Goal: Task Accomplishment & Management: Manage account settings

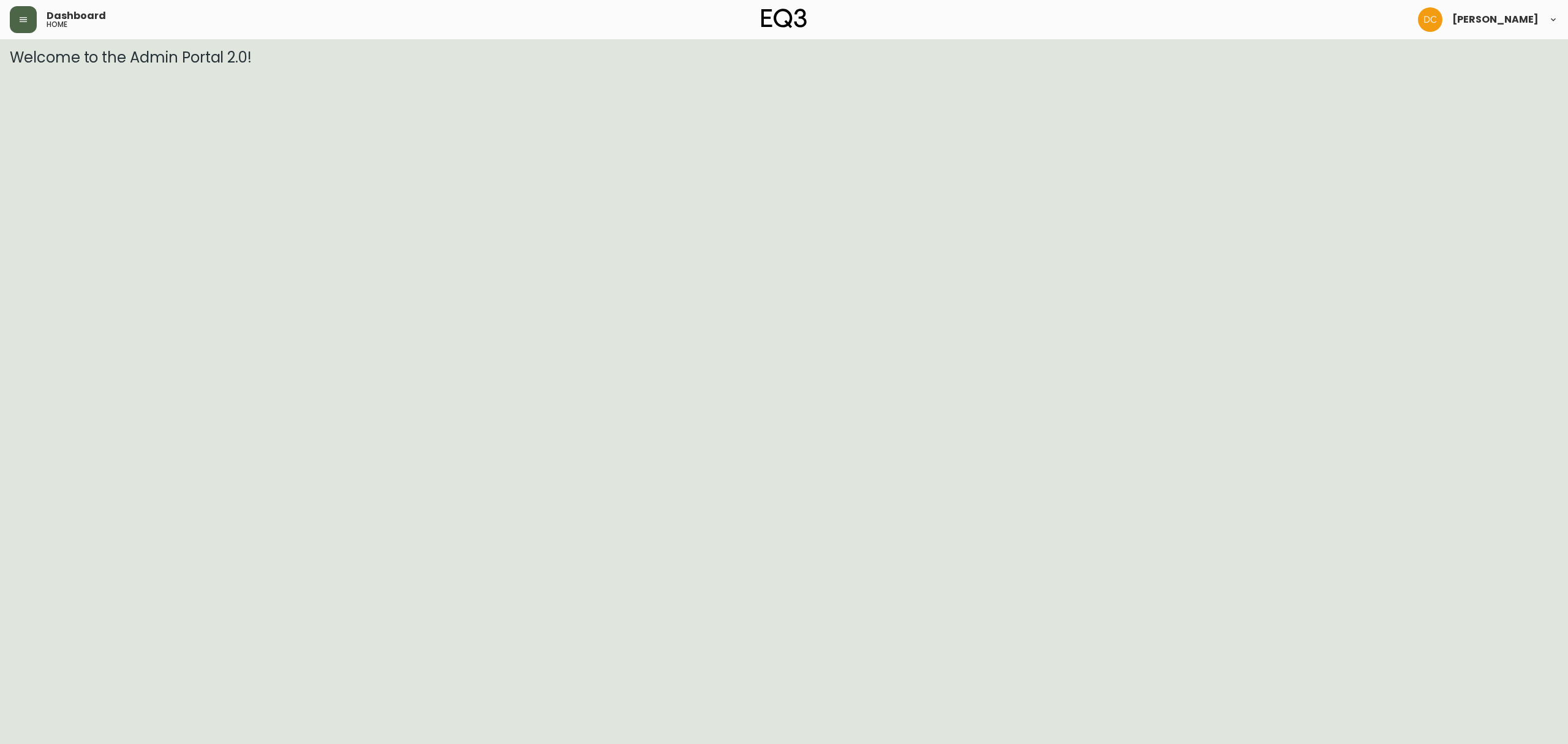
click at [11, 22] on button "button" at bounding box center [24, 20] width 27 height 27
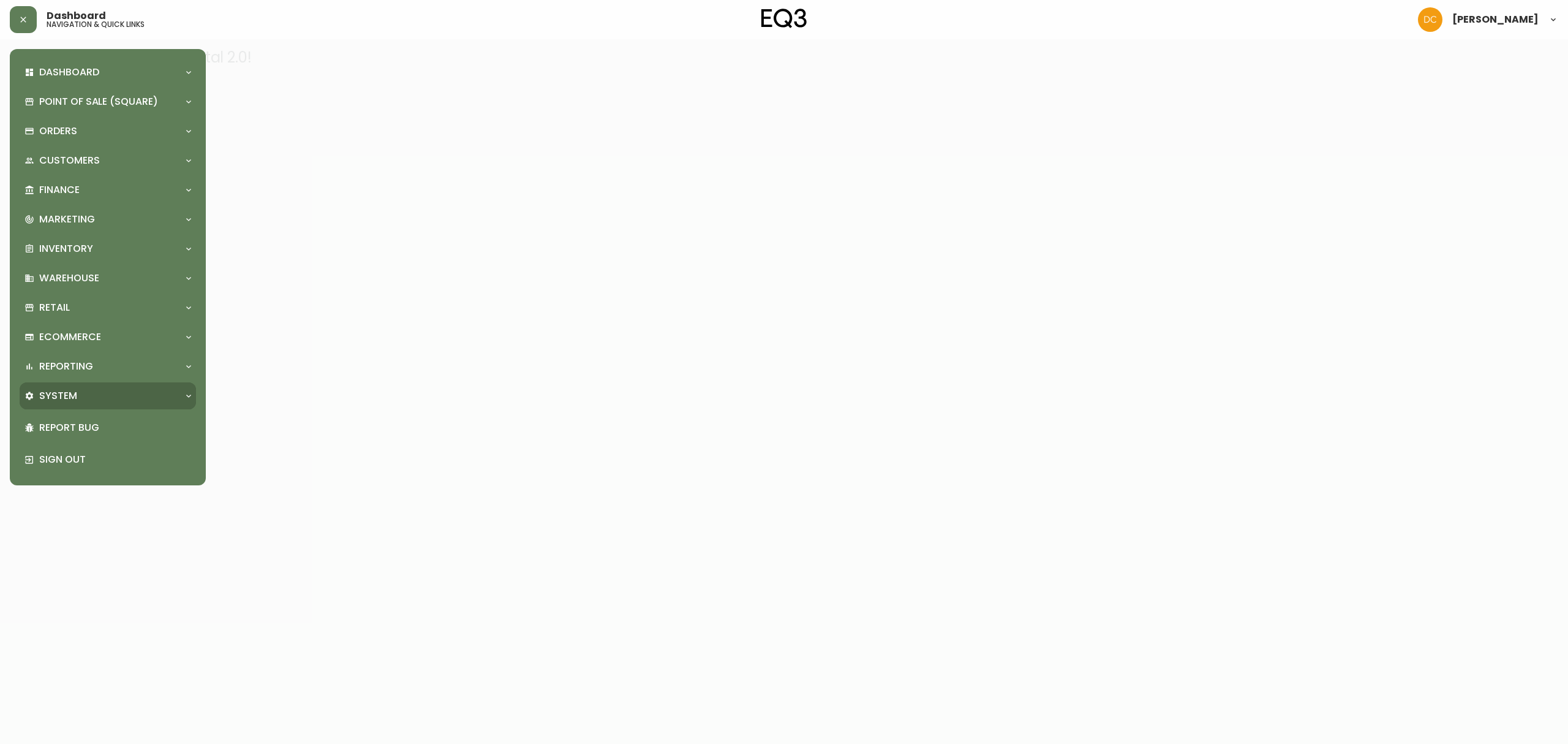
click at [113, 396] on div "System" at bounding box center [101, 396] width 154 height 14
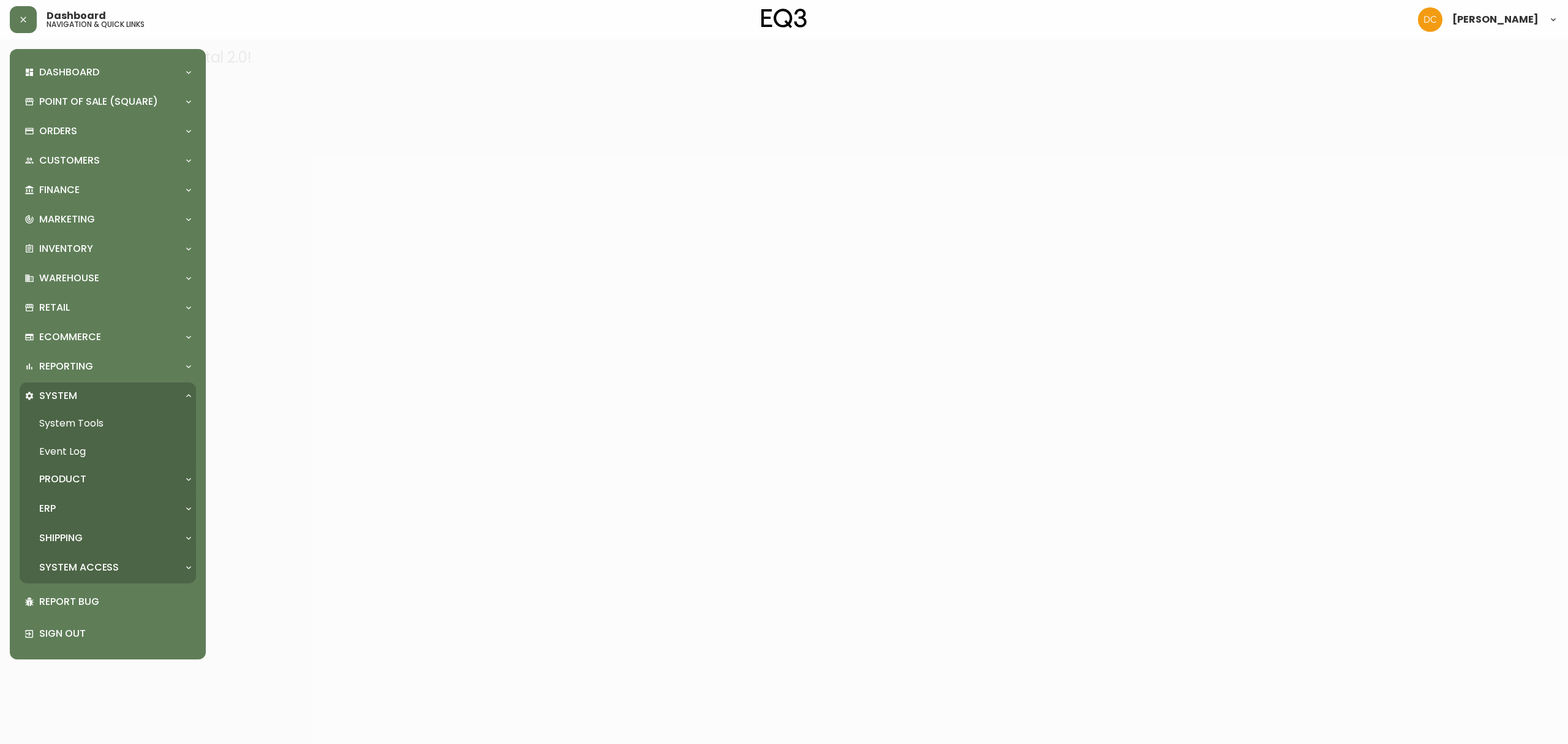
click at [106, 468] on div "Product" at bounding box center [107, 480] width 176 height 27
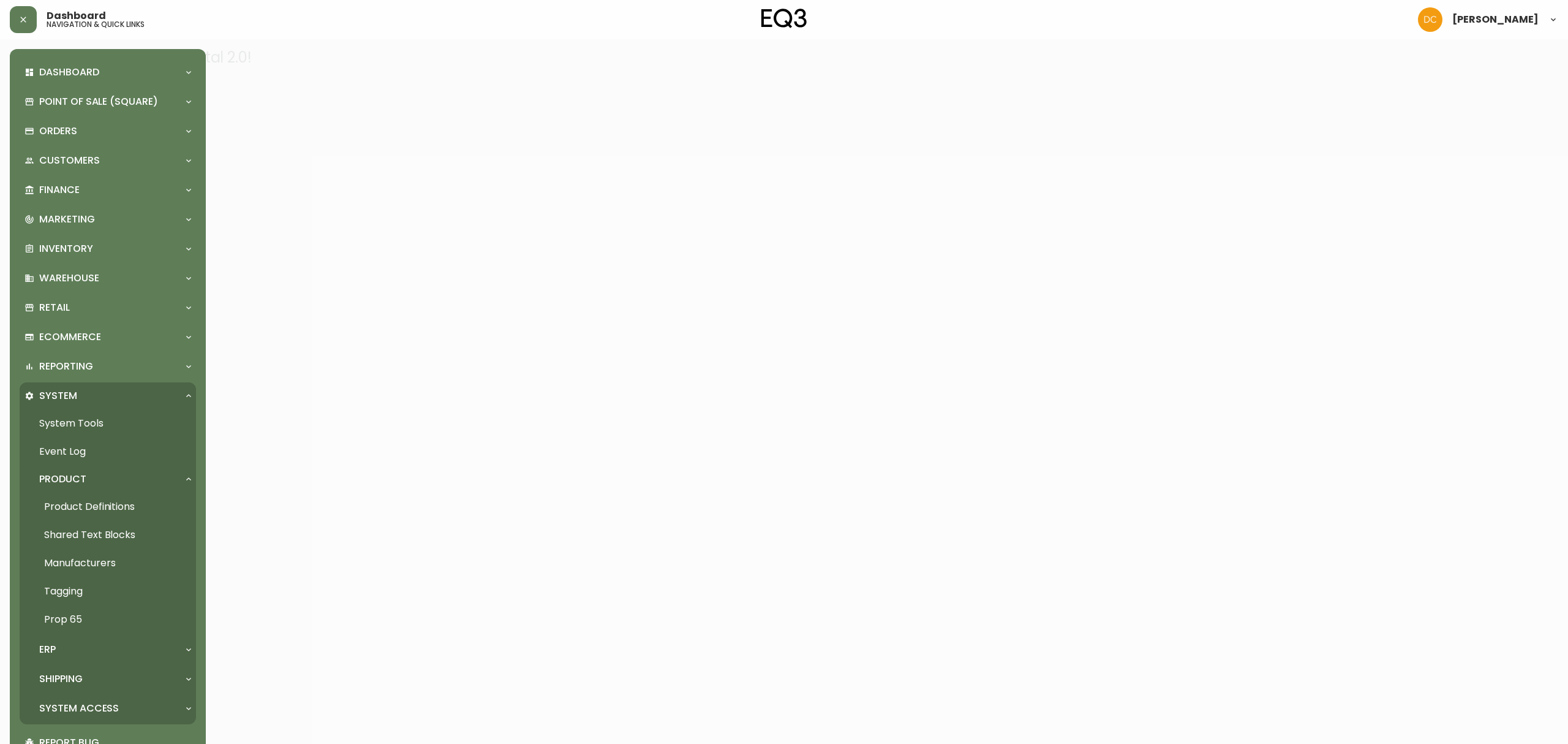
click at [107, 500] on link "Product Definitions" at bounding box center [107, 506] width 176 height 28
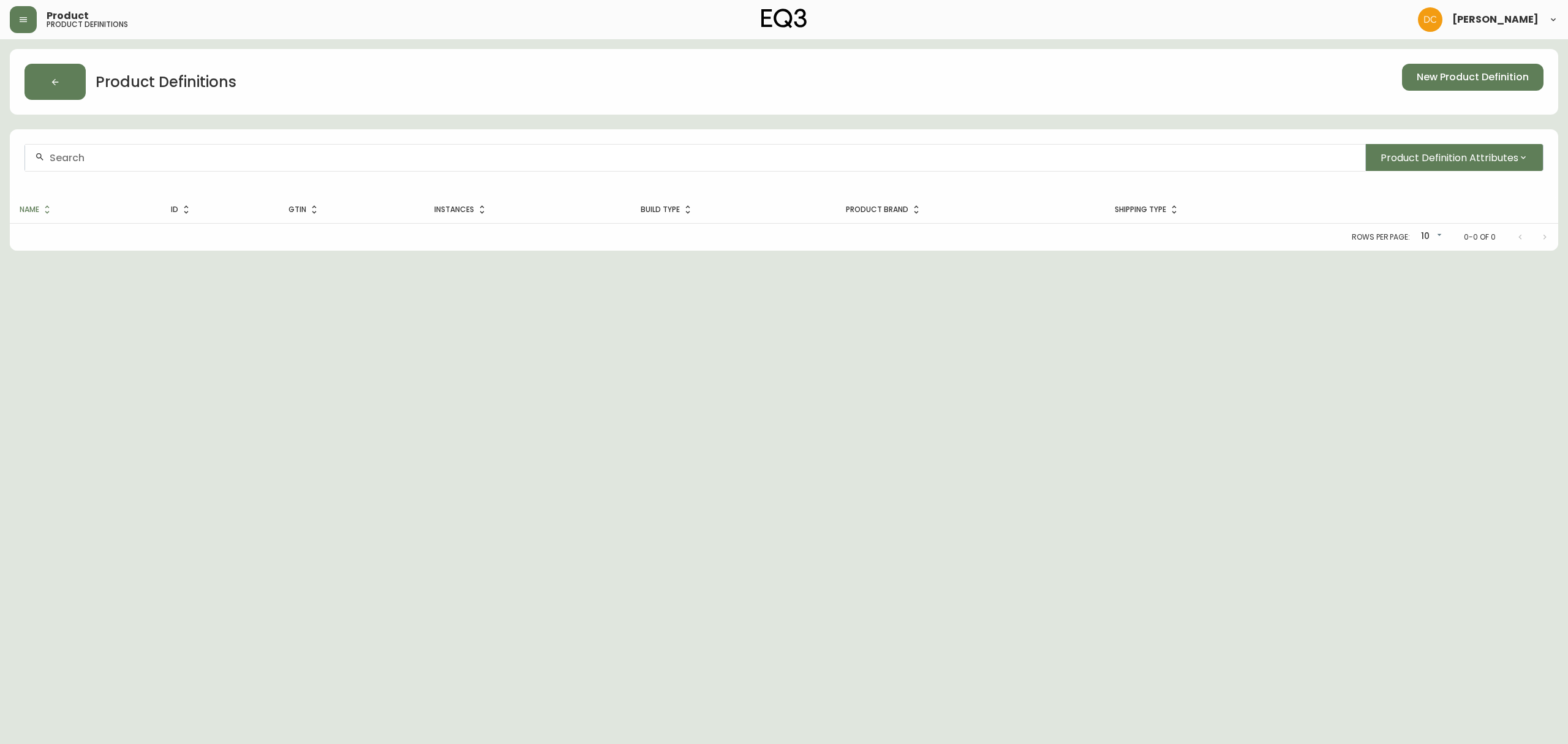
click at [273, 149] on div at bounding box center [696, 158] width 1340 height 27
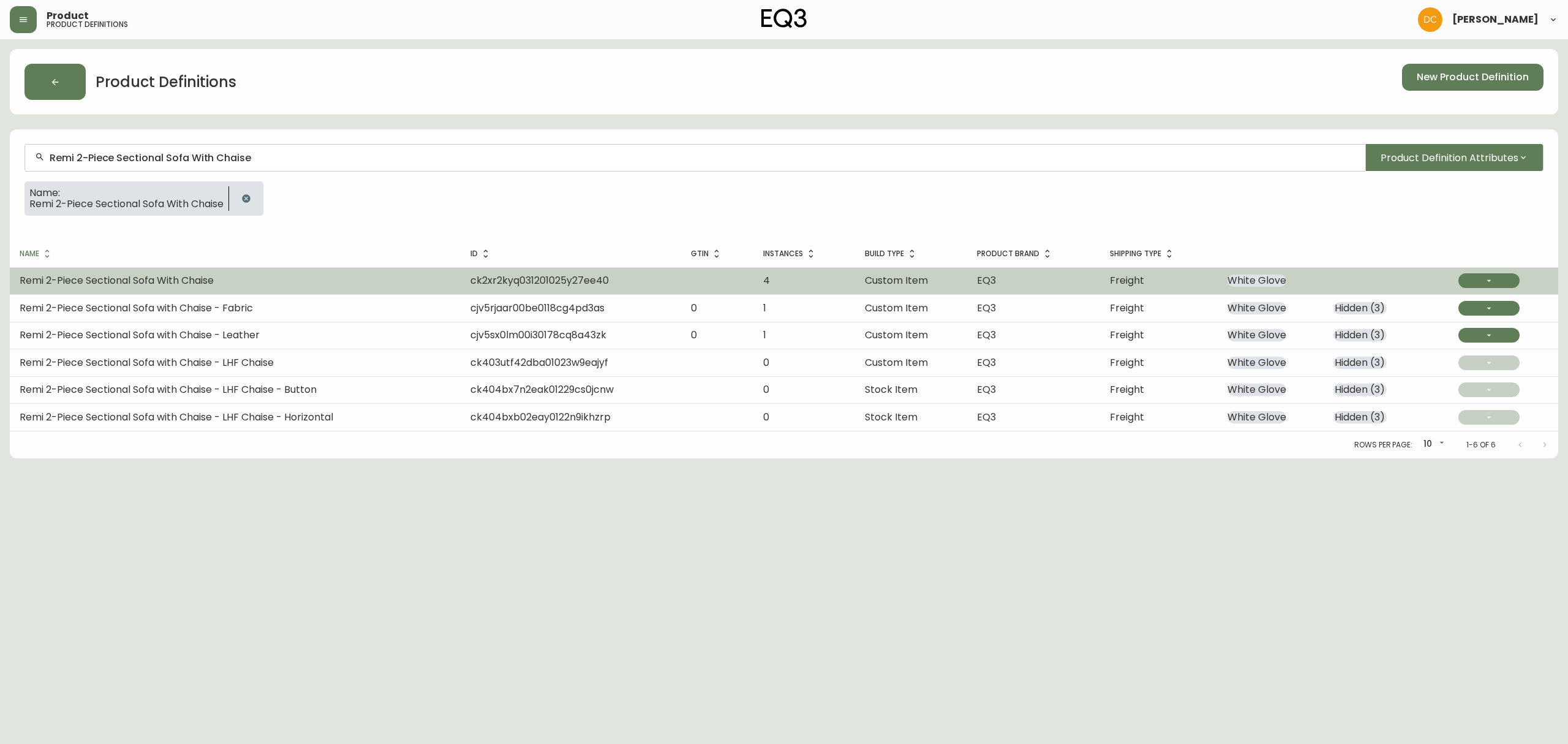
type input "Remi 2-Piece Sectional Sofa With Chaise"
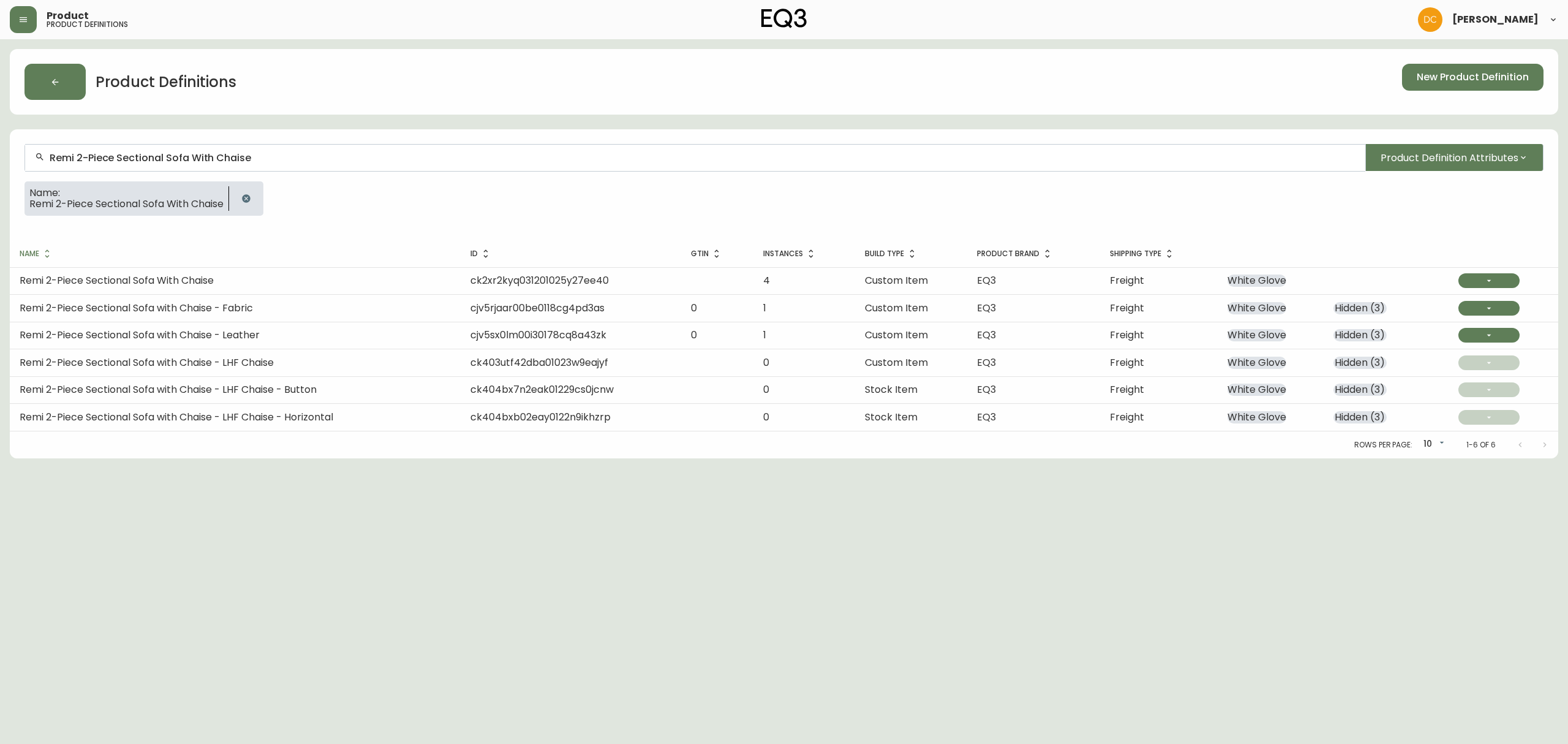
click at [282, 277] on td "Remi 2-Piece Sectional Sofa With Chaise" at bounding box center [235, 281] width 450 height 27
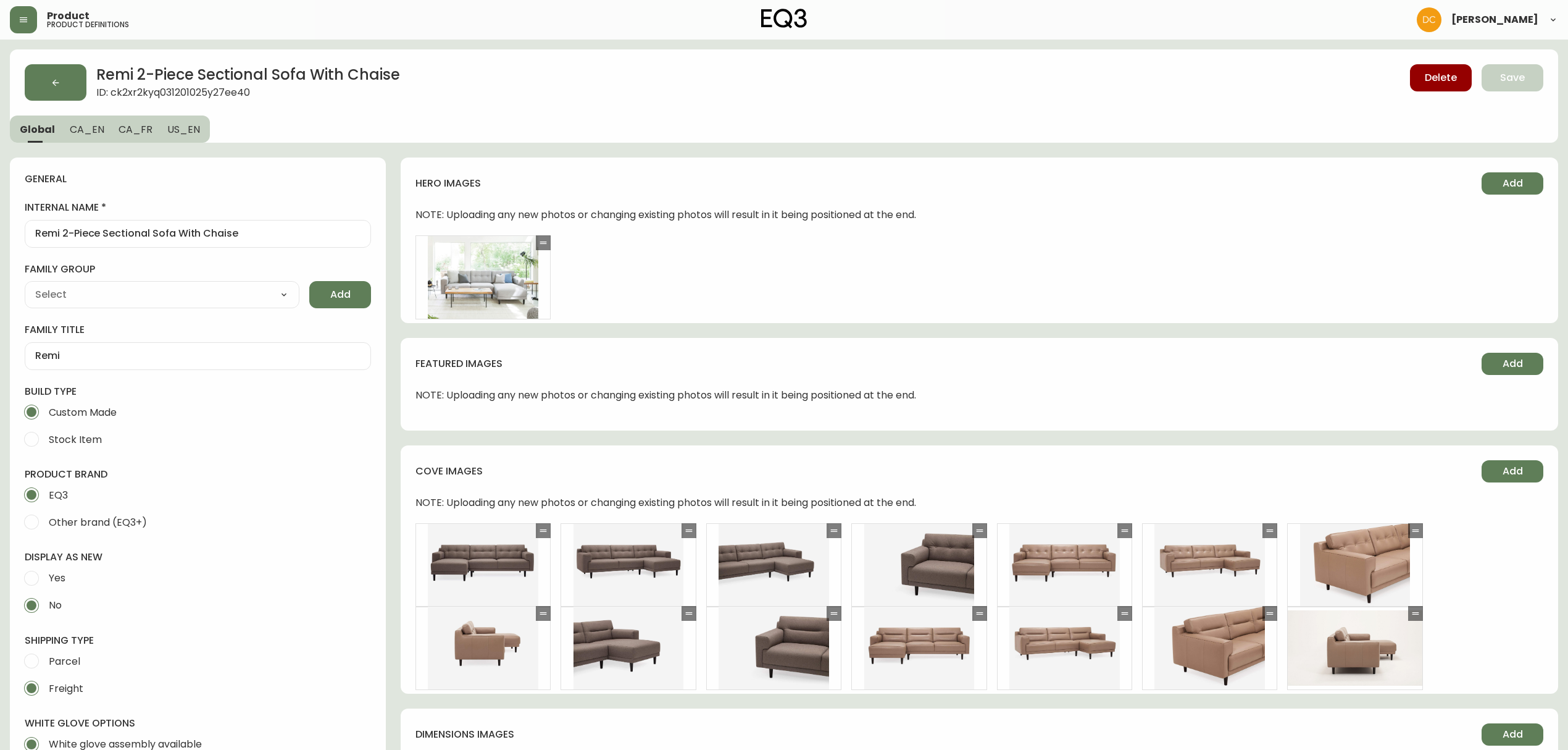
type input "EQ3"
type input "Furniture > Sofa Accessories > Sectional Sofa Units"
type input "Upholstery"
select select "cjyt4m5lw0000pt749bx6gh7n"
select select "cjpjx87md00014c74cvn90jbx"
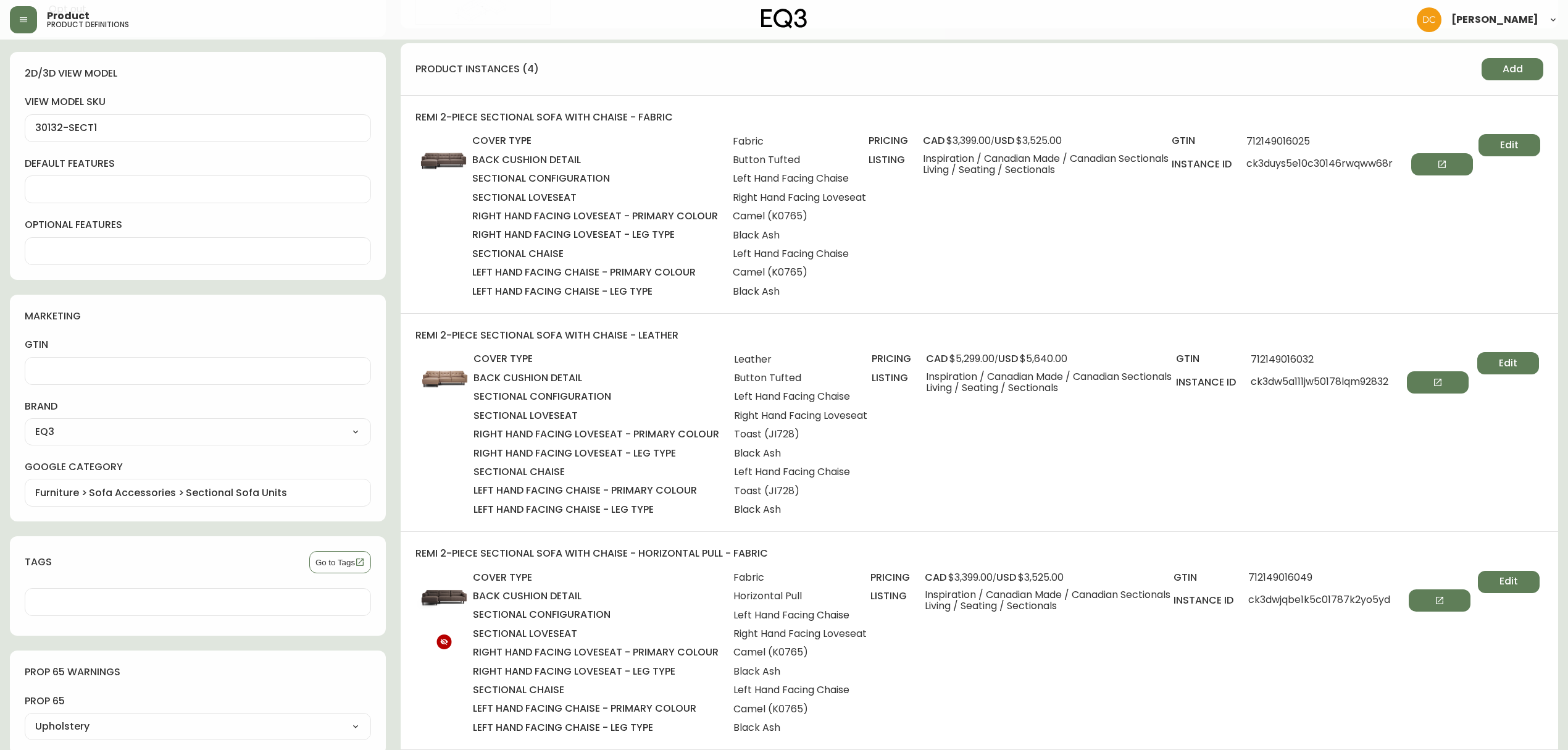
scroll to position [824, 0]
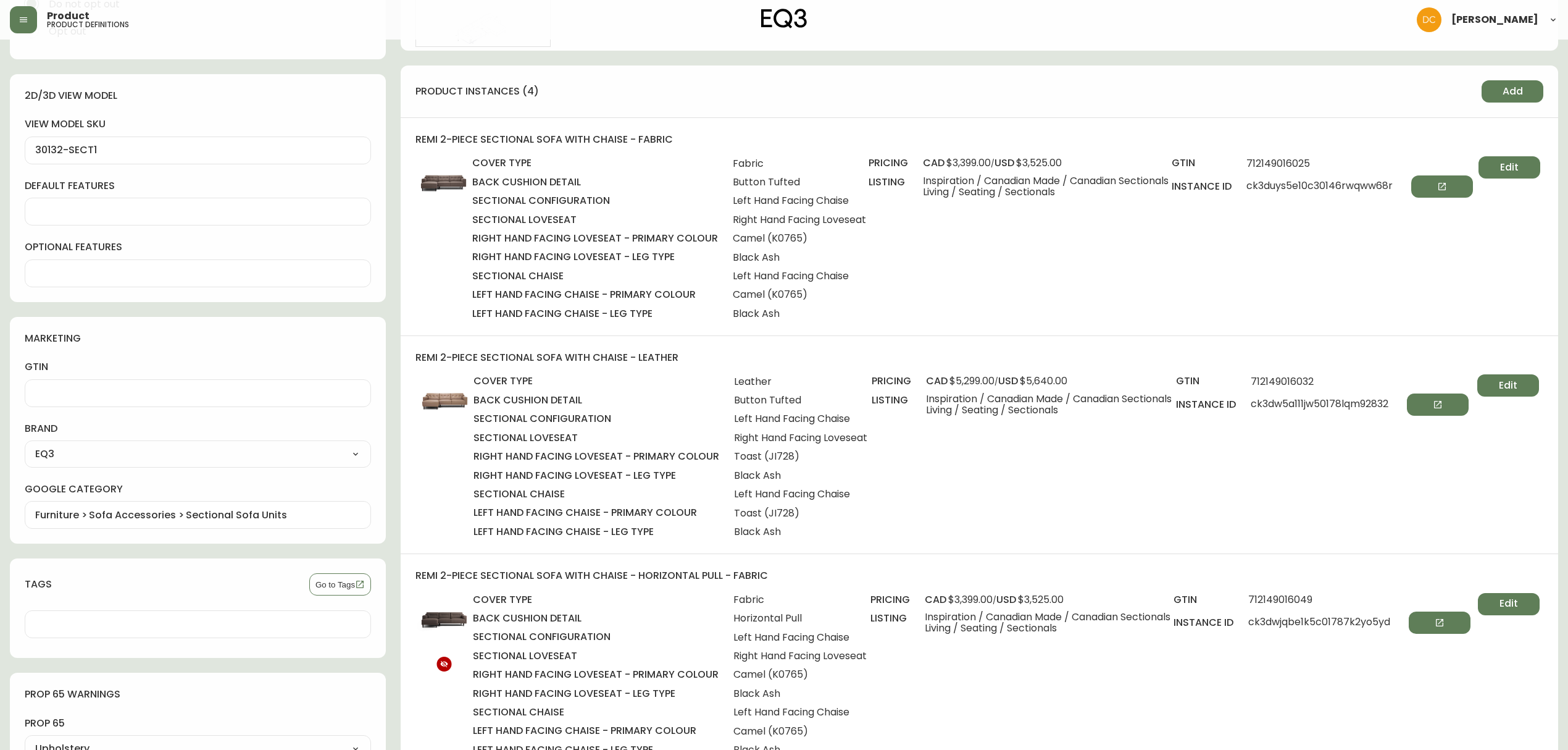
click at [1483, 90] on button "Add" at bounding box center [1511, 91] width 62 height 22
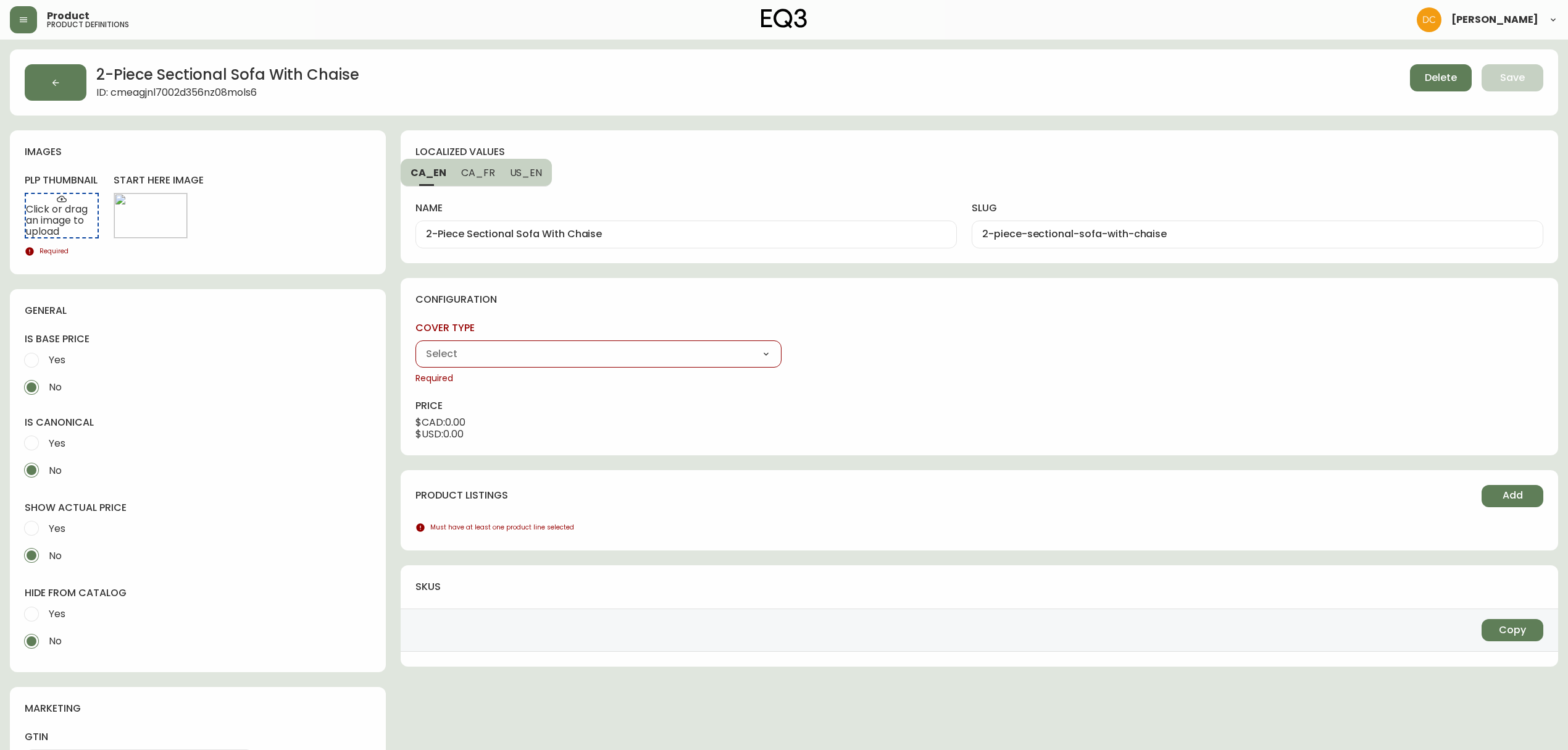
click at [600, 358] on select "Fabric Leather" at bounding box center [598, 354] width 366 height 18
select select "ck2xr5pf703530166n9re5436"
click at [415, 345] on select "Fabric Leather" at bounding box center [598, 354] width 366 height 18
type input "Fabric"
click at [877, 356] on select "Button Tufted Horizontal Pull" at bounding box center [979, 354] width 366 height 18
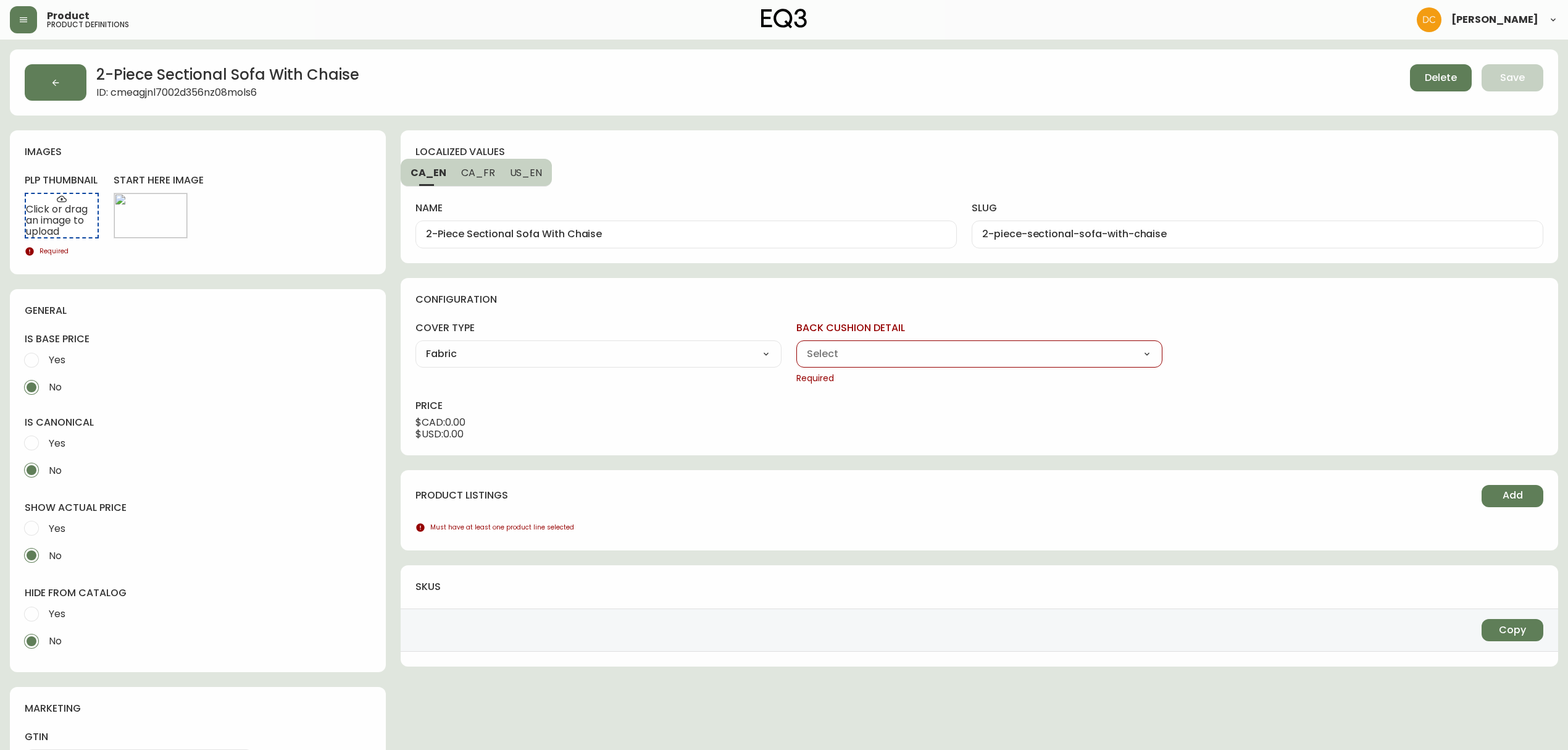
select select "cjv5sdre300fh0178cvd5uzk7"
click at [796, 345] on select "Button Tufted Horizontal Pull" at bounding box center [979, 354] width 366 height 18
type input "Button Tufted"
click at [1245, 357] on select "Left Hand Facing Chaise Right Hand Facing Chaise" at bounding box center [1359, 354] width 366 height 18
select select "cjv5sayzy00em0118yg98mu8d"
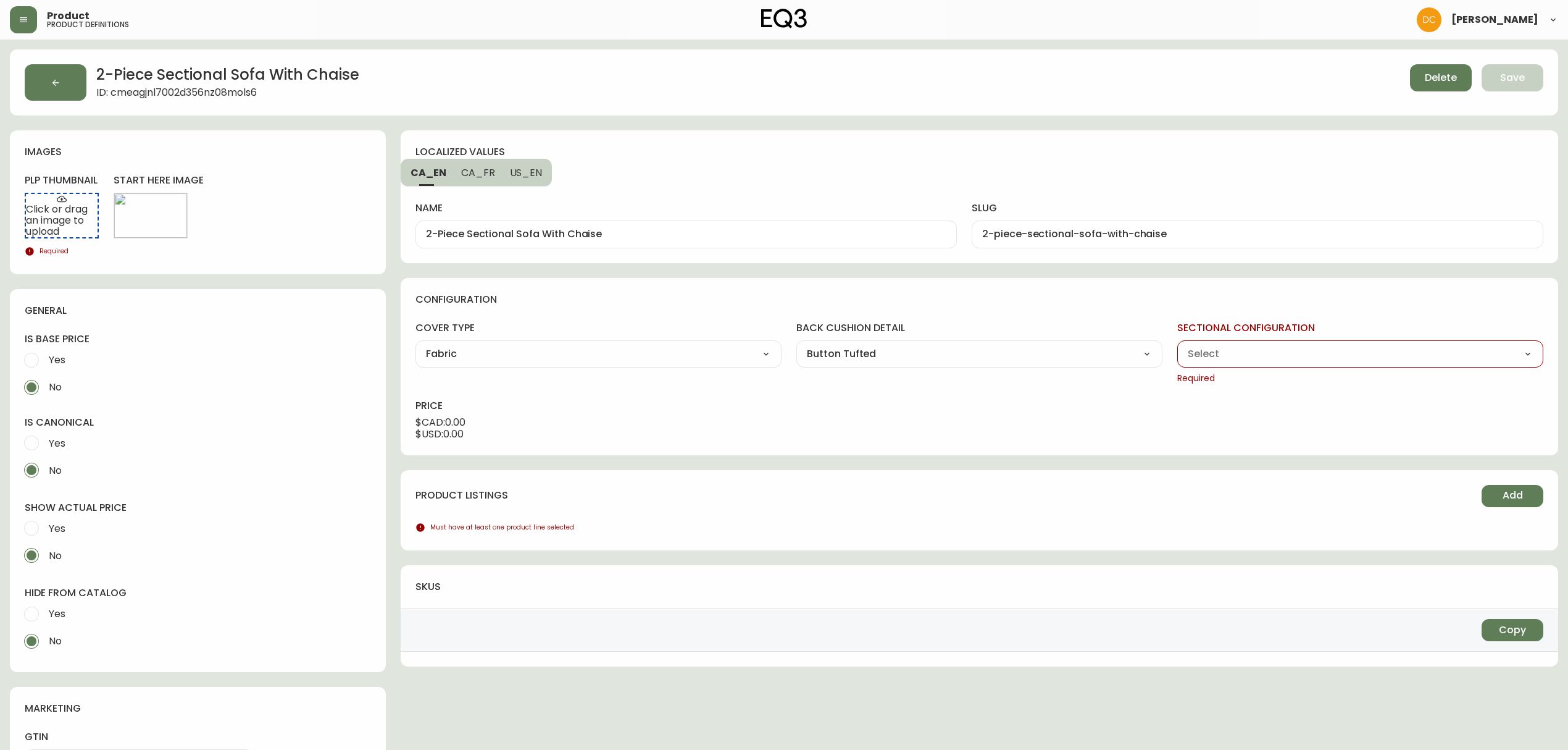
click at [1177, 345] on select "Left Hand Facing Chaise Right Hand Facing Chaise" at bounding box center [1359, 354] width 366 height 18
type input "Right Hand Facing Chaise"
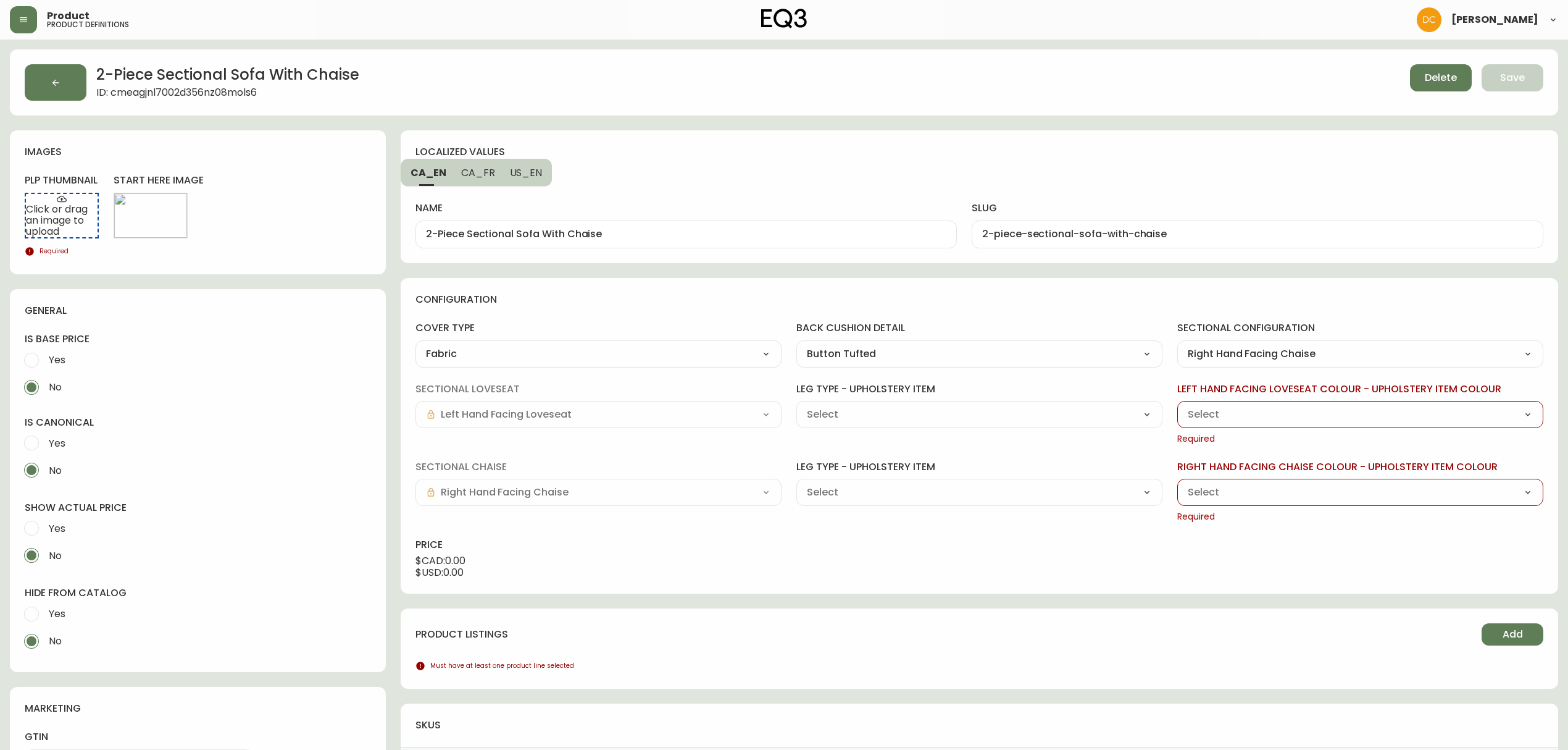
click at [1044, 413] on select "Black Ash (H0825) Oak (JG319) Walnut (XZ272)" at bounding box center [979, 415] width 366 height 18
select select "H0825"
click at [796, 405] on select "Black Ash (H0825) Oak (JG319) Walnut (XZ272)" at bounding box center [979, 415] width 366 height 18
type input "Black Ash (H0825)"
click at [1237, 416] on select "Grade 10 - [PERSON_NAME] Camel (K0765) Grade 10 - [PERSON_NAME] Cream (K6723) G…" at bounding box center [1359, 415] width 366 height 18
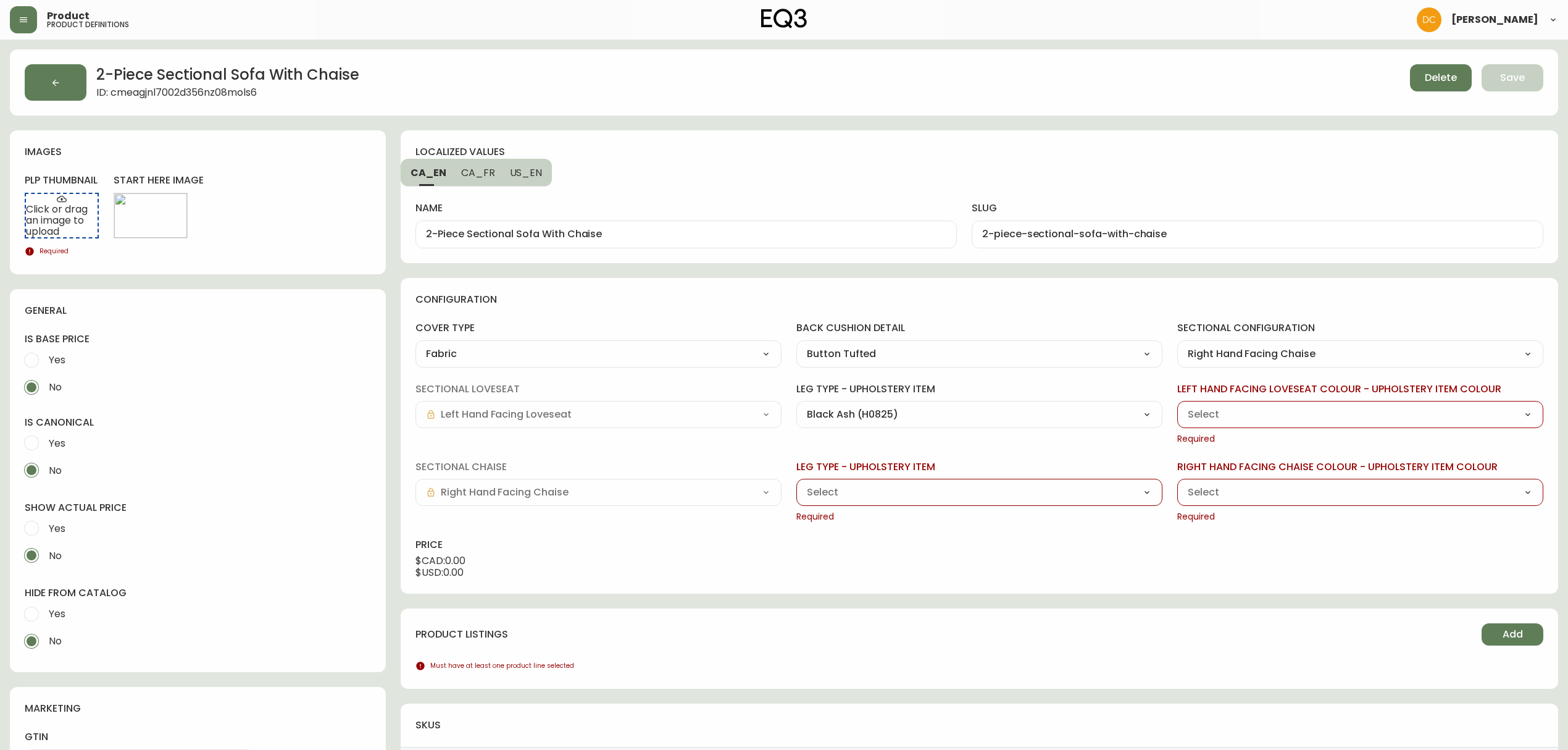
select select "K0765"
click at [1177, 405] on select "Grade 10 - [PERSON_NAME] Camel (K0765) Grade 10 - [PERSON_NAME] Cream (K6723) G…" at bounding box center [1359, 415] width 366 height 18
type input "Grade 10 - [PERSON_NAME] Camel (K0765)"
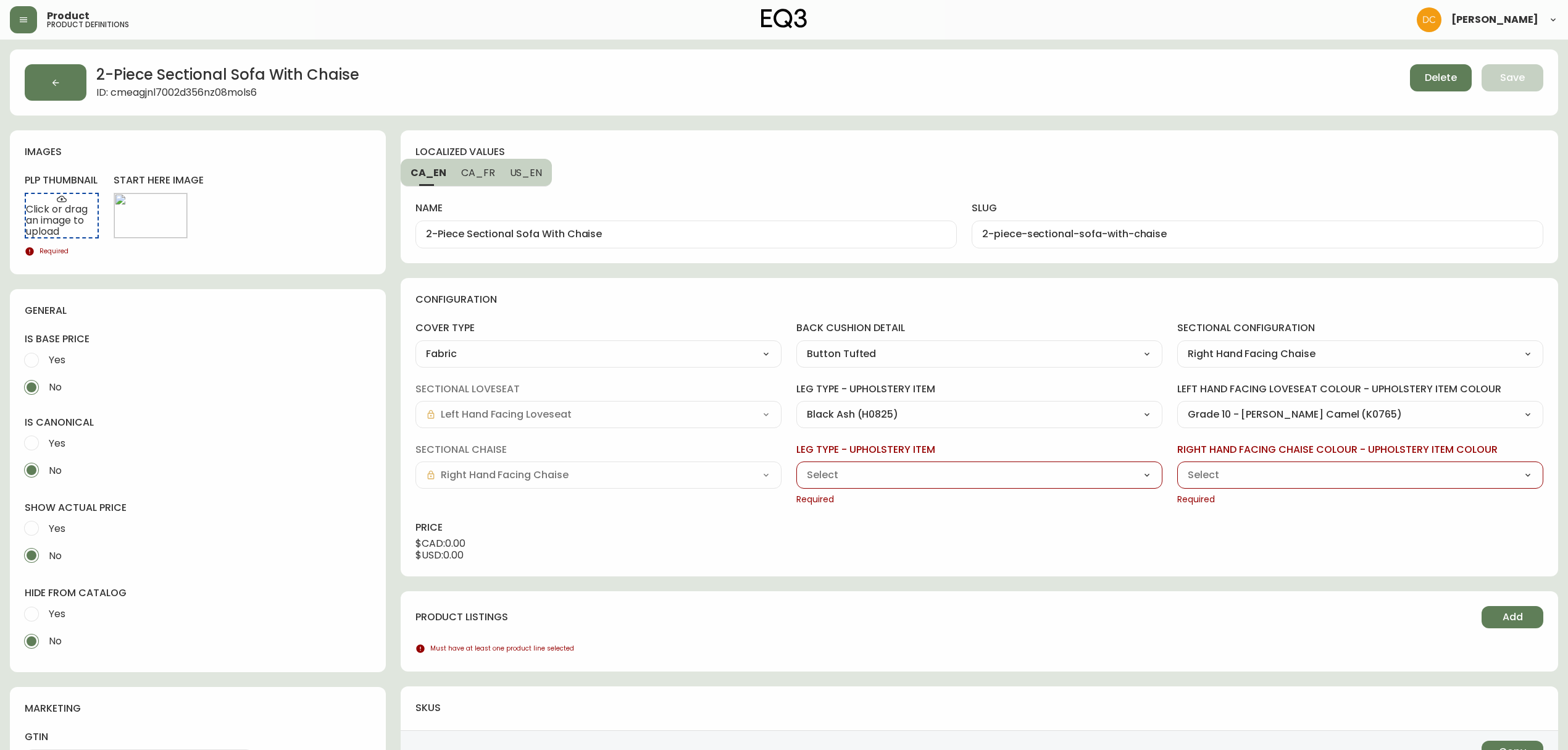
click at [1063, 474] on select "Black Ash (H0825) Oak (JG319) Walnut (XZ272)" at bounding box center [979, 475] width 366 height 18
select select "H0825"
click at [796, 466] on select "Black Ash (H0825) Oak (JG319) Walnut (XZ272)" at bounding box center [979, 475] width 366 height 18
type input "Black Ash (H0825)"
click at [1242, 471] on select "Grade 10 - [PERSON_NAME] Camel (K0765) Grade 10 - [PERSON_NAME] Cream (K6723) G…" at bounding box center [1359, 475] width 366 height 18
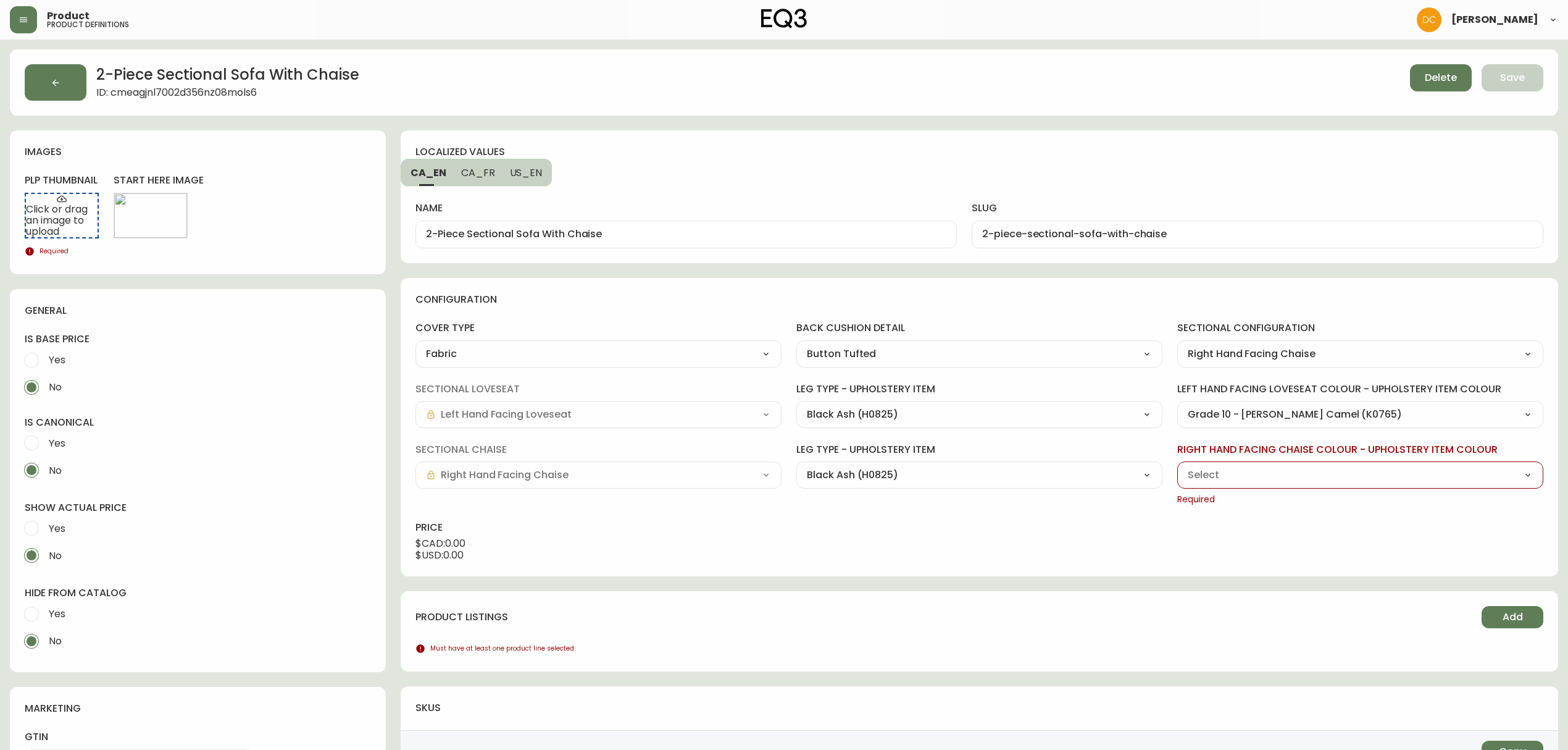
select select "K0765"
click at [1177, 466] on select "Grade 10 - [PERSON_NAME] Camel (K0765) Grade 10 - [PERSON_NAME] Cream (K6723) G…" at bounding box center [1359, 475] width 366 height 18
type input "Grade 10 - [PERSON_NAME] Camel (K0765)"
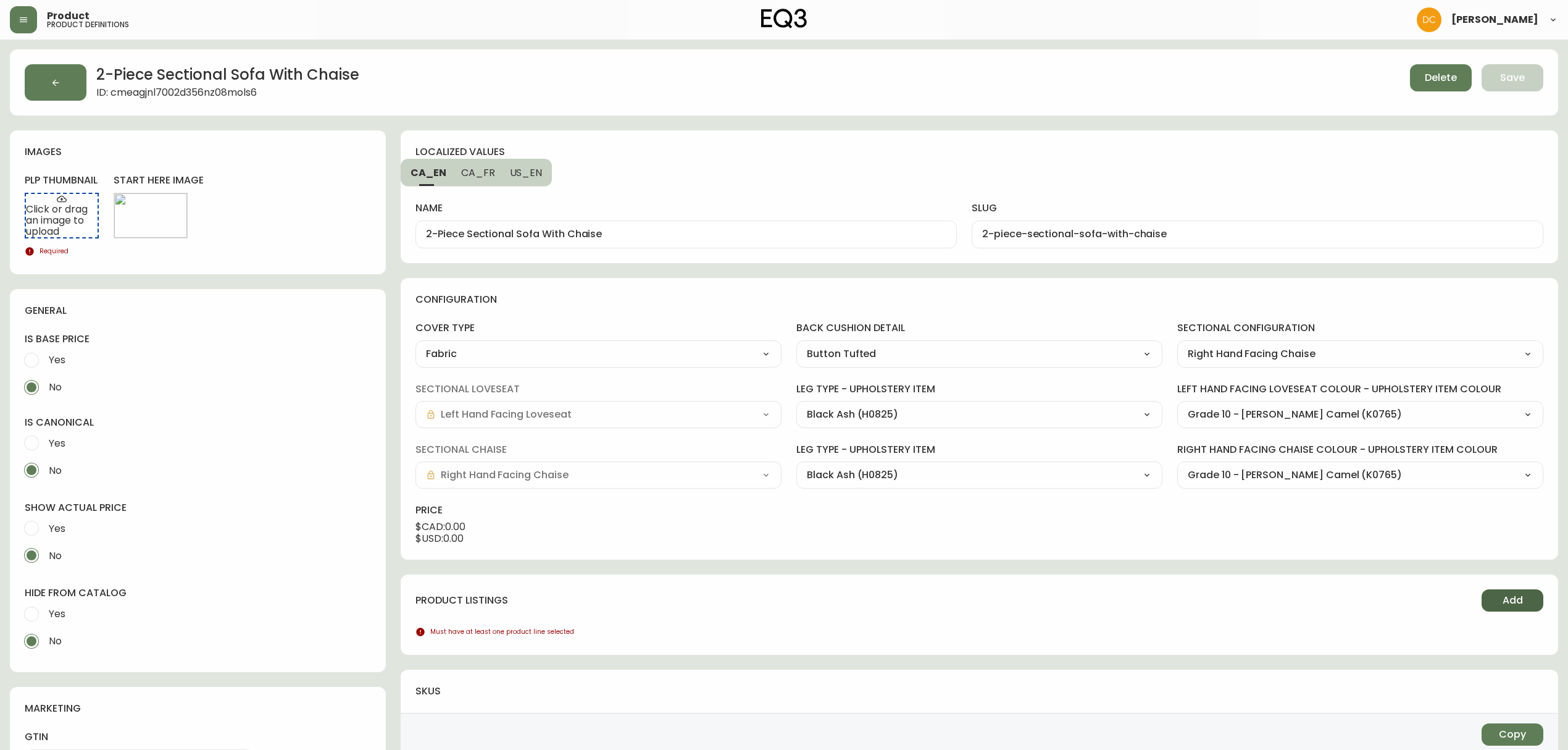
click at [1497, 600] on button "Add" at bounding box center [1511, 600] width 62 height 22
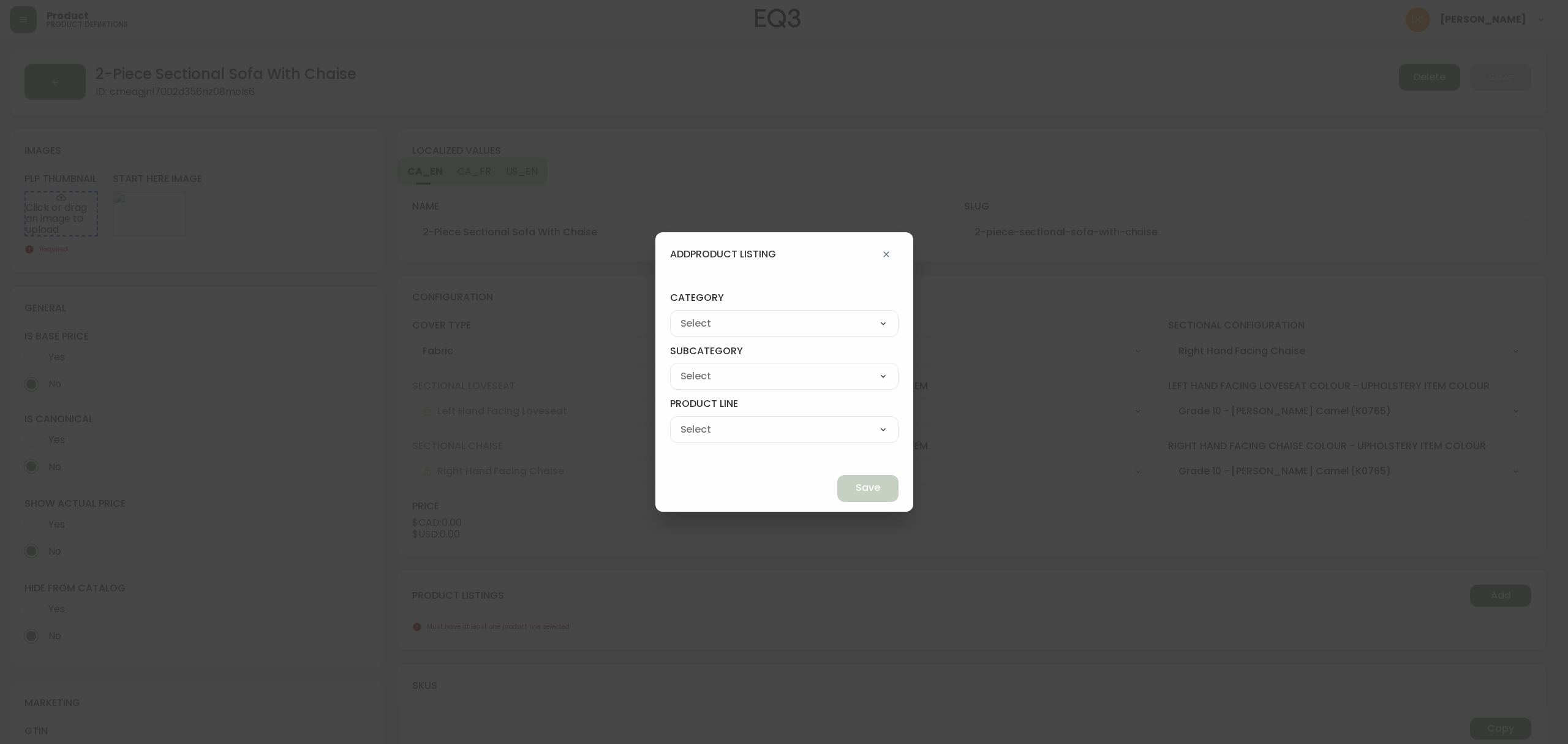
click at [828, 315] on select "Living Dining Bedroom Outdoor Office Lighting Rugs Accessories EQ3+ Inspiration…" at bounding box center [784, 324] width 229 height 18
select select "0"
click at [698, 315] on select "Living Dining Bedroom Outdoor Office Lighting Rugs Accessories EQ3+ Inspiration…" at bounding box center [784, 324] width 229 height 18
type input "Living"
click at [741, 380] on select "Seating Accent Tables Entryway Media & Storage" at bounding box center [784, 376] width 229 height 18
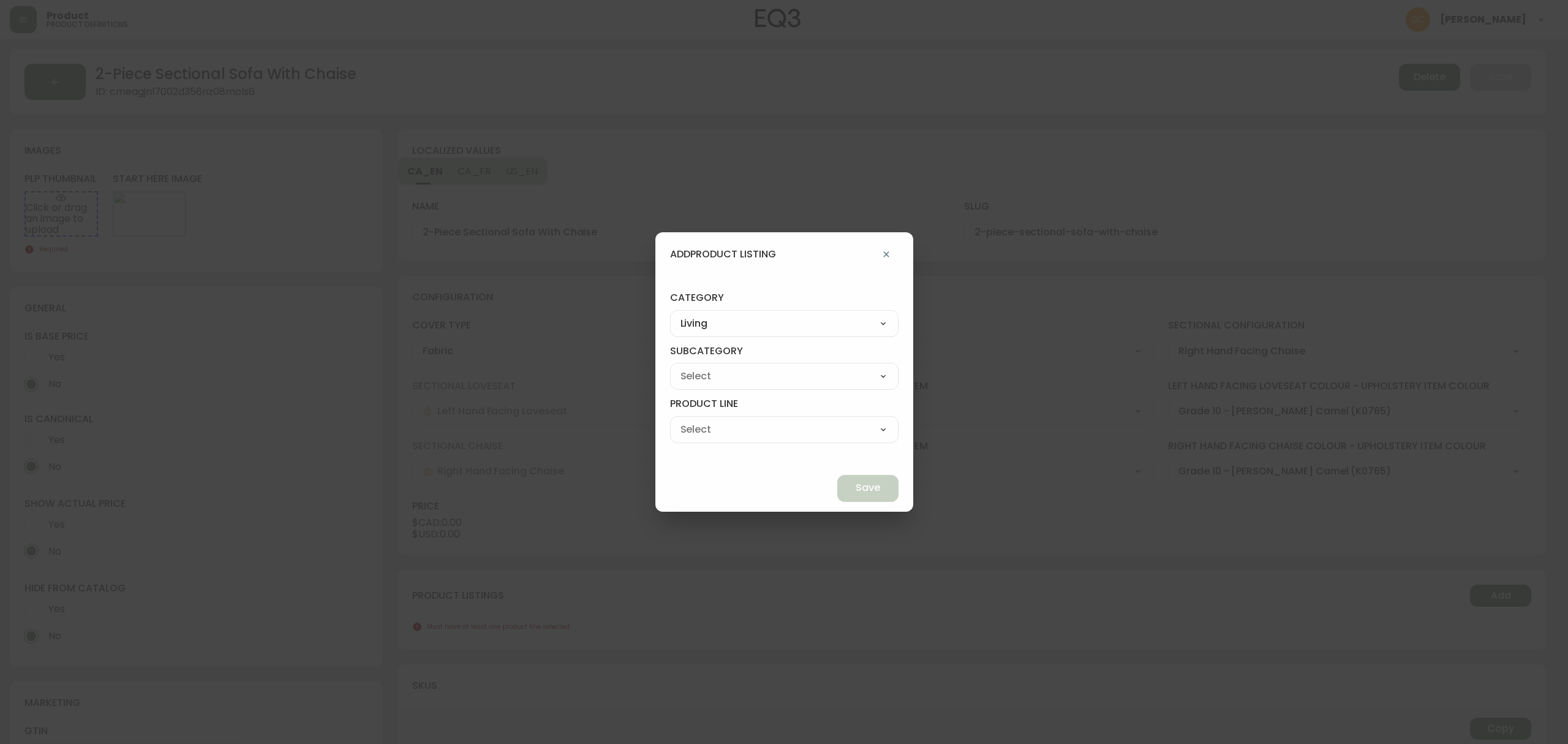
select select "00"
click at [698, 367] on select "Seating Accent Tables Entryway Media & Storage" at bounding box center [784, 376] width 229 height 18
type input "Seating"
click at [736, 432] on select "Ready to Ship Sofas Apartment Sofas Loveseats Sectionals Sleeper Sofas Chairs C…" at bounding box center [784, 429] width 229 height 18
select select "400"
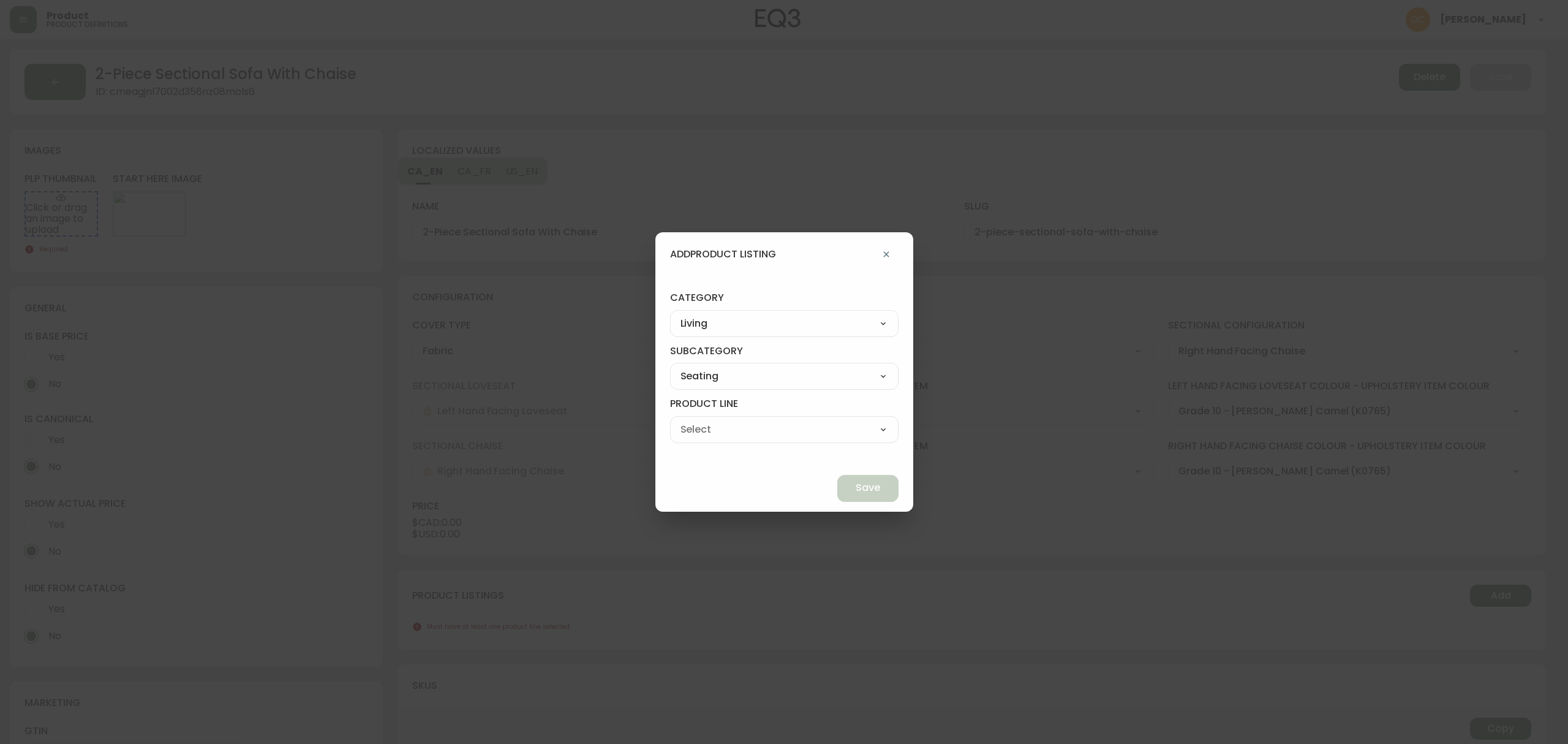
click at [698, 420] on select "Ready to Ship Sofas Apartment Sofas Loveseats Sectionals Sleeper Sofas Chairs C…" at bounding box center [784, 429] width 229 height 18
type input "Sectionals"
click at [856, 485] on span "Save" at bounding box center [868, 487] width 25 height 14
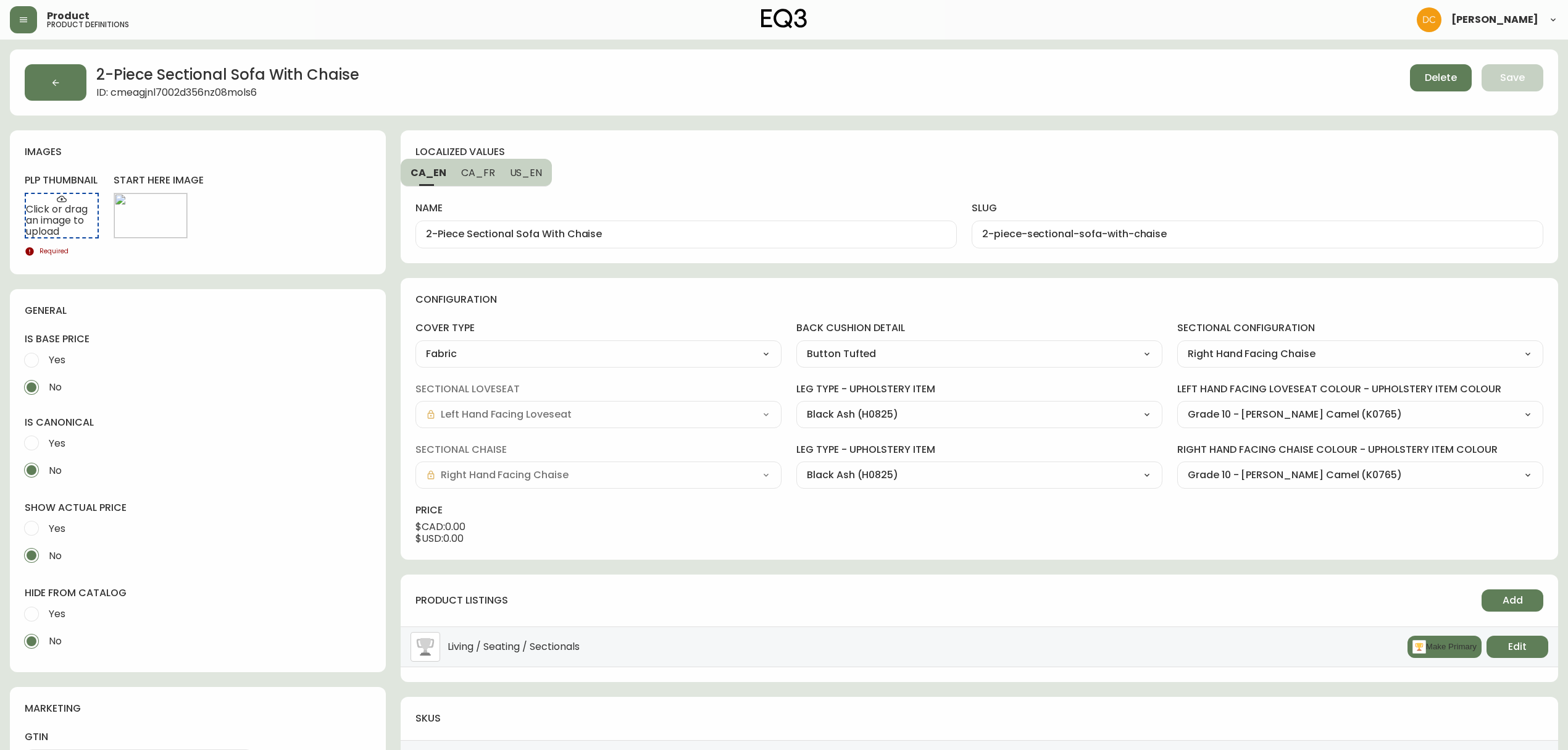
drag, startPoint x: 1448, startPoint y: 650, endPoint x: 1309, endPoint y: 646, distance: 139.1
click at [1447, 650] on button "Make Primary" at bounding box center [1444, 646] width 74 height 22
click at [71, 603] on label "Yes" at bounding box center [189, 614] width 344 height 28
click at [45, 603] on input "Yes" at bounding box center [31, 614] width 28 height 28
radio input "true"
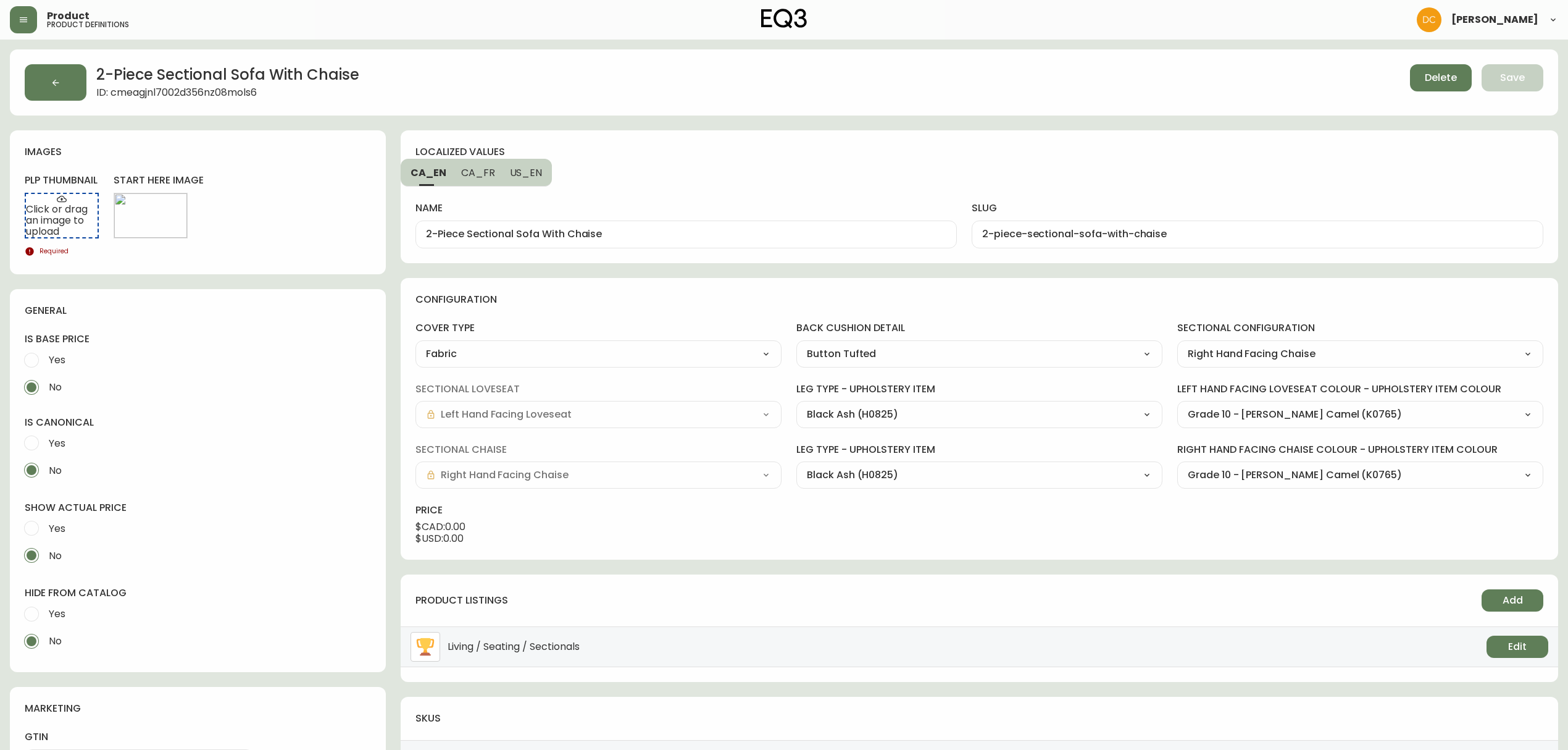
radio input "false"
click at [55, 538] on span "Yes" at bounding box center [55, 528] width 20 height 28
click at [45, 538] on input "Yes" at bounding box center [31, 528] width 28 height 28
radio input "true"
radio input "false"
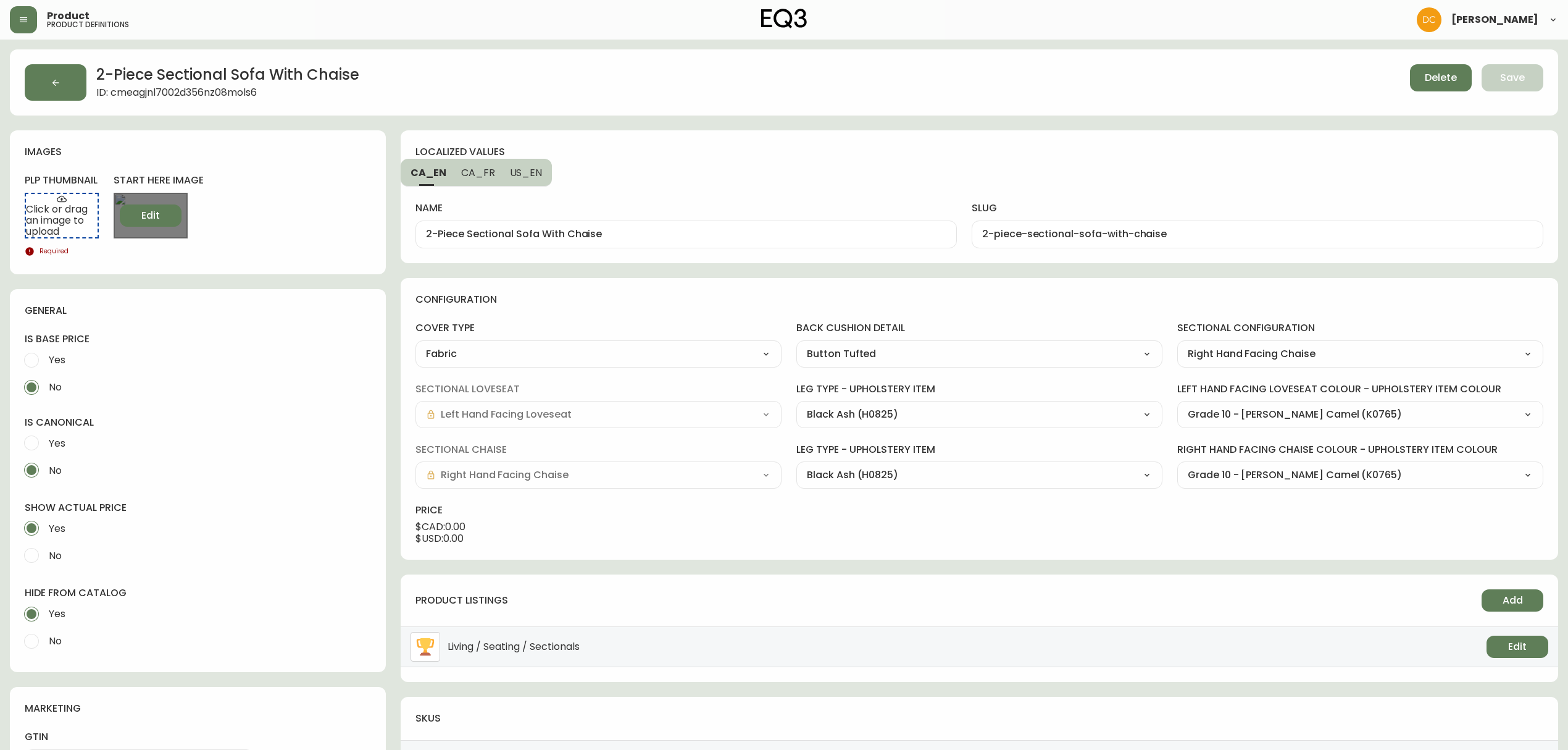
click at [164, 222] on button "Edit" at bounding box center [150, 215] width 62 height 22
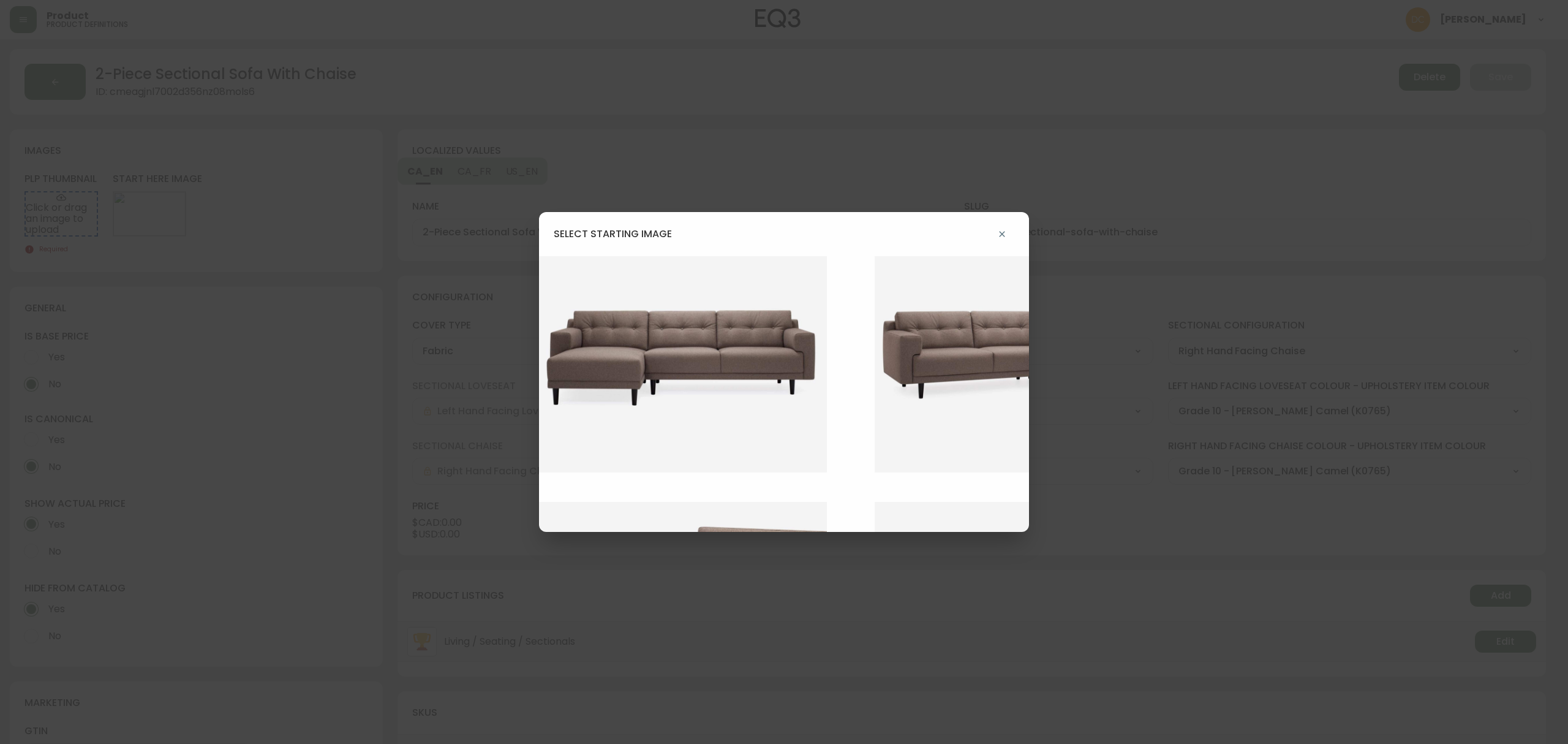
click at [902, 404] on img at bounding box center [1027, 364] width 306 height 216
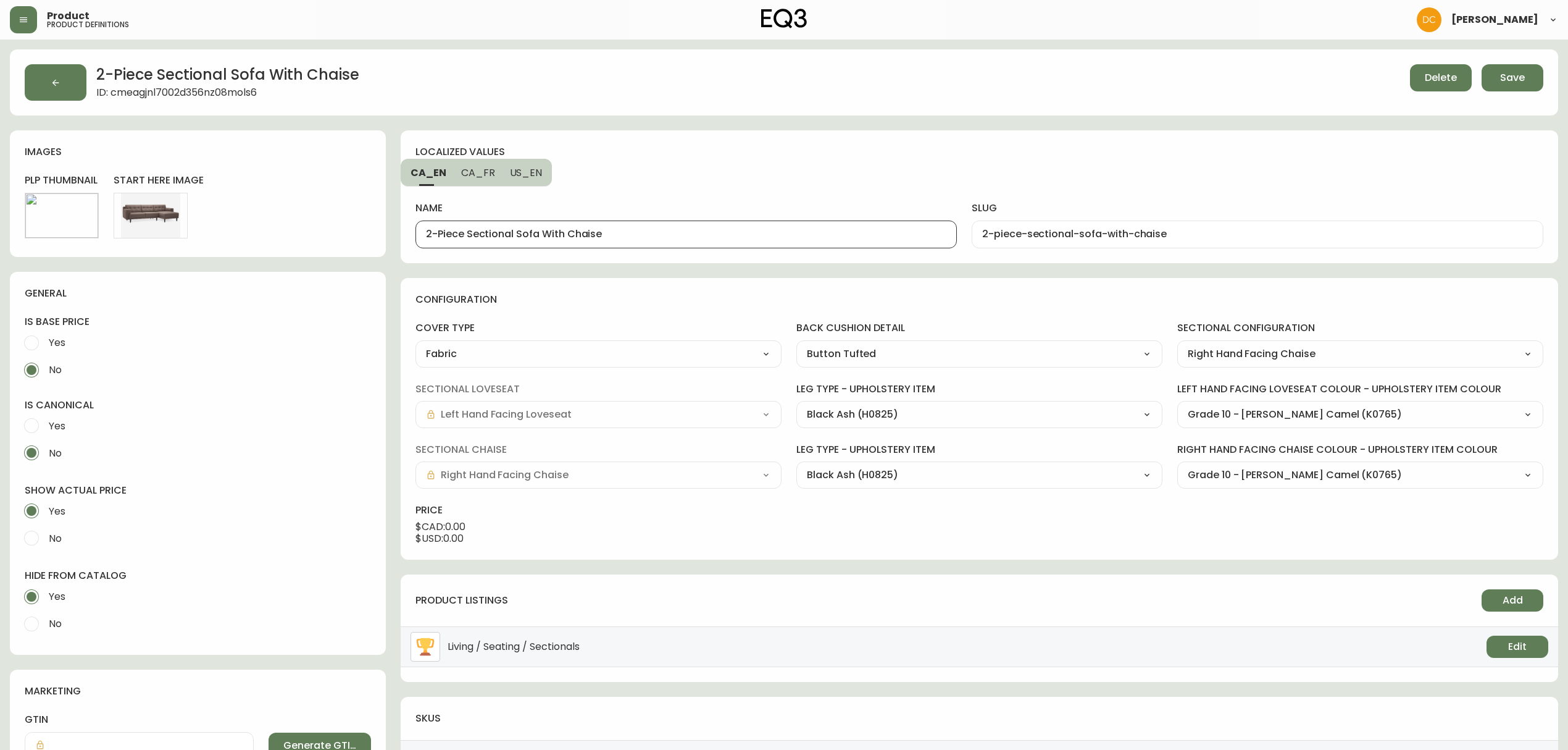
click at [773, 236] on input "2-Piece Sectional Sofa With Chaise" at bounding box center [686, 234] width 520 height 12
click at [525, 171] on span "US_EN" at bounding box center [526, 173] width 33 height 13
click at [566, 233] on input "2-Piece Sectional Sofa With Chaise" at bounding box center [686, 234] width 520 height 12
paste input "Remi"
type input "Remi 2-Piece Sectional Sofa With Chaise"
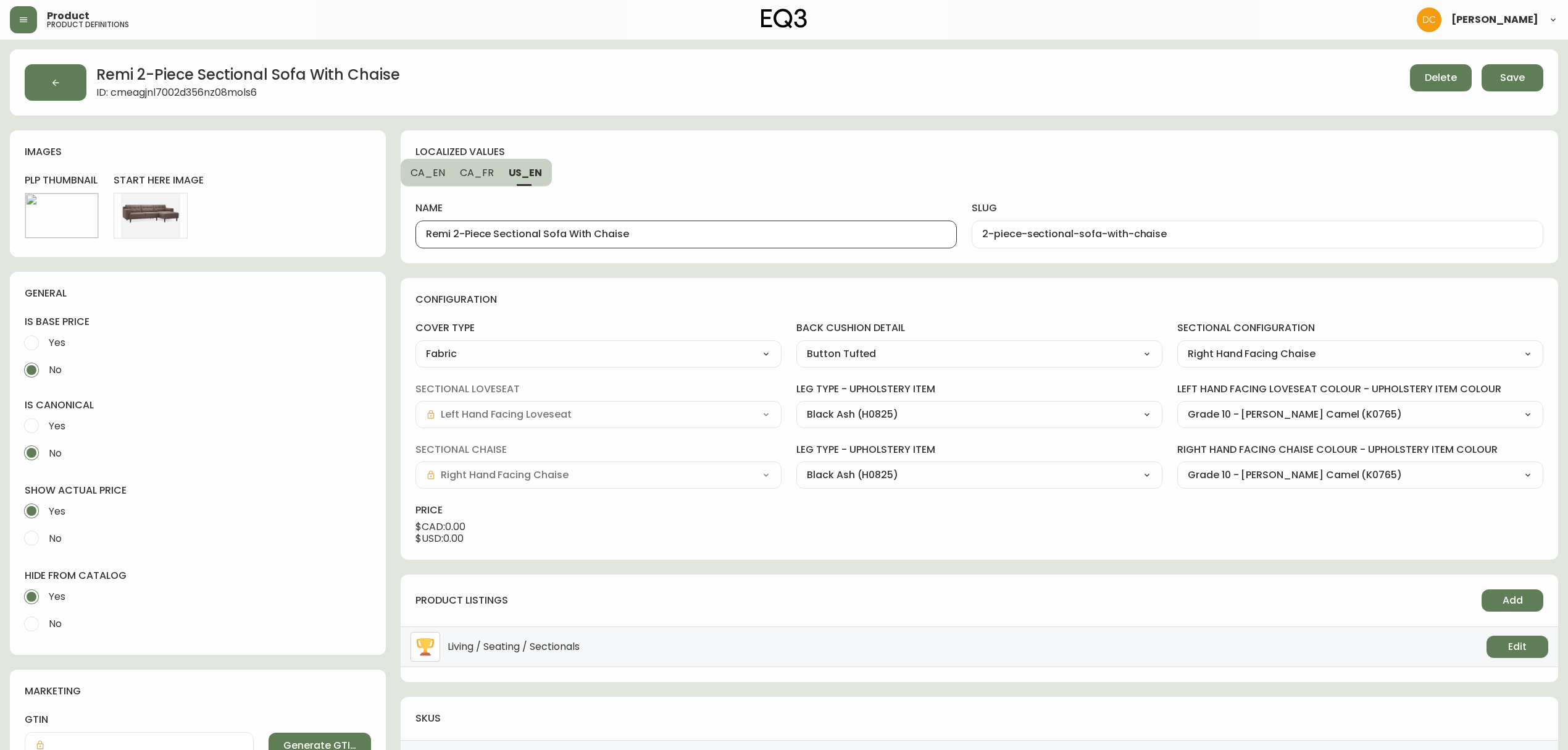
click at [982, 234] on input "2-piece-sectional-sofa-with-chaise" at bounding box center [1257, 234] width 550 height 12
click at [421, 176] on span "CA_EN" at bounding box center [428, 173] width 35 height 13
click at [1060, 235] on input "2-piece-sectional-sofa-with-chaise" at bounding box center [1257, 234] width 550 height 12
paste input "remi-"
type input "remi-2-piece-sectional-sofa-with-chaise"
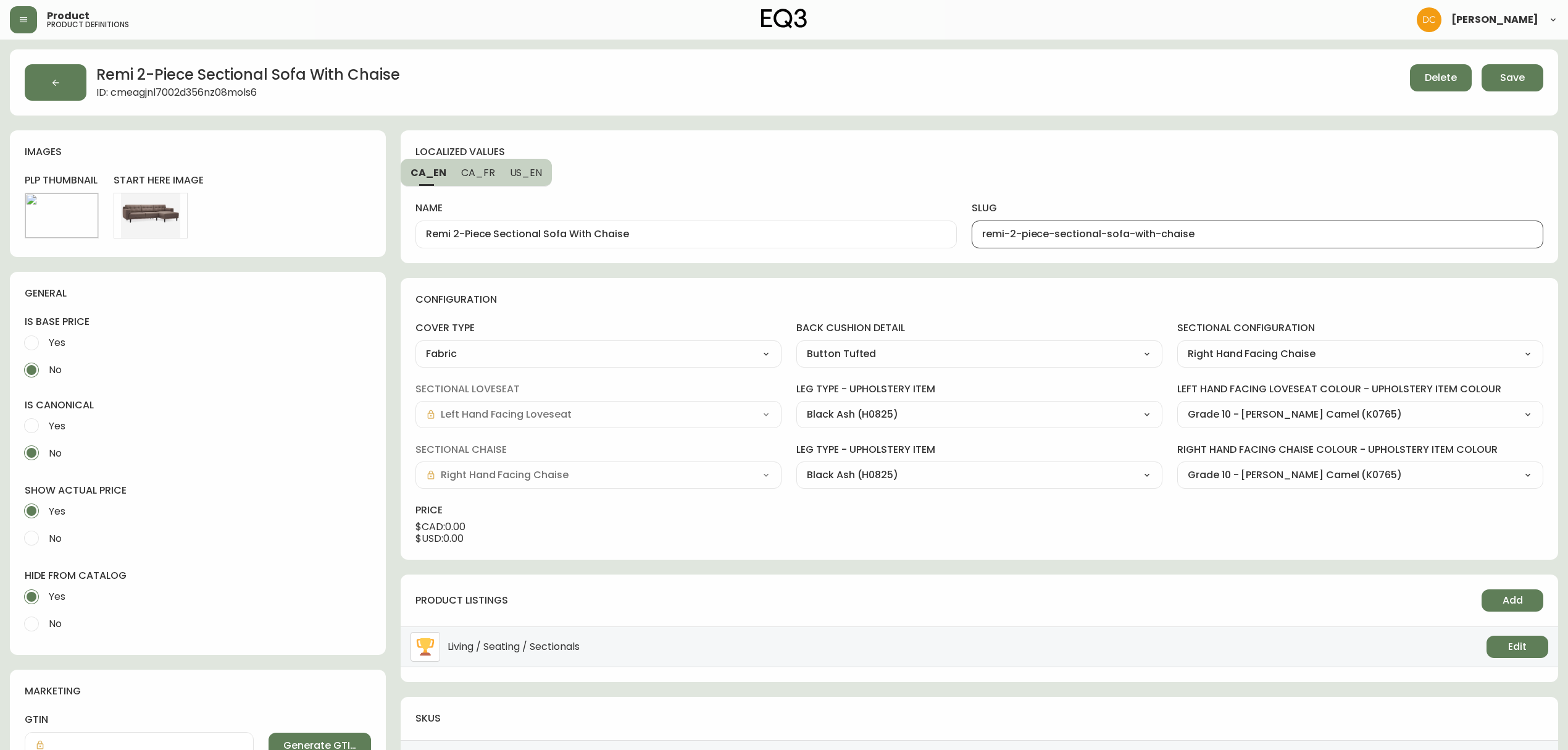
click at [489, 166] on span "CA_FR" at bounding box center [478, 173] width 34 height 13
type input "Canapé modulaire à deux pièces avec méridienne"
drag, startPoint x: 1021, startPoint y: 238, endPoint x: 1066, endPoint y: 241, distance: 45.1
click at [1021, 238] on input "canap--modulaire---deux-pi-ces-avec-m-ridienne" at bounding box center [1257, 234] width 550 height 12
type input "canape-modulaire-a-deux-pieces-avec-meridienne-remi"
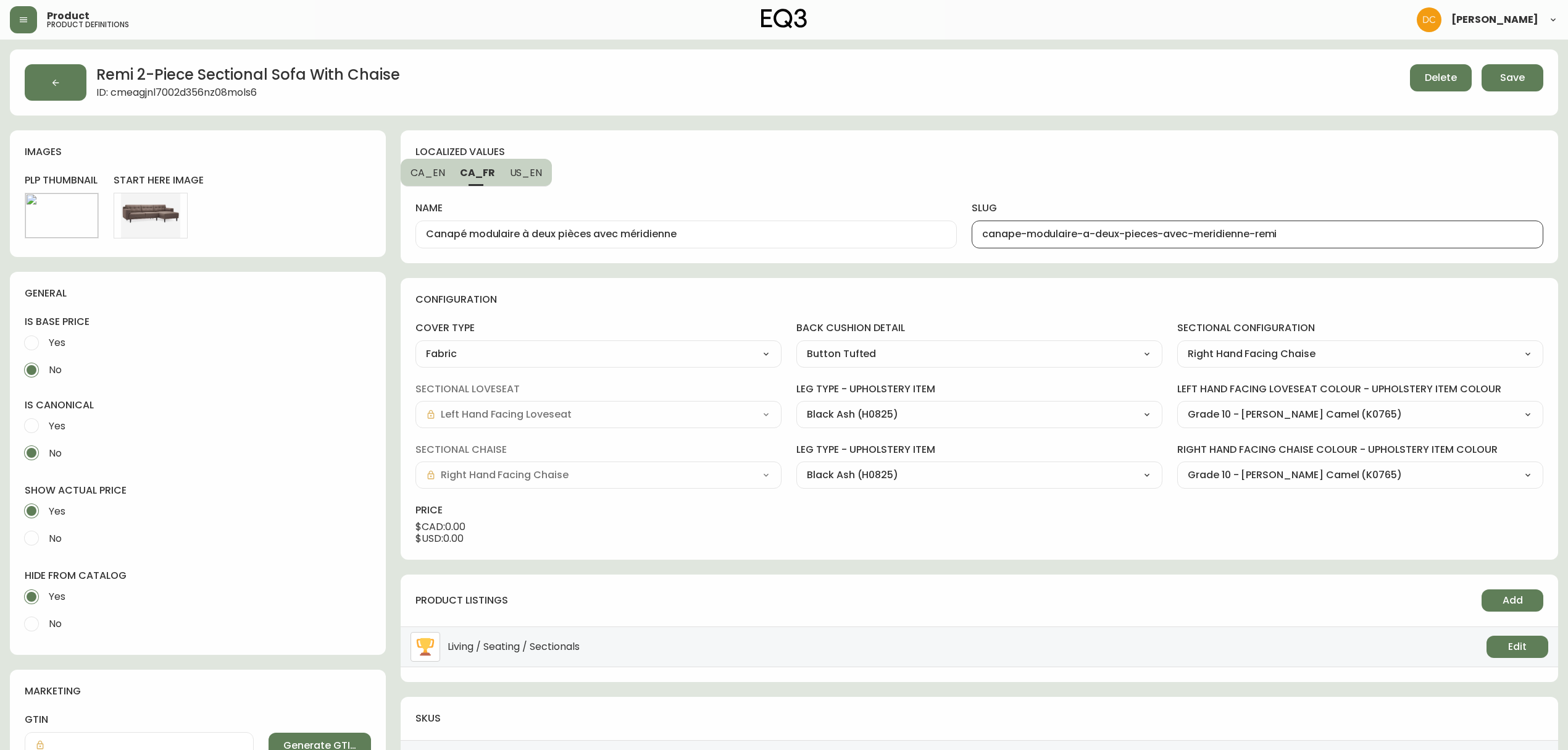
drag, startPoint x: 781, startPoint y: 233, endPoint x: 783, endPoint y: 240, distance: 7.3
click at [785, 244] on div "Canapé modulaire à deux pièces avec méridienne" at bounding box center [685, 234] width 541 height 28
type input "Canapé modulaire à deux pièces avec méridienne Remi"
click at [1496, 74] on button "Save" at bounding box center [1511, 78] width 62 height 28
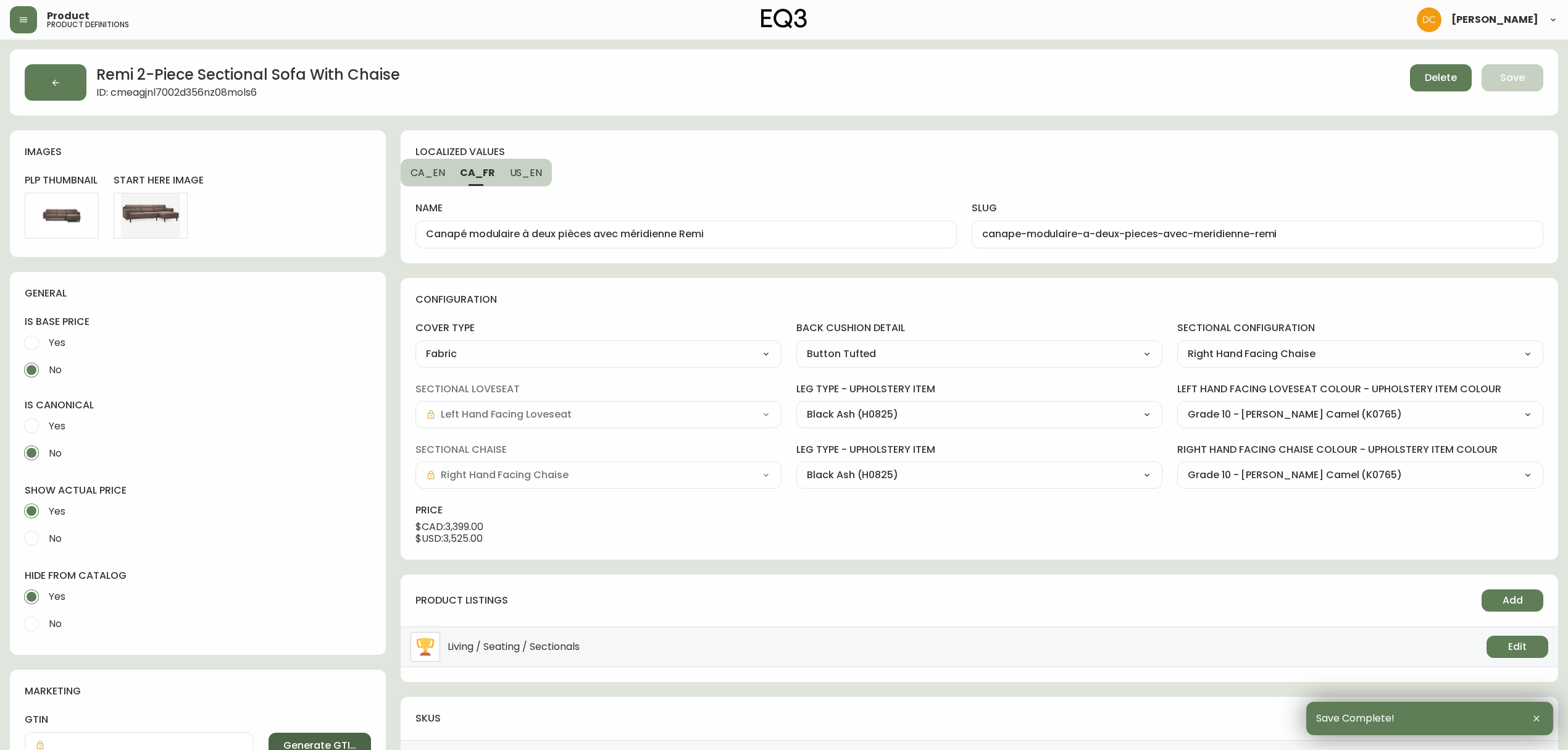
click at [268, 733] on button "Generate GTIN" at bounding box center [320, 746] width 103 height 28
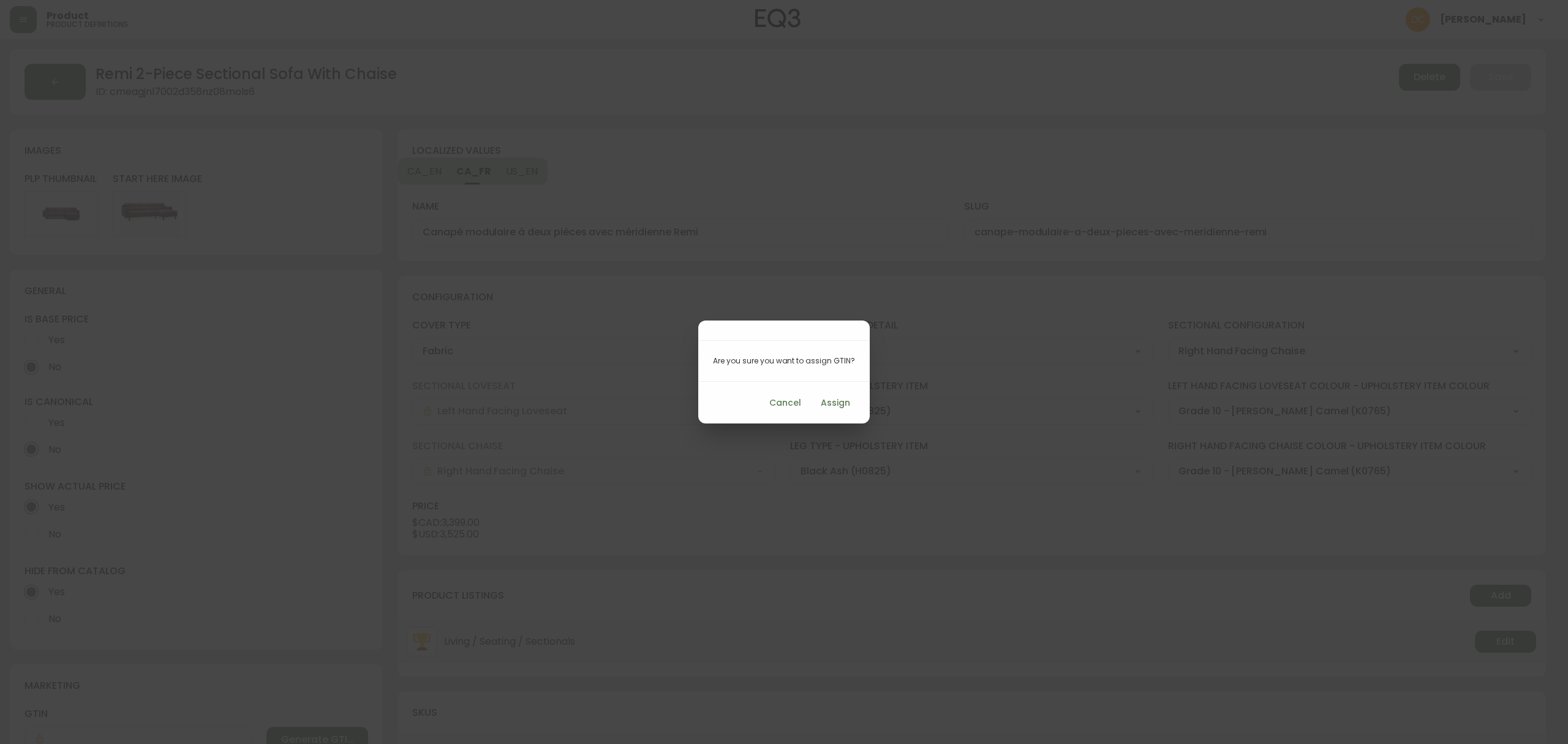
click at [844, 408] on span "Assign" at bounding box center [835, 402] width 29 height 16
type input "712149041737"
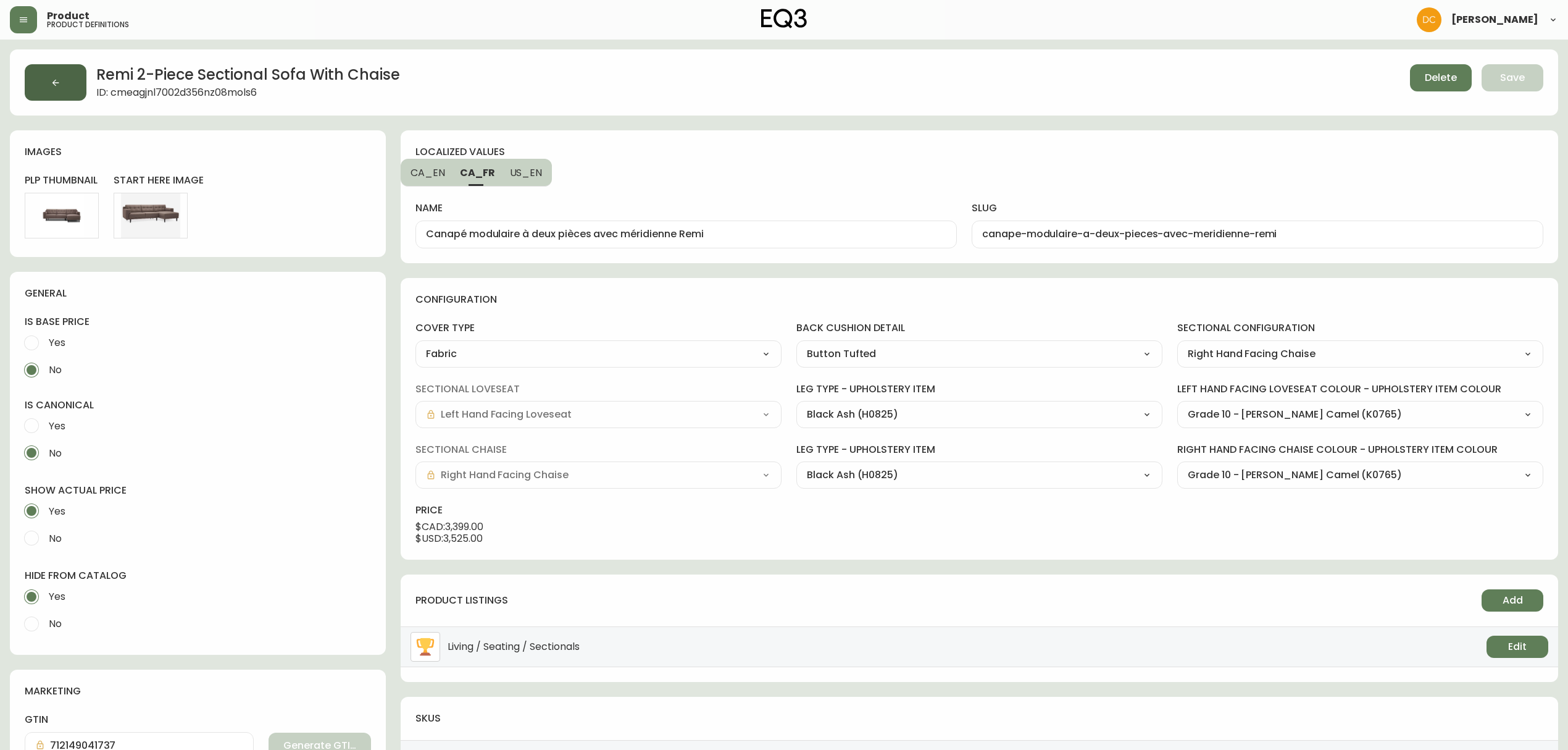
click at [62, 67] on button "button" at bounding box center [55, 83] width 62 height 37
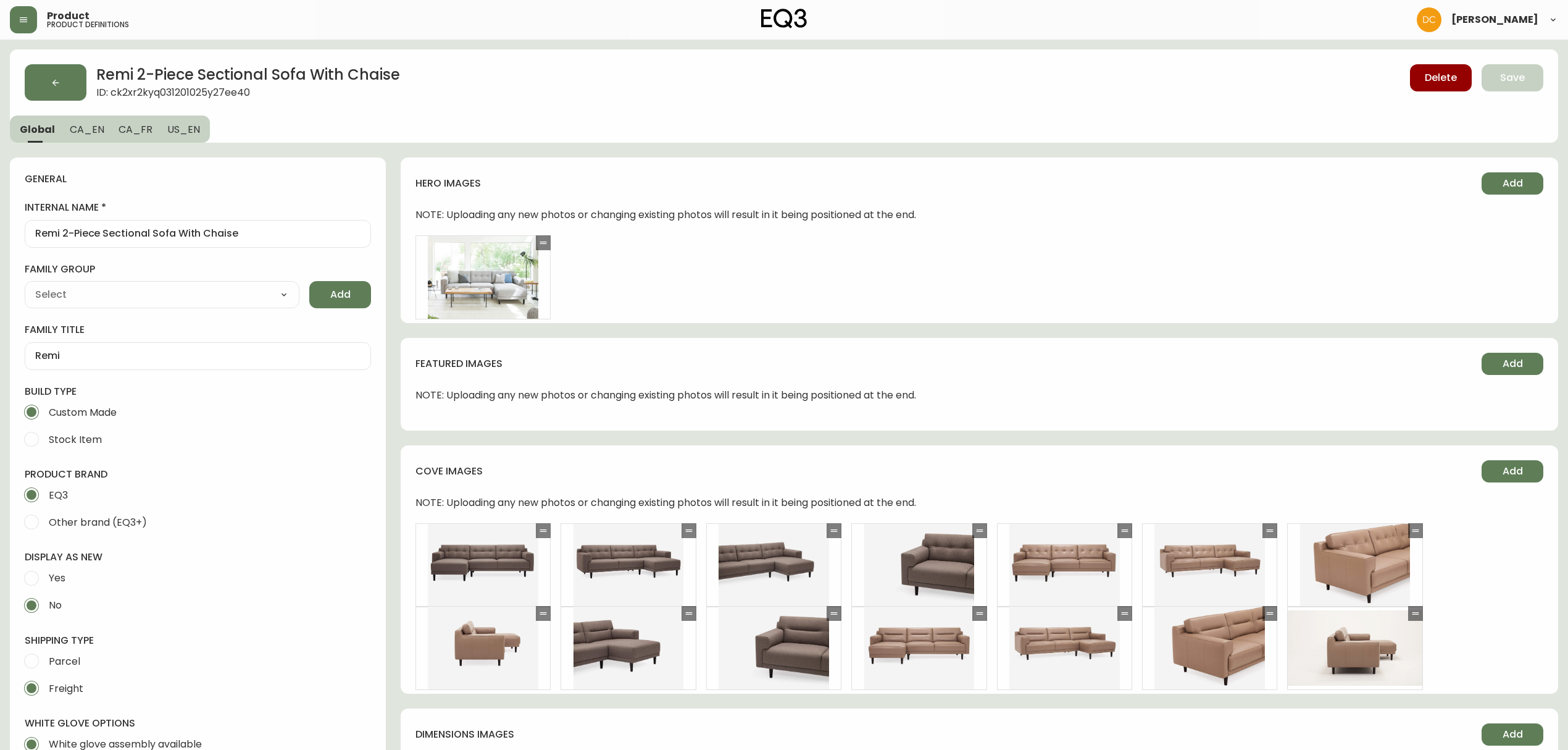
type input "EQ3"
type input "Furniture > Sofa Accessories > Sectional Sofa Units"
type input "Upholstery"
select select "cjyt4m5lw0000pt749bx6gh7n"
select select "cjpjx87md00014c74cvn90jbx"
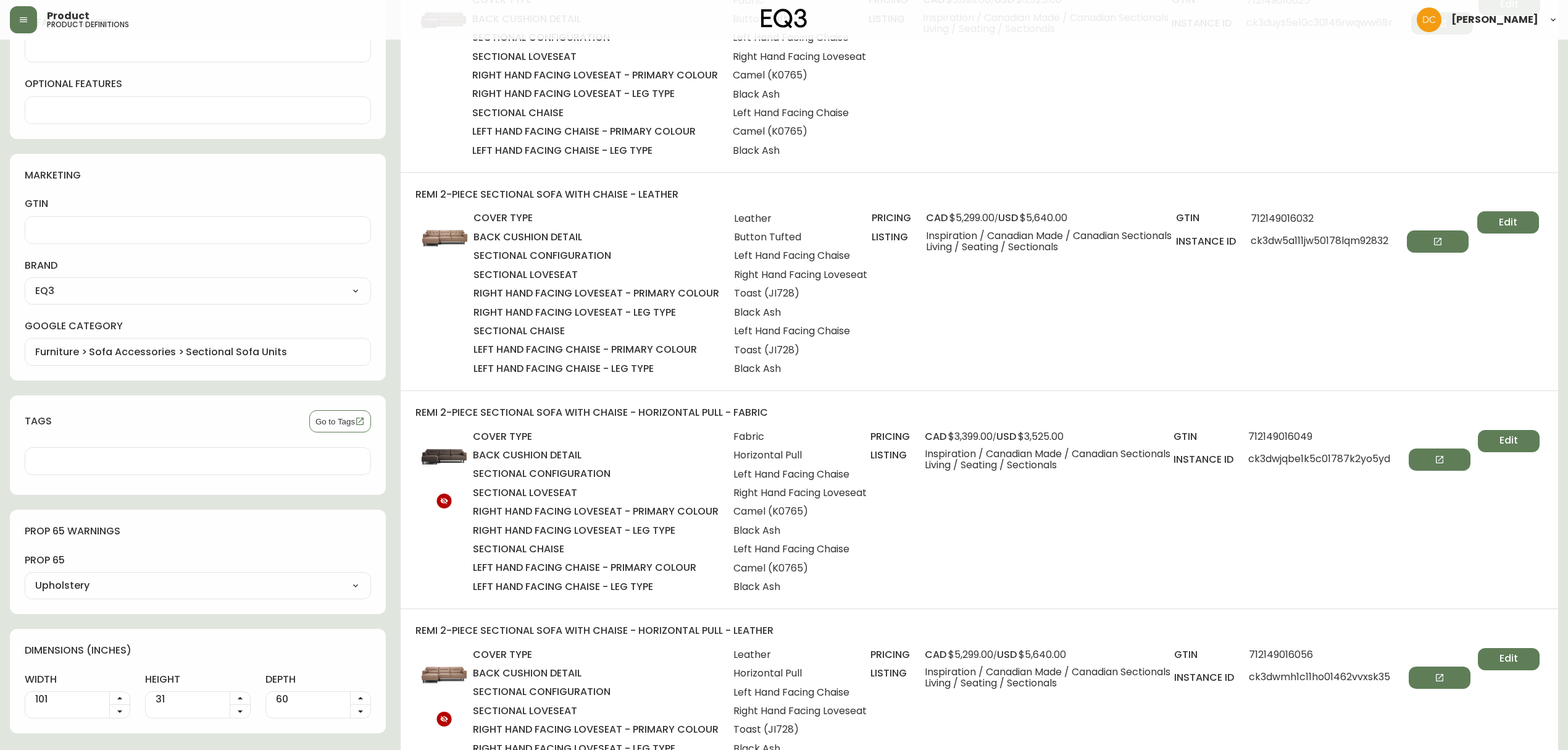
scroll to position [824, 0]
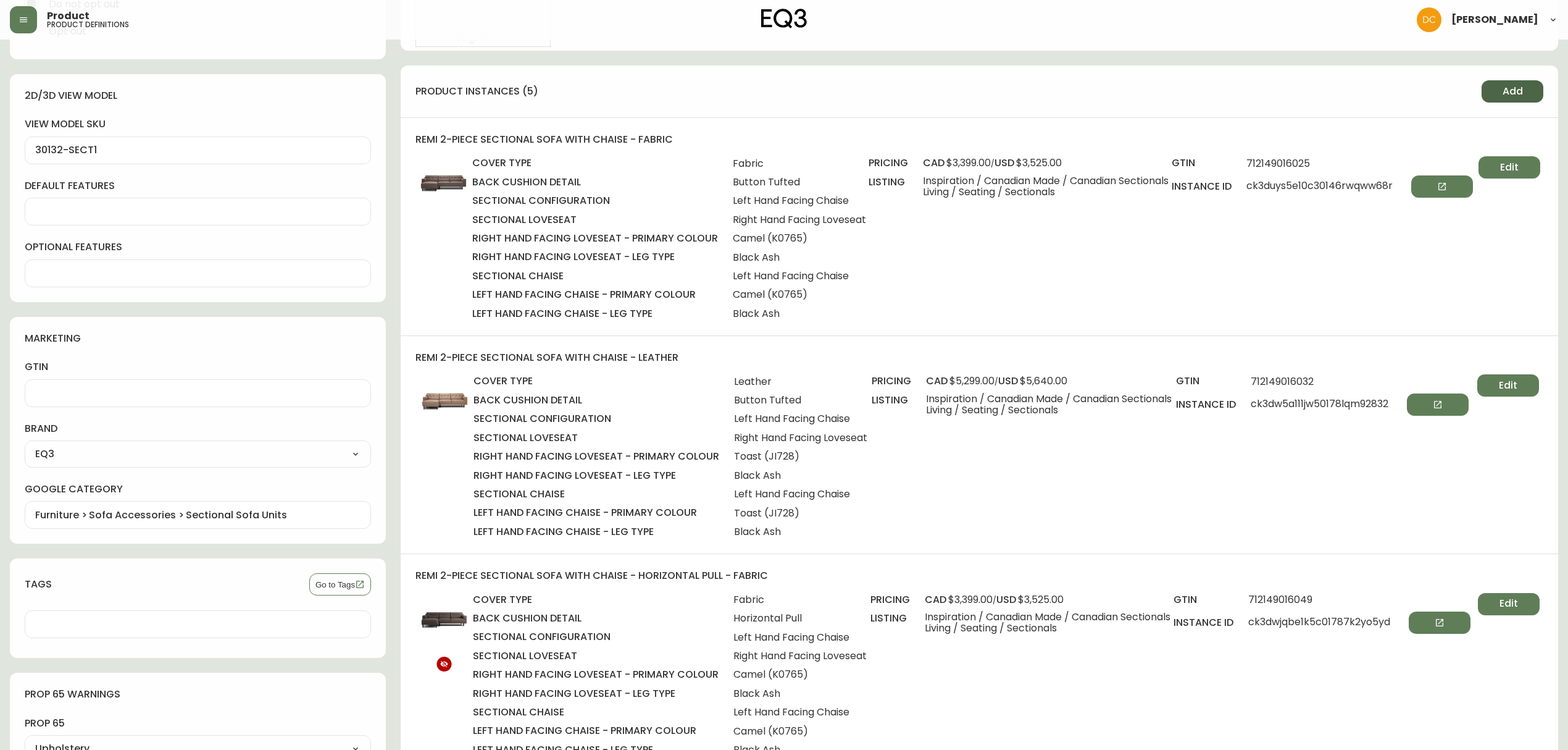
click at [1507, 90] on span "Add" at bounding box center [1512, 91] width 20 height 14
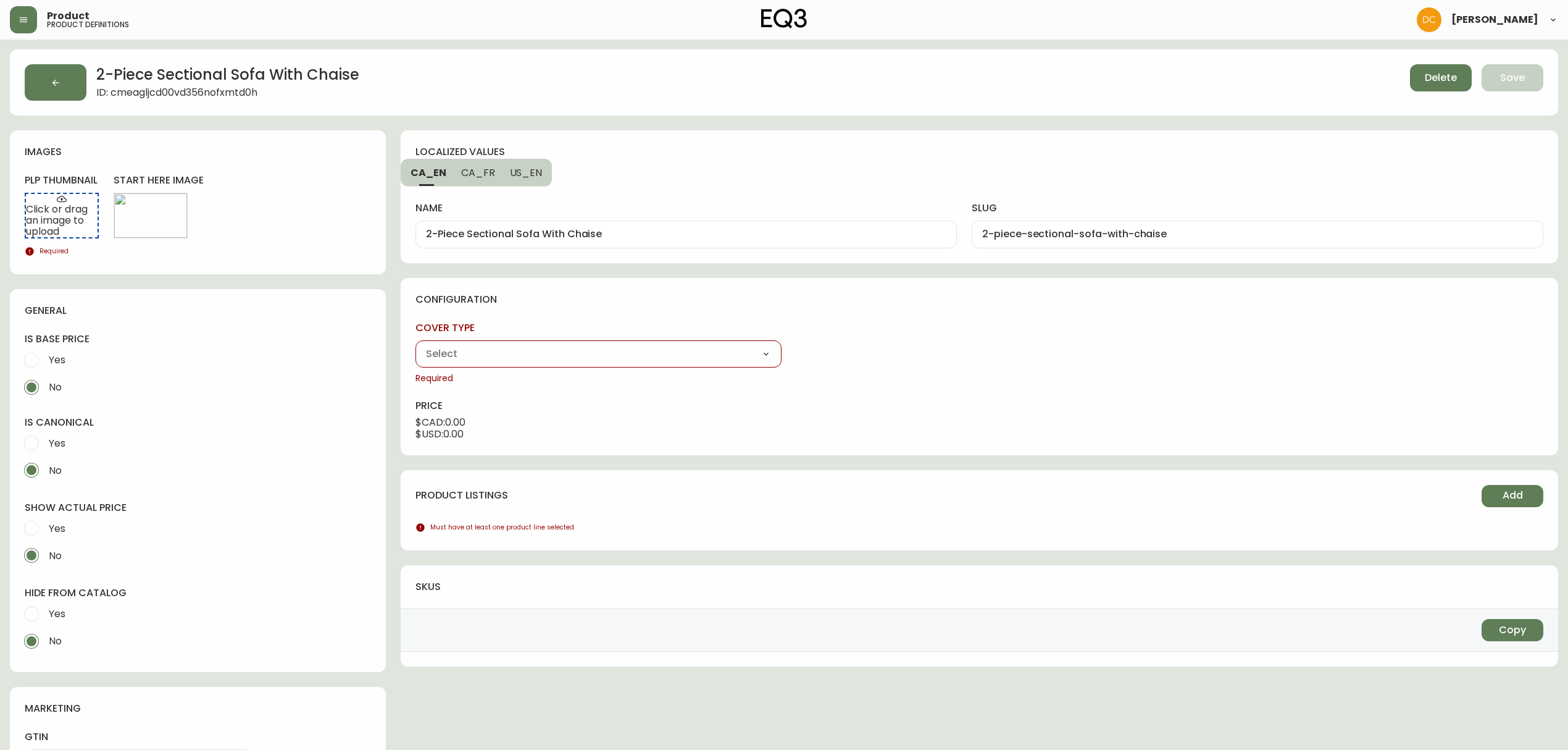
click at [635, 349] on select "Fabric Leather" at bounding box center [598, 354] width 366 height 18
select select "ck2xr5pf703530166n9re5436"
click at [415, 345] on select "Fabric Leather" at bounding box center [598, 354] width 366 height 18
type input "Fabric"
drag, startPoint x: 837, startPoint y: 349, endPoint x: 842, endPoint y: 360, distance: 12.1
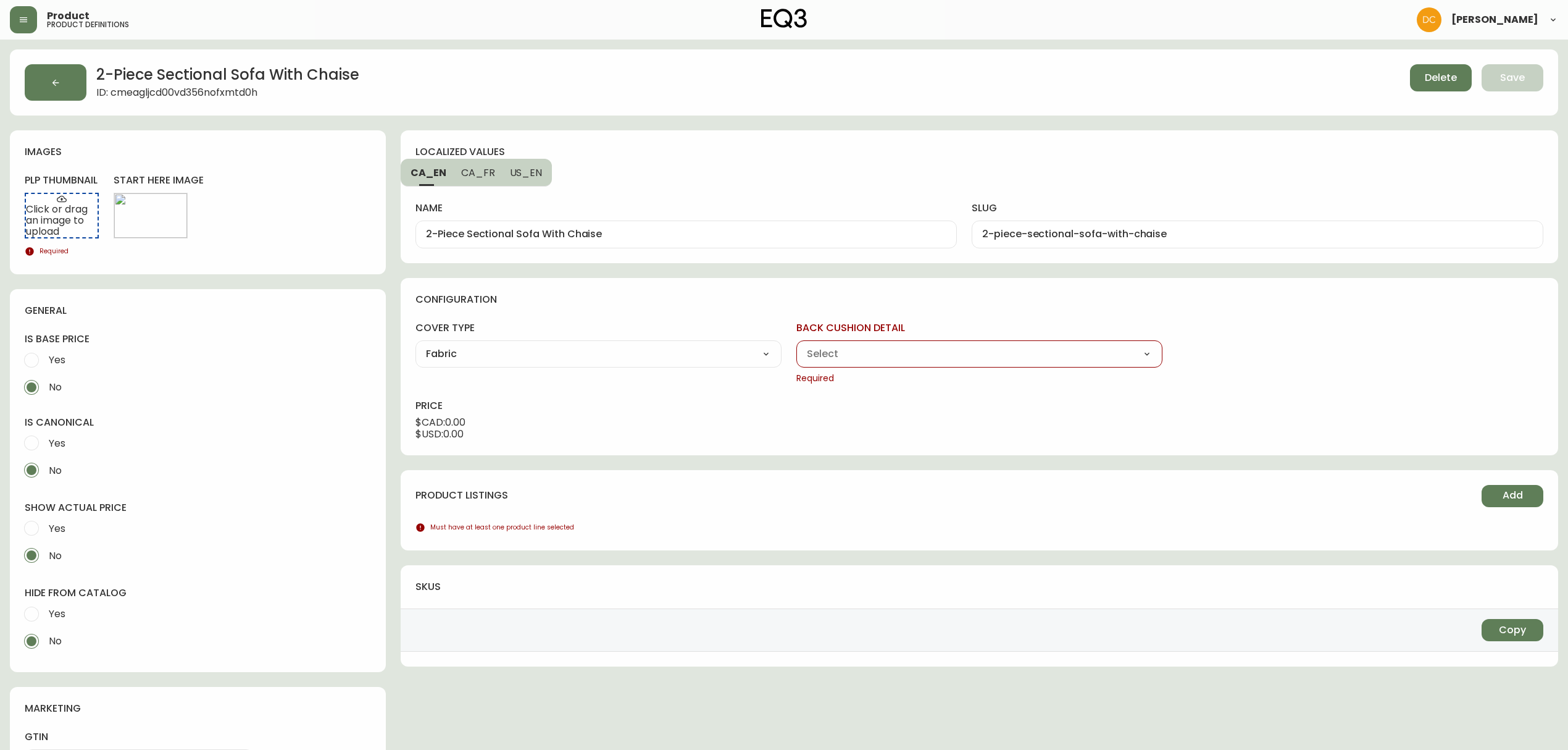
click at [837, 349] on select "Button Tufted Horizontal Pull" at bounding box center [979, 354] width 366 height 18
select select "cjv5sdre800fi017811su6144"
click at [796, 345] on select "Button Tufted Horizontal Pull" at bounding box center [979, 354] width 366 height 18
type input "Horizontal Pull"
click at [1292, 357] on select "Left Hand Facing Chaise Right Hand Facing Chaise" at bounding box center [1359, 354] width 366 height 18
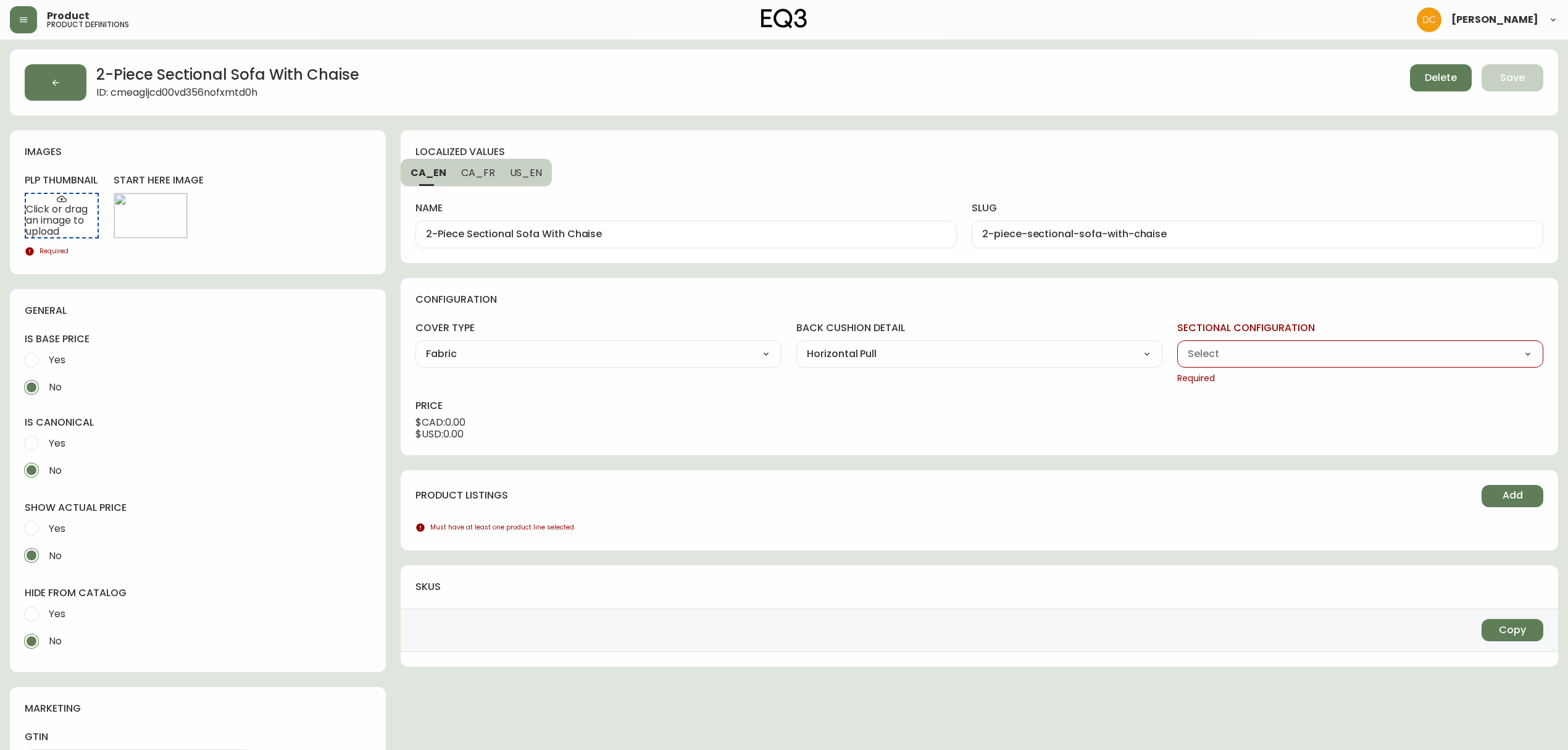
select select "cjv5s9m2e00f2017854g9kdr7"
click at [1177, 345] on select "Left Hand Facing Chaise Right Hand Facing Chaise" at bounding box center [1359, 354] width 366 height 18
type input "Right Hand Facing Chaise"
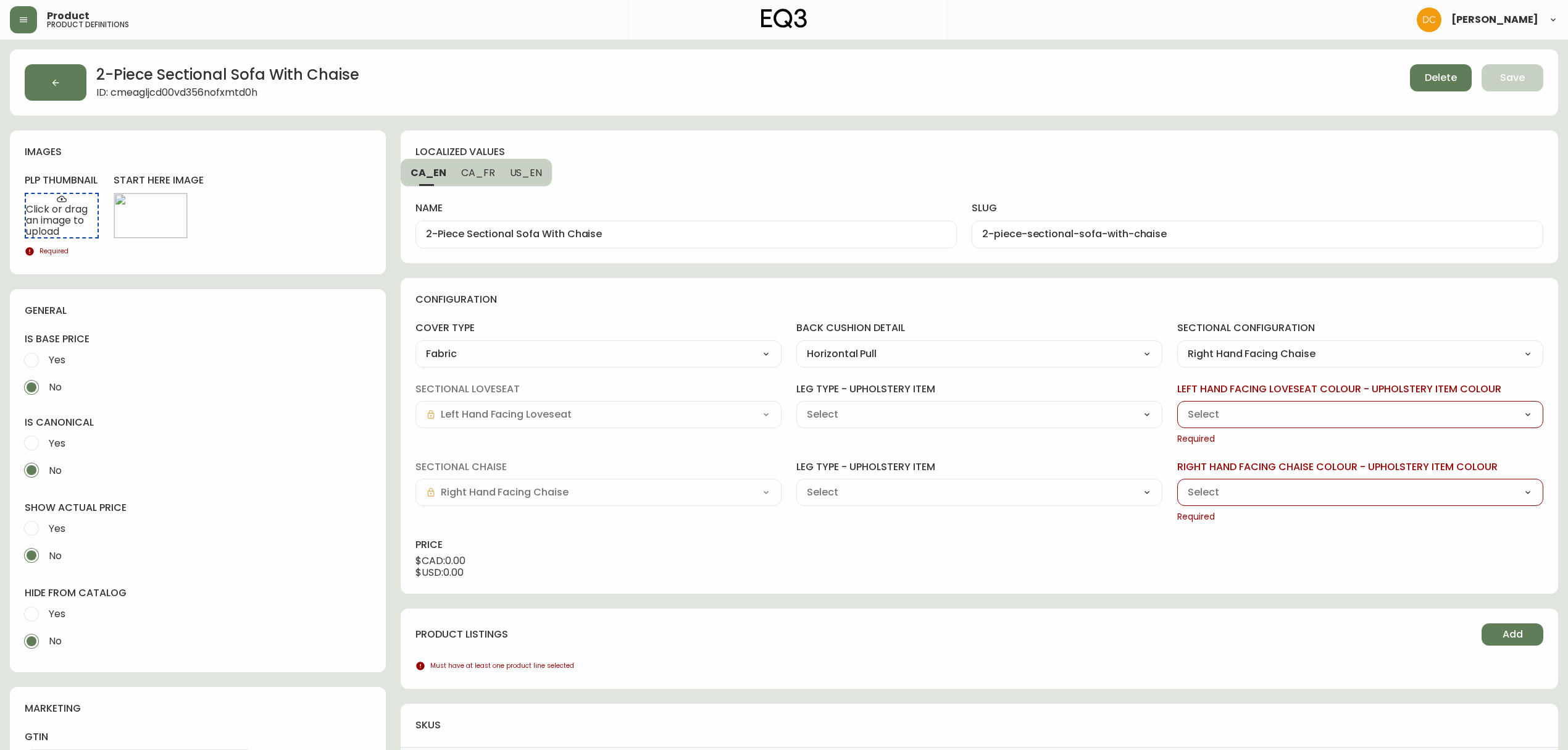
click at [962, 413] on select "Black Ash (H0825) Oak (JG319) Walnut (XZ272)" at bounding box center [979, 415] width 366 height 18
select select "H0825"
click at [796, 405] on select "Black Ash (H0825) Oak (JG319) Walnut (XZ272)" at bounding box center [979, 415] width 366 height 18
type input "Black Ash (H0825)"
click at [874, 475] on div "leg type - upholstery item Black Ash (H0825) Oak (JG319) Walnut (XZ272) Required" at bounding box center [979, 492] width 366 height 63
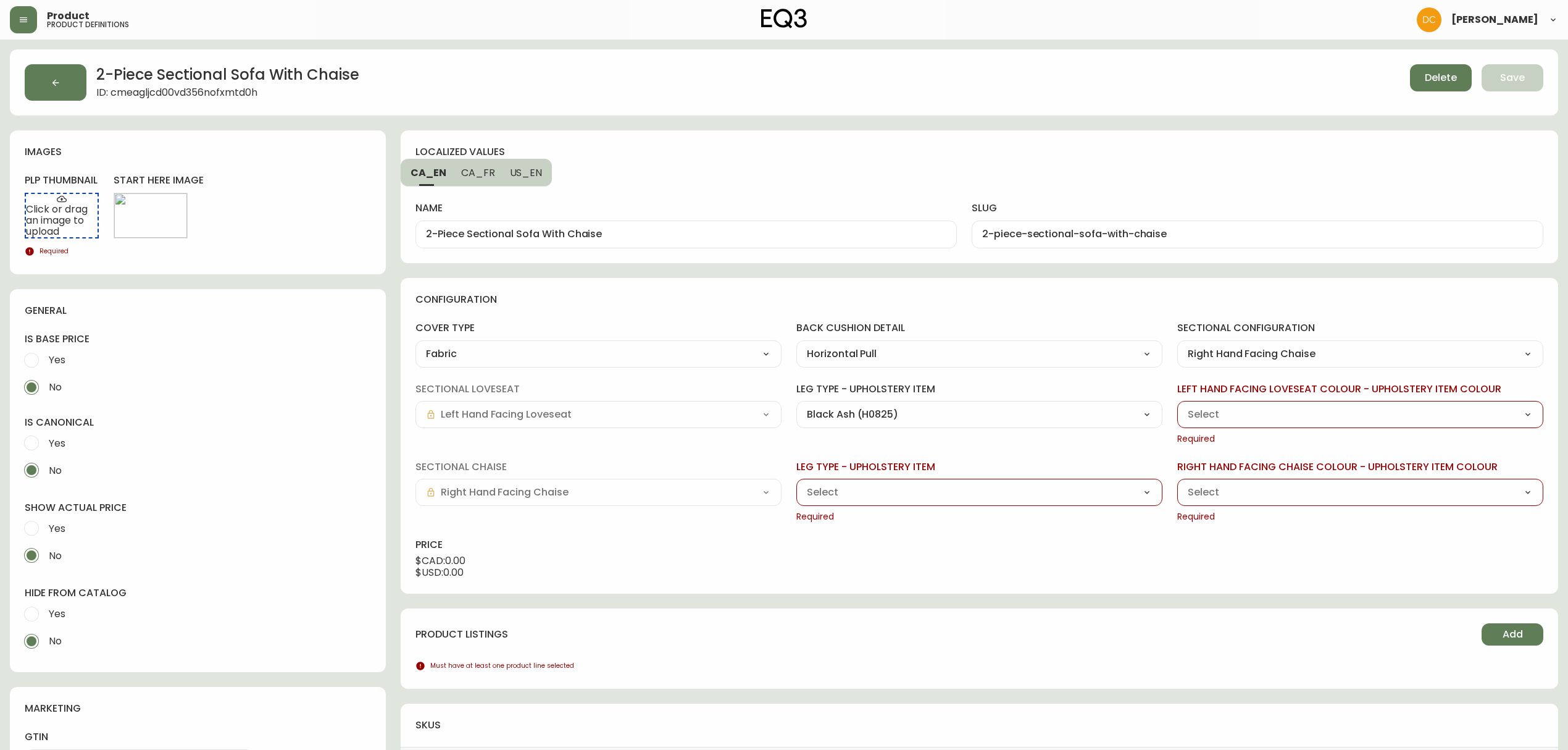
drag, startPoint x: 869, startPoint y: 495, endPoint x: 868, endPoint y: 502, distance: 7.1
click at [869, 499] on select "Black Ash (H0825) Oak (JG319) Walnut (XZ272)" at bounding box center [979, 492] width 366 height 18
select select "H0825"
click at [796, 483] on select "Black Ash (H0825) Oak (JG319) Walnut (XZ272)" at bounding box center [979, 492] width 366 height 18
type input "Black Ash (H0825)"
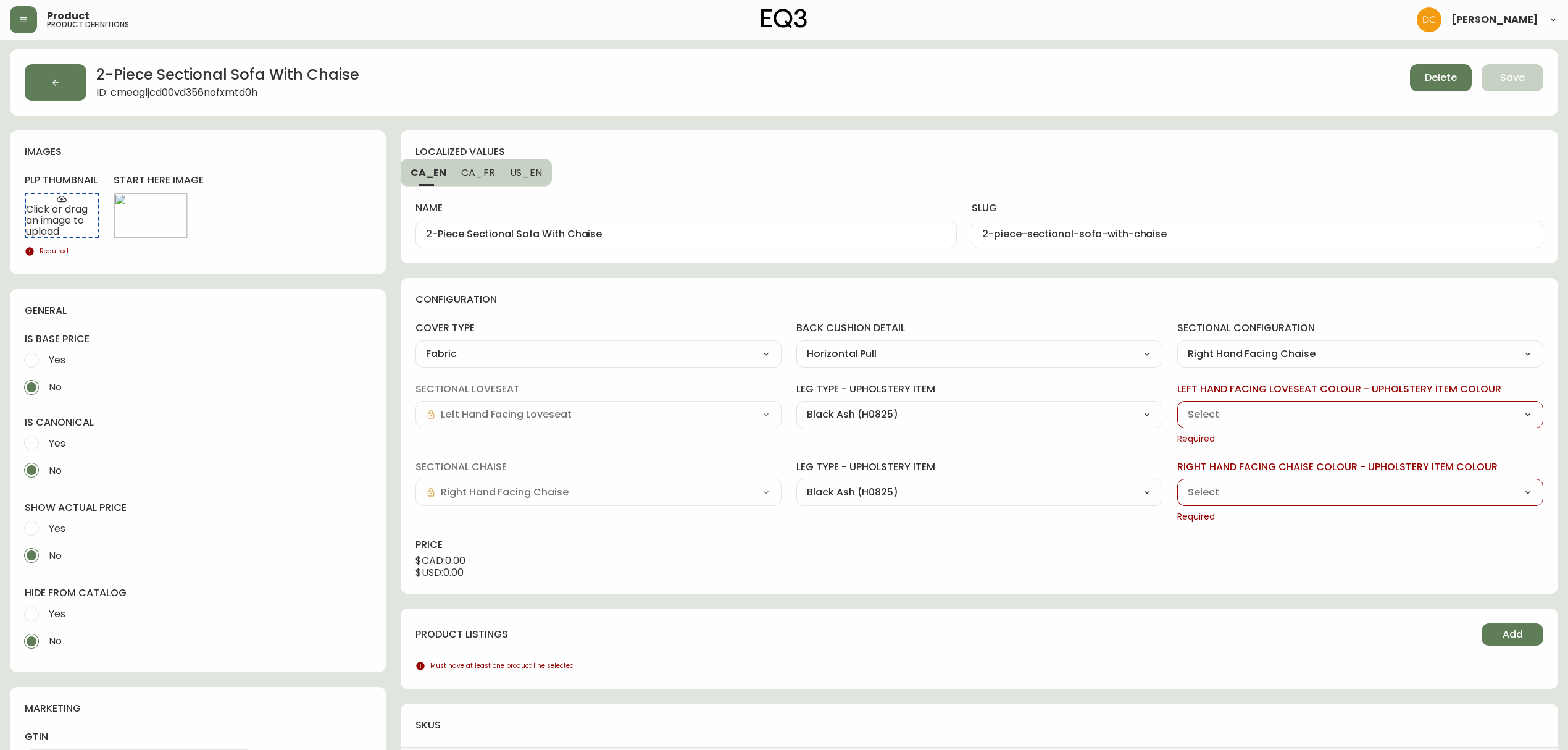
click at [1237, 414] on select "Grade 10 - [PERSON_NAME] Camel (K0765) Grade 10 - [PERSON_NAME] Cream (K6723) G…" at bounding box center [1359, 415] width 366 height 18
select select "K0765"
click at [1177, 405] on select "Grade 10 - [PERSON_NAME] Camel (K0765) Grade 10 - [PERSON_NAME] Cream (K6723) G…" at bounding box center [1359, 415] width 366 height 18
type input "Grade 10 - [PERSON_NAME] Camel (K0765)"
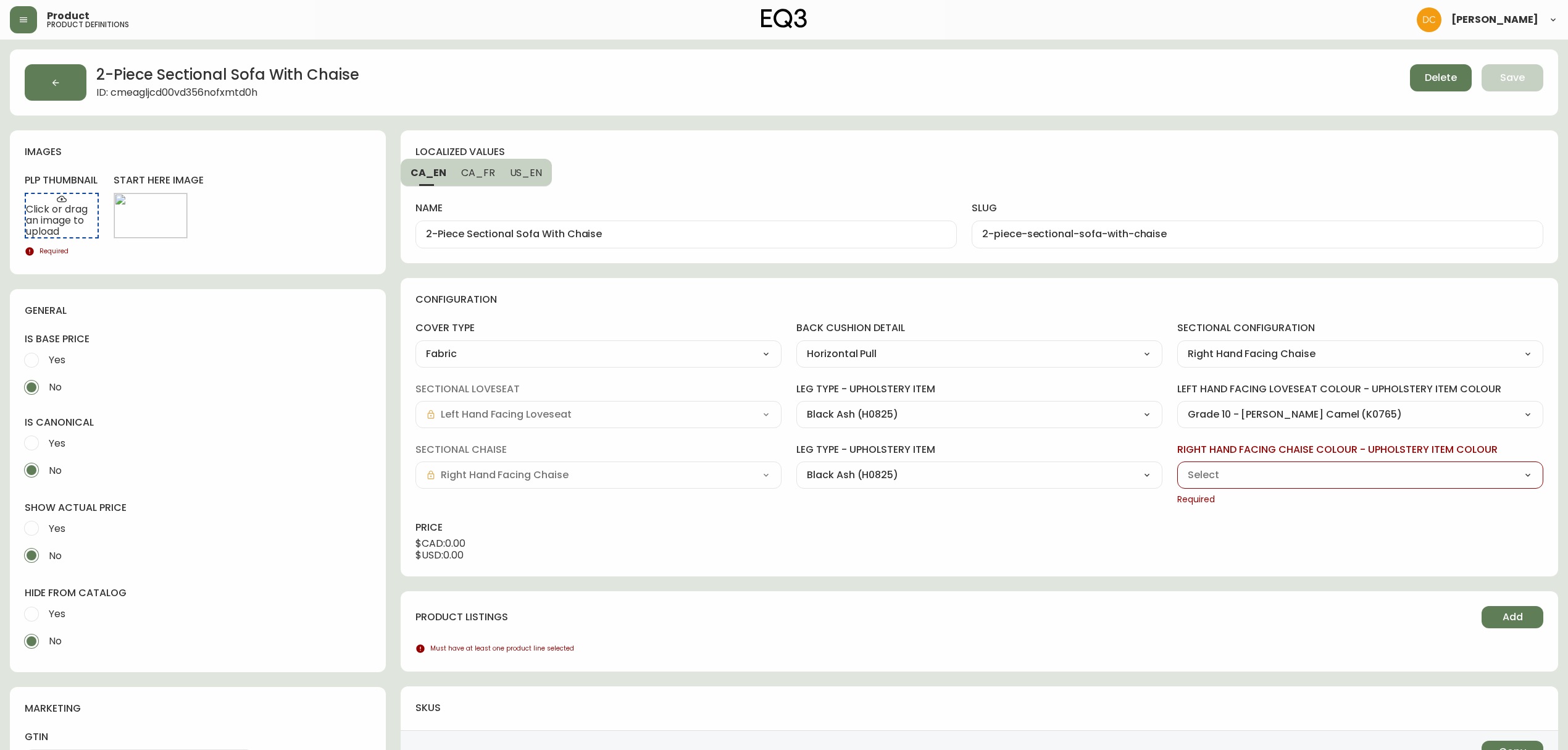
drag, startPoint x: 1307, startPoint y: 463, endPoint x: 1306, endPoint y: 470, distance: 7.1
click at [1306, 463] on div "Grade 10 - [PERSON_NAME] Camel (K0765) Grade 10 - [PERSON_NAME] Cream (K6723) G…" at bounding box center [1359, 475] width 366 height 28
click at [1306, 472] on select "Grade 10 - [PERSON_NAME] Camel (K0765) Grade 10 - [PERSON_NAME] Cream (K6723) G…" at bounding box center [1359, 475] width 366 height 18
select select "K0765"
click at [1177, 466] on select "Grade 10 - [PERSON_NAME] Camel (K0765) Grade 10 - [PERSON_NAME] Cream (K6723) G…" at bounding box center [1359, 475] width 366 height 18
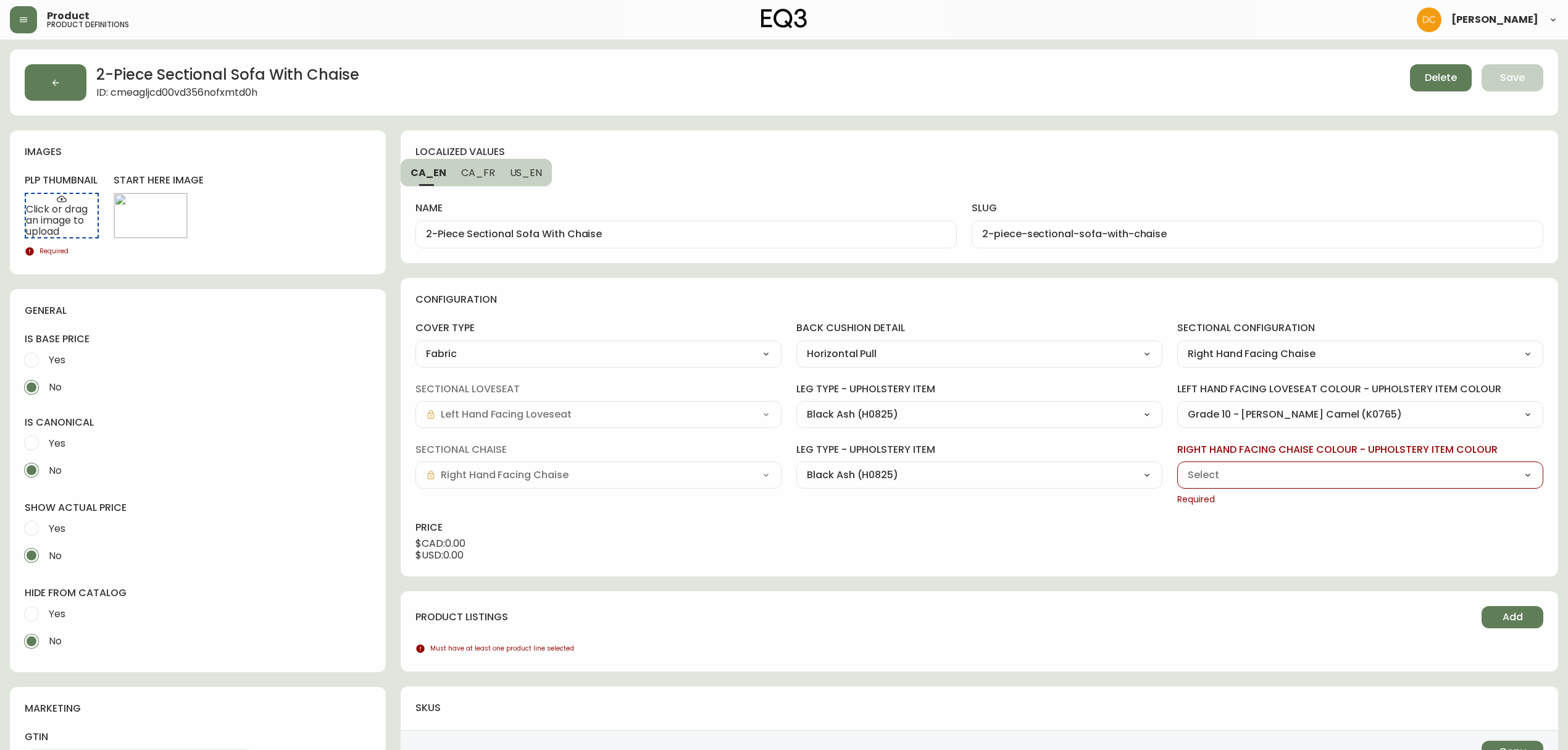
type input "Grade 10 - [PERSON_NAME] Camel (K0765)"
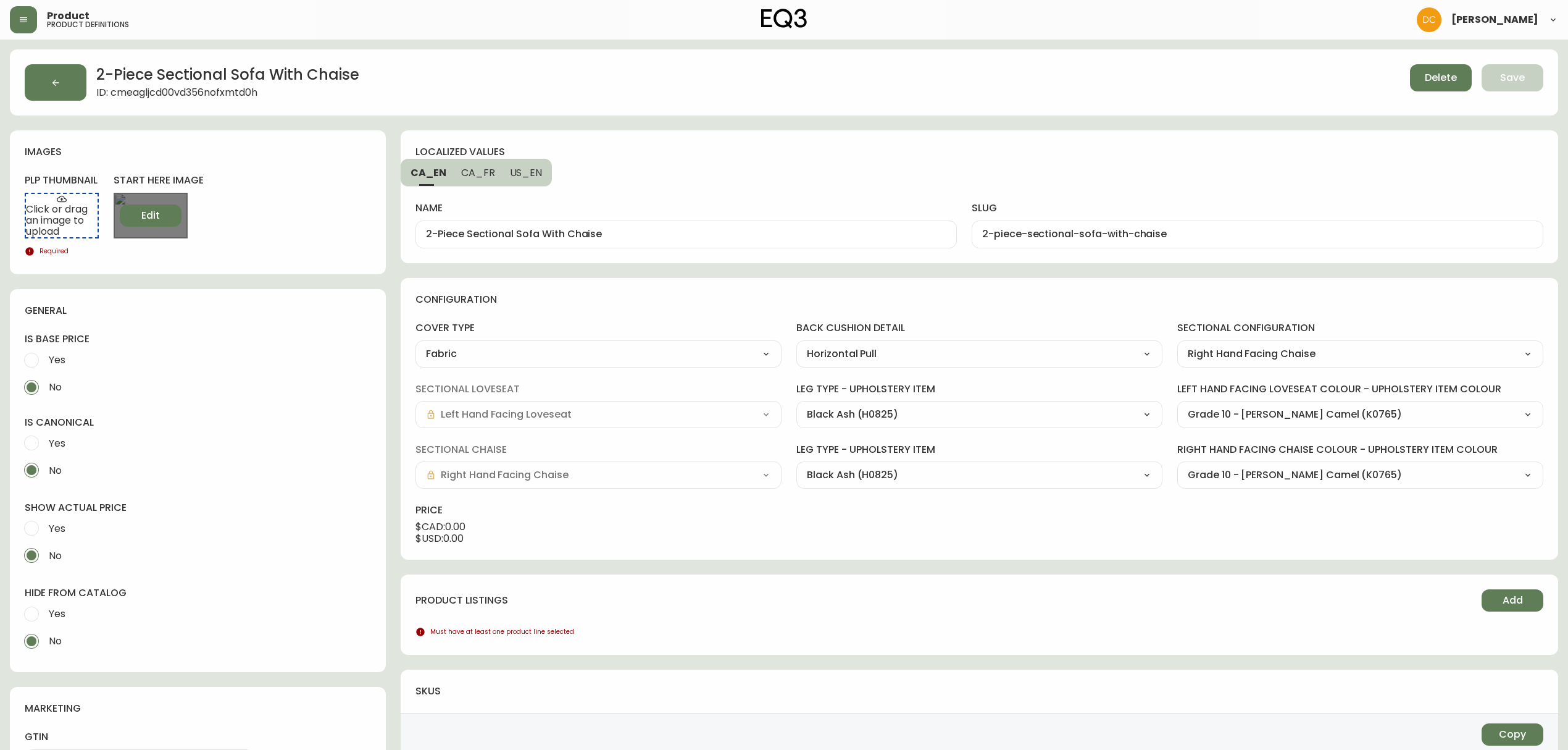
click at [141, 213] on span "Edit" at bounding box center [151, 215] width 18 height 14
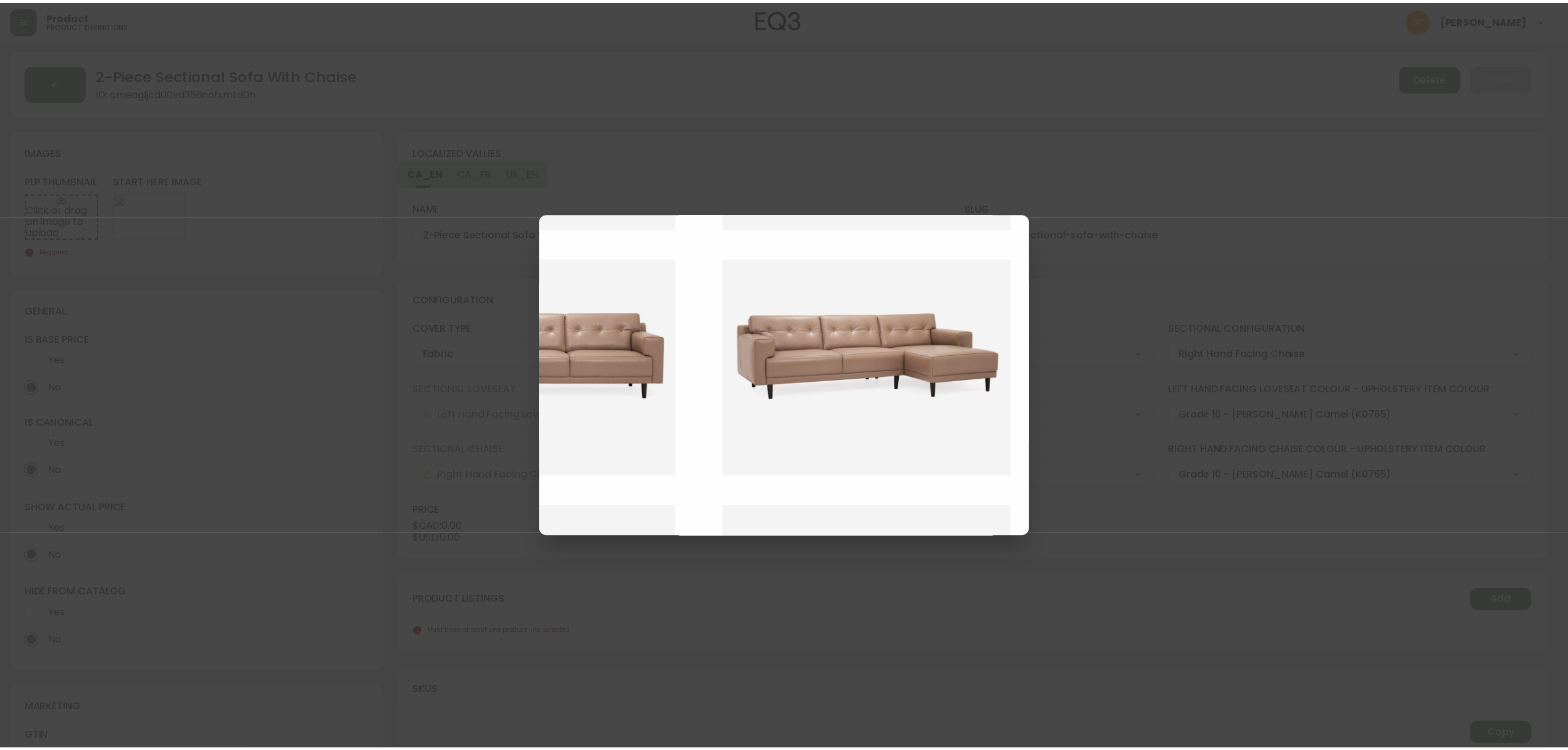
scroll to position [247, 502]
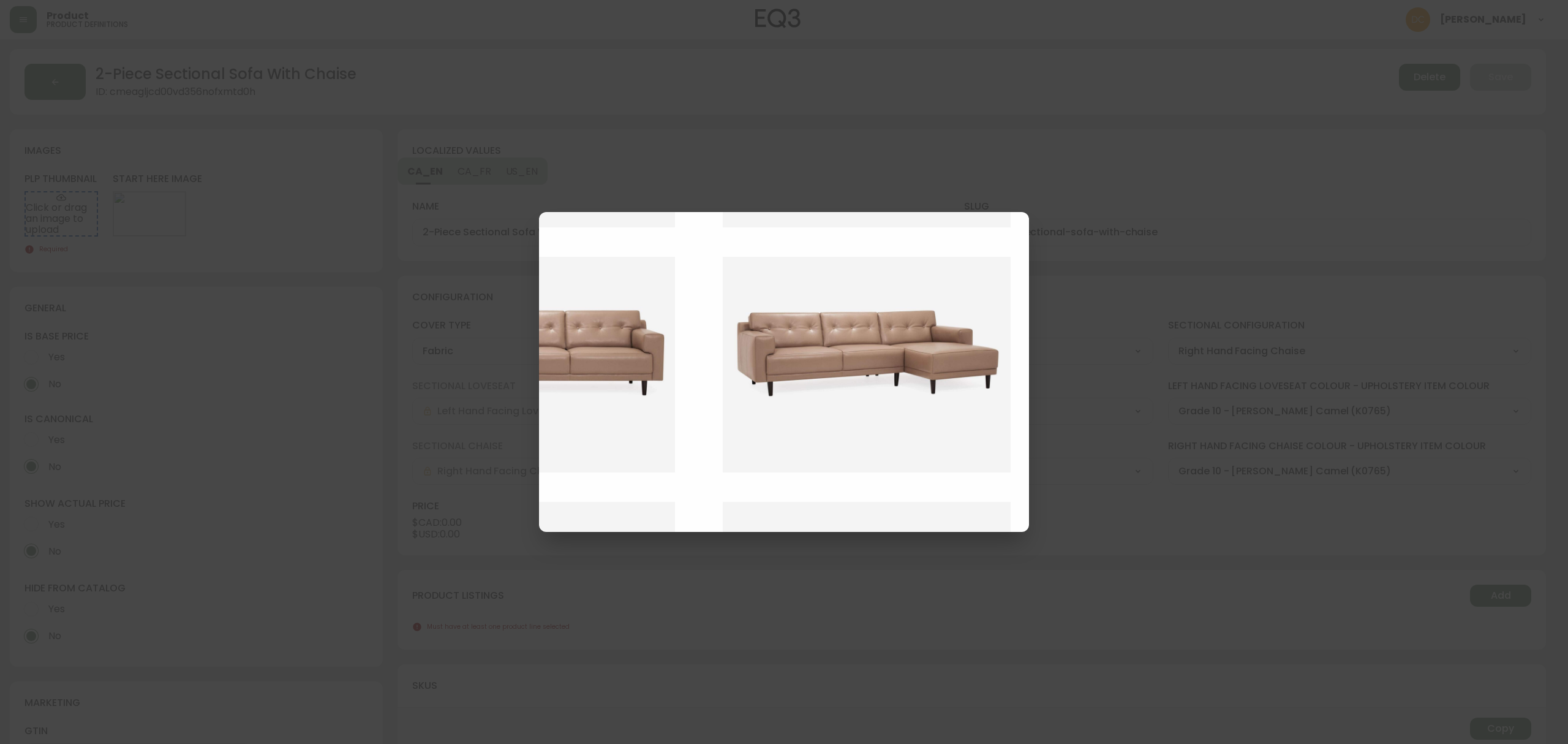
click at [845, 423] on img at bounding box center [876, 365] width 306 height 216
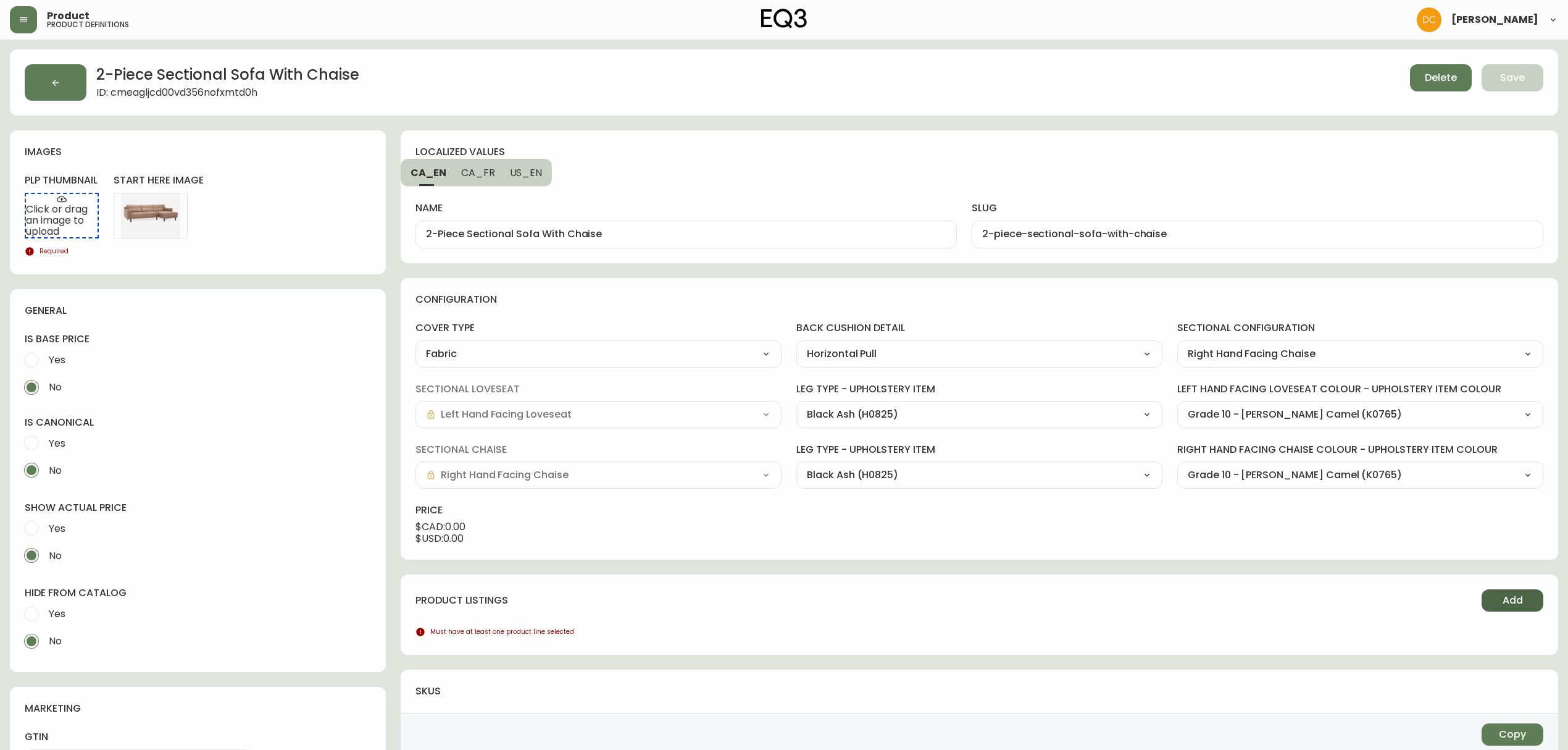
click at [1515, 601] on span "Add" at bounding box center [1512, 600] width 20 height 14
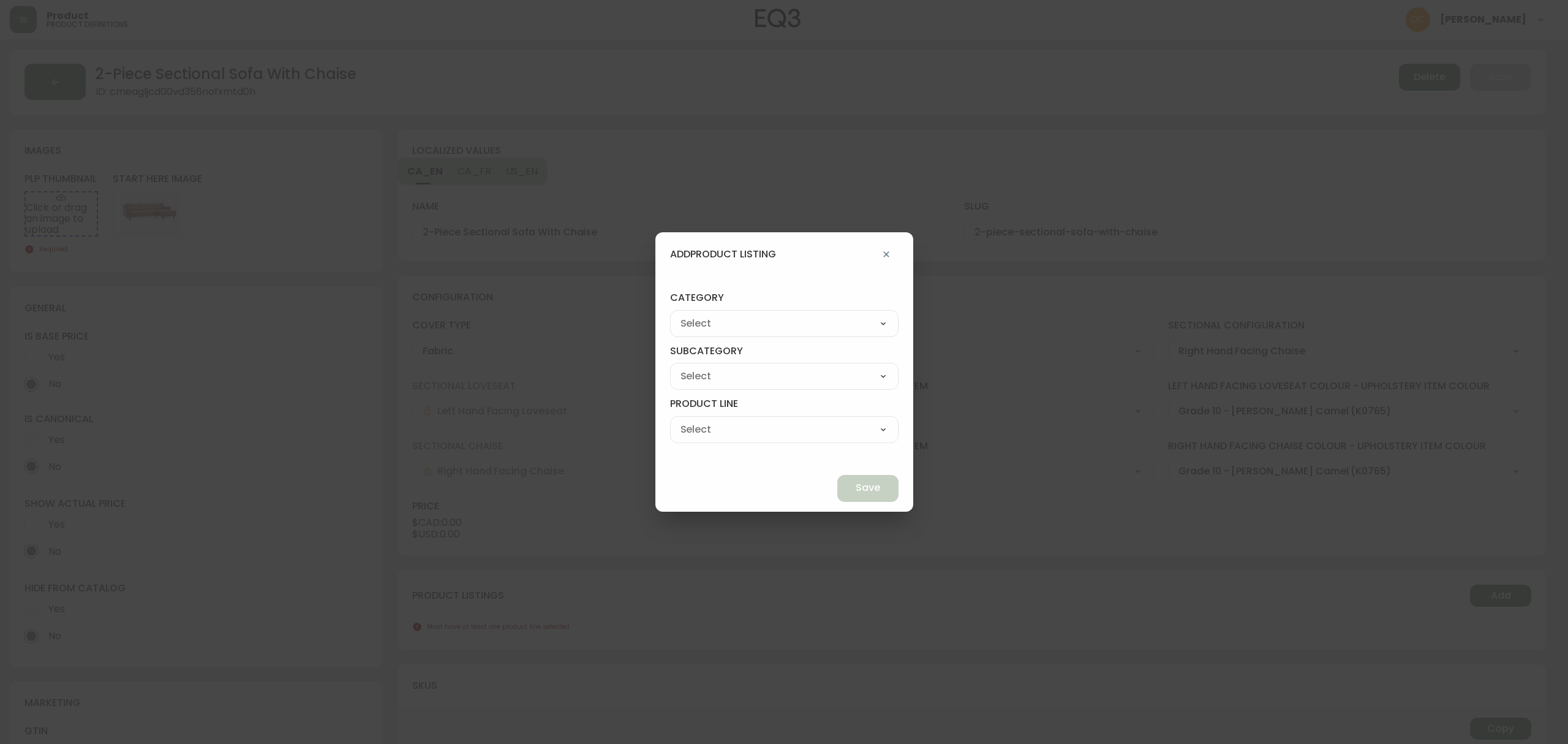
click at [794, 318] on select "Living Dining Bedroom Outdoor Office Lighting Rugs Accessories EQ3+ Inspiration…" at bounding box center [784, 324] width 229 height 18
select select "0"
click at [698, 315] on select "Living Dining Bedroom Outdoor Office Lighting Rugs Accessories EQ3+ Inspiration…" at bounding box center [784, 324] width 229 height 18
type input "Living"
click at [734, 380] on select "Seating Accent Tables Entryway Media & Storage" at bounding box center [784, 376] width 229 height 18
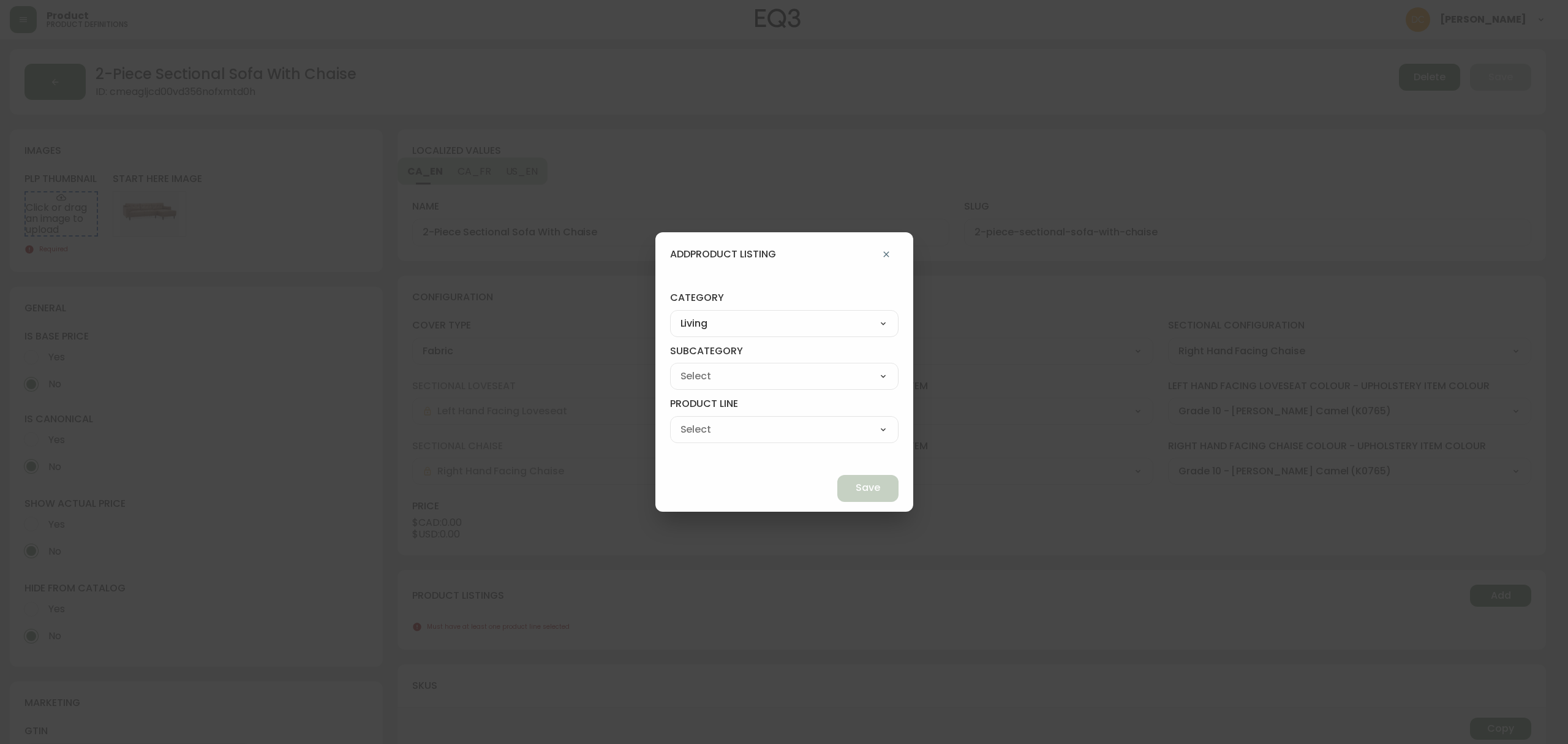
select select "00"
click at [698, 367] on select "Seating Accent Tables Entryway Media & Storage" at bounding box center [784, 376] width 229 height 18
type input "Seating"
click at [730, 427] on select "Ready to Ship Sofas Apartment Sofas Loveseats Sectionals Sleeper Sofas Chairs C…" at bounding box center [784, 429] width 229 height 18
select select "400"
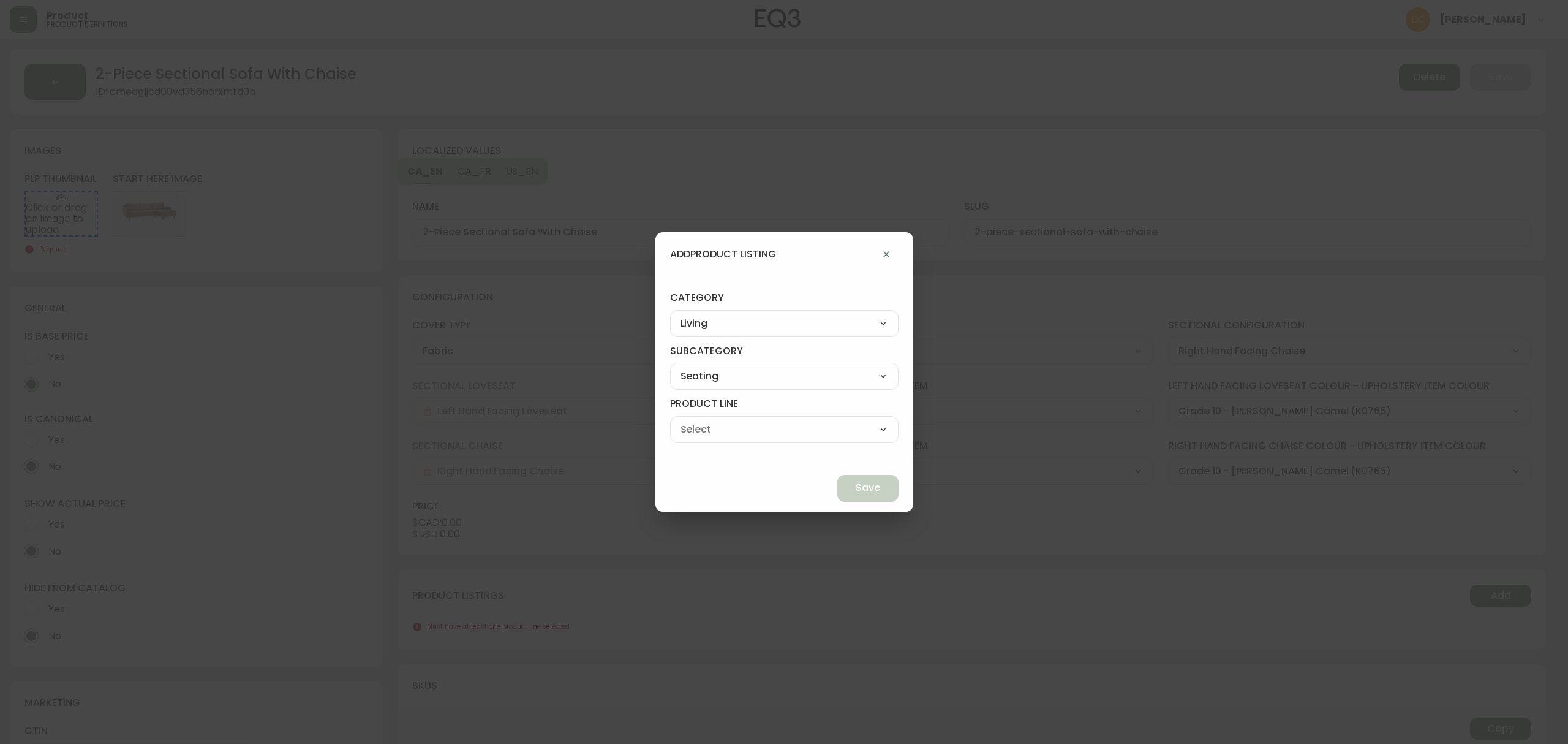
click at [698, 420] on select "Ready to Ship Sofas Apartment Sofas Loveseats Sectionals Sleeper Sofas Chairs C…" at bounding box center [784, 429] width 229 height 18
type input "Sectionals"
click at [837, 479] on button "Save" at bounding box center [867, 489] width 61 height 27
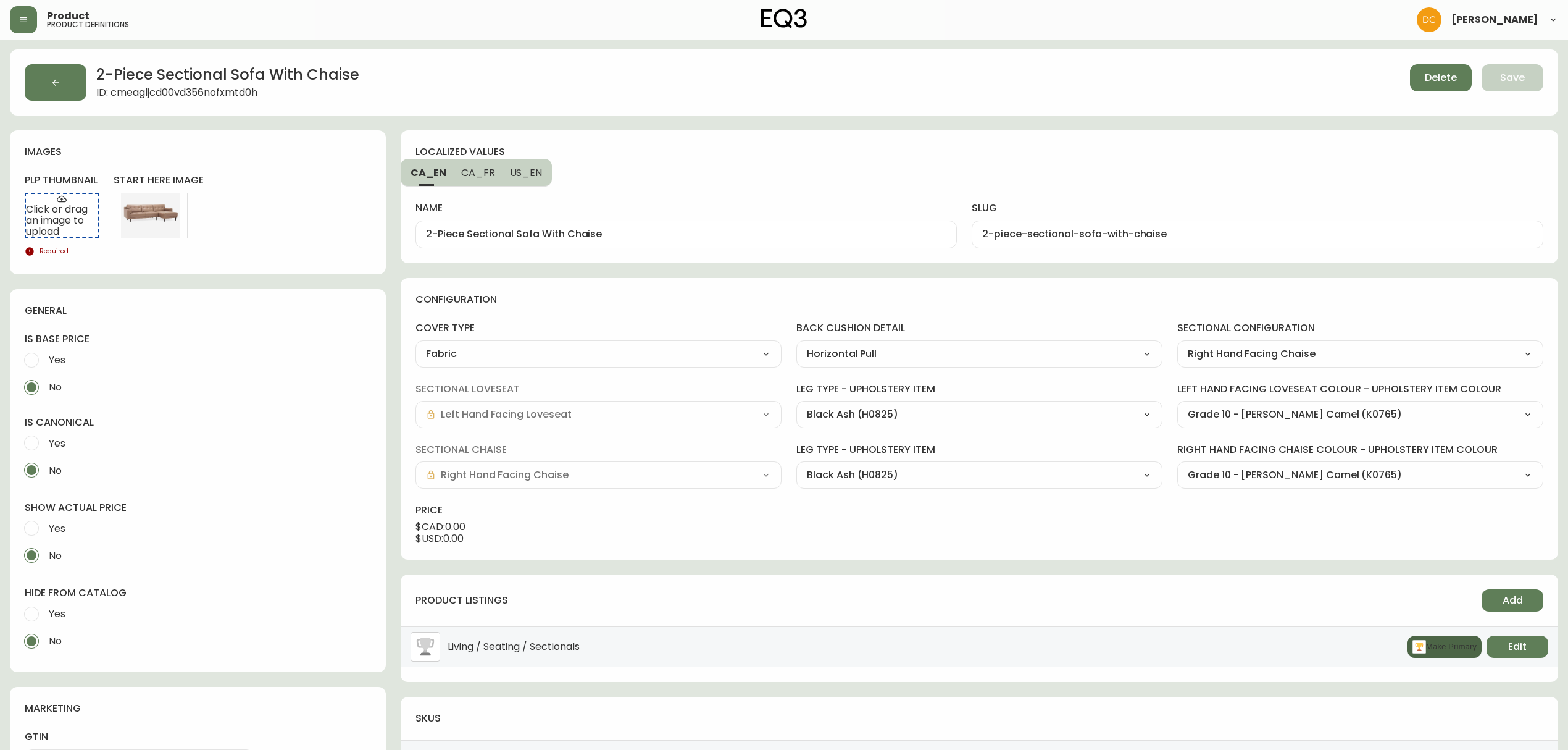
click at [1443, 645] on button "Make Primary" at bounding box center [1444, 646] width 74 height 22
click at [47, 618] on span "Yes" at bounding box center [55, 614] width 20 height 28
click at [45, 618] on input "Yes" at bounding box center [31, 614] width 28 height 28
radio input "true"
radio input "false"
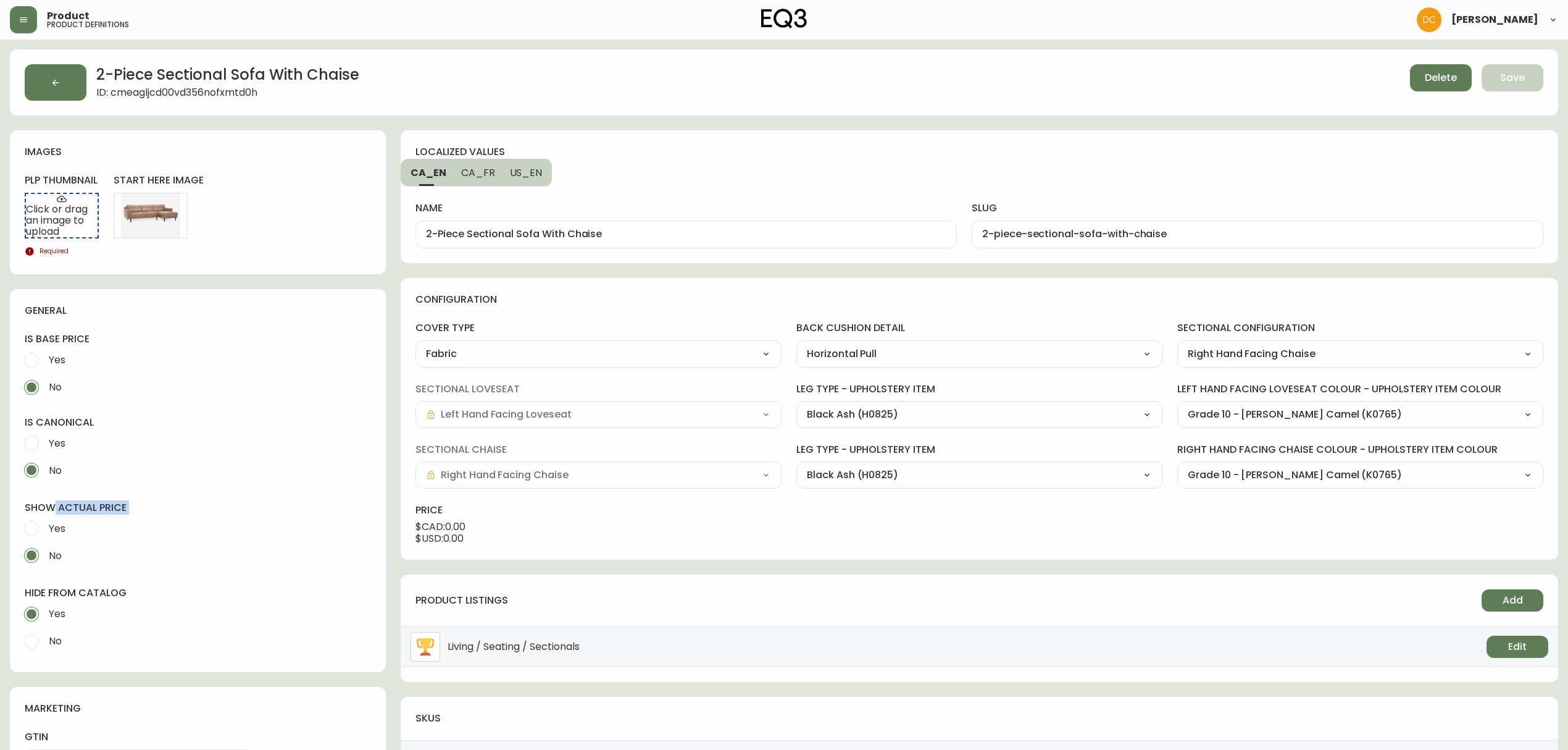
click at [51, 514] on div "show actual price Yes No" at bounding box center [197, 528] width 346 height 85
click at [65, 529] on label "Yes" at bounding box center [189, 528] width 344 height 28
click at [45, 529] on input "Yes" at bounding box center [31, 528] width 28 height 28
radio input "true"
radio input "false"
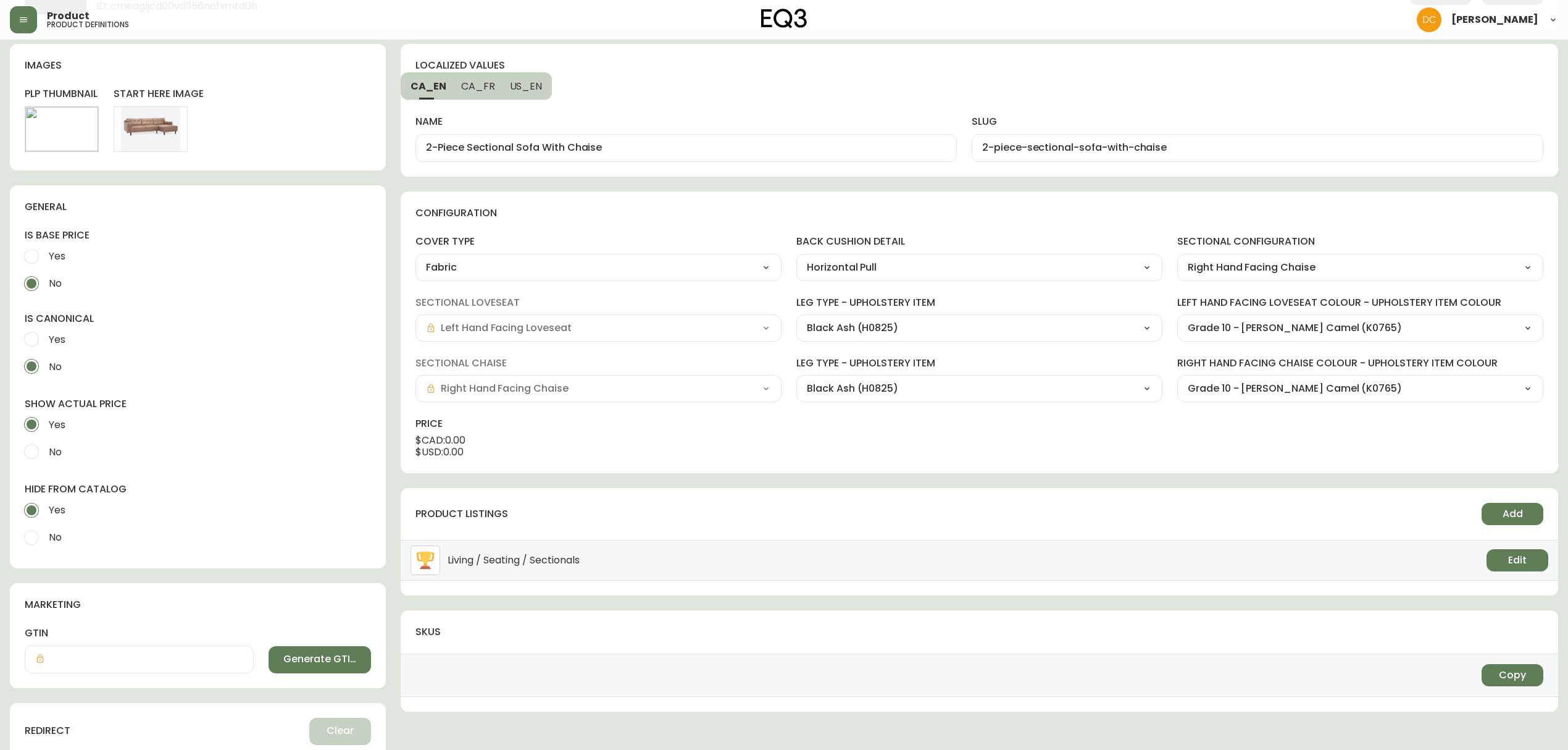
scroll to position [0, 0]
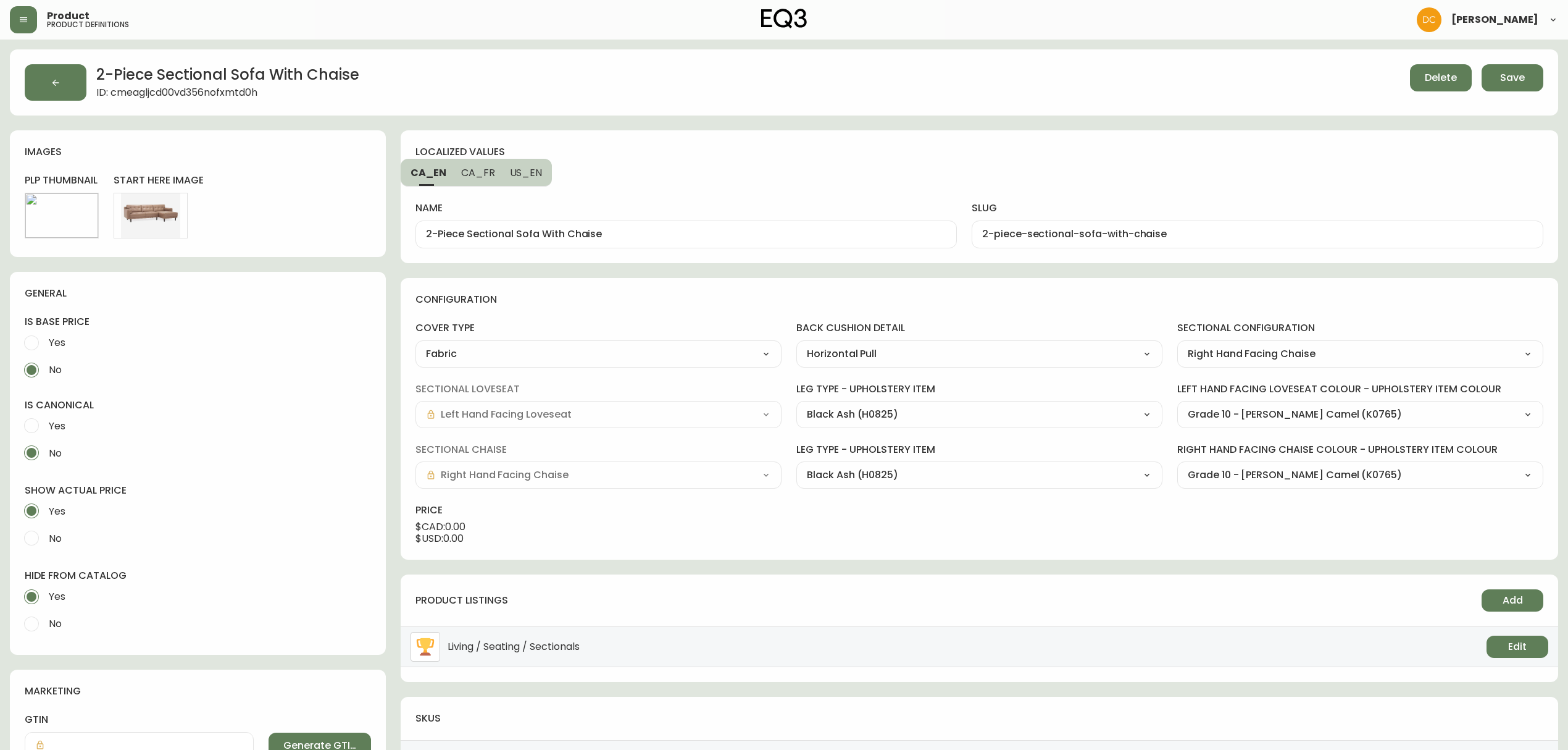
click at [728, 233] on input "2-Piece Sectional Sofa With Chaise" at bounding box center [686, 234] width 520 height 12
click at [524, 168] on span "US_EN" at bounding box center [526, 173] width 33 height 13
click at [541, 238] on input "2-Piece Sectional Sofa With Chaise" at bounding box center [686, 234] width 520 height 12
paste input "Remi"
type input "Remi 2-Piece Sectional Sofa With Chaise"
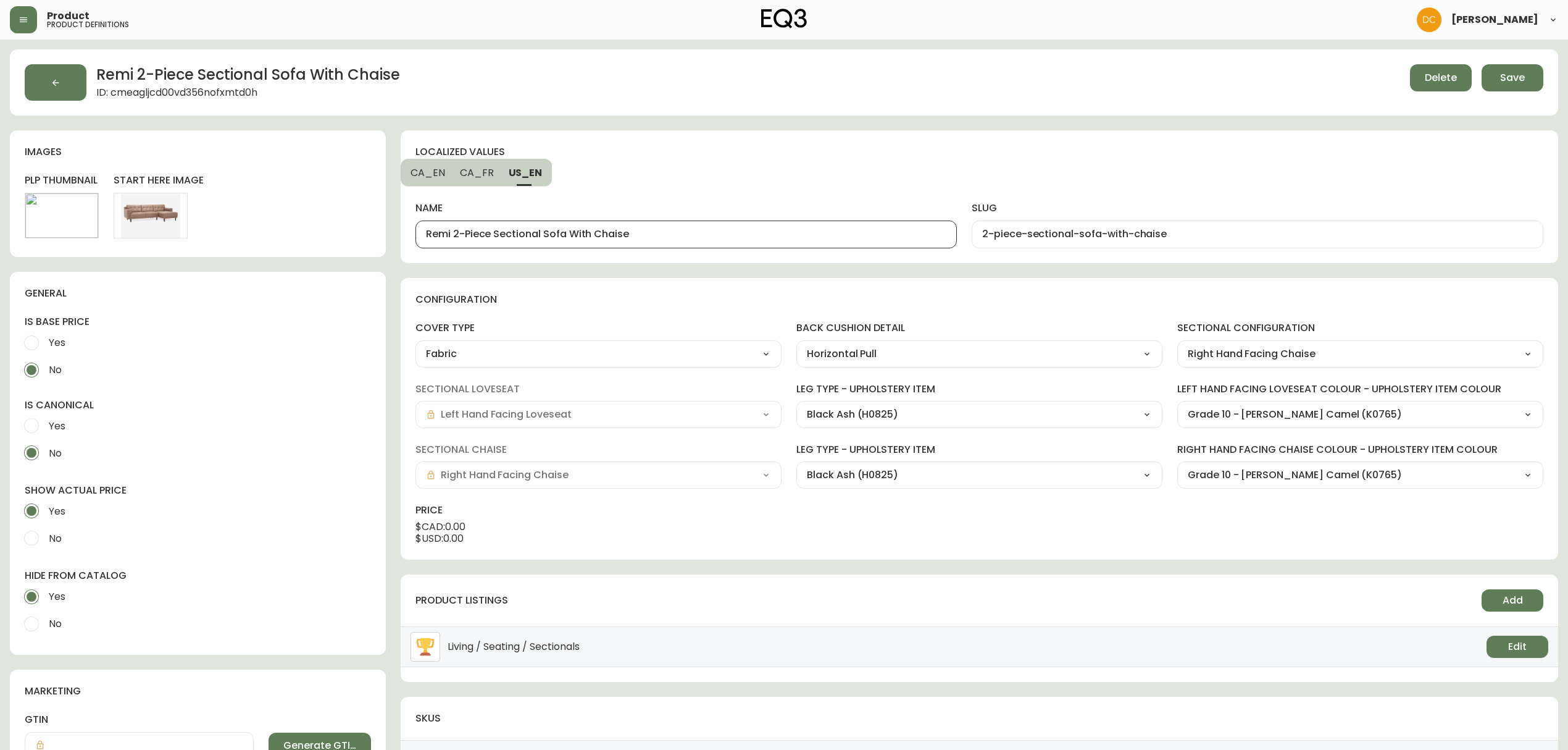
click at [1010, 233] on input "2-piece-sectional-sofa-with-chaise" at bounding box center [1257, 234] width 550 height 12
click at [419, 169] on span "CA_EN" at bounding box center [428, 173] width 35 height 13
type input "2-piece-sectional-sofa-with-chaise"
click at [1132, 243] on div "2-piece-sectional-sofa-with-chaise" at bounding box center [1258, 234] width 571 height 28
paste input "remi-"
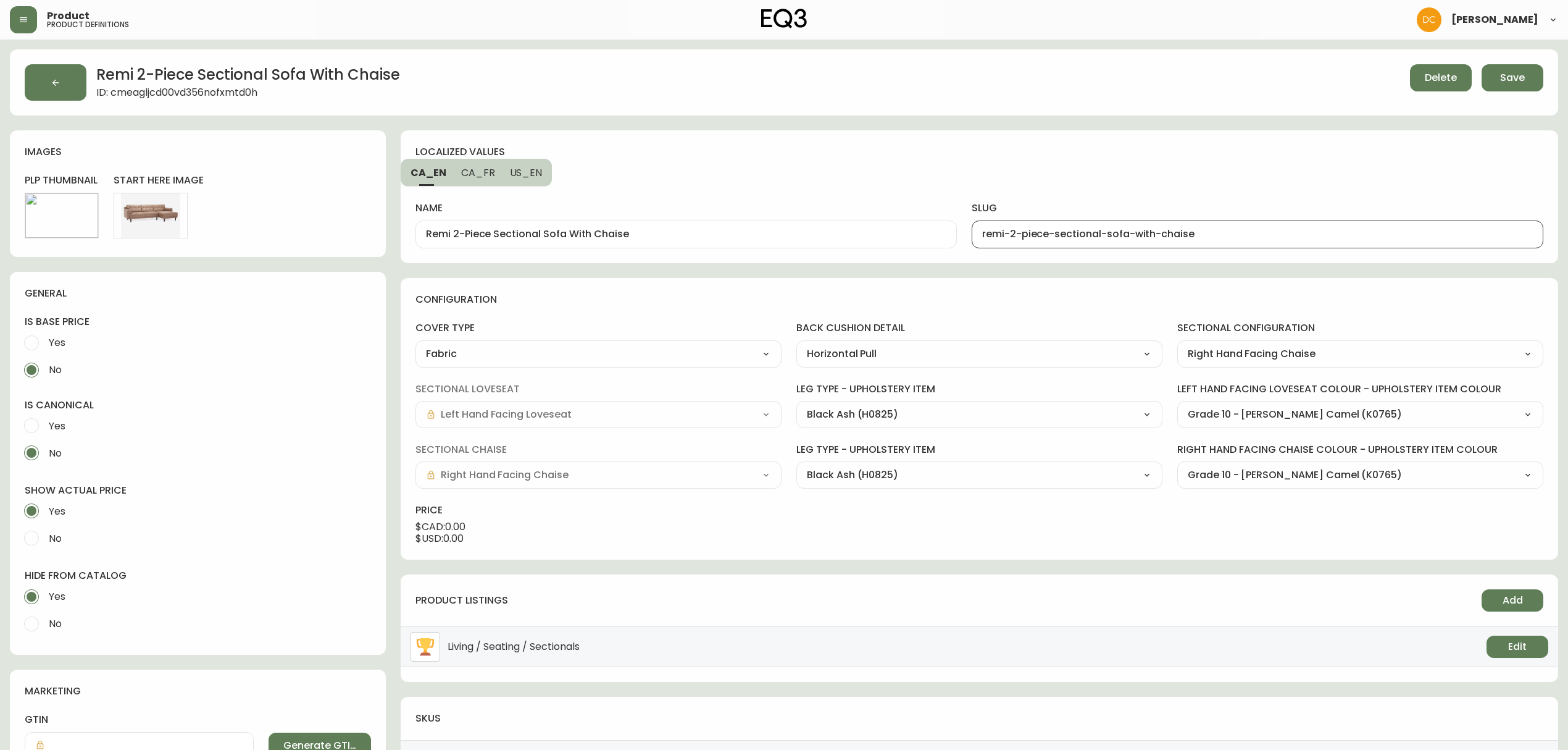
type input "remi-2-piece-sectional-sofa-with-chaise"
click at [472, 174] on span "CA_FR" at bounding box center [478, 173] width 34 height 13
type input "Canapé modulaire à deux pièces avec méridienne"
type input "canap--modulaire---deux-pi-ces-avec-m-ridienne"
click at [851, 240] on input "Canapé modulaire à deux pièces avec méridienne" at bounding box center [686, 234] width 520 height 12
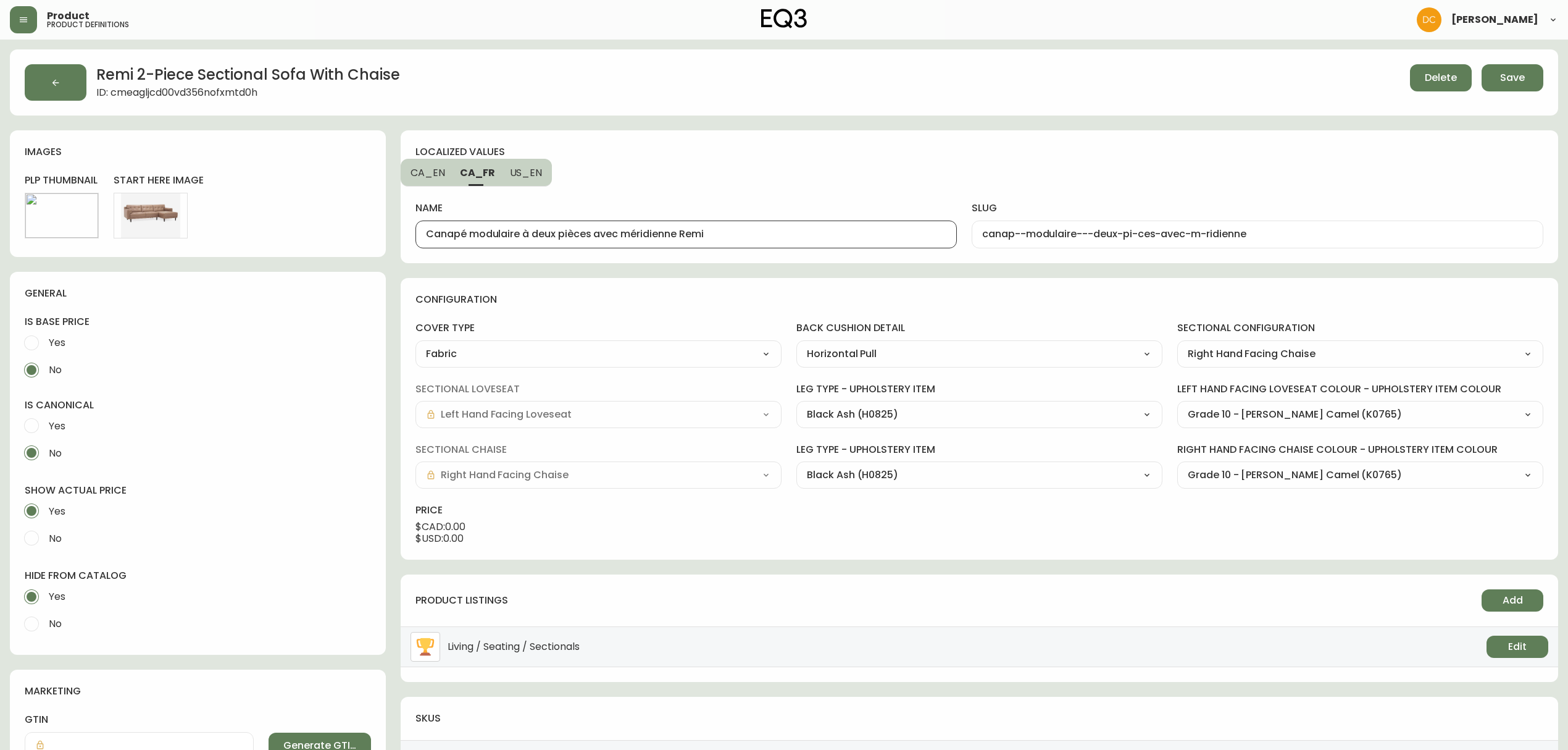
type input "Canapé modulaire à deux pièces avec méridienne Remi"
click at [1022, 233] on input "canap--modulaire---deux-pi-ces-avec-m-ridienne-remi" at bounding box center [1257, 234] width 550 height 12
click at [1203, 235] on input "canape-modulaire-a-deux-pieces-avec-m-ridienne-remi" at bounding box center [1257, 234] width 550 height 12
type input "canape-modulaire-a-deux-pieces-avec-meridienne-remi"
click at [1250, 170] on div "localized values CA_EN CA_FR US_EN name Canapé modulaire à deux pièces avec mér…" at bounding box center [979, 197] width 1157 height 132
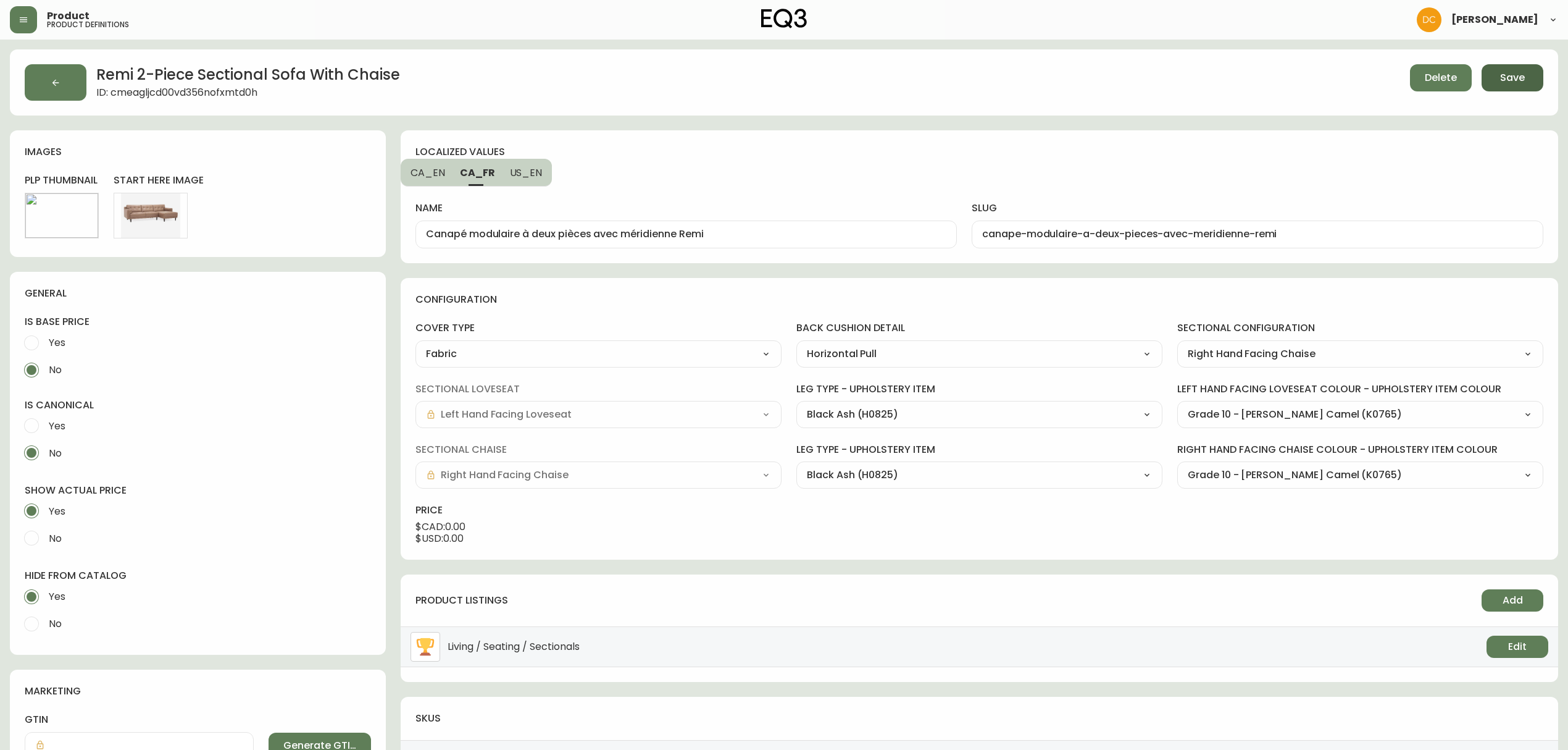
click at [1491, 75] on button "Save" at bounding box center [1511, 78] width 62 height 28
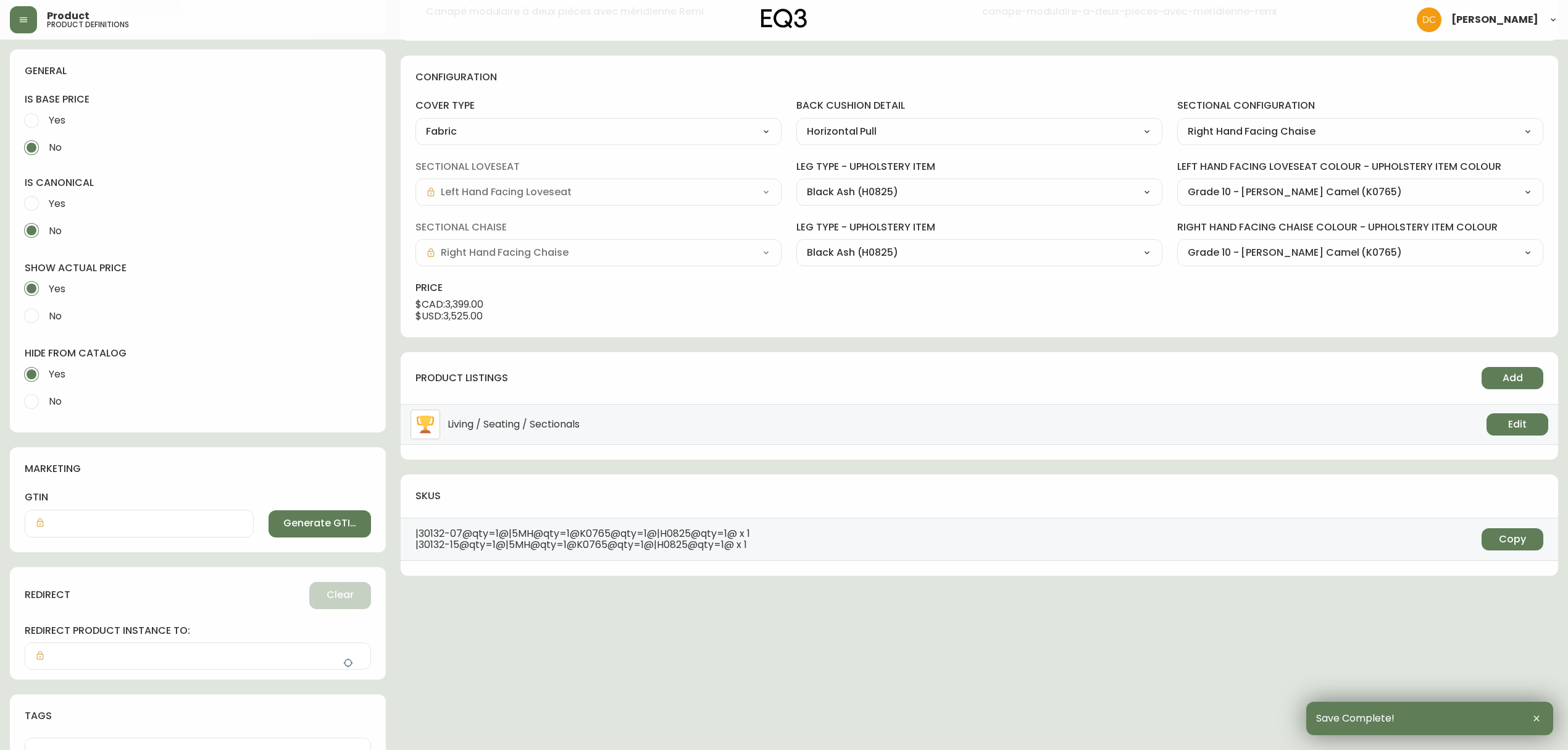
scroll to position [257, 0]
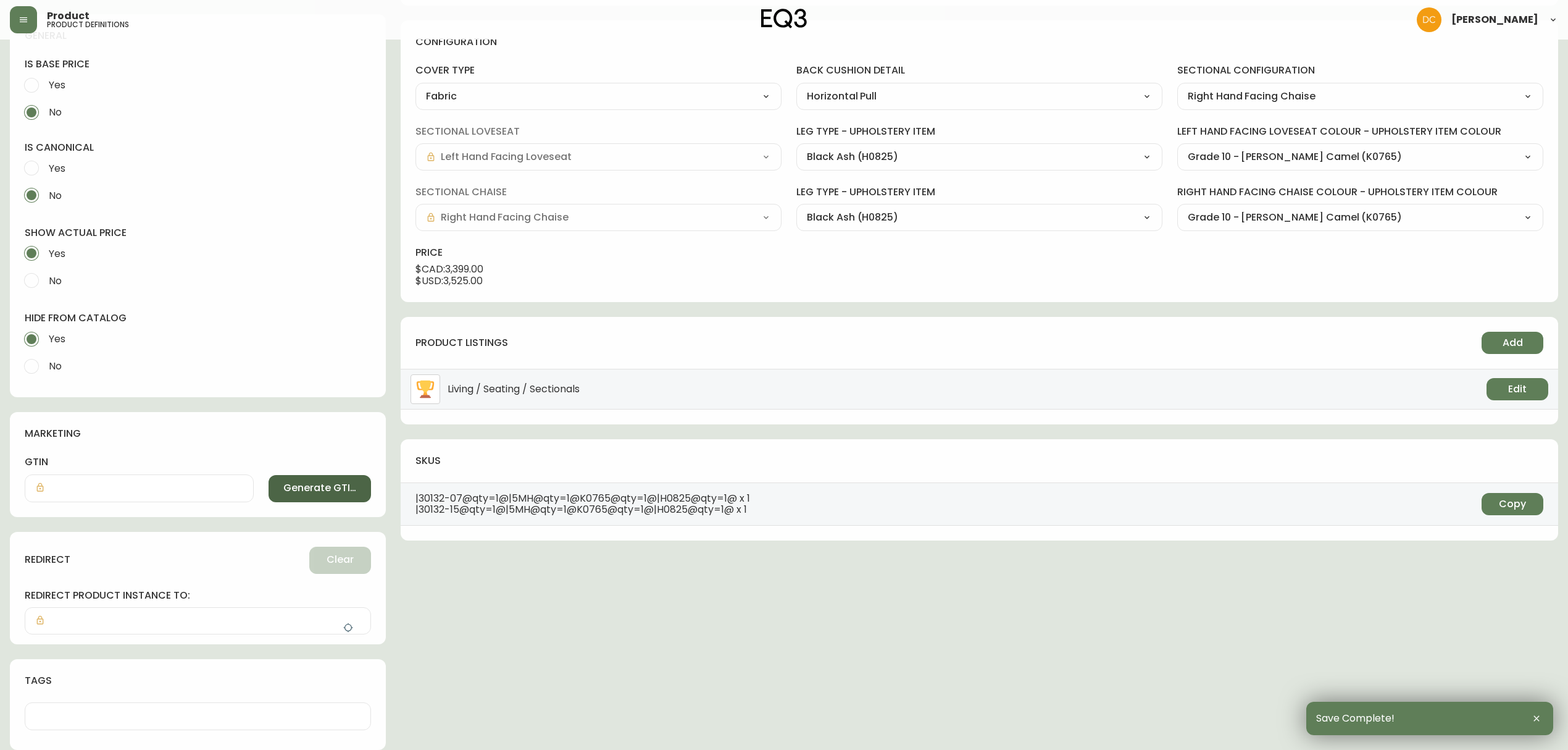
click at [283, 493] on span "Generate GTIN" at bounding box center [319, 487] width 73 height 14
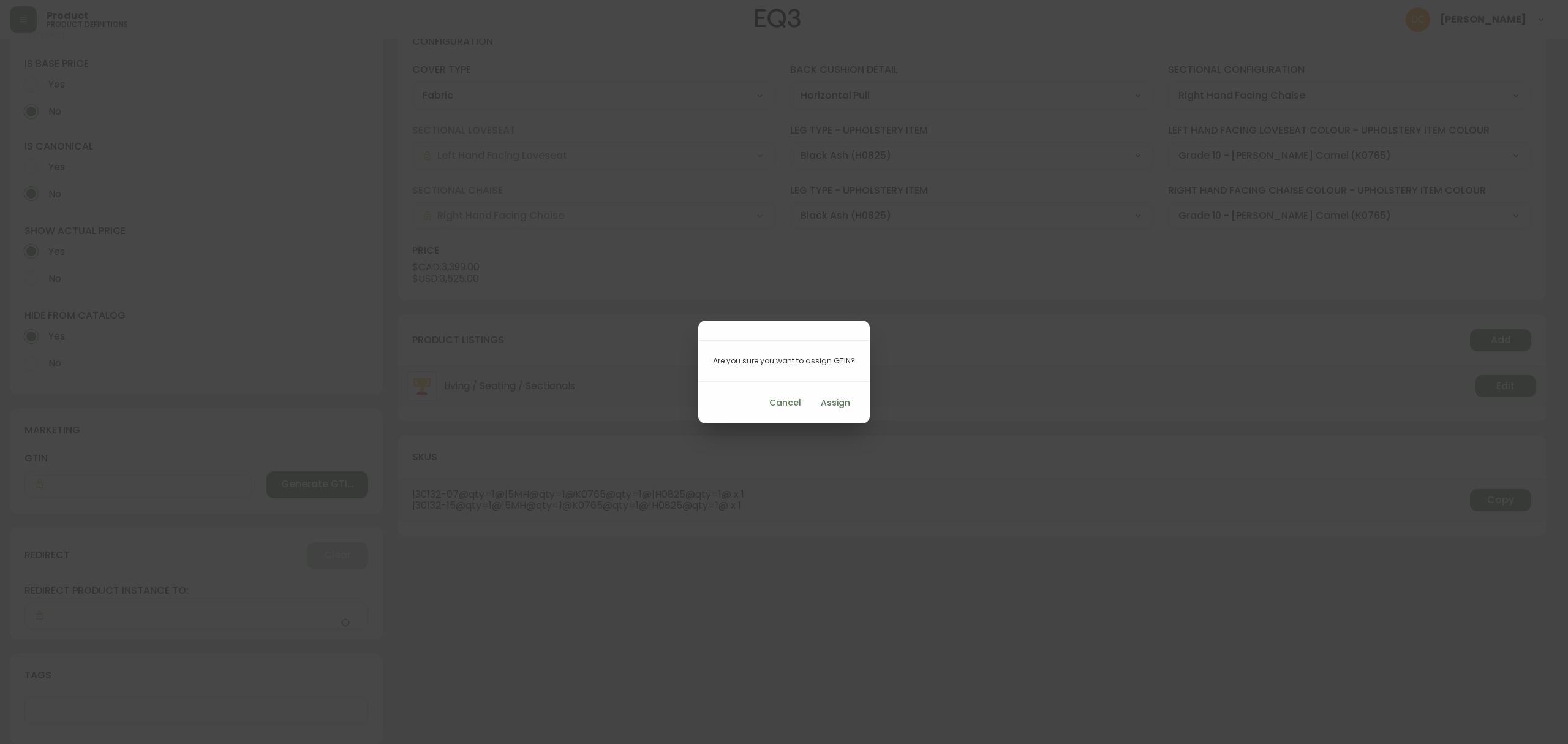
click at [833, 402] on span "Assign" at bounding box center [835, 402] width 29 height 16
type input "712149041744"
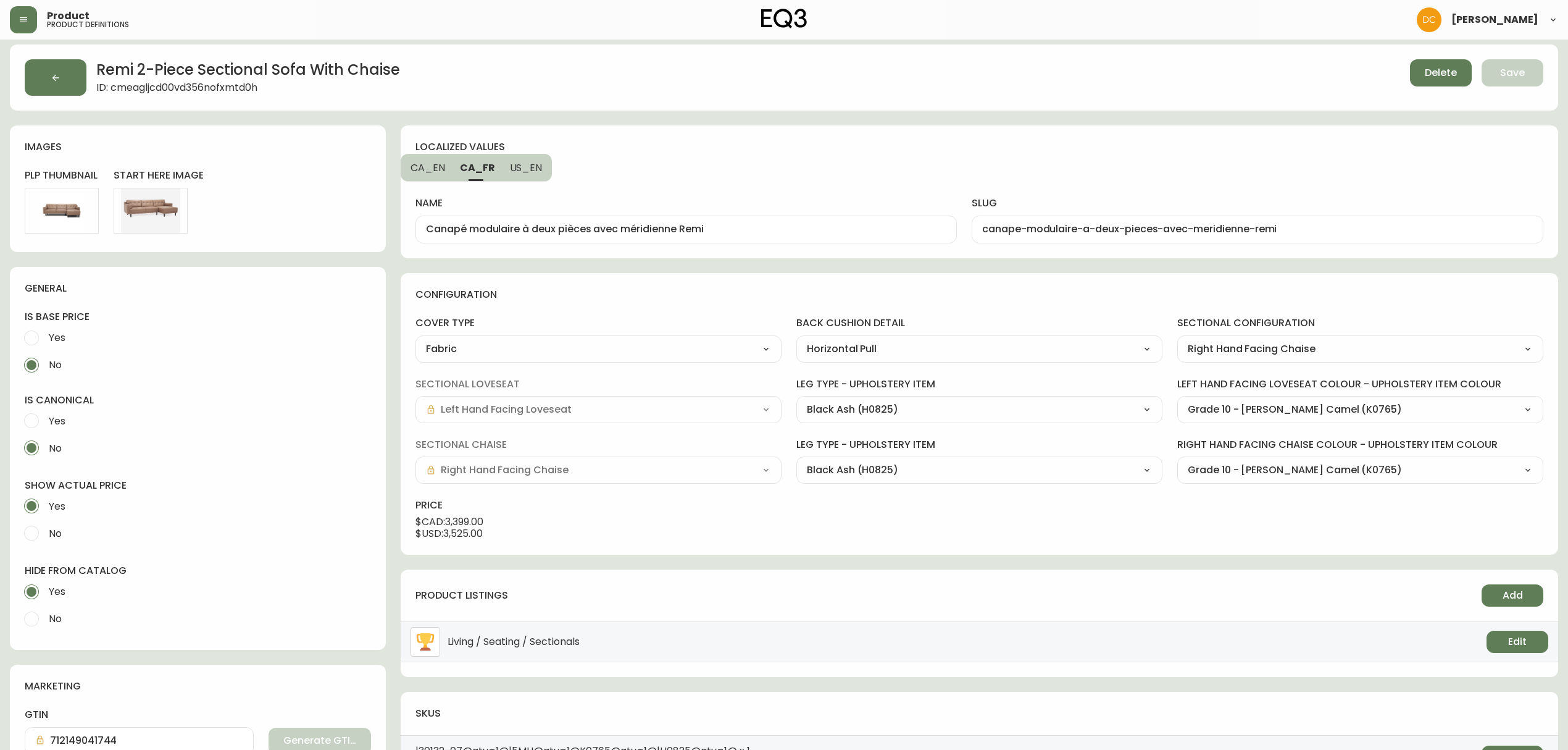
scroll to position [0, 0]
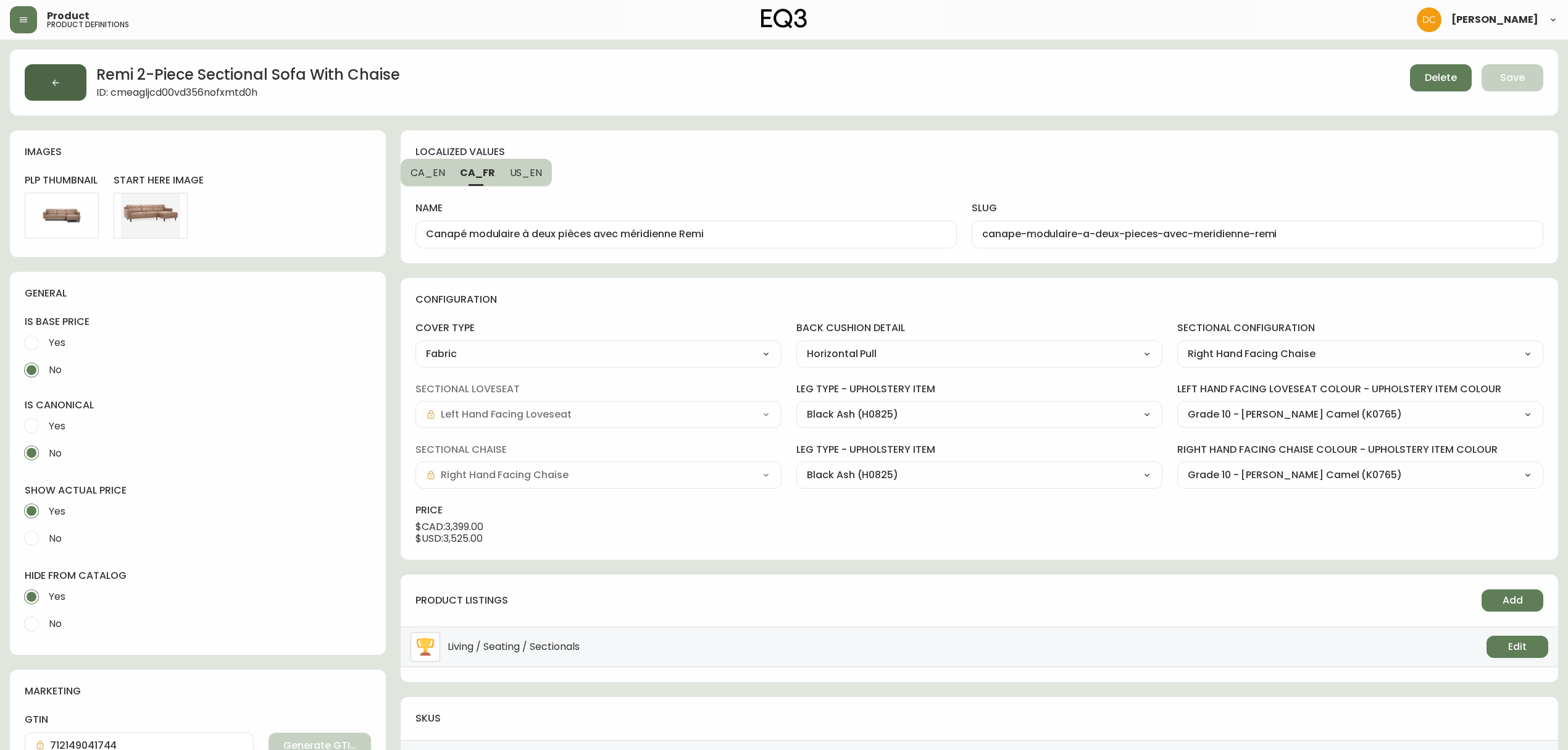
click at [55, 80] on icon "button" at bounding box center [55, 82] width 6 height 6
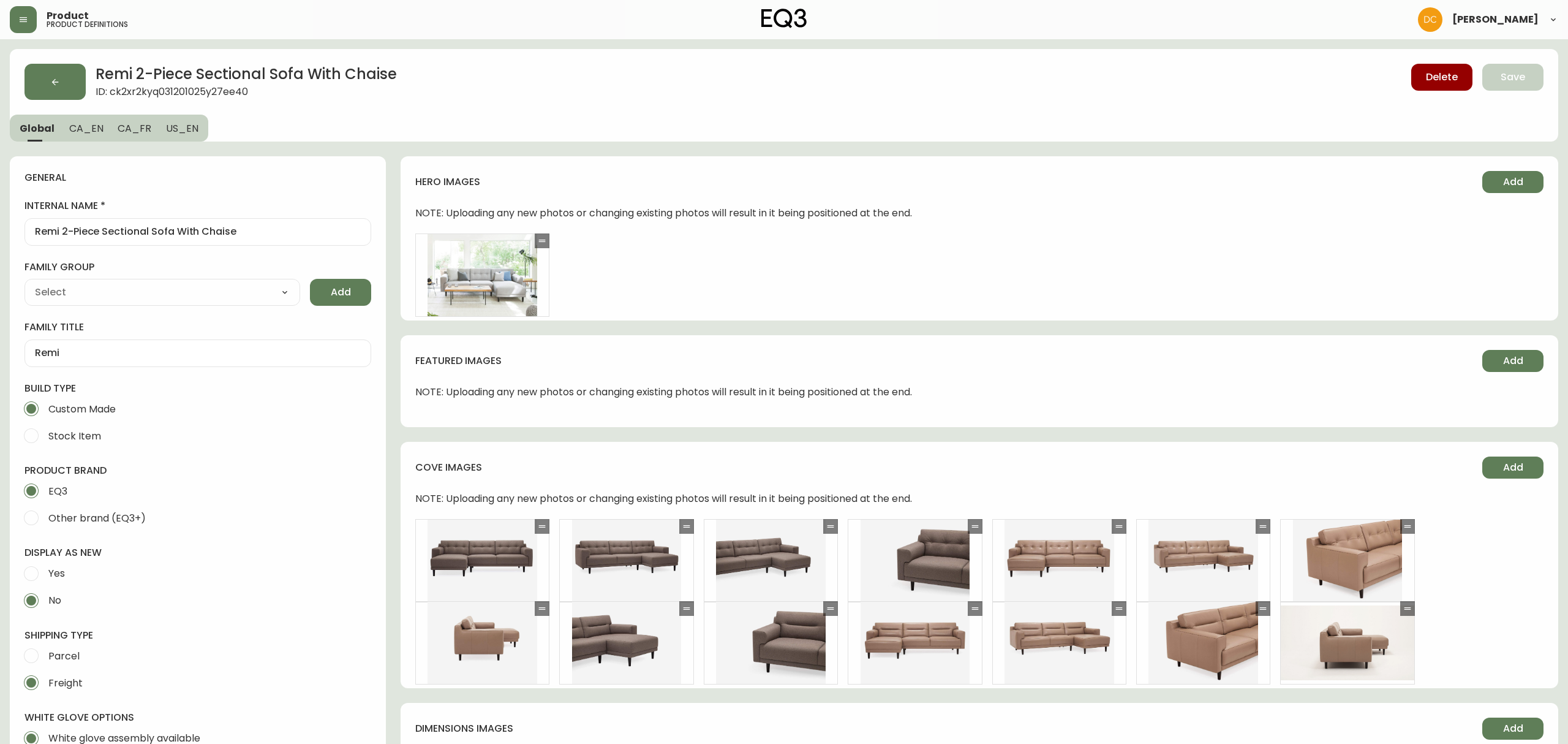
type input "EQ3"
select select "cjyt4m5lw0000pt749bx6gh7n"
type input "Furniture > Sofa Accessories > Sectional Sofa Units"
type input "Upholstery"
select select "cjpjx87md00014c74cvn90jbx"
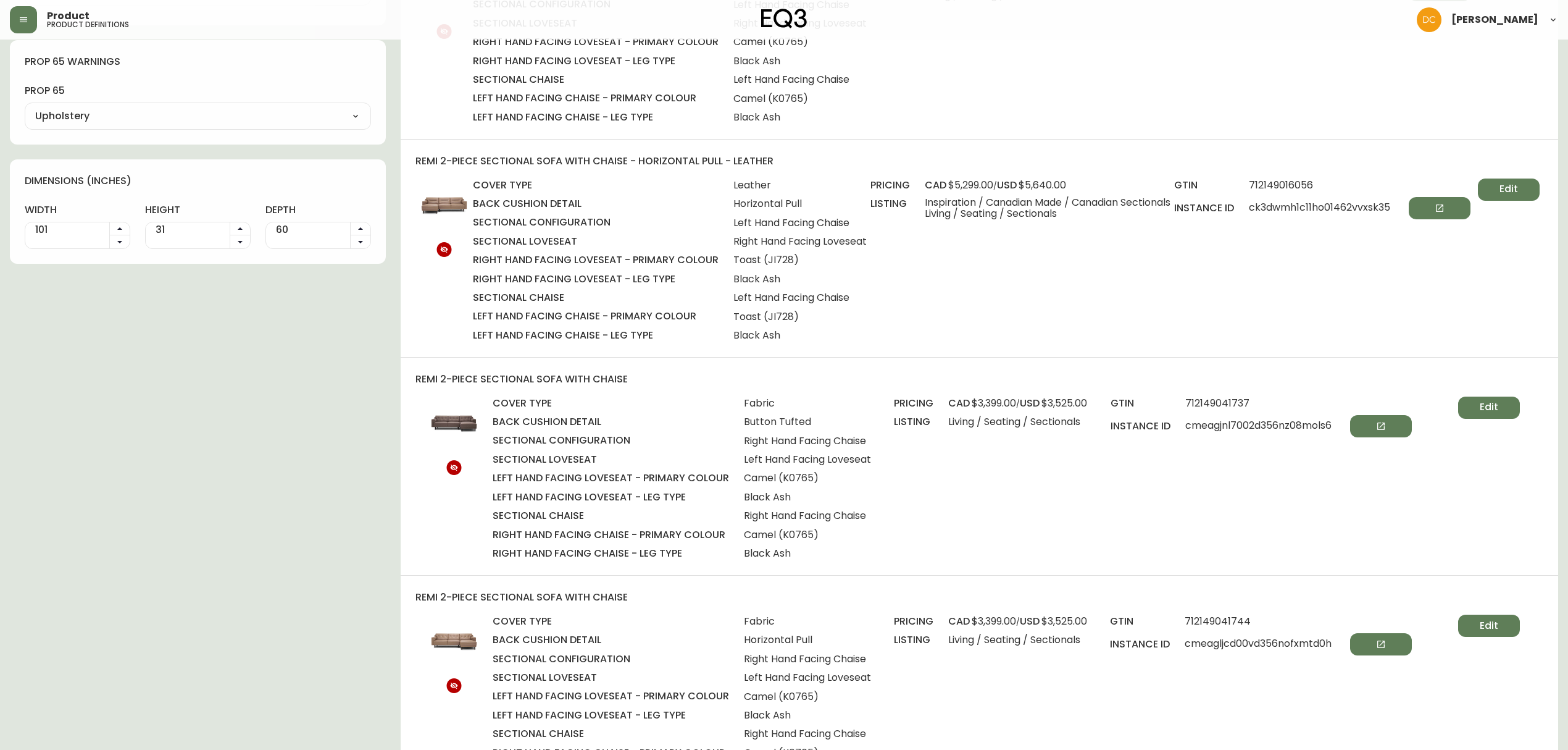
scroll to position [1482, 0]
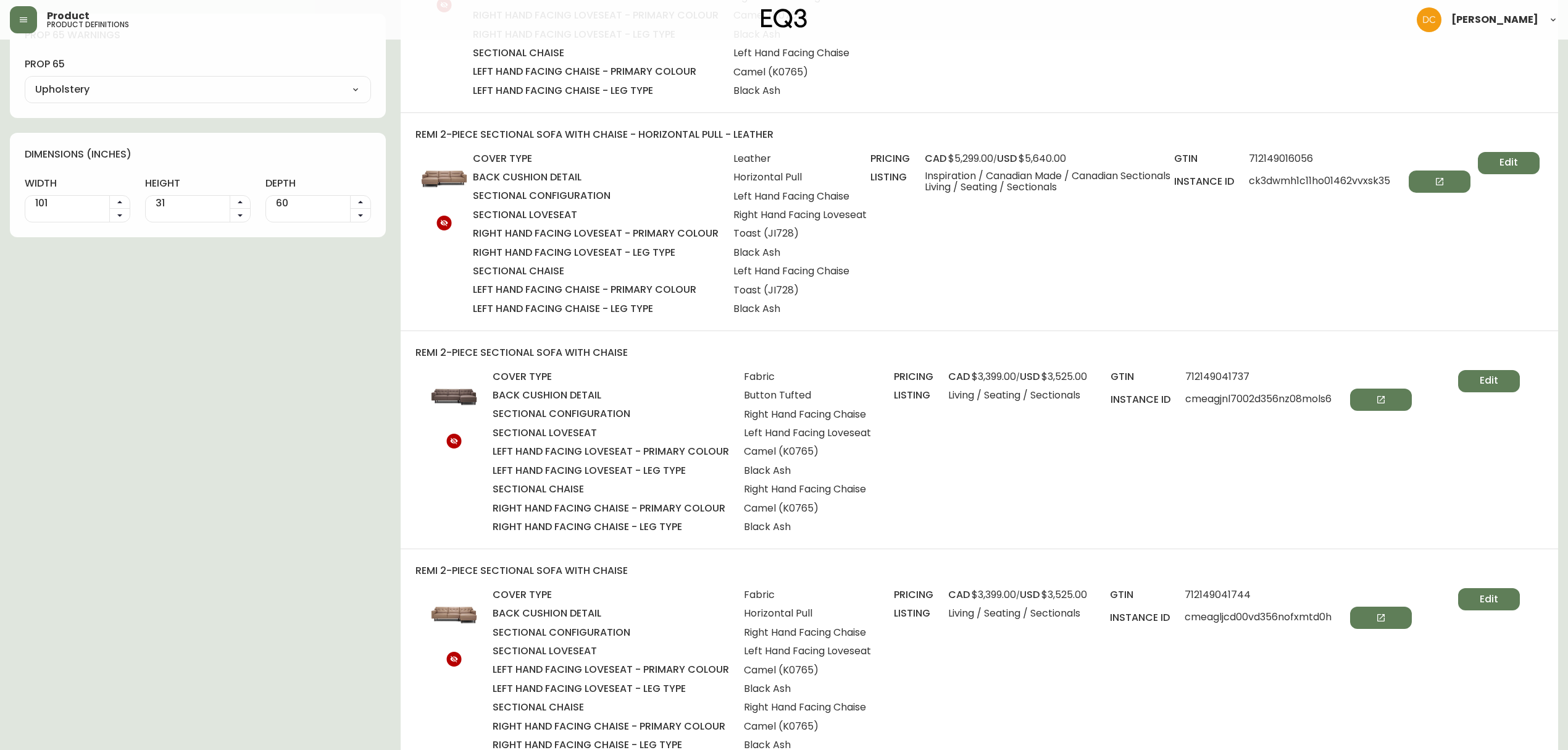
click at [1267, 393] on span "cmeagjnl7002d356nz08mols6" at bounding box center [1298, 400] width 227 height 22
copy span "cmeagjnl7002d356nz08mols6"
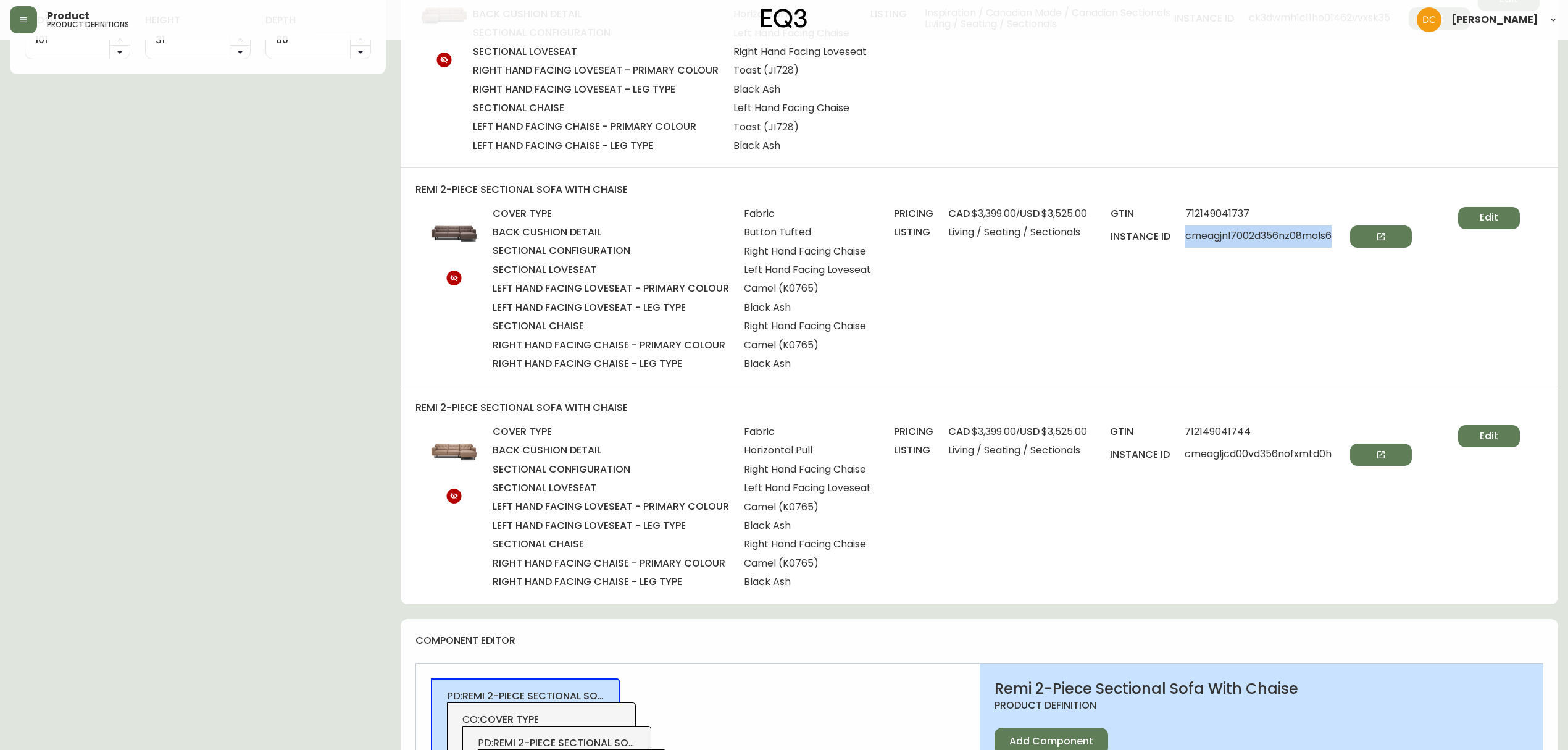
scroll to position [1646, 0]
click at [1210, 455] on span "cmeagljcd00vd356nofxmtd0h" at bounding box center [1297, 453] width 227 height 22
copy span "cmeagljcd00vd356nofxmtd0h"
click at [1218, 392] on div "remi 2-piece sectional sofa with chaise cover type Fabric back cushion detail H…" at bounding box center [979, 494] width 1157 height 217
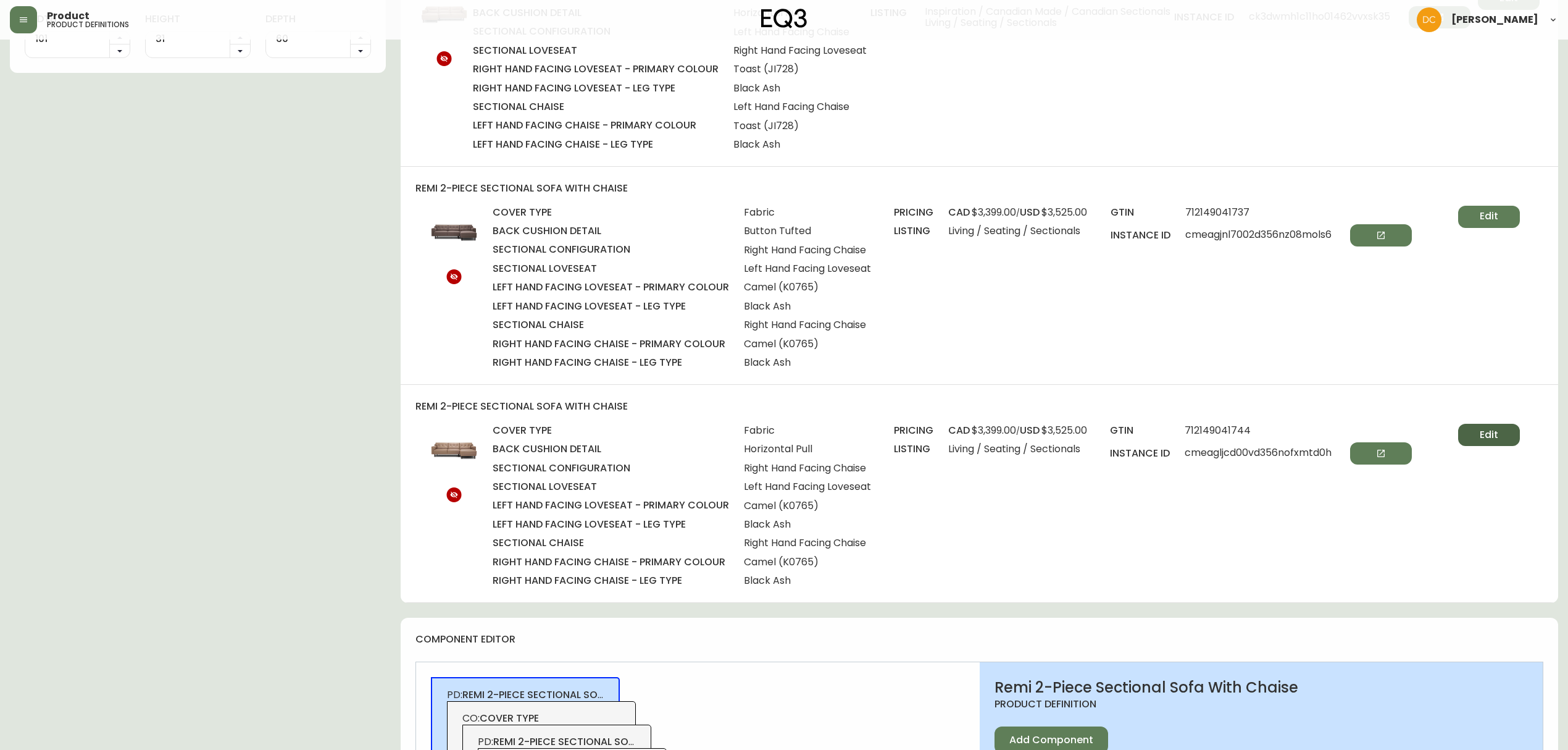
click at [1489, 426] on button "Edit" at bounding box center [1488, 435] width 62 height 22
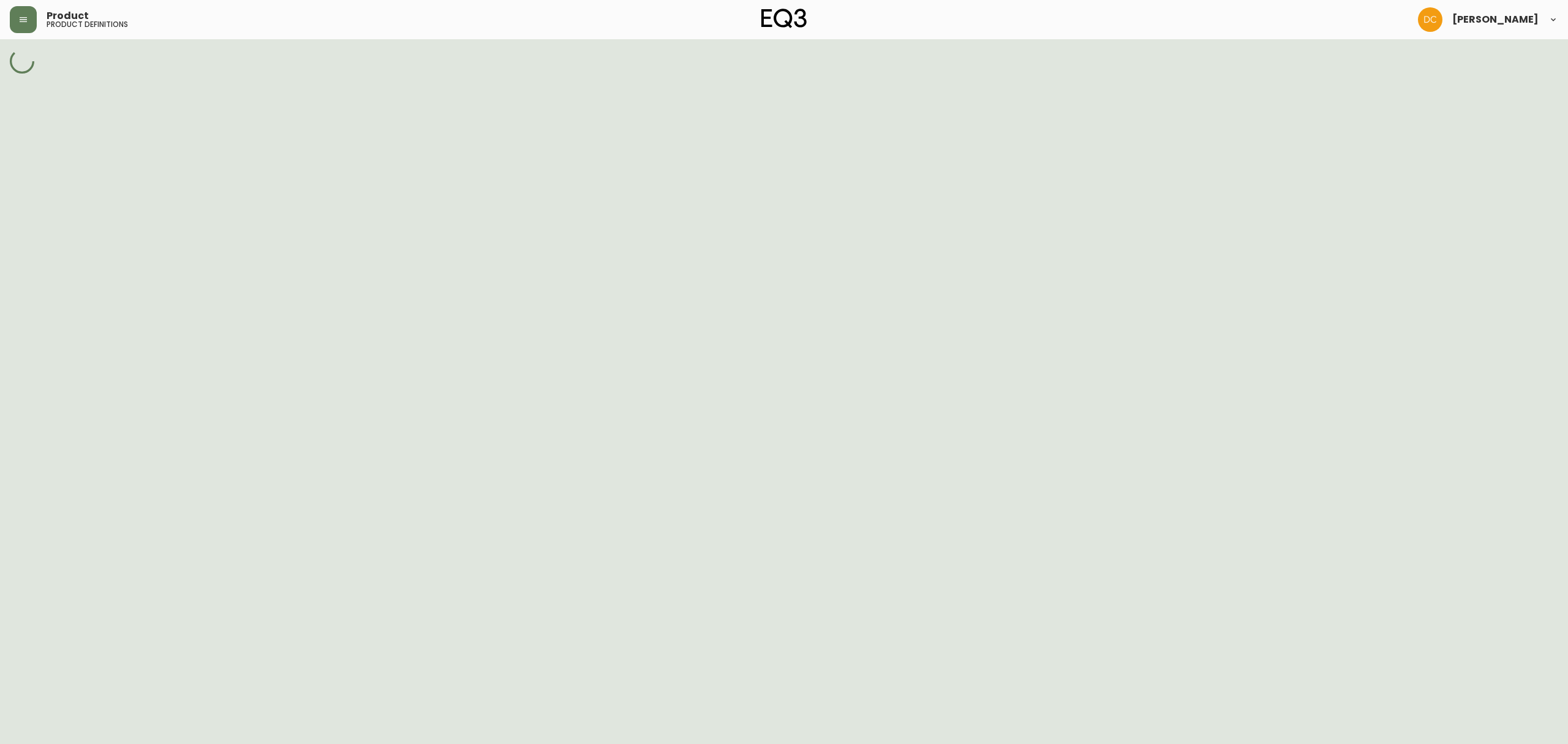
select select "cjv5sdre800fi017811su6144"
select select "cjv5s9m2e00f2017854g9kdr7"
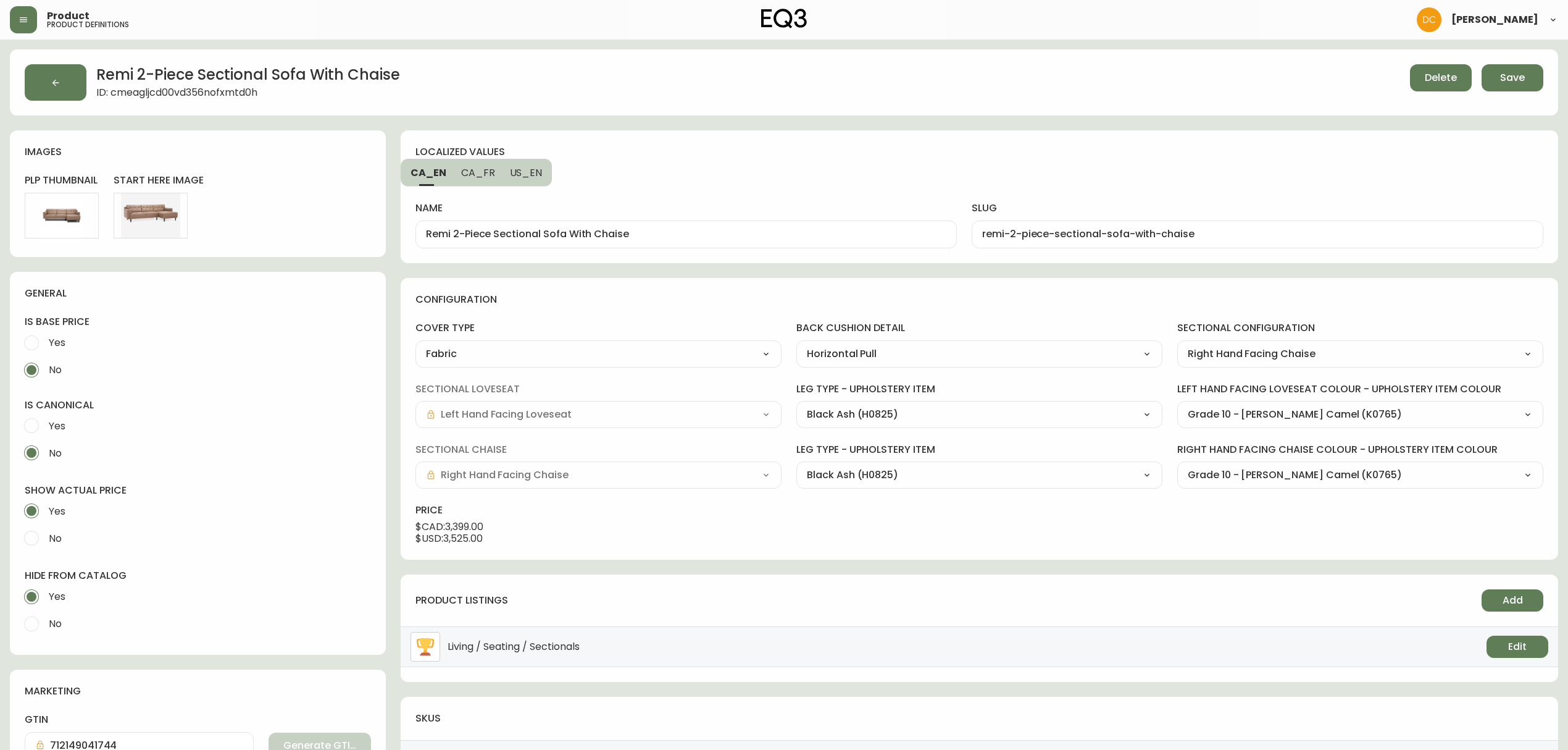
click at [746, 358] on select "Fabric Leather" at bounding box center [598, 354] width 366 height 18
select select "ck2xr5pm0035t01665veebcch"
click at [415, 345] on select "Fabric Leather" at bounding box center [598, 354] width 366 height 18
type input "Leather"
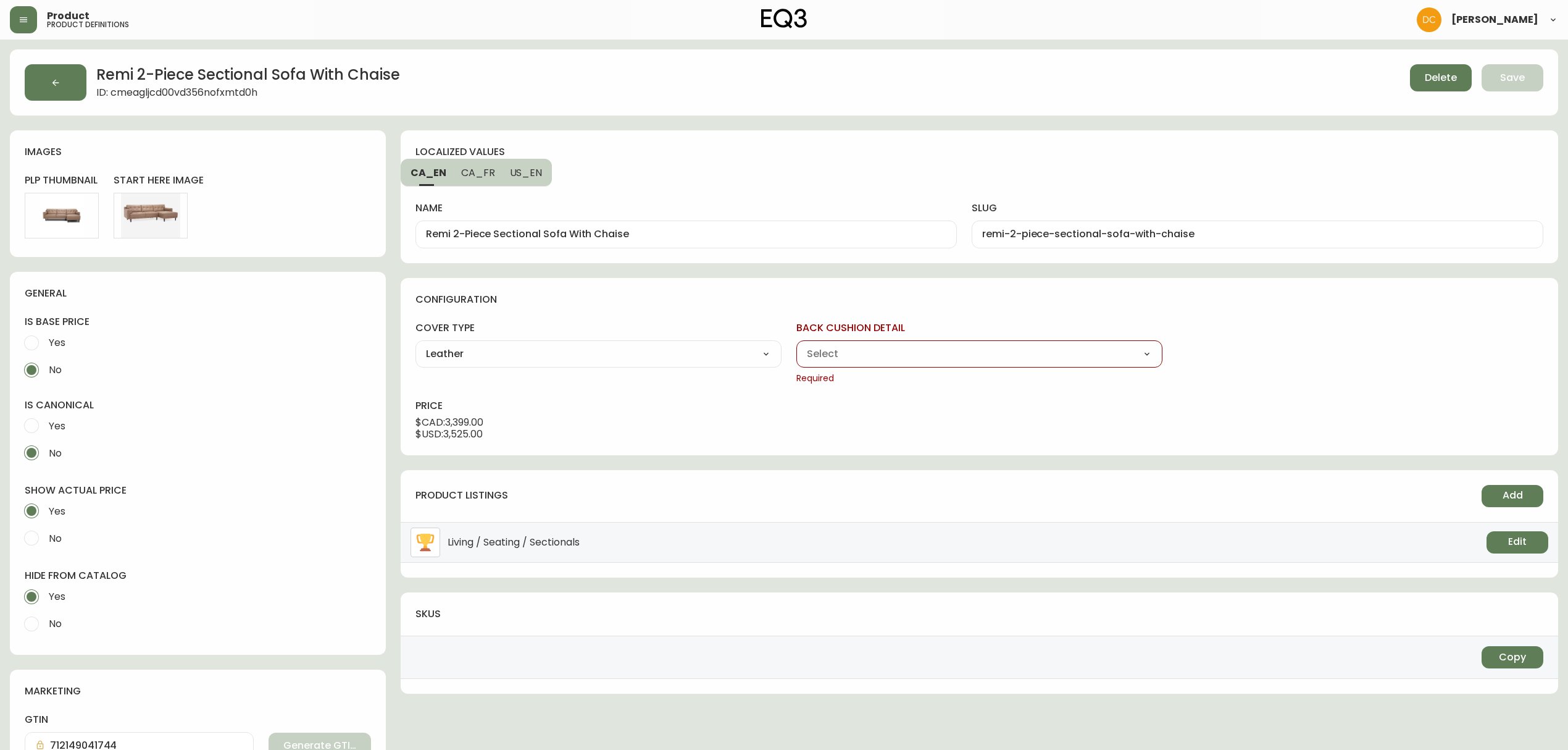
click at [867, 358] on select "Button Tufted Horizontal Pull" at bounding box center [979, 354] width 366 height 18
select select "cjv5sx0m400i601783318kn0u"
click at [796, 345] on select "Button Tufted Horizontal Pull" at bounding box center [979, 354] width 366 height 18
type input "Button Tufted"
click at [1292, 363] on select "Left Hand Facing Chaise Right Hand Facing Chaise" at bounding box center [1359, 354] width 366 height 18
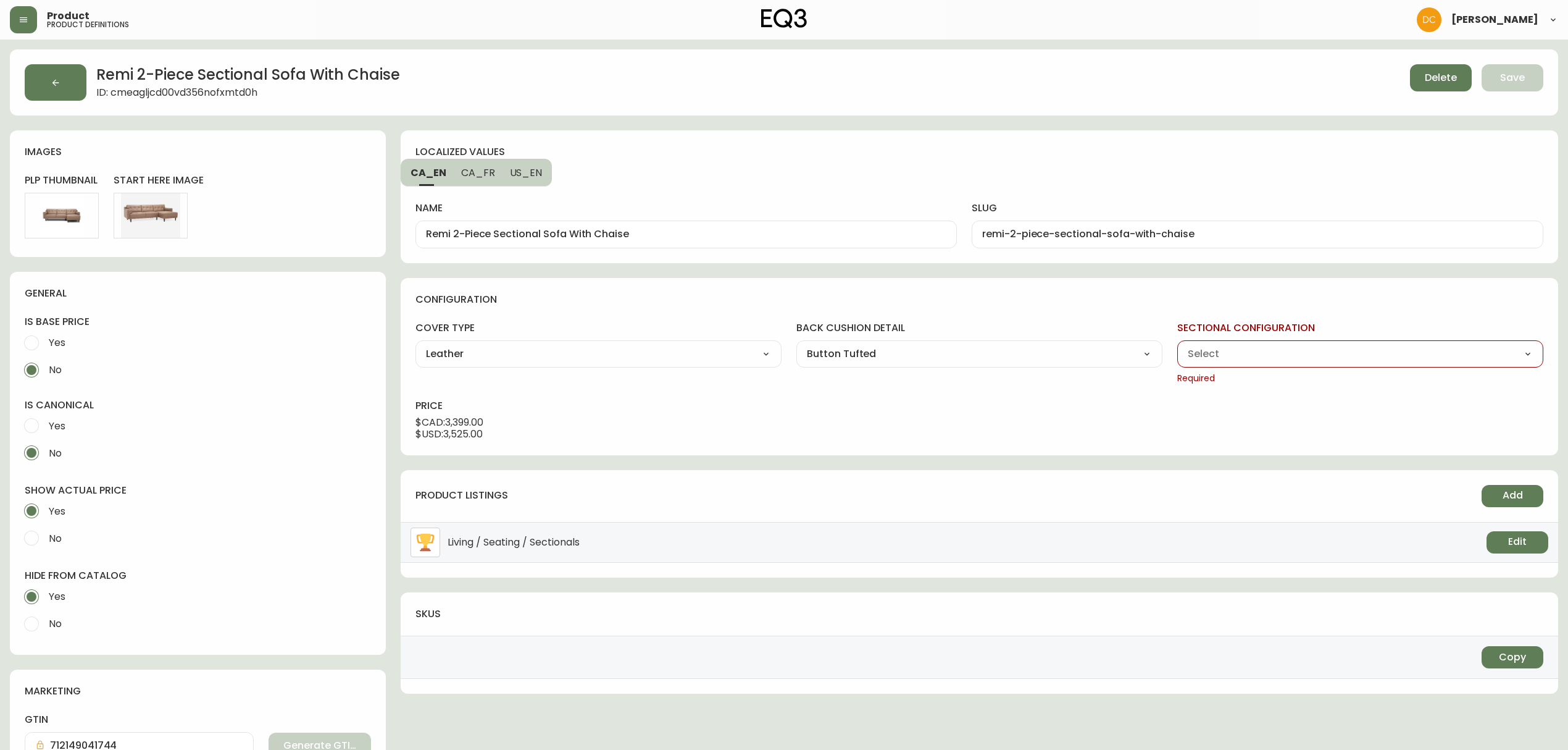
select select "cjv5ssrgr00h10118ne0hsje8"
click at [1177, 345] on select "Left Hand Facing Chaise Right Hand Facing Chaise" at bounding box center [1359, 354] width 366 height 18
type input "Right Hand Facing Chaise"
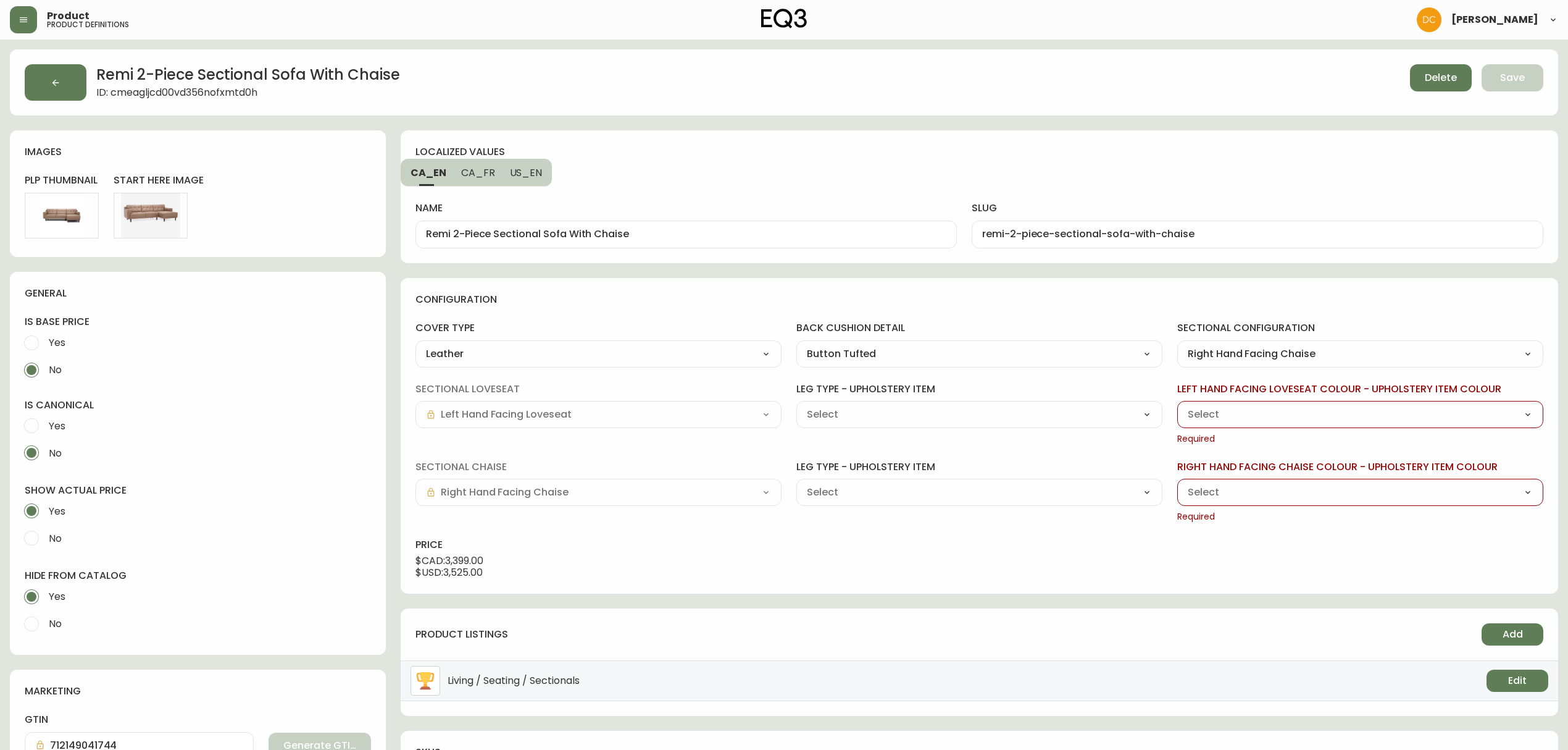
click at [1281, 420] on select "Grade 100 - Rein Basalt (JI725) Grade 100 - Rein Grey (JI726) Grade 100 - Rein …" at bounding box center [1359, 415] width 366 height 18
select select "JI728"
click at [1177, 405] on select "Grade 100 - Rein Basalt (JI725) Grade 100 - Rein Grey (JI726) Grade 100 - Rein …" at bounding box center [1359, 415] width 366 height 18
type input "Grade 100 - Rein Toast (JI728)"
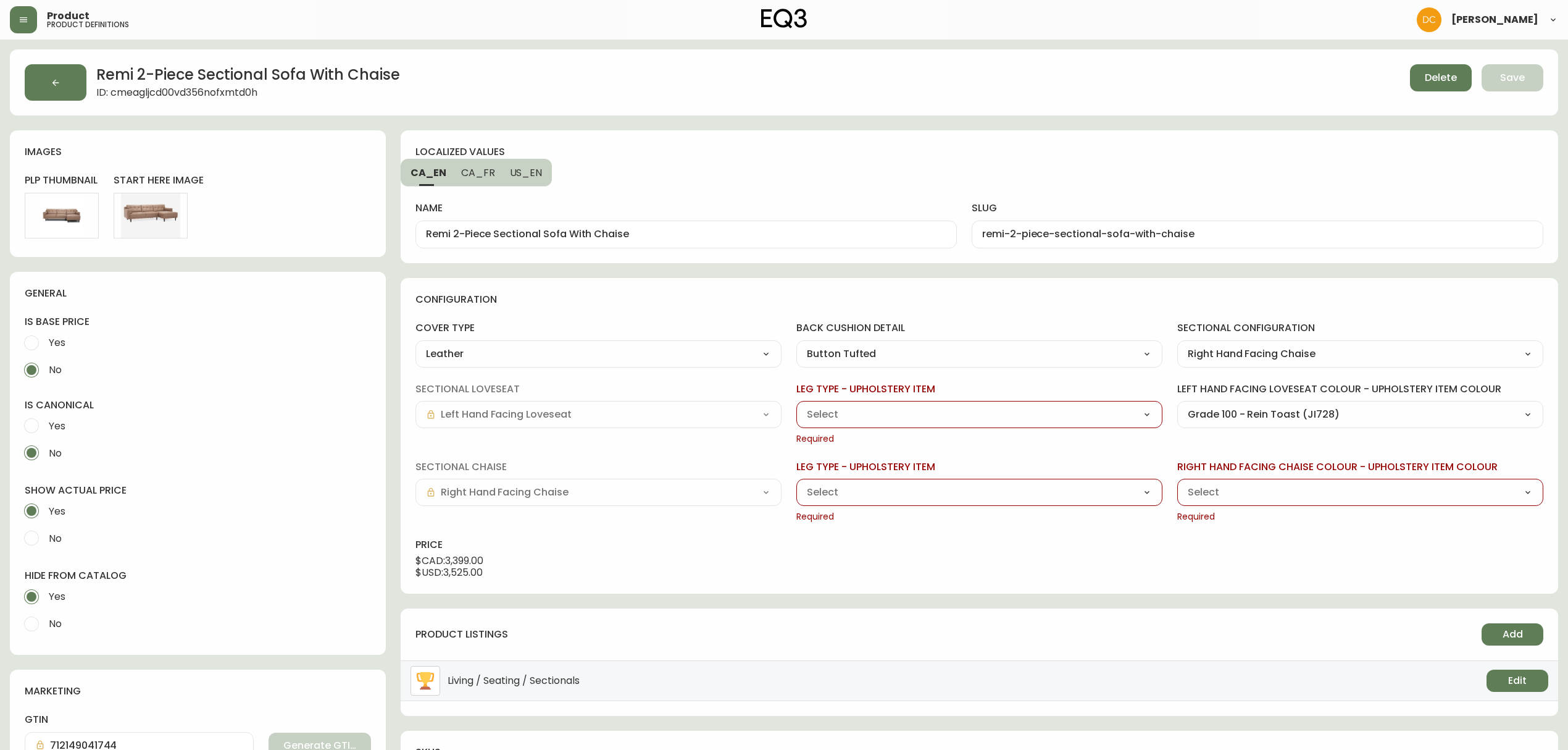
click at [1315, 484] on select "Grade 100 - Rein Basalt (JI725) Grade 100 - Rein Grey (JI726) Grade 100 - Rein …" at bounding box center [1359, 492] width 366 height 18
select select "JI728"
click at [1177, 483] on select "Grade 100 - Rein Basalt (JI725) Grade 100 - Rein Grey (JI726) Grade 100 - Rein …" at bounding box center [1359, 492] width 366 height 18
type input "Grade 100 - Rein Toast (JI728)"
drag, startPoint x: 1038, startPoint y: 408, endPoint x: 1030, endPoint y: 411, distance: 8.5
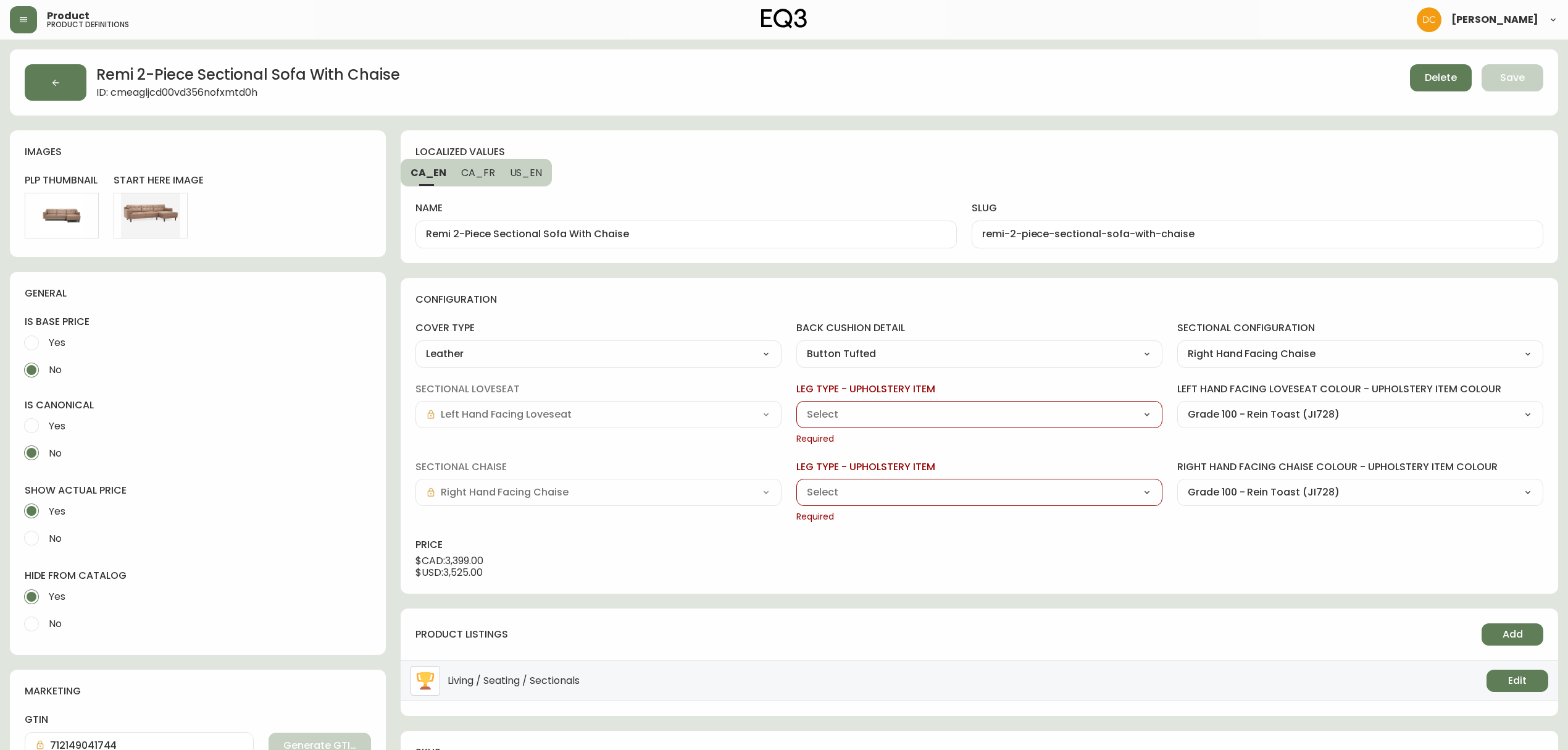
click at [1038, 408] on select "Black Ash (H0825) Oak (JG319) Walnut (XZ272)" at bounding box center [979, 415] width 366 height 18
select select "H0825"
click at [796, 405] on select "Black Ash (H0825) Oak (JG319) Walnut (XZ272)" at bounding box center [979, 415] width 366 height 18
type input "Black Ash (H0825)"
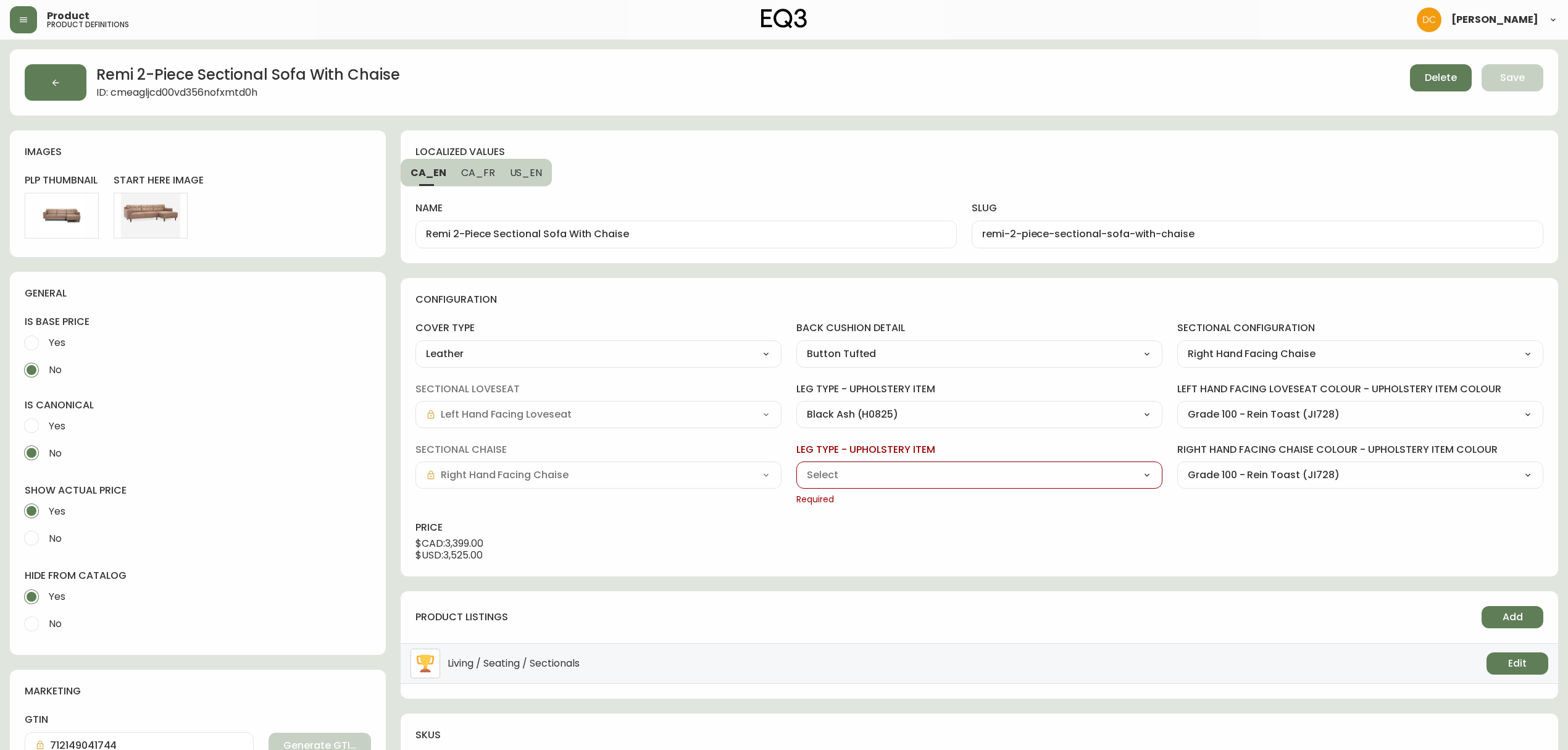
drag, startPoint x: 912, startPoint y: 472, endPoint x: 905, endPoint y: 478, distance: 9.2
click at [912, 472] on select "Black Ash (H0825) Oak (JG319) Walnut (XZ272)" at bounding box center [979, 475] width 366 height 18
select select "H0825"
click at [796, 466] on select "Black Ash (H0825) Oak (JG319) Walnut (XZ272)" at bounding box center [979, 475] width 366 height 18
type input "Black Ash (H0825)"
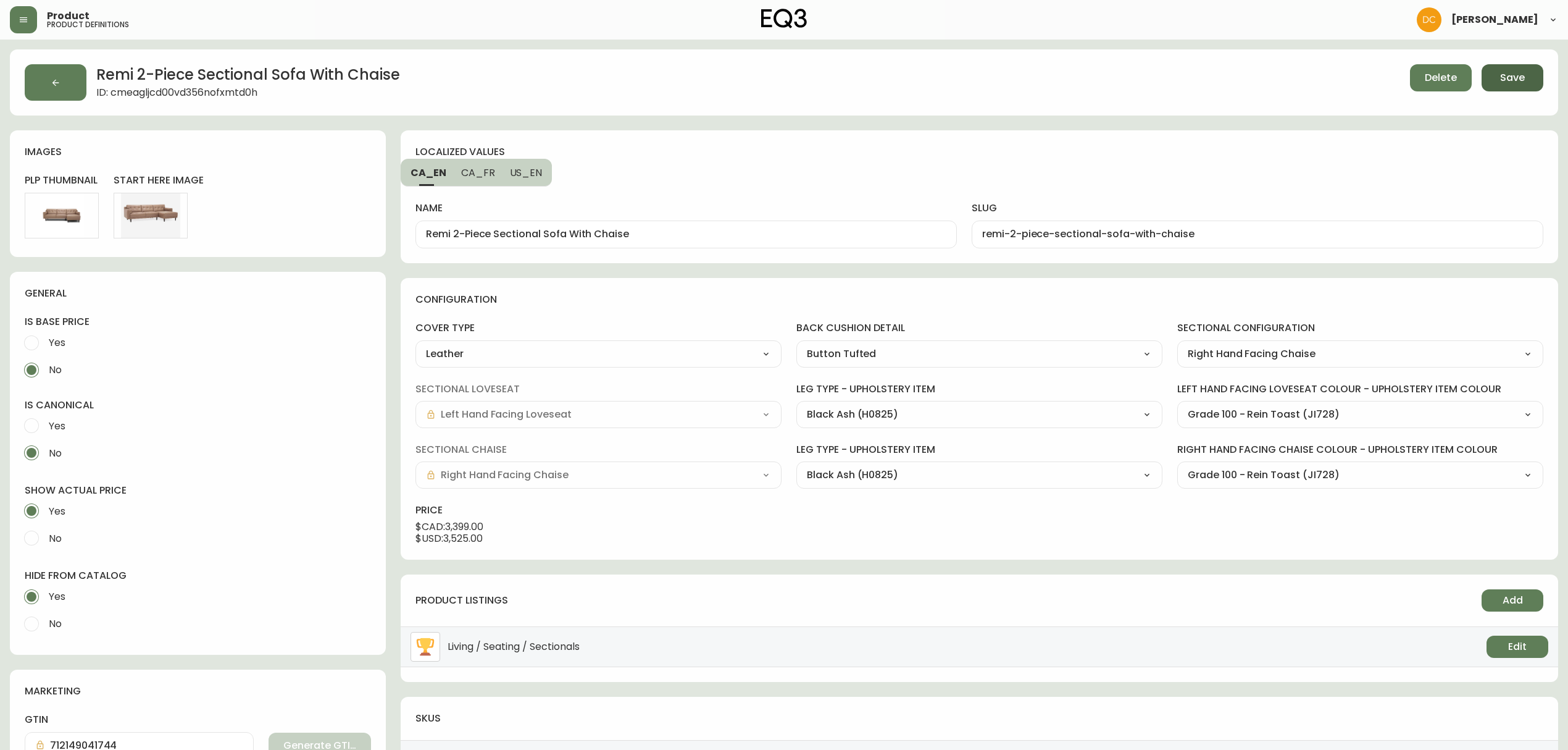
click at [1498, 84] on button "Save" at bounding box center [1511, 78] width 62 height 28
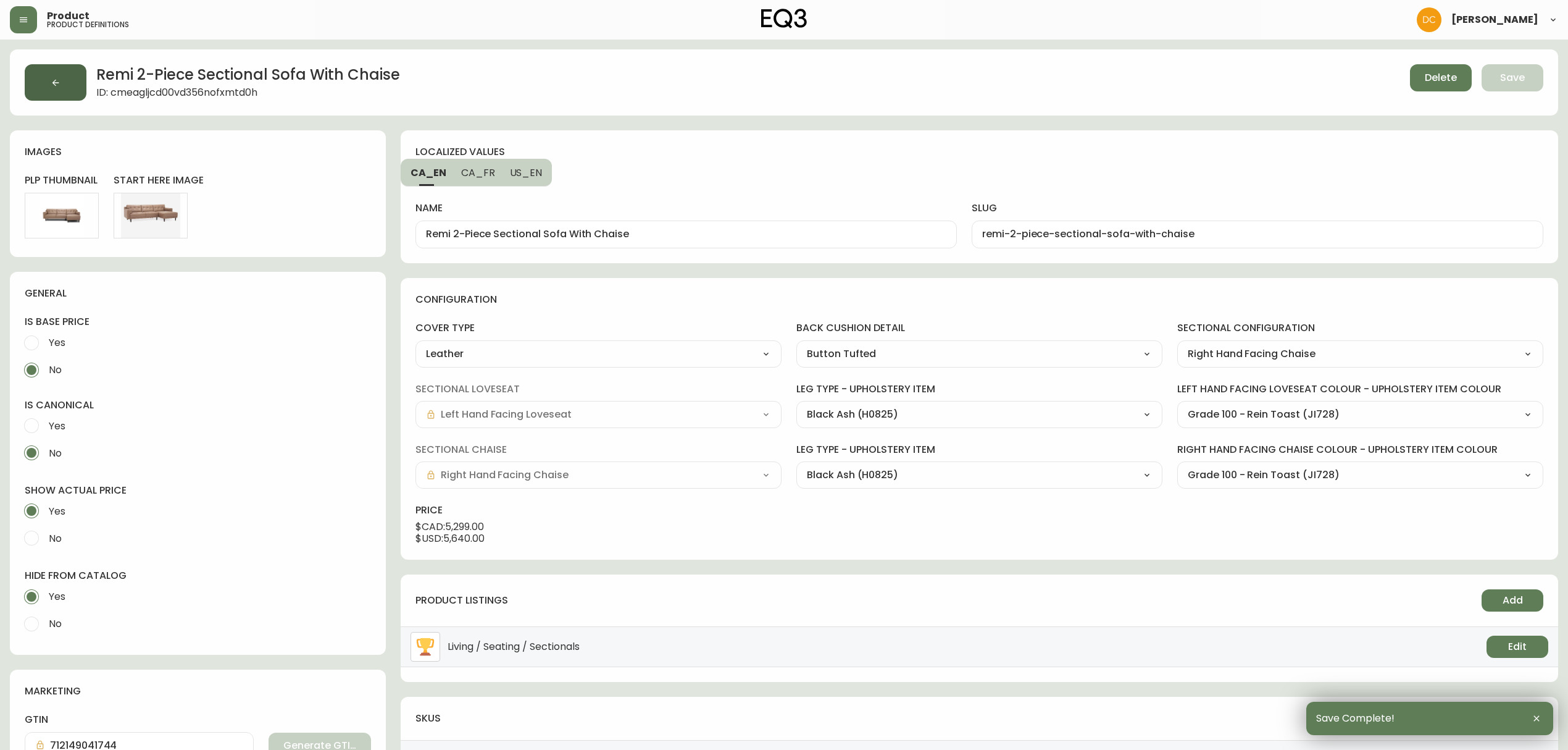
click at [62, 73] on button "button" at bounding box center [55, 83] width 62 height 37
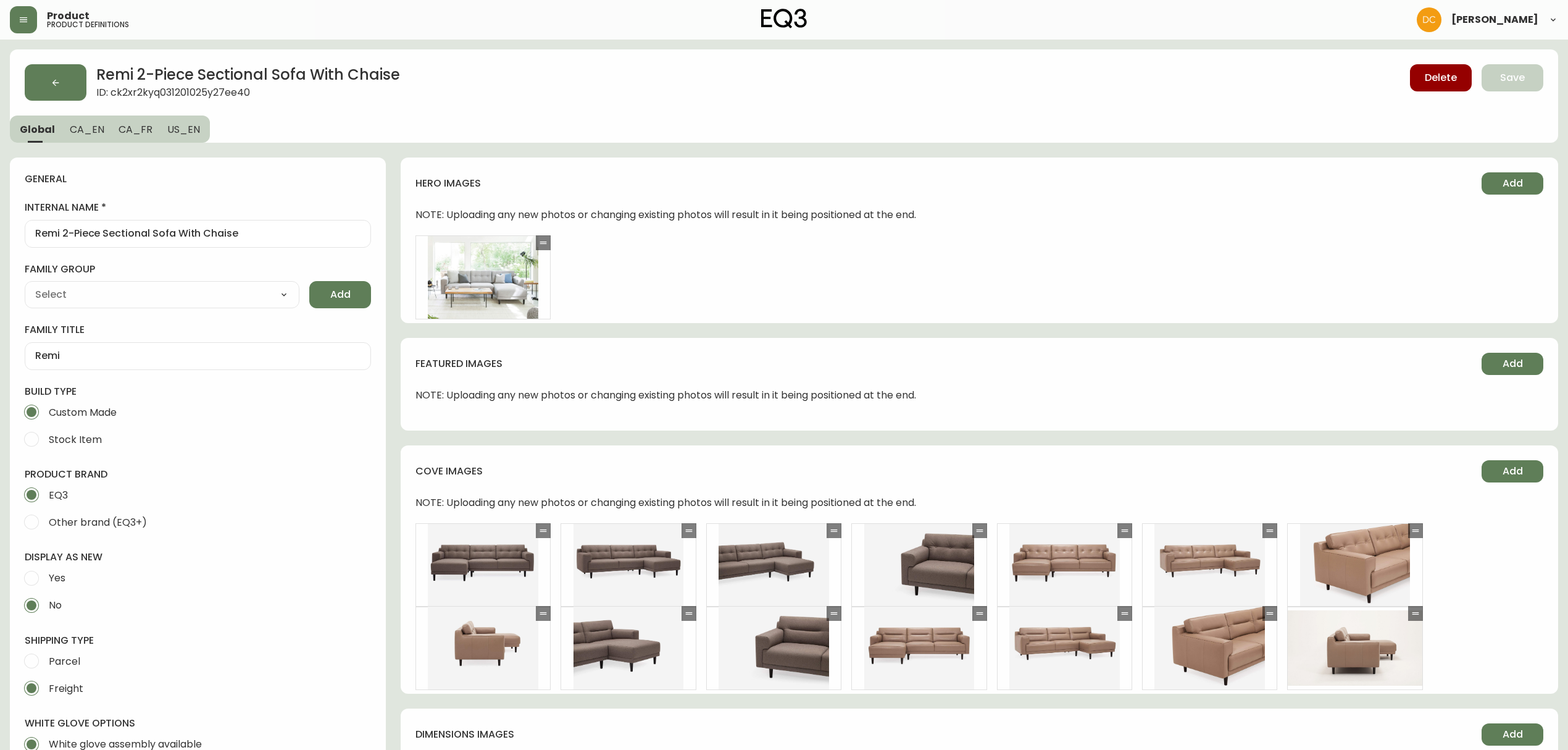
type input "EQ3"
type input "Furniture > Sofa Accessories > Sectional Sofa Units"
type input "Upholstery"
select select "cjyt4m5lw0000pt749bx6gh7n"
select select "cjpjx87md00014c74cvn90jbx"
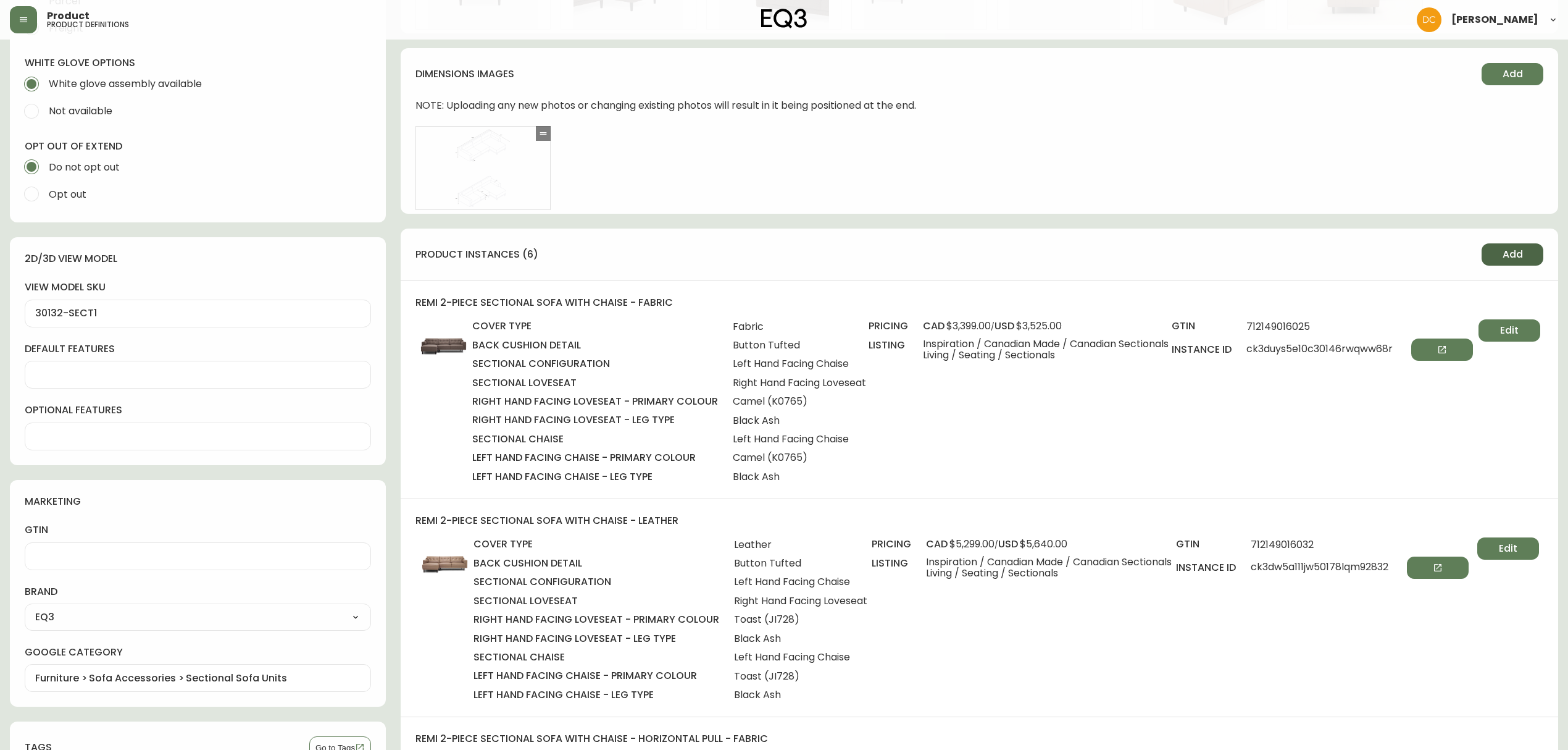
scroll to position [658, 0]
click at [1498, 252] on button "Add" at bounding box center [1511, 256] width 62 height 22
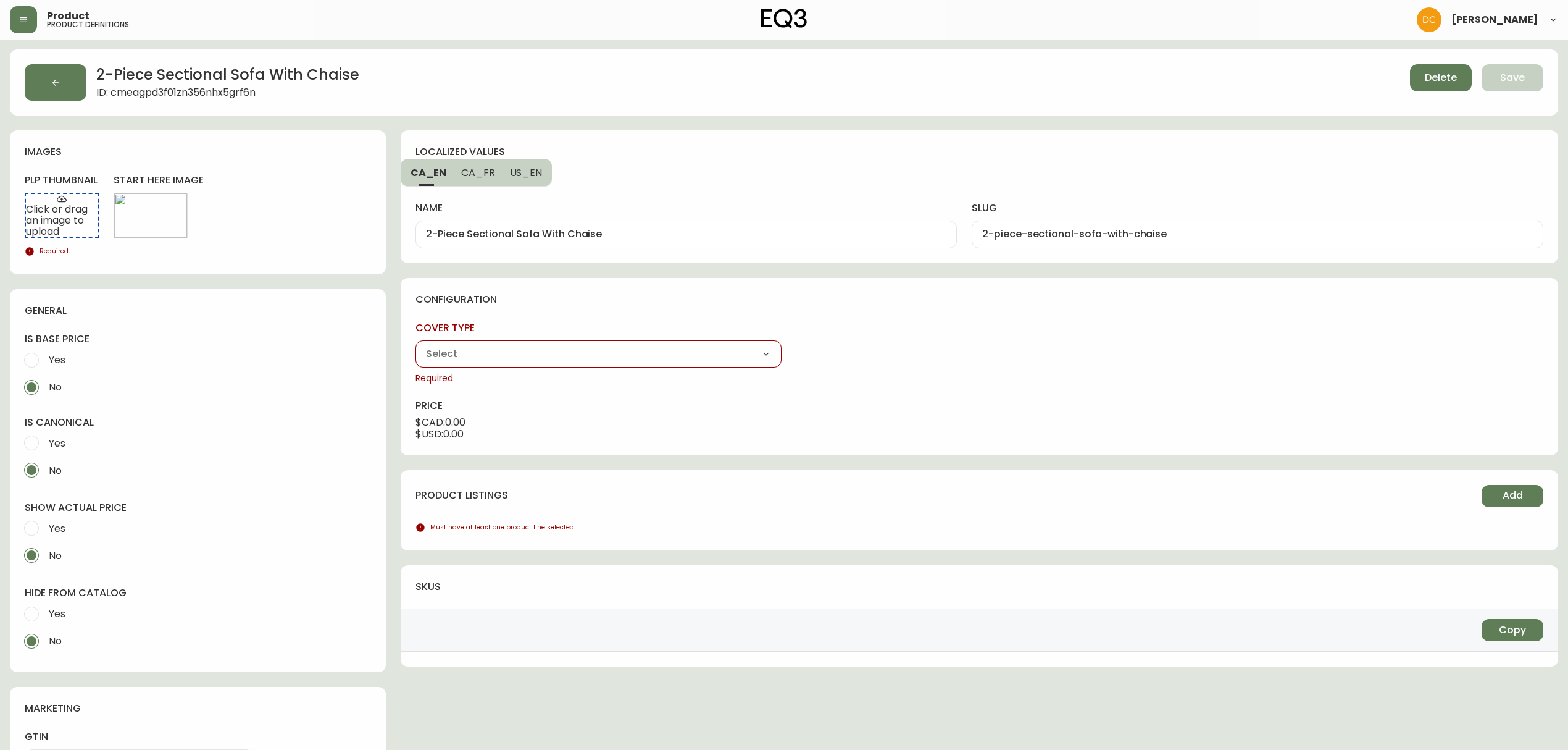
click at [696, 355] on select "Fabric Leather" at bounding box center [598, 354] width 366 height 18
select select "ck2xr5pf703530166n9re5436"
click at [415, 345] on select "Fabric Leather" at bounding box center [598, 354] width 366 height 18
type input "Fabric"
click at [895, 363] on select "Button Tufted Horizontal Pull" at bounding box center [979, 354] width 366 height 18
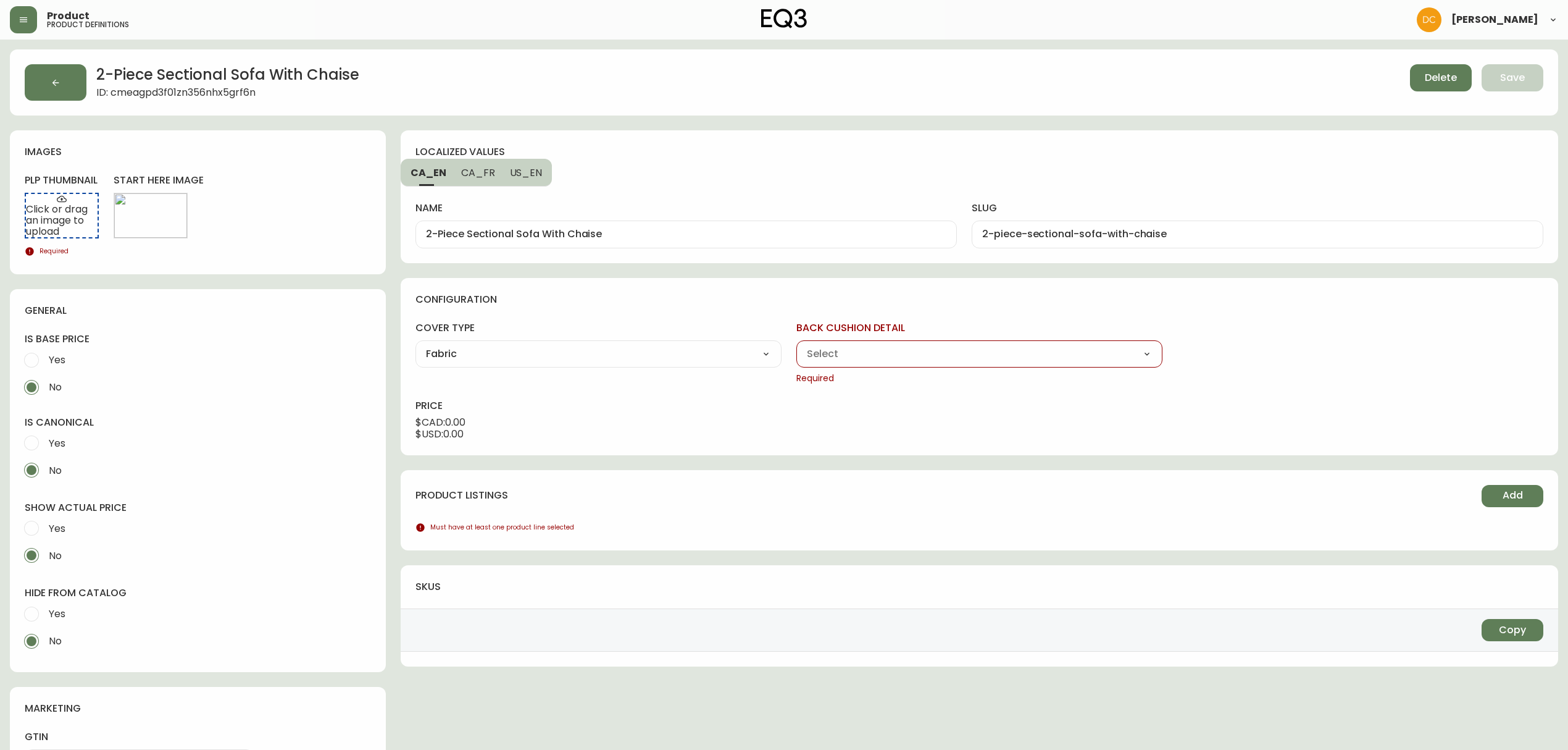
select select "cjv5sdre800fi017811su6144"
click at [796, 345] on select "Button Tufted Horizontal Pull" at bounding box center [979, 354] width 366 height 18
type input "Horizontal Pull"
click at [1243, 358] on select "Left Hand Facing Chaise Right Hand Facing Chaise" at bounding box center [1359, 354] width 366 height 18
select select "cjv5s9m2e00f2017854g9kdr7"
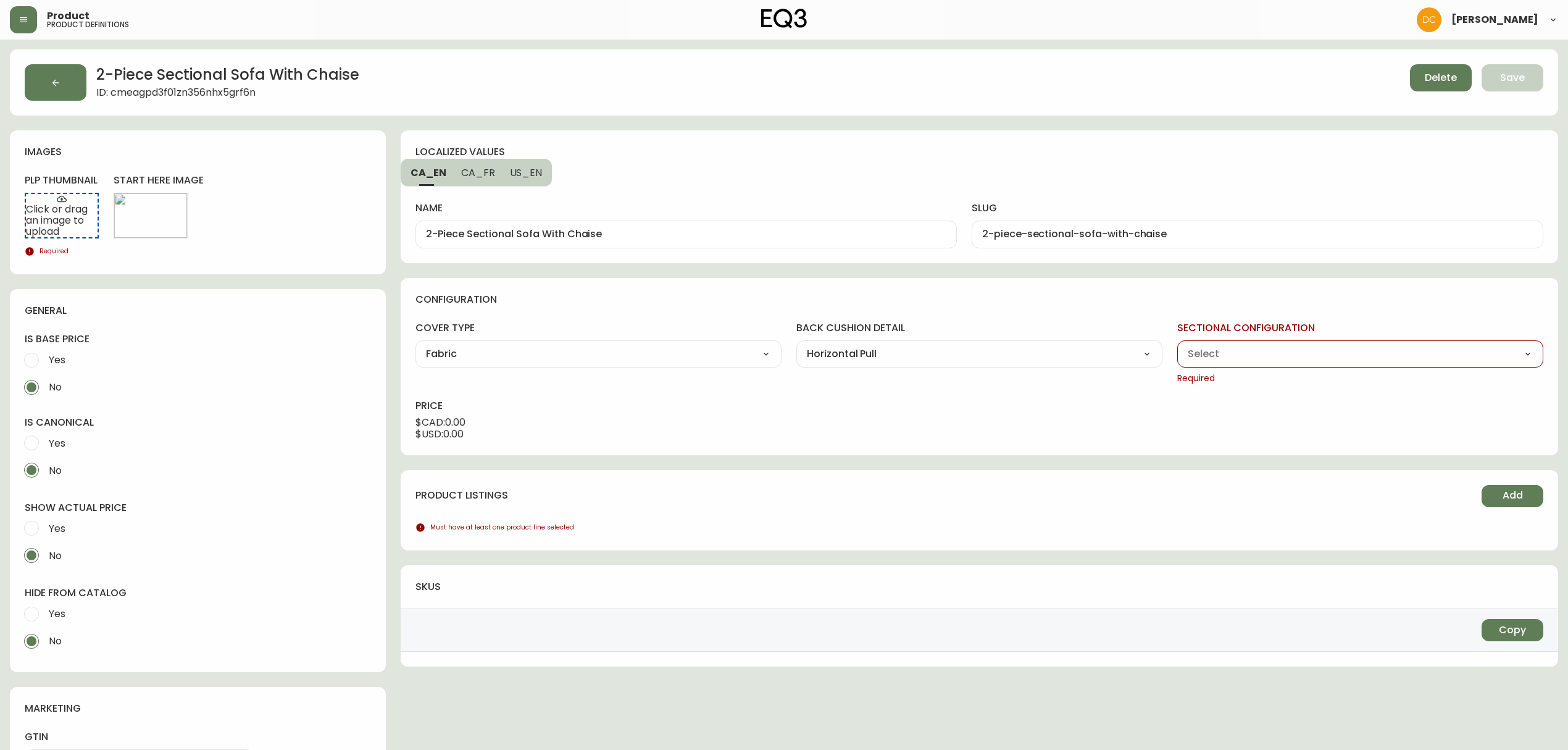
click at [1177, 345] on select "Left Hand Facing Chaise Right Hand Facing Chaise" at bounding box center [1359, 354] width 366 height 18
type input "Right Hand Facing Chaise"
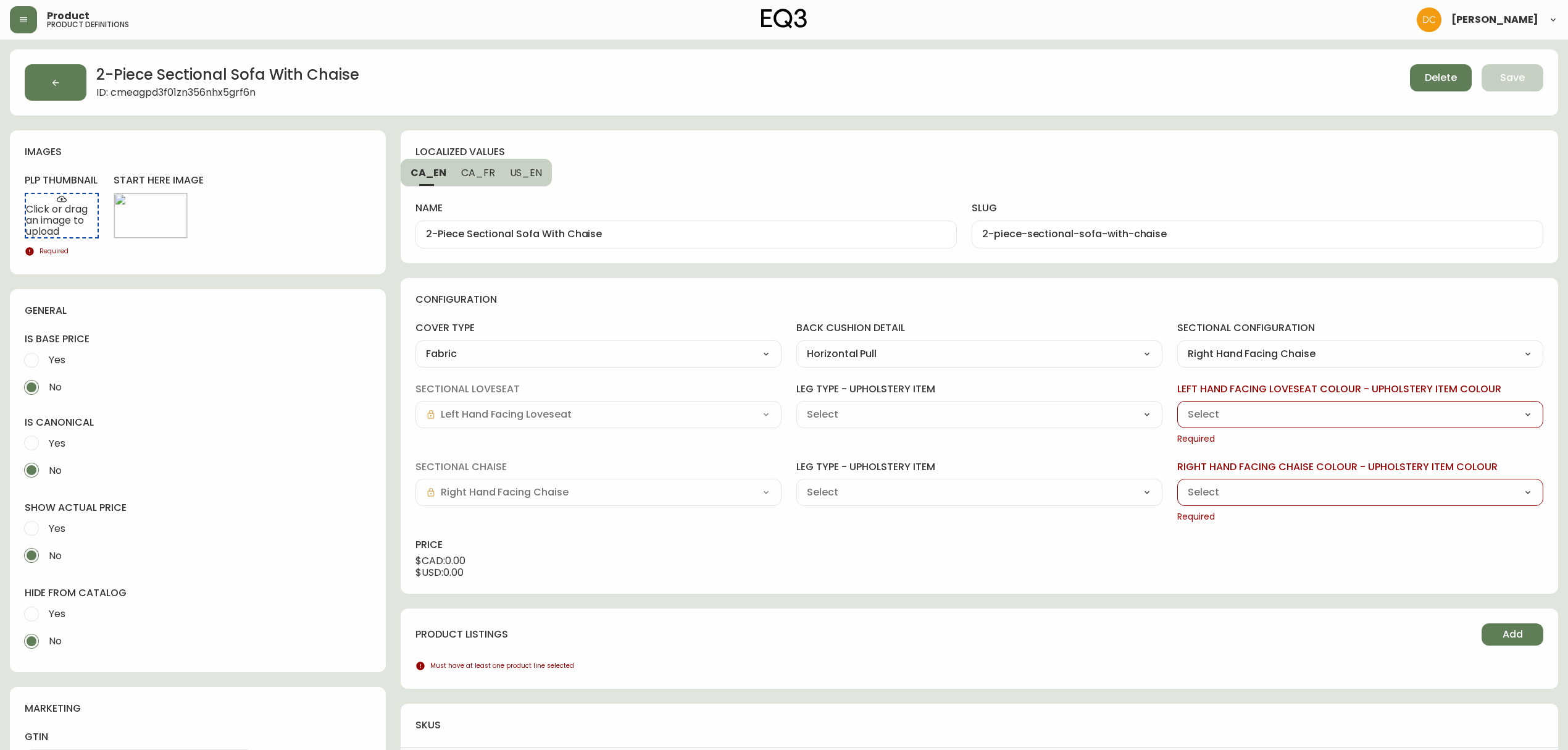
click at [958, 405] on select "Black Ash (H0825) Oak (JG319) Walnut (XZ272)" at bounding box center [979, 415] width 366 height 18
select select "H0825"
click at [796, 405] on select "Black Ash (H0825) Oak (JG319) Walnut (XZ272)" at bounding box center [979, 415] width 366 height 18
type input "Black Ash (H0825)"
drag, startPoint x: 864, startPoint y: 472, endPoint x: 863, endPoint y: 489, distance: 17.0
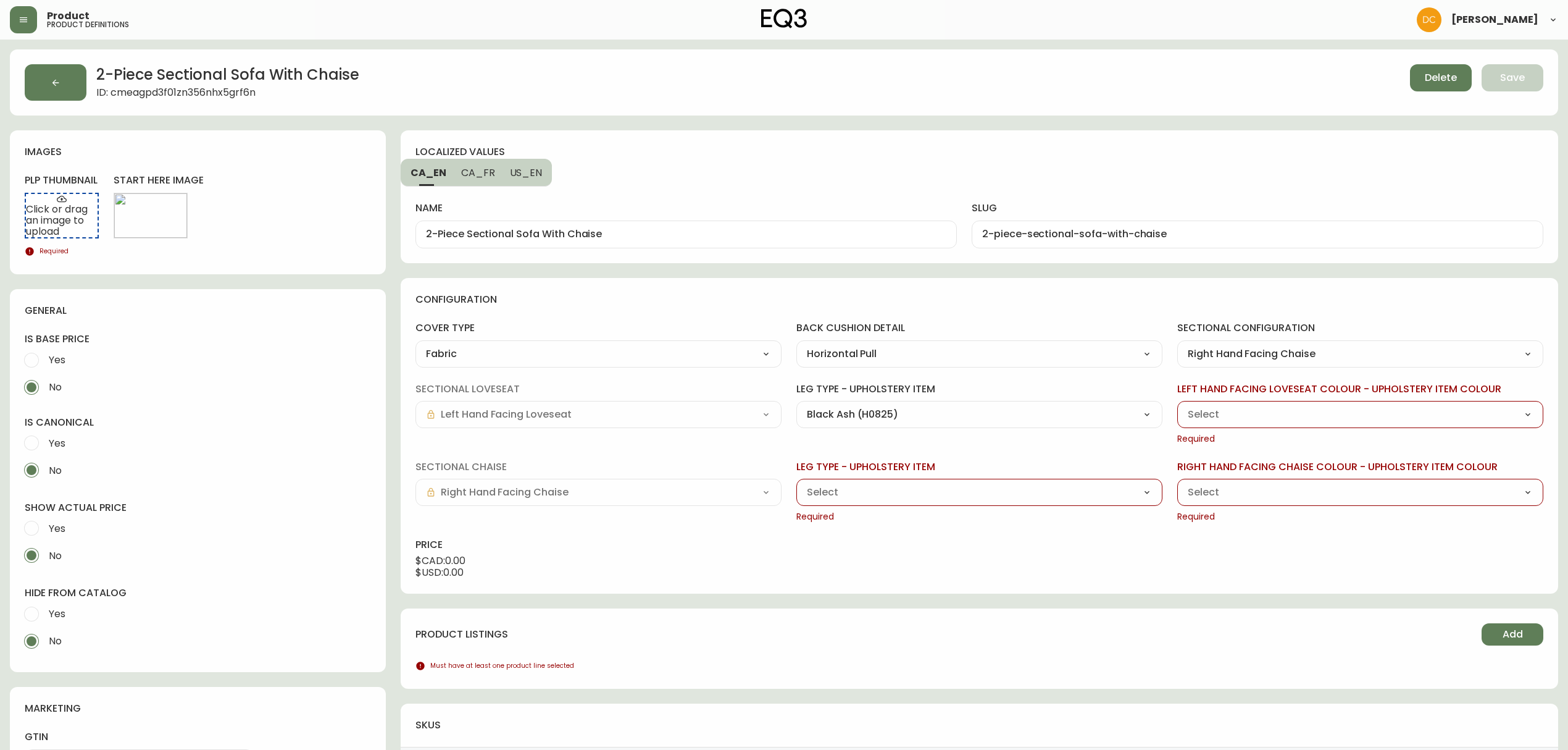
click at [864, 474] on div "leg type - upholstery item Black Ash (H0825) Oak (JG319) Walnut (XZ272) Required" at bounding box center [979, 492] width 366 height 63
click at [861, 495] on select "Black Ash (H0825) Oak (JG319) Walnut (XZ272)" at bounding box center [979, 492] width 366 height 18
select select "H0825"
click at [796, 483] on select "Black Ash (H0825) Oak (JG319) Walnut (XZ272)" at bounding box center [979, 492] width 366 height 18
type input "Black Ash (H0825)"
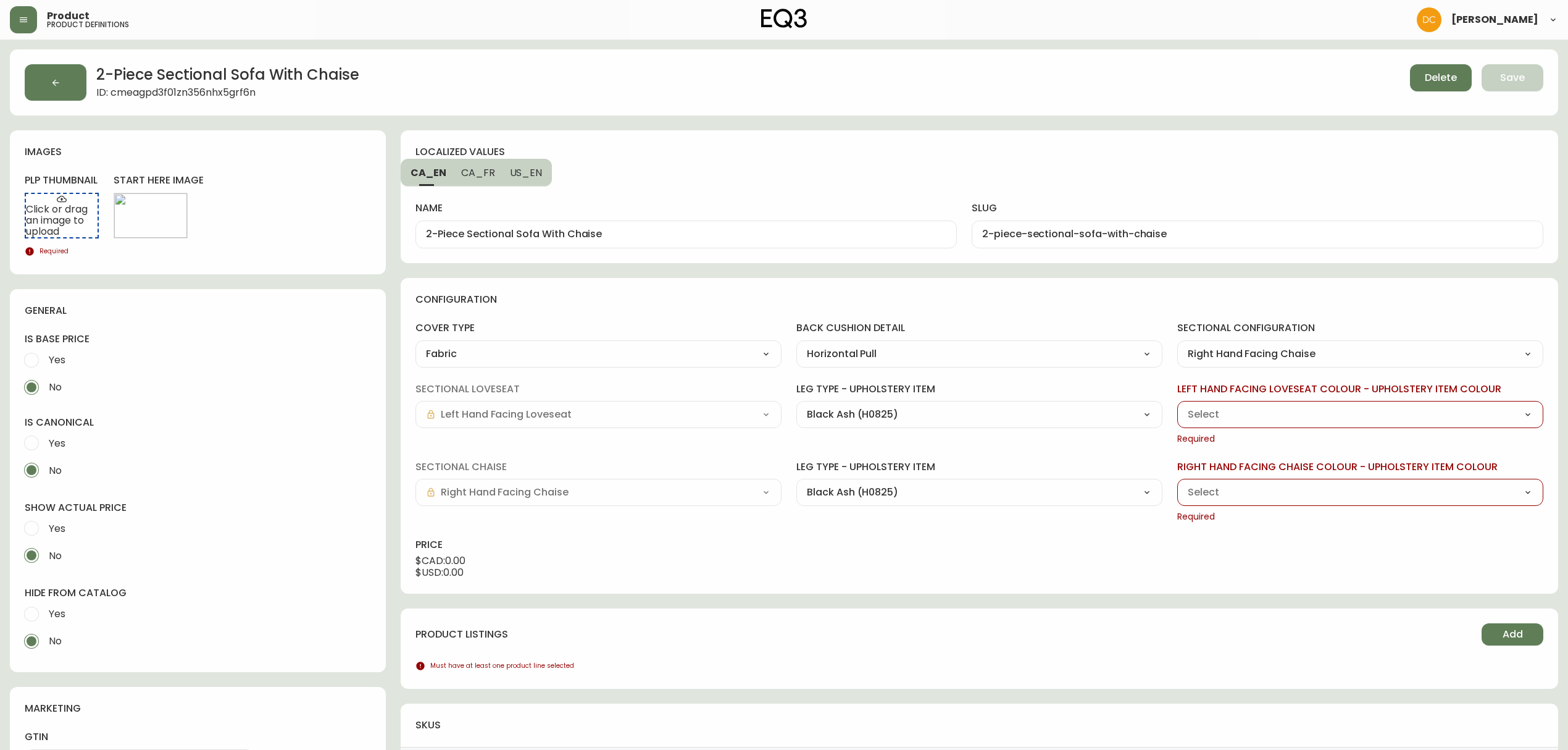
click at [1223, 418] on select "Grade 10 - [PERSON_NAME] Camel (K0765) Grade 10 - [PERSON_NAME] Cream (K6723) G…" at bounding box center [1359, 415] width 366 height 18
select select "K0765"
click at [1177, 405] on select "Grade 10 - [PERSON_NAME] Camel (K0765) Grade 10 - [PERSON_NAME] Cream (K6723) G…" at bounding box center [1359, 415] width 366 height 18
type input "Grade 10 - [PERSON_NAME] Camel (K0765)"
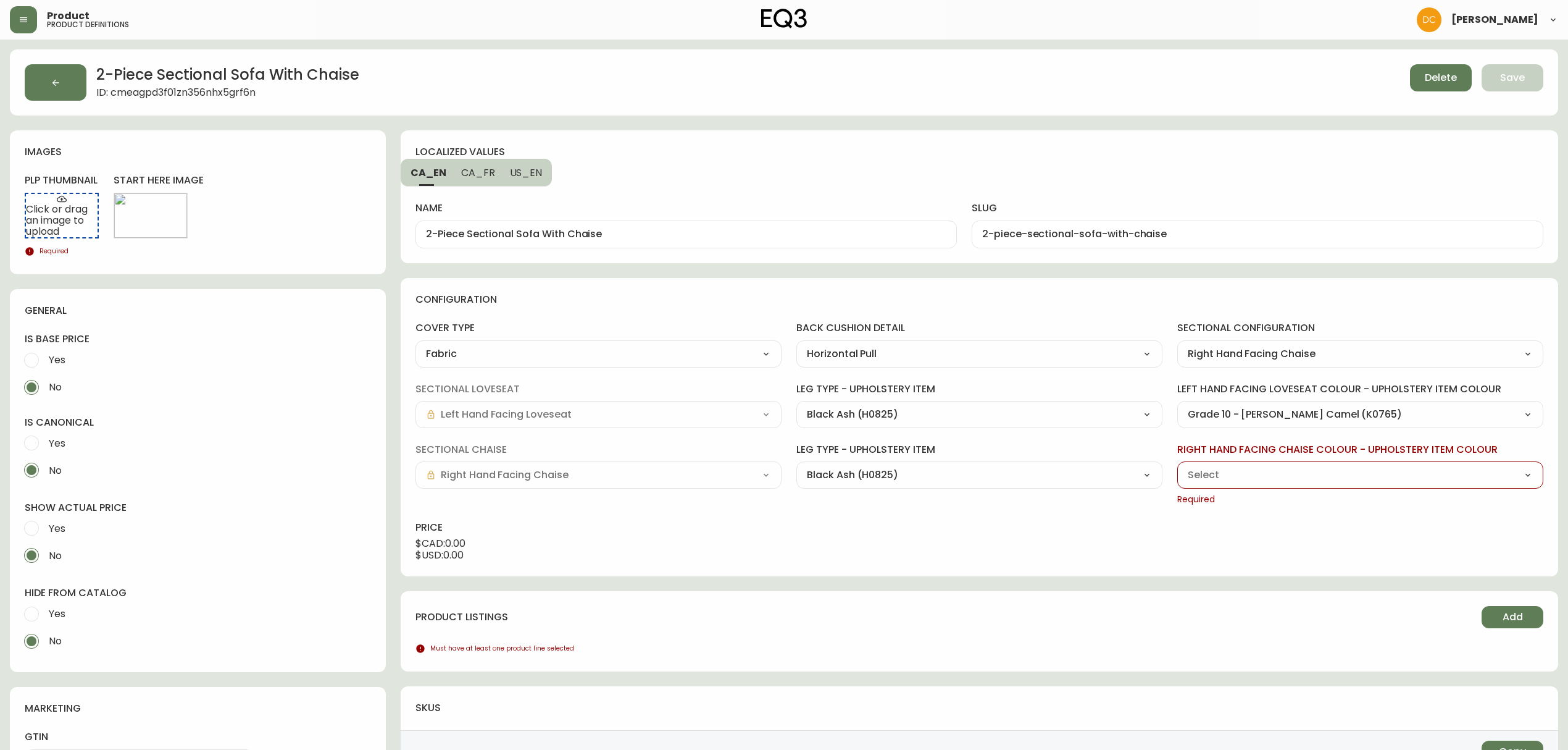
click at [1299, 470] on select "Grade 10 - [PERSON_NAME] Camel (K0765) Grade 10 - [PERSON_NAME] Cream (K6723) G…" at bounding box center [1359, 475] width 366 height 18
select select "K0765"
click at [1177, 466] on select "Grade 10 - [PERSON_NAME] Camel (K0765) Grade 10 - [PERSON_NAME] Cream (K6723) G…" at bounding box center [1359, 475] width 366 height 18
type input "Grade 10 - [PERSON_NAME] Camel (K0765)"
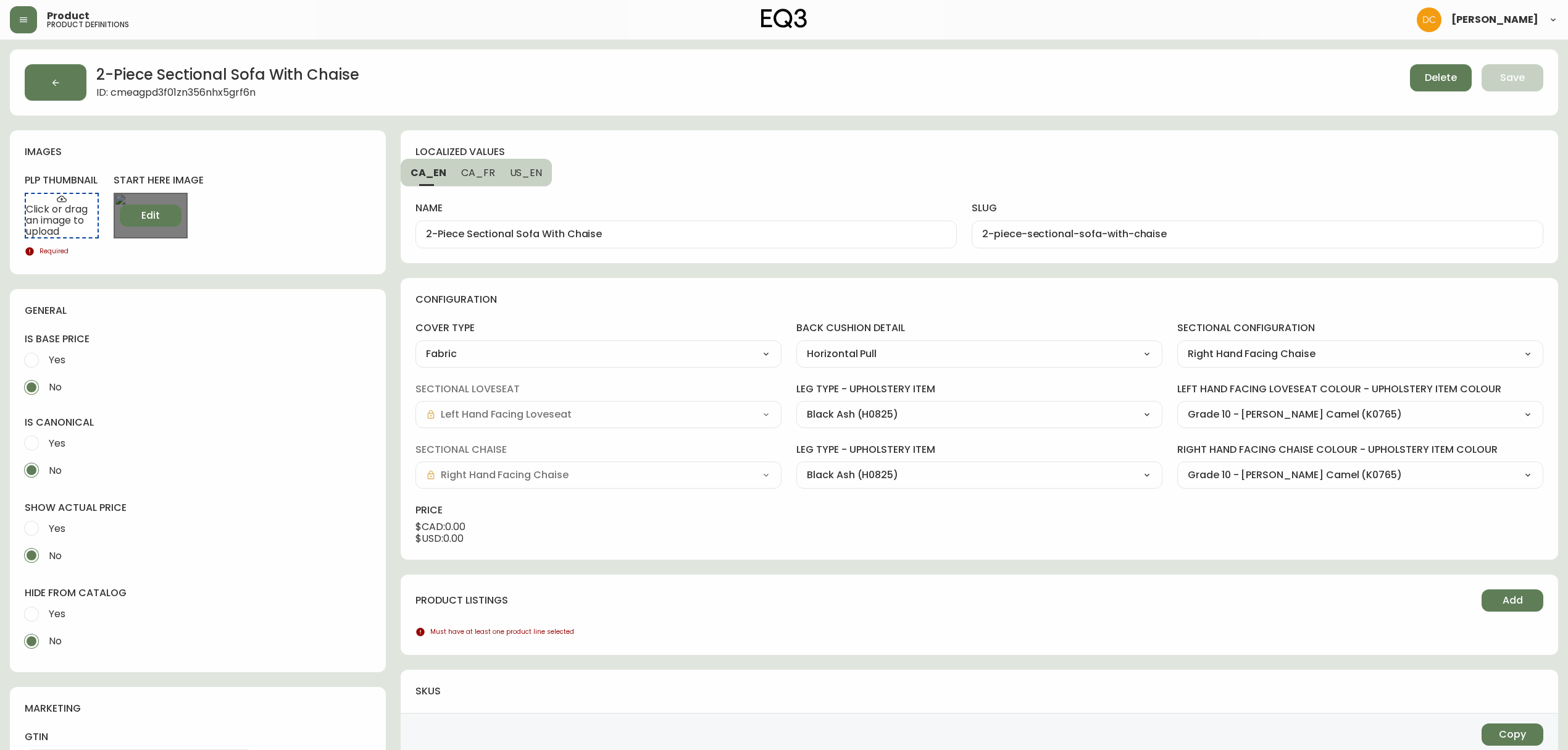
click at [148, 219] on span "Edit" at bounding box center [151, 215] width 18 height 14
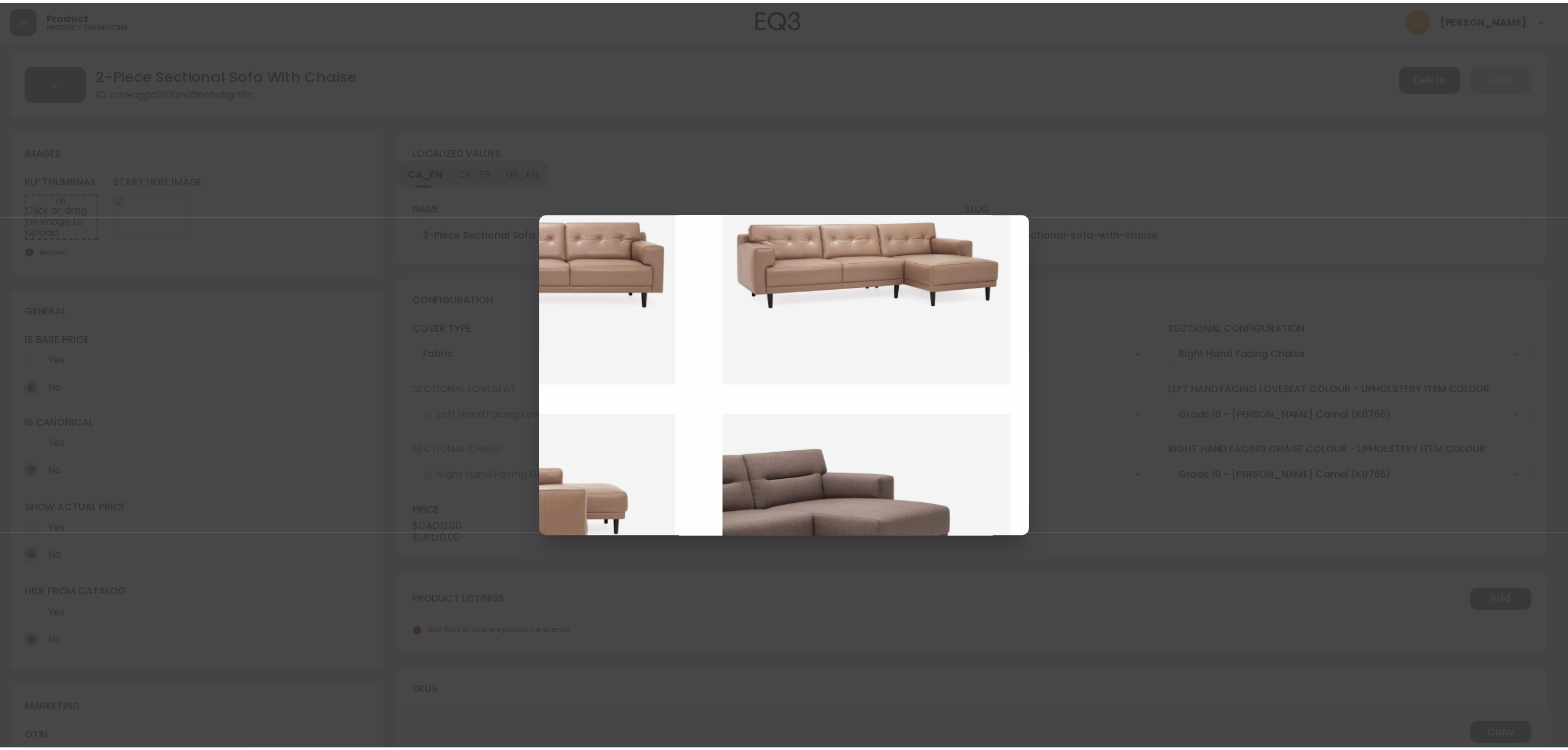
scroll to position [494, 503]
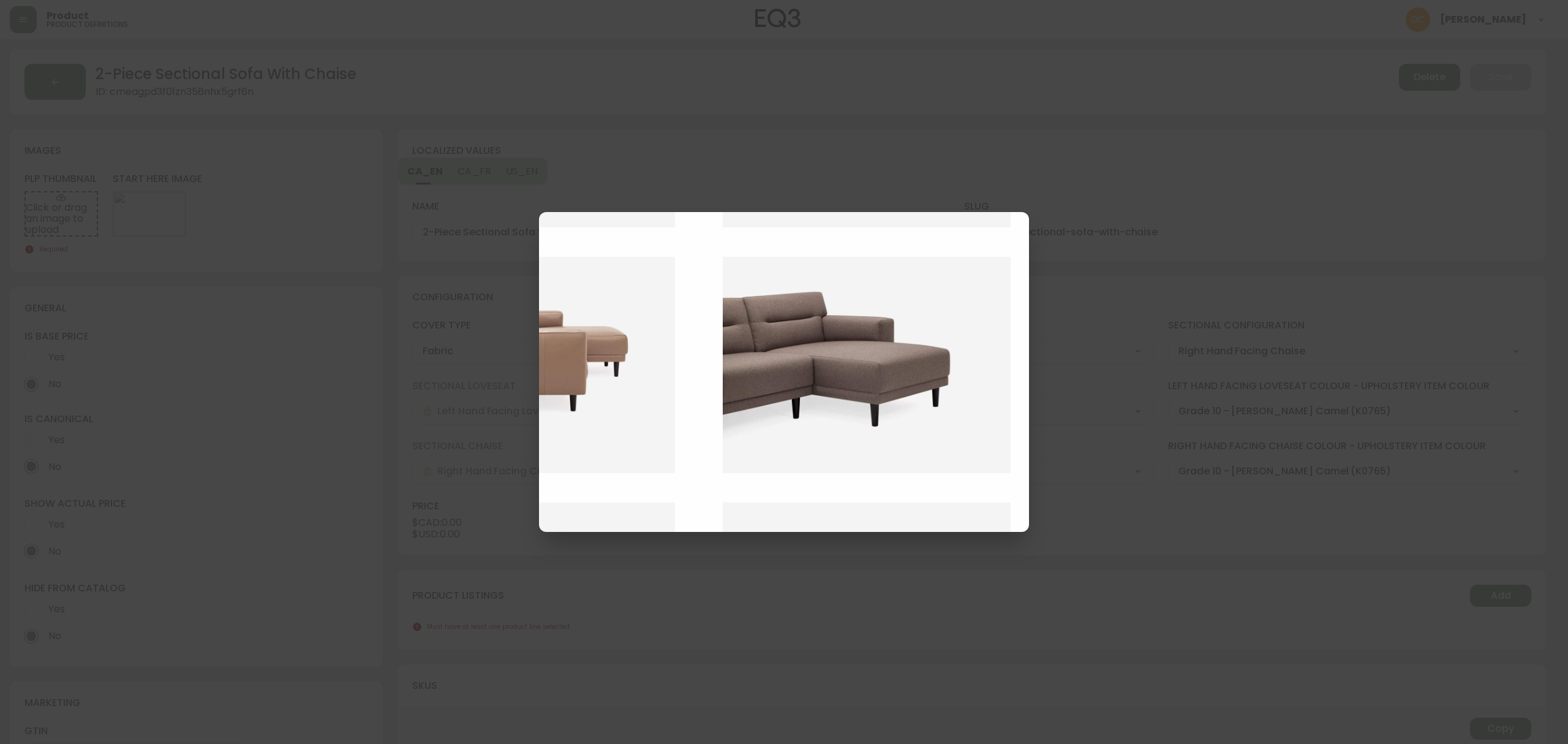
click at [894, 406] on img at bounding box center [876, 365] width 306 height 216
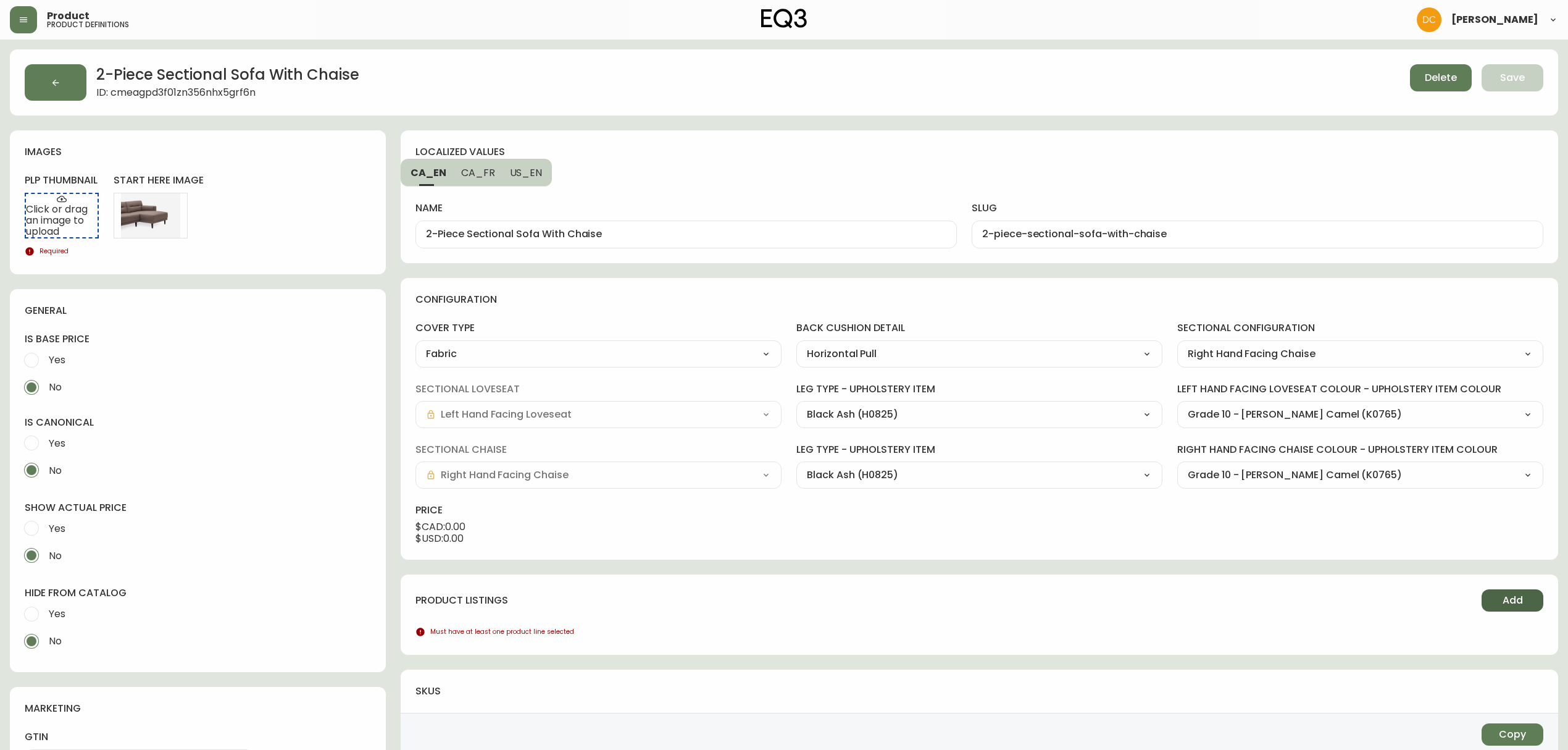
click at [1543, 603] on div "product listings Add Must have at least one product line selected" at bounding box center [979, 614] width 1157 height 80
click at [1505, 599] on span "Add" at bounding box center [1512, 600] width 20 height 14
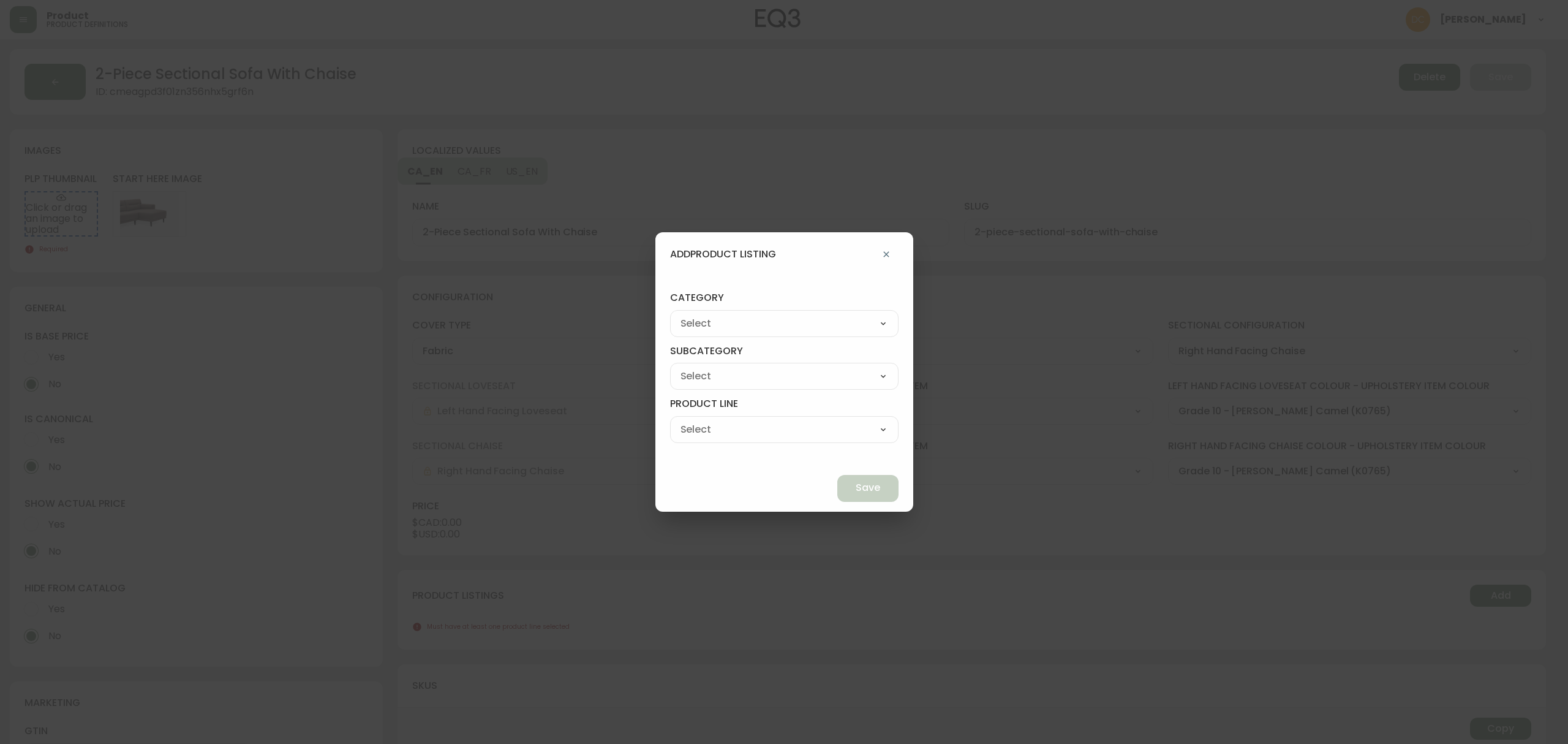
click at [804, 320] on select "Living Dining Bedroom Outdoor Office Lighting Rugs Accessories EQ3+ Inspiration…" at bounding box center [784, 324] width 229 height 18
select select "0"
click at [698, 315] on select "Living Dining Bedroom Outdoor Office Lighting Rugs Accessories EQ3+ Inspiration…" at bounding box center [784, 324] width 229 height 18
type input "Living"
click at [748, 391] on div "Seating Accent Tables Entryway Media & Storage" at bounding box center [784, 380] width 229 height 35
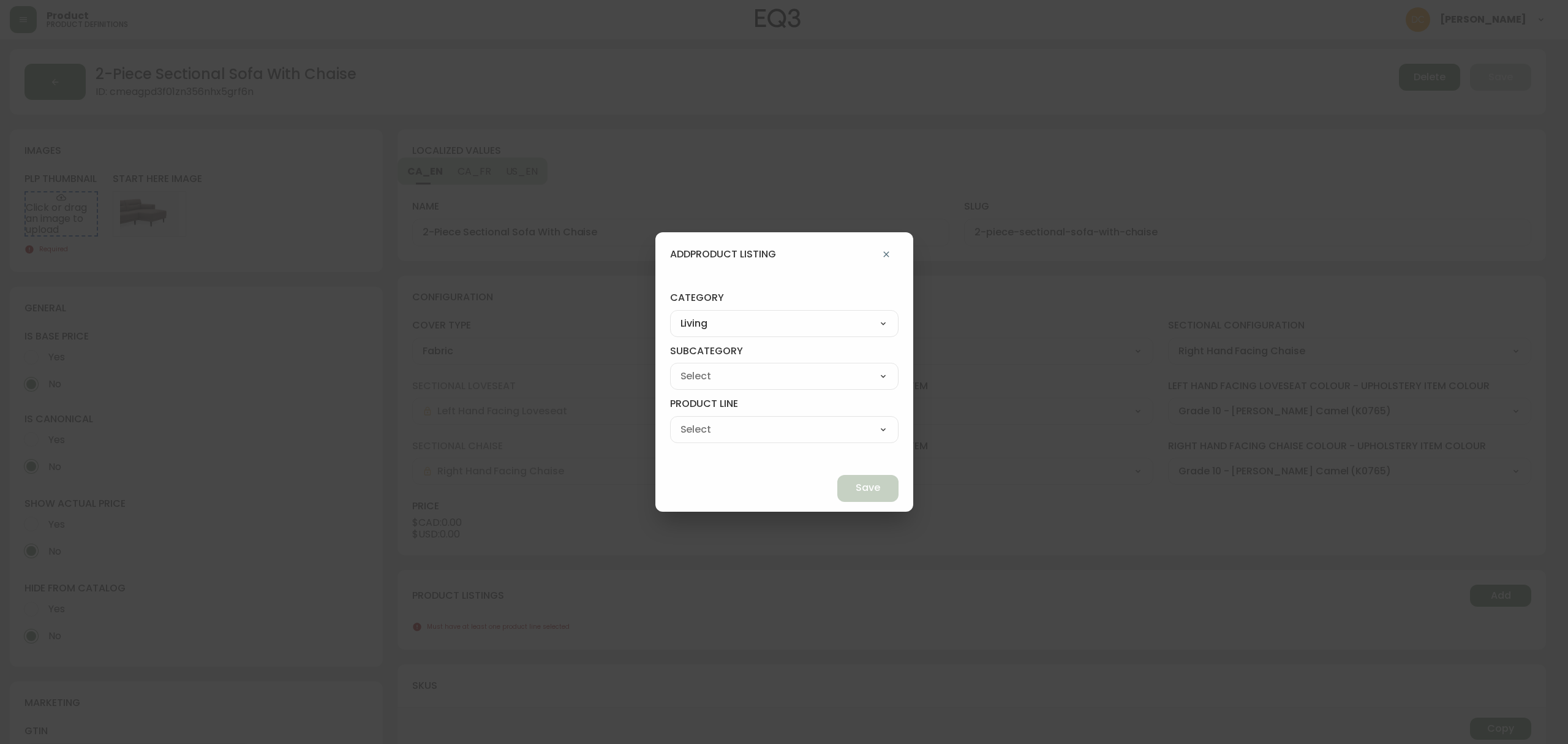
click at [749, 380] on select "Seating Accent Tables Entryway Media & Storage" at bounding box center [784, 376] width 229 height 18
select select "00"
click at [698, 367] on select "Seating Accent Tables Entryway Media & Storage" at bounding box center [784, 376] width 229 height 18
type input "Seating"
click at [740, 432] on select "Ready to Ship Sofas Apartment Sofas Loveseats Sectionals Sleeper Sofas Chairs C…" at bounding box center [784, 429] width 229 height 18
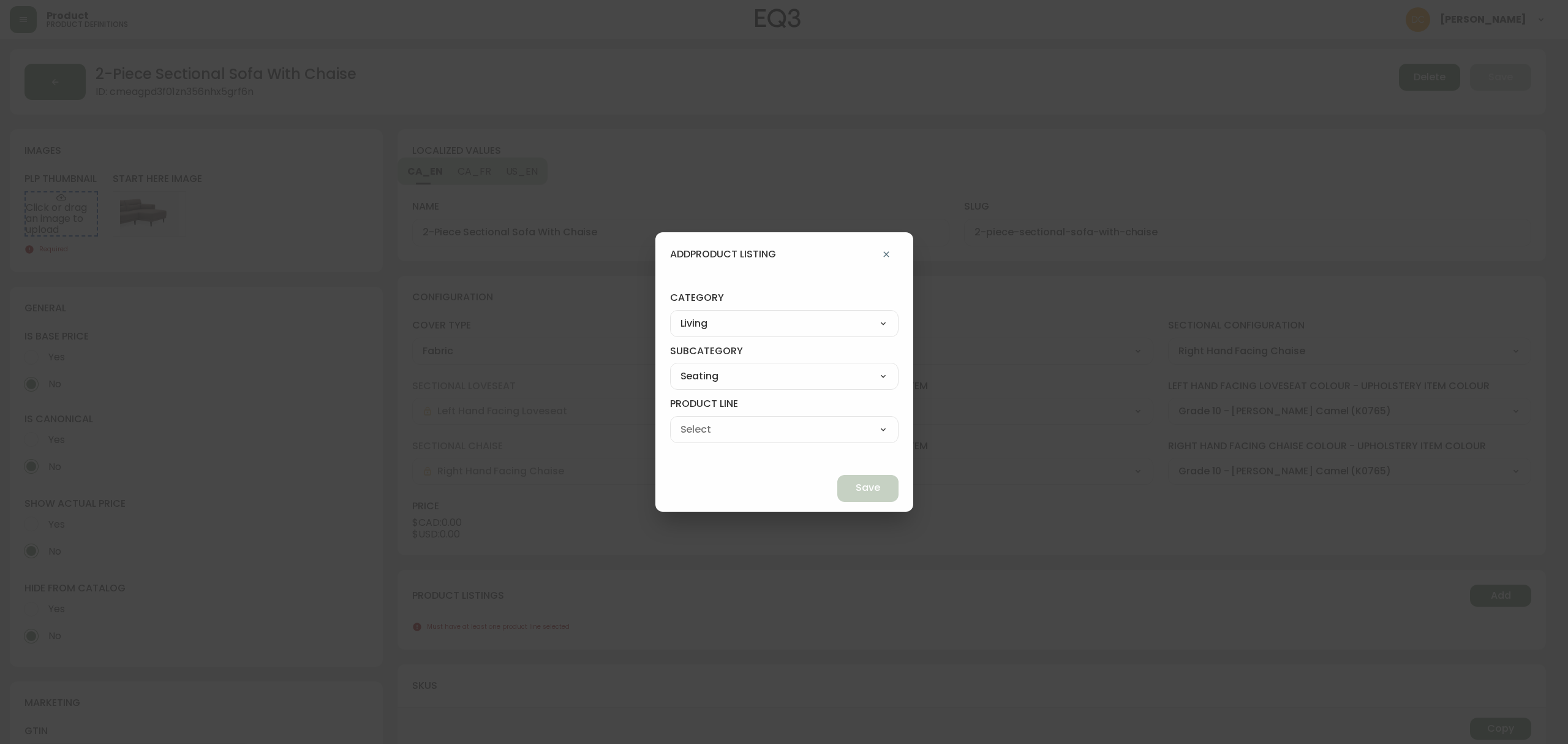
select select "400"
click at [698, 420] on select "Ready to Ship Sofas Apartment Sofas Loveseats Sectionals Sleeper Sofas Chairs C…" at bounding box center [784, 429] width 229 height 18
type input "Sectionals"
click at [856, 489] on span "Save" at bounding box center [868, 487] width 25 height 14
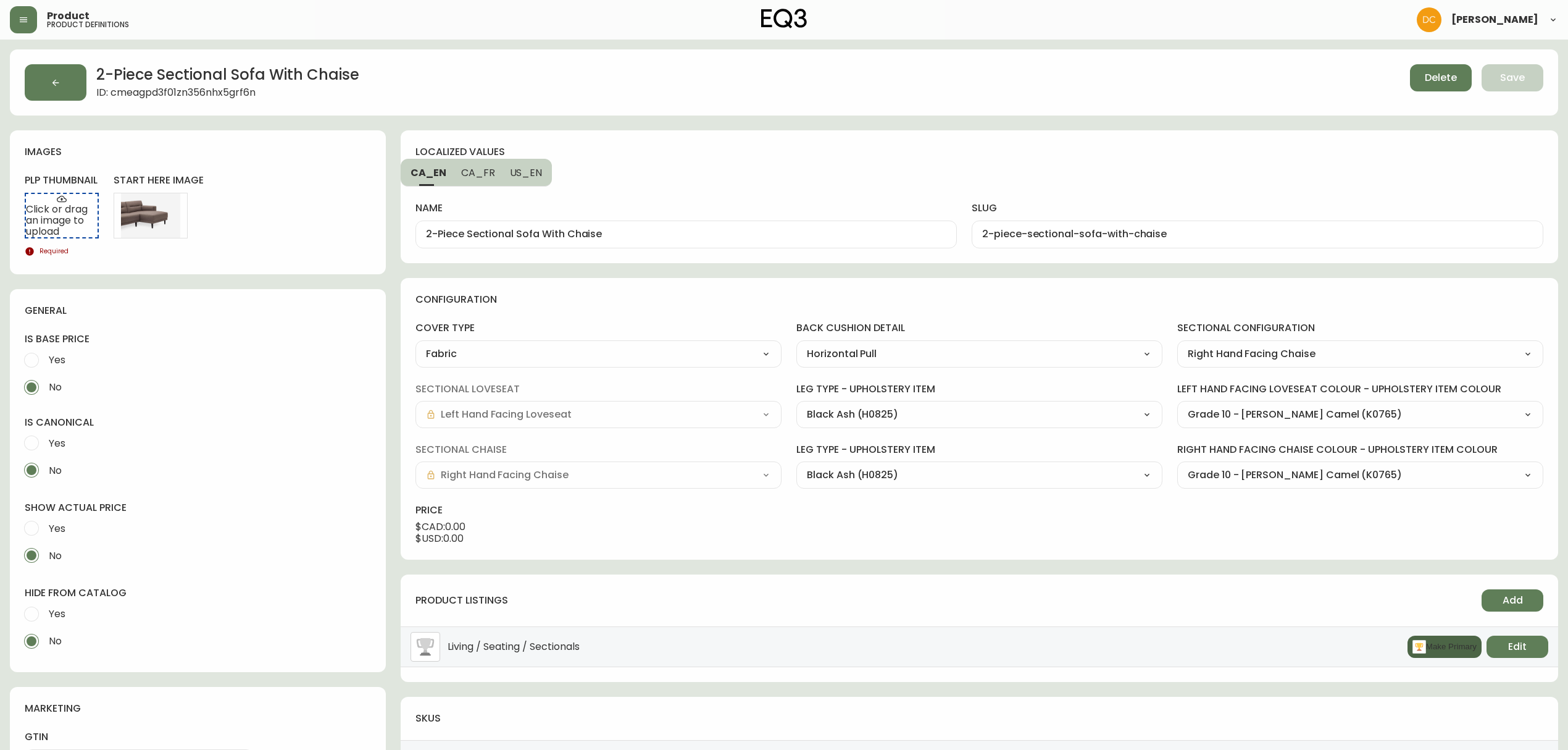
click at [1415, 642] on rect "button" at bounding box center [1418, 646] width 14 height 14
click at [67, 606] on label "Yes" at bounding box center [189, 614] width 344 height 28
click at [45, 606] on input "Yes" at bounding box center [31, 614] width 28 height 28
radio input "true"
radio input "false"
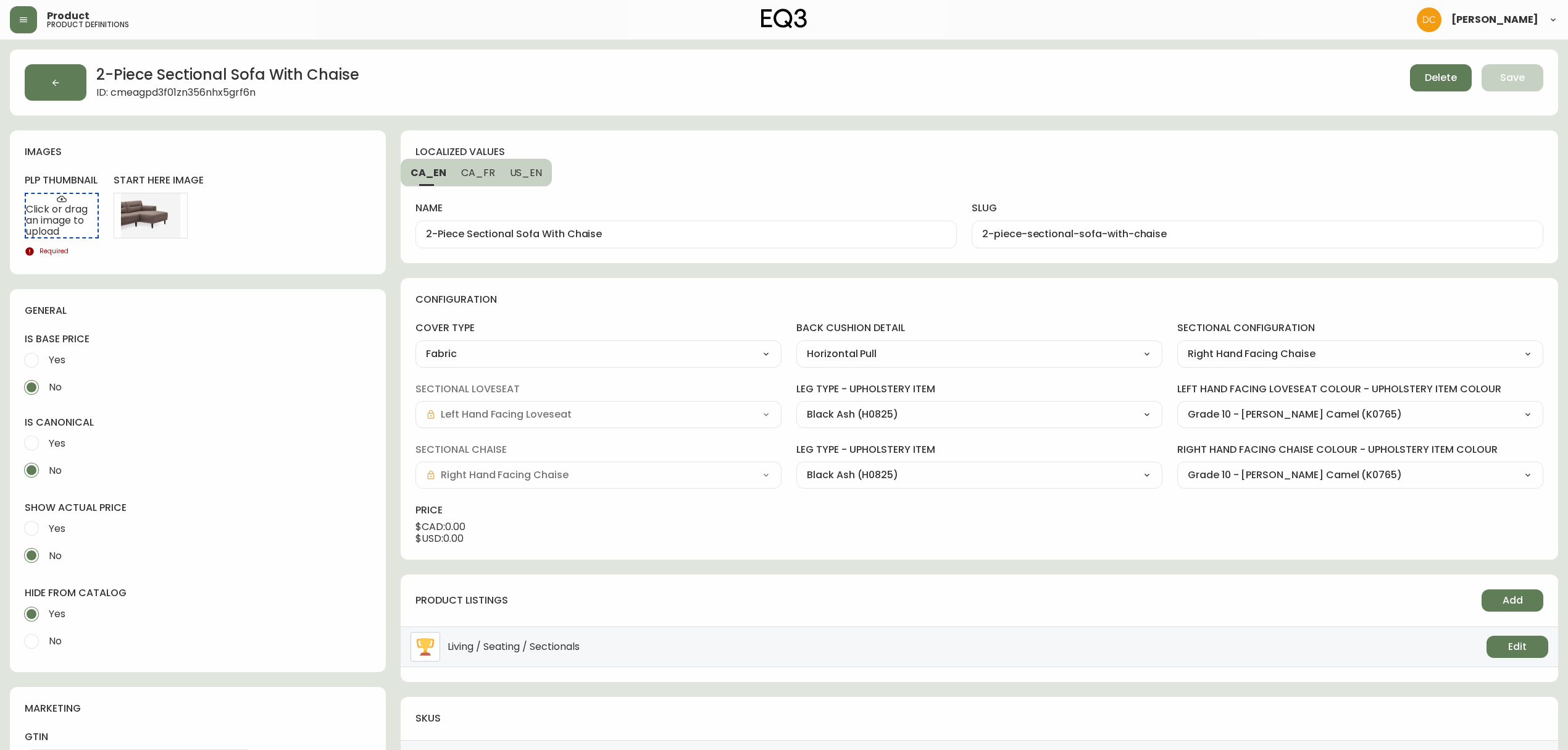
click at [62, 537] on span "Yes" at bounding box center [55, 528] width 20 height 28
click at [45, 537] on input "Yes" at bounding box center [31, 528] width 28 height 28
radio input "true"
radio input "false"
click at [723, 240] on input "2-Piece Sectional Sofa With Chaise" at bounding box center [686, 234] width 520 height 12
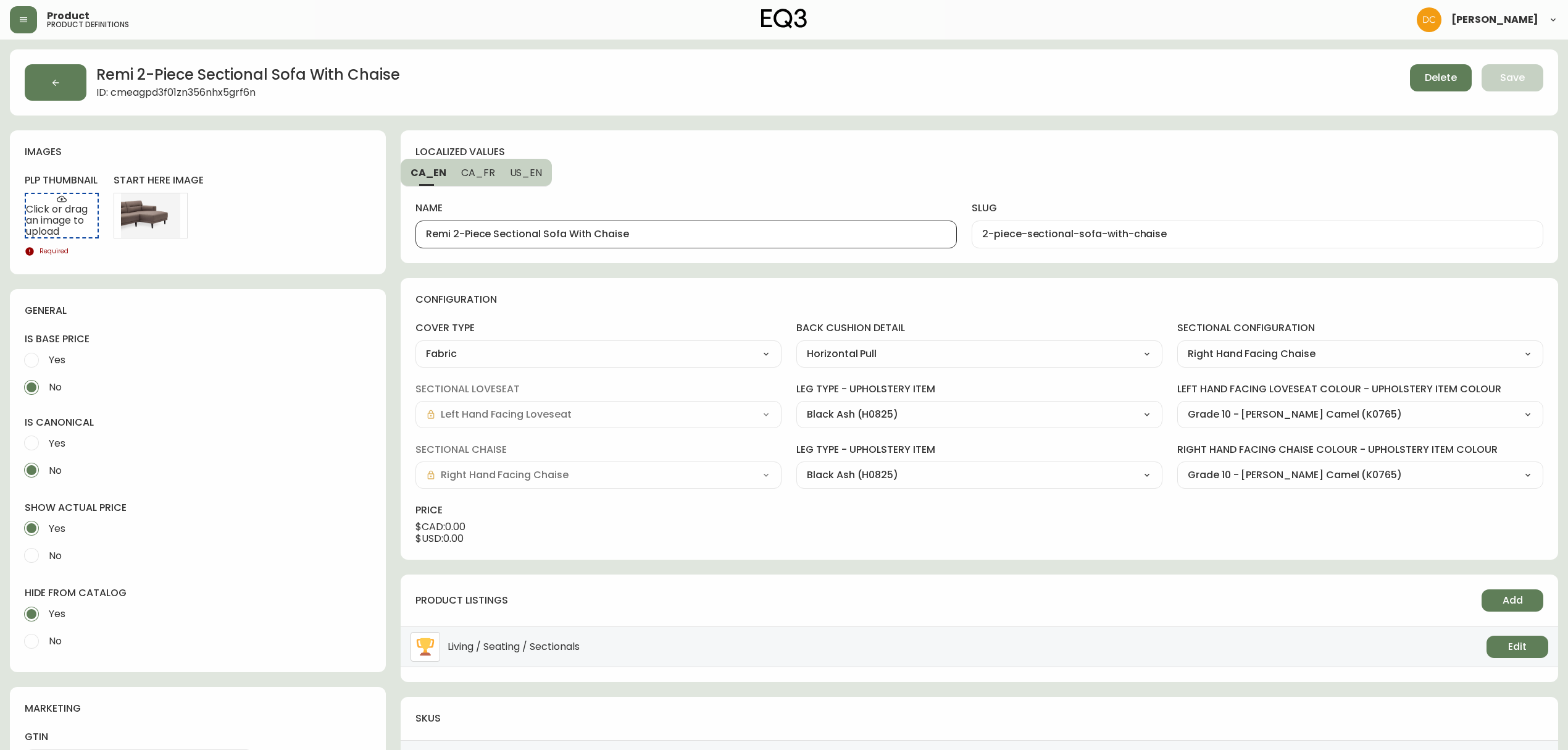
click at [516, 176] on span "US_EN" at bounding box center [526, 173] width 33 height 13
click at [521, 229] on input "2-Piece Sectional Sofa With Chaise" at bounding box center [686, 234] width 520 height 12
paste input "Remi"
type input "Remi 2-Piece Sectional Sofa With Chaise"
click at [1090, 236] on input "2-piece-sectional-sofa-with-chaise" at bounding box center [1257, 234] width 550 height 12
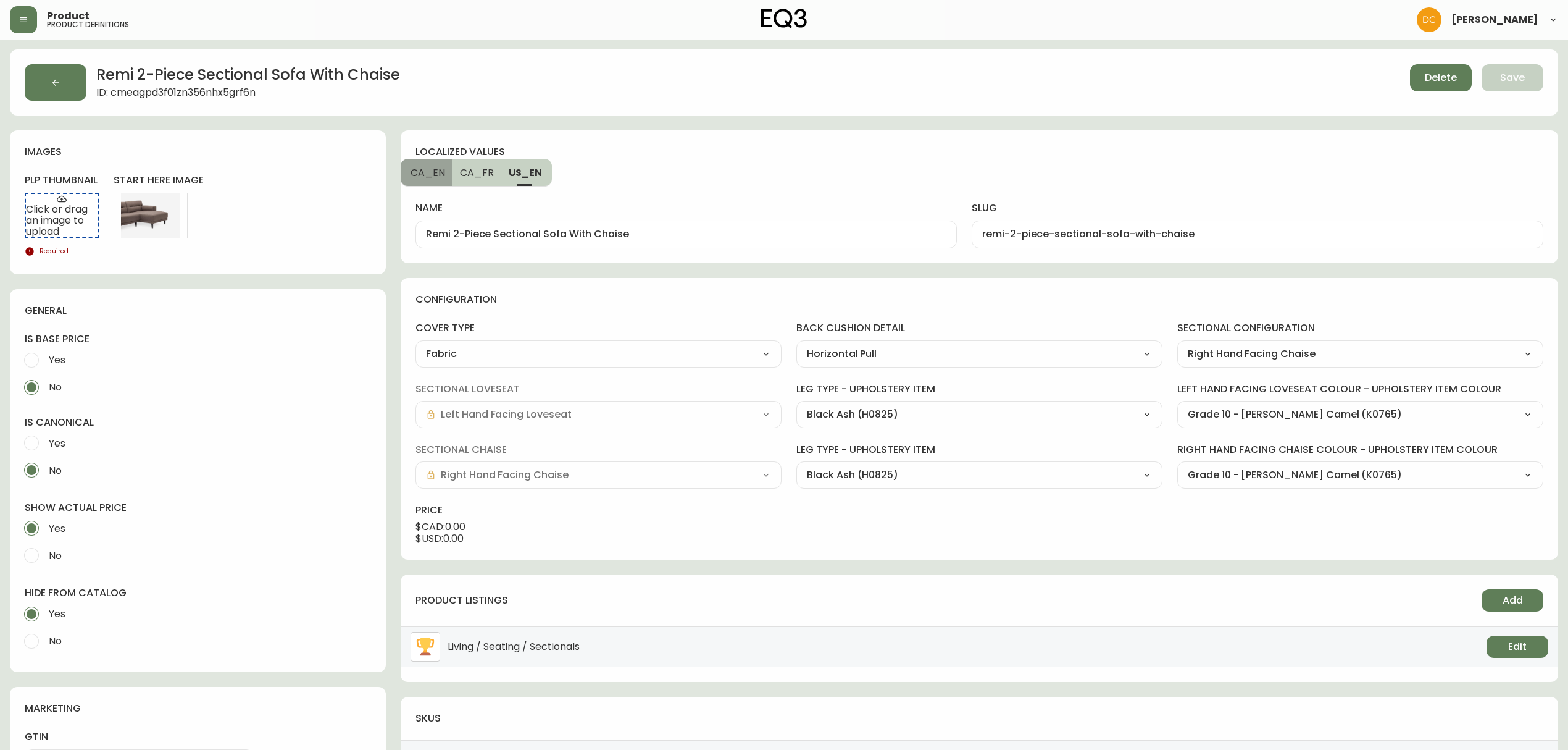
click at [430, 168] on span "CA_EN" at bounding box center [428, 173] width 35 height 13
click at [1069, 238] on input "2-piece-sectional-sofa-with-chaise" at bounding box center [1257, 234] width 550 height 12
paste input "remi-"
type input "remi-2-piece-sectional-sofa-with-chaise"
click at [469, 173] on span "CA_FR" at bounding box center [478, 173] width 34 height 13
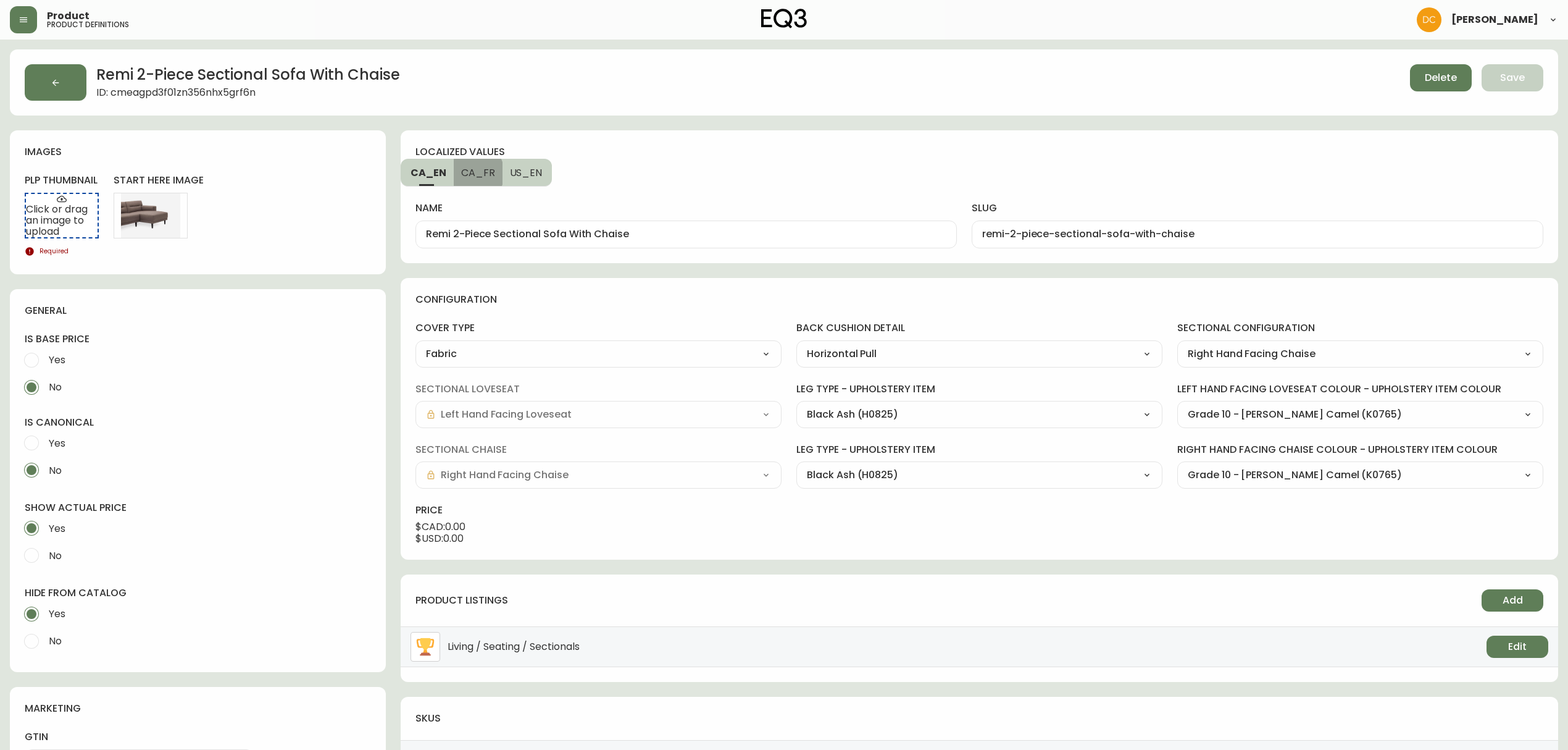
type input "Canapé modulaire à deux pièces avec méridienne"
type input "canap--modulaire---deux-pi-ces-avec-m-ridienne"
click at [695, 230] on input "Canapé modulaire à deux pièces avec méridienne" at bounding box center [686, 234] width 520 height 12
type input "Canapé modulaire à deux pièces avec méridienne Remi"
type input "canape-modulaire-a-deux-pieces-avec-meridienne-remi"
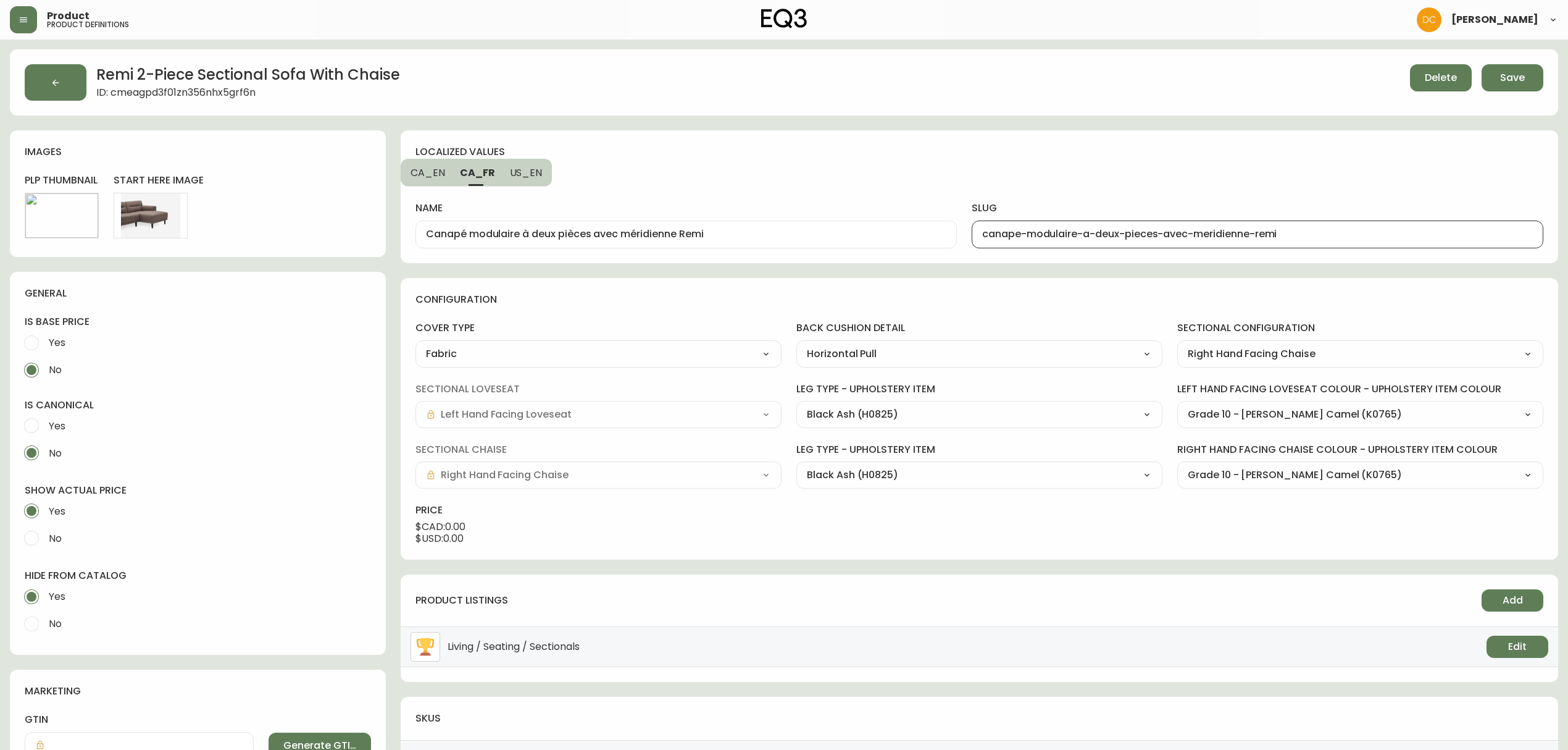
click at [430, 176] on span "CA_EN" at bounding box center [428, 173] width 35 height 13
type input "Remi 2-Piece Sectional Sofa With Chaise"
type input "remi-2-piece-sectional-sofa-with-chaise"
click at [70, 212] on span "Edit" at bounding box center [62, 215] width 18 height 14
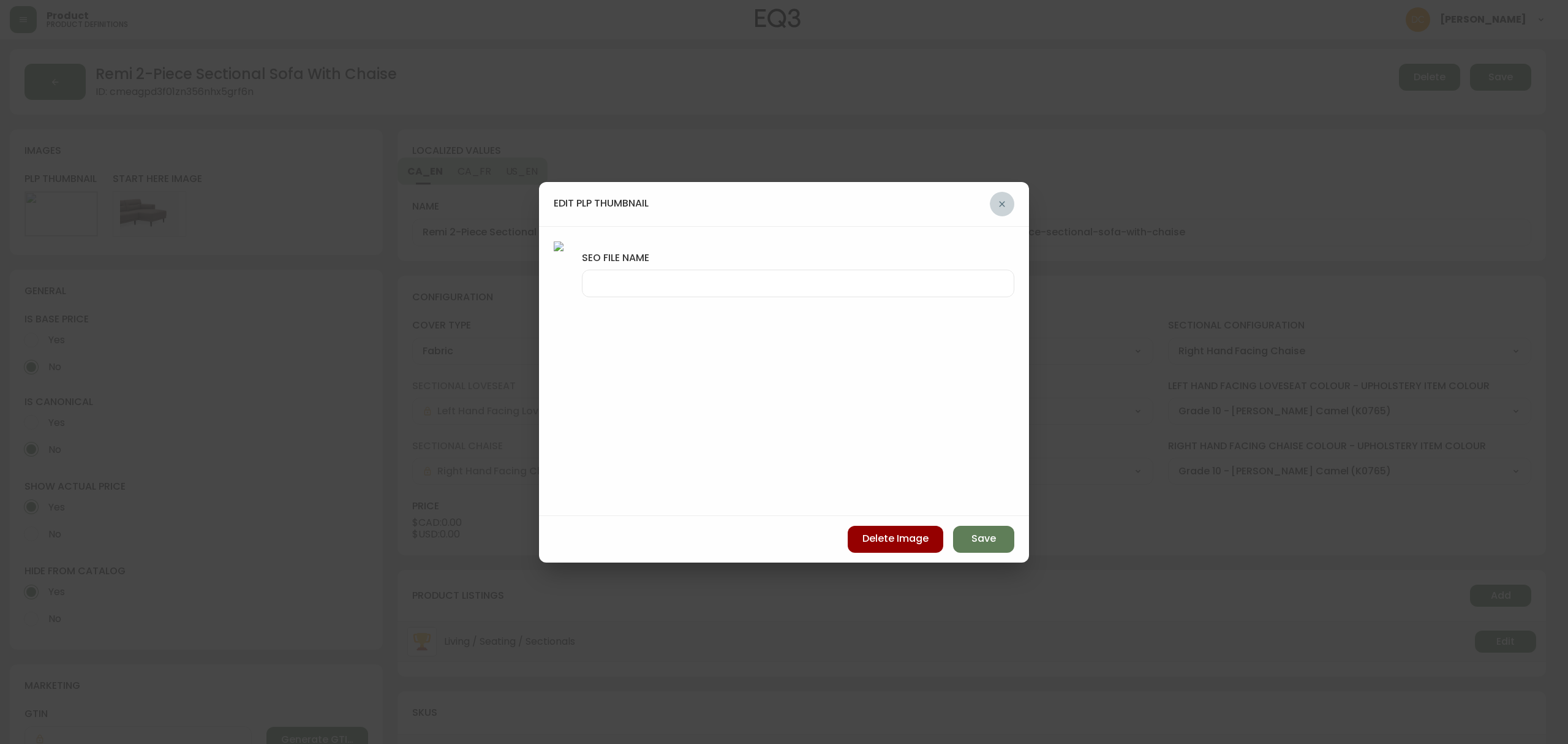
click at [998, 204] on icon "button" at bounding box center [1002, 203] width 10 height 10
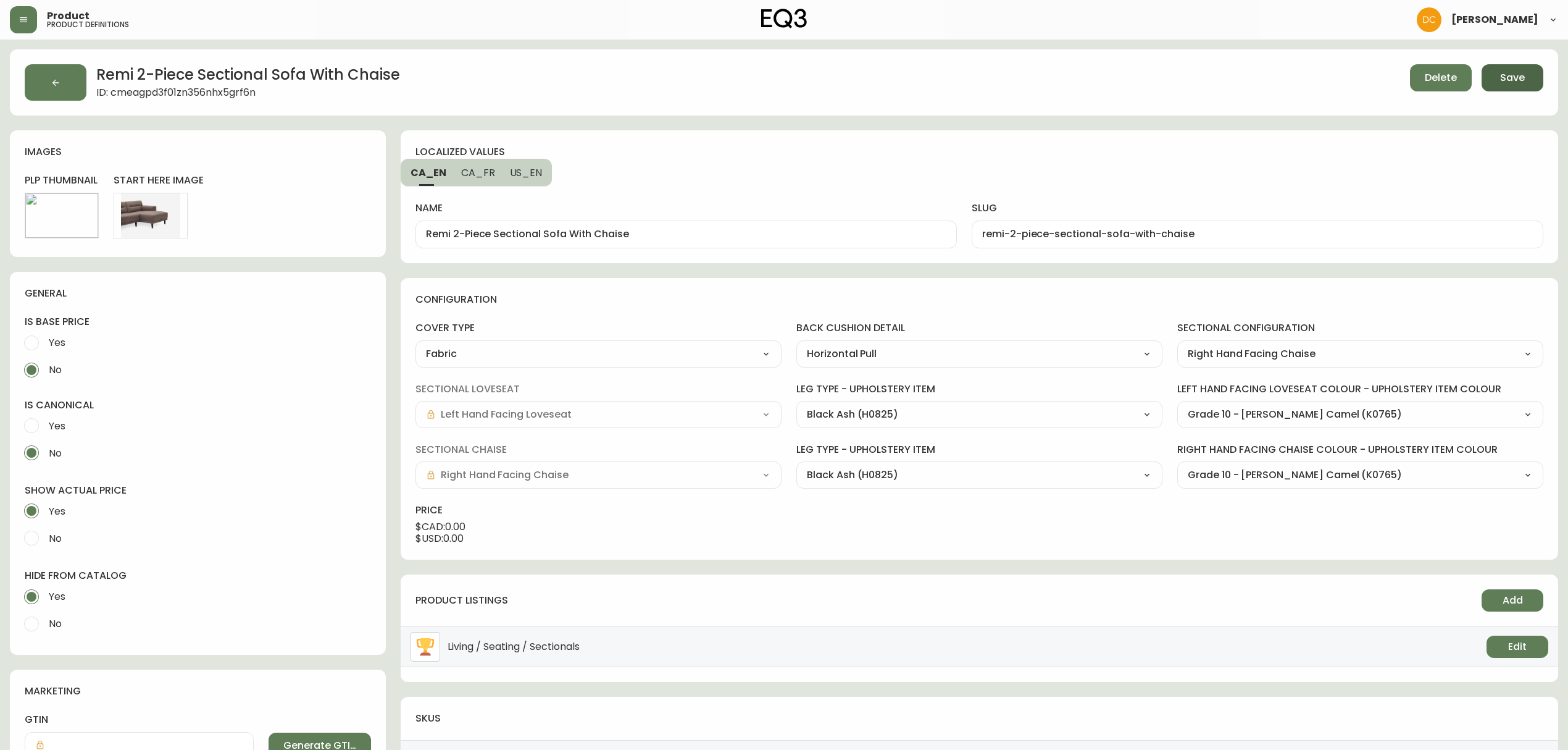
click at [1509, 80] on span "Save" at bounding box center [1512, 77] width 25 height 14
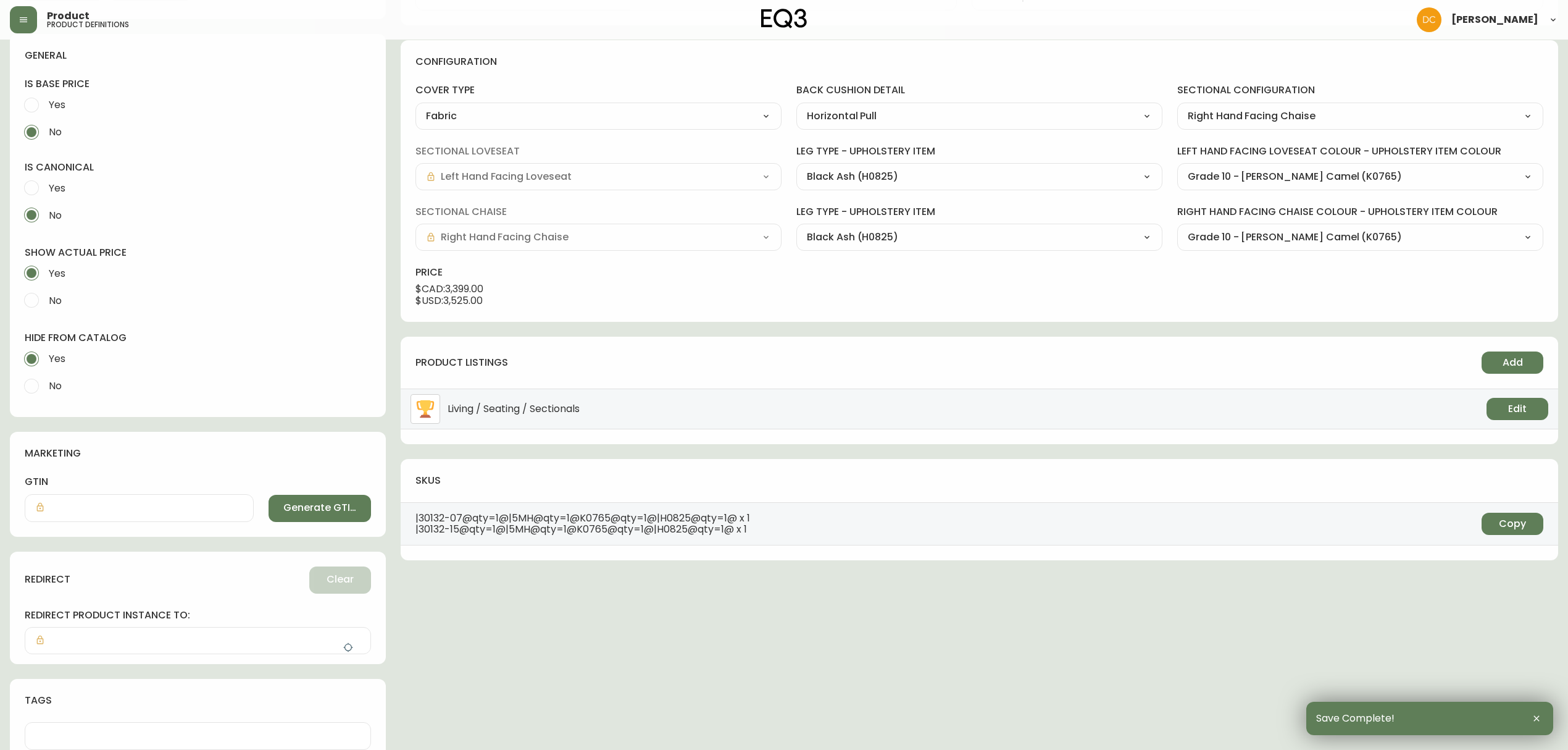
scroll to position [247, 0]
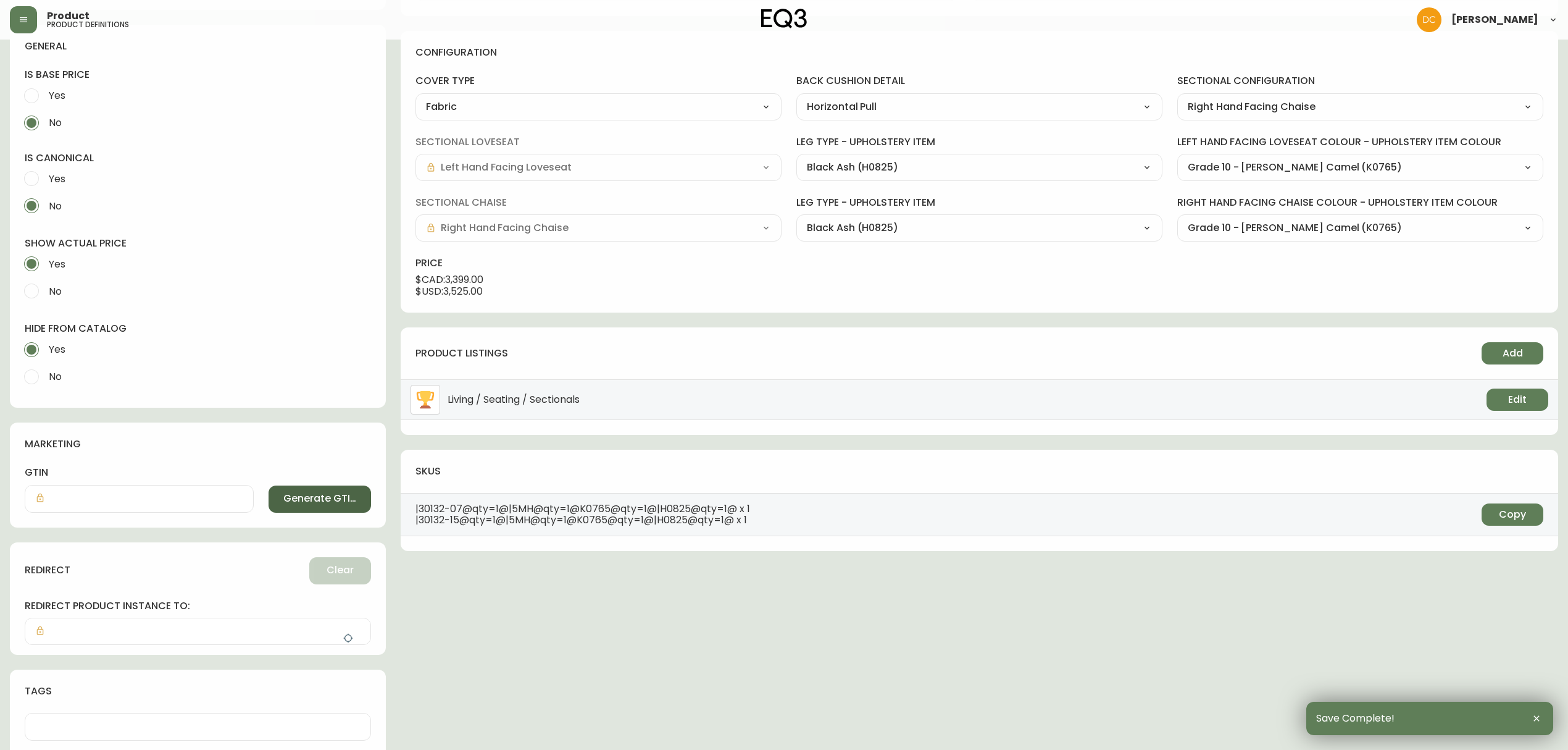
click at [283, 499] on span "Generate GTIN" at bounding box center [319, 498] width 73 height 14
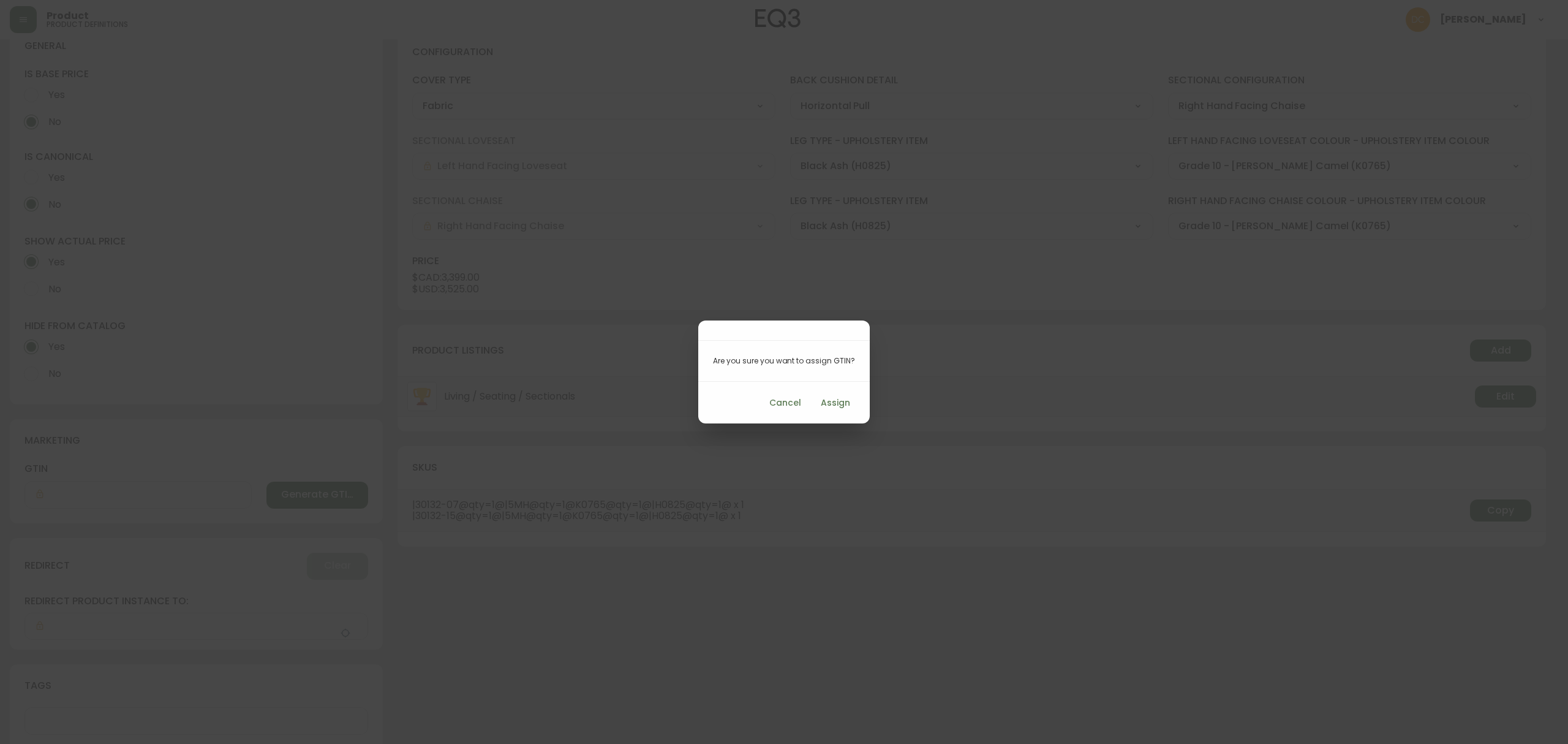
click at [841, 405] on span "Assign" at bounding box center [835, 402] width 29 height 16
type input "712149041751"
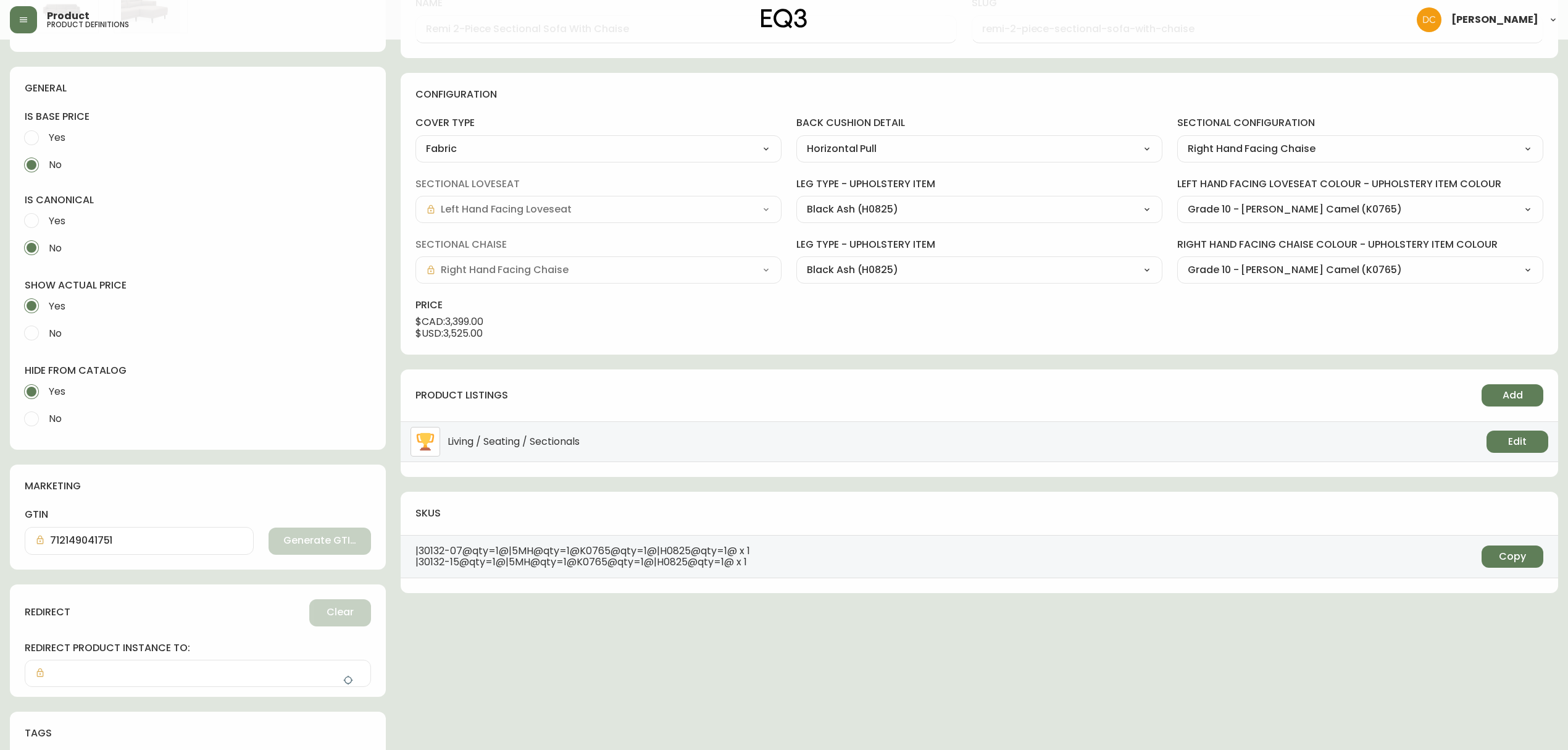
scroll to position [0, 0]
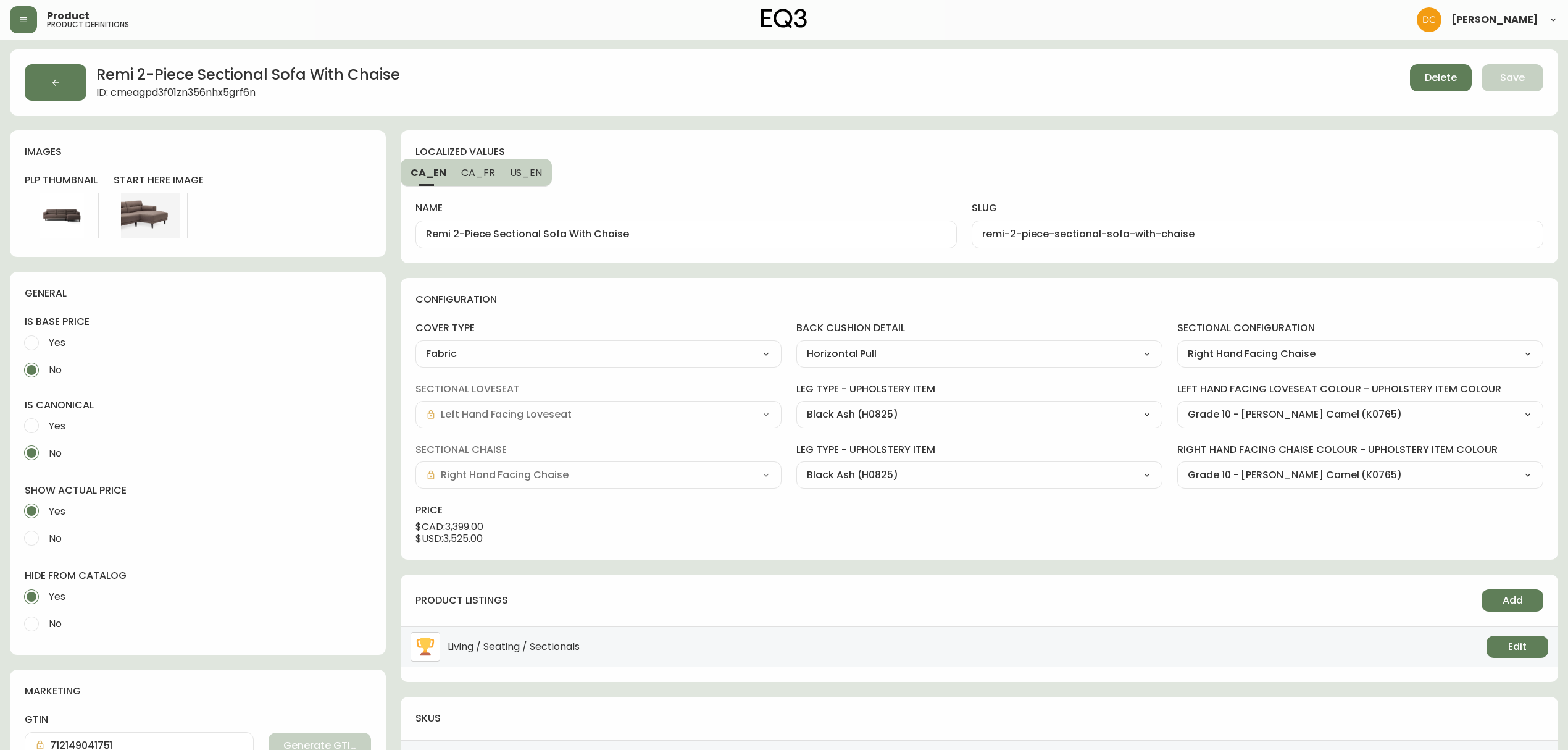
click at [63, 80] on button "button" at bounding box center [55, 83] width 62 height 37
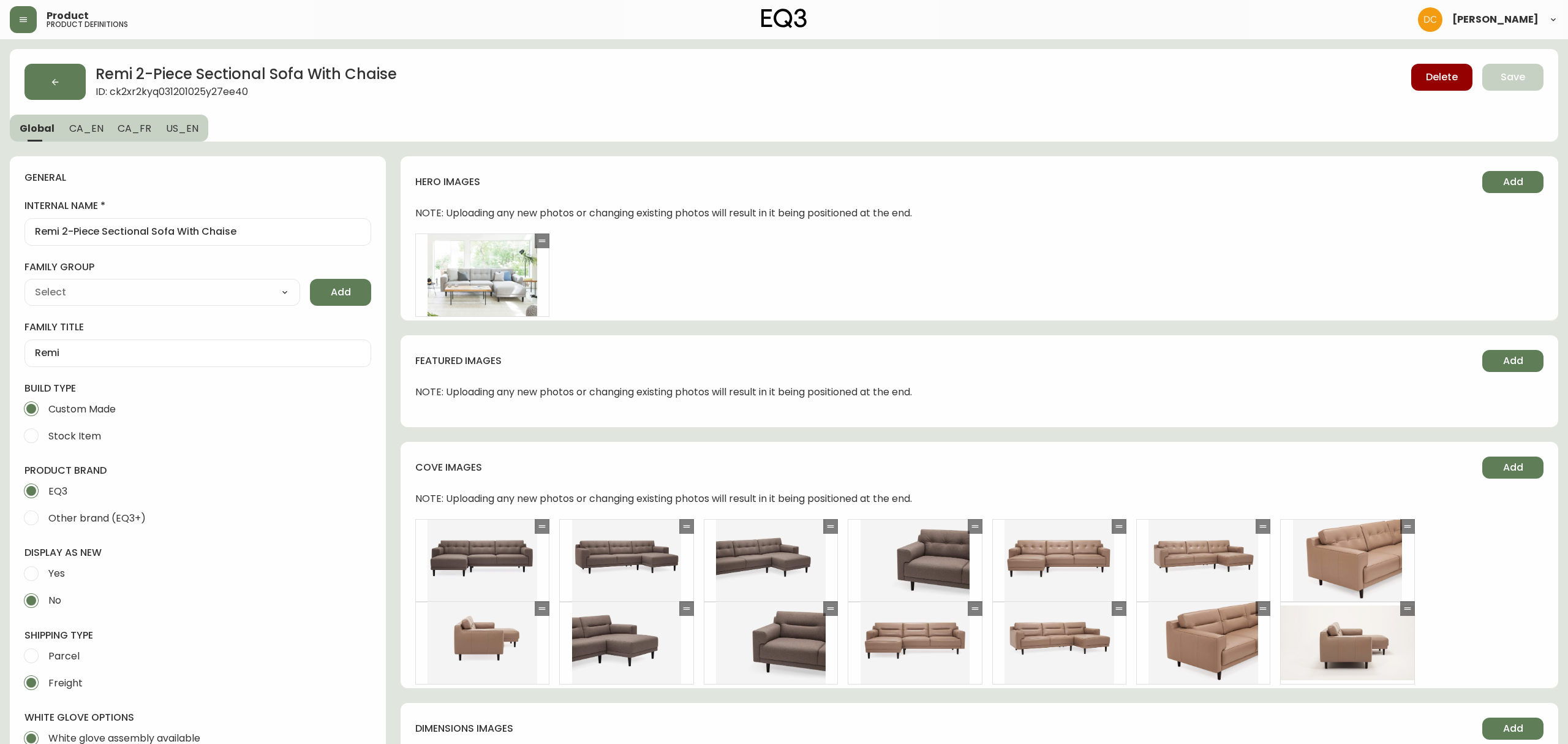
type input "EQ3"
select select "cjyt4m5lw0000pt749bx6gh7n"
type input "Furniture > Sofa Accessories > Sectional Sofa Units"
type input "Upholstery"
select select "cjpjx87md00014c74cvn90jbx"
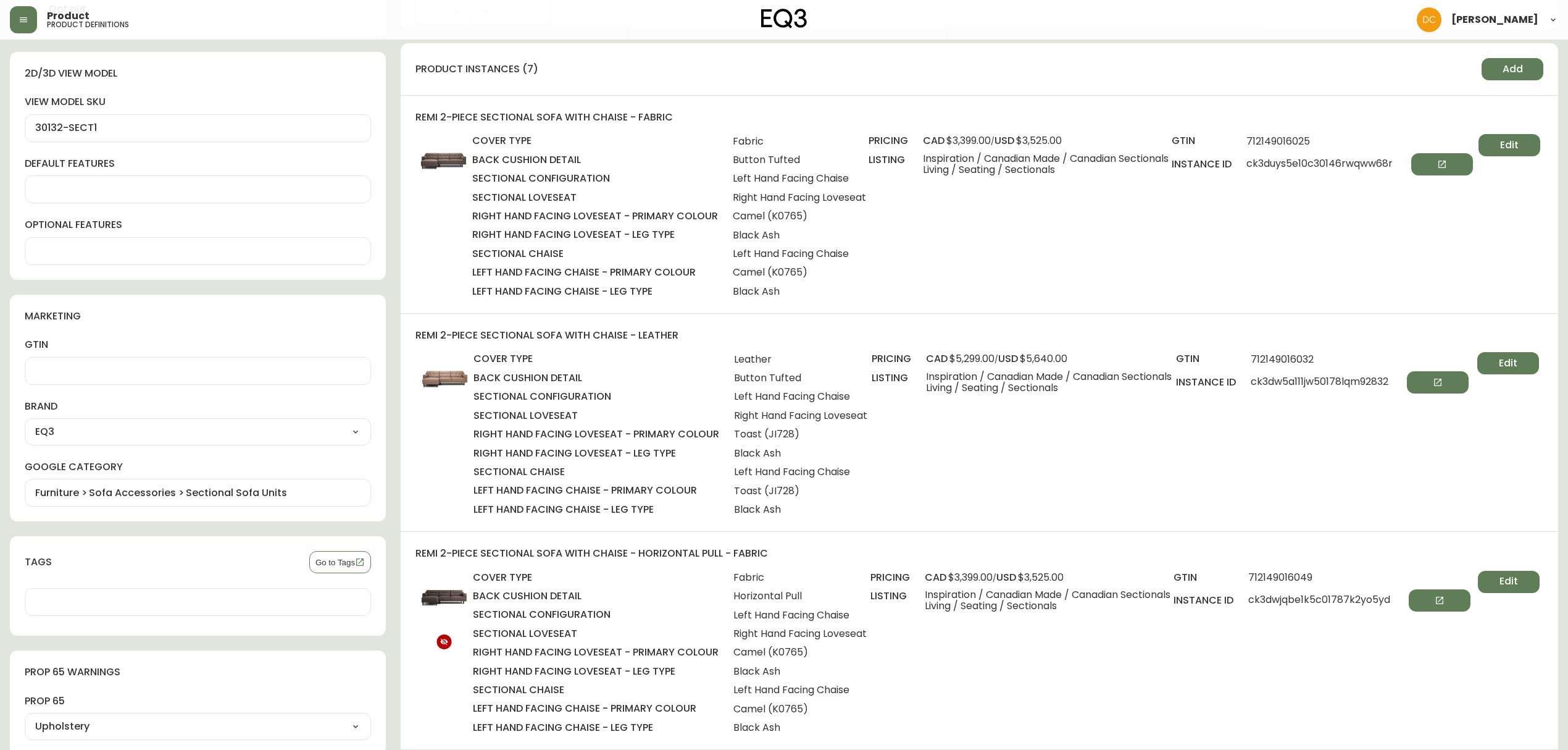
scroll to position [824, 0]
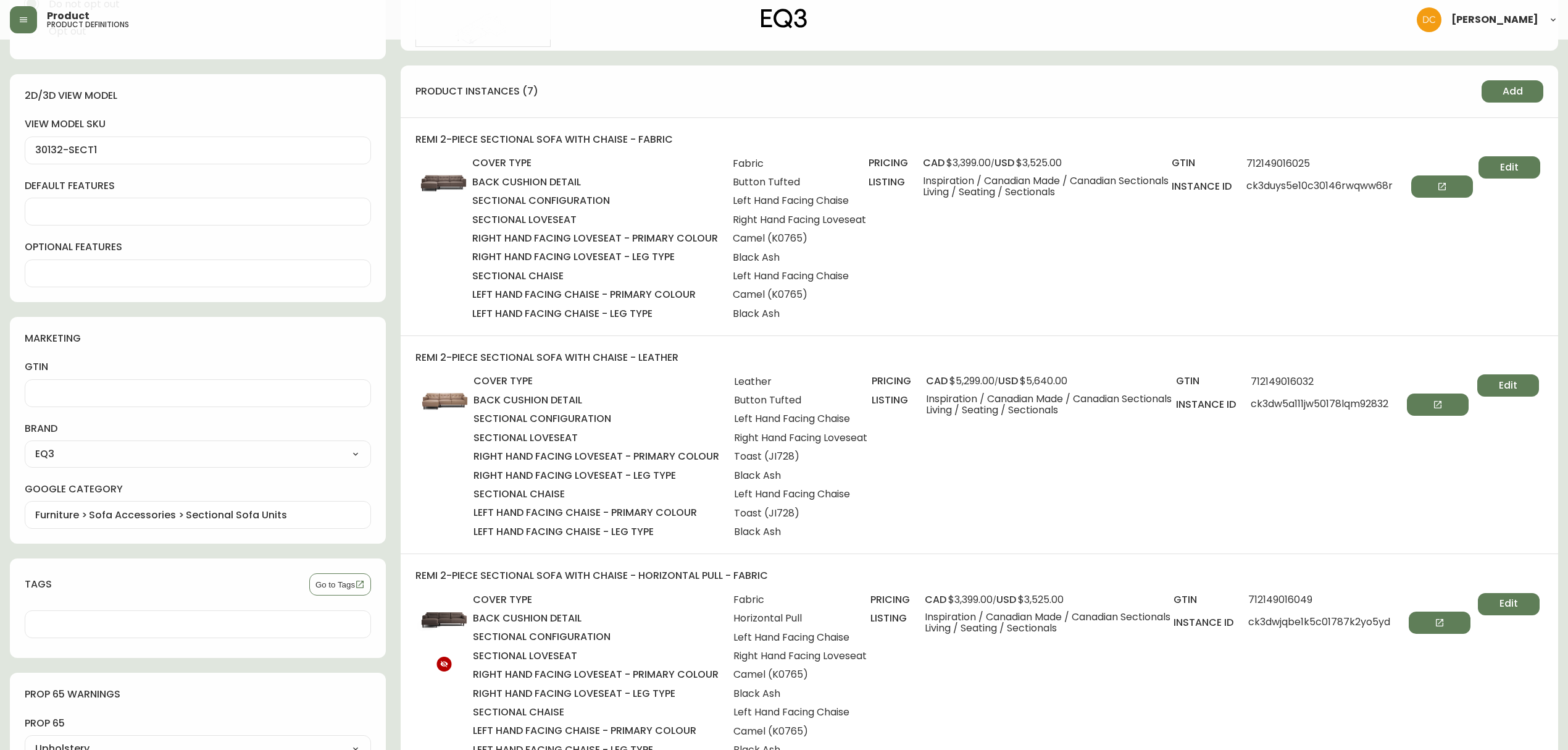
click at [1506, 95] on span "Add" at bounding box center [1512, 91] width 20 height 14
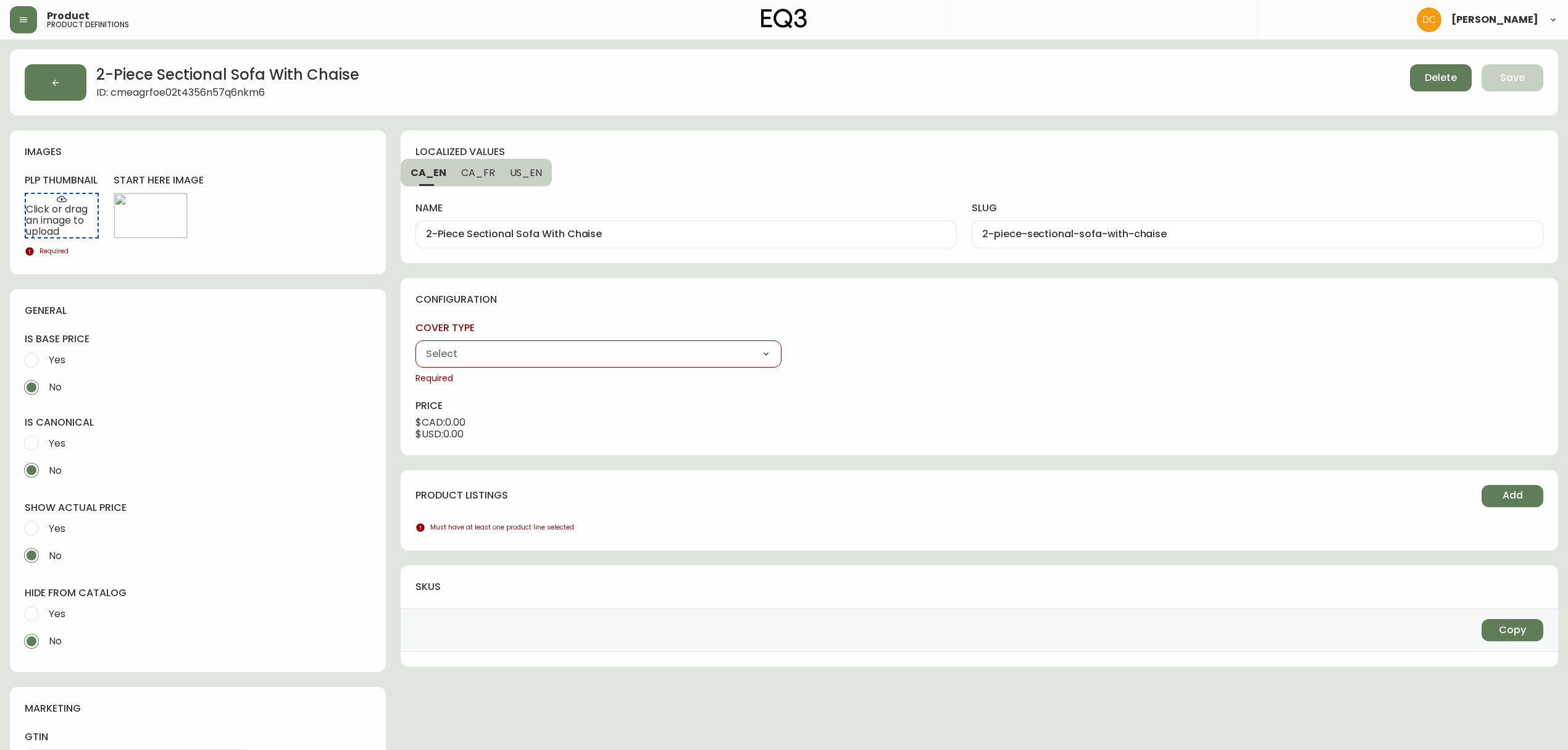
click at [737, 357] on select "Fabric Leather" at bounding box center [598, 354] width 366 height 18
select select "ck2xr5pm0035t01665veebcch"
click at [415, 345] on select "Fabric Leather" at bounding box center [598, 354] width 366 height 18
type input "Leather"
click at [902, 351] on select "Button Tufted Horizontal Pull" at bounding box center [979, 354] width 366 height 18
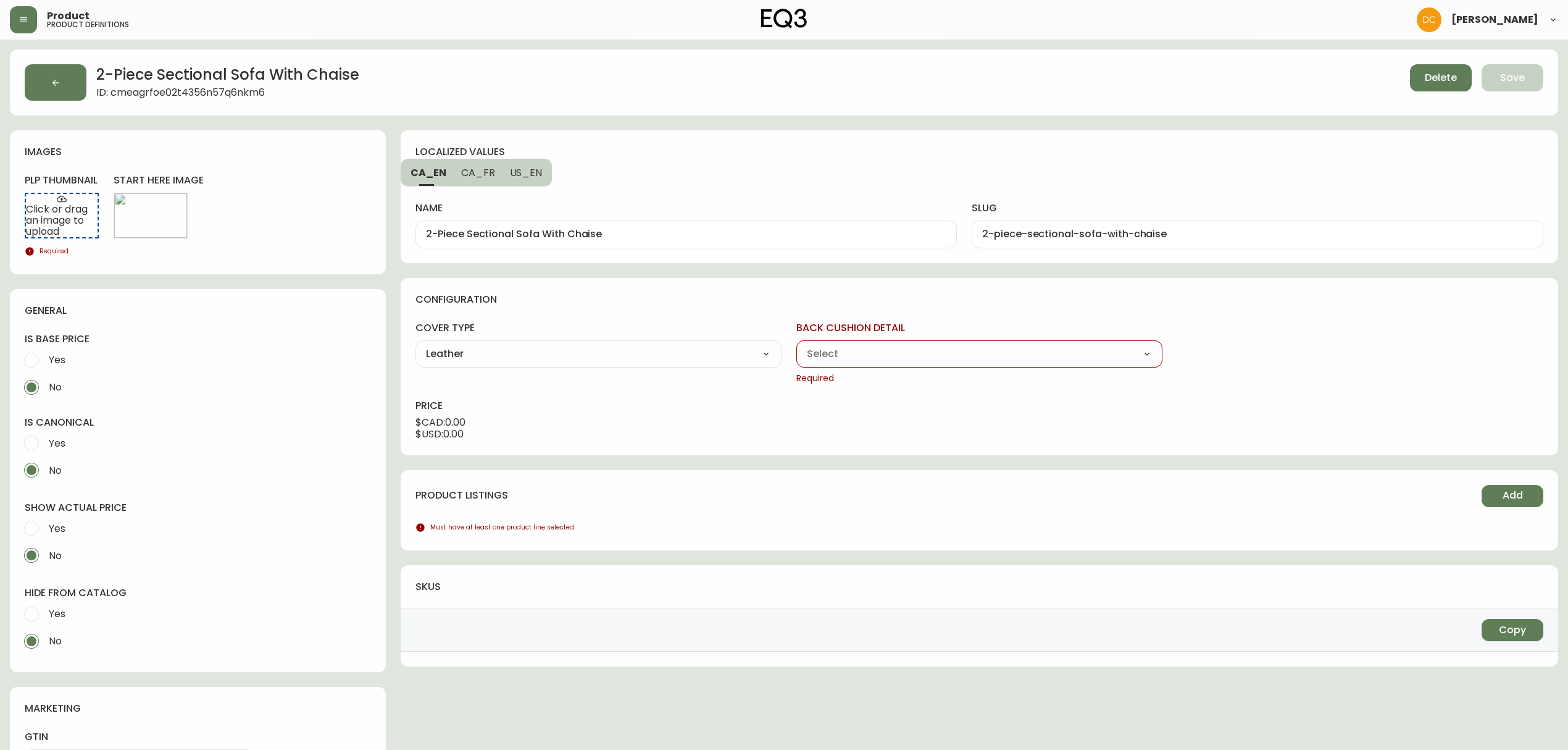
select select "cjv5sx0m900i70178plx2e1tc"
click at [796, 345] on select "Button Tufted Horizontal Pull" at bounding box center [979, 354] width 366 height 18
type input "Horizontal Pull"
click at [1319, 356] on select "Left Hand Facing Chaise Right Hand Facing Chaise" at bounding box center [1359, 354] width 366 height 18
select select "cjv5sup4g00hc0118ixpn13gy"
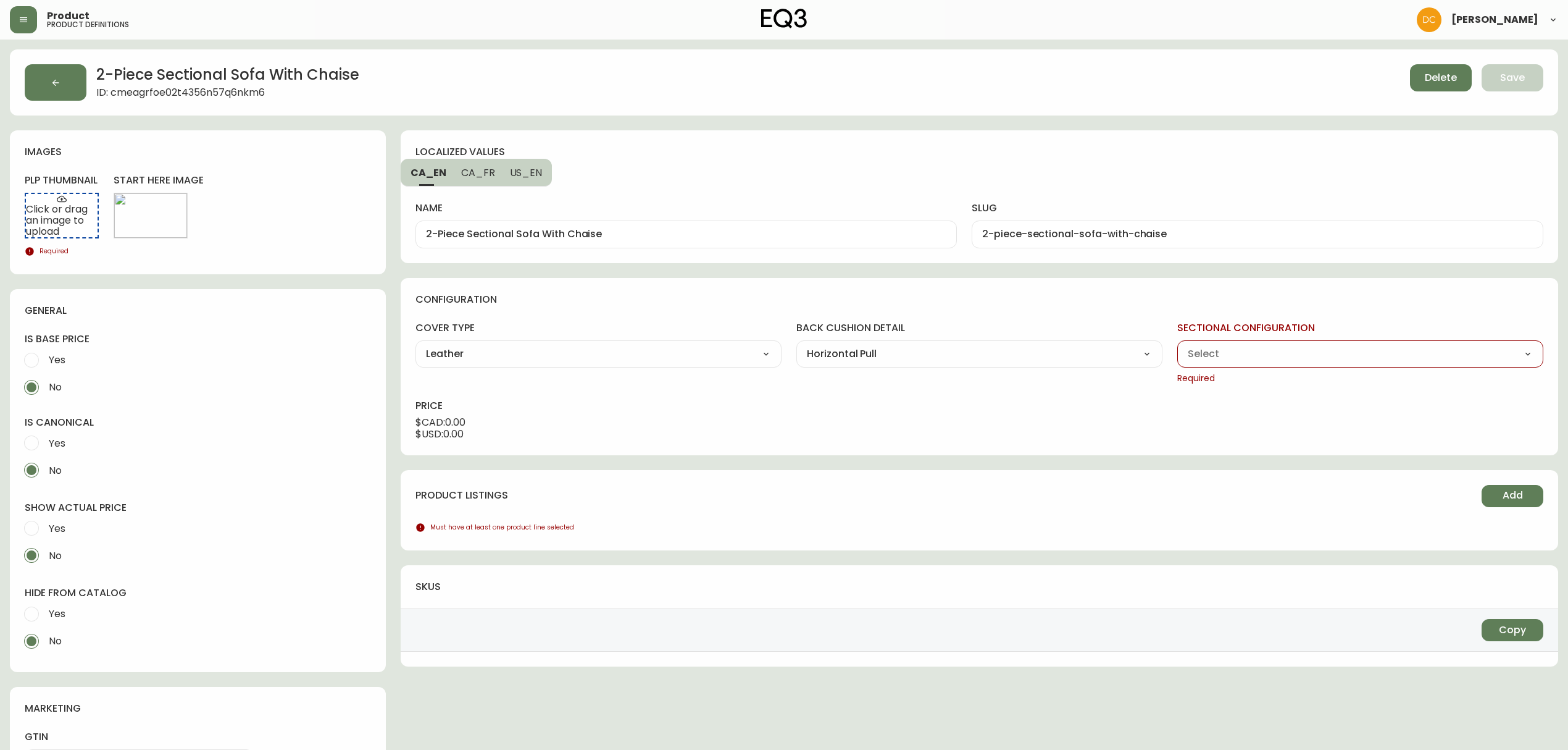
click at [1177, 345] on select "Left Hand Facing Chaise Right Hand Facing Chaise" at bounding box center [1359, 354] width 366 height 18
type input "Right Hand Facing Chaise"
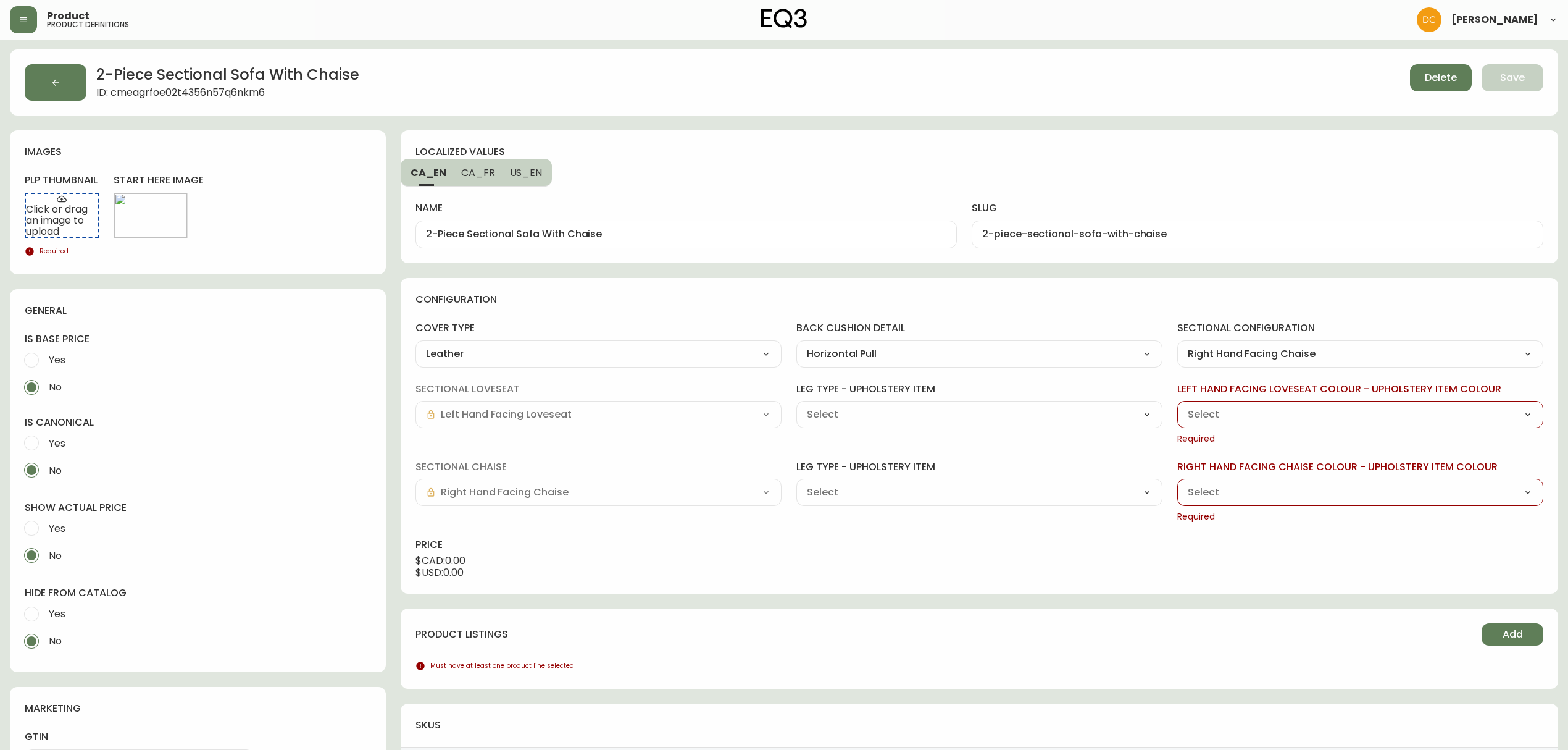
click at [837, 411] on select "Black Ash (H0825) Oak (JG319) Walnut (XZ272)" at bounding box center [979, 415] width 366 height 18
select select "H0825"
click at [796, 405] on select "Black Ash (H0825) Oak (JG319) Walnut (XZ272)" at bounding box center [979, 415] width 366 height 18
type input "Black Ash (H0825)"
drag, startPoint x: 863, startPoint y: 494, endPoint x: 860, endPoint y: 502, distance: 8.5
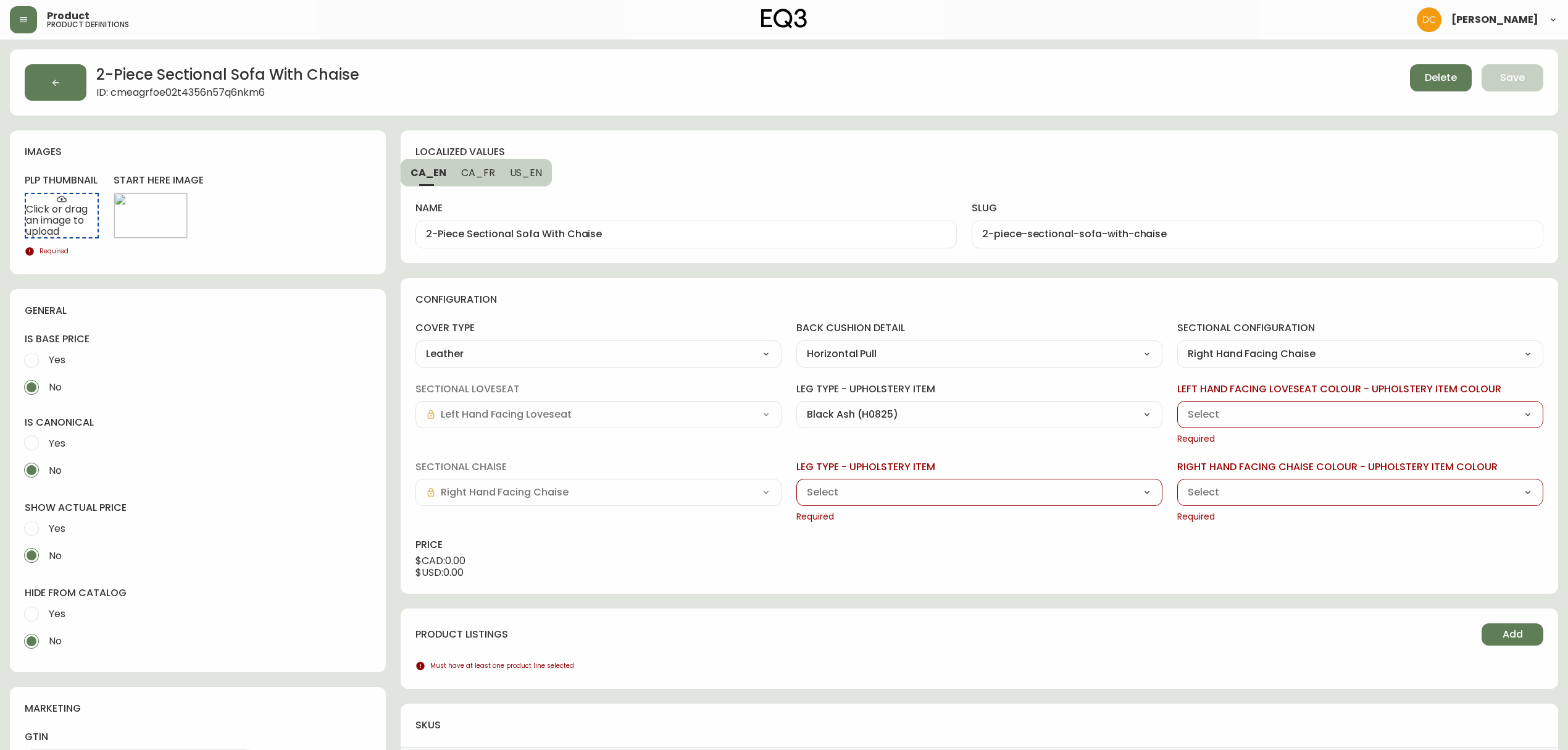
click at [863, 494] on select "Black Ash (H0825) Oak (JG319) Walnut (XZ272)" at bounding box center [979, 492] width 366 height 18
select select "H0825"
click at [796, 483] on select "Black Ash (H0825) Oak (JG319) Walnut (XZ272)" at bounding box center [979, 492] width 366 height 18
type input "Black Ash (H0825)"
click at [1220, 418] on select "Grade 100 - Rein Basalt (JI725) Grade 100 - Rein Grey (JI726) Grade 100 - Rein …" at bounding box center [1359, 415] width 366 height 18
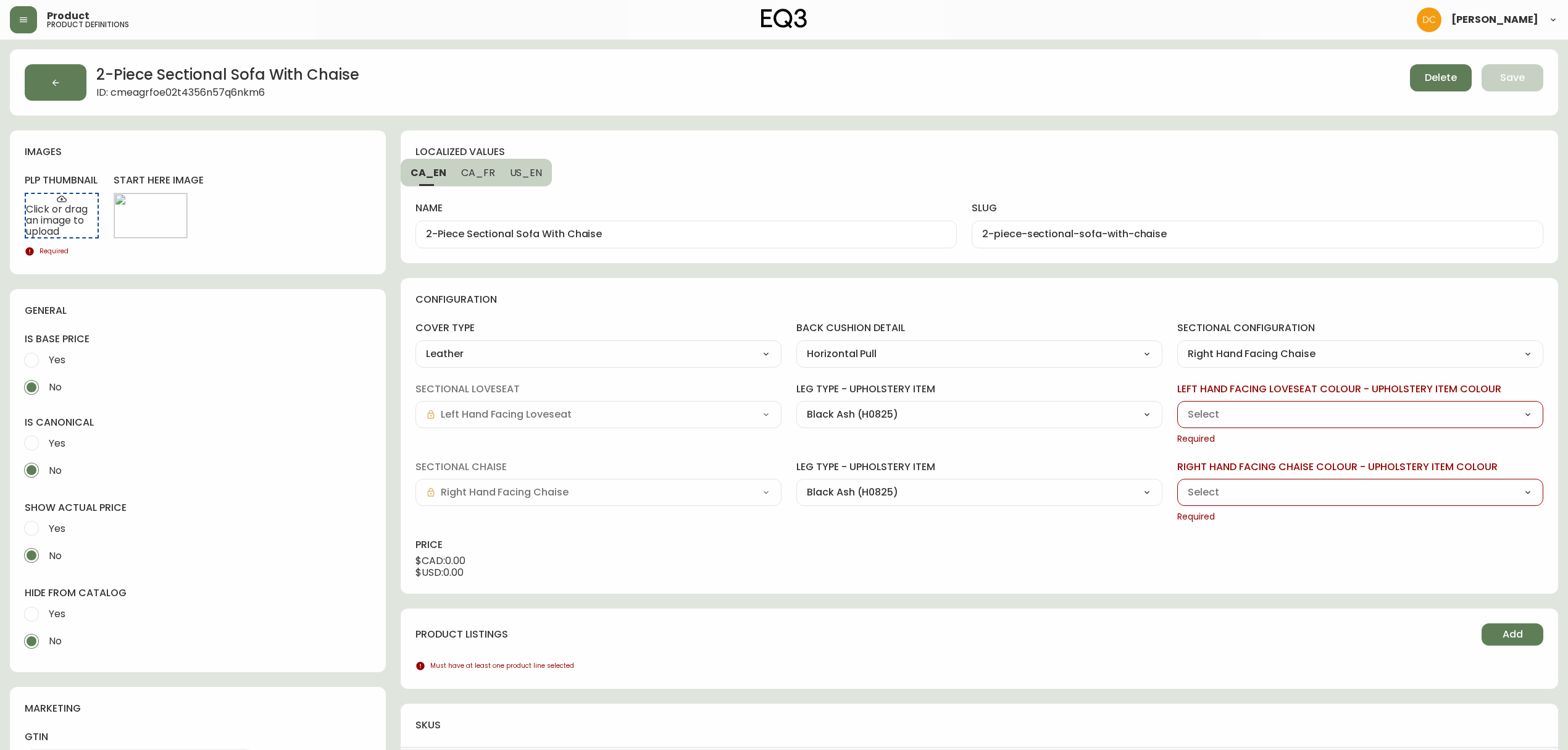
select select "JI728"
click at [1177, 405] on select "Grade 100 - Rein Basalt (JI725) Grade 100 - Rein Grey (JI726) Grade 100 - Rein …" at bounding box center [1359, 415] width 366 height 18
type input "Grade 100 - Rein Toast (JI728)"
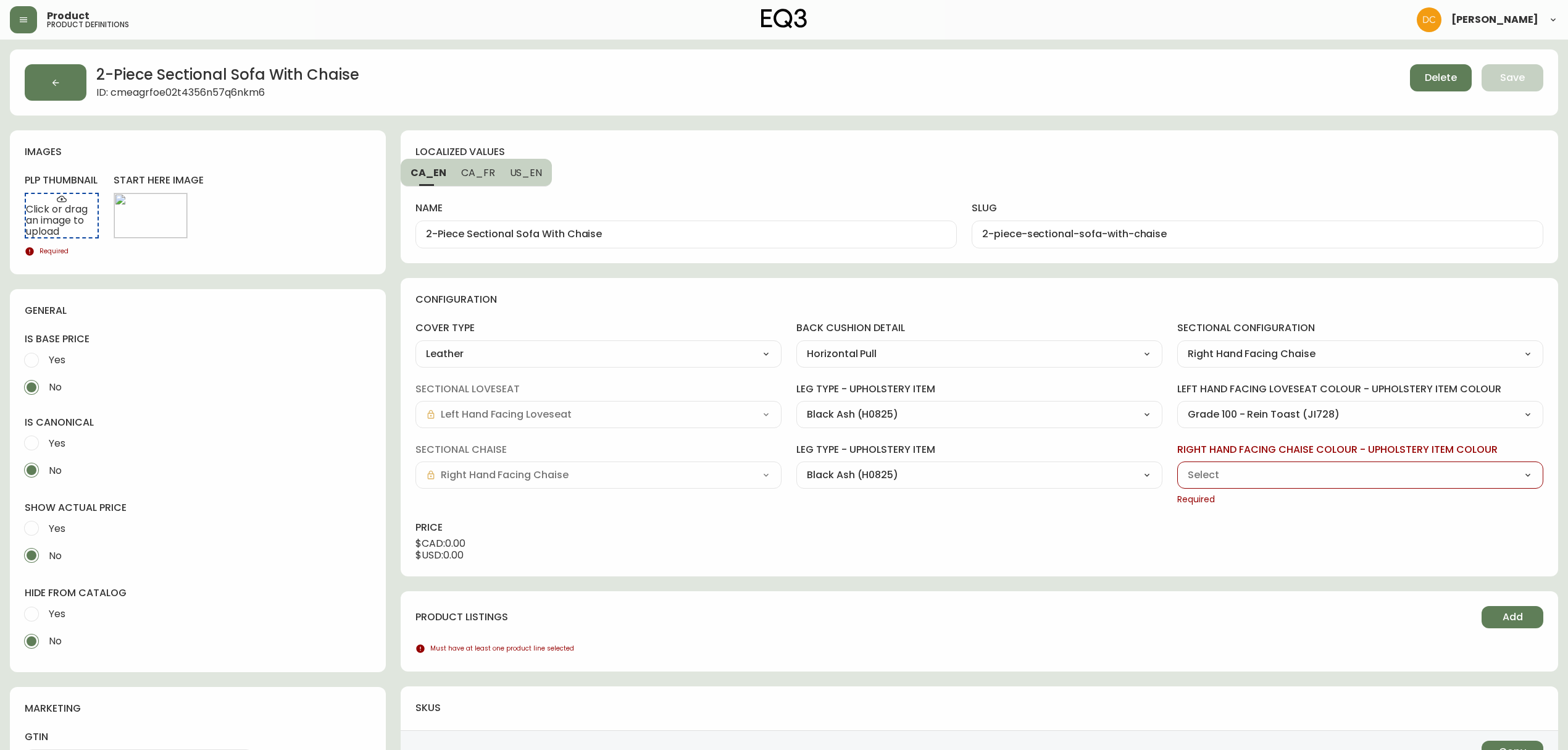
click at [1339, 483] on select "Grade 100 - Rein Basalt (JI725) Grade 100 - Rein Grey (JI726) Grade 100 - Rein …" at bounding box center [1359, 475] width 366 height 18
select select "JI728"
click at [1177, 466] on select "Grade 100 - Rein Basalt (JI725) Grade 100 - Rein Grey (JI726) Grade 100 - Rein …" at bounding box center [1359, 475] width 366 height 18
type input "Grade 100 - Rein Toast (JI728)"
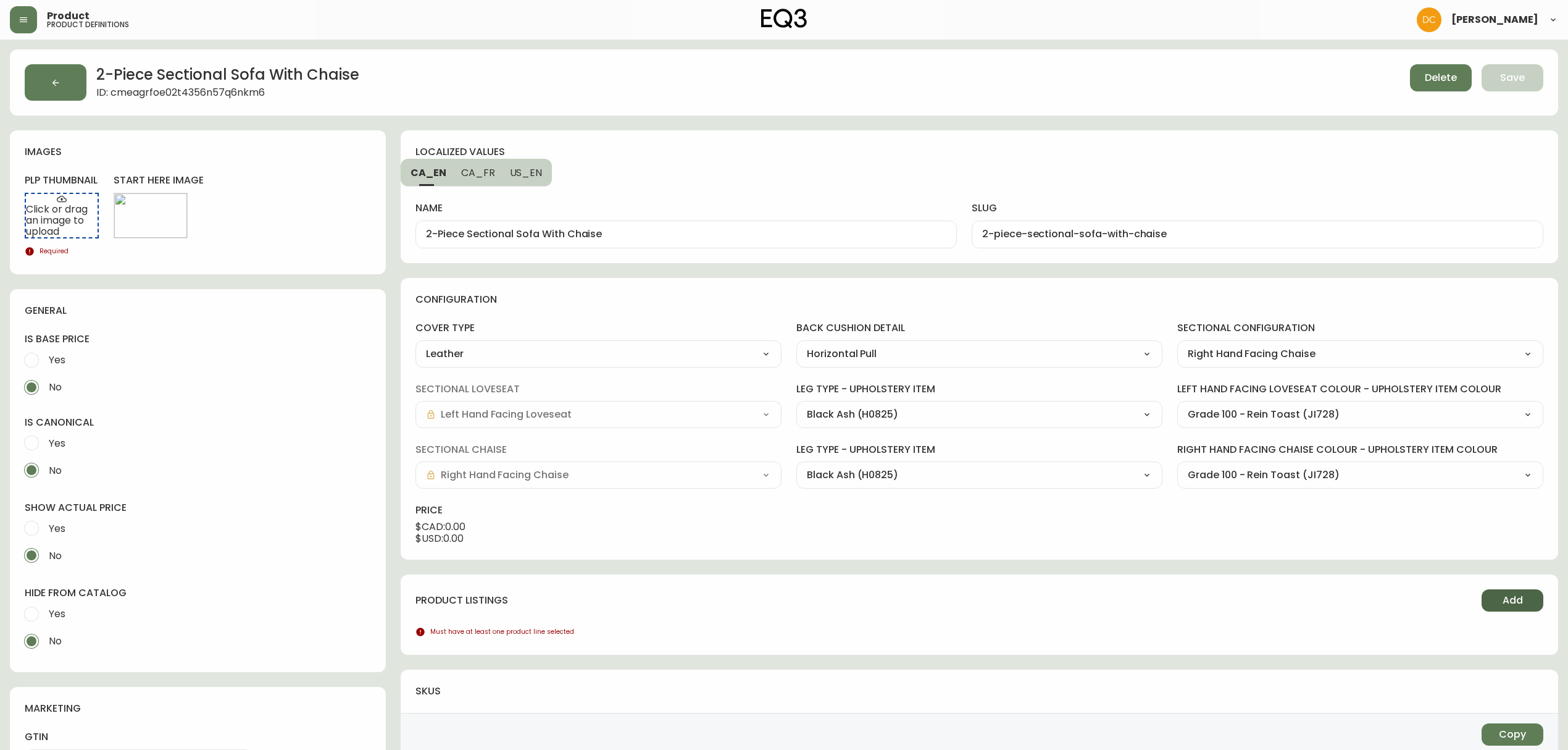
click at [1489, 600] on button "Add" at bounding box center [1511, 600] width 62 height 22
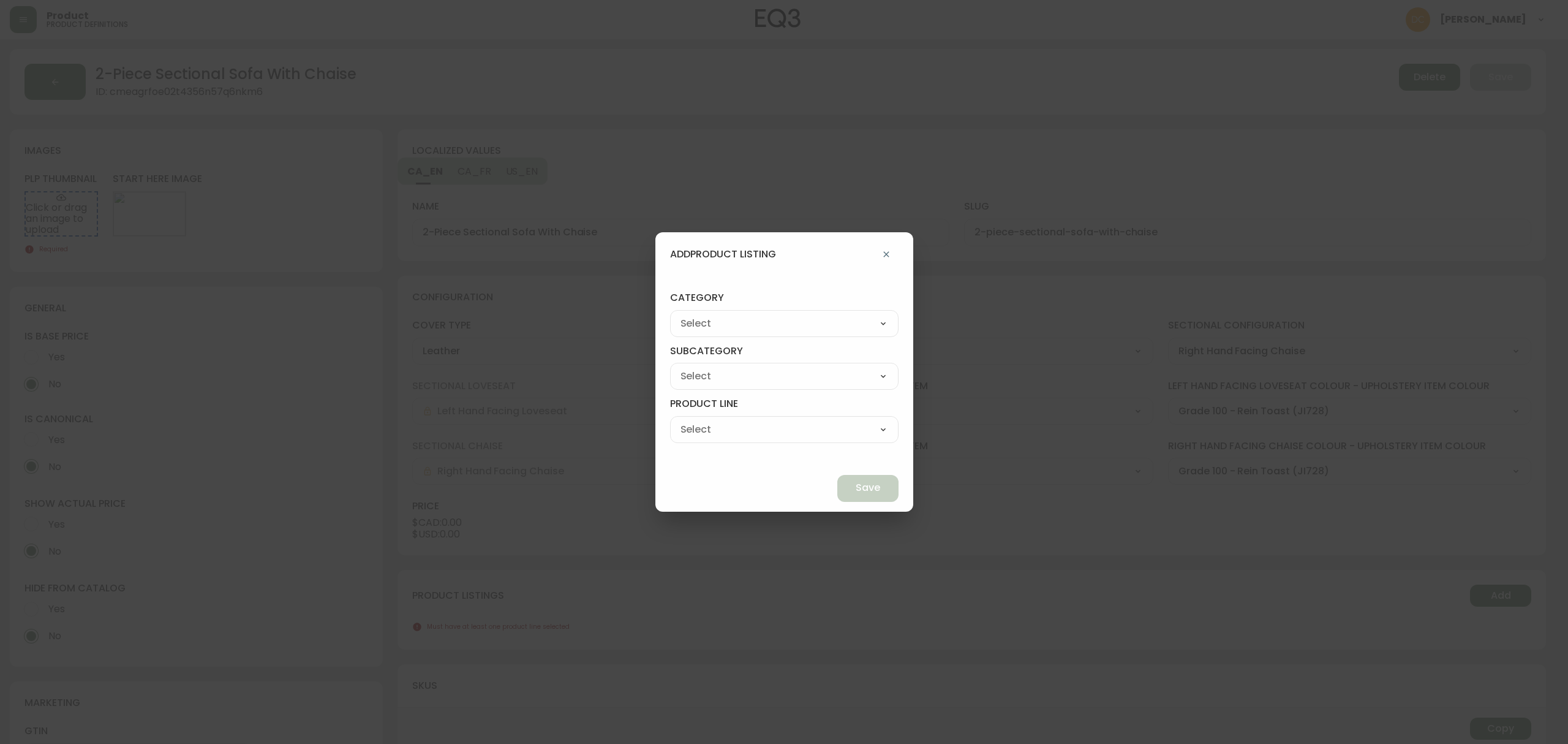
drag, startPoint x: 839, startPoint y: 320, endPoint x: 837, endPoint y: 327, distance: 7.3
click at [839, 320] on select "Living Dining Bedroom Outdoor Office Lighting Rugs Accessories EQ3+ Inspiration…" at bounding box center [784, 324] width 229 height 18
select select "0"
click at [698, 315] on select "Living Dining Bedroom Outdoor Office Lighting Rugs Accessories EQ3+ Inspiration…" at bounding box center [784, 324] width 229 height 18
type input "Living"
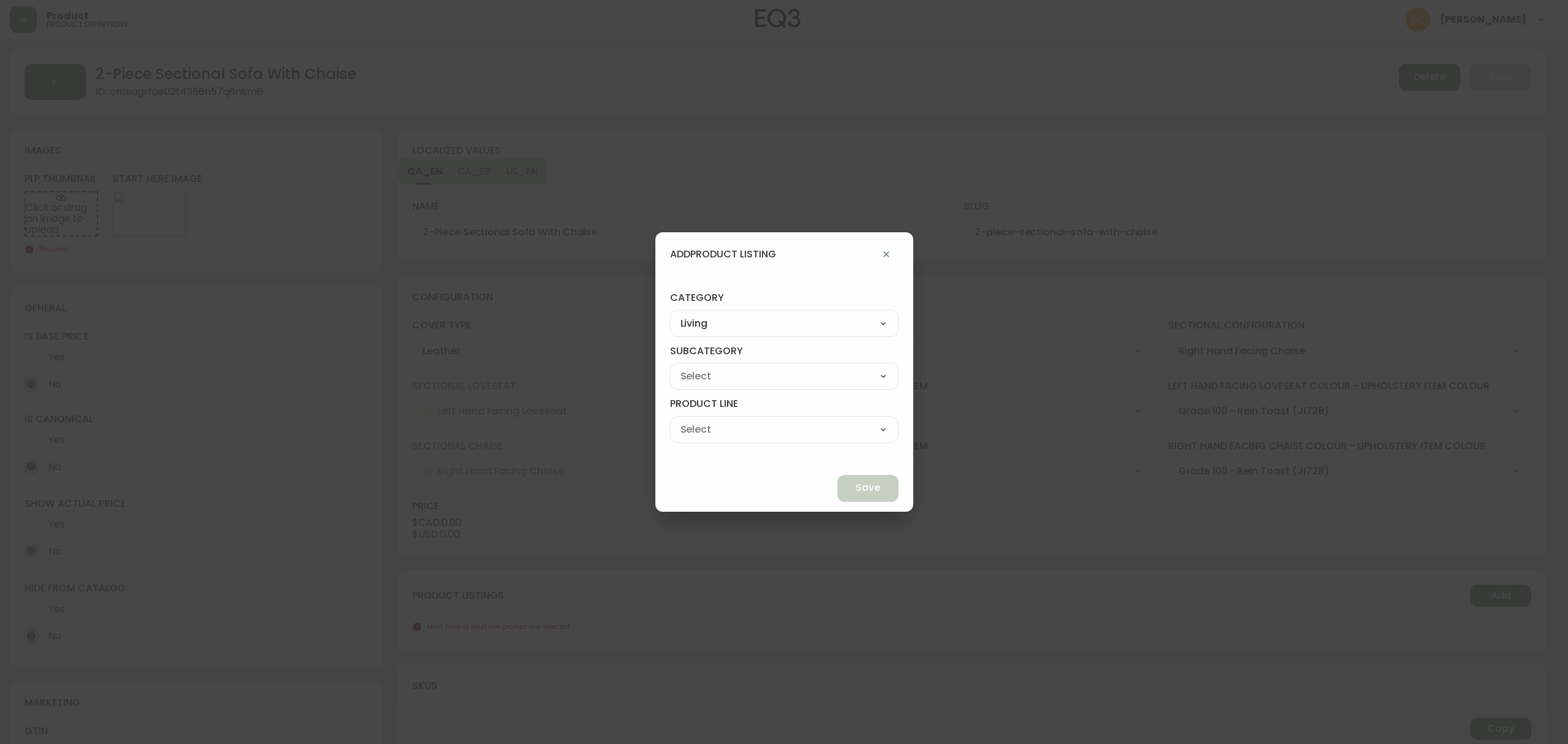
click at [727, 380] on select "Seating Accent Tables Entryway Media & Storage" at bounding box center [784, 376] width 229 height 18
select select "00"
click at [698, 367] on select "Seating Accent Tables Entryway Media & Storage" at bounding box center [784, 376] width 229 height 18
type input "Seating"
click at [740, 446] on div "Ready to Ship Sofas Apartment Sofas Loveseats Sectionals Sleeper Sofas Chairs C…" at bounding box center [784, 433] width 229 height 35
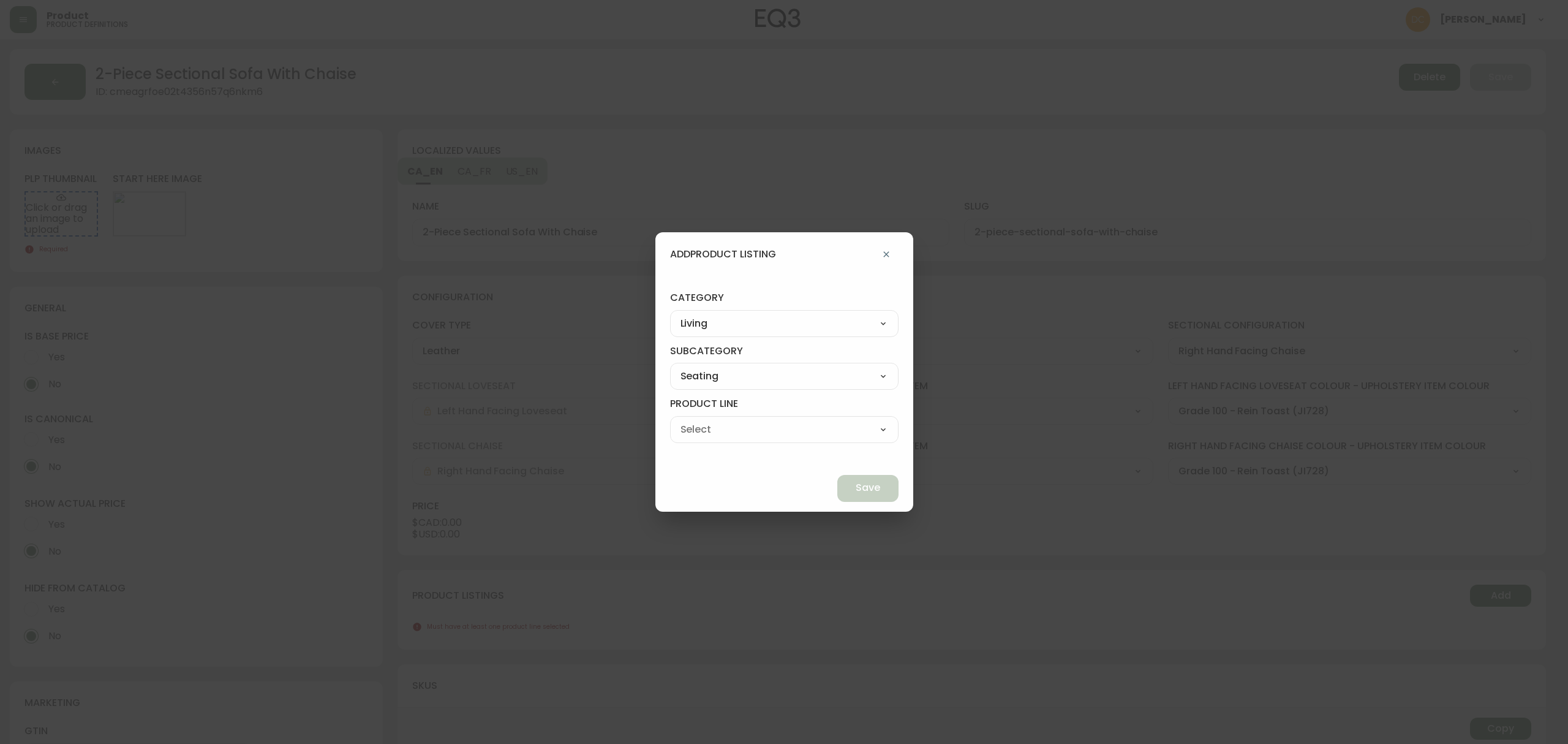
click at [745, 431] on select "Ready to Ship Sofas Apartment Sofas Loveseats Sectionals Sleeper Sofas Chairs C…" at bounding box center [784, 429] width 229 height 18
select select "400"
click at [698, 420] on select "Ready to Ship Sofas Apartment Sofas Loveseats Sectionals Sleeper Sofas Chairs C…" at bounding box center [784, 429] width 229 height 18
type input "Sectionals"
click at [856, 484] on span "Save" at bounding box center [868, 487] width 25 height 14
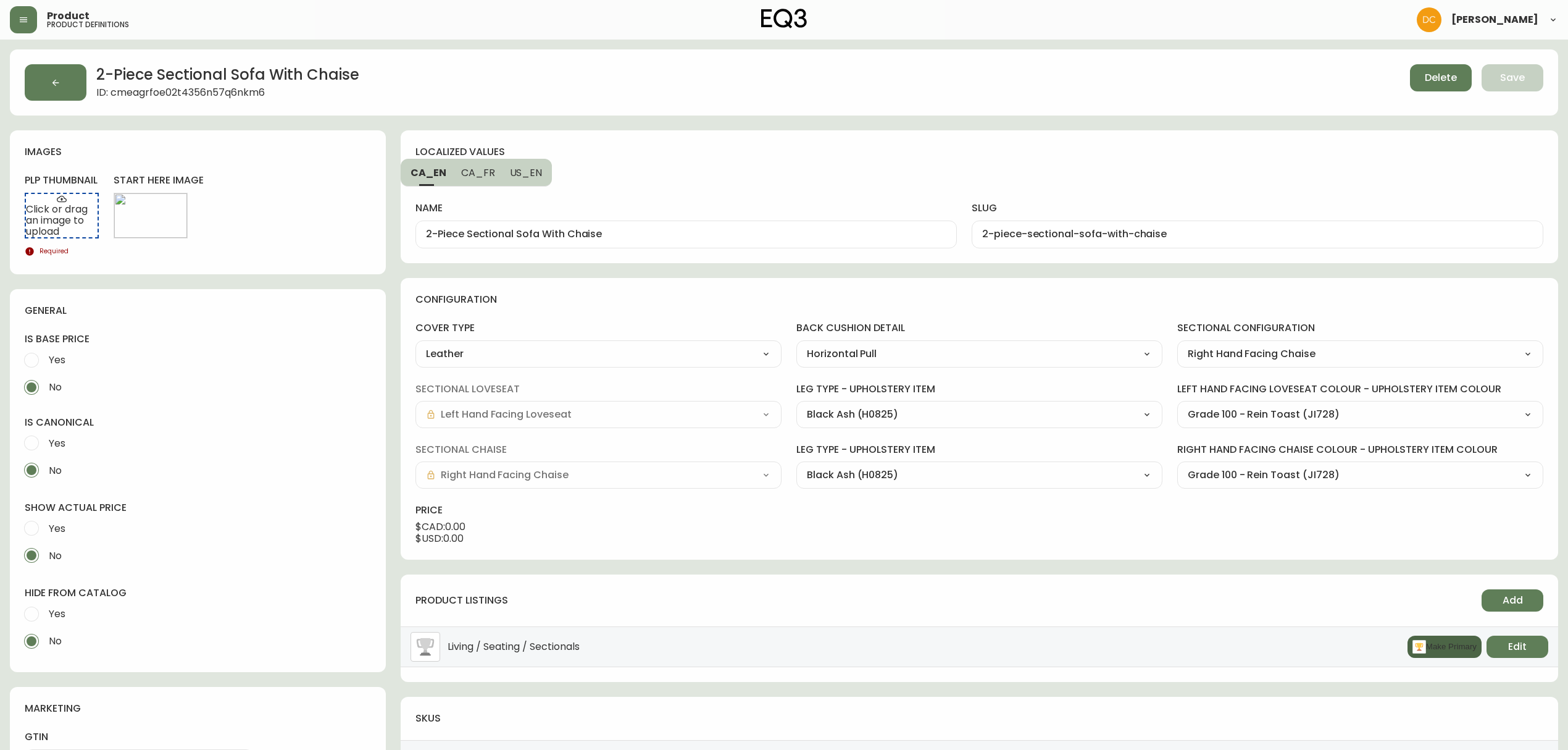
click at [1430, 650] on button "Make Primary" at bounding box center [1444, 646] width 74 height 22
click at [173, 211] on button "Edit" at bounding box center [150, 215] width 62 height 22
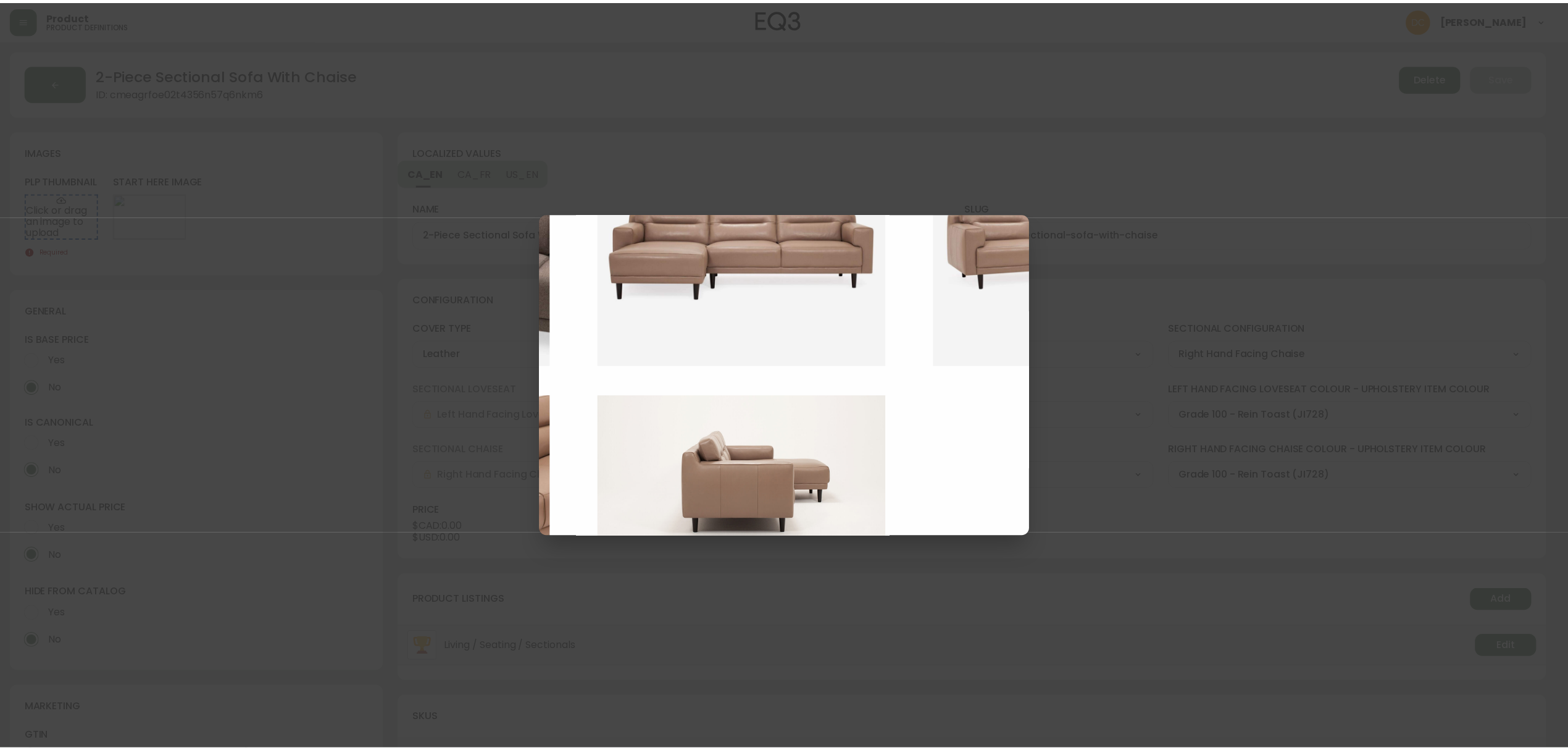
scroll to position [770, 279]
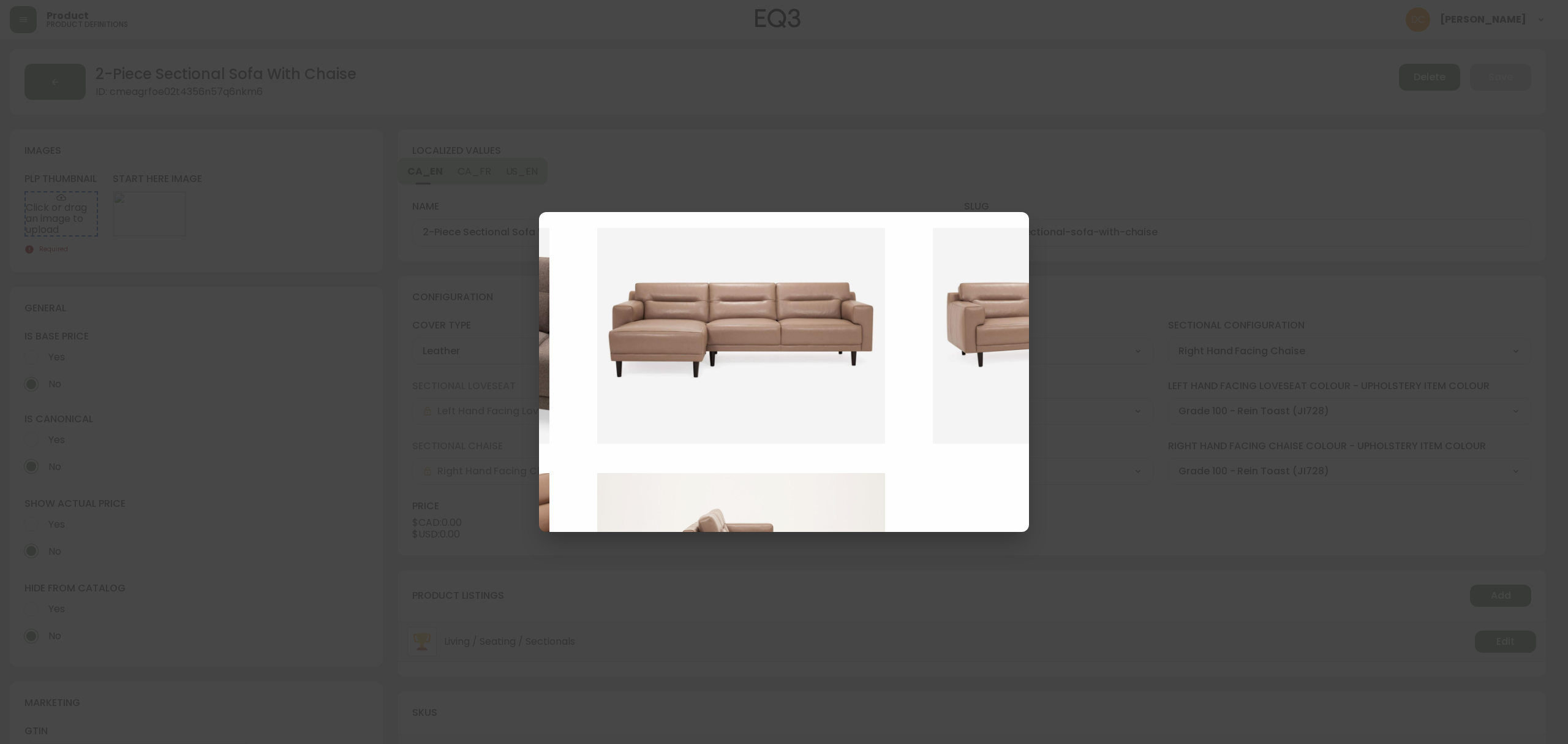
click at [978, 393] on img at bounding box center [1086, 336] width 306 height 216
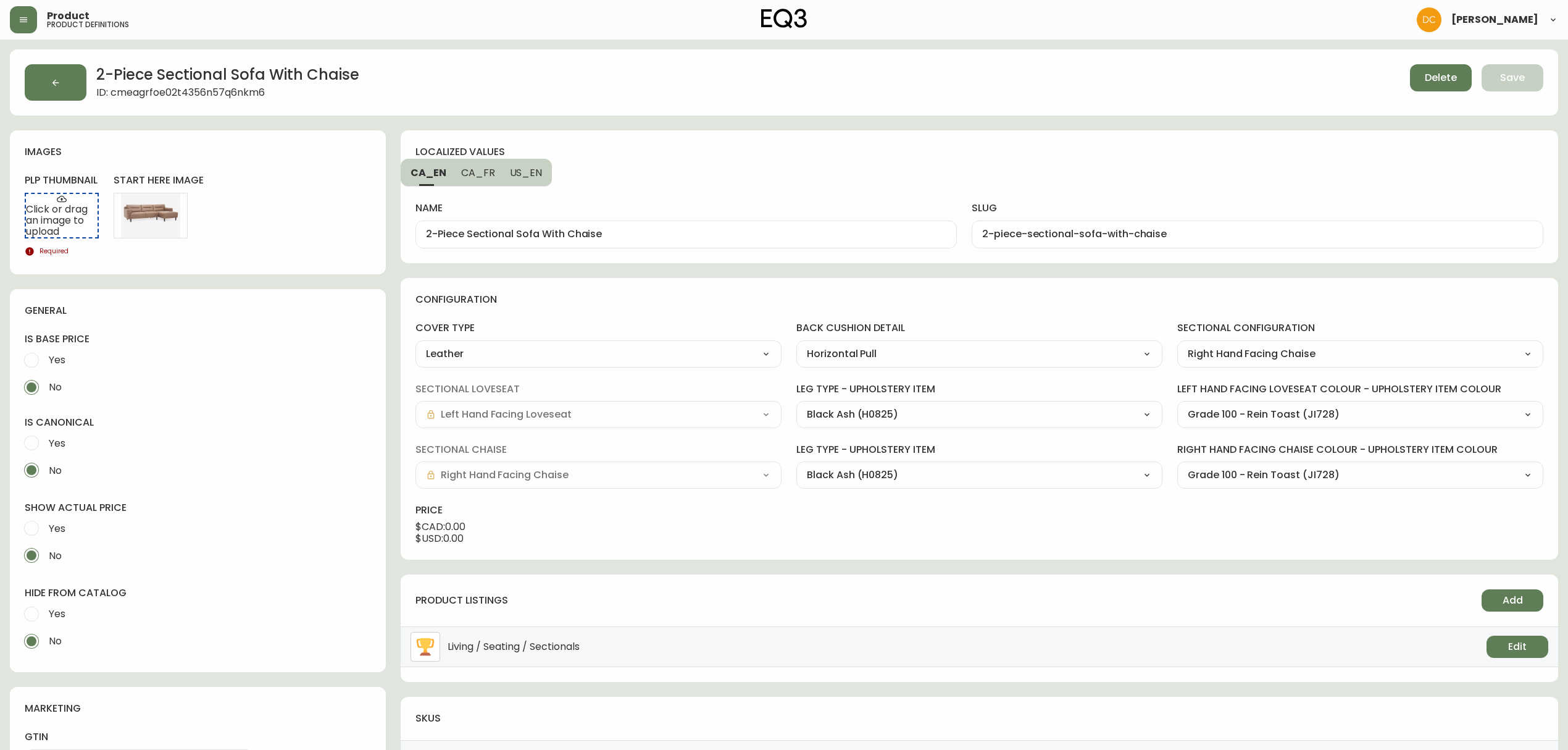
click at [776, 238] on input "2-Piece Sectional Sofa With Chaise" at bounding box center [686, 234] width 520 height 12
click at [531, 168] on span "US_EN" at bounding box center [526, 173] width 33 height 13
click at [550, 244] on div "2-Piece Sectional Sofa With Chaise" at bounding box center [685, 234] width 541 height 28
paste input "Remi"
type input "Remi 2-Piece Sectional Sofa With Chaise"
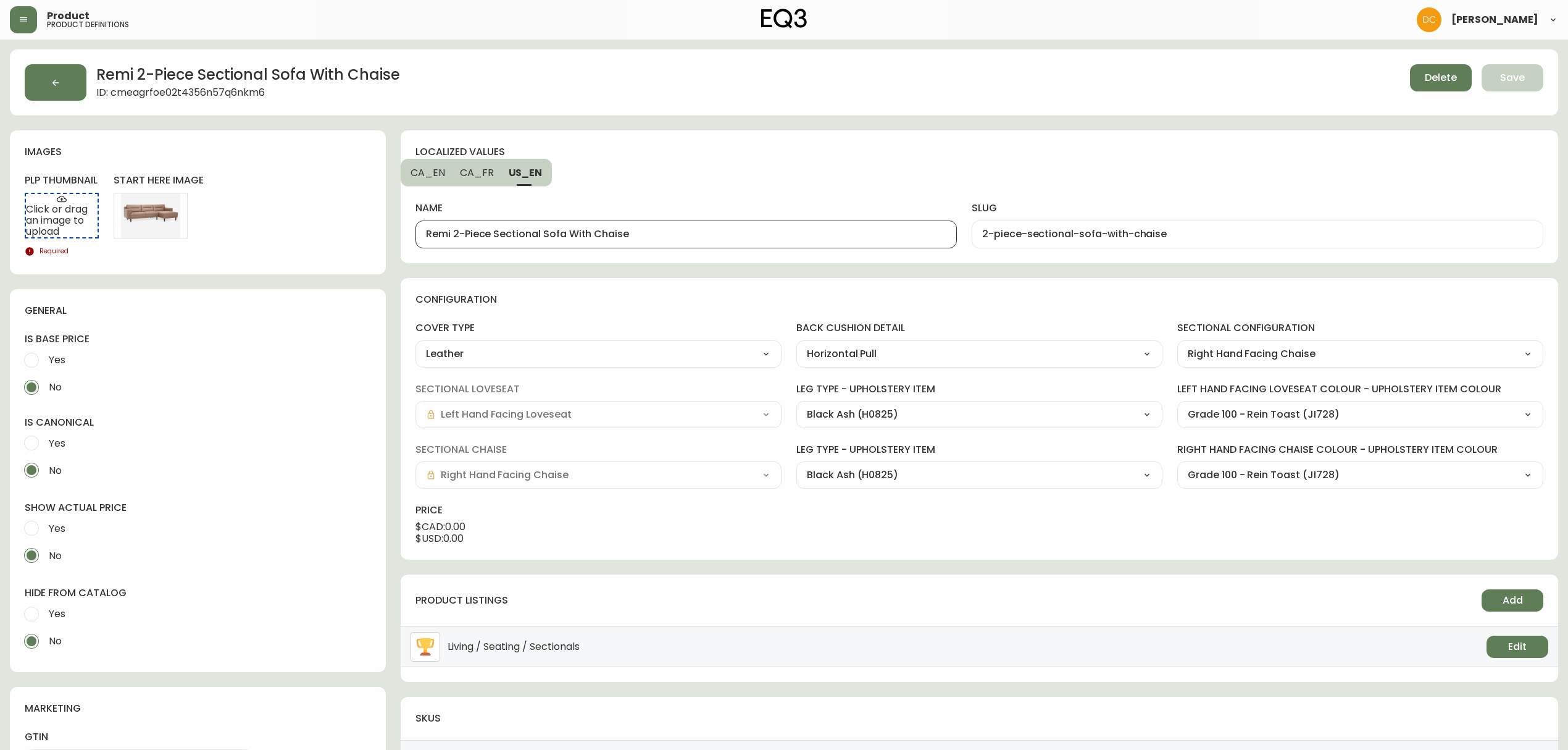
click at [1214, 233] on input "2-piece-sectional-sofa-with-chaise" at bounding box center [1257, 234] width 550 height 12
click at [420, 165] on button "CA_EN" at bounding box center [426, 173] width 51 height 28
click at [1101, 234] on input "2-piece-sectional-sofa-with-chaise" at bounding box center [1257, 234] width 550 height 12
paste input "remi-"
type input "remi-2-piece-sectional-sofa-with-chaise"
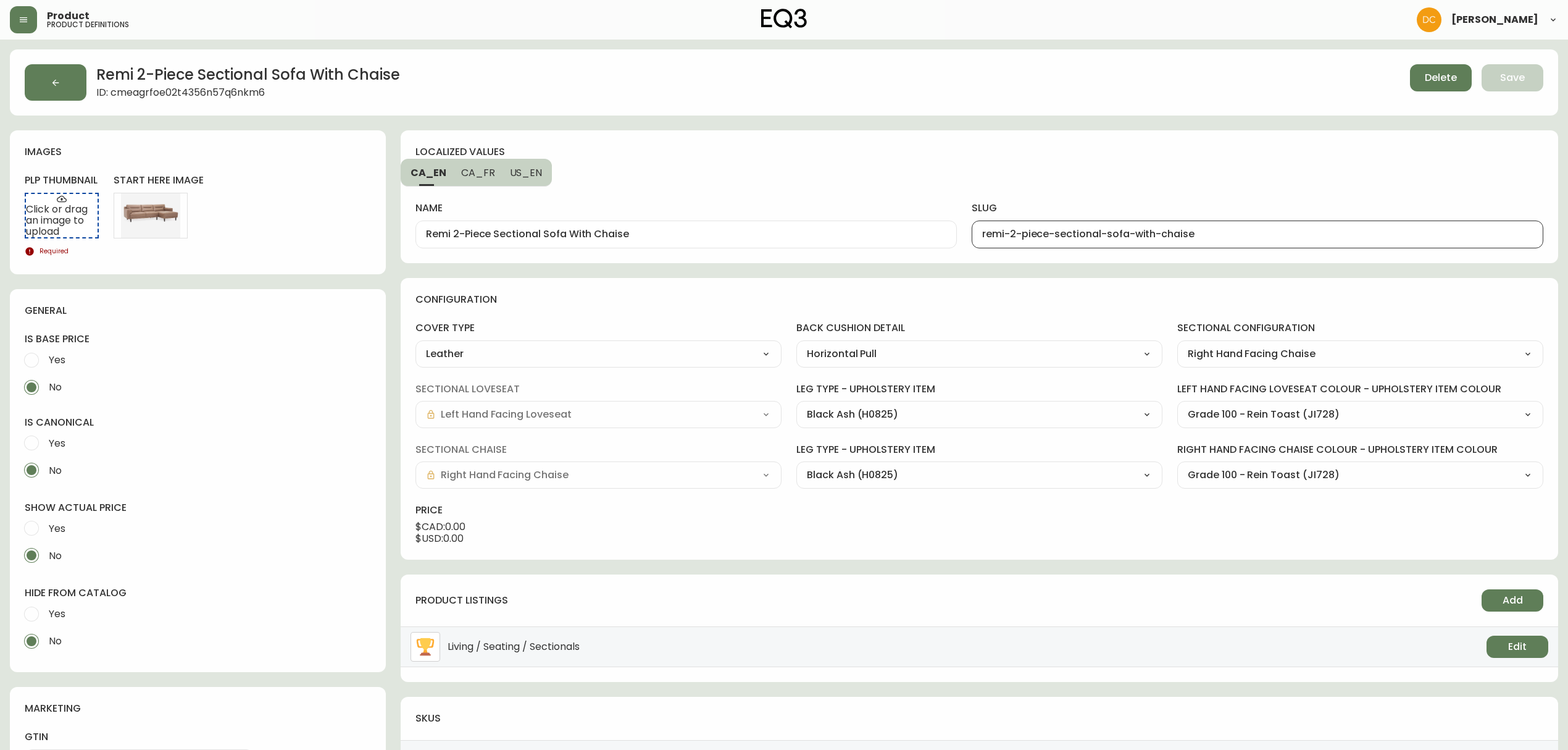
click at [487, 181] on button "CA_FR" at bounding box center [478, 173] width 49 height 28
type input "Canapé modulaire à deux pièces avec méridienne"
type input "canap--modulaire---deux-pi-ces-avec-m-ridienne"
click at [714, 237] on input "Canapé modulaire à deux pièces avec méridienne" at bounding box center [686, 234] width 520 height 12
type input "Canapé modulaire à deux pièces avec méridienne Remi"
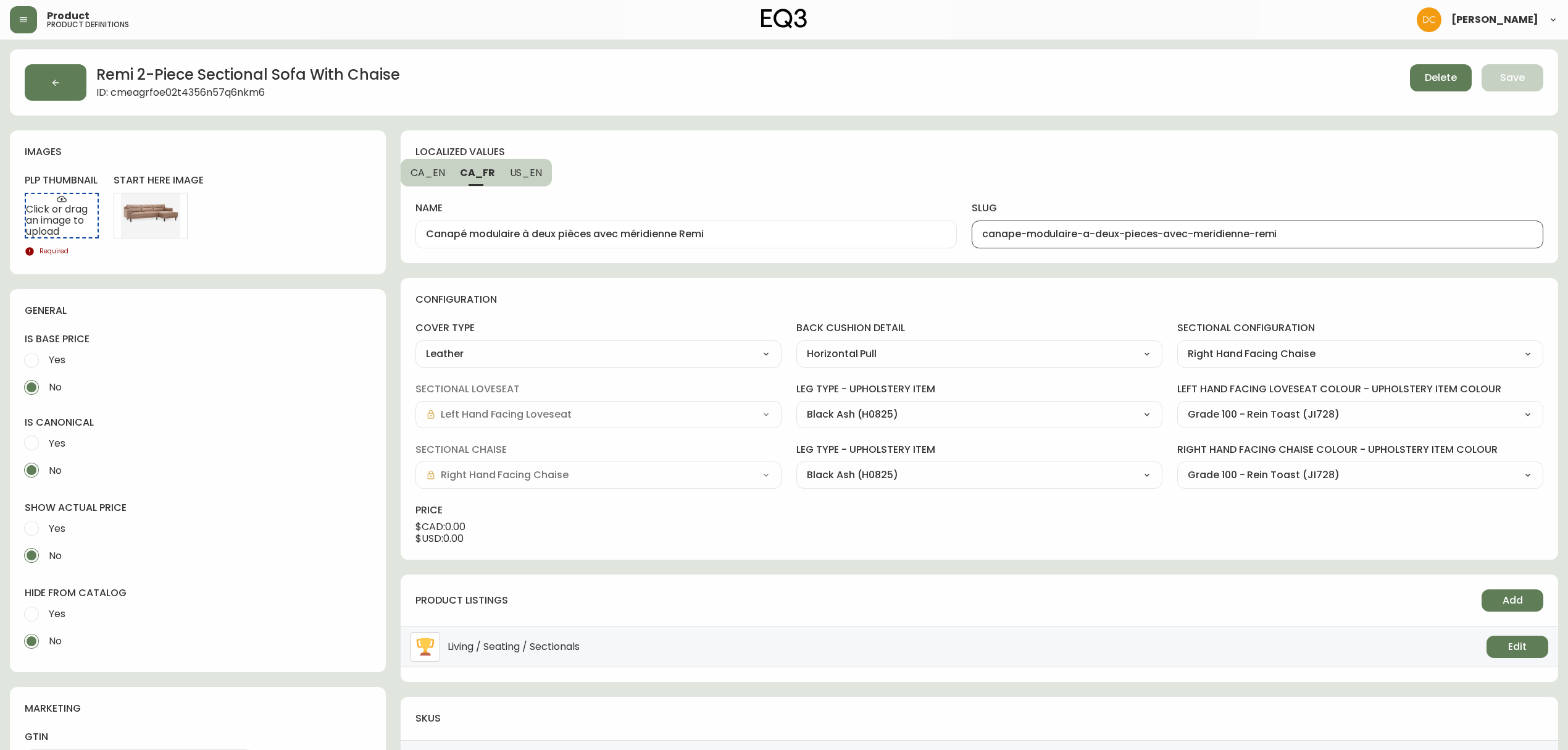
type input "canape-modulaire-a-deux-pieces-avec-meridienne-remi"
click at [62, 617] on span "Yes" at bounding box center [57, 613] width 17 height 13
click at [45, 617] on input "Yes" at bounding box center [31, 614] width 28 height 28
radio input "true"
radio input "false"
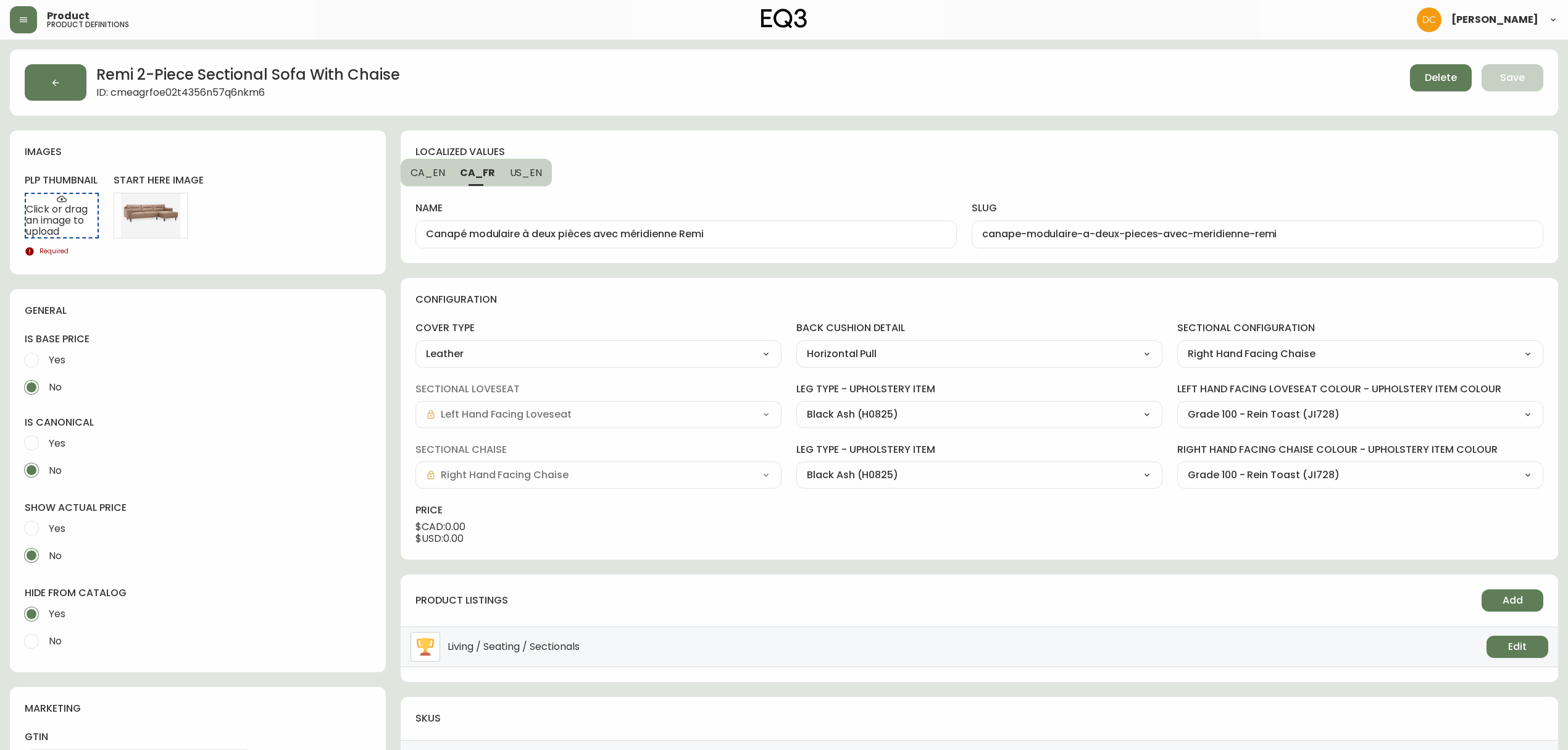
click at [62, 528] on span "Yes" at bounding box center [57, 528] width 17 height 13
click at [45, 528] on input "Yes" at bounding box center [31, 528] width 28 height 28
radio input "true"
radio input "false"
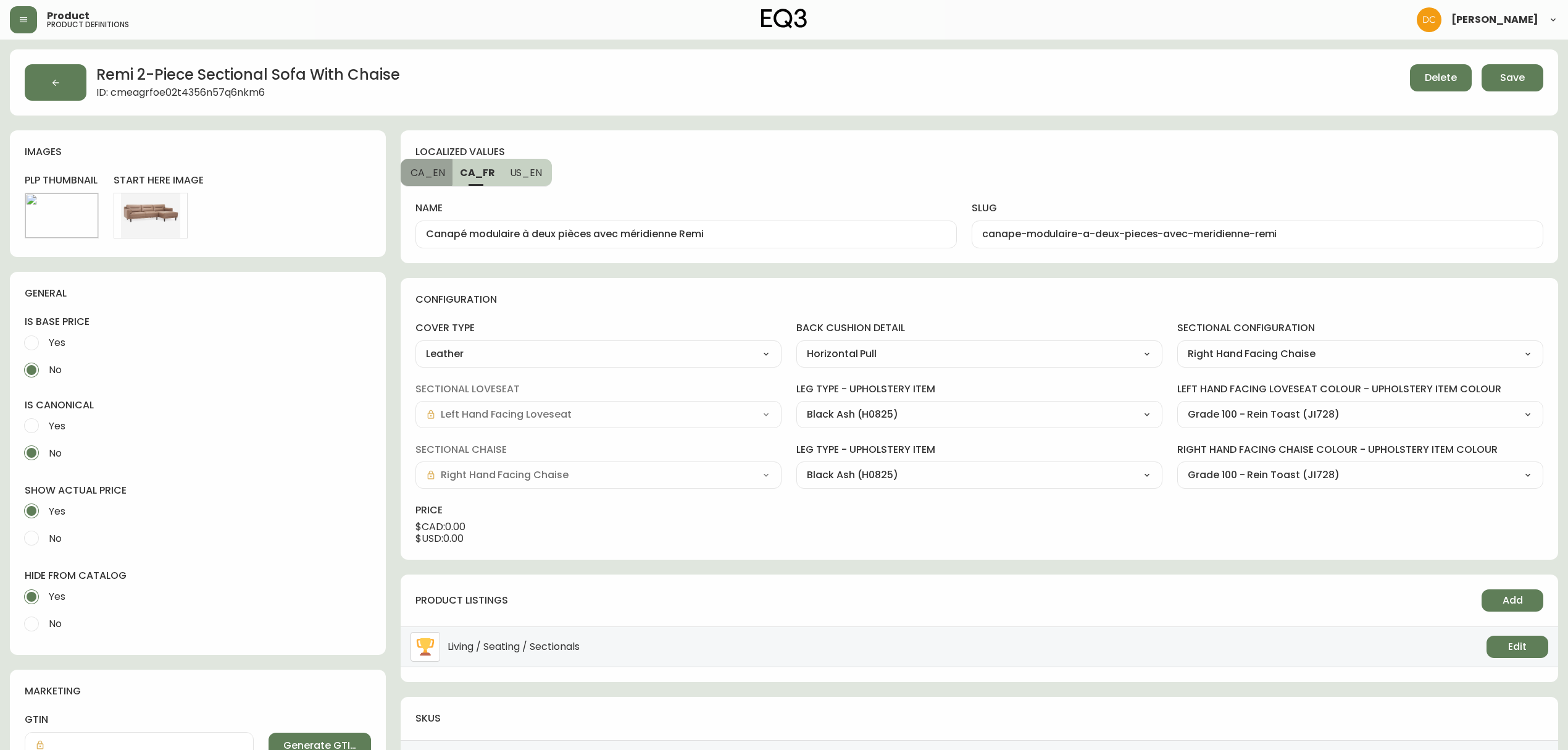
click at [413, 171] on span "CA_EN" at bounding box center [428, 173] width 35 height 13
type input "Remi 2-Piece Sectional Sofa With Chaise"
type input "remi-2-piece-sectional-sofa-with-chaise"
click at [1502, 80] on span "Save" at bounding box center [1512, 77] width 25 height 14
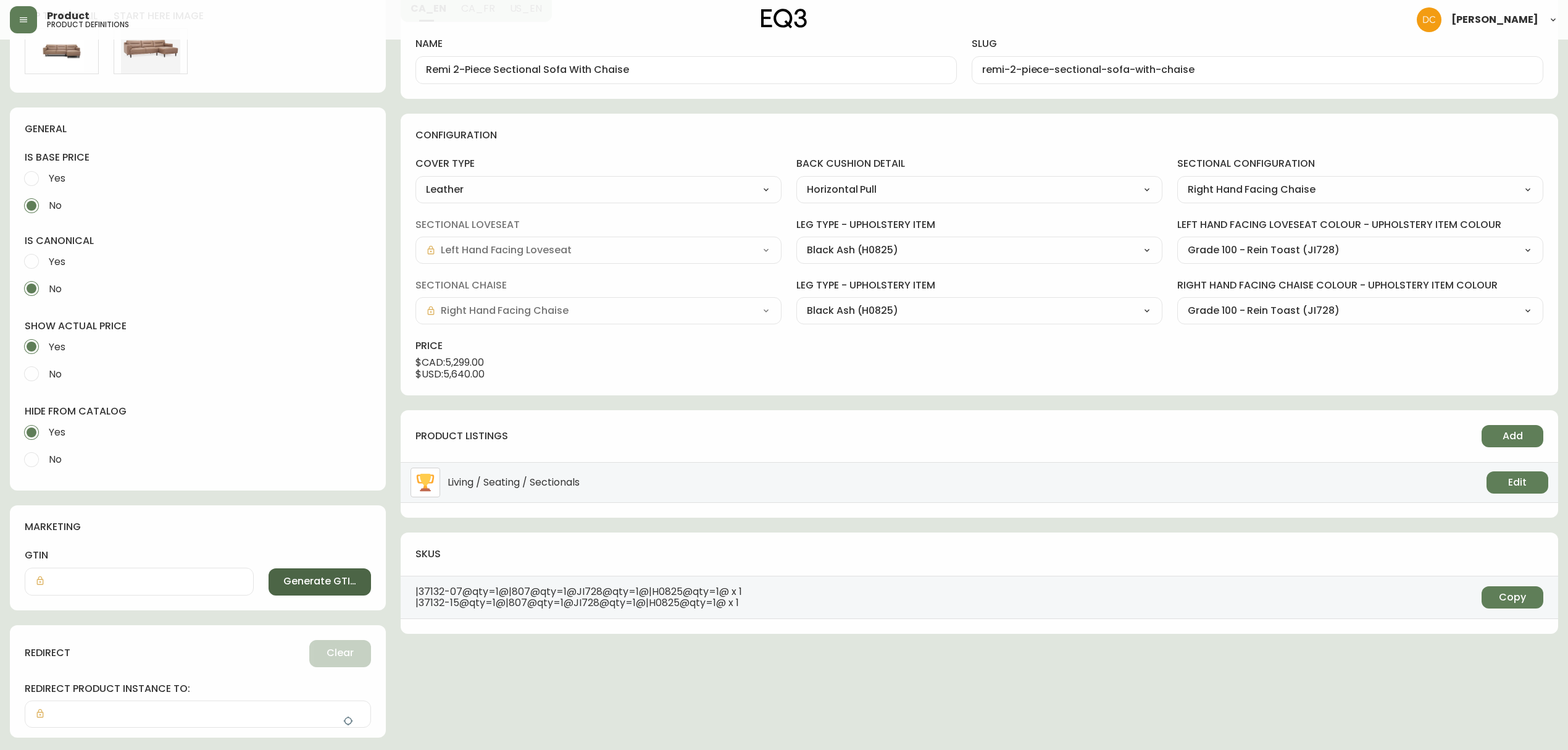
click at [283, 582] on span "Generate GTIN" at bounding box center [319, 581] width 73 height 14
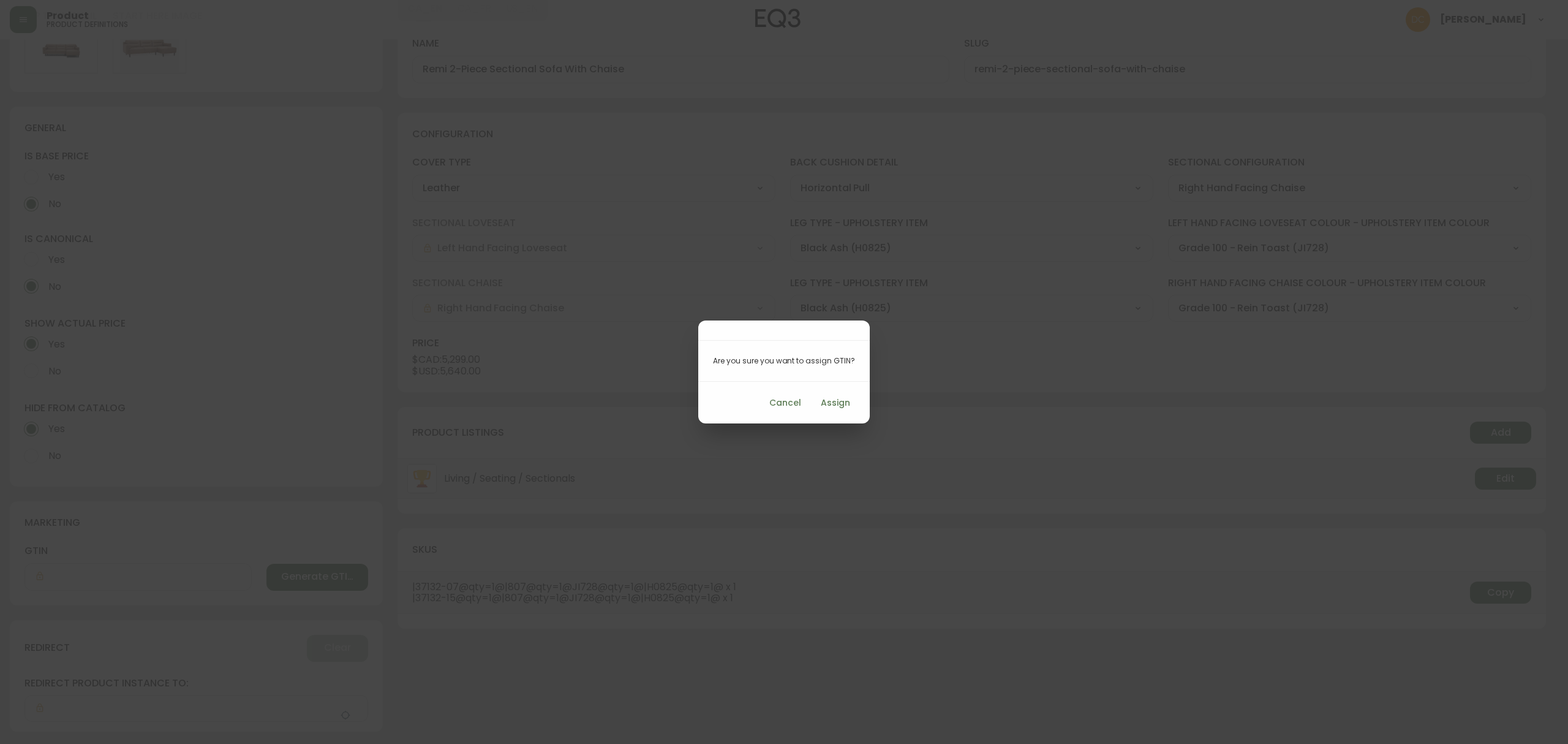
click at [831, 408] on span "Assign" at bounding box center [835, 402] width 29 height 16
type input "712149041768"
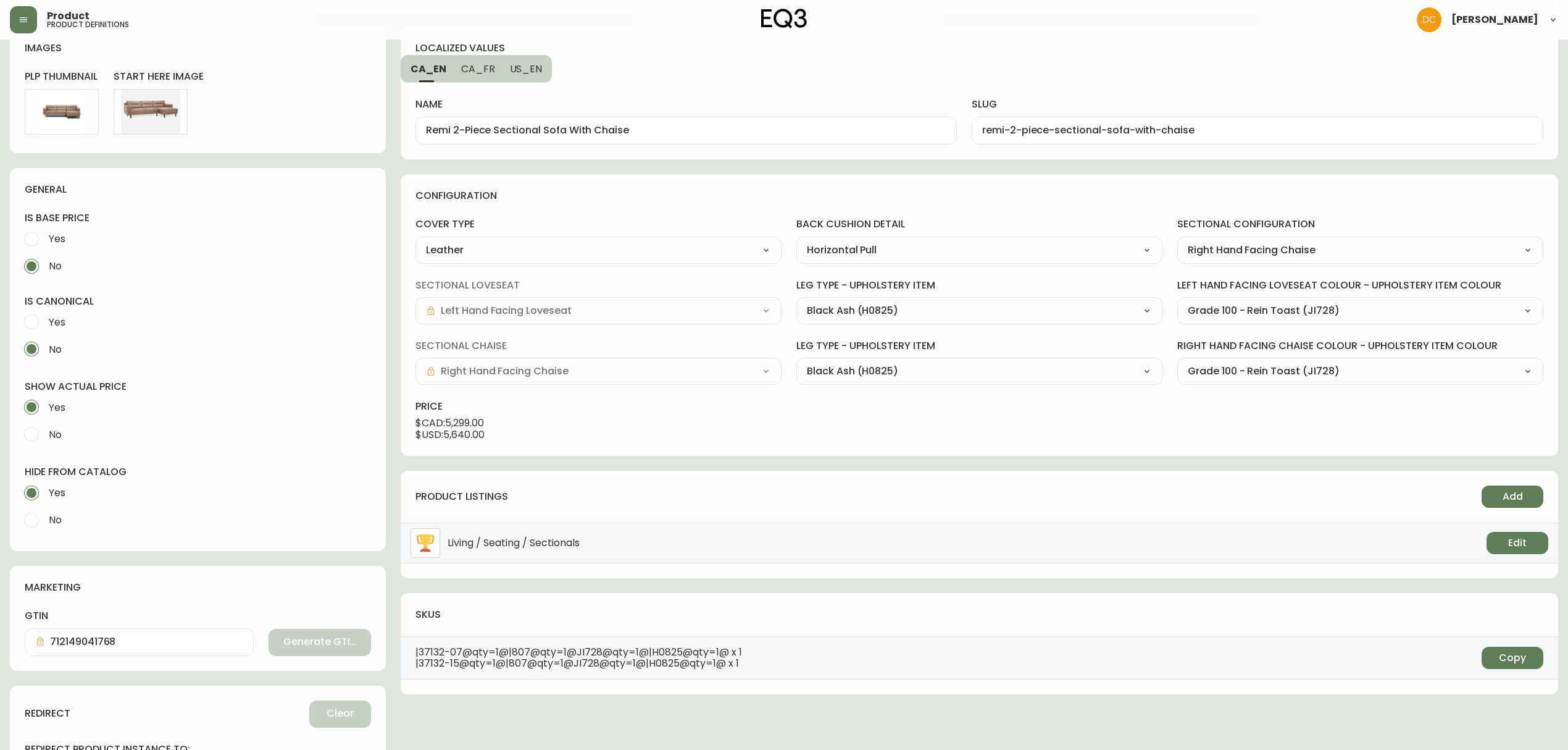
scroll to position [0, 0]
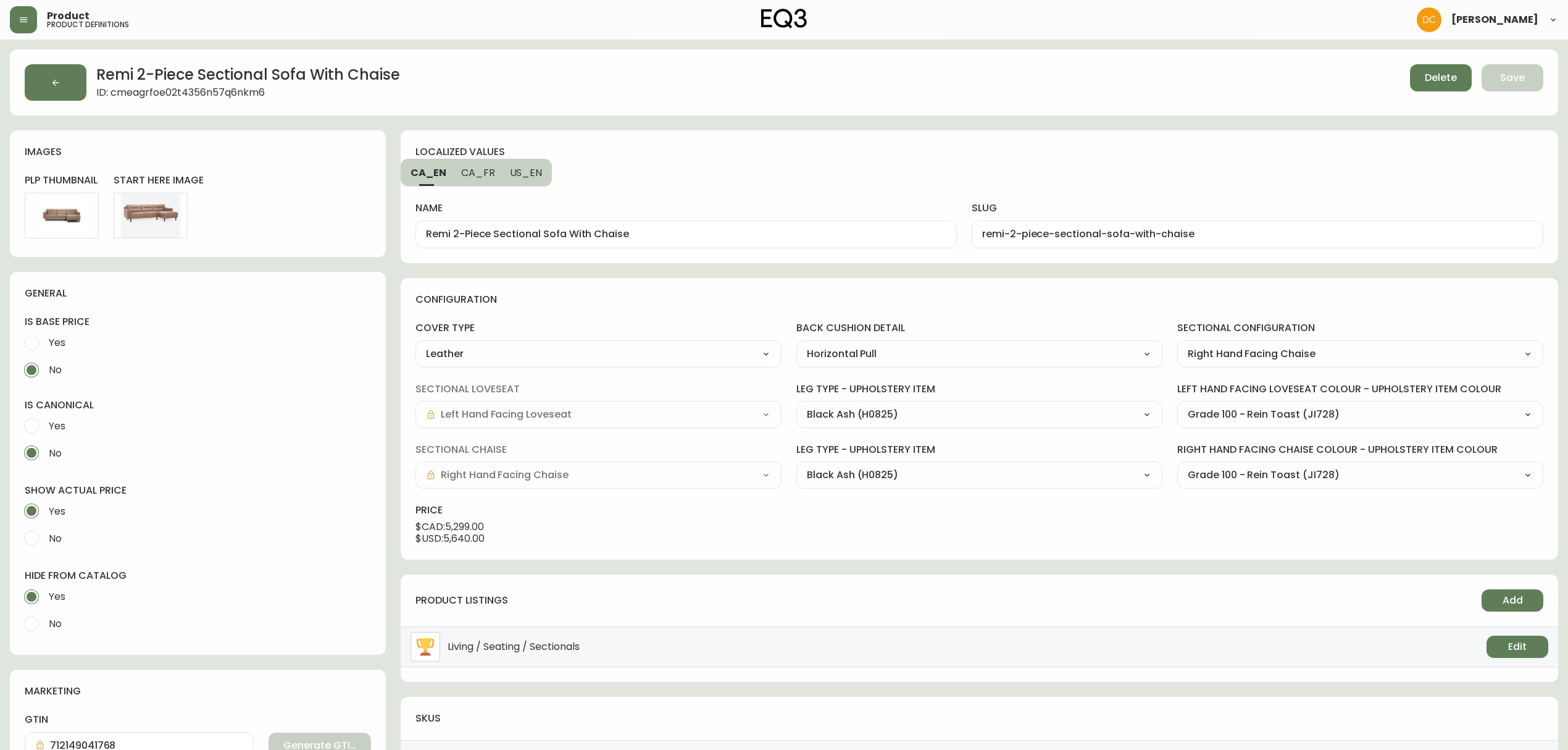
click at [68, 73] on button "button" at bounding box center [55, 83] width 62 height 37
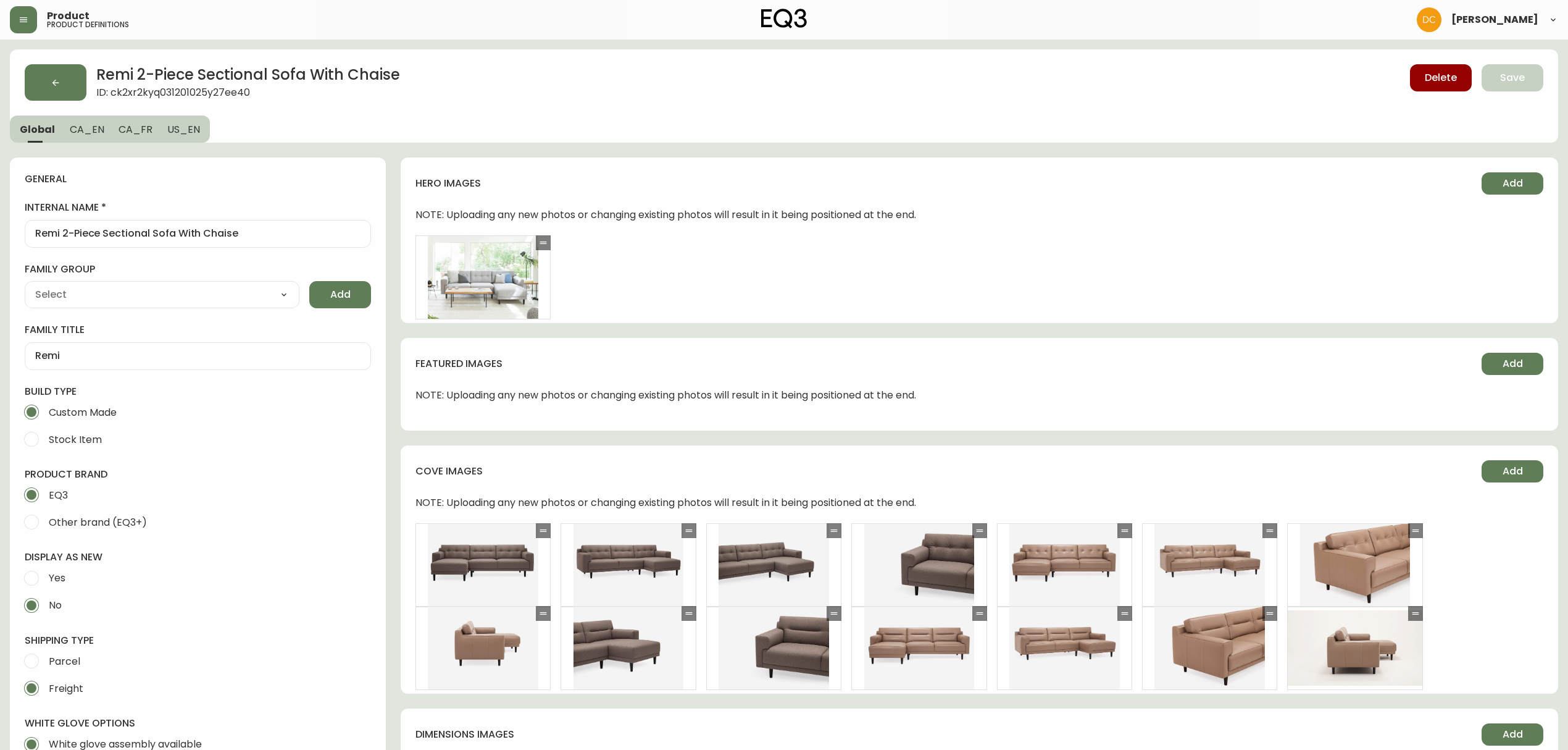
type input "EQ3"
type input "Furniture > Sofa Accessories > Sectional Sofa Units"
type input "Upholstery"
select select "cjyt4m5lw0000pt749bx6gh7n"
select select "cjpjx87md00014c74cvn90jbx"
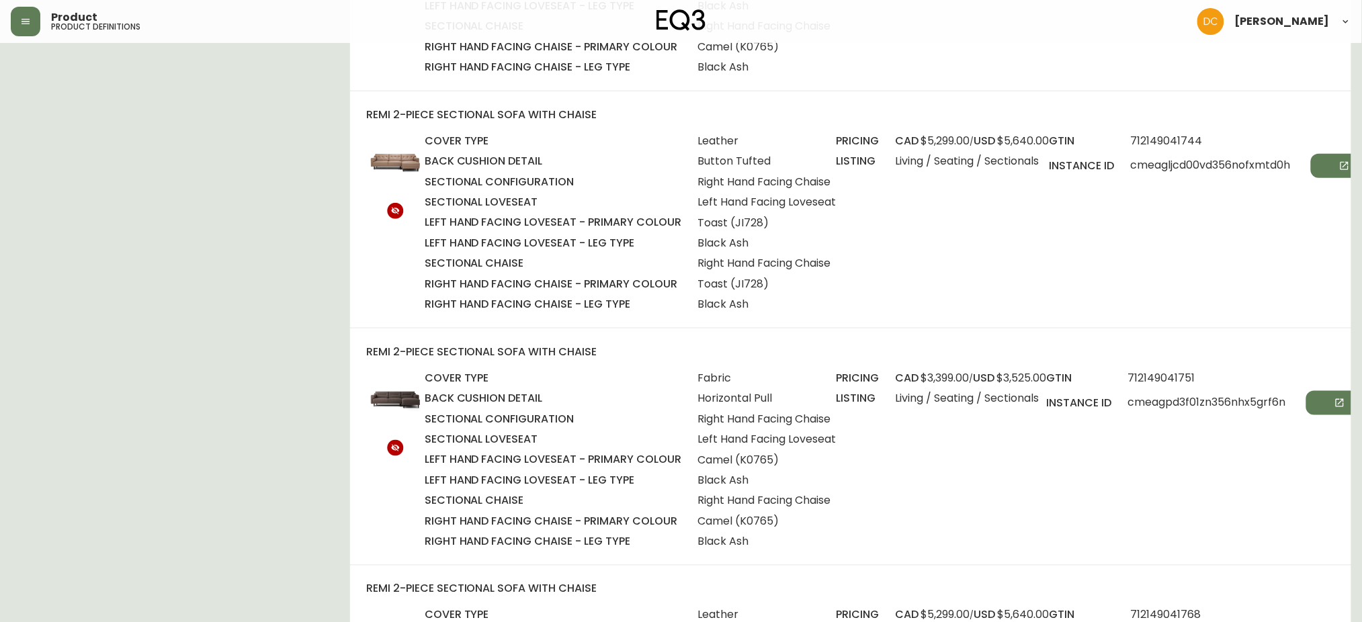
scroll to position [2239, 0]
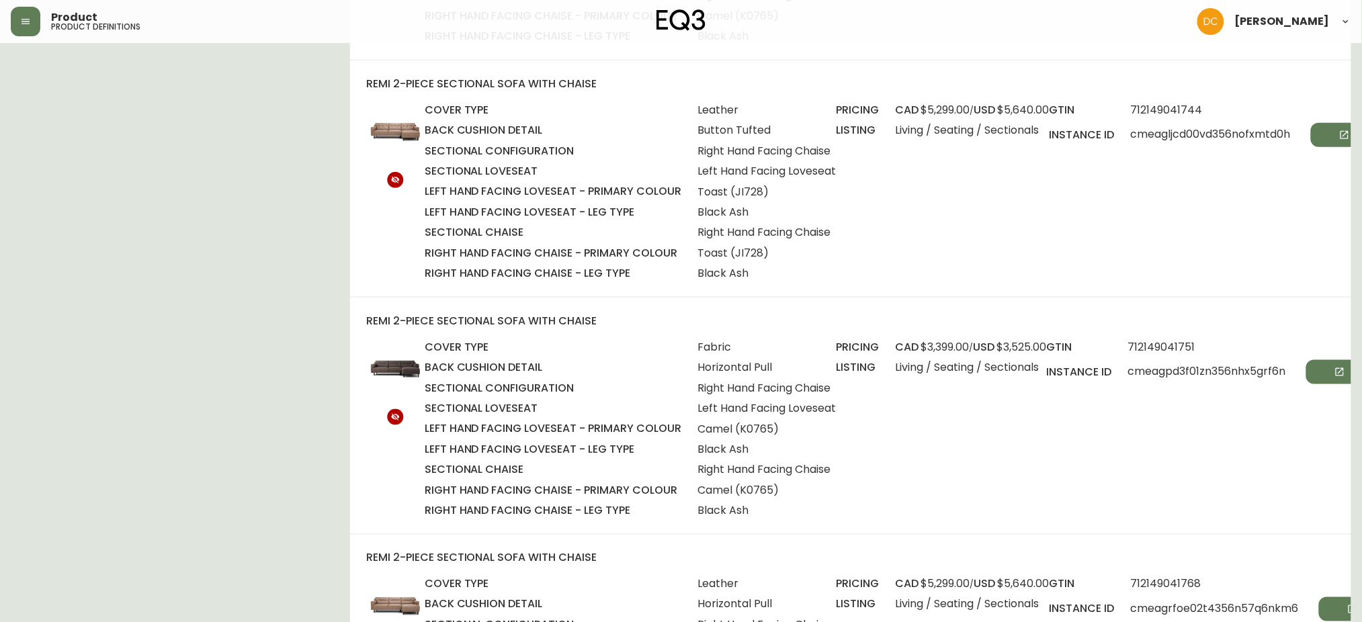
click at [1189, 370] on span "cmeagpd3f01zn356nhx5grf6n" at bounding box center [1250, 372] width 245 height 24
click at [1189, 369] on span "cmeagpd3f01zn356nhx5grf6n" at bounding box center [1250, 372] width 245 height 24
copy span "cmeagpd3f01zn356nhx5grf6n"
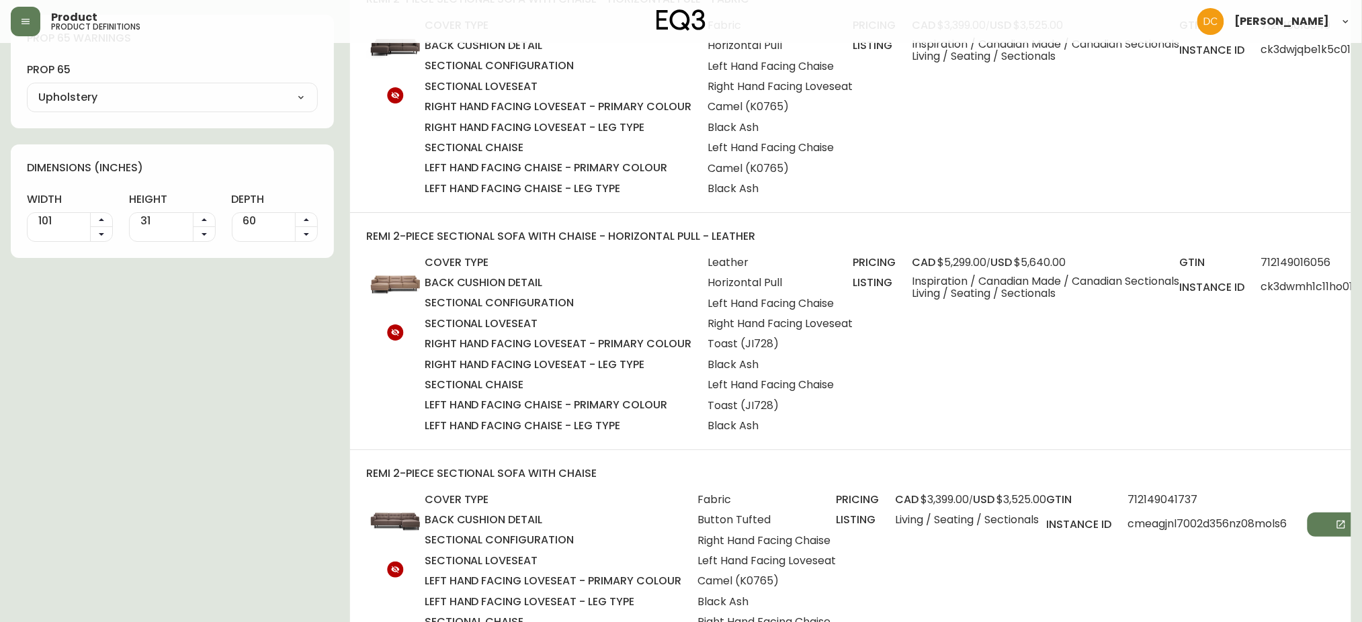
scroll to position [1433, 0]
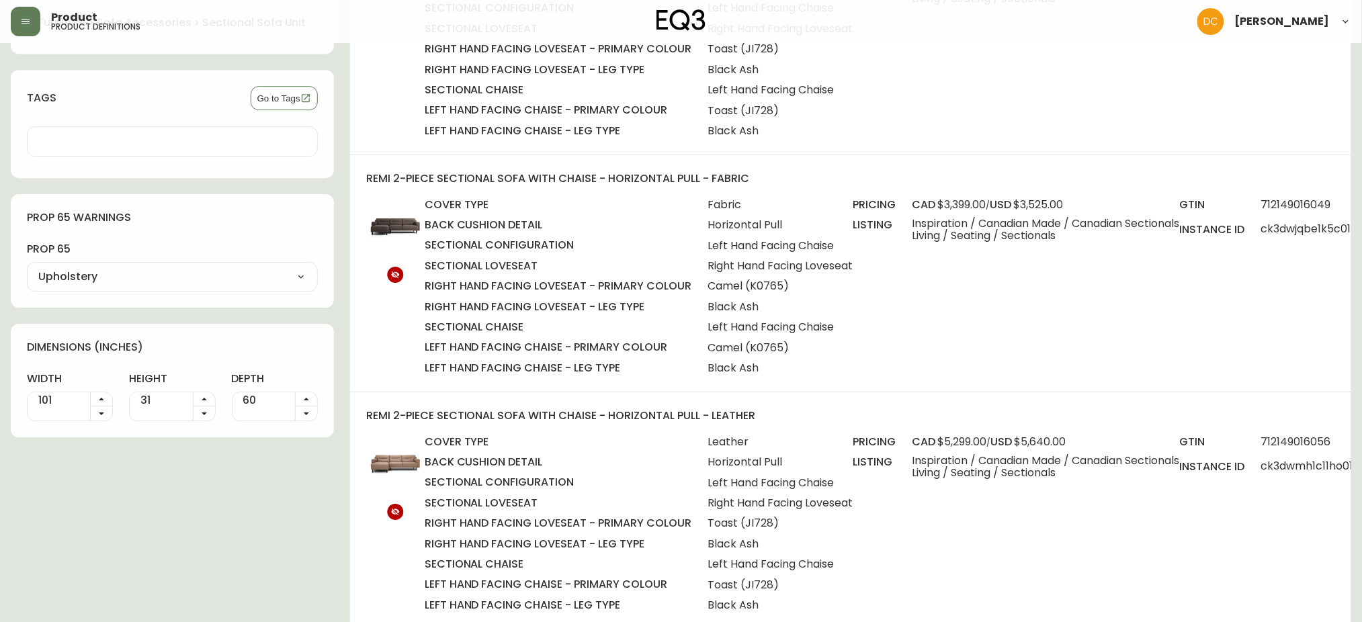
click at [897, 490] on div "pricing cad $5,299.00 / usd $5,640.00 listing Inspiration / Canadian Made / Can…" at bounding box center [1016, 524] width 327 height 179
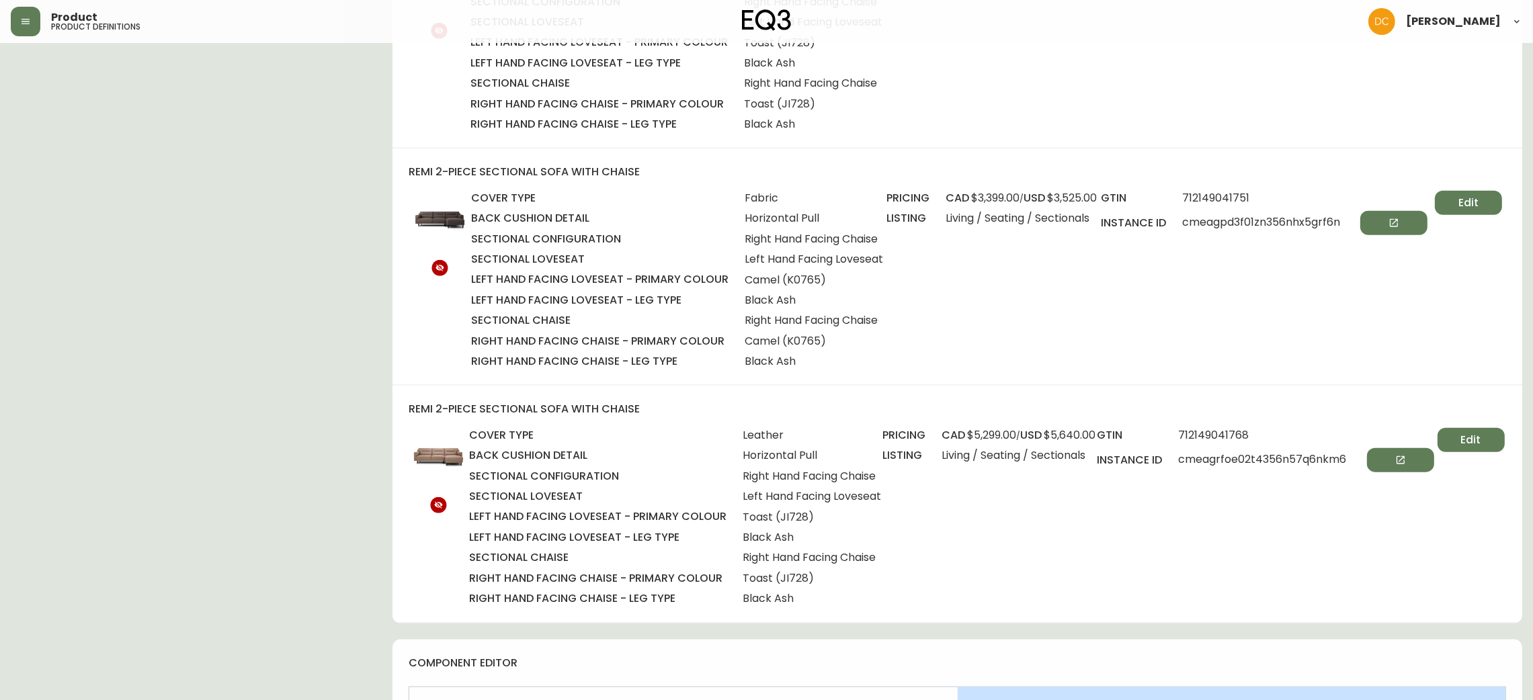
scroll to position [2340, 0]
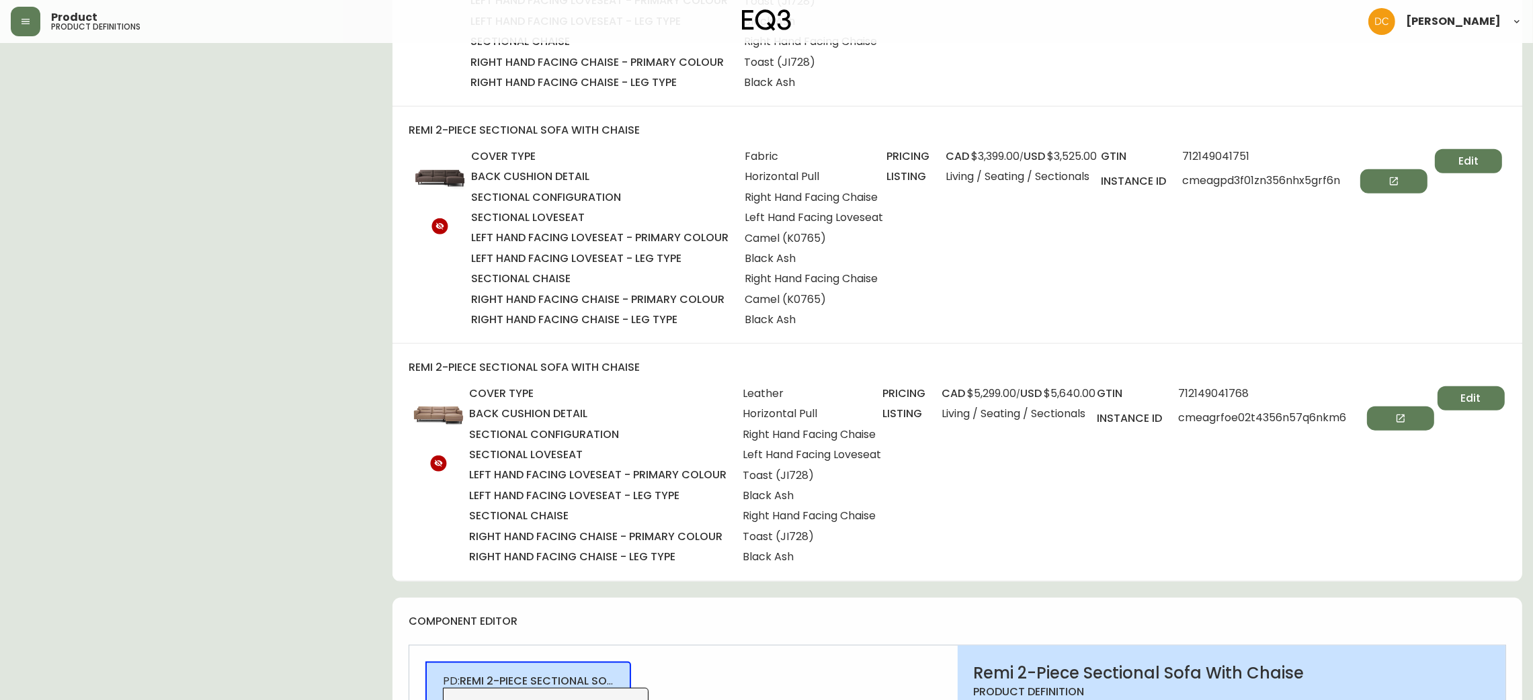
click at [1268, 415] on span "cmeagrfoe02t4356n57q6nkm6" at bounding box center [1305, 418] width 255 height 24
copy span "cmeagrfoe02t4356n57q6nkm6"
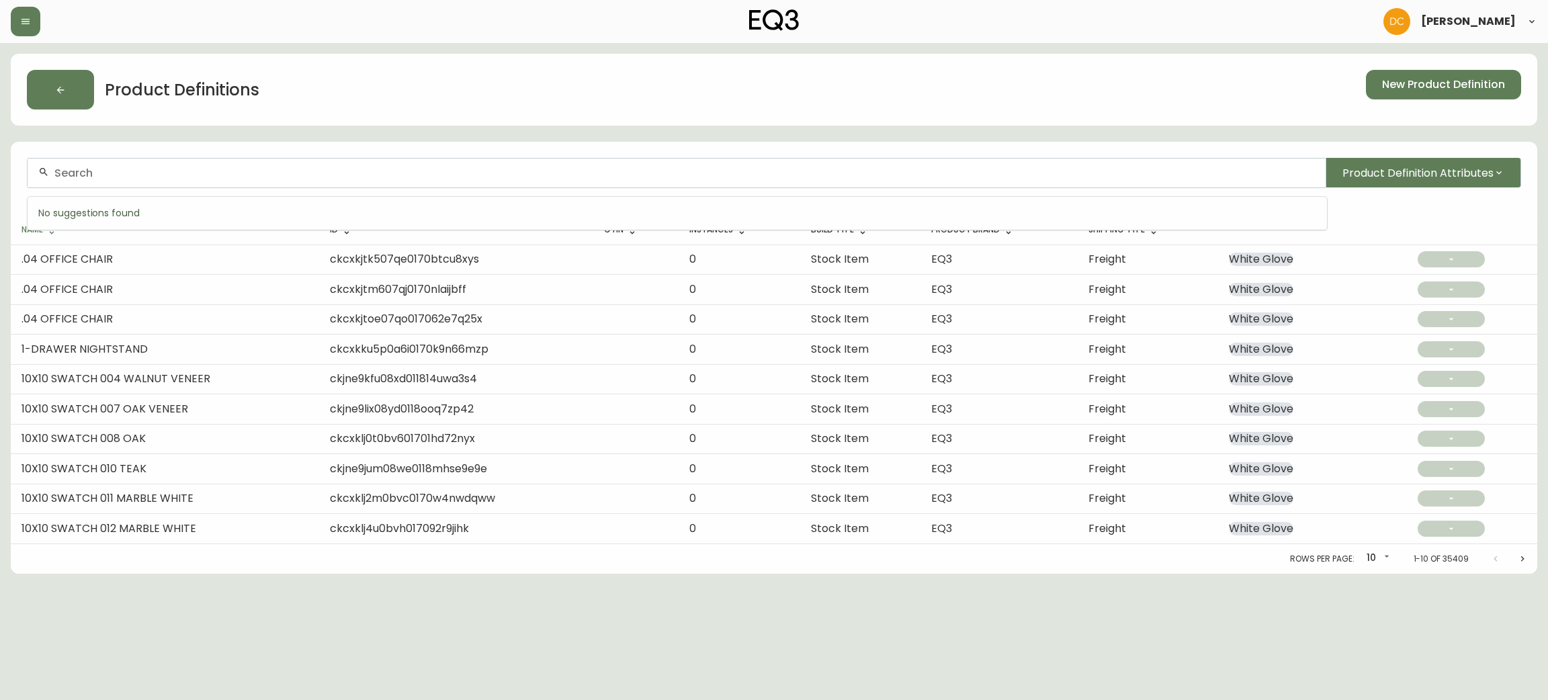
click at [455, 171] on input "text" at bounding box center [684, 173] width 1260 height 13
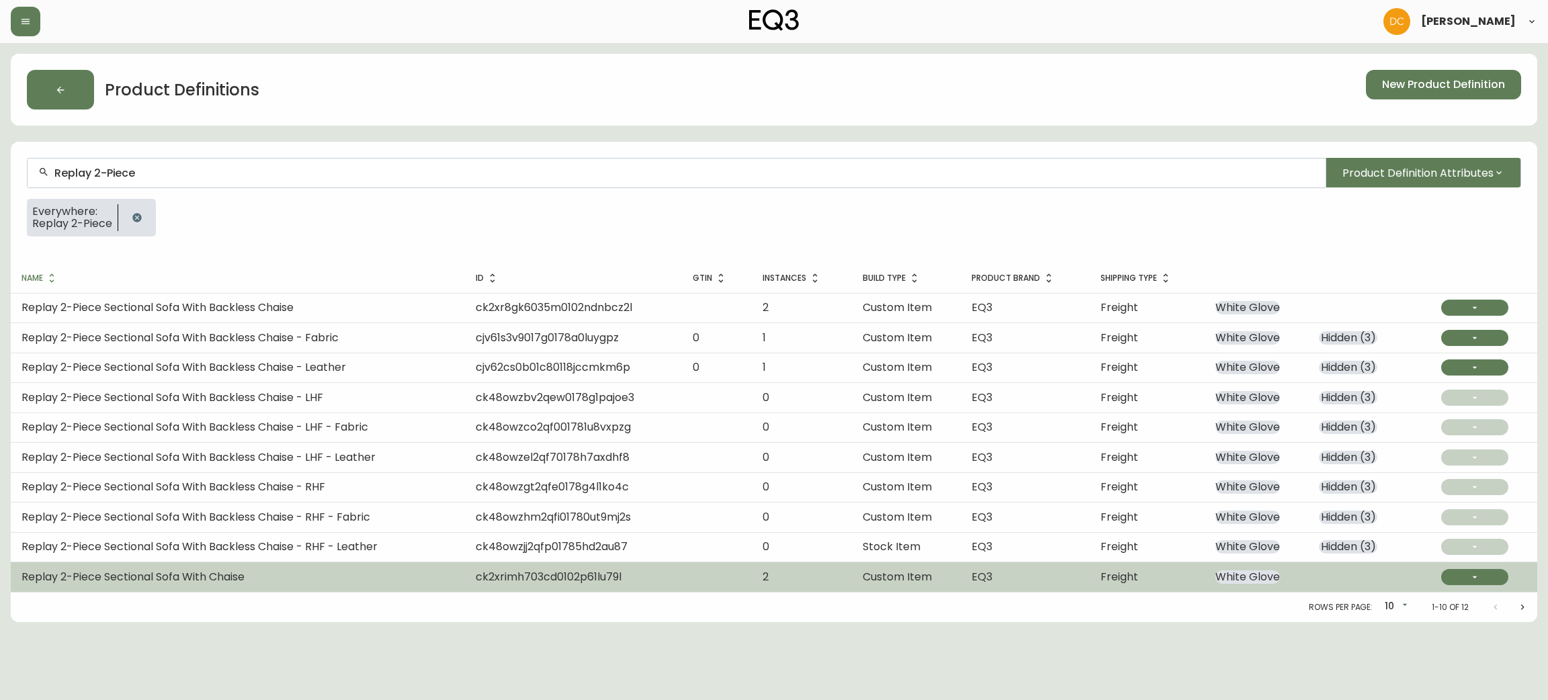
type input "Replay 2-Piece"
click at [296, 578] on td "Replay 2-Piece Sectional Sofa With Chaise" at bounding box center [238, 577] width 454 height 30
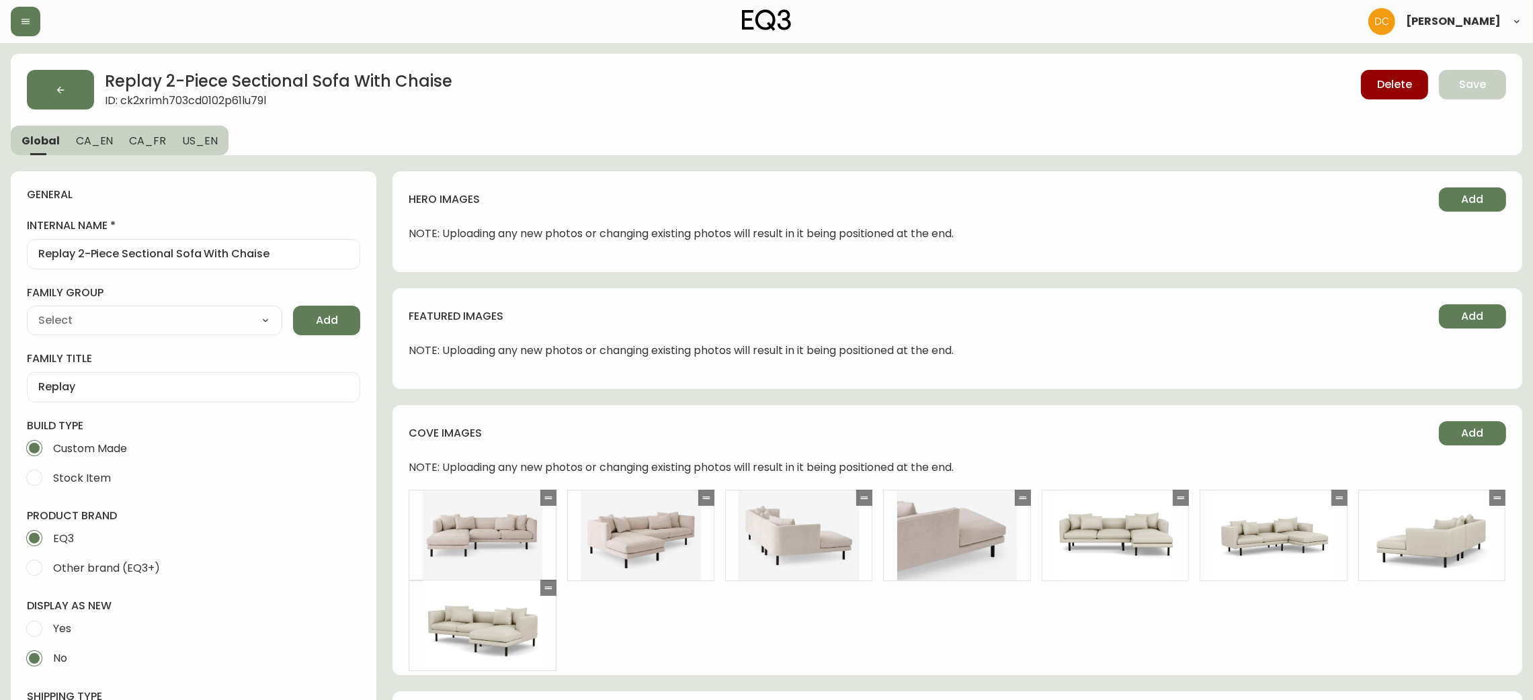
type input "EQ3"
type input "Furniture > Sofa Accessories > Sectional Sofa Units"
type input "Upholstery"
select select "cjyt4m5lw0000pt749bx6gh7n"
select select "cjpjx87md00014c74cvn90jbx"
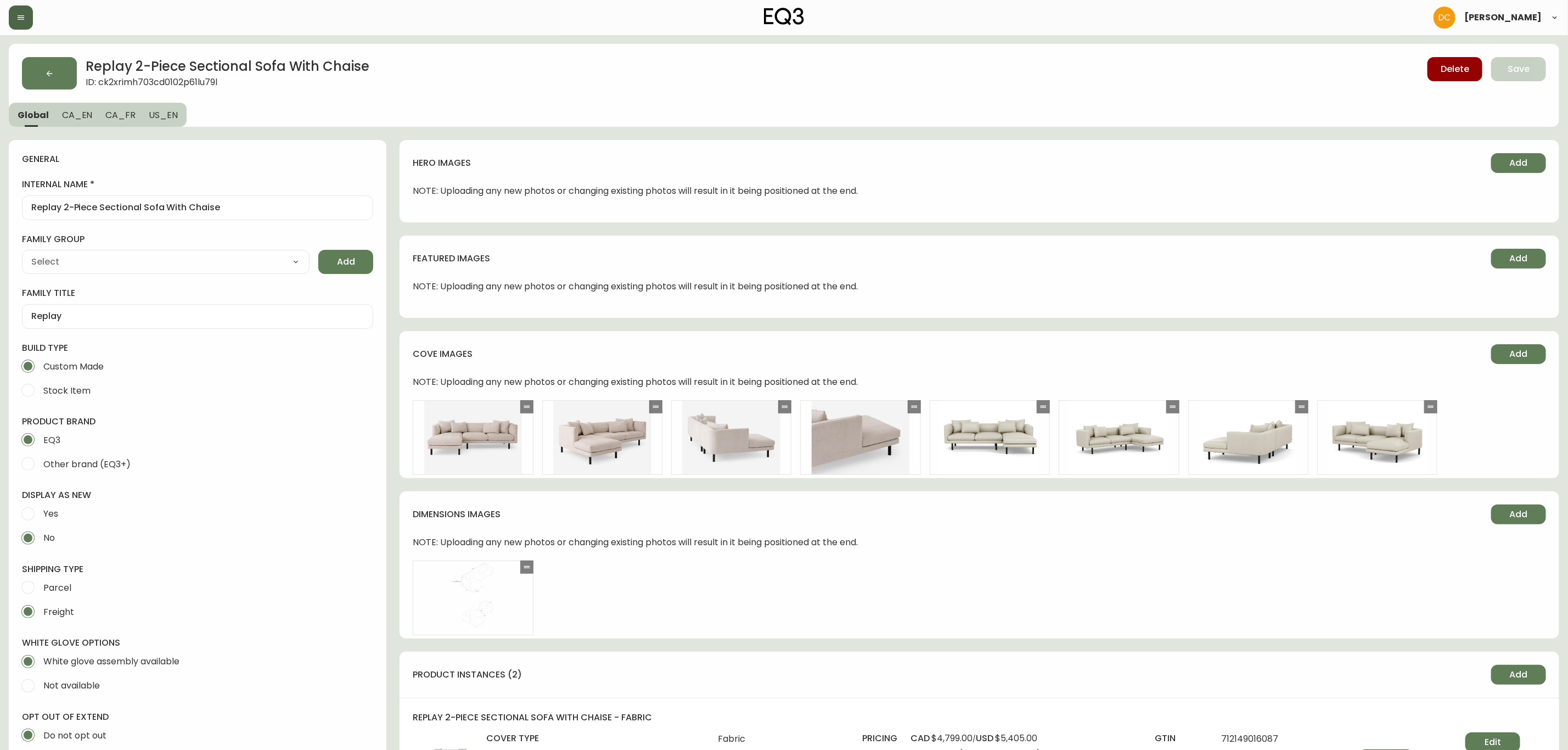
click at [26, 12] on button "button" at bounding box center [21, 18] width 25 height 25
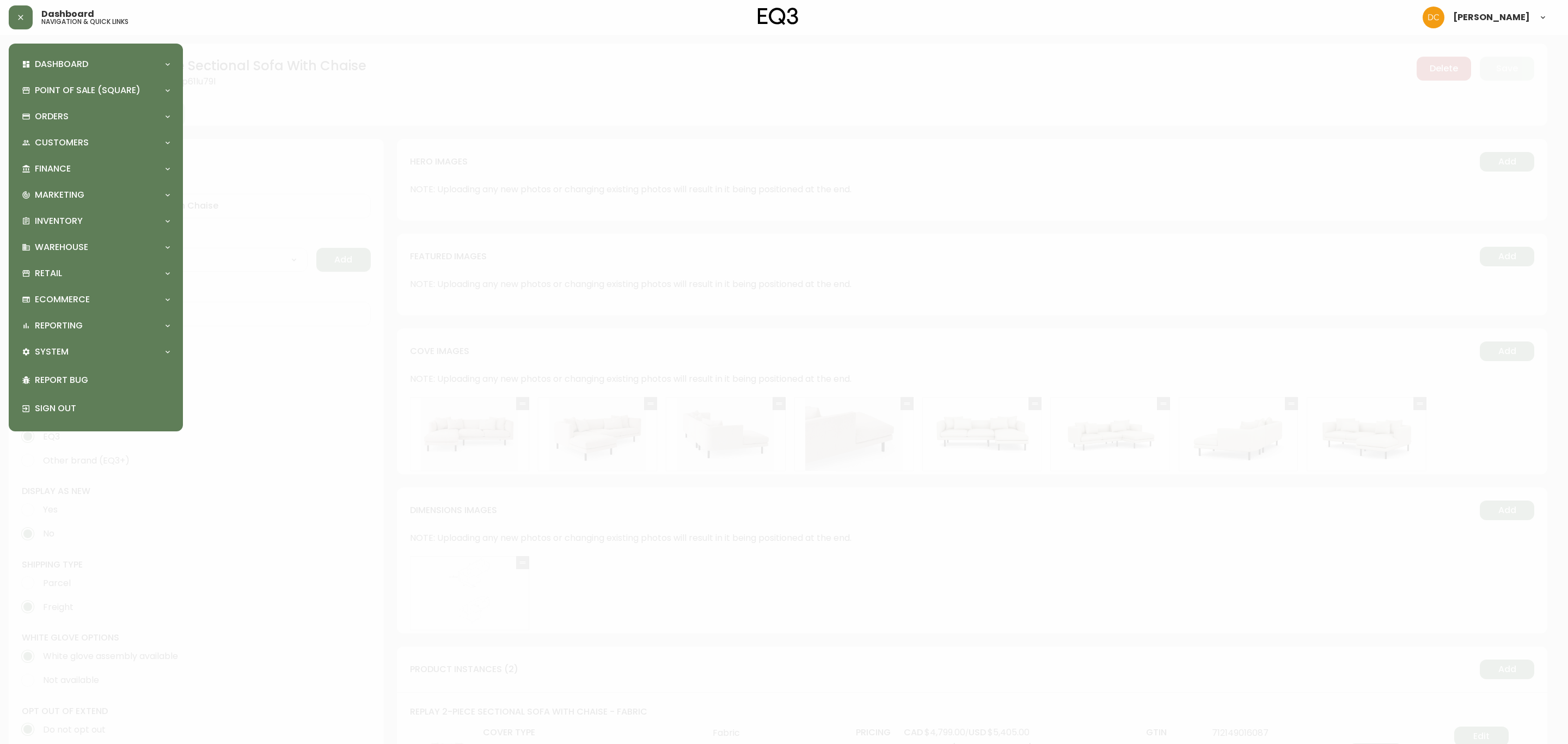
click at [474, 138] on div at bounding box center [784, 372] width 1568 height 744
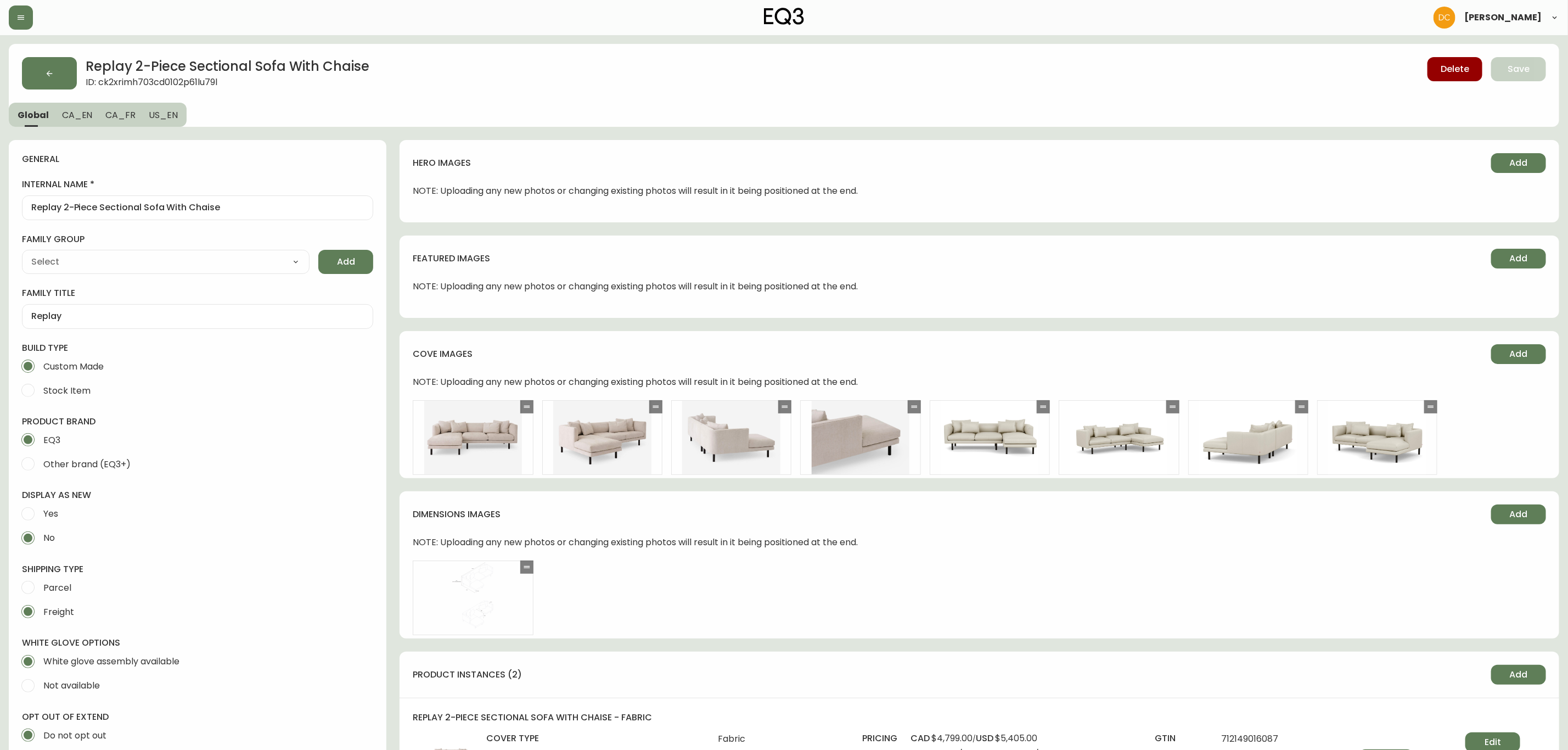
click at [1, 11] on header "[PERSON_NAME]" at bounding box center [784, 17] width 1568 height 35
click at [13, 16] on button "button" at bounding box center [21, 18] width 25 height 25
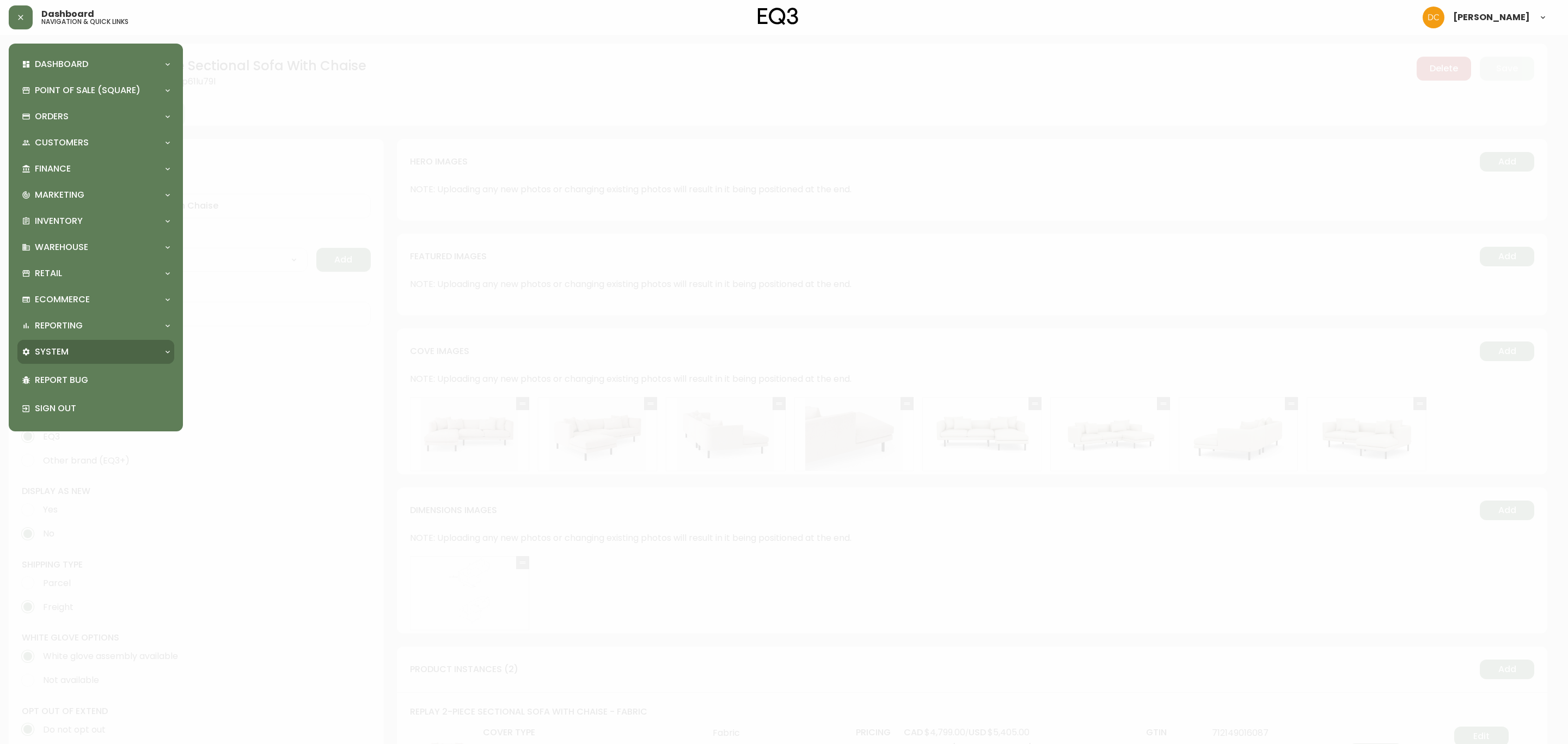
click at [72, 355] on div "System" at bounding box center [90, 352] width 137 height 12
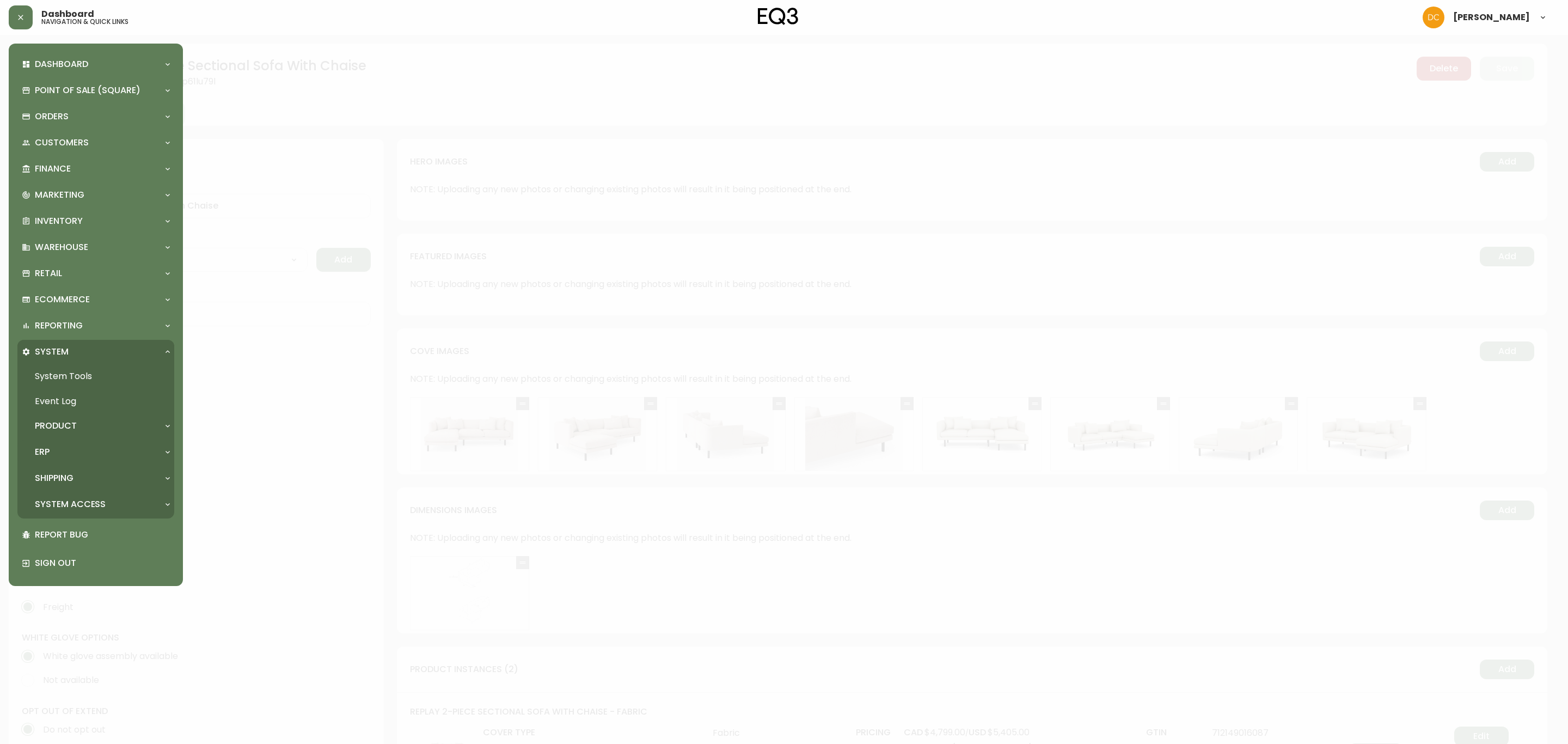
click at [70, 454] on div "ERP" at bounding box center [90, 451] width 137 height 12
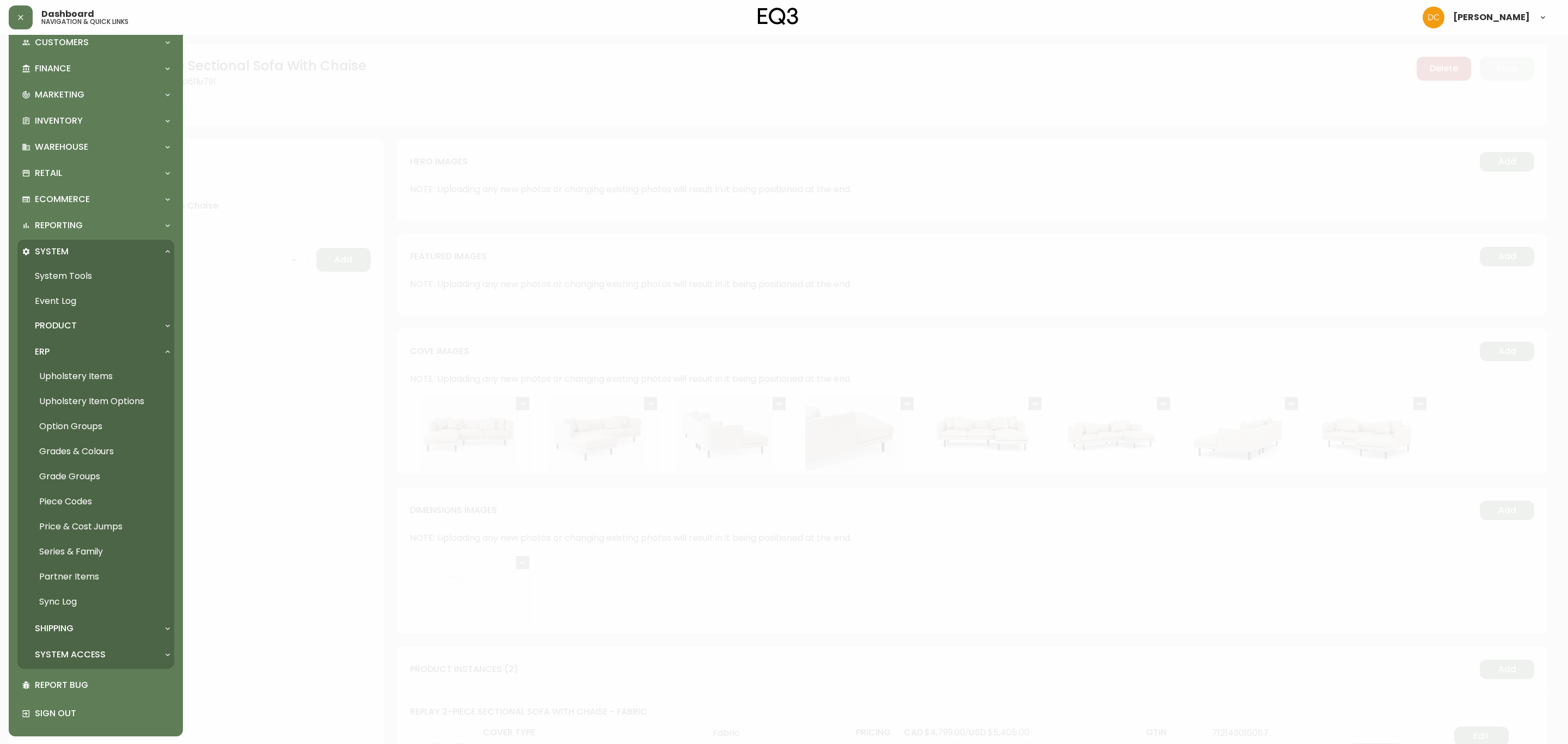
click at [79, 567] on p "System Access" at bounding box center [70, 654] width 70 height 12
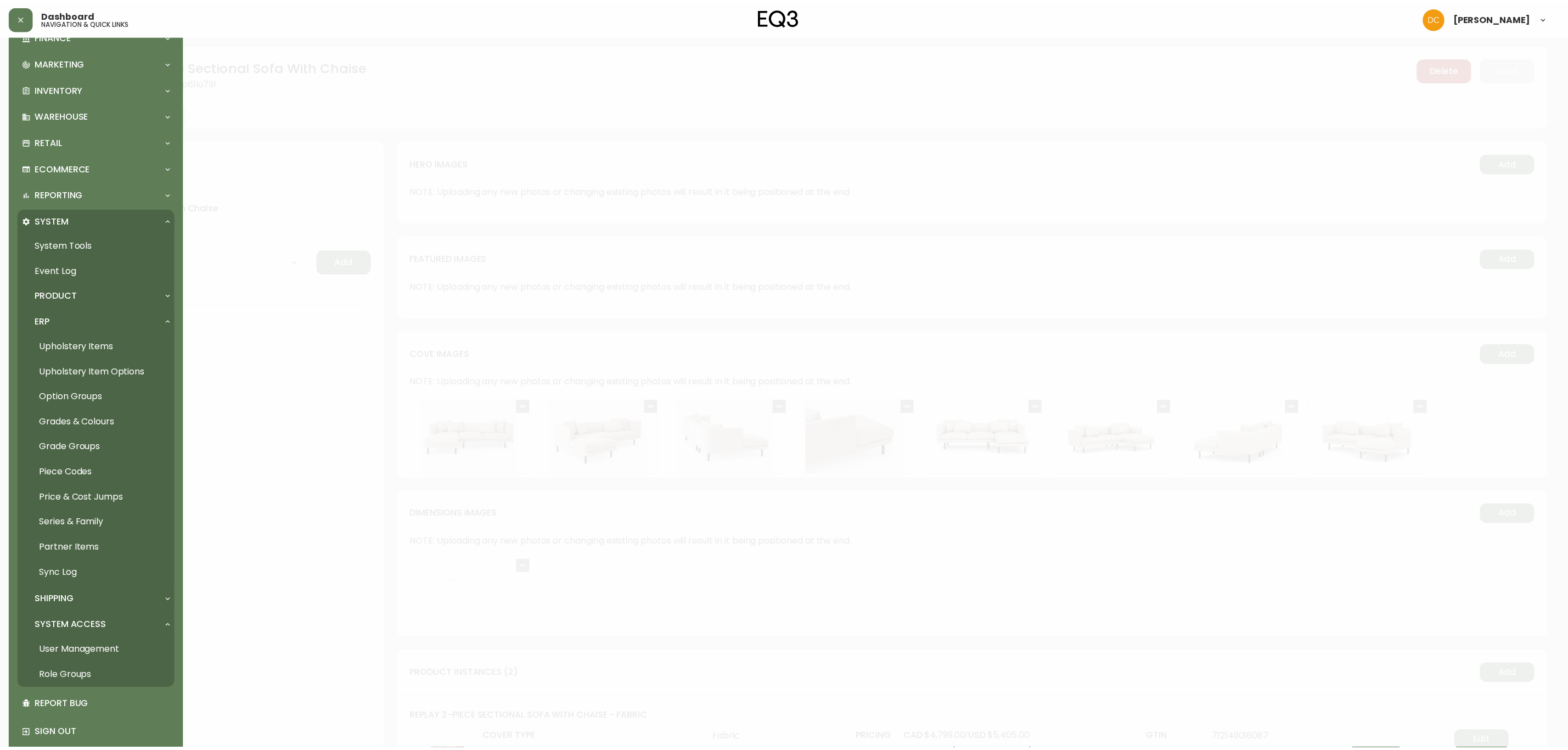
scroll to position [150, 0]
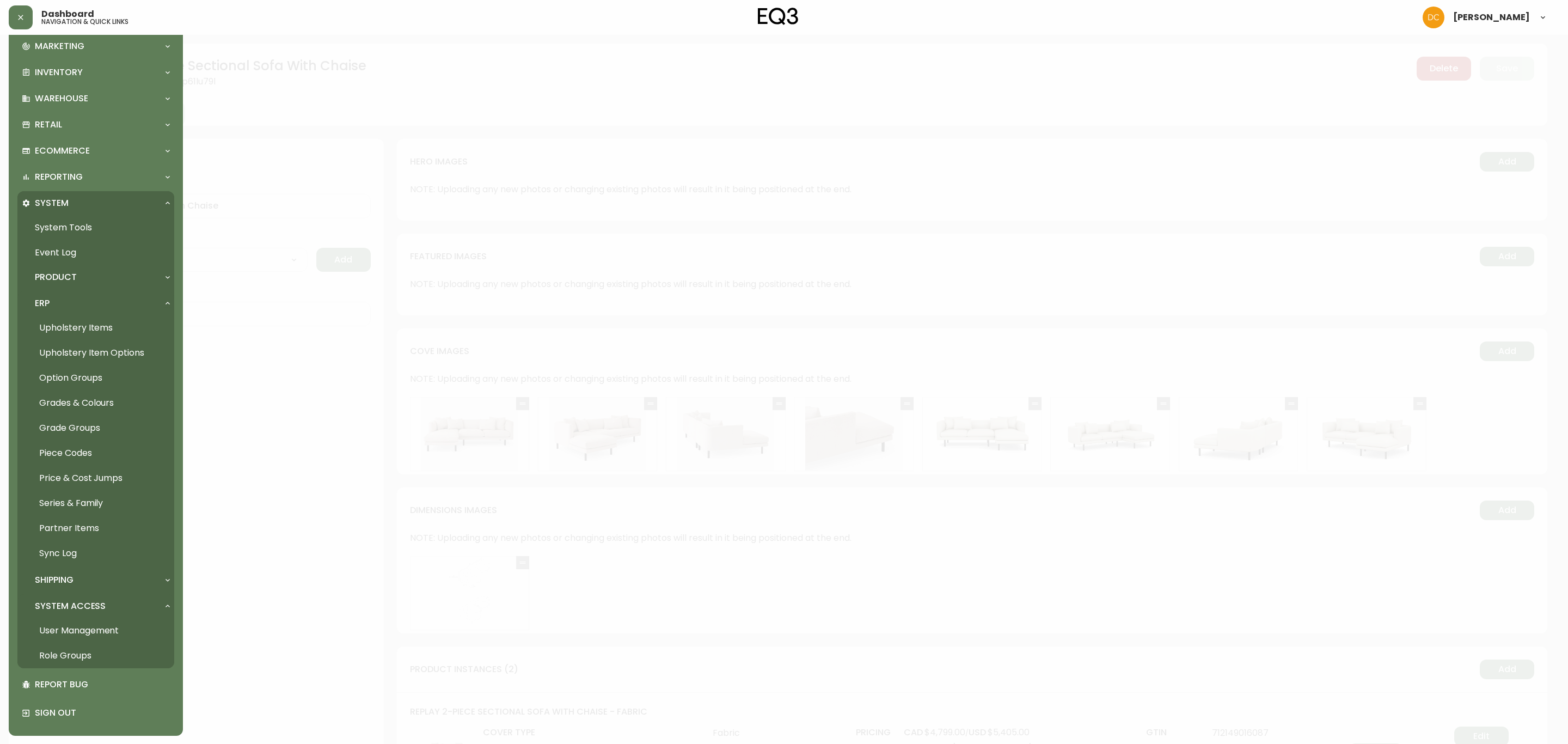
click at [741, 238] on div at bounding box center [784, 372] width 1568 height 744
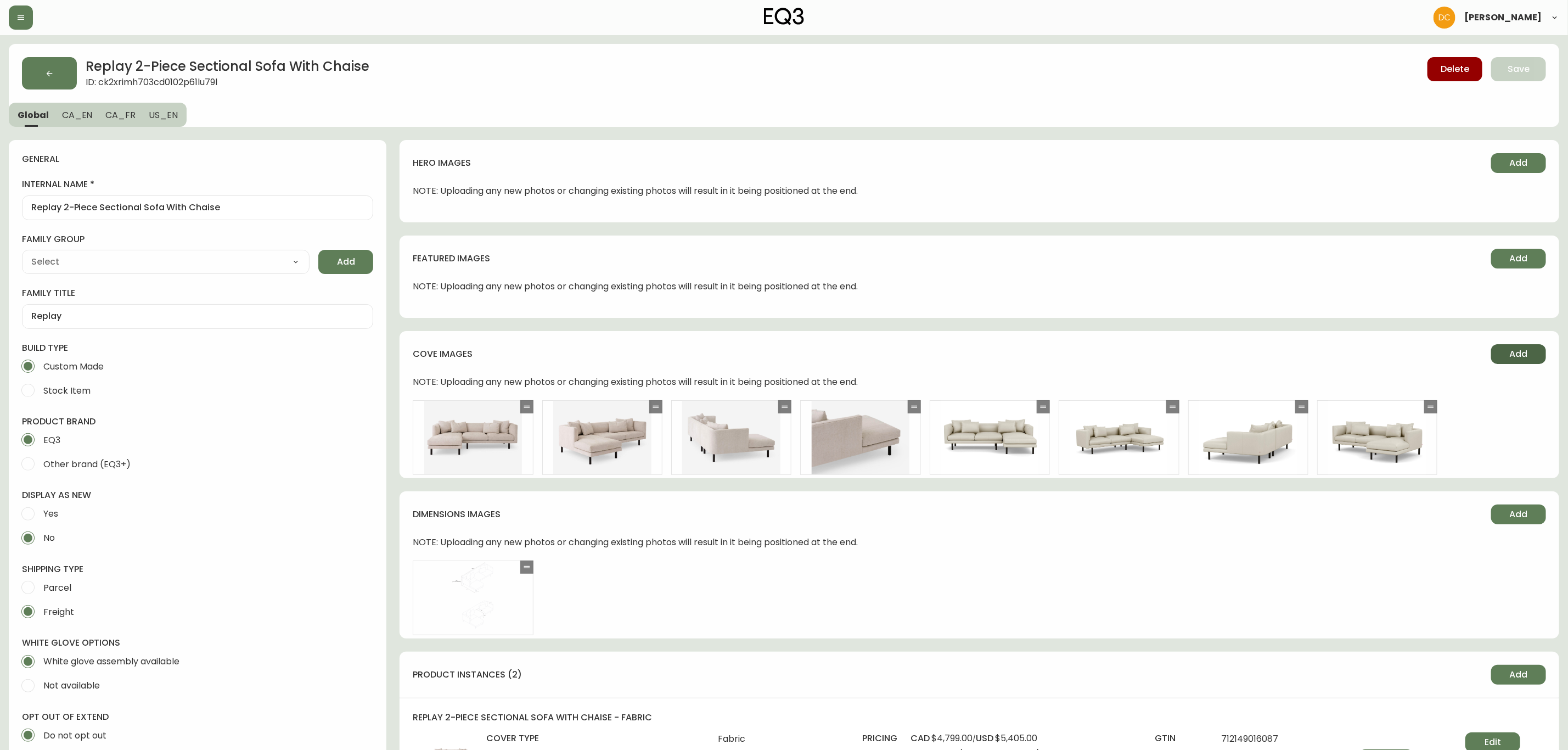
click at [1264, 351] on span "Add" at bounding box center [1519, 354] width 18 height 12
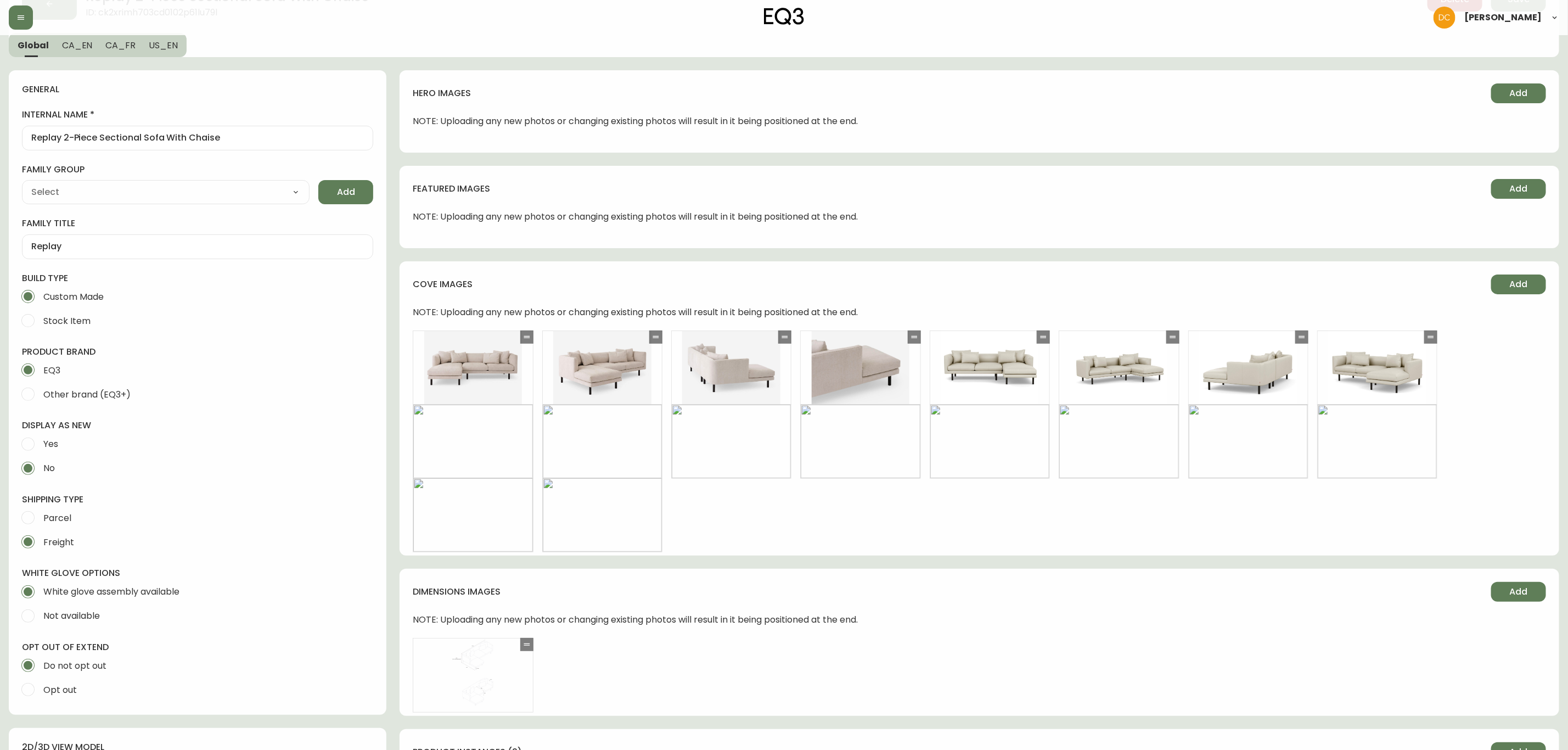
scroll to position [165, 0]
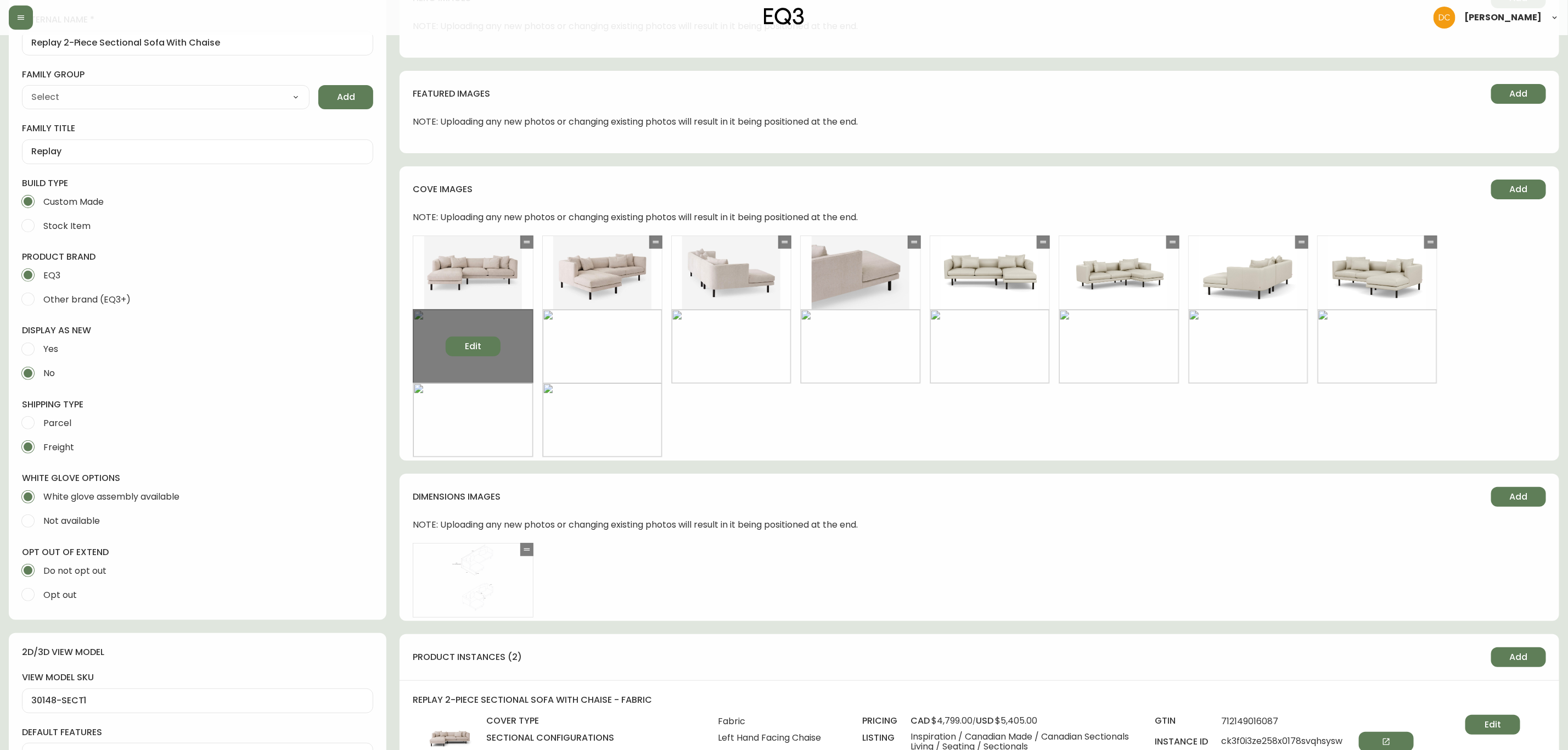
click at [491, 344] on button "Edit" at bounding box center [473, 346] width 55 height 20
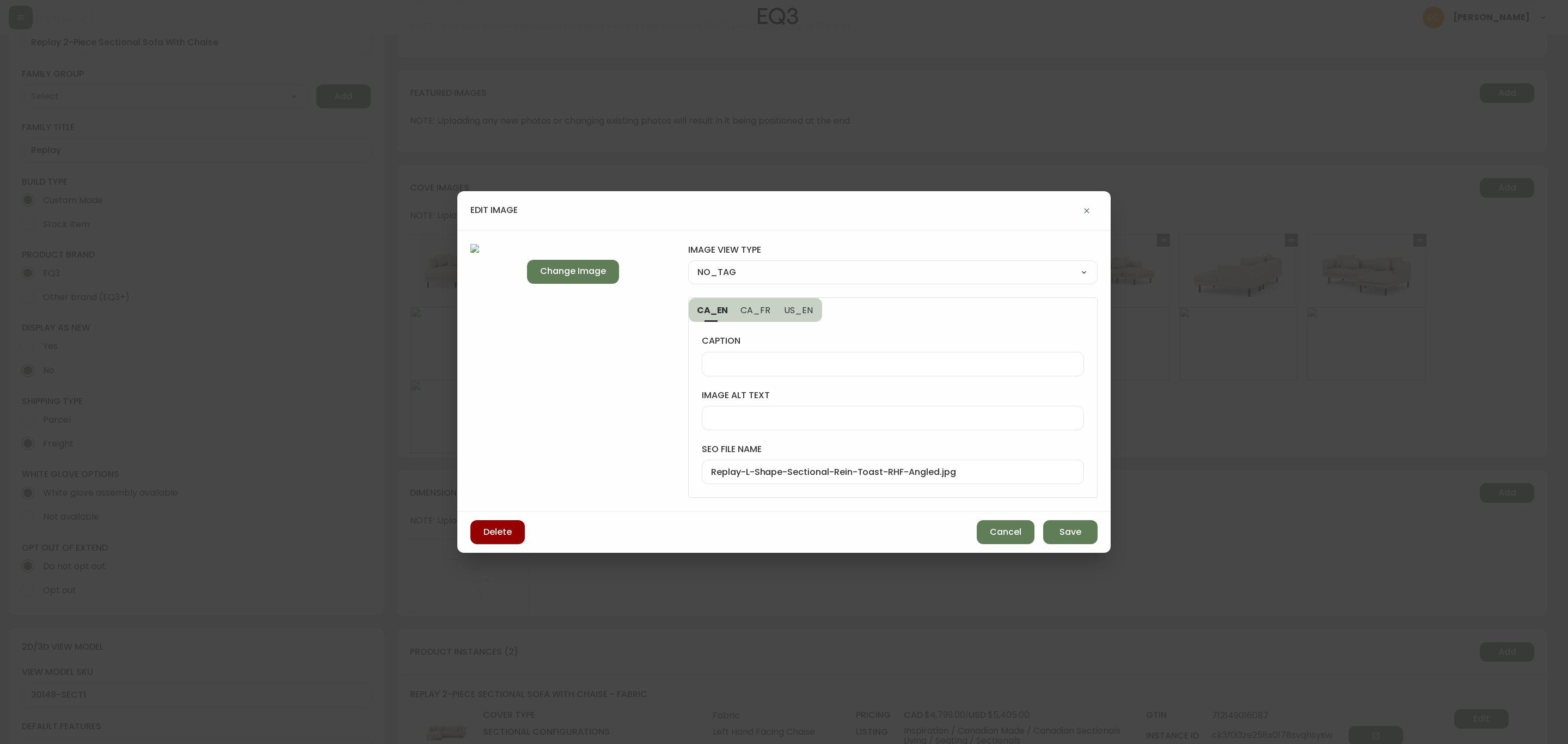
click at [802, 265] on select "NO_TAG FRONT_VIEW SIDE_VIEW BACK_VIEW CORNER_VIEW FEATURED_VIEW BIRDSEYE_VIEW D…" at bounding box center [892, 272] width 409 height 16
select select "CORNER_VIEW"
click at [688, 264] on select "NO_TAG FRONT_VIEW SIDE_VIEW BACK_VIEW CORNER_VIEW FEATURED_VIEW BIRDSEYE_VIEW D…" at bounding box center [892, 272] width 409 height 16
type input "CORNER_VIEW"
click at [1070, 537] on span "Save" at bounding box center [1070, 532] width 22 height 12
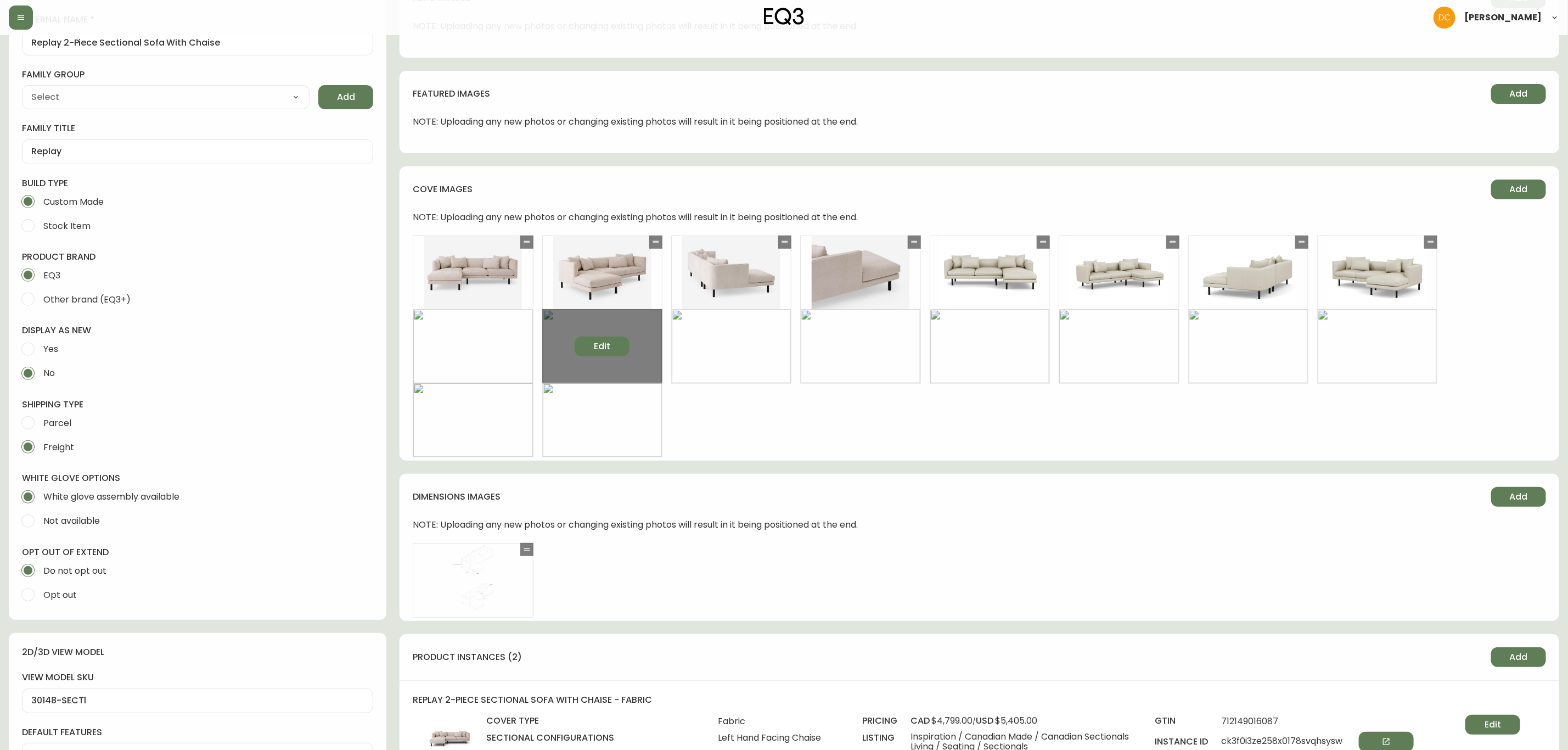
click at [611, 342] on button "Edit" at bounding box center [601, 346] width 55 height 20
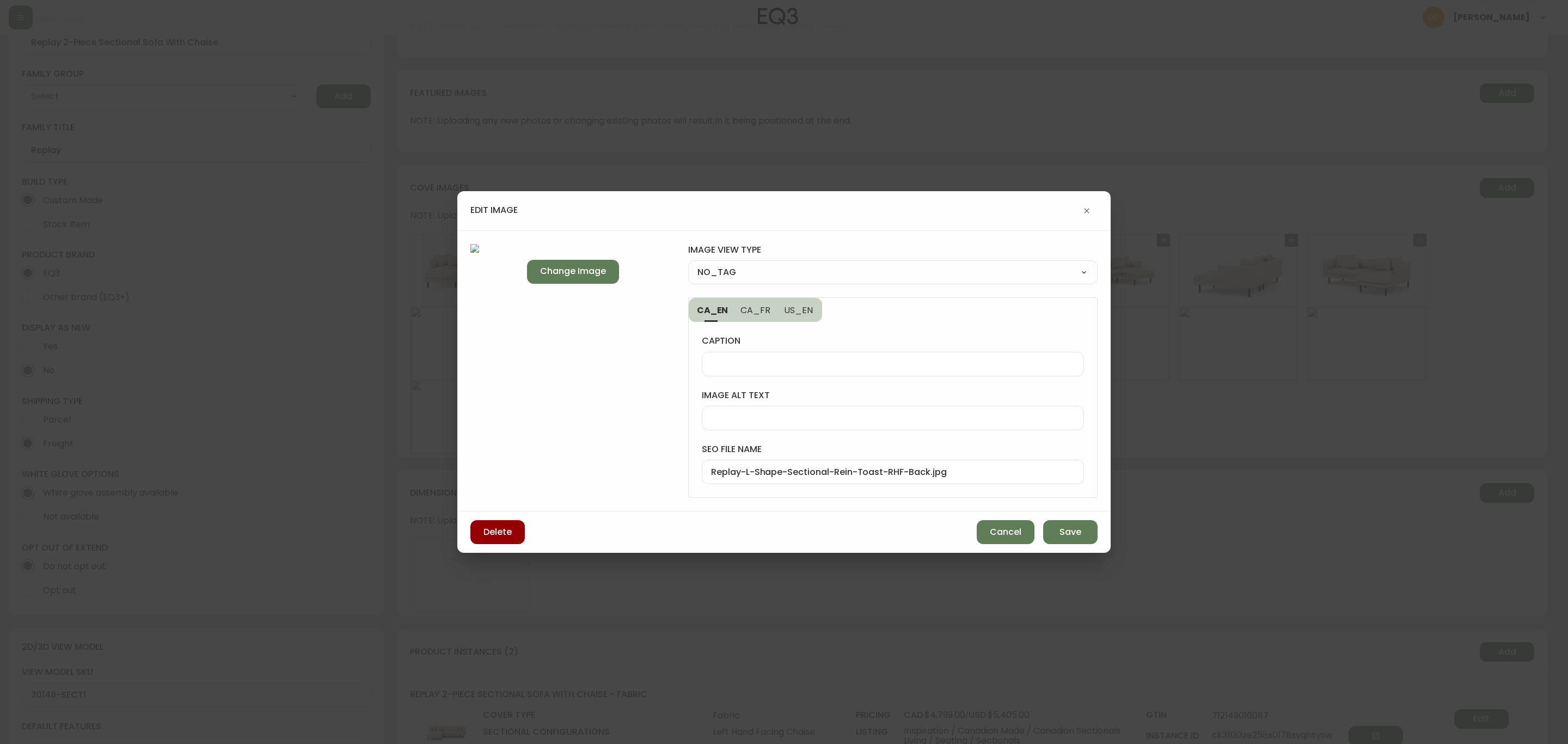
click at [799, 259] on div "image view type NO_TAG NO_TAG FRONT_VIEW SIDE_VIEW BACK_VIEW CORNER_VIEW FEATUR…" at bounding box center [892, 264] width 409 height 41
click at [797, 272] on select "NO_TAG FRONT_VIEW SIDE_VIEW BACK_VIEW CORNER_VIEW FEATURED_VIEW BIRDSEYE_VIEW D…" at bounding box center [892, 272] width 409 height 16
select select "BACK_VIEW"
click at [688, 264] on select "NO_TAG FRONT_VIEW SIDE_VIEW BACK_VIEW CORNER_VIEW FEATURED_VIEW BIRDSEYE_VIEW D…" at bounding box center [892, 272] width 409 height 16
type input "BACK_VIEW"
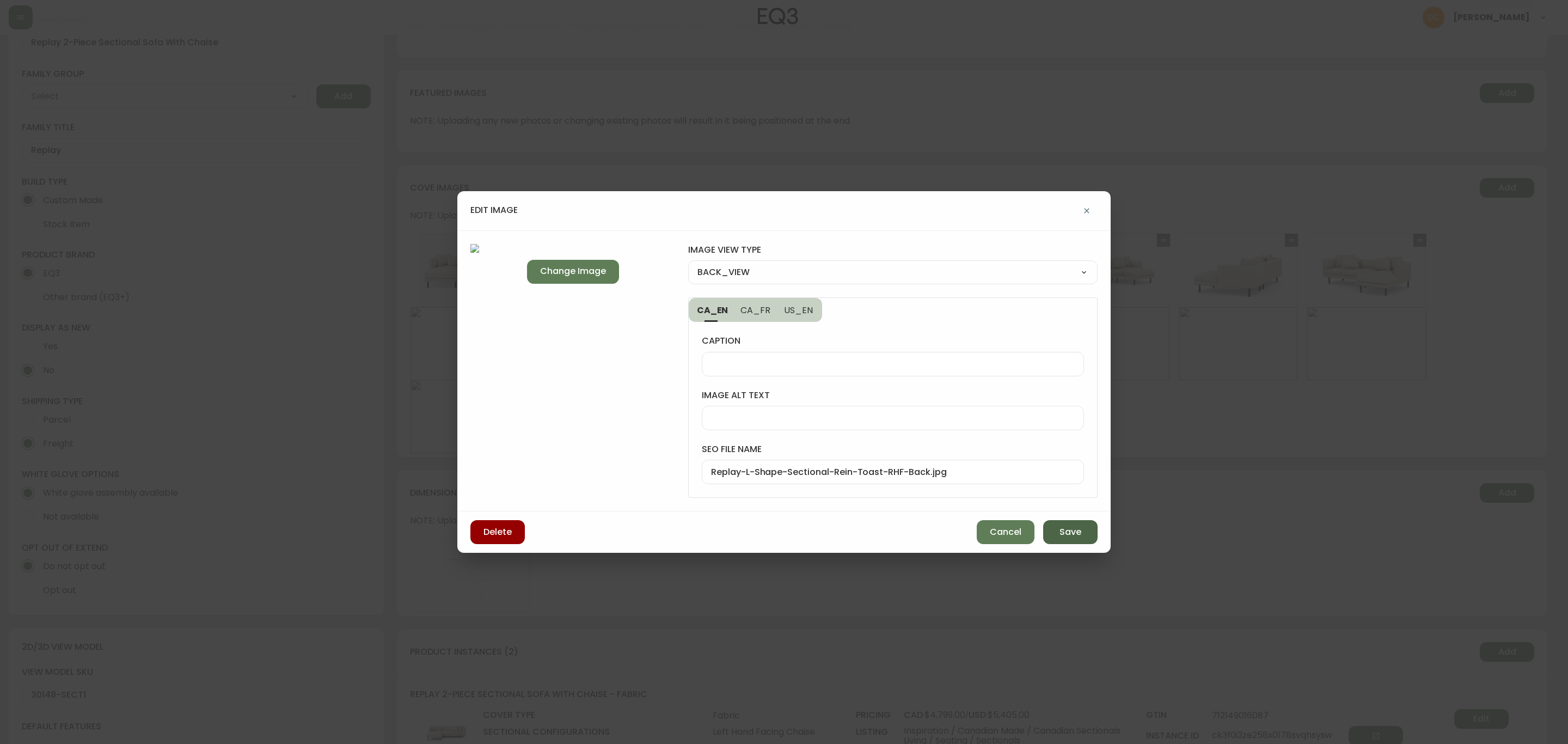
drag, startPoint x: 1068, startPoint y: 532, endPoint x: 1059, endPoint y: 529, distance: 9.5
click at [1067, 532] on span "Save" at bounding box center [1070, 532] width 22 height 12
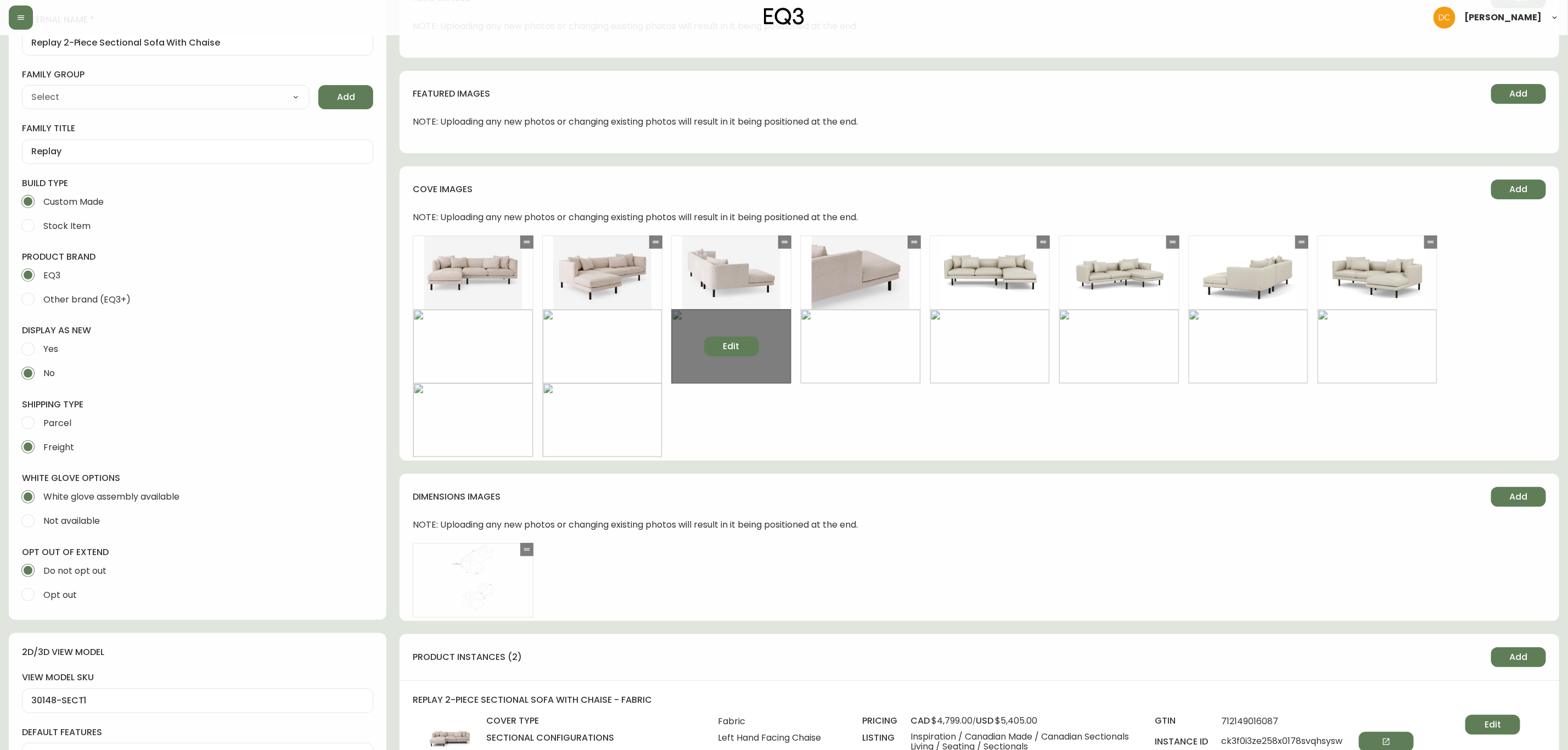
click at [750, 344] on button "Edit" at bounding box center [731, 346] width 55 height 20
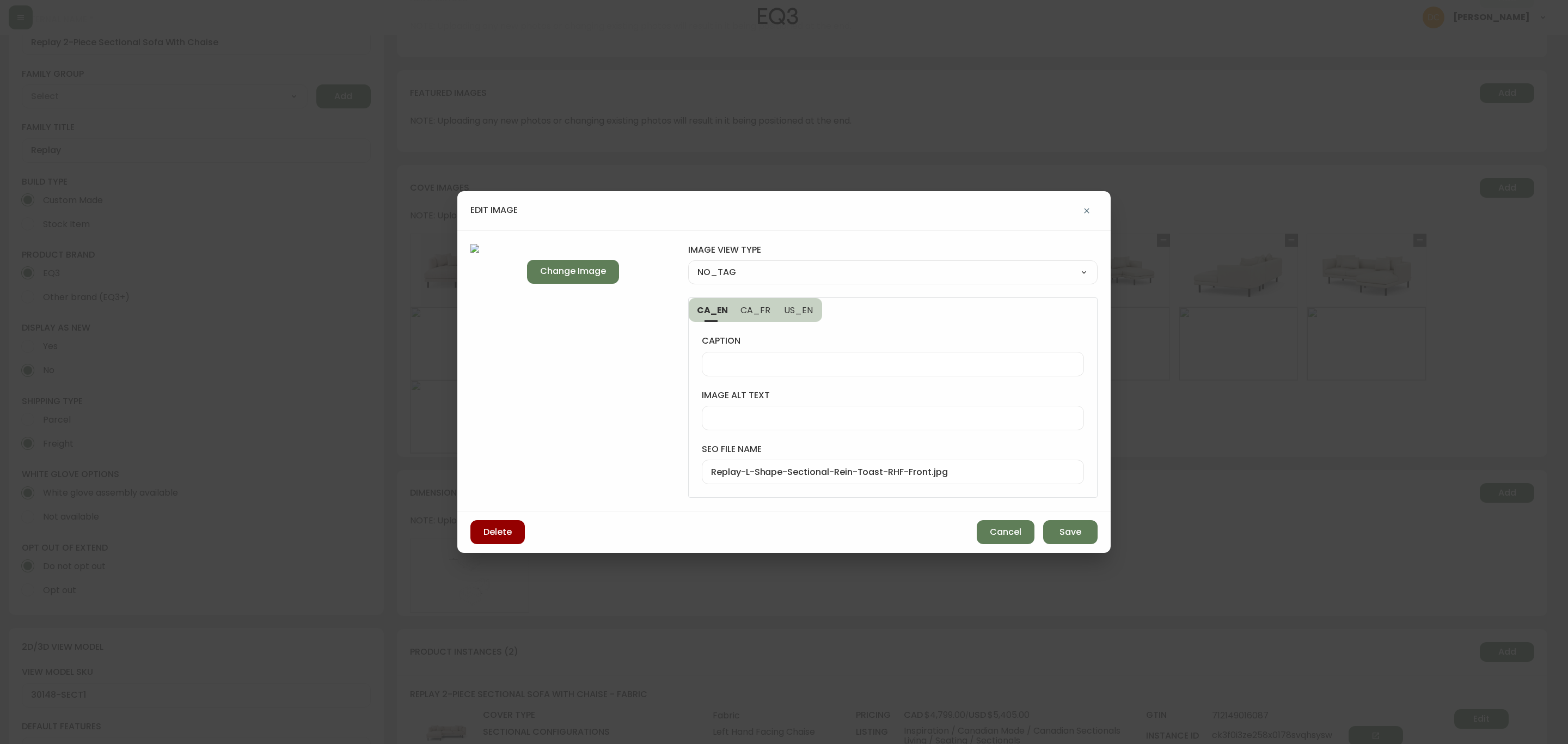
click at [775, 267] on select "NO_TAG FRONT_VIEW SIDE_VIEW BACK_VIEW CORNER_VIEW FEATURED_VIEW BIRDSEYE_VIEW D…" at bounding box center [892, 272] width 409 height 16
select select "FRONT_VIEW"
click at [688, 264] on select "NO_TAG FRONT_VIEW SIDE_VIEW BACK_VIEW CORNER_VIEW FEATURED_VIEW BIRDSEYE_VIEW D…" at bounding box center [892, 272] width 409 height 16
type input "FRONT_VIEW"
drag, startPoint x: 1062, startPoint y: 529, endPoint x: 1016, endPoint y: 481, distance: 66.5
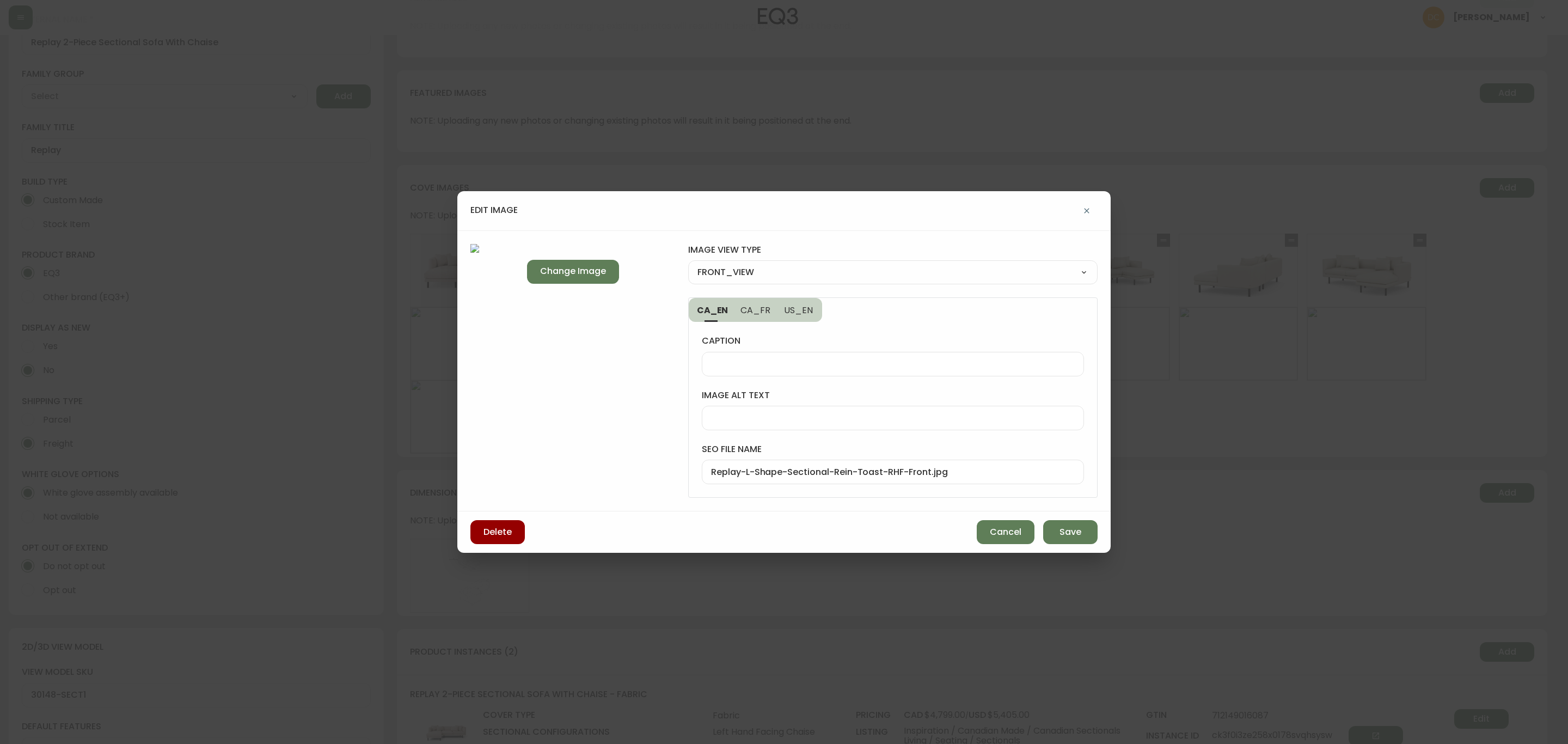
click at [1062, 529] on span "Save" at bounding box center [1070, 532] width 22 height 12
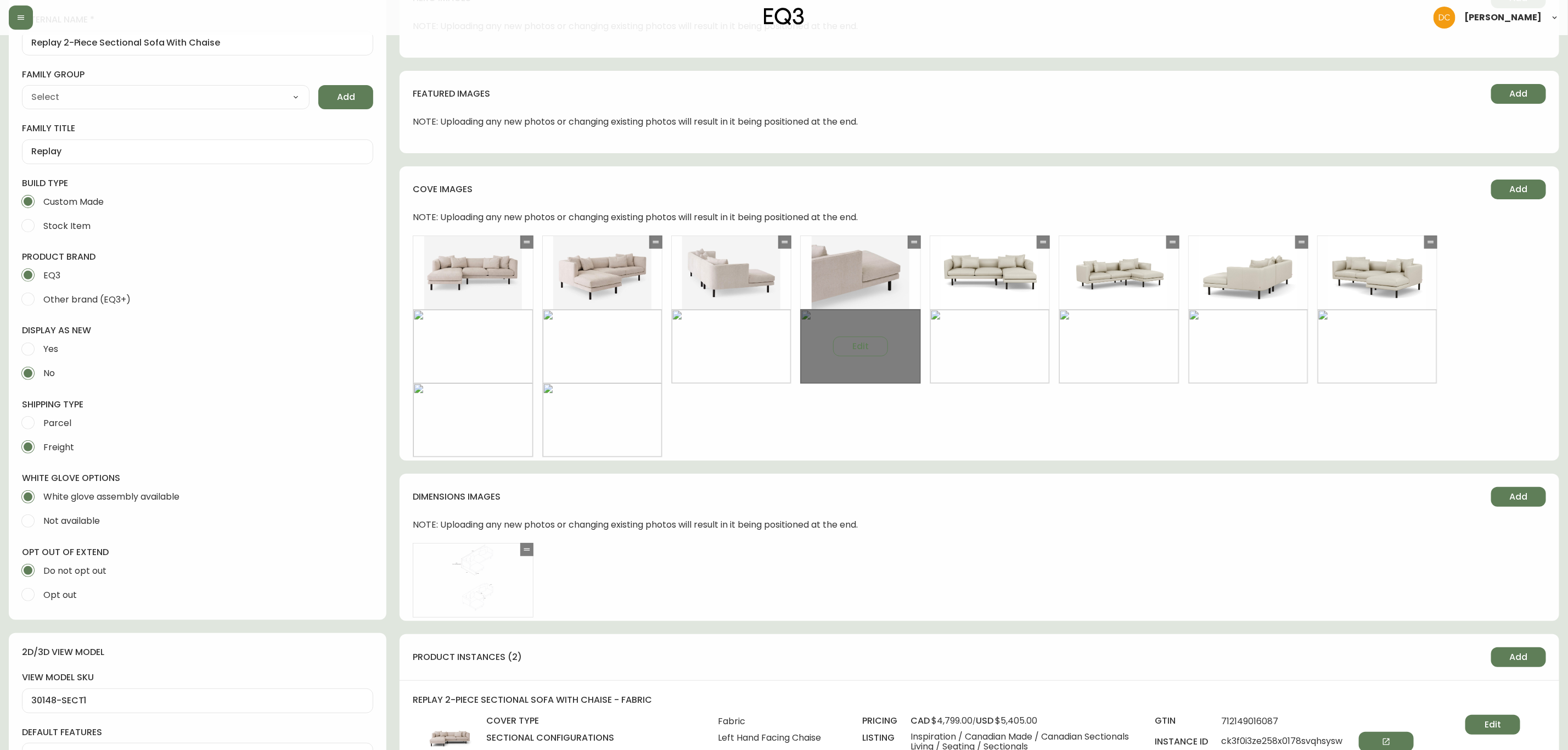
click at [878, 358] on div "Edit" at bounding box center [860, 346] width 120 height 74
click at [876, 351] on button "Edit" at bounding box center [860, 346] width 55 height 20
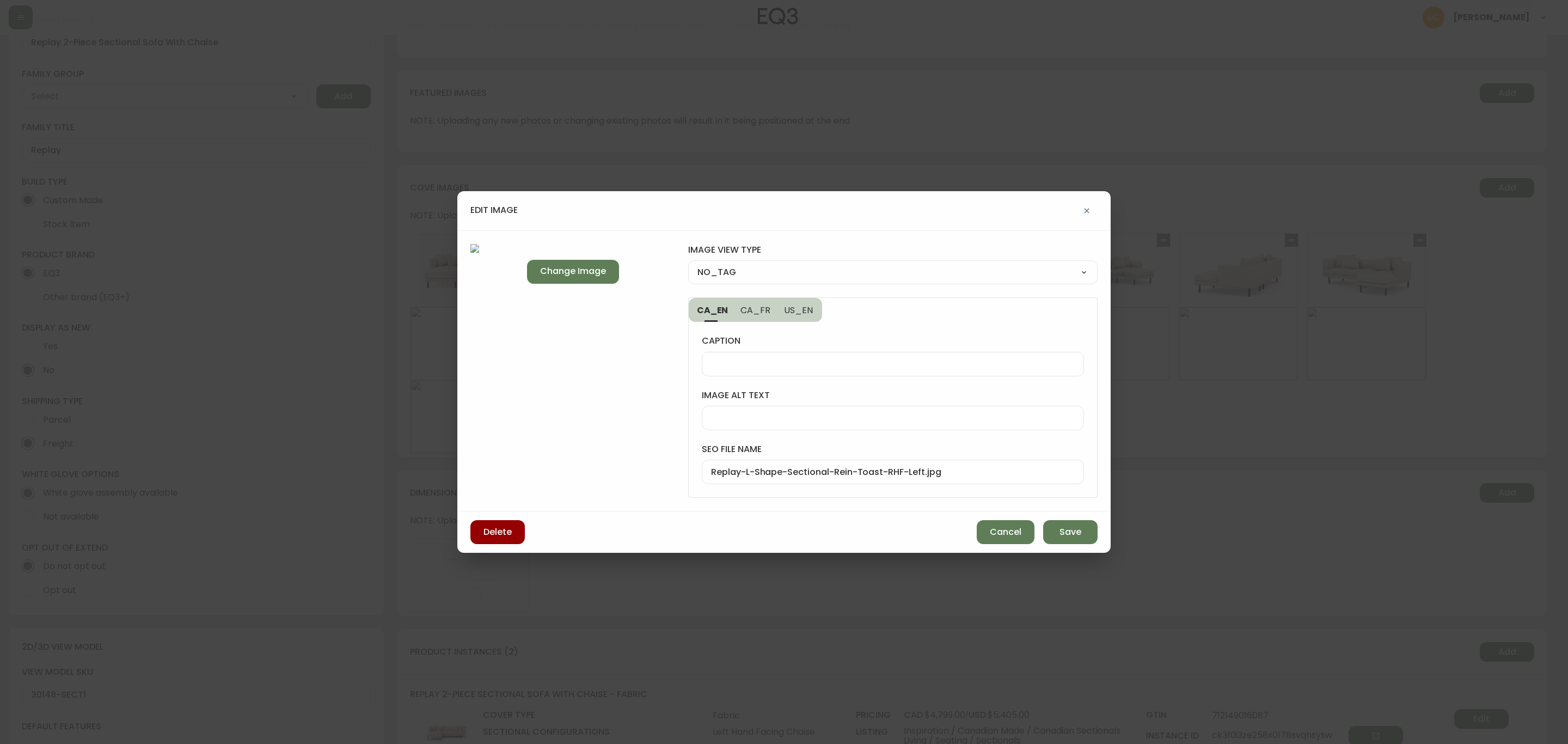
drag, startPoint x: 711, startPoint y: 247, endPoint x: 721, endPoint y: 273, distance: 27.9
click at [711, 248] on label "image view type" at bounding box center [892, 250] width 409 height 12
click at [721, 272] on select "NO_TAG FRONT_VIEW SIDE_VIEW BACK_VIEW CORNER_VIEW FEATURED_VIEW BIRDSEYE_VIEW D…" at bounding box center [892, 272] width 409 height 16
select select "SIDE_VIEW"
click at [688, 264] on select "NO_TAG FRONT_VIEW SIDE_VIEW BACK_VIEW CORNER_VIEW FEATURED_VIEW BIRDSEYE_VIEW D…" at bounding box center [892, 272] width 409 height 16
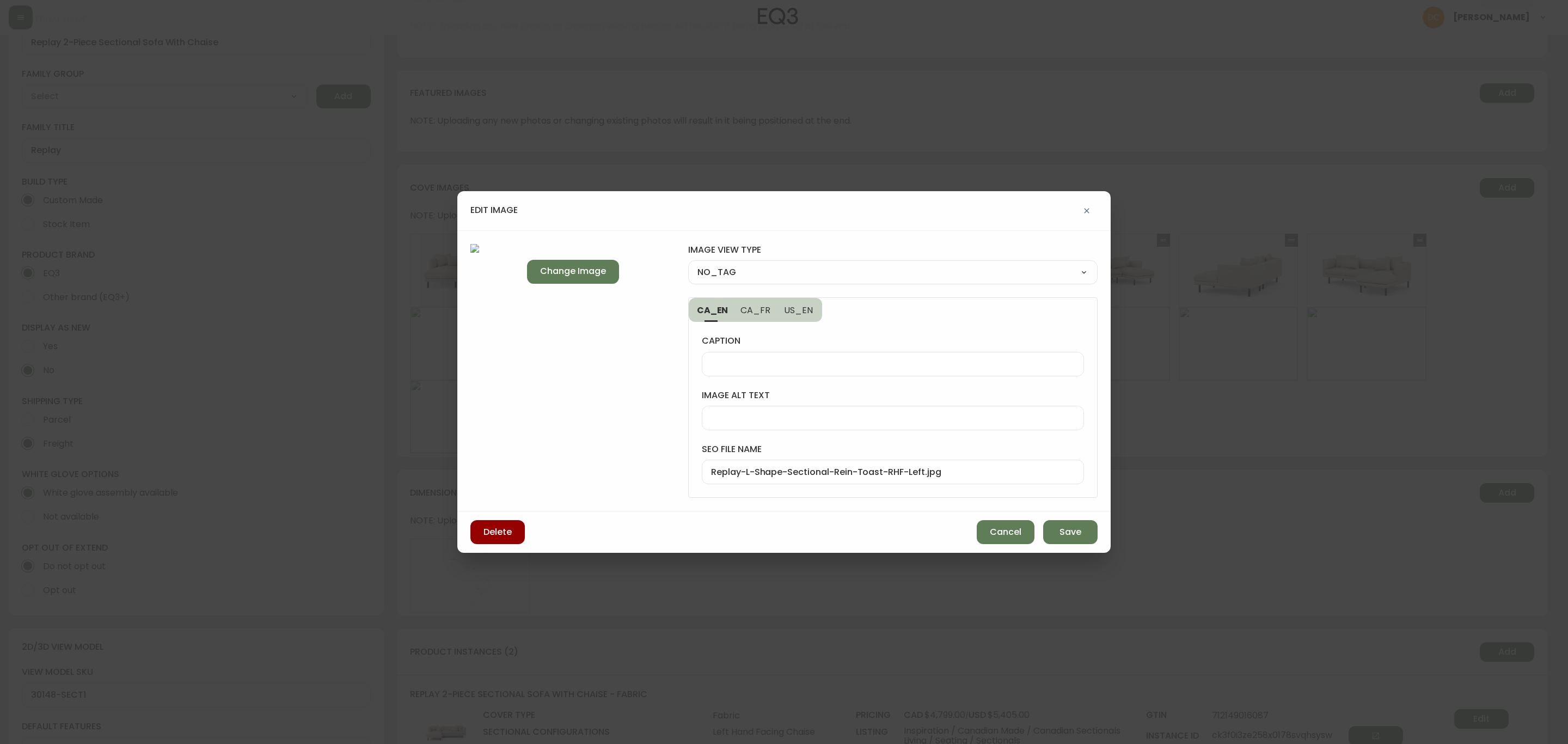
type input "SIDE_VIEW"
click at [1075, 537] on span "Save" at bounding box center [1070, 532] width 22 height 12
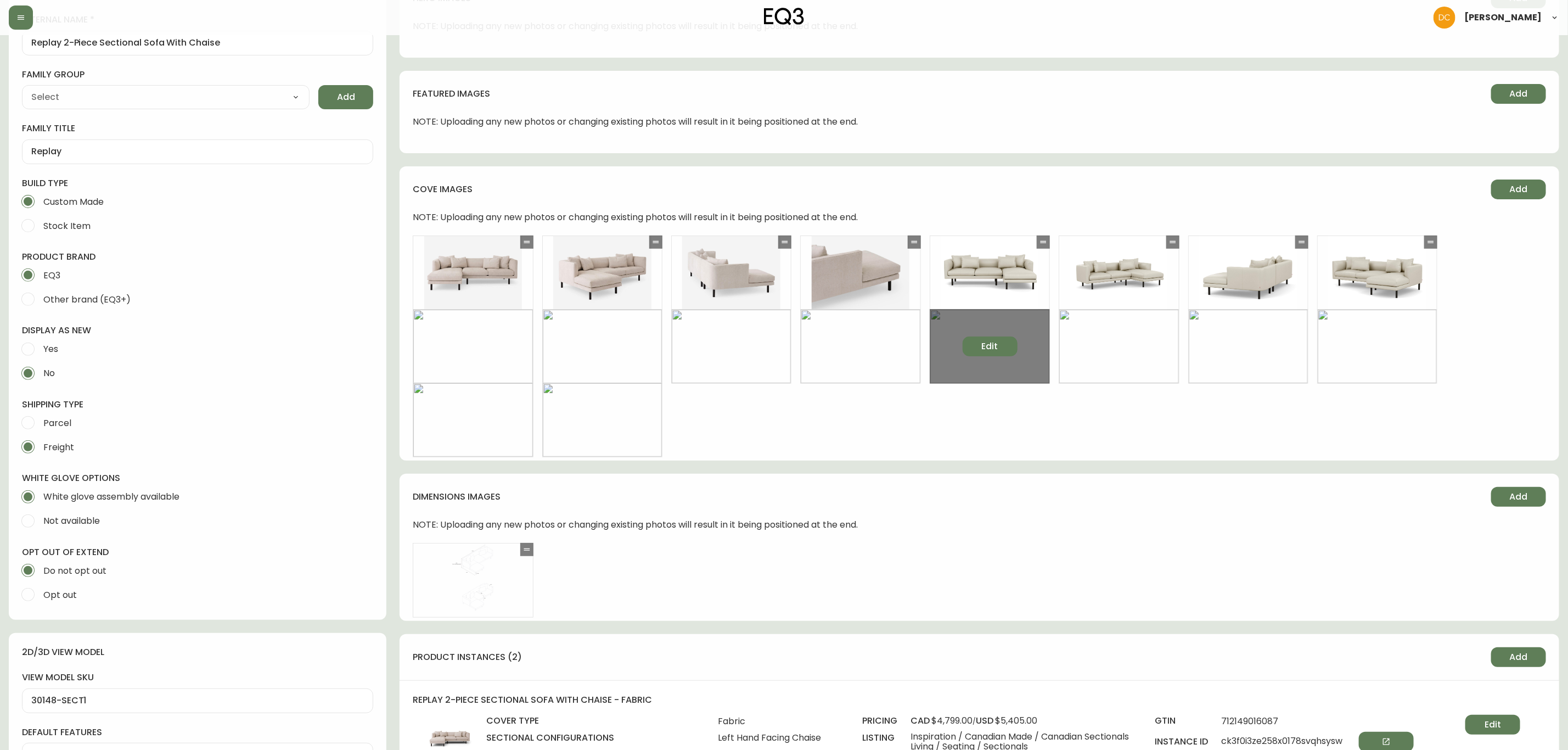
click at [998, 349] on button "Edit" at bounding box center [989, 346] width 55 height 20
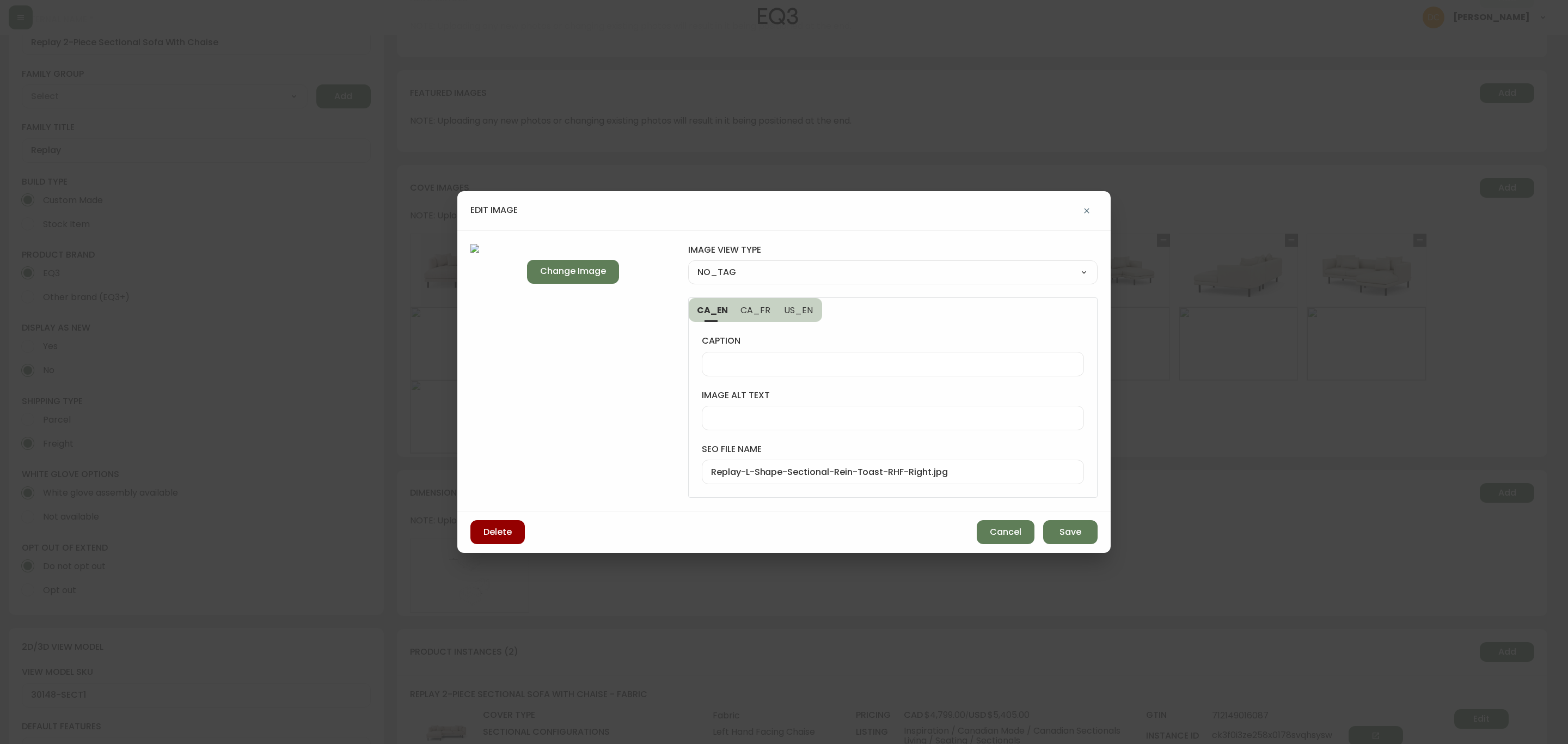
click at [820, 270] on select "NO_TAG FRONT_VIEW SIDE_VIEW BACK_VIEW CORNER_VIEW FEATURED_VIEW BIRDSEYE_VIEW D…" at bounding box center [892, 272] width 409 height 16
select select "SIDE_VIEW"
click at [688, 264] on select "NO_TAG FRONT_VIEW SIDE_VIEW BACK_VIEW CORNER_VIEW FEATURED_VIEW BIRDSEYE_VIEW D…" at bounding box center [892, 272] width 409 height 16
type input "SIDE_VIEW"
click at [1068, 530] on span "Save" at bounding box center [1070, 532] width 22 height 12
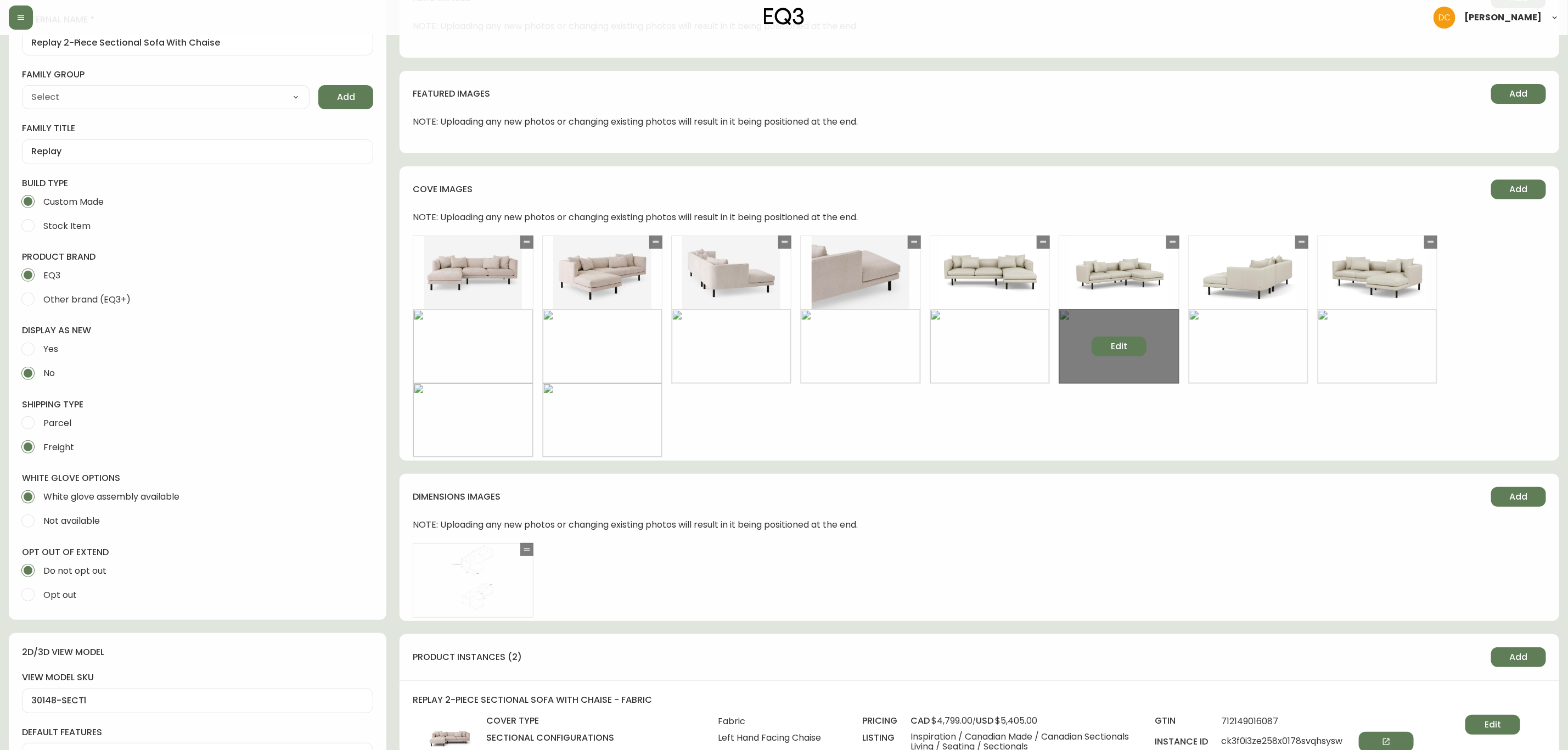
click at [1120, 349] on span "Edit" at bounding box center [1119, 346] width 16 height 12
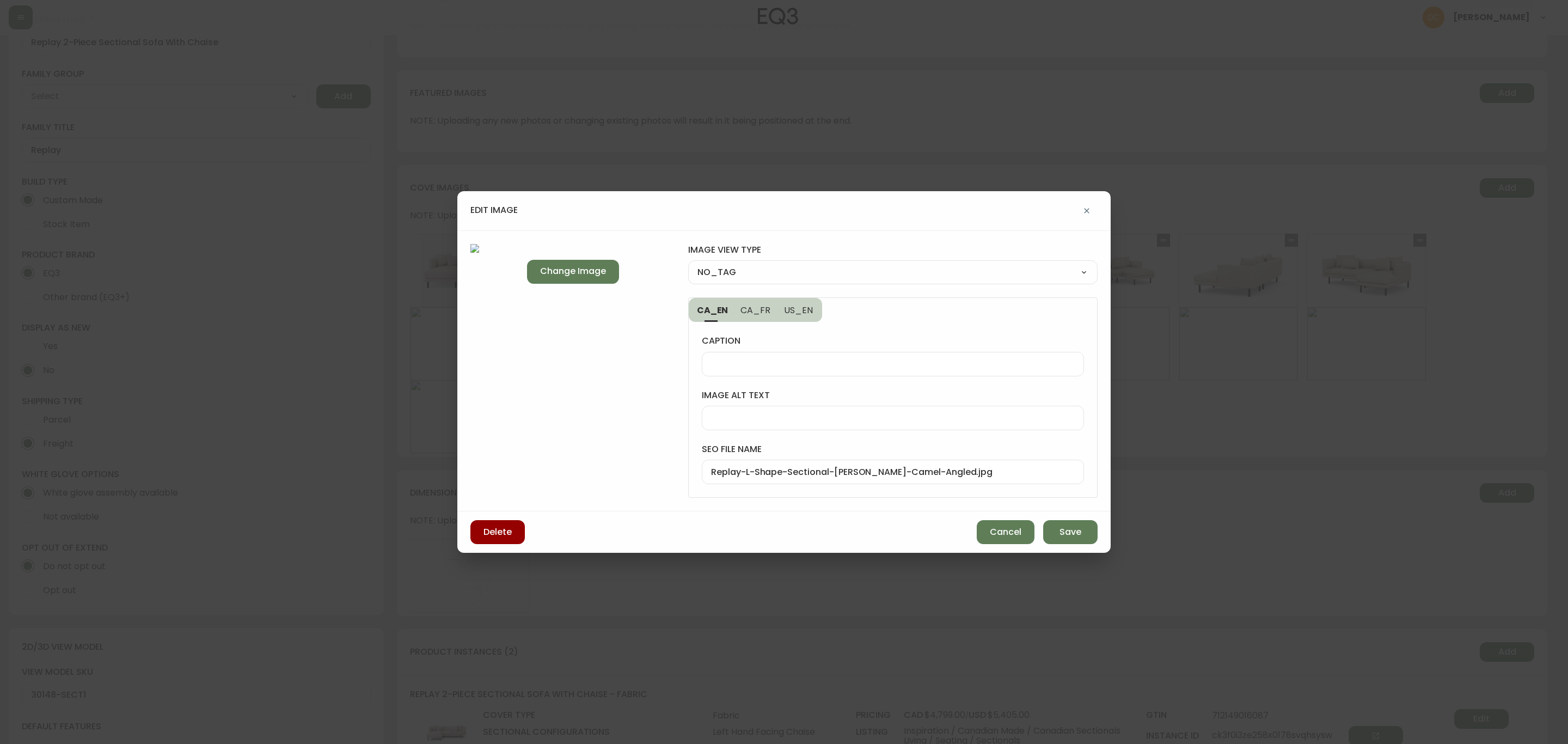
click at [780, 268] on select "NO_TAG FRONT_VIEW SIDE_VIEW BACK_VIEW CORNER_VIEW FEATURED_VIEW BIRDSEYE_VIEW D…" at bounding box center [892, 272] width 409 height 16
select select "CORNER_VIEW"
click at [688, 264] on select "NO_TAG FRONT_VIEW SIDE_VIEW BACK_VIEW CORNER_VIEW FEATURED_VIEW BIRDSEYE_VIEW D…" at bounding box center [892, 272] width 409 height 16
type input "CORNER_VIEW"
click at [1062, 541] on button "Save" at bounding box center [1070, 532] width 54 height 24
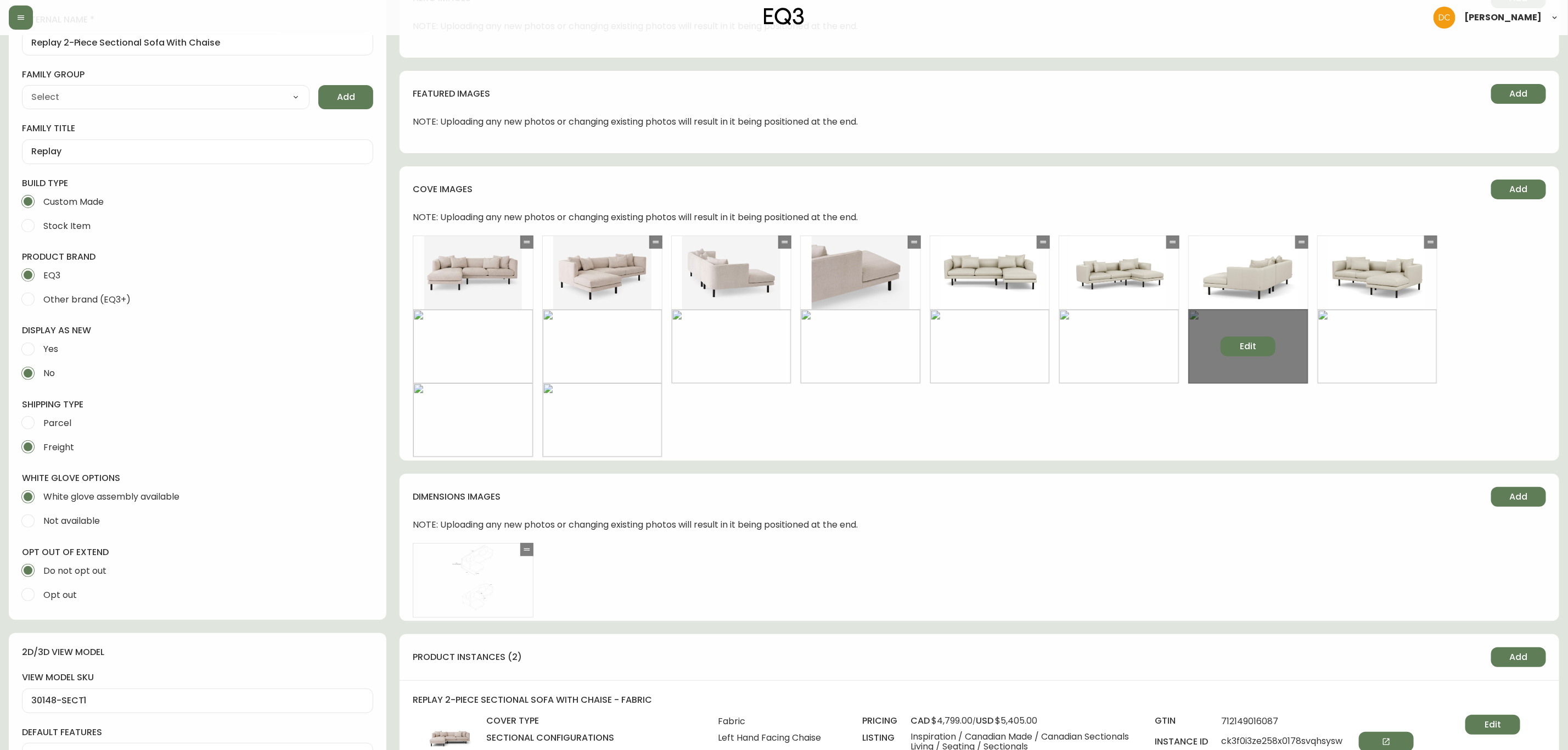
click at [1237, 348] on button "Edit" at bounding box center [1248, 346] width 55 height 20
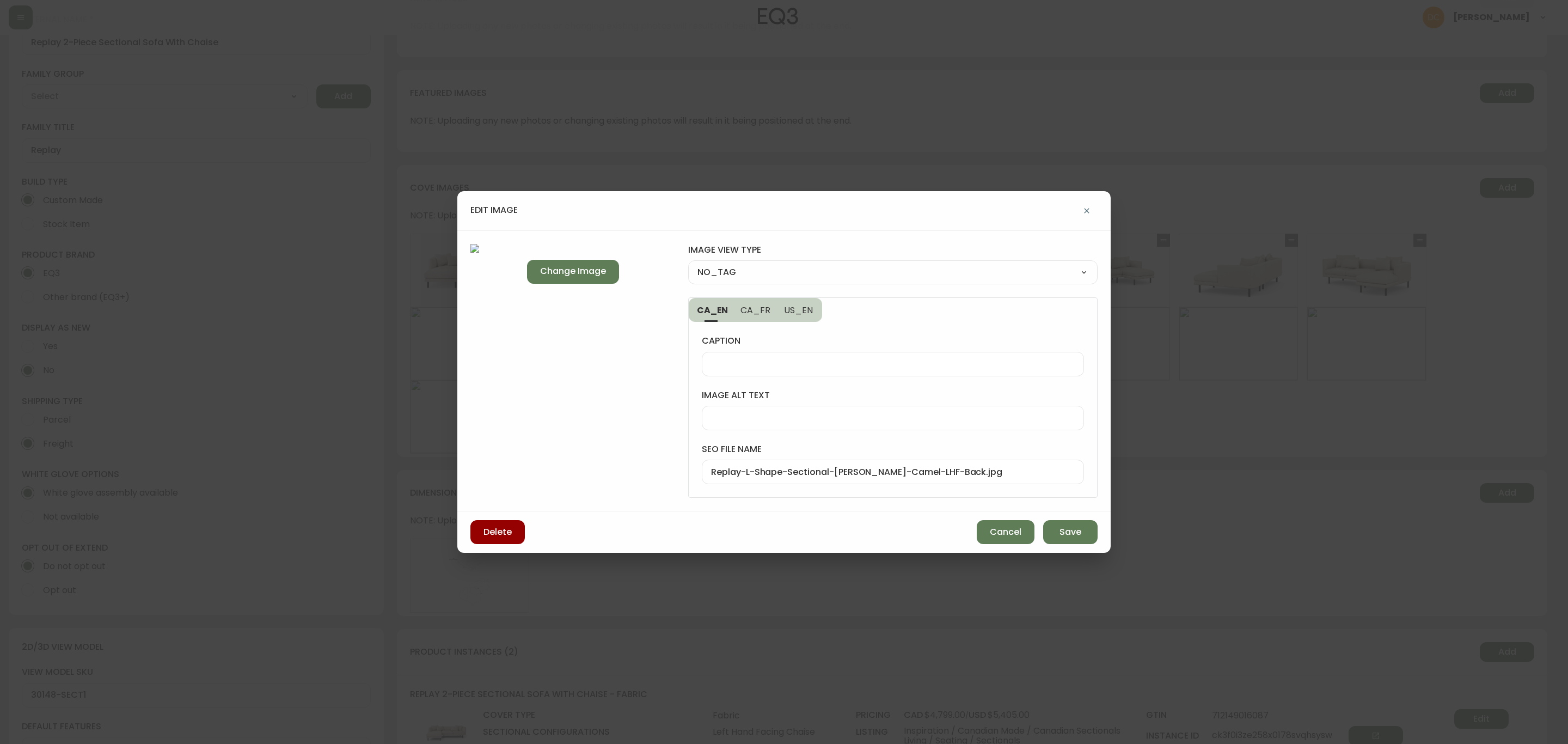
click at [801, 265] on select "NO_TAG FRONT_VIEW SIDE_VIEW BACK_VIEW CORNER_VIEW FEATURED_VIEW BIRDSEYE_VIEW D…" at bounding box center [892, 272] width 409 height 16
select select "FRONT_VIEW"
click at [688, 264] on select "NO_TAG FRONT_VIEW SIDE_VIEW BACK_VIEW CORNER_VIEW FEATURED_VIEW BIRDSEYE_VIEW D…" at bounding box center [892, 272] width 409 height 16
type input "FRONT_VIEW"
drag, startPoint x: 844, startPoint y: 273, endPoint x: 840, endPoint y: 278, distance: 6.4
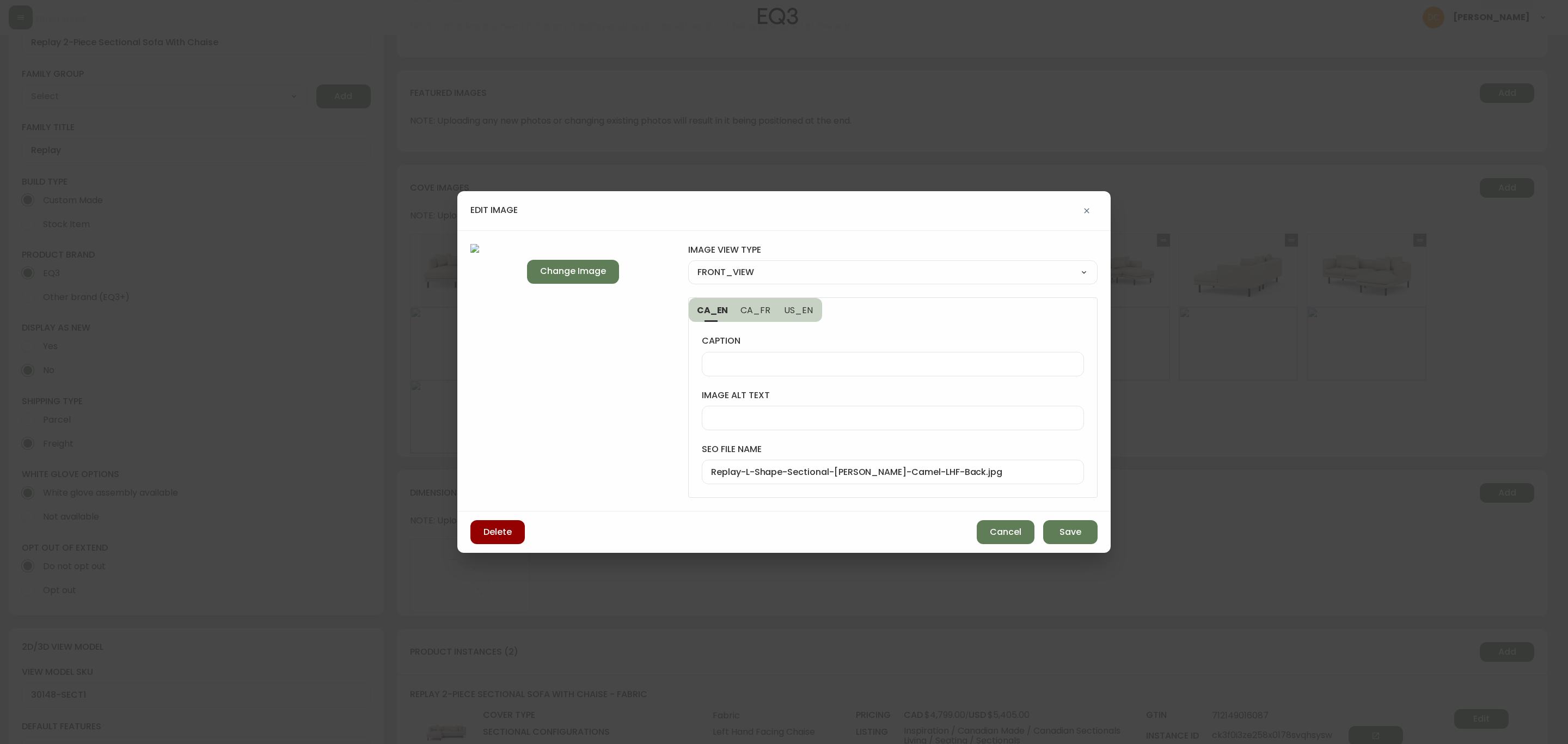
click at [844, 273] on select "NO_TAG FRONT_VIEW SIDE_VIEW BACK_VIEW CORNER_VIEW FEATURED_VIEW BIRDSEYE_VIEW D…" at bounding box center [892, 272] width 409 height 16
select select "BACK_VIEW"
click at [688, 264] on select "NO_TAG FRONT_VIEW SIDE_VIEW BACK_VIEW CORNER_VIEW FEATURED_VIEW BIRDSEYE_VIEW D…" at bounding box center [892, 272] width 409 height 16
type input "BACK_VIEW"
click at [1087, 530] on button "Save" at bounding box center [1070, 532] width 54 height 24
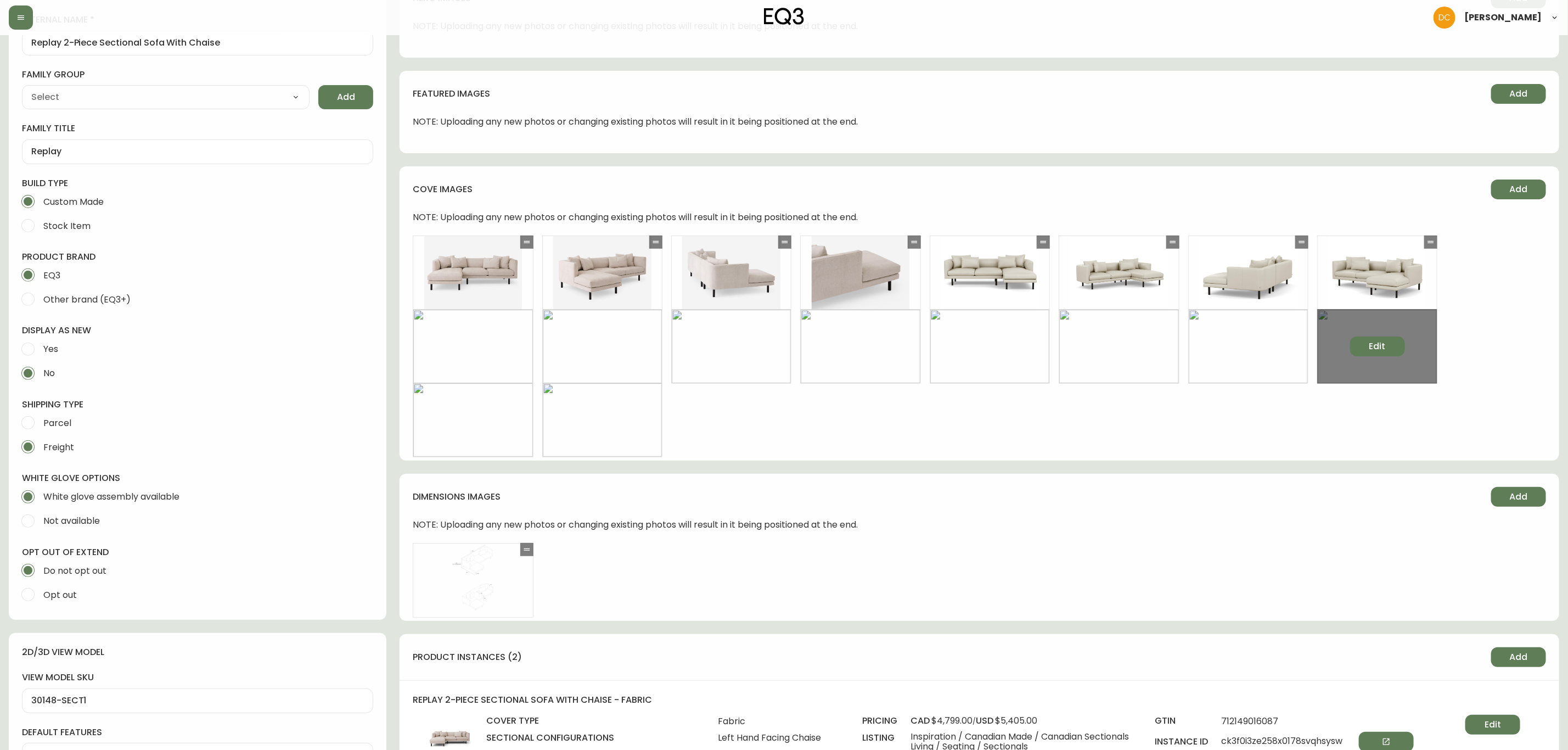
click at [1264, 345] on button "Edit" at bounding box center [1378, 346] width 55 height 20
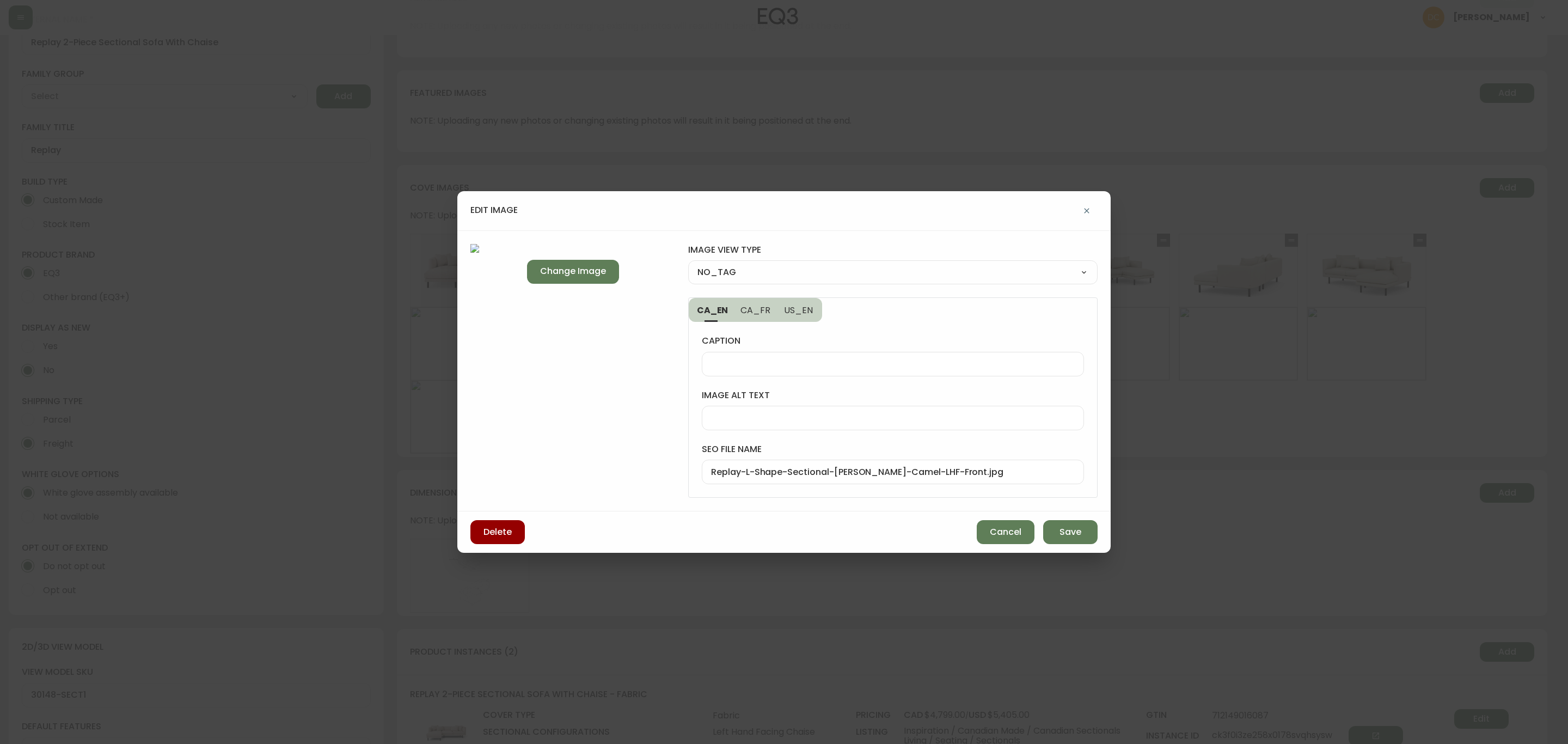
click at [864, 261] on div "NO_TAG FRONT_VIEW SIDE_VIEW BACK_VIEW CORNER_VIEW FEATURED_VIEW BIRDSEYE_VIEW D…" at bounding box center [892, 272] width 409 height 24
click at [850, 280] on select "NO_TAG FRONT_VIEW SIDE_VIEW BACK_VIEW CORNER_VIEW FEATURED_VIEW BIRDSEYE_VIEW D…" at bounding box center [892, 272] width 409 height 16
select select "FRONT_VIEW"
click at [688, 264] on select "NO_TAG FRONT_VIEW SIDE_VIEW BACK_VIEW CORNER_VIEW FEATURED_VIEW BIRDSEYE_VIEW D…" at bounding box center [892, 272] width 409 height 16
type input "FRONT_VIEW"
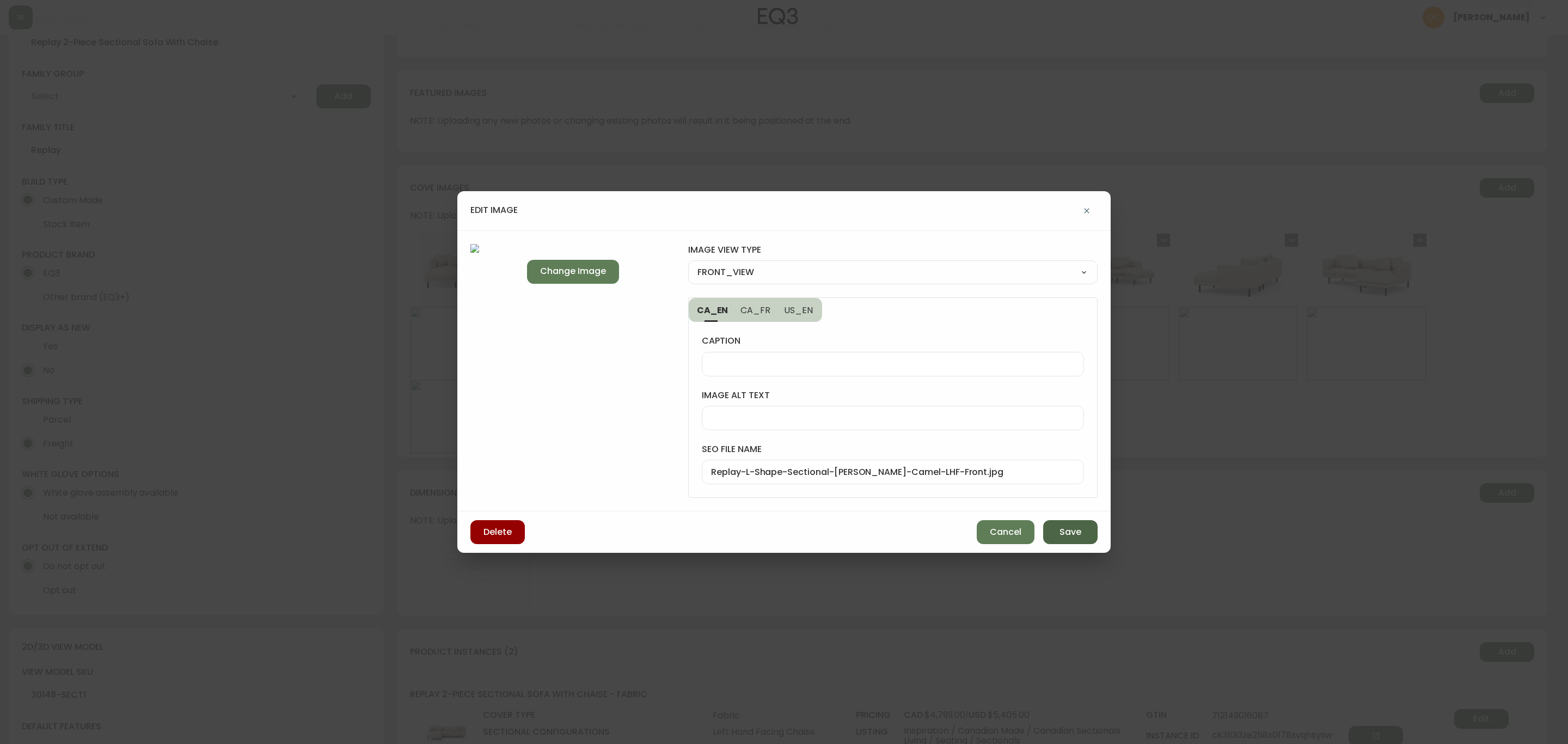
click at [1074, 532] on span "Save" at bounding box center [1070, 532] width 22 height 12
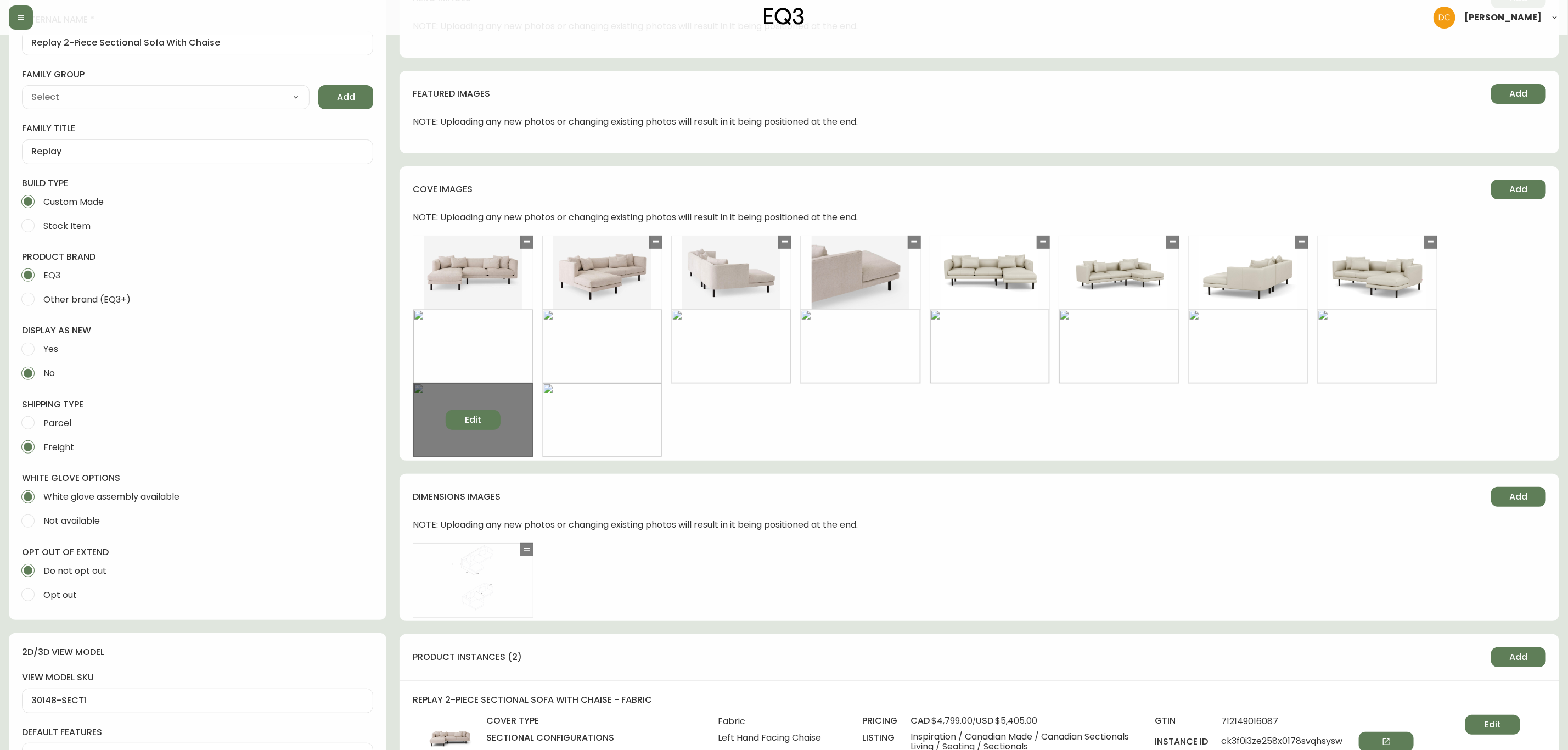
click at [485, 413] on button "Edit" at bounding box center [473, 420] width 55 height 20
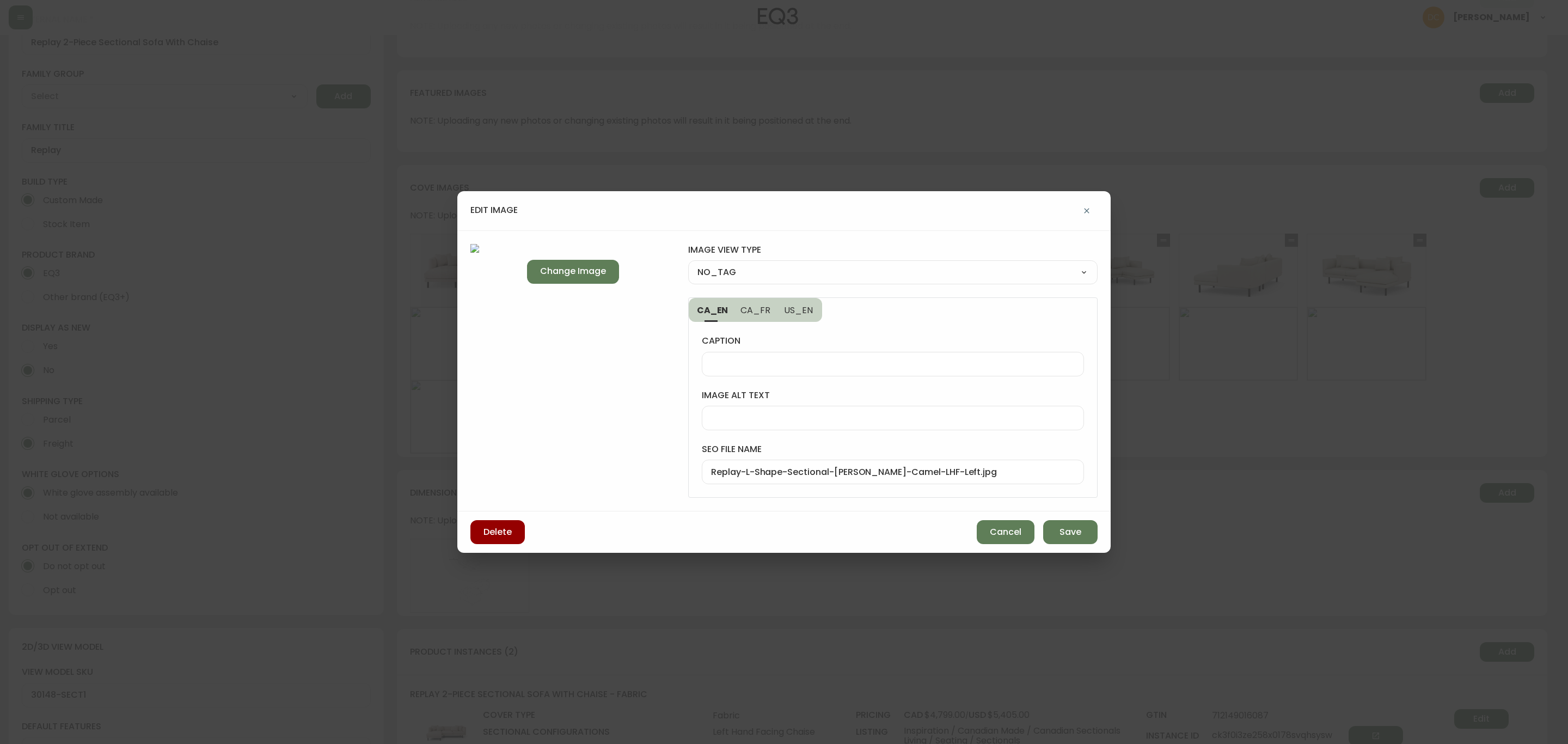
click at [707, 270] on select "NO_TAG FRONT_VIEW SIDE_VIEW BACK_VIEW CORNER_VIEW FEATURED_VIEW BIRDSEYE_VIEW D…" at bounding box center [892, 272] width 409 height 16
select select "SIDE_VIEW"
click at [688, 264] on select "NO_TAG FRONT_VIEW SIDE_VIEW BACK_VIEW CORNER_VIEW FEATURED_VIEW BIRDSEYE_VIEW D…" at bounding box center [892, 272] width 409 height 16
type input "SIDE_VIEW"
click at [1066, 535] on span "Save" at bounding box center [1070, 532] width 22 height 12
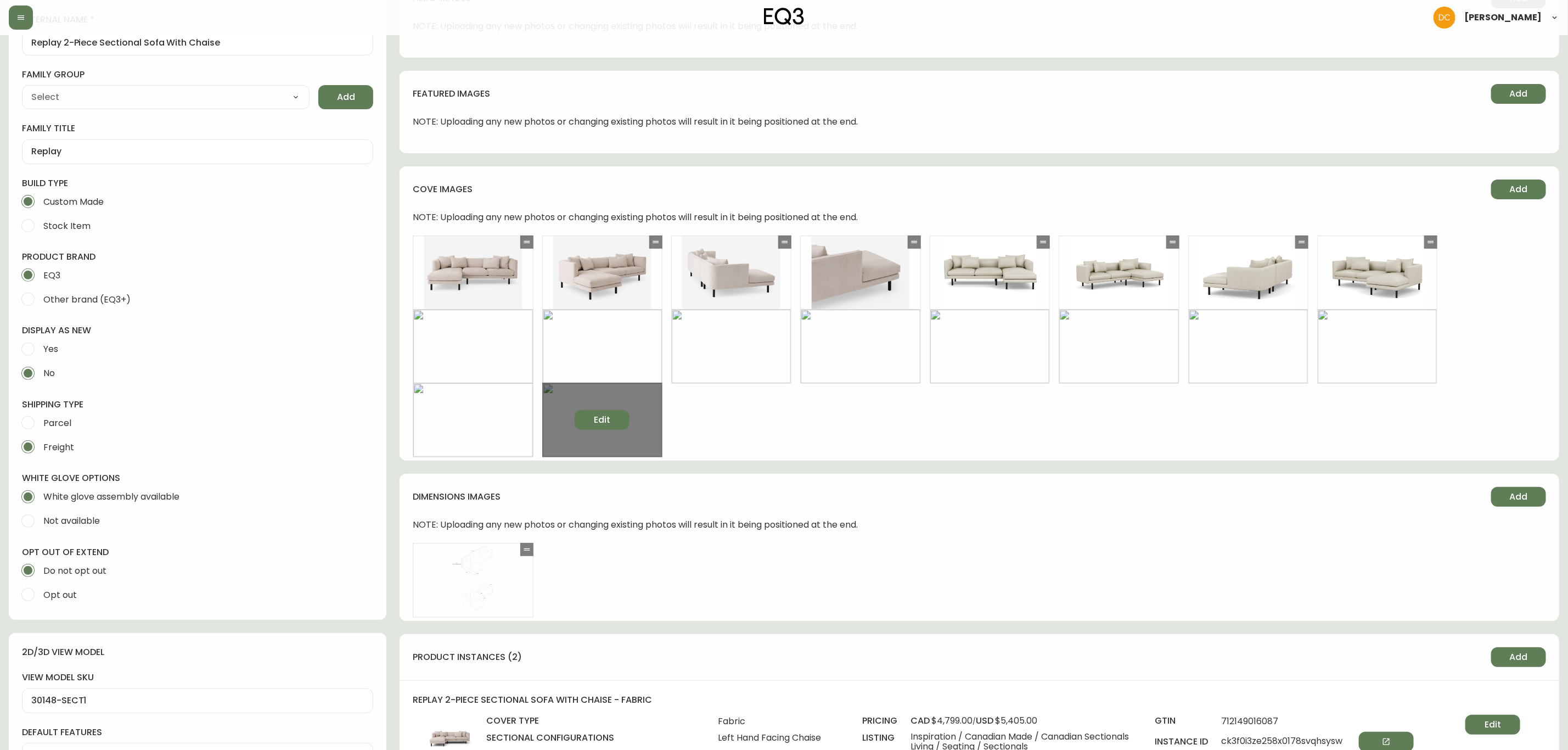
click at [610, 416] on span "Edit" at bounding box center [602, 420] width 16 height 12
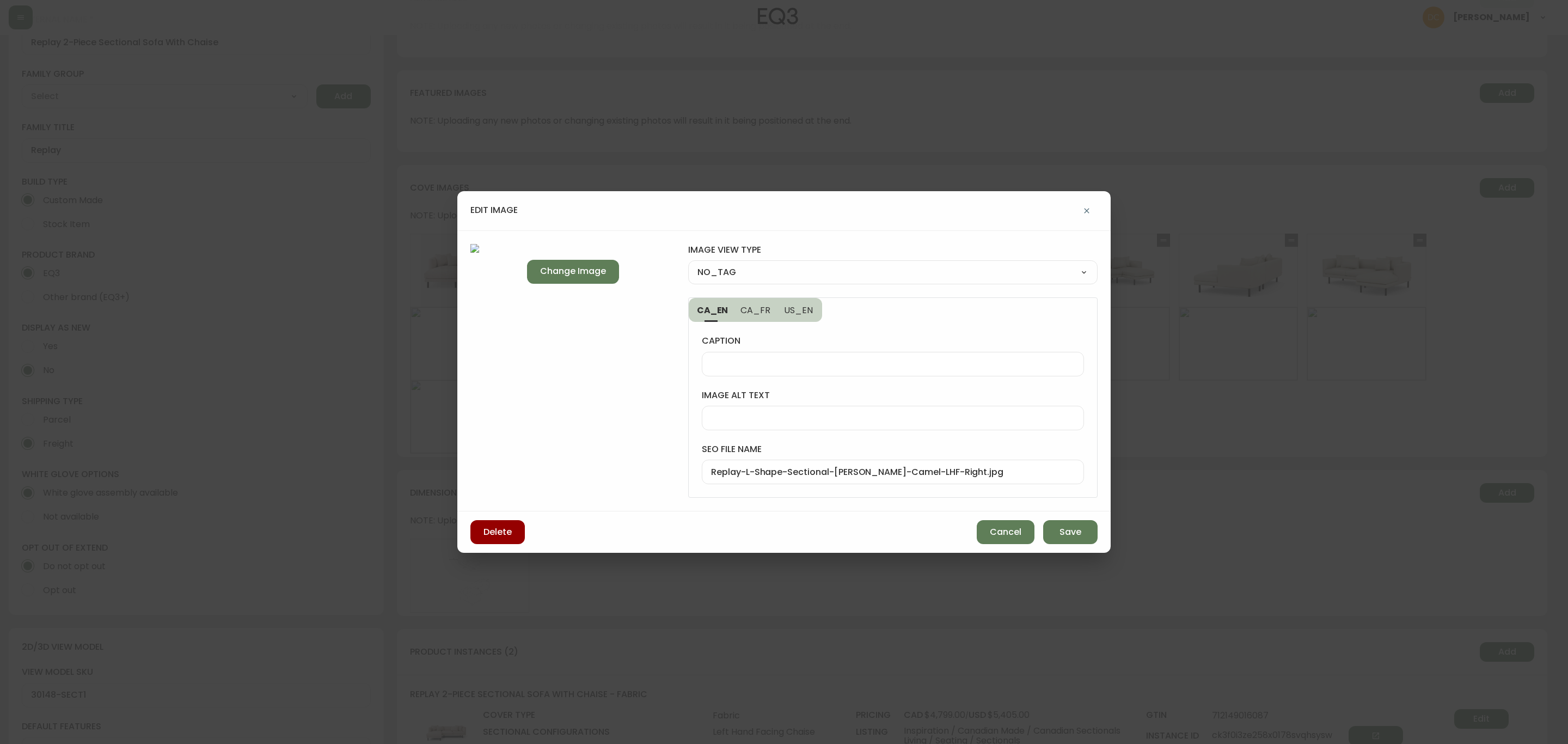
drag, startPoint x: 744, startPoint y: 263, endPoint x: 749, endPoint y: 272, distance: 10.3
click at [744, 264] on select "NO_TAG FRONT_VIEW SIDE_VIEW BACK_VIEW CORNER_VIEW FEATURED_VIEW BIRDSEYE_VIEW D…" at bounding box center [892, 272] width 409 height 16
select select "SIDE_VIEW"
click at [688, 264] on select "NO_TAG FRONT_VIEW SIDE_VIEW BACK_VIEW CORNER_VIEW FEATURED_VIEW BIRDSEYE_VIEW D…" at bounding box center [892, 272] width 409 height 16
type input "SIDE_VIEW"
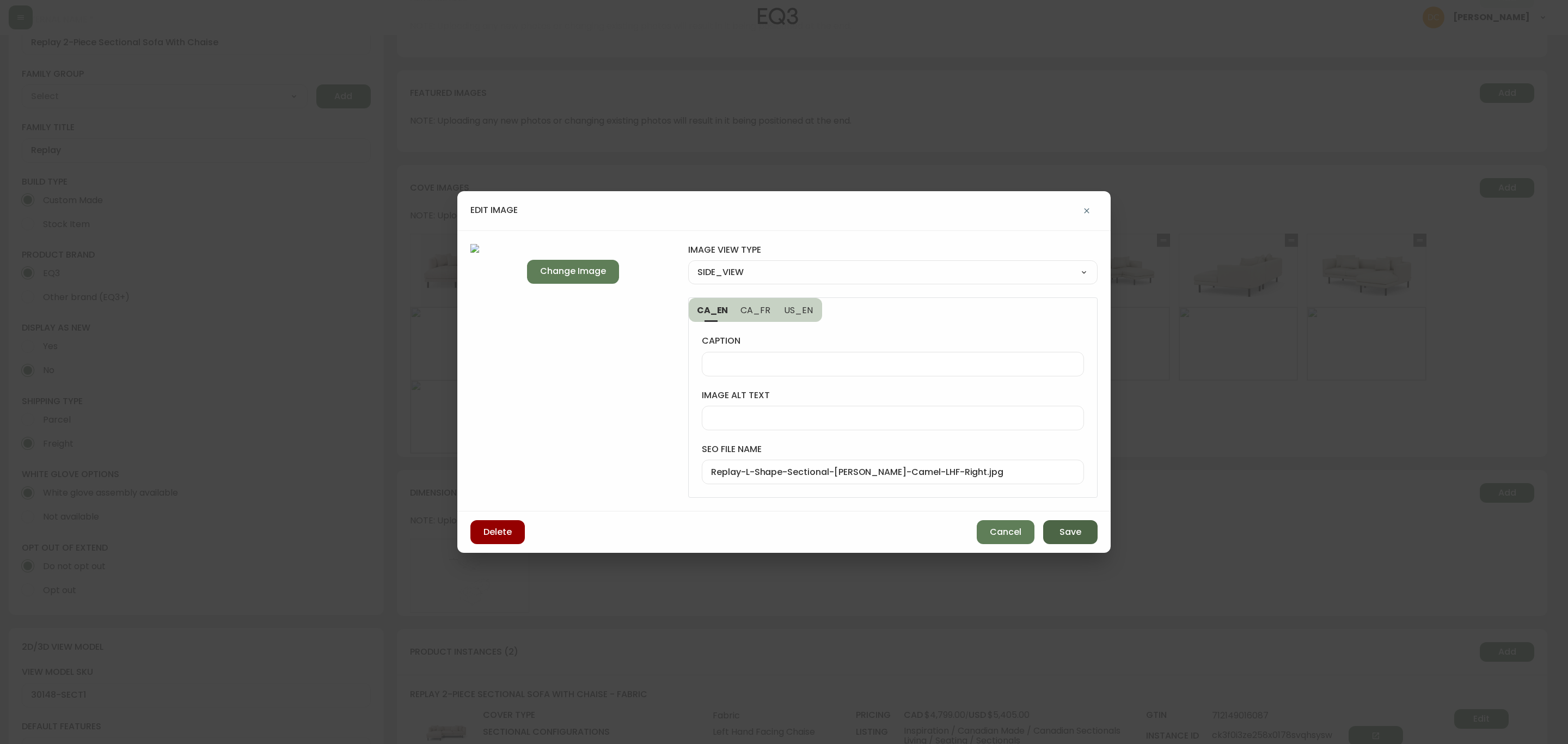
click at [1070, 532] on span "Save" at bounding box center [1070, 532] width 22 height 12
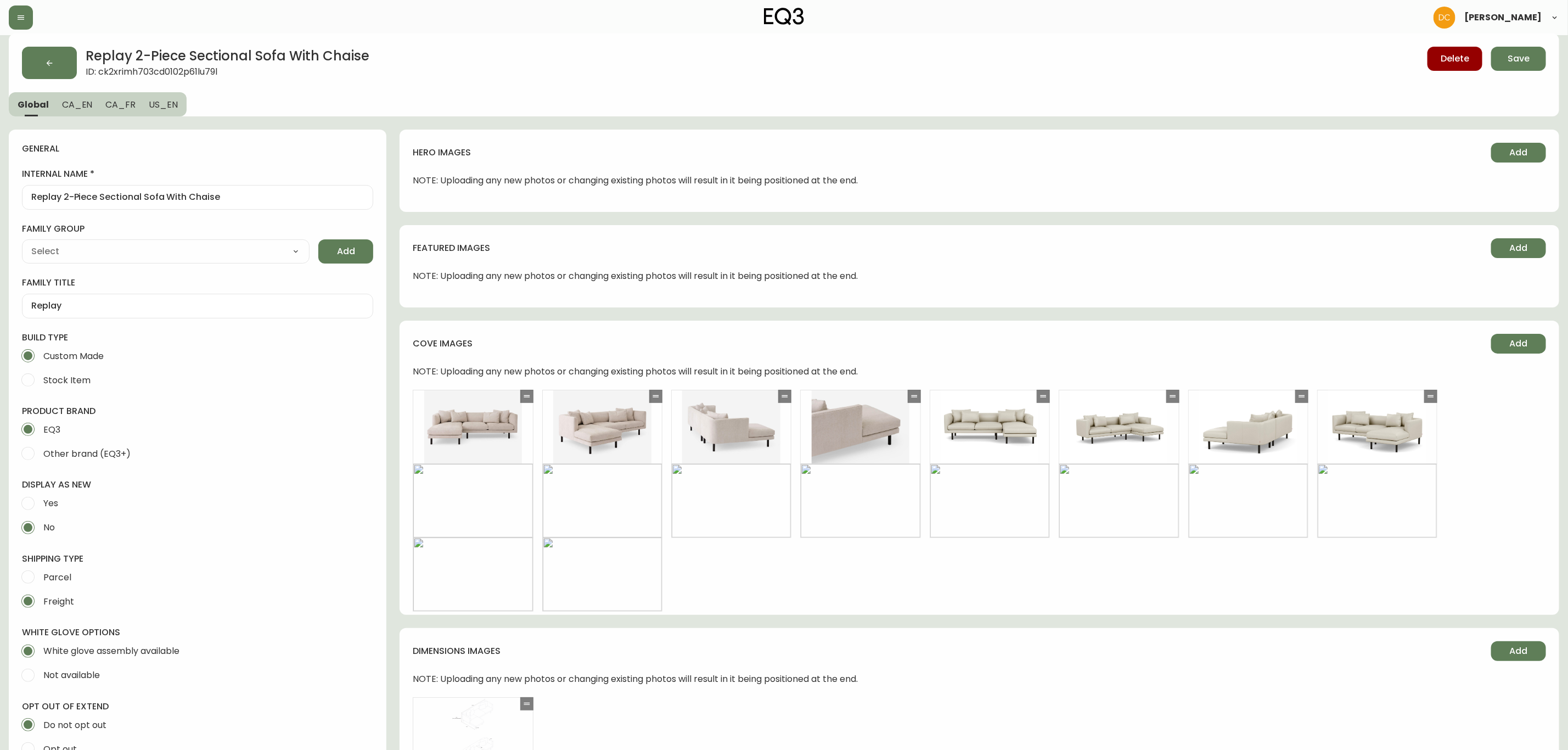
scroll to position [0, 0]
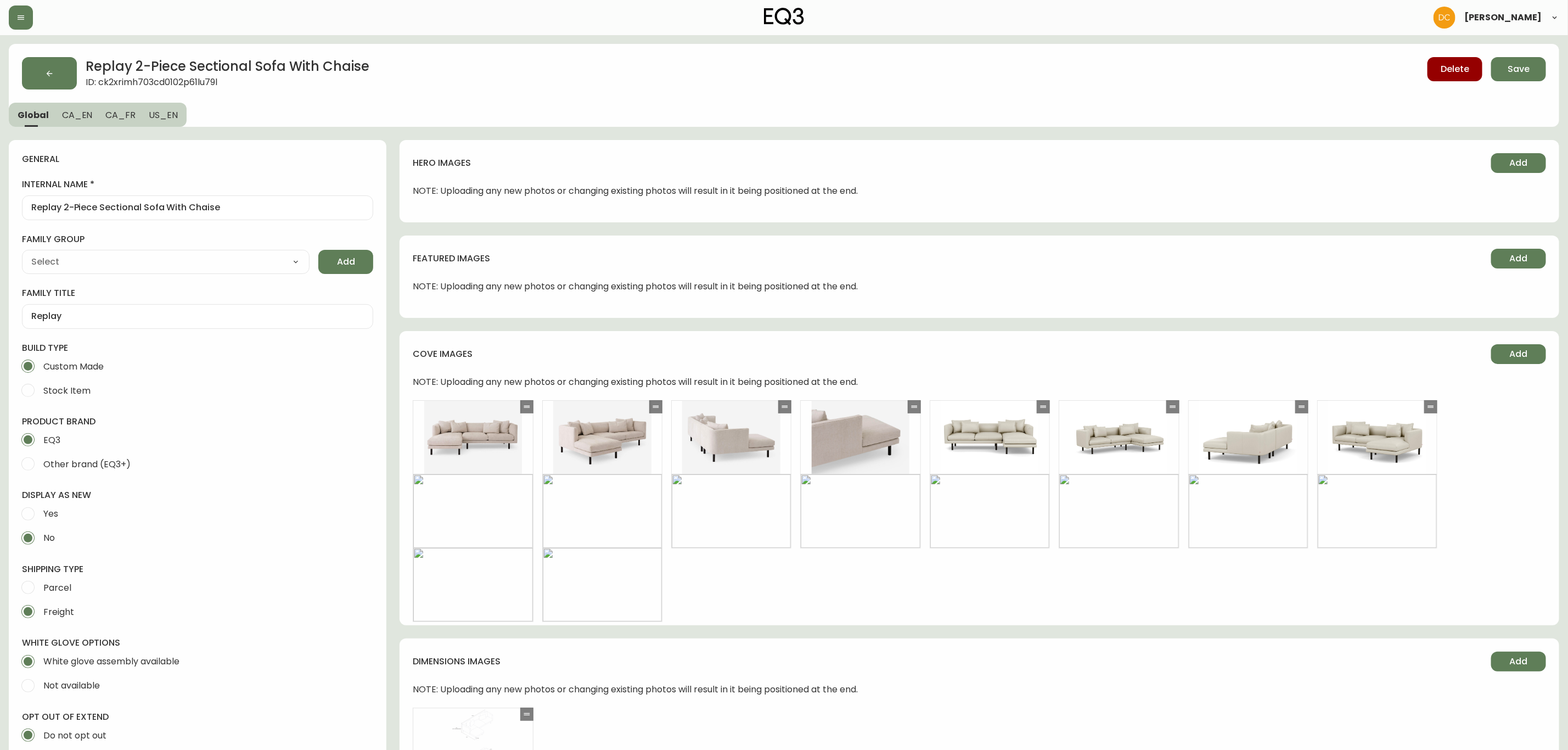
click at [83, 118] on span "CA_EN" at bounding box center [78, 115] width 31 height 11
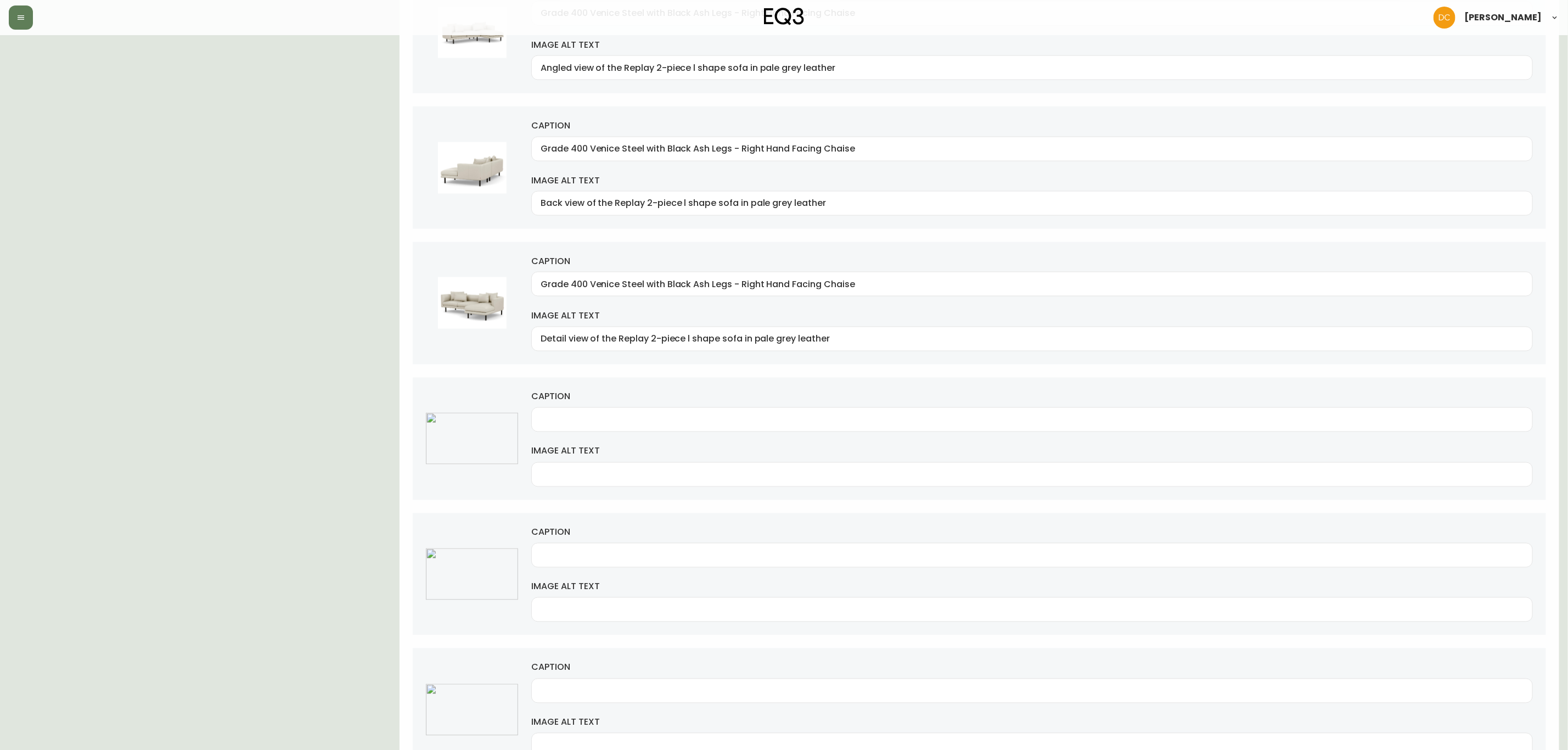
scroll to position [1235, 0]
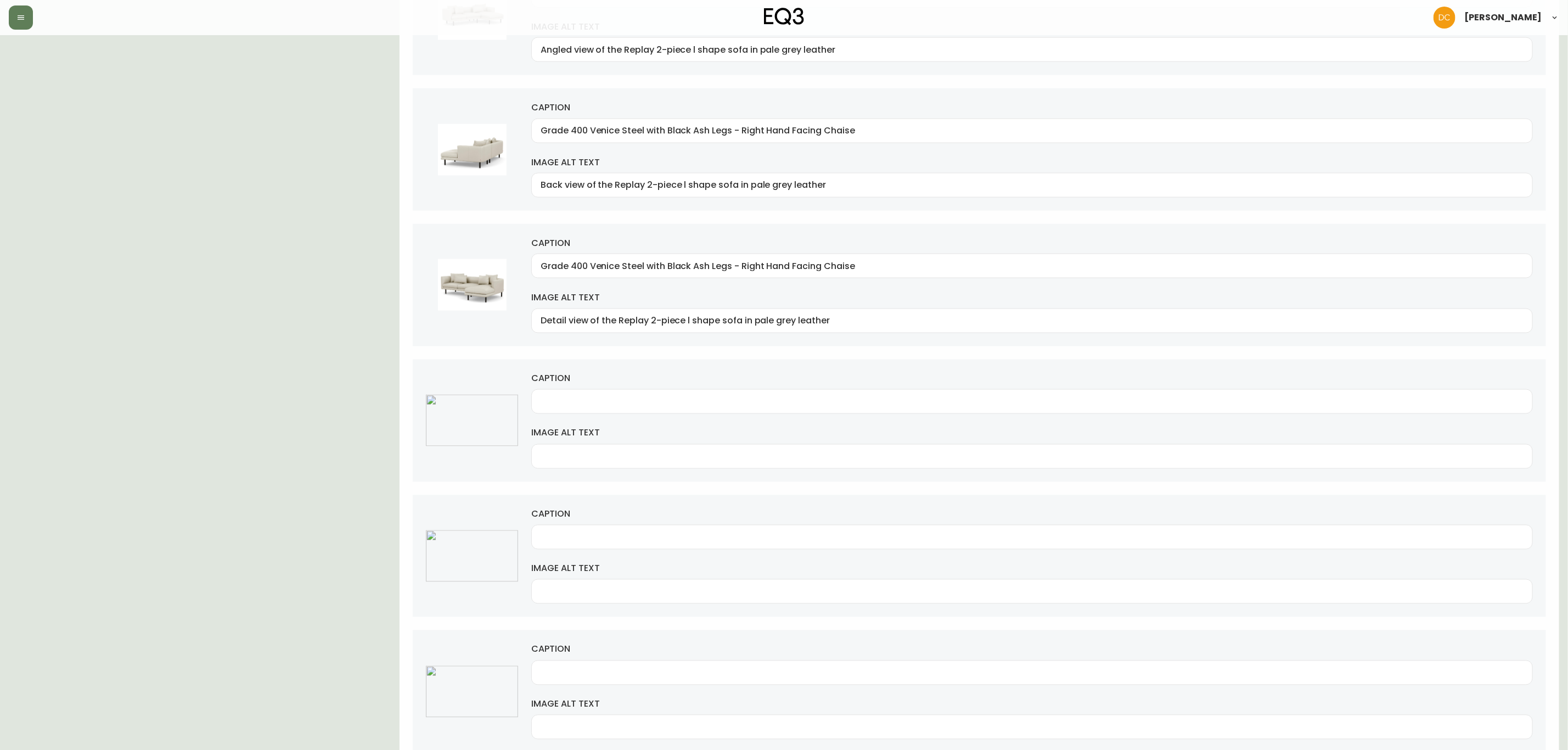
click at [645, 271] on input "Grade 400 Venice Steel with Black Ash Legs - Right Hand Facing Chaise" at bounding box center [1032, 266] width 983 height 11
drag, startPoint x: 592, startPoint y: 272, endPoint x: 503, endPoint y: 275, distance: 89.1
click at [503, 275] on div "caption Grade 400 Venice Steel with Black Ash Legs - Right Hand Facing Chaise i…" at bounding box center [979, 285] width 1133 height 123
type input "Venice Steel with Black Ash Legs - Right Hand Facing Chaise"
drag, startPoint x: 592, startPoint y: 140, endPoint x: 507, endPoint y: 141, distance: 85.0
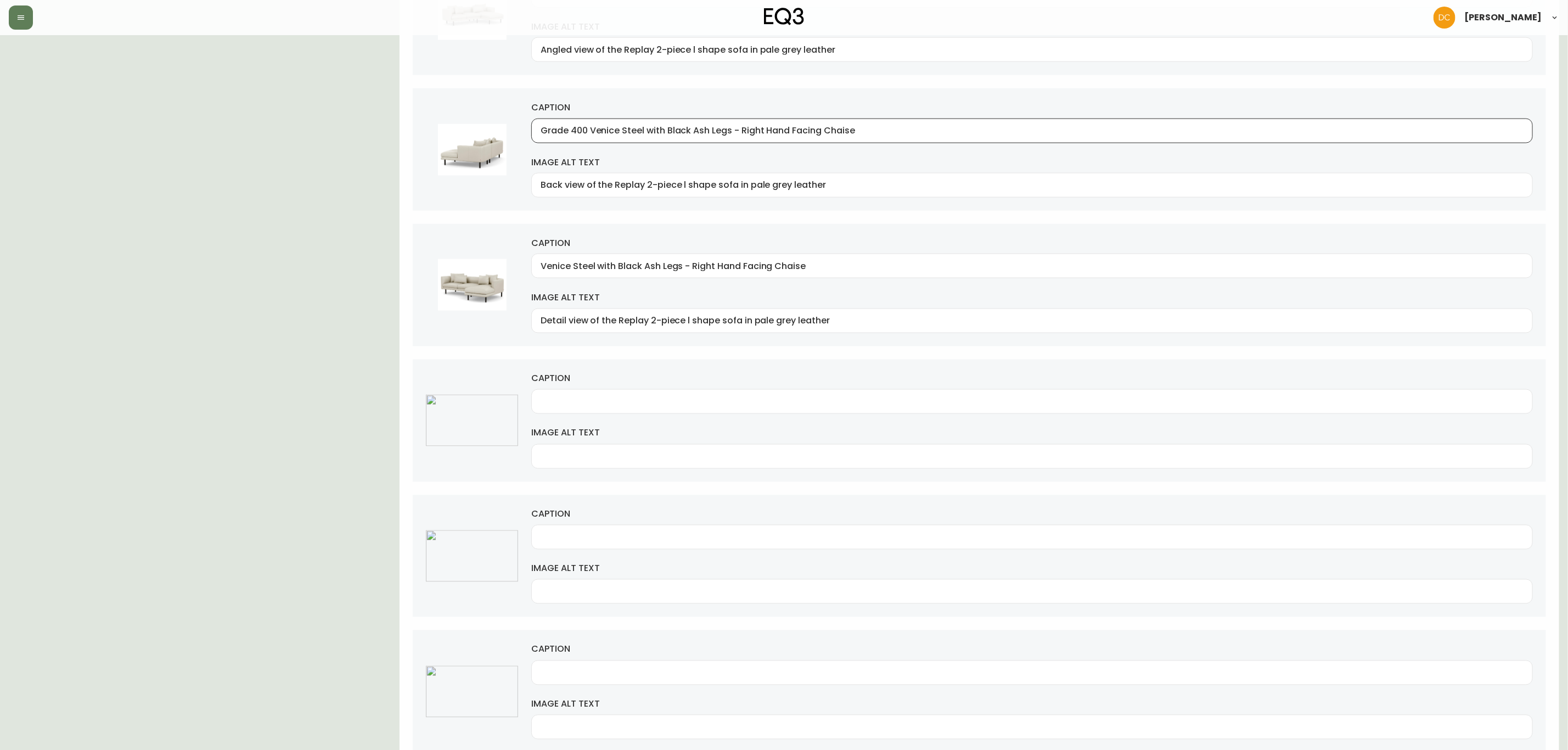
click at [507, 141] on div "caption Grade 400 Venice Steel with Black Ash Legs - Right Hand Facing Chaise i…" at bounding box center [979, 150] width 1133 height 123
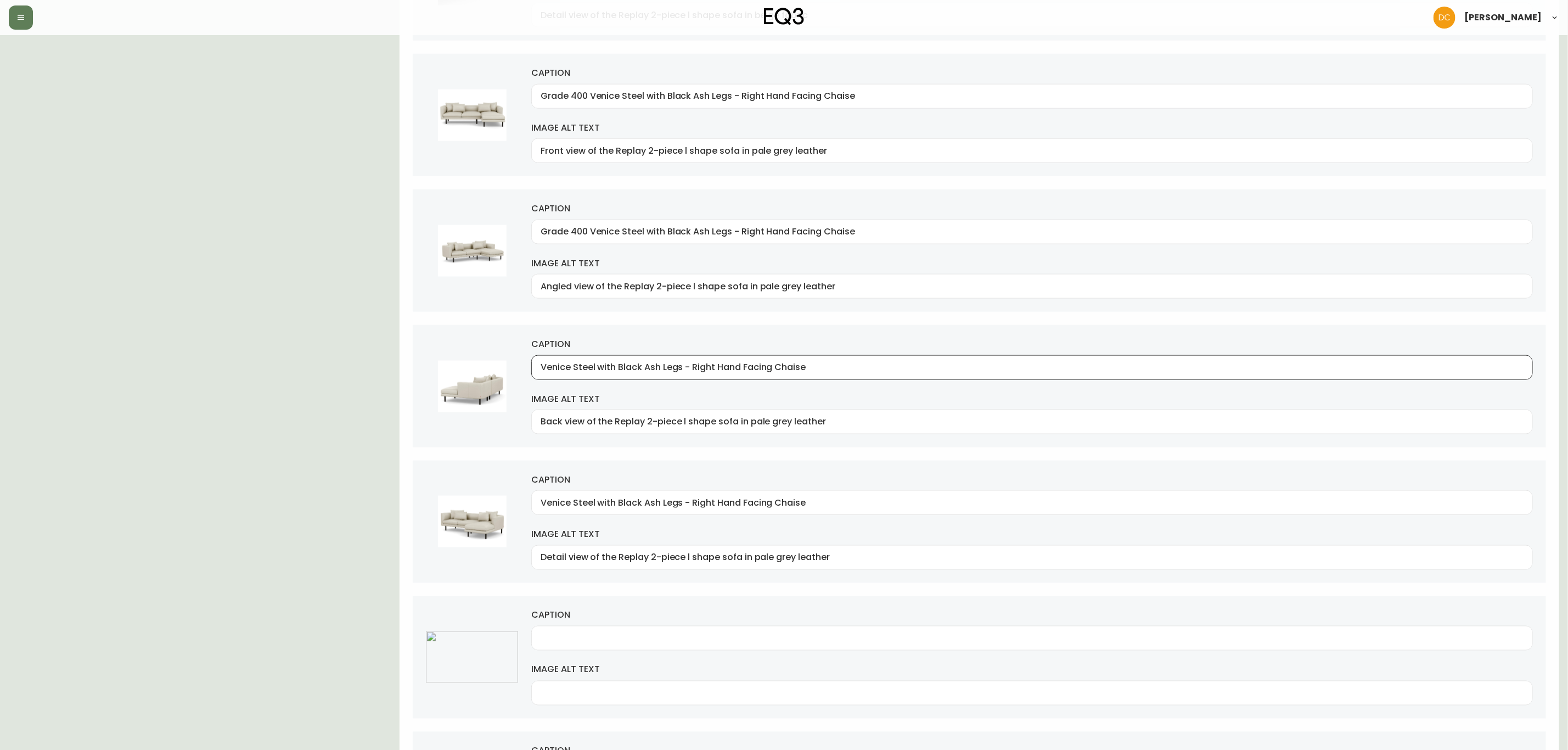
scroll to position [988, 0]
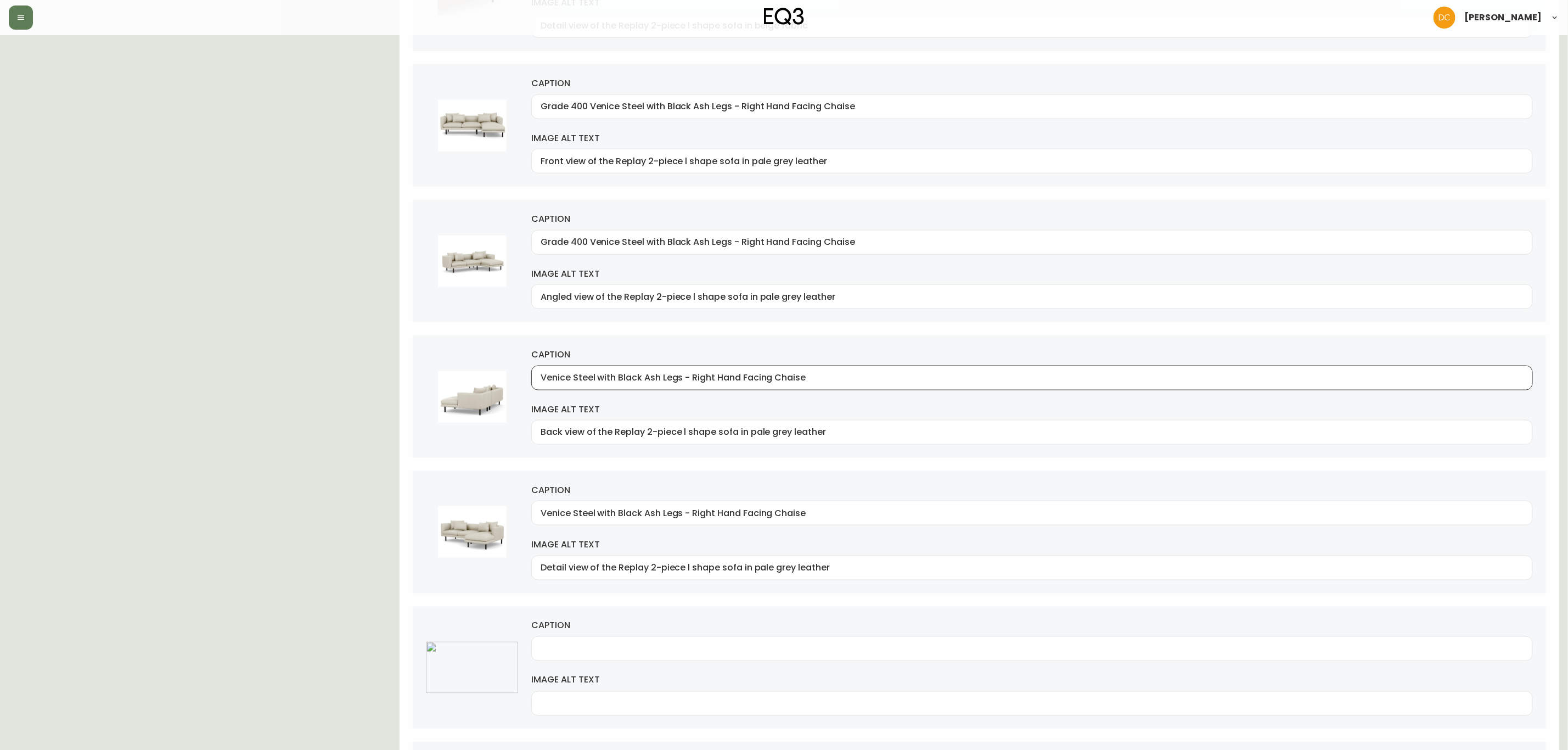
type input "Venice Steel with Black Ash Legs - Right Hand Facing Chaise"
drag, startPoint x: 590, startPoint y: 248, endPoint x: 501, endPoint y: 251, distance: 89.1
click at [501, 251] on div "caption Grade 400 Venice Steel with Black Ash Legs - Right Hand Facing Chaise i…" at bounding box center [979, 261] width 1133 height 123
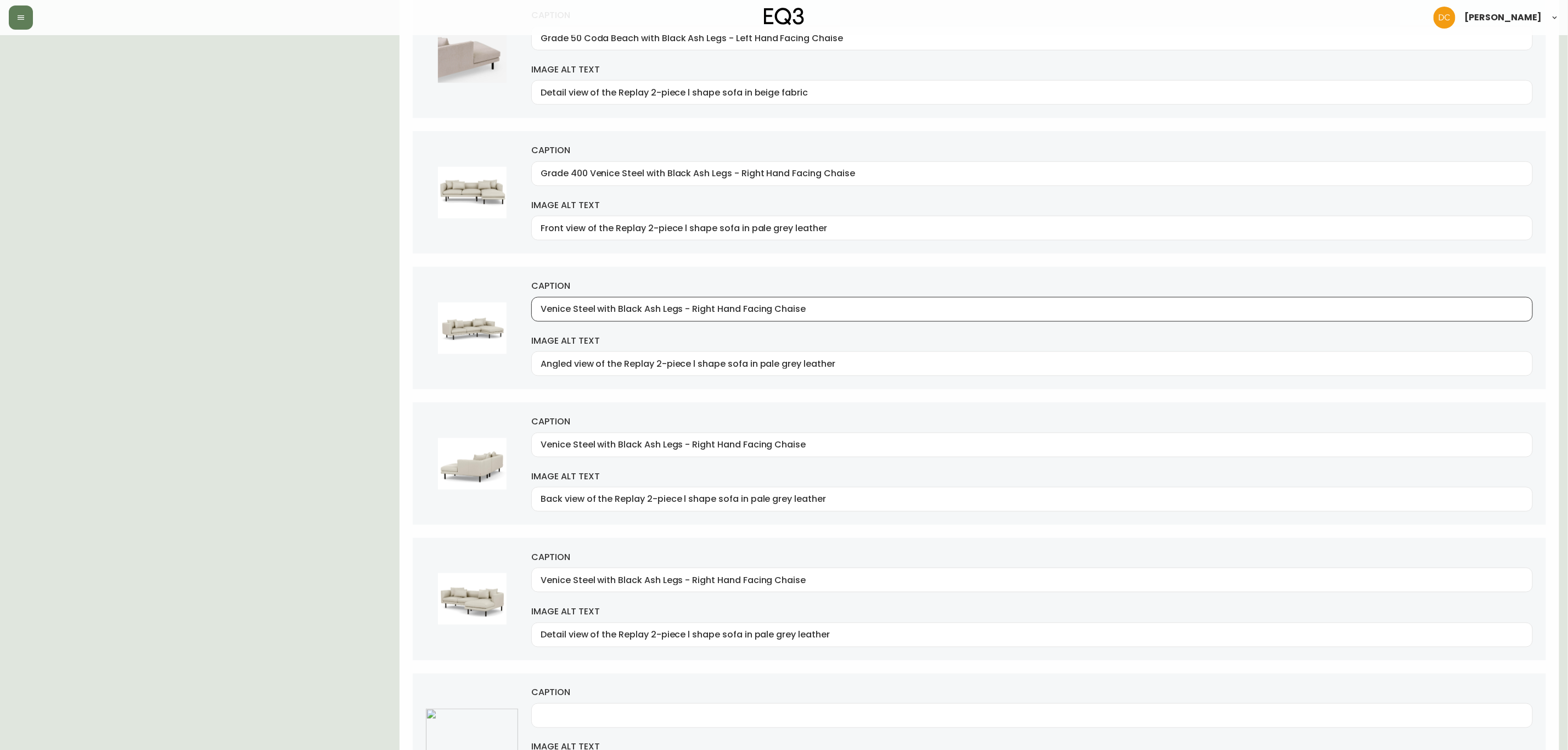
scroll to position [824, 0]
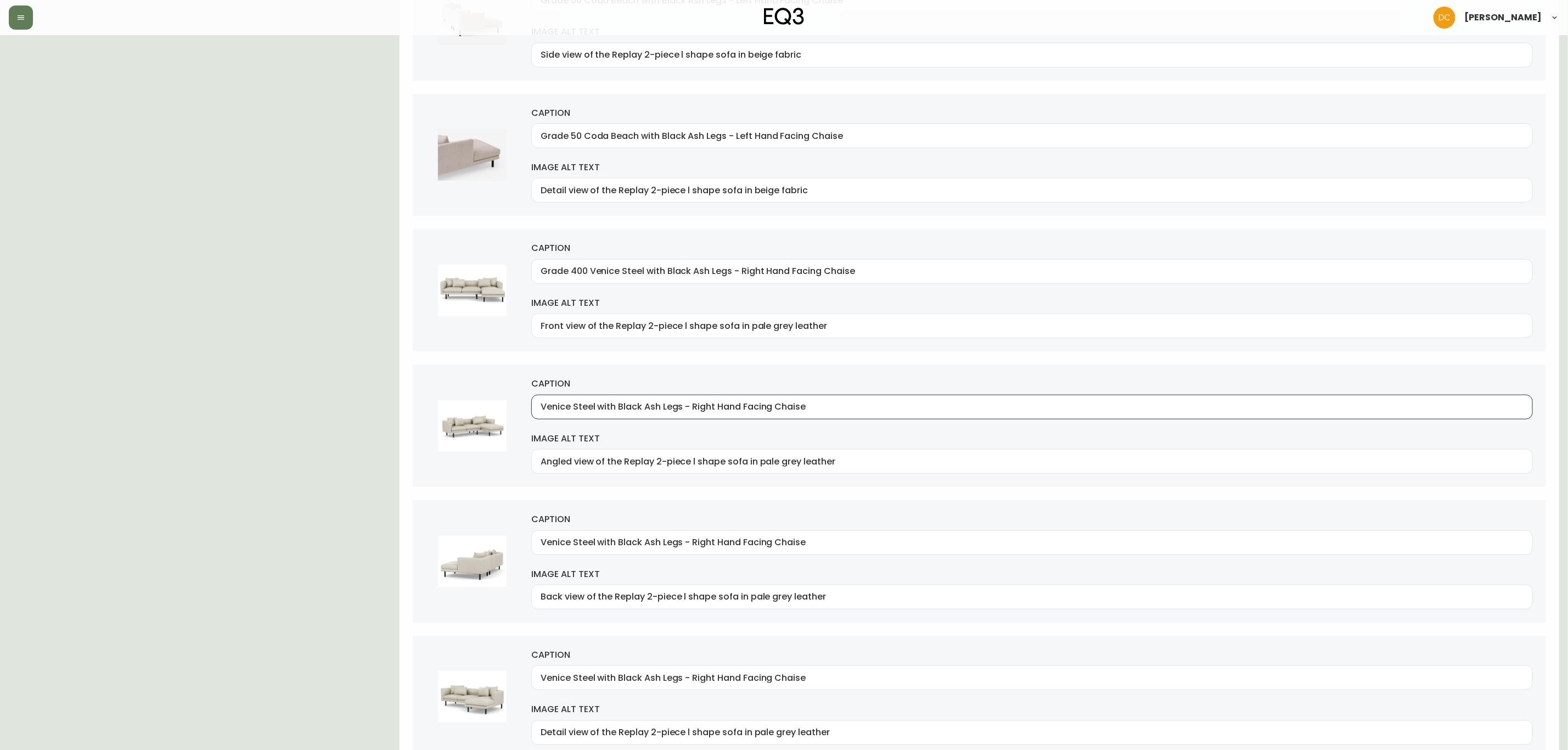
type input "Venice Steel with Black Ash Legs - Right Hand Facing Chaise"
drag, startPoint x: 590, startPoint y: 272, endPoint x: 517, endPoint y: 275, distance: 73.1
click at [517, 275] on div "caption Grade 400 Venice Steel with Black Ash Legs - Right Hand Facing Chaise i…" at bounding box center [979, 290] width 1133 height 123
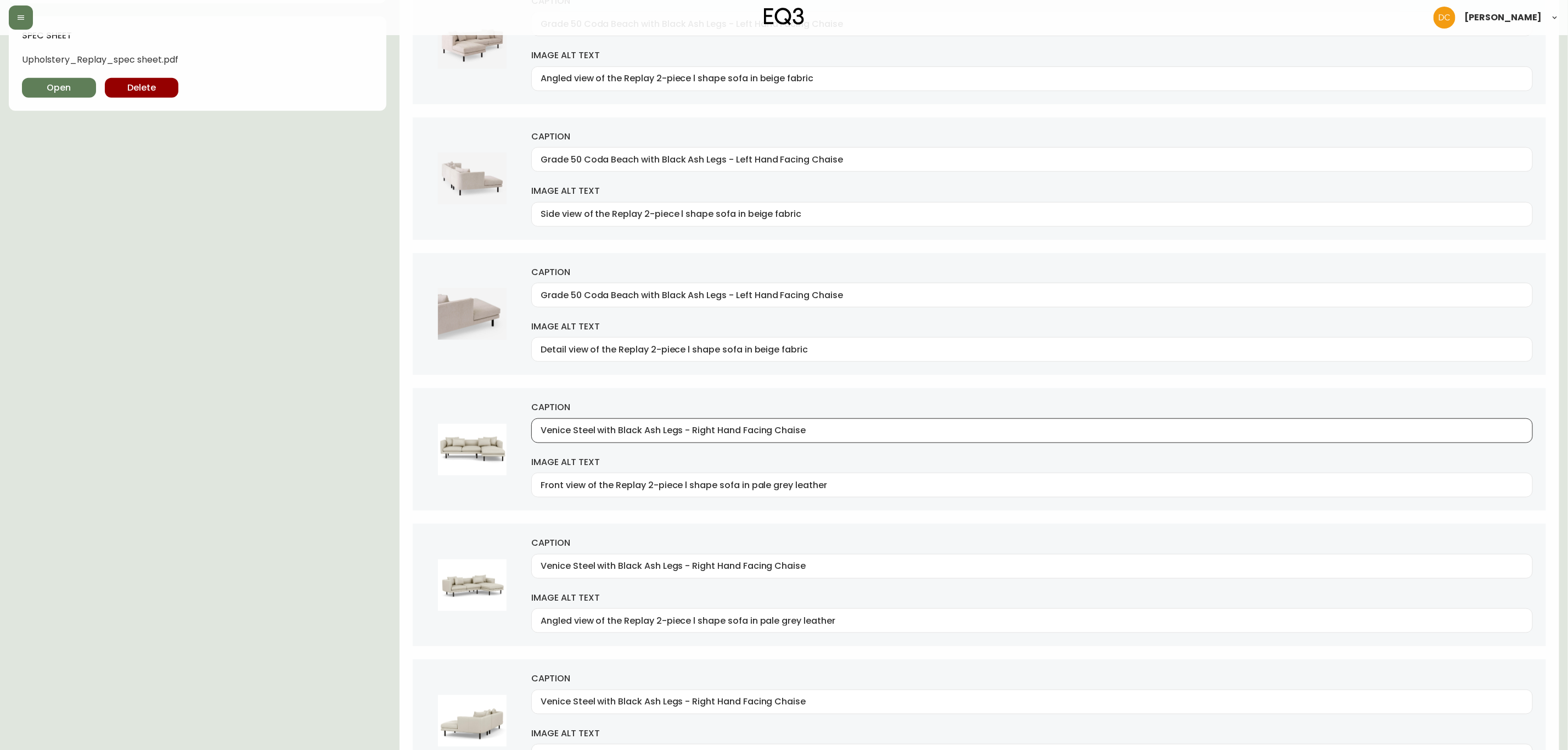
scroll to position [658, 0]
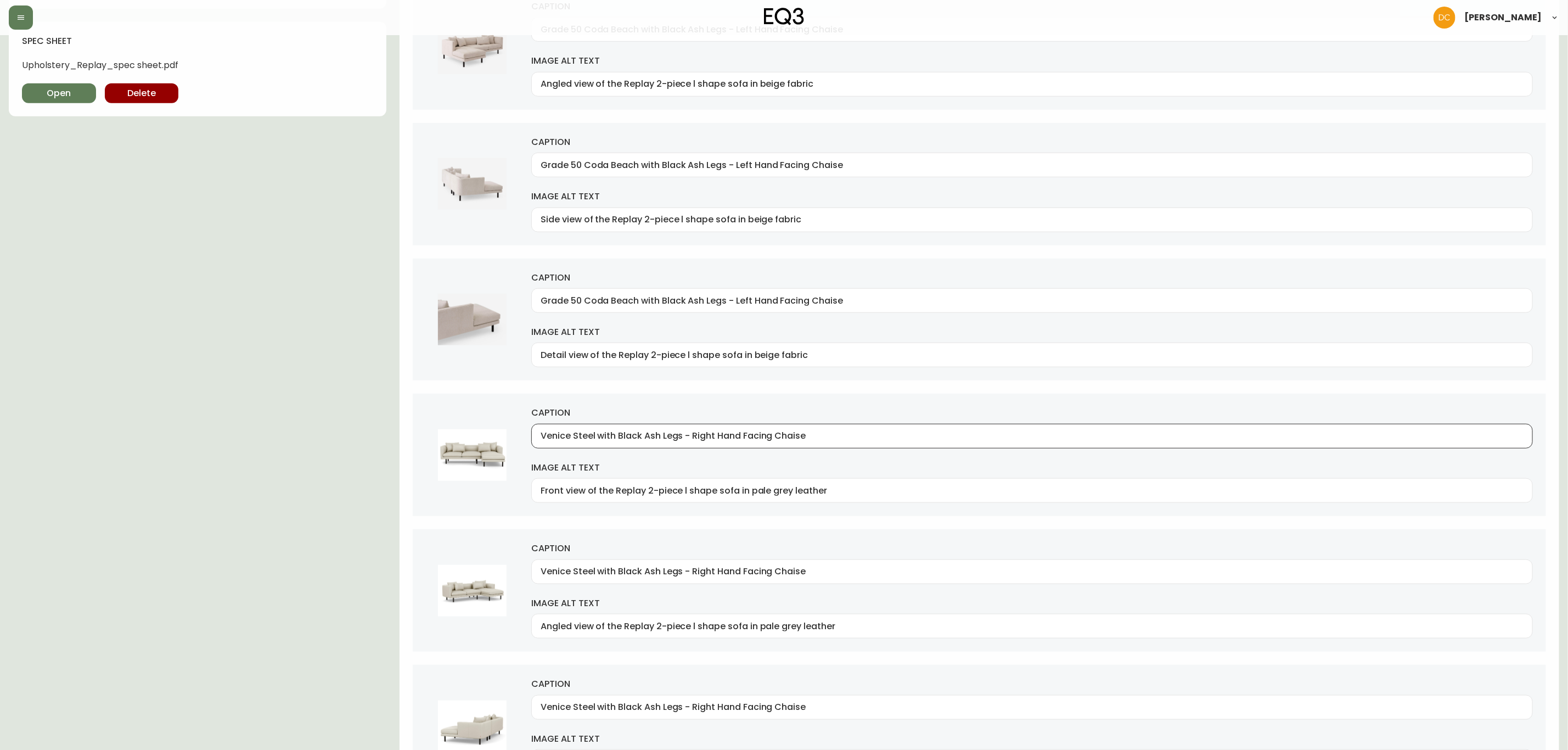
type input "Venice Steel with Black Ash Legs - Right Hand Facing Chaise"
drag, startPoint x: 585, startPoint y: 302, endPoint x: 467, endPoint y: 303, distance: 118.0
click at [467, 303] on div "caption Grade 50 Coda Beach with Black Ash Legs - Left Hand Facing Chaise image…" at bounding box center [979, 319] width 1133 height 123
type input "Coda Beach with Black Ash Legs - Left Hand Facing Chaise"
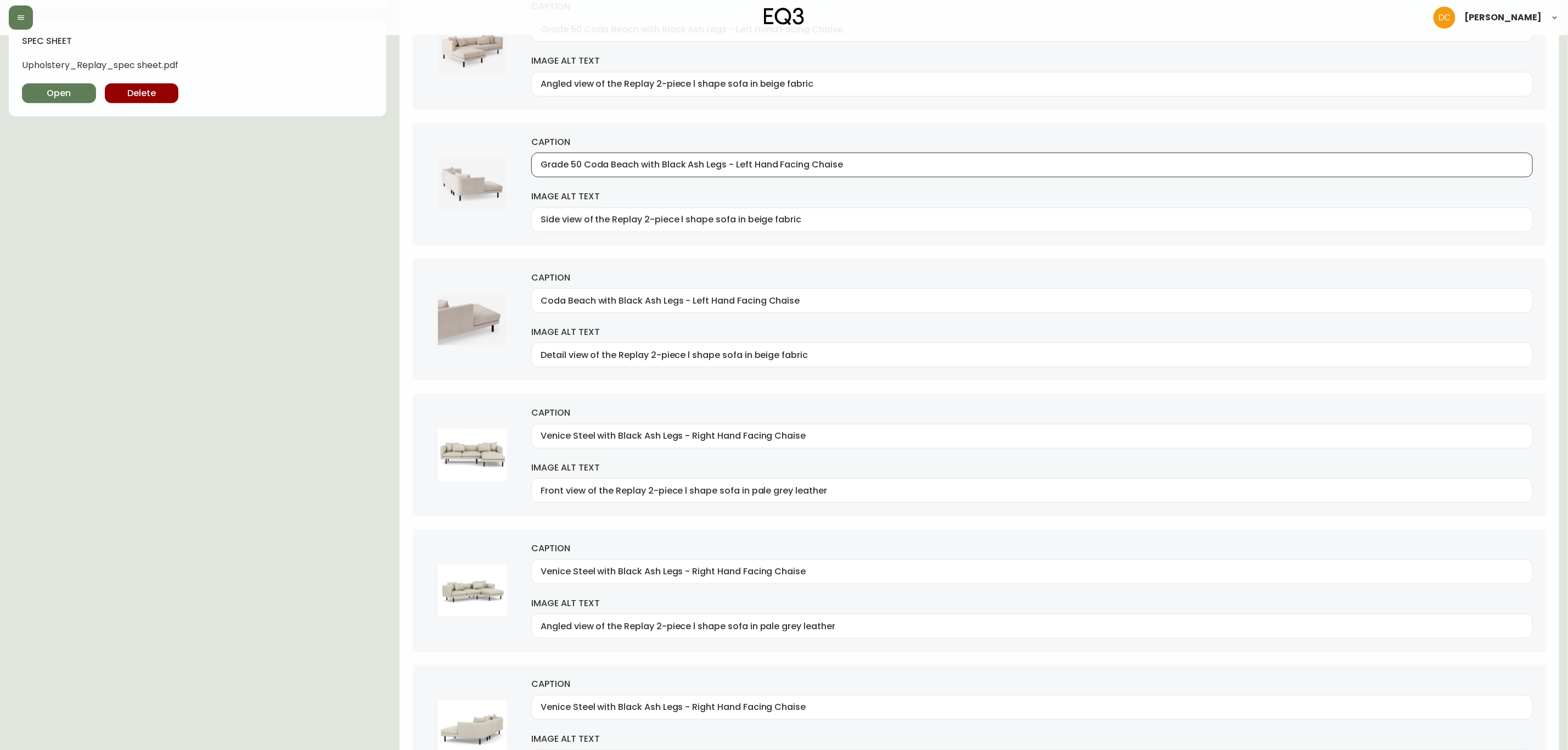
drag, startPoint x: 587, startPoint y: 170, endPoint x: 466, endPoint y: 191, distance: 122.8
click at [455, 180] on div "caption Grade 50 Coda Beach with Black Ash Legs - Left Hand Facing Chaise image…" at bounding box center [979, 184] width 1133 height 123
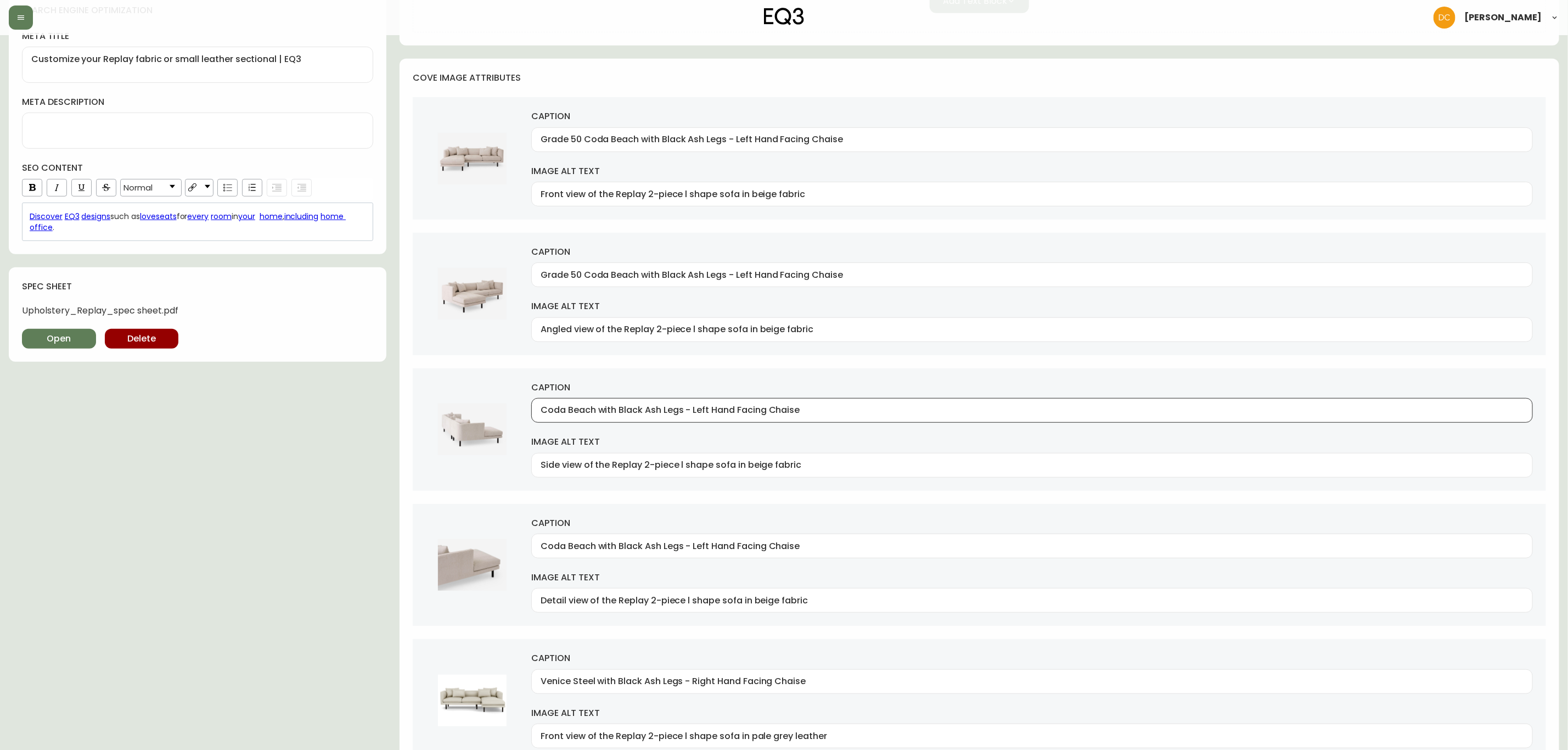
scroll to position [412, 0]
type input "Coda Beach with Black Ash Legs - Left Hand Facing Chaise"
drag, startPoint x: 587, startPoint y: 274, endPoint x: 467, endPoint y: 280, distance: 120.1
click at [467, 279] on div "caption Grade 50 Coda Beach with Black Ash Legs - Left Hand Facing Chaise image…" at bounding box center [979, 296] width 1133 height 123
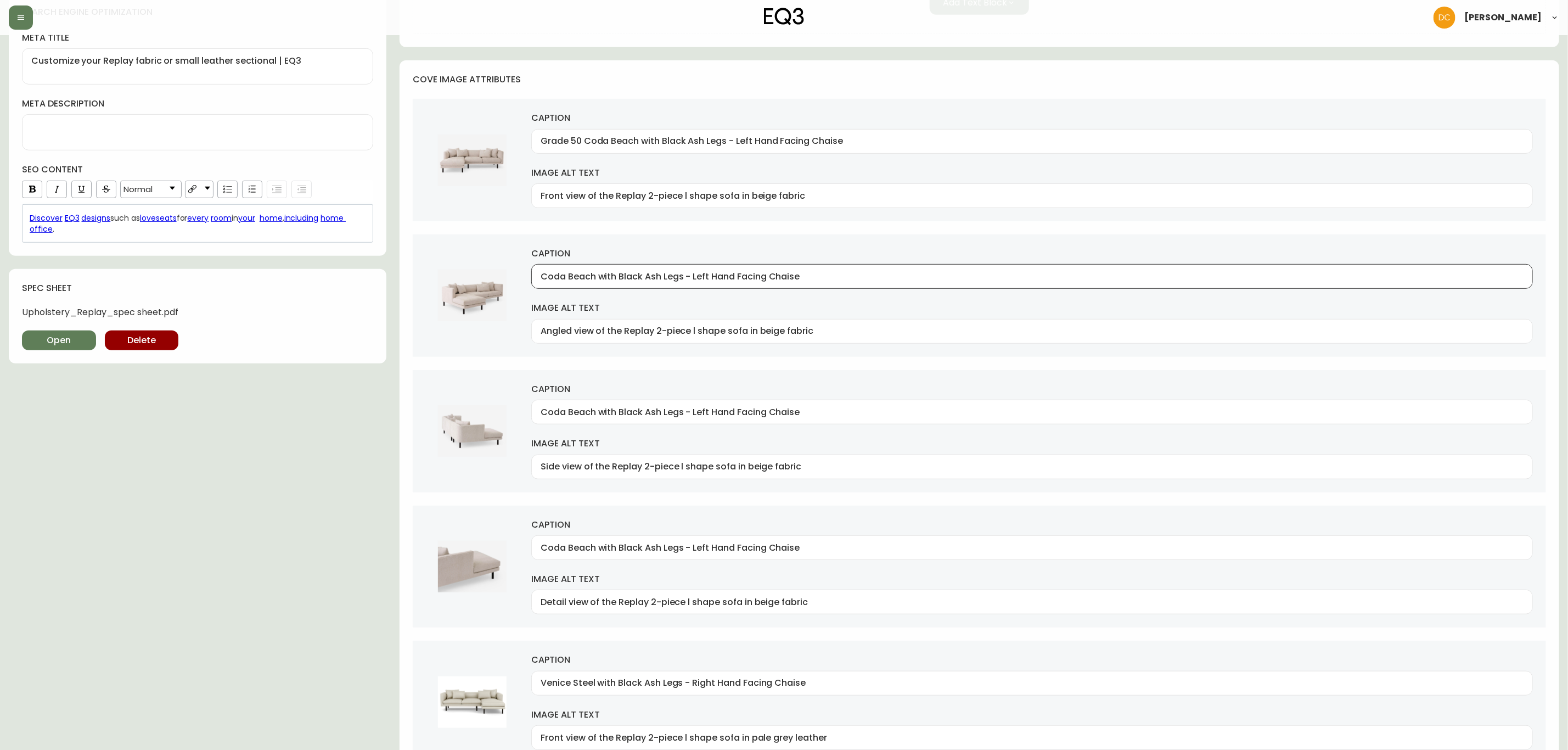
type input "Coda Beach with Black Ash Legs - Left Hand Facing Chaise"
drag, startPoint x: 583, startPoint y: 136, endPoint x: 488, endPoint y: 139, distance: 95.0
click at [488, 139] on div "caption Grade 50 Coda Beach with Black Ash Legs - Left Hand Facing Chaise image…" at bounding box center [979, 160] width 1133 height 123
click at [660, 141] on input "Coda Beach with Black Ash Legs - Left Hand Facing Chaise" at bounding box center [1032, 141] width 983 height 11
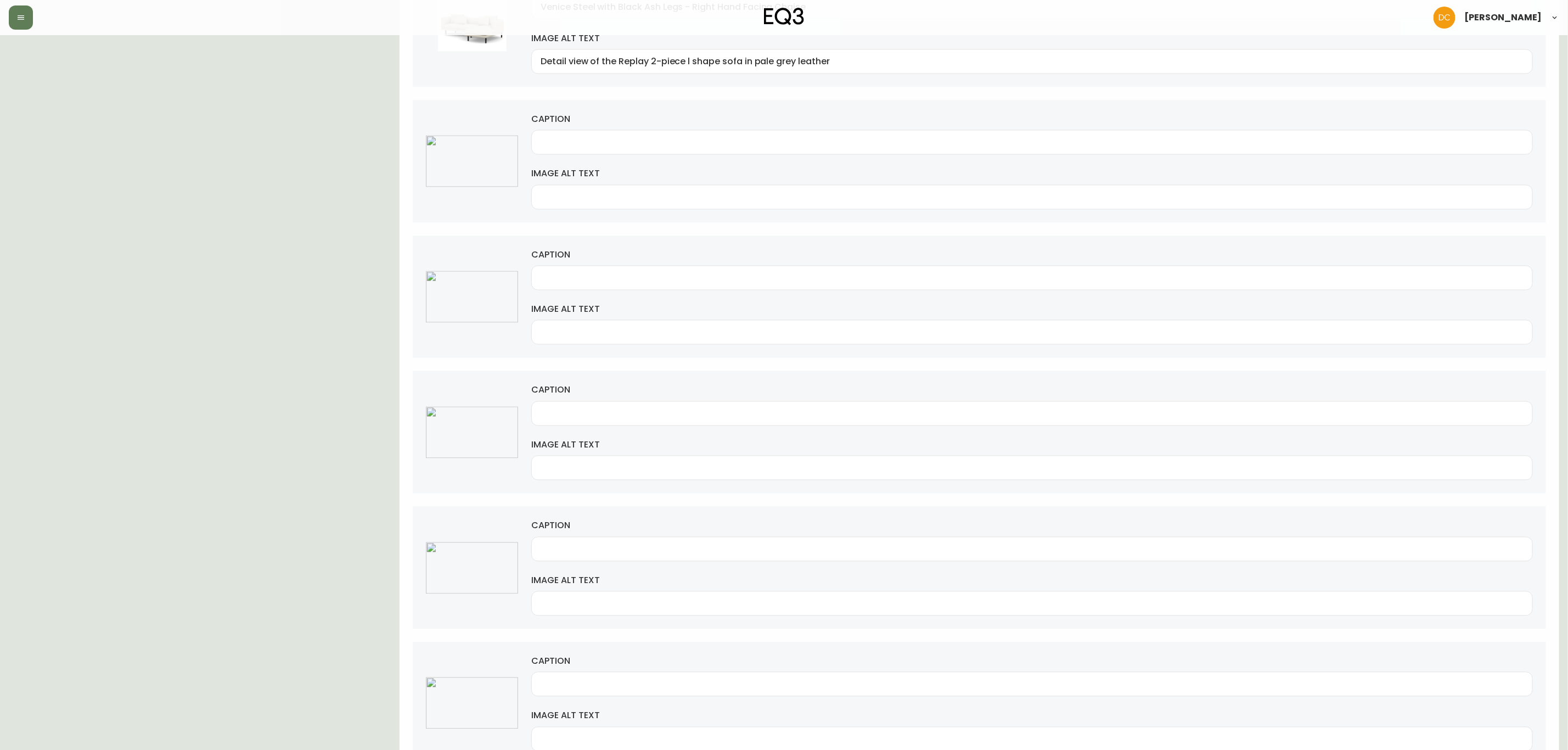
scroll to position [1400, 0]
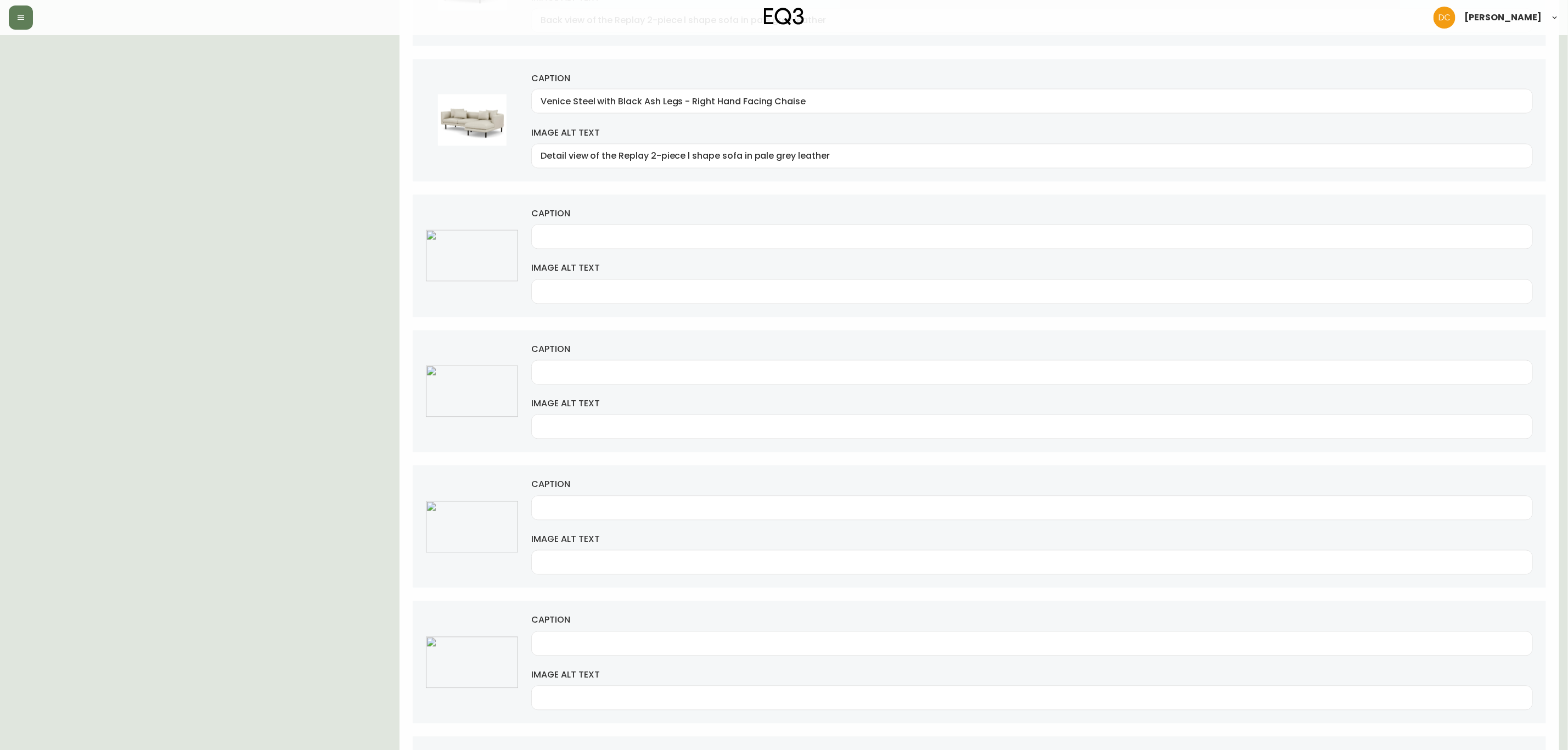
type input "Coda Beach with Black Ash Legs - Left Hand Facing Chaise"
click at [627, 239] on div at bounding box center [1032, 237] width 1002 height 25
paste input "Coda Beach with Black Ash Legs - Left Hand Facing Chaise"
drag, startPoint x: 595, startPoint y: 242, endPoint x: 504, endPoint y: 246, distance: 91.1
click at [504, 246] on div "caption Coda Beach with Black Ash Legs - Left Hand Facing Chaise image alt text" at bounding box center [979, 257] width 1133 height 123
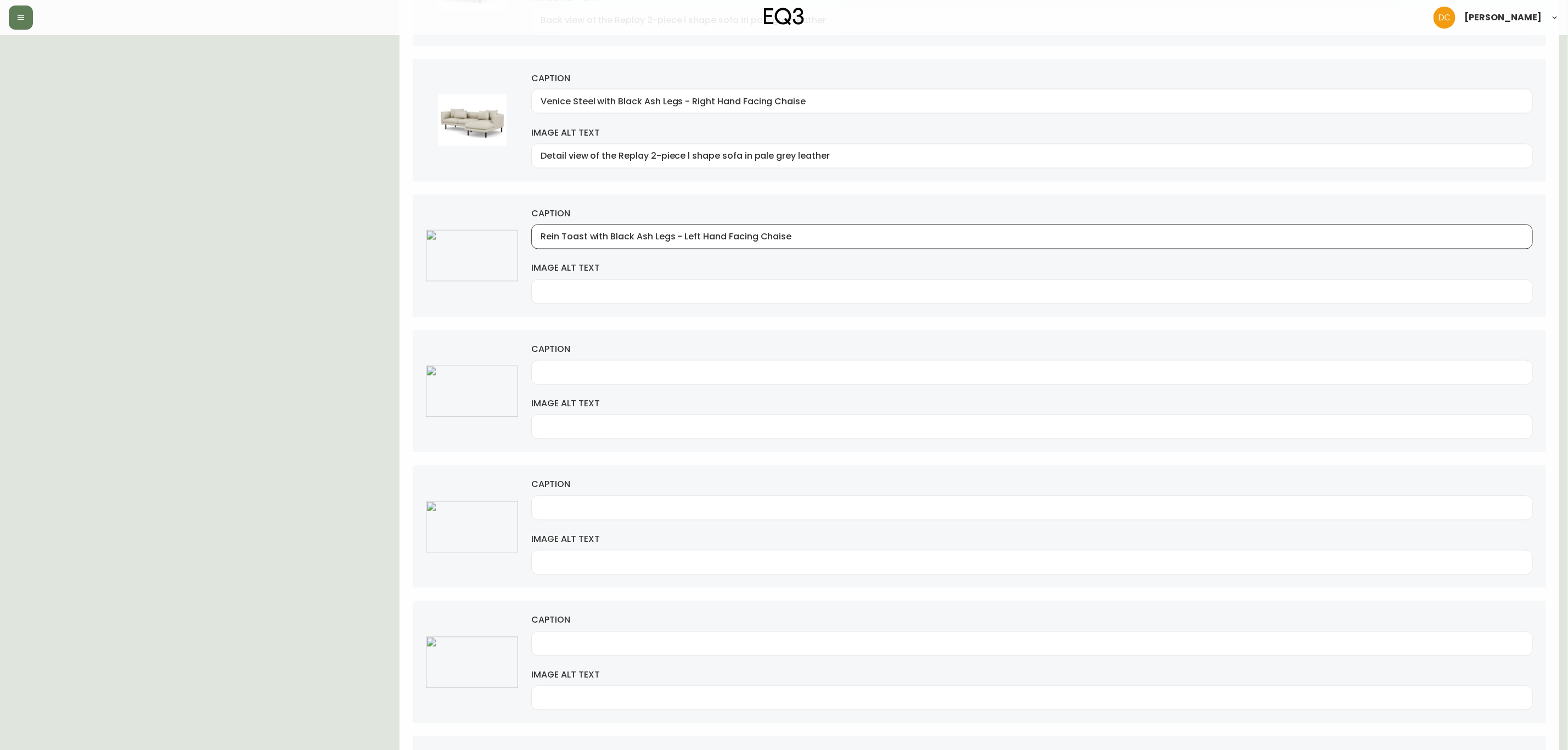
type input "Rein Toast with Black Ash Legs - Left Hand Facing Chaise"
click at [585, 377] on input "caption" at bounding box center [1032, 372] width 983 height 11
paste input "Rein Toast with Black Ash Legs - Left Hand Facing Chaise"
type input "Rein Toast with Black Ash Legs - Left Hand Facing Chaise"
click at [565, 513] on input "caption" at bounding box center [1032, 507] width 983 height 11
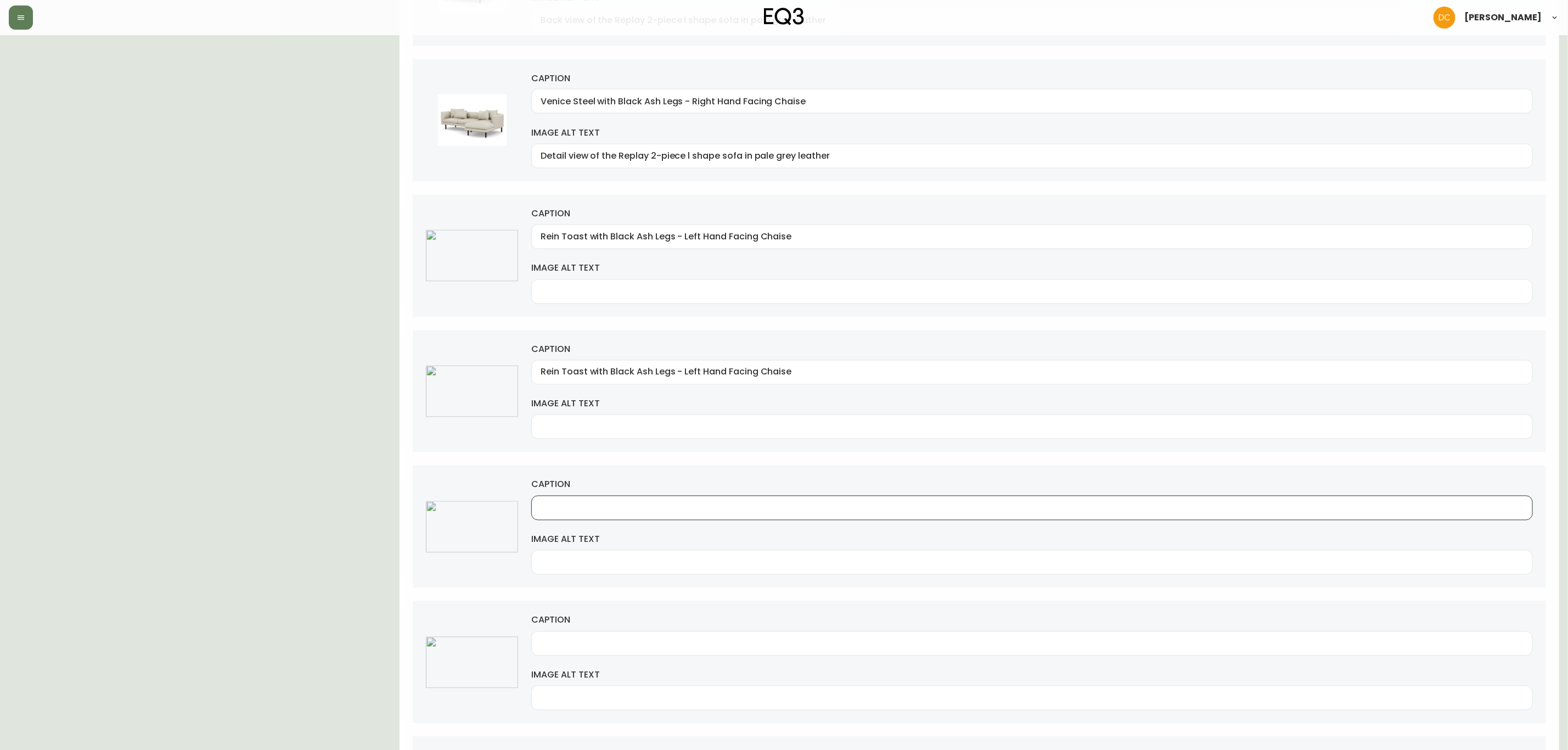
paste input "Rein Toast with Black Ash Legs - Left Hand Facing Chaise"
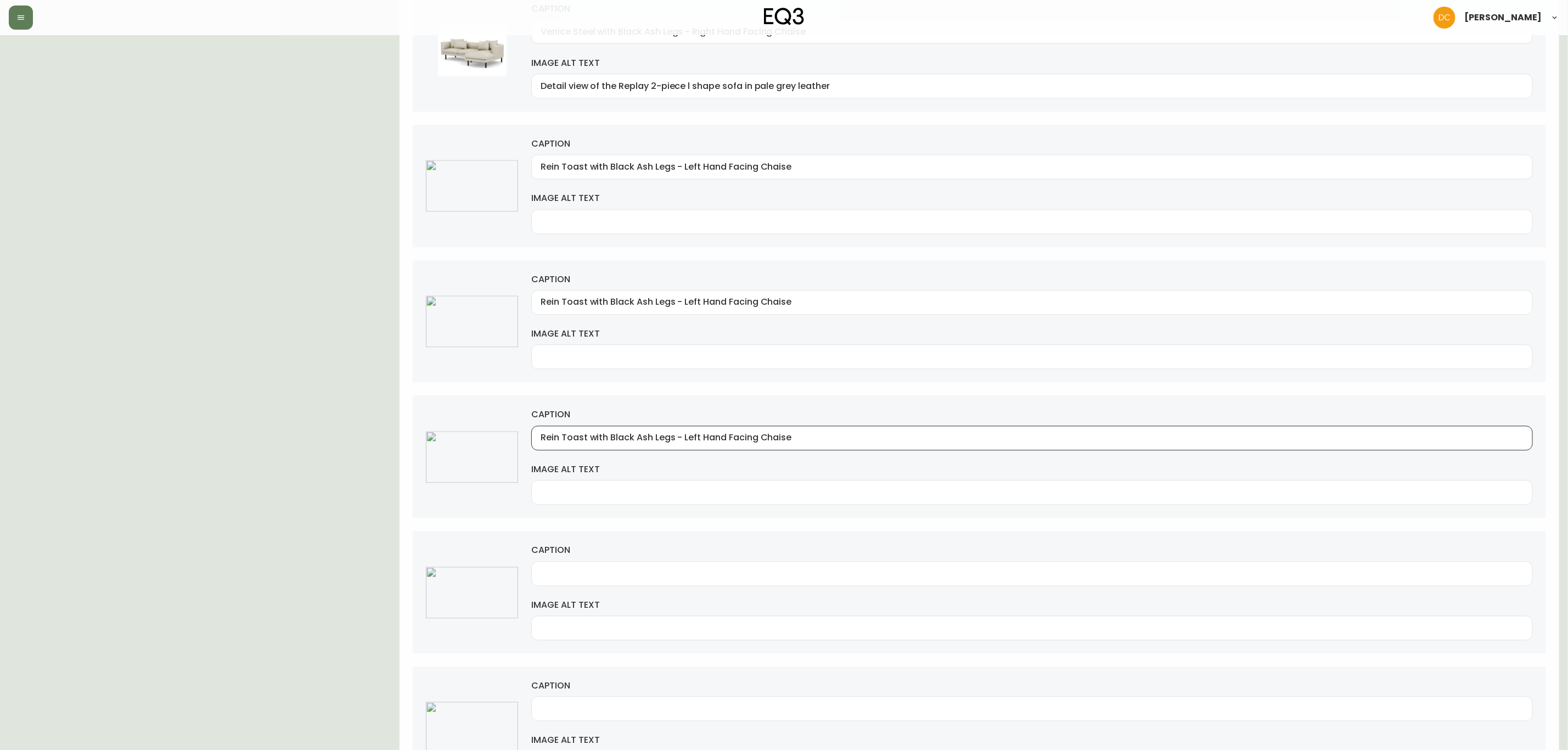
scroll to position [1565, 0]
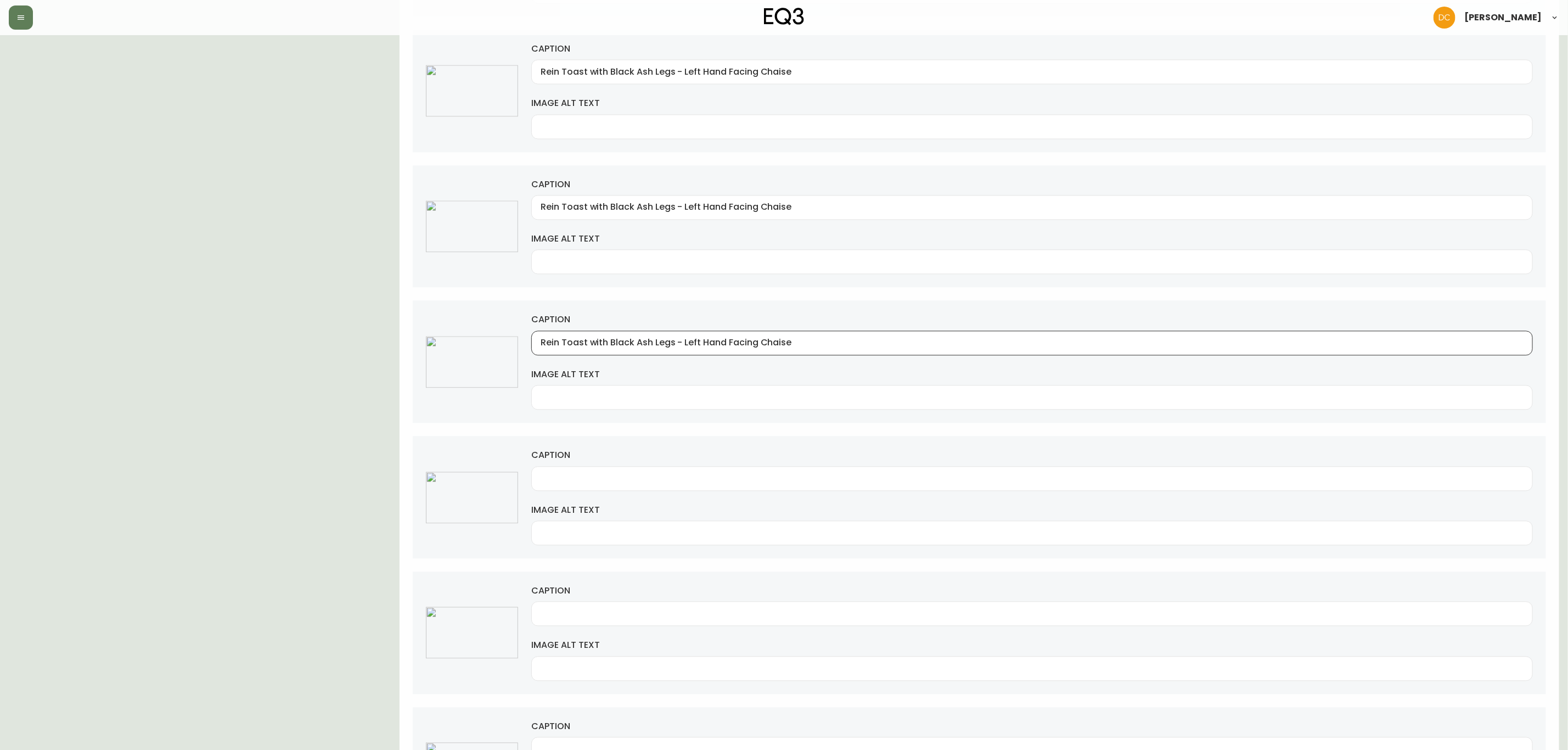
type input "Rein Toast with Black Ash Legs - Left Hand Facing Chaise"
click at [596, 478] on div at bounding box center [1032, 479] width 1002 height 25
paste input "Rein Toast with Black Ash Legs - Left Hand Facing Chaise"
type input "Rein Toast with Black Ash Legs - Left Hand Facing Chaise"
click at [580, 571] on input "caption" at bounding box center [1032, 614] width 983 height 11
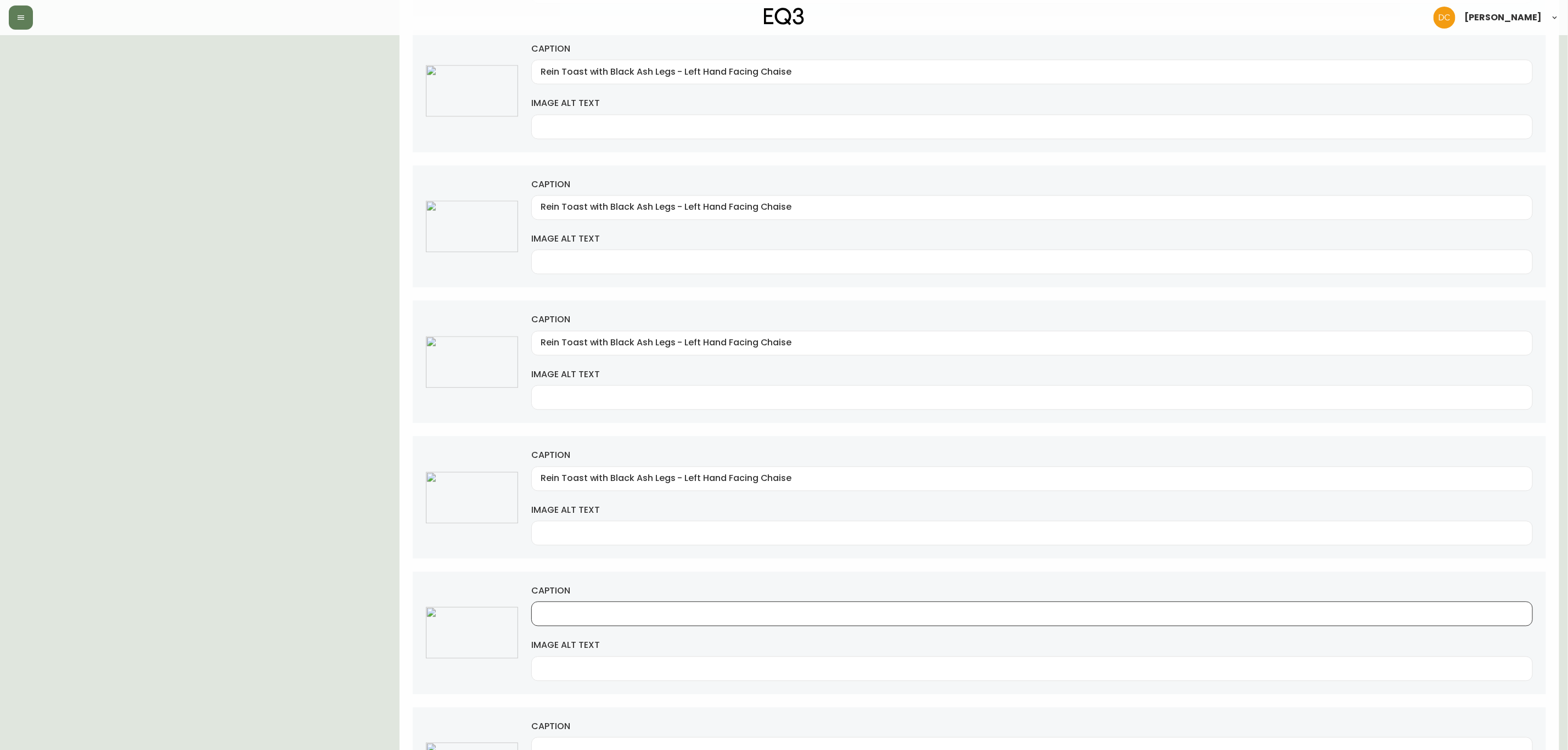
paste input "Rein Toast with Black Ash Legs - Left Hand Facing Chaise"
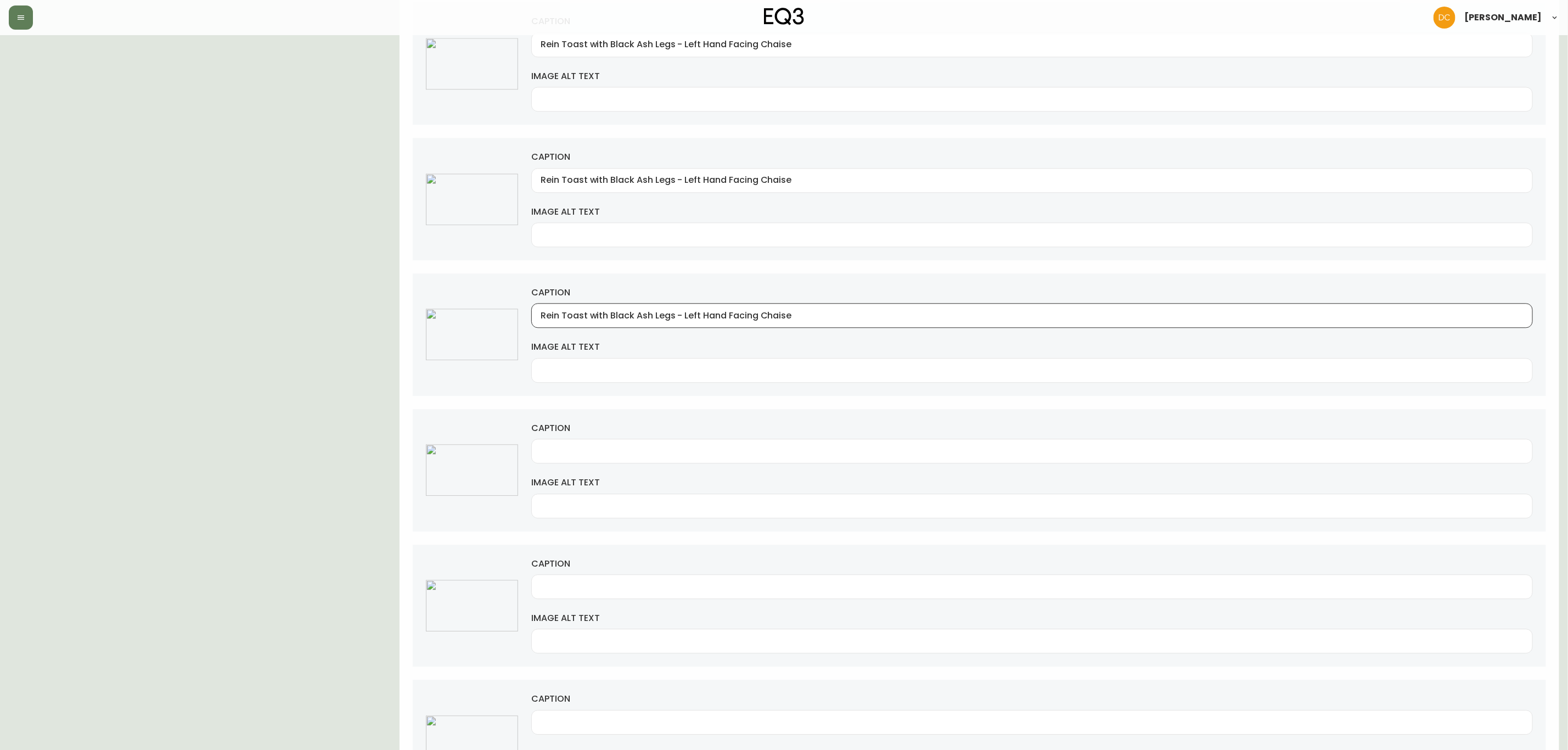
scroll to position [1894, 0]
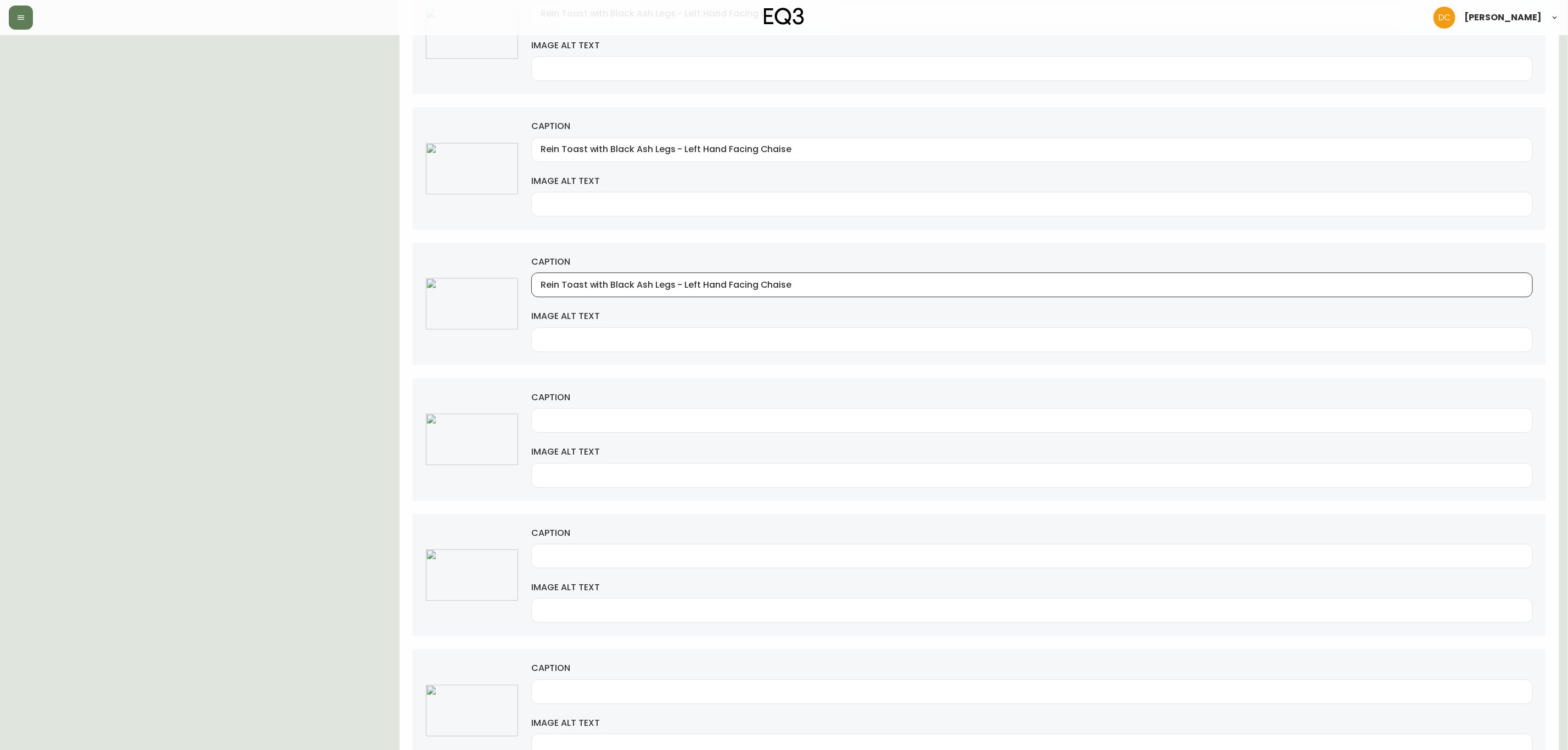
type input "Rein Toast with Black Ash Legs - Left Hand Facing Chaise"
click at [605, 426] on input "caption" at bounding box center [1032, 420] width 983 height 11
paste input "Rein Toast with Black Ash Legs - Left Hand Facing Chaise"
drag, startPoint x: 587, startPoint y: 435, endPoint x: 491, endPoint y: 438, distance: 96.0
click at [491, 438] on div "caption Rein Toast with Black Ash Legs - Left Hand Facing Chaise image alt text" at bounding box center [979, 440] width 1133 height 123
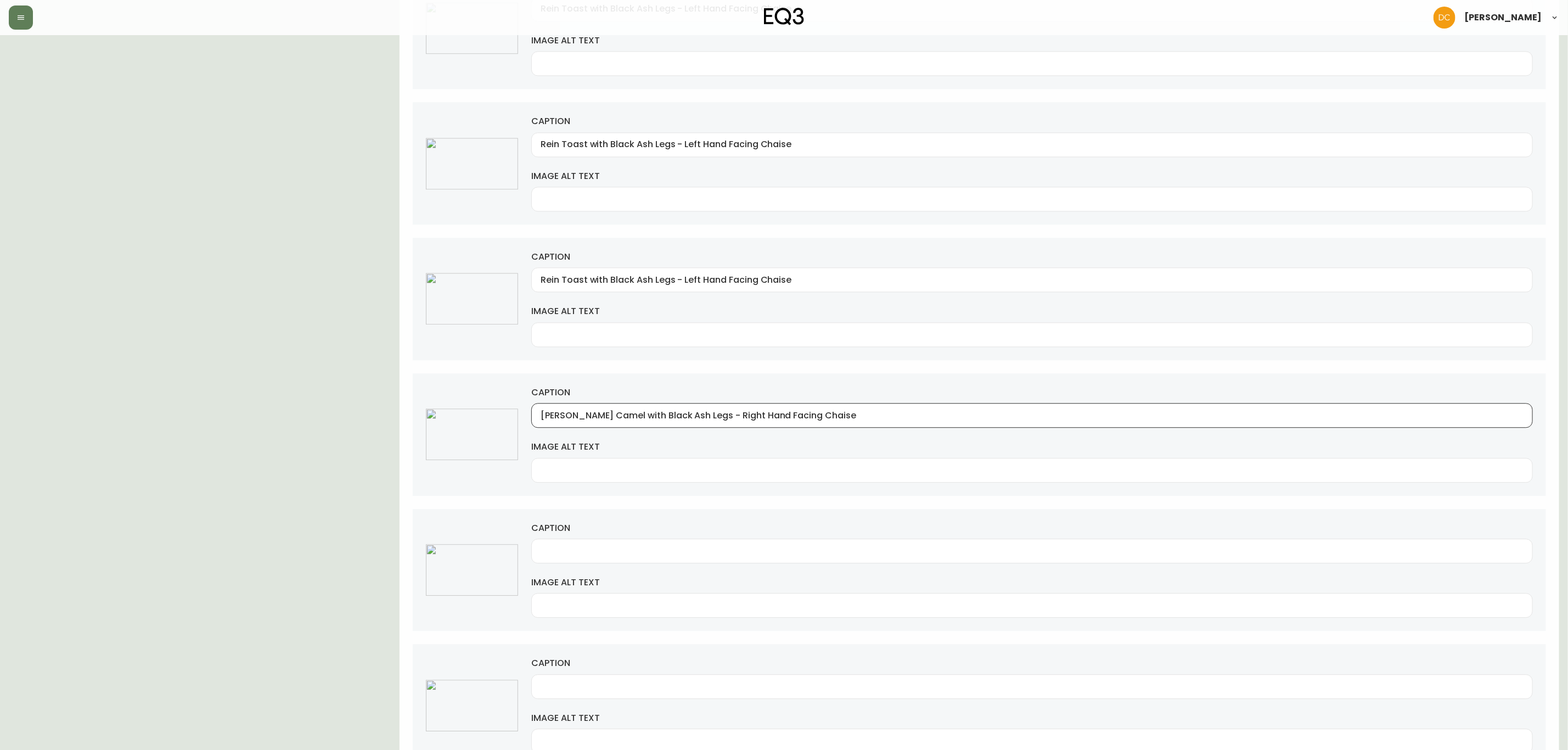
scroll to position [2223, 0]
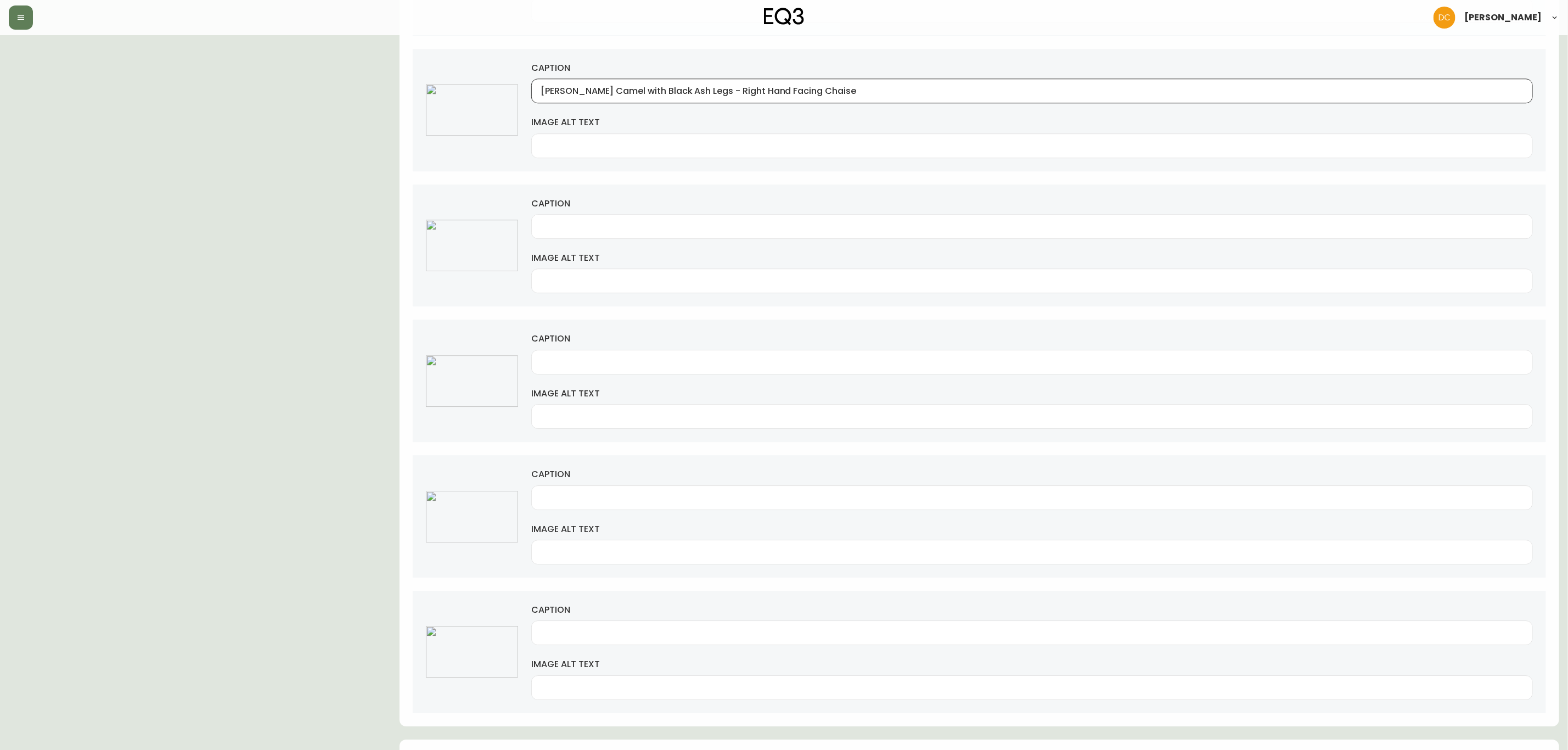
type input "[PERSON_NAME] Camel with Black Ash Legs - Right Hand Facing Chaise"
click at [611, 232] on input "caption" at bounding box center [1032, 226] width 983 height 11
paste input "[PERSON_NAME] Camel with Black Ash Legs - Right Hand Facing Chaise"
type input "[PERSON_NAME] Camel with Black Ash Legs - Right Hand Facing Chaise"
click at [596, 371] on div at bounding box center [1032, 362] width 1002 height 25
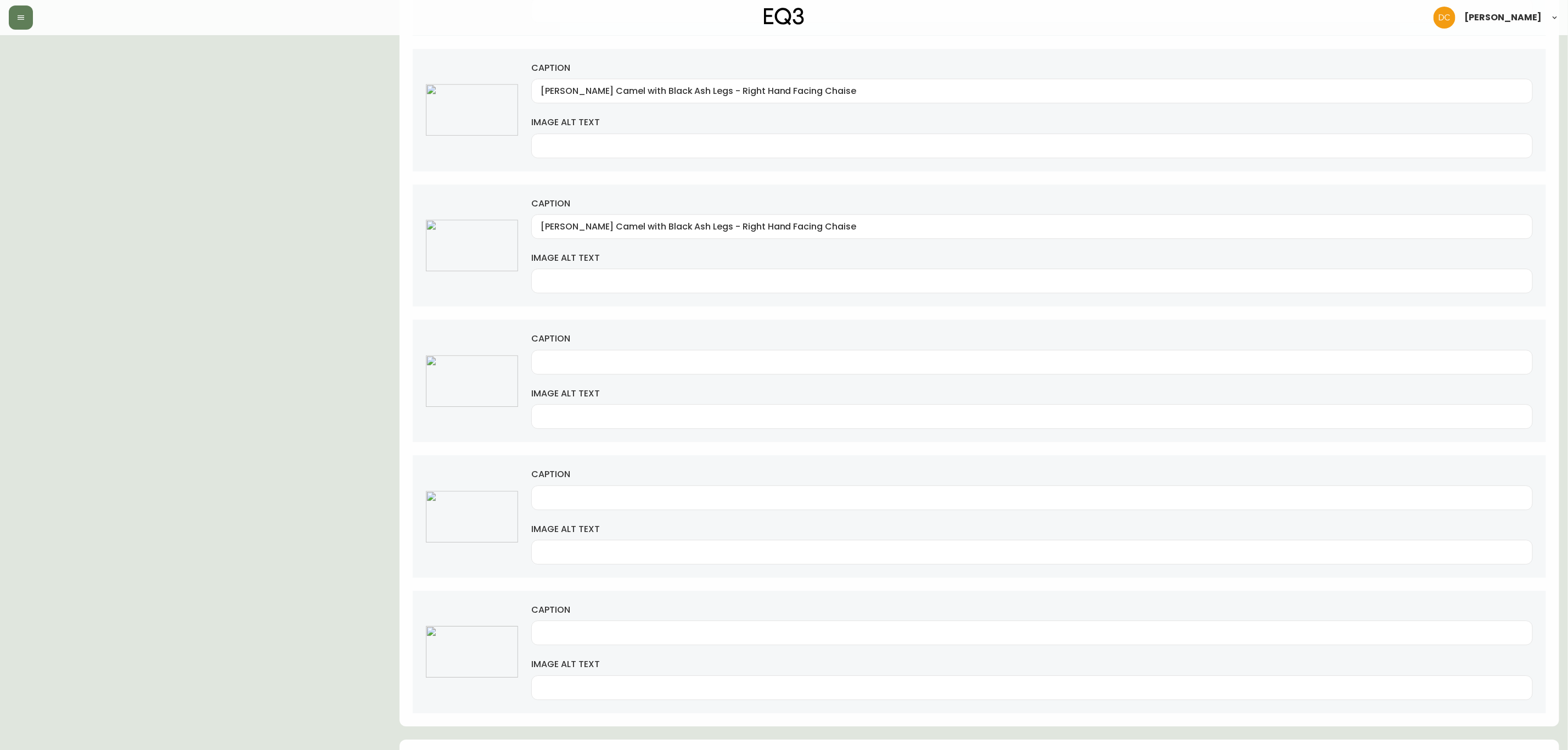
paste input "[PERSON_NAME] Camel with Black Ash Legs - Right Hand Facing Chaise"
type input "[PERSON_NAME] Camel with Black Ash Legs - Right Hand Facing Chaise"
click at [610, 502] on div at bounding box center [1032, 498] width 1002 height 25
paste input "[PERSON_NAME] Camel with Black Ash Legs - Right Hand Facing Chaise"
type input "[PERSON_NAME] Camel with Black Ash Legs - Right Hand Facing Chaise"
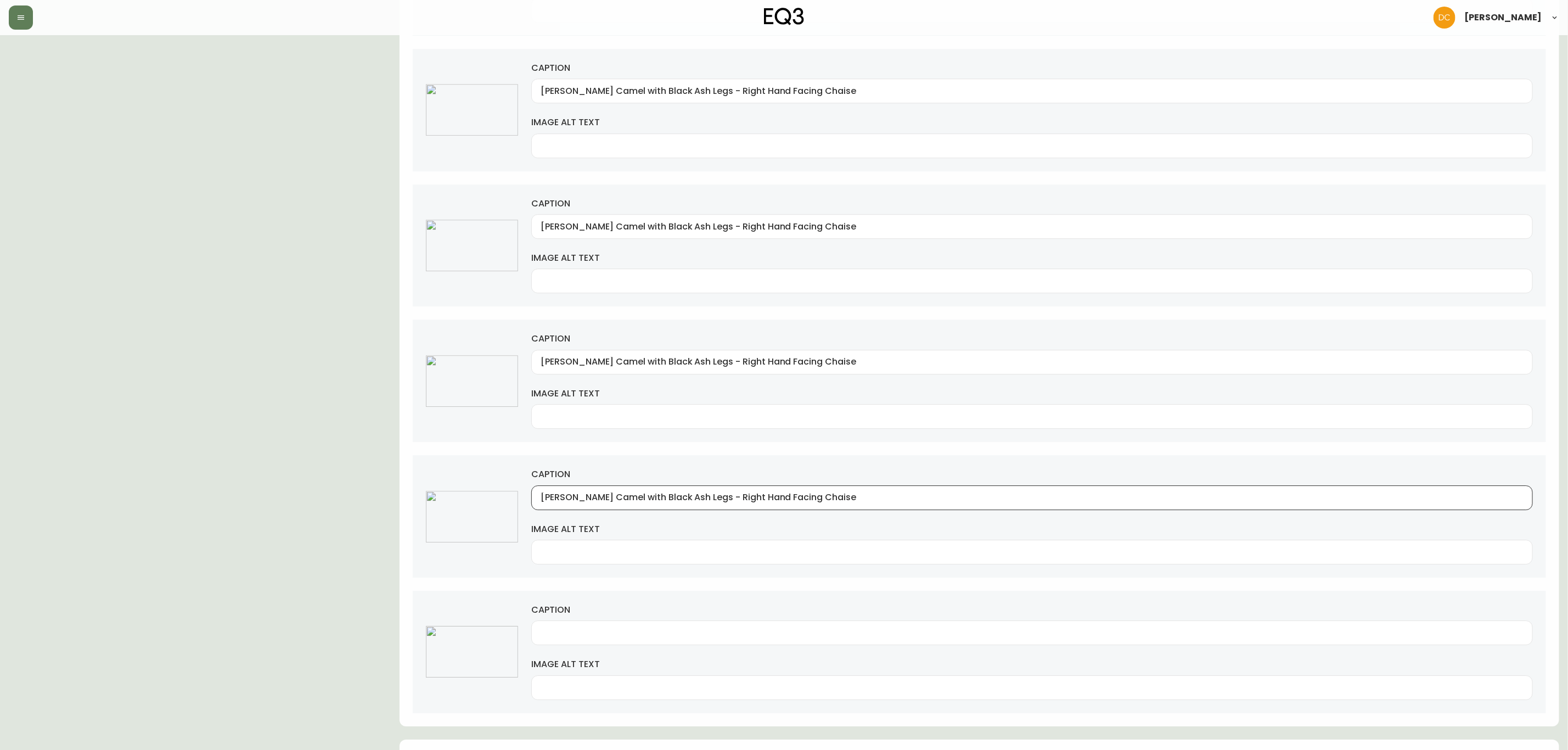
click at [606, 571] on div "caption image alt text" at bounding box center [979, 652] width 1133 height 123
click at [603, 571] on div at bounding box center [1032, 632] width 1002 height 25
paste input "[PERSON_NAME] Camel with Black Ash Legs - Right Hand Facing Chaise"
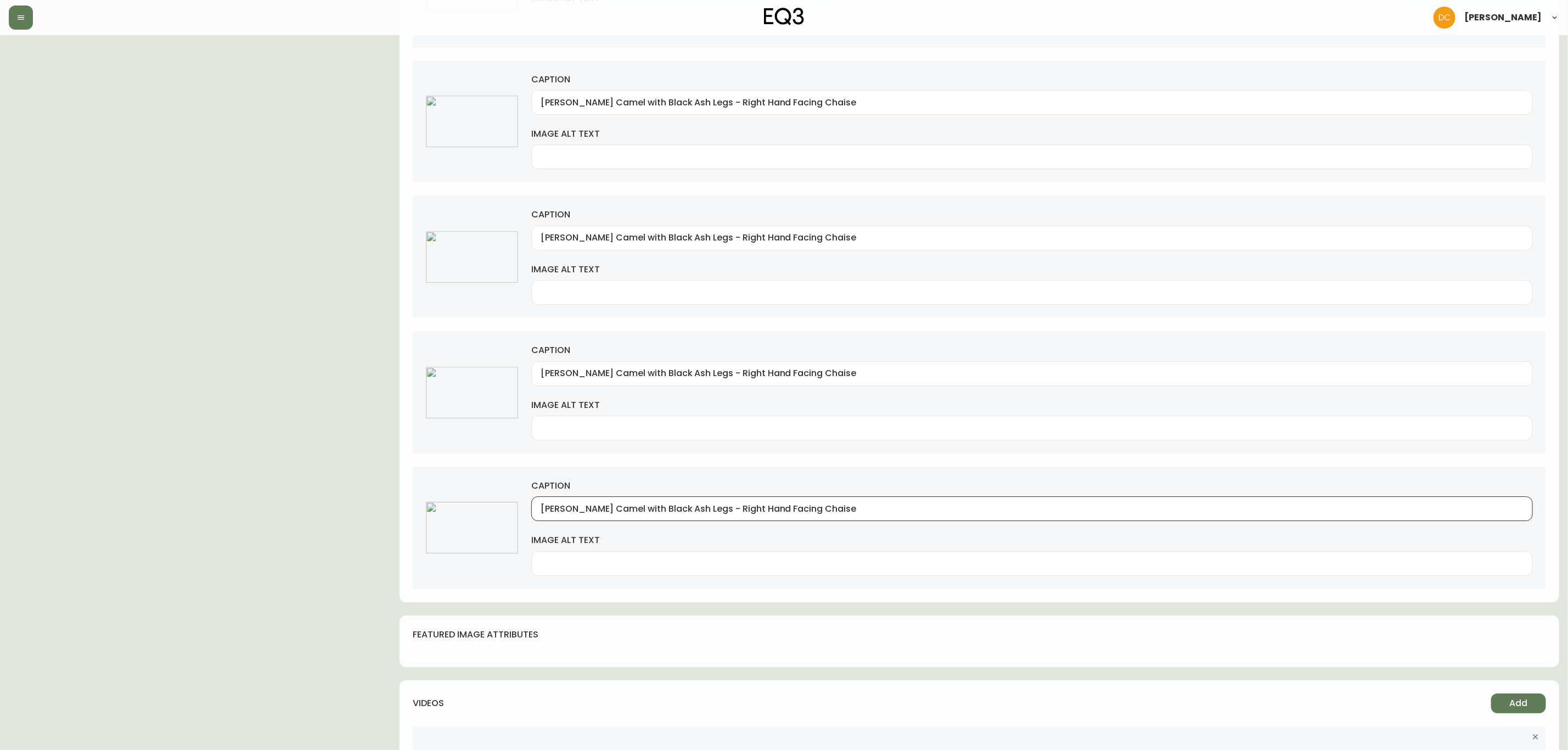
scroll to position [2471, 0]
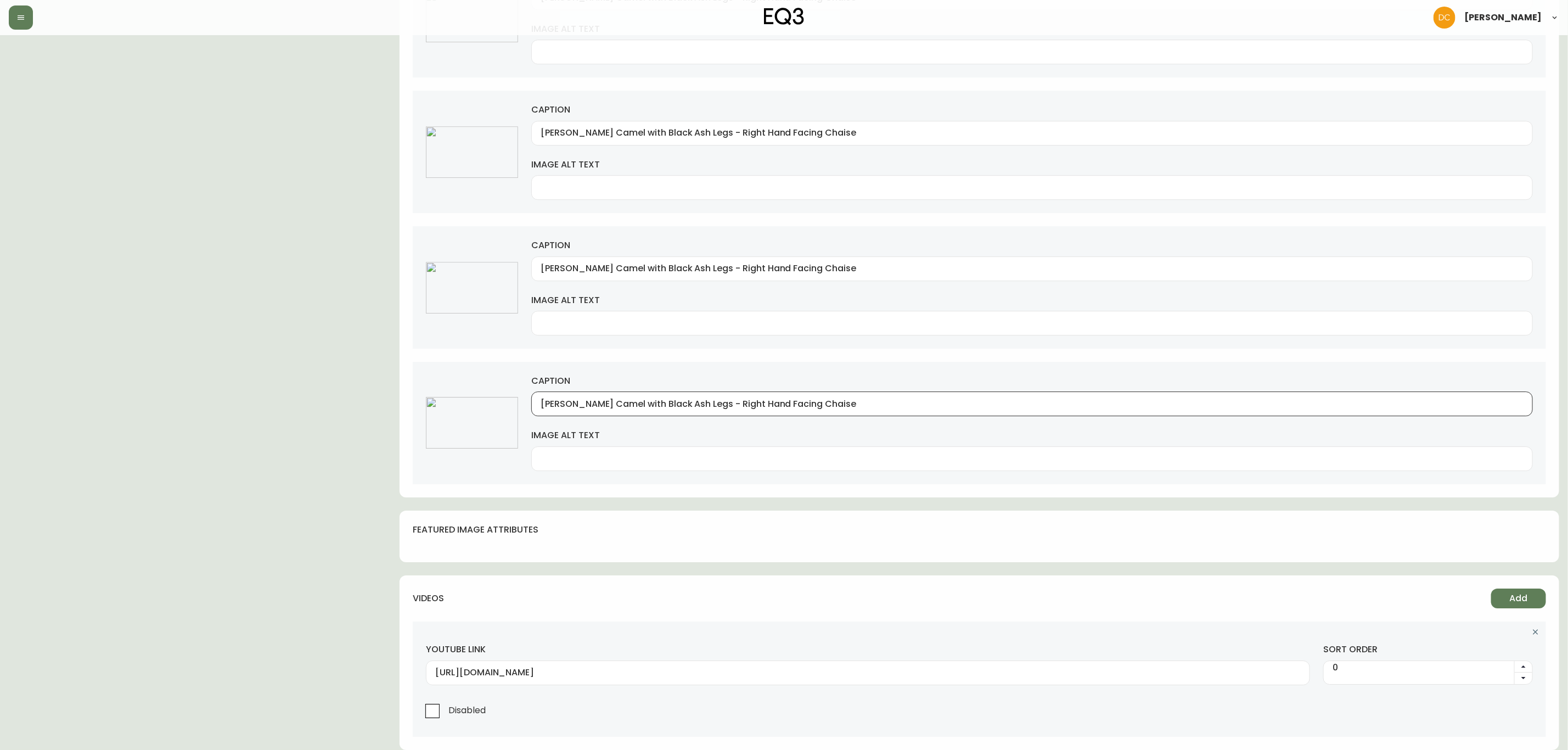
type input "[PERSON_NAME] Camel with Black Ash Legs - Right Hand Facing Chaise"
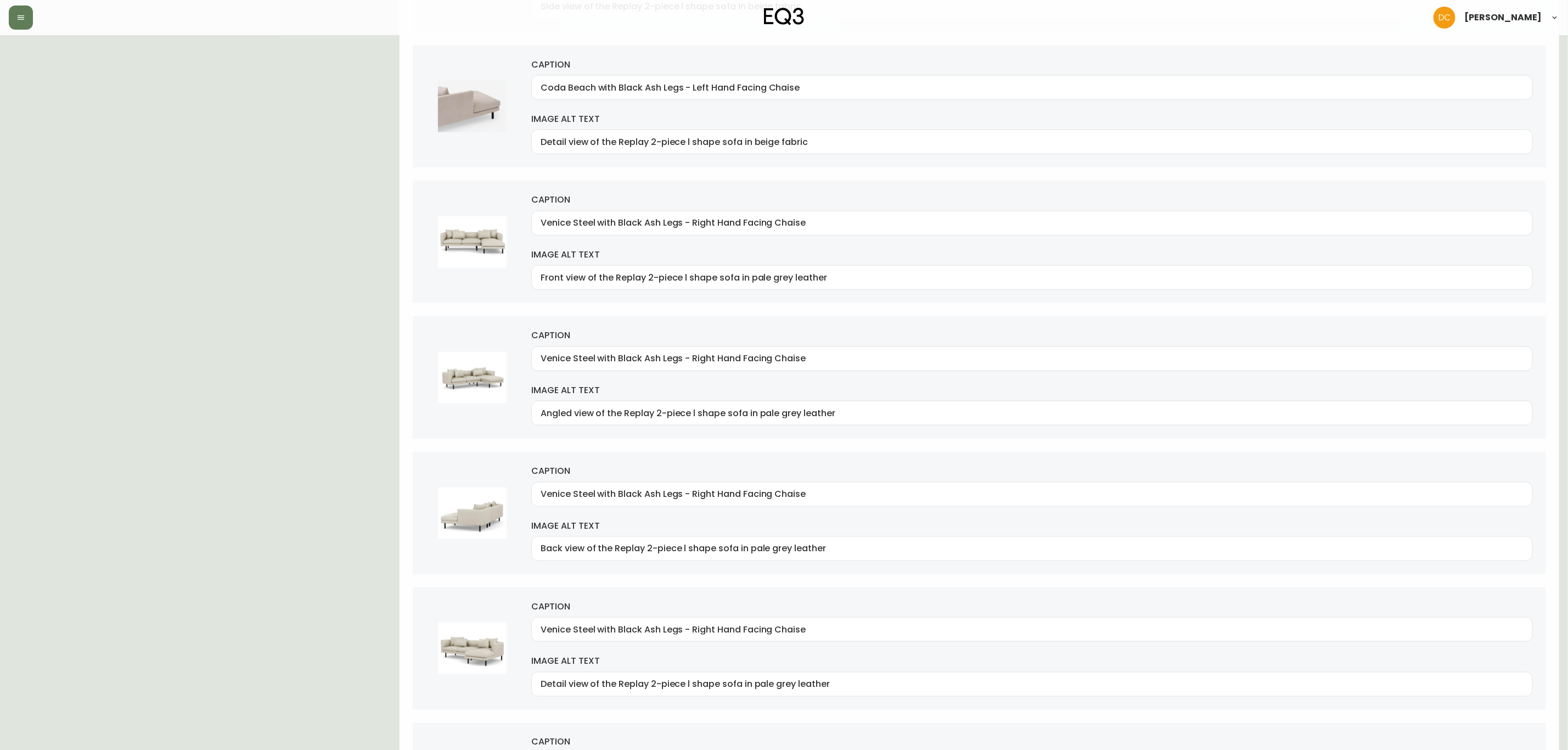
scroll to position [0, 0]
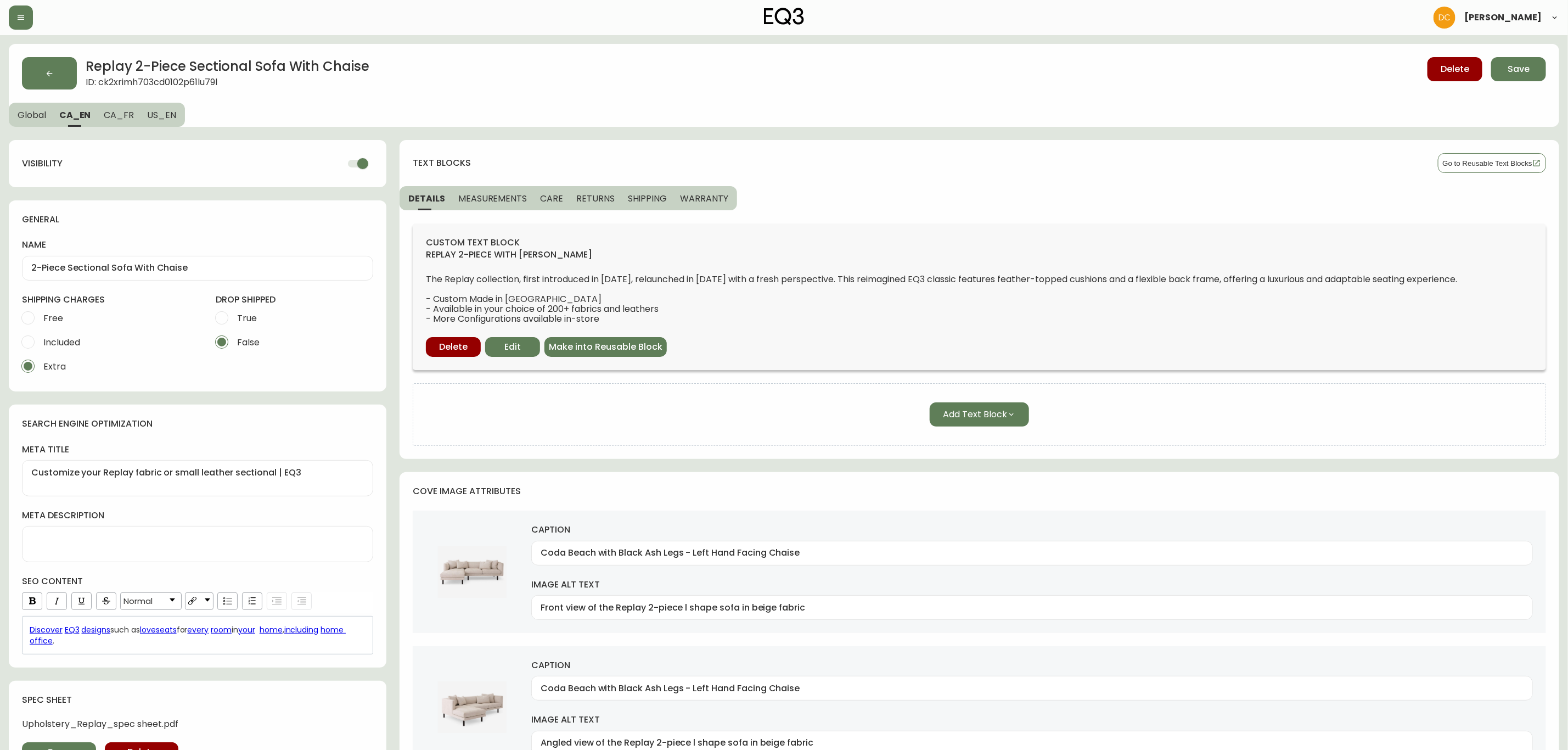
drag, startPoint x: 336, startPoint y: 506, endPoint x: 337, endPoint y: 277, distance: 229.0
click at [175, 121] on button "US_EN" at bounding box center [163, 115] width 44 height 25
type textarea "Customize your Replay | Modern Sectional Sofa with Chaise"
type input "Grade 50 Coda Beach with Black Ash Legs - Left Hand Facing Chaise"
type input "Front view of the Replay 2-piece modular sofa in beige fabric"
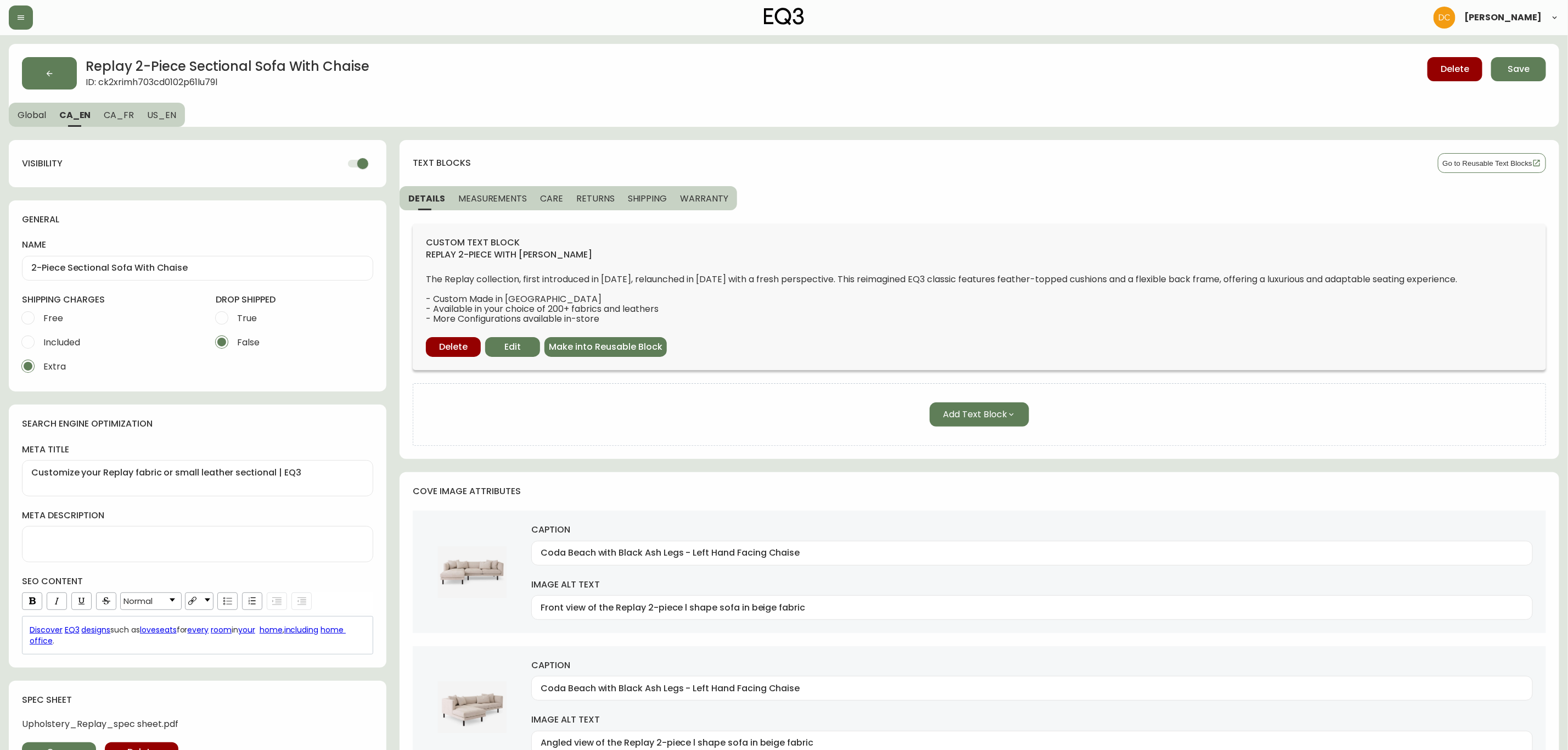
type input "Grade 50 Coda Beach with Black Ash Legs - Left Hand Facing Chaise"
type input "Angled view of the Replay 2-piece modular sofa in beige fabric"
type input "Grade 50 Coda Beach with Black Ash Legs - Left Hand Facing Chaise"
type input "Side view of the Replay 2-piece modular sofa in beige fabric"
type input "Grade 50 Coda Beach with Black Ash Legs - Left Hand Facing Chaise"
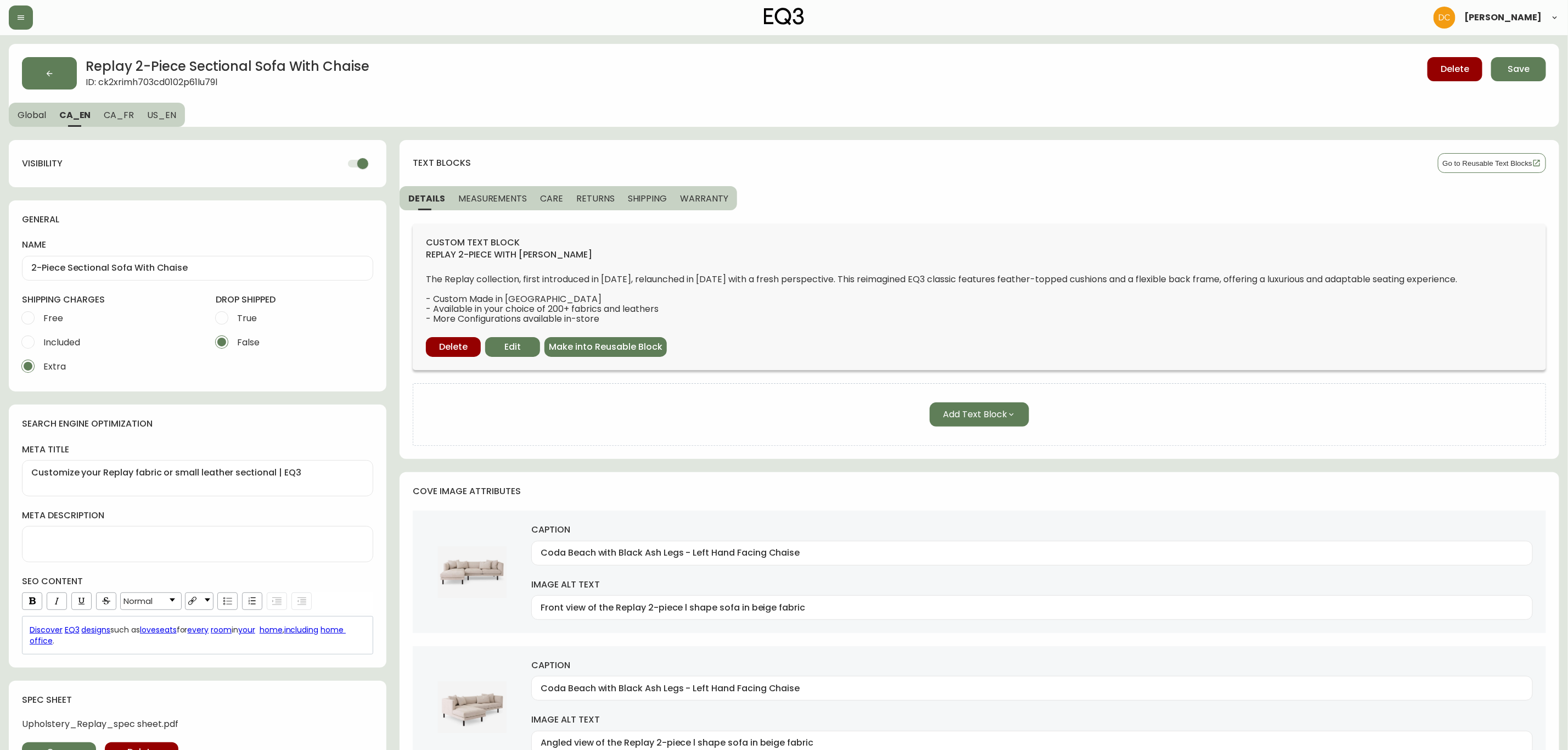
type input "Detail view of the Replay 2-piece modular sofa in beige fabric"
type input "Grade 400 Venice Steel with Black Ash Legs - Right Hand Facing Chaise"
type input "Front view of the Replay 2-piece modular sofa in pale gray fabric"
type input "Grade 400 Venice Steel with Black Ash Legs - Right Hand Facing Chaise"
type input "Angled view of the Replay 2-piece modular sofa in pale gray fabric"
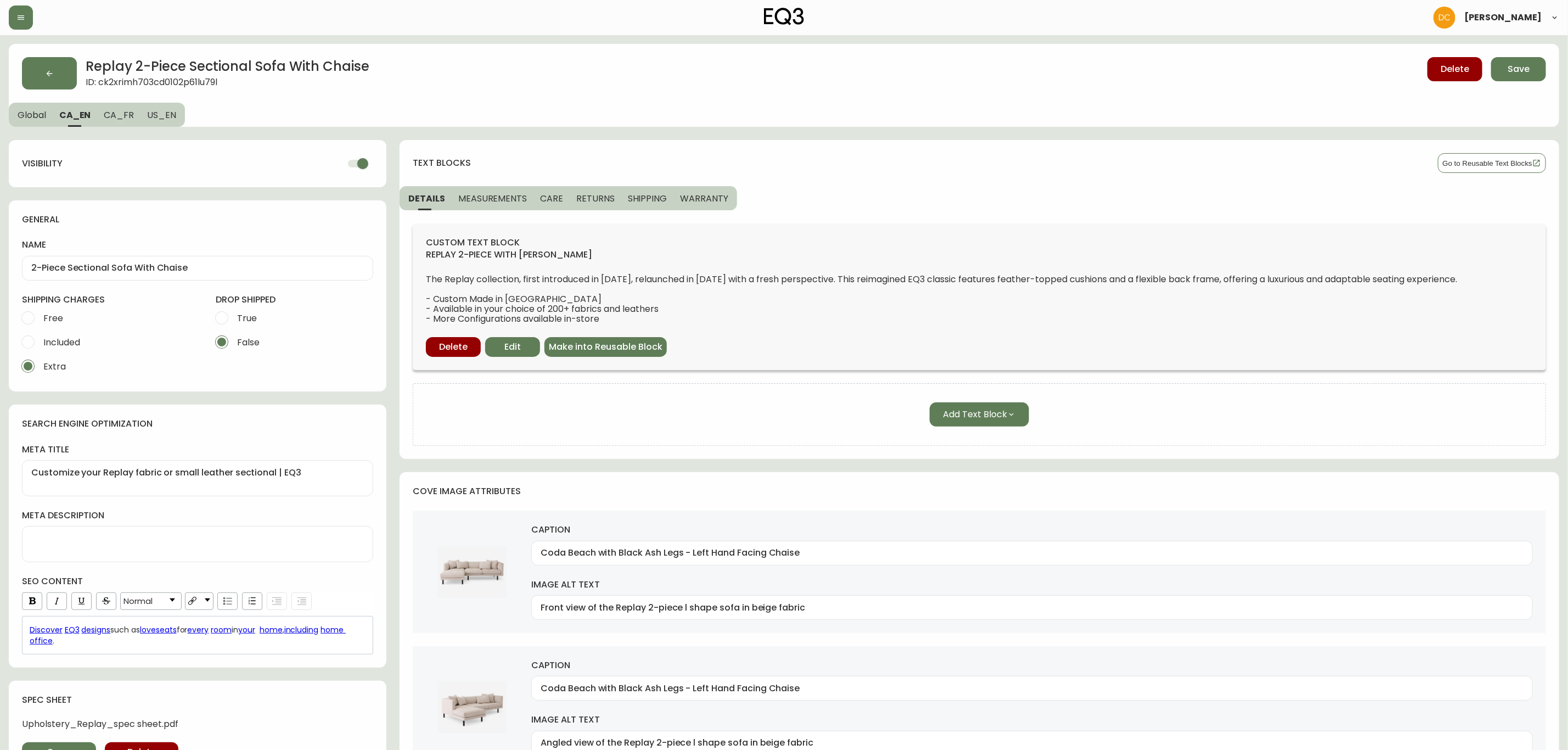
type input "Grade 400 Venice Steel with Black Ash Legs - Right Hand Facing Chaise"
type input "Back view of the Replay 2-piece modular sofa in pale gray fabric"
type input "Grade 400 Venice Steel with Black Ash Legs - Right Hand Facing Chaise"
type input "Detail view of the Replay 2-piece modular sofa in pale gray fabric"
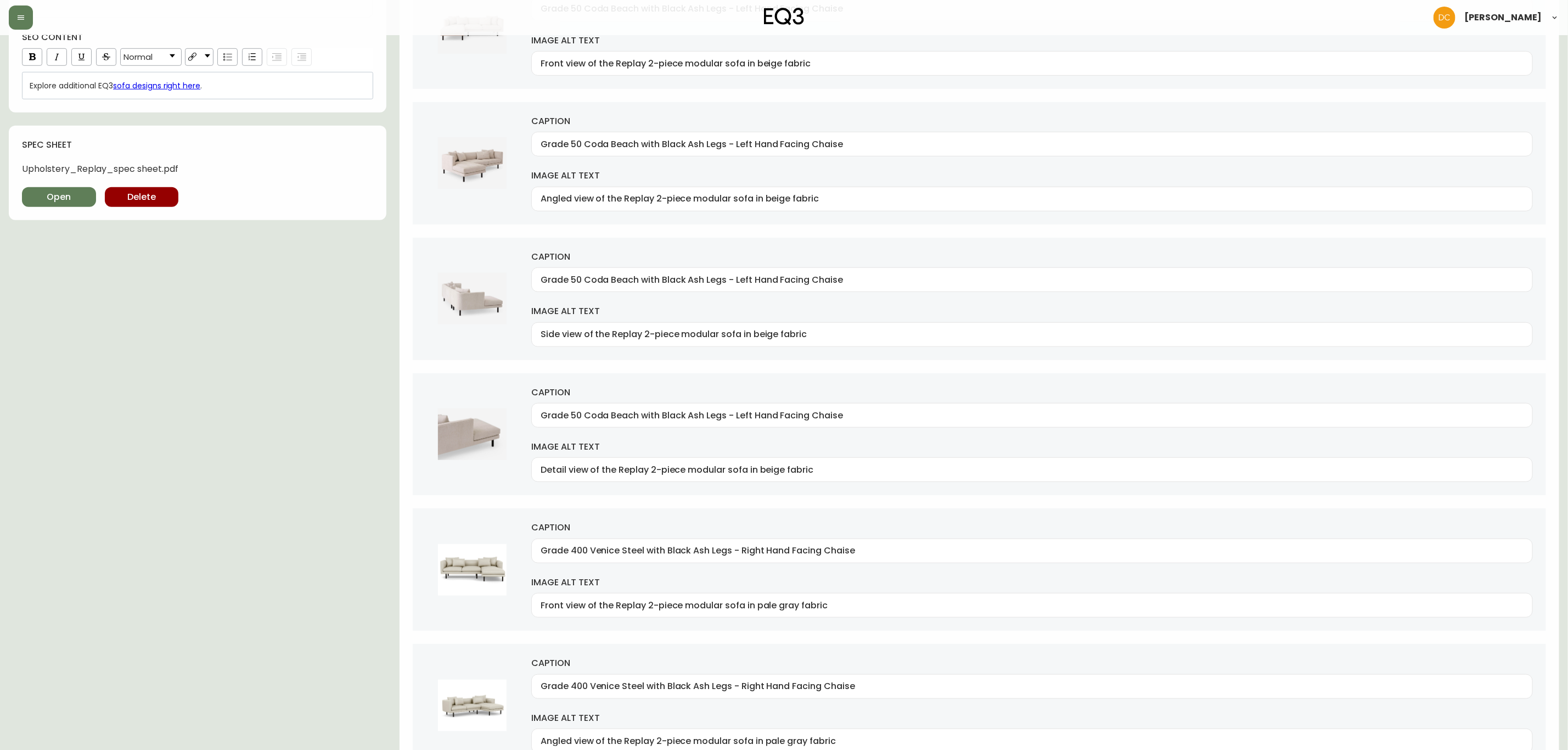
scroll to position [2471, 0]
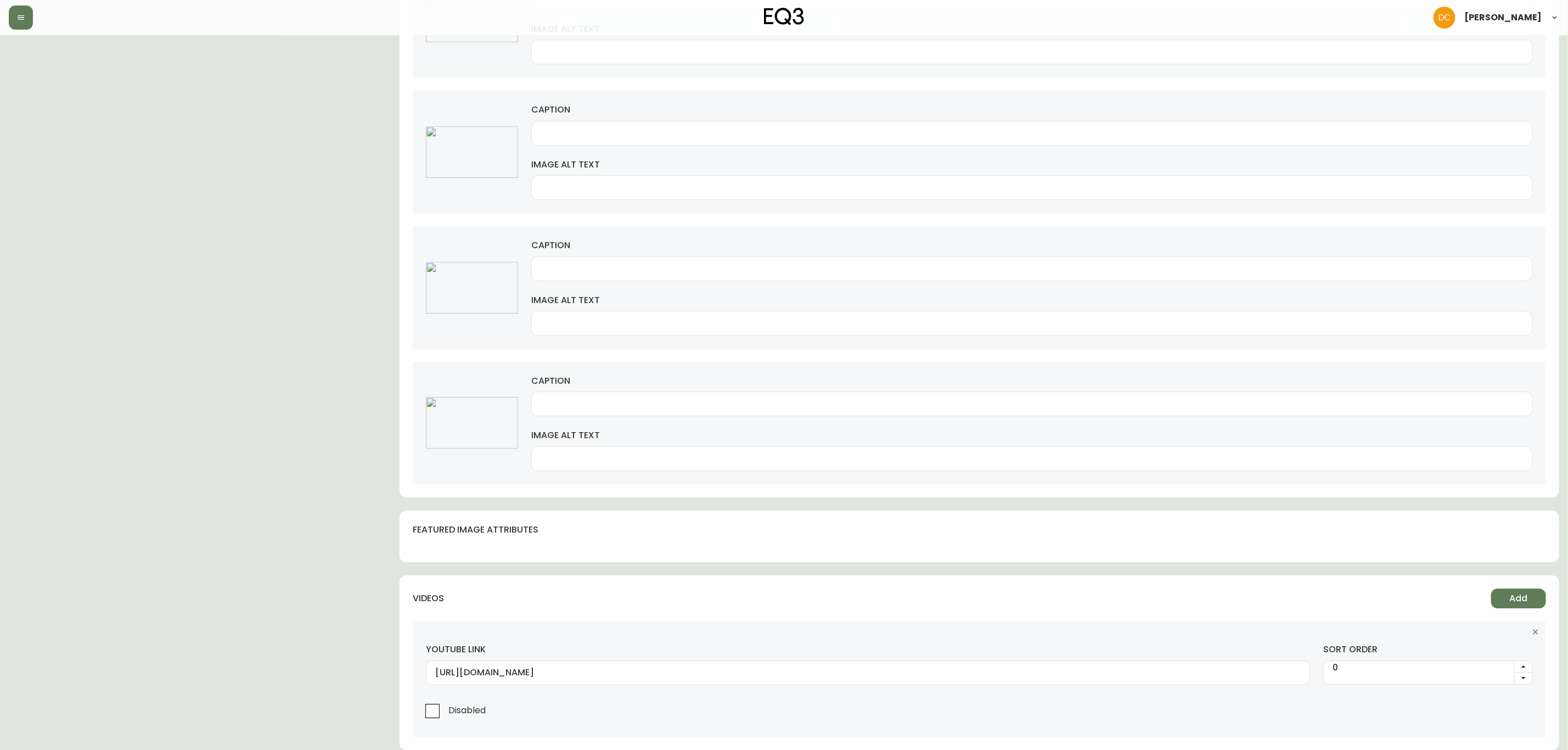
drag, startPoint x: 794, startPoint y: 83, endPoint x: 781, endPoint y: 459, distance: 376.2
drag, startPoint x: 653, startPoint y: 404, endPoint x: 633, endPoint y: 342, distance: 65.1
click at [653, 405] on input "caption" at bounding box center [1032, 404] width 983 height 11
paste input "[PERSON_NAME] Camel with Black Ash Legs - Right Hand Facing Chaise"
type input "[PERSON_NAME] Camel with Black Ash Legs - Right Hand Facing Chaise"
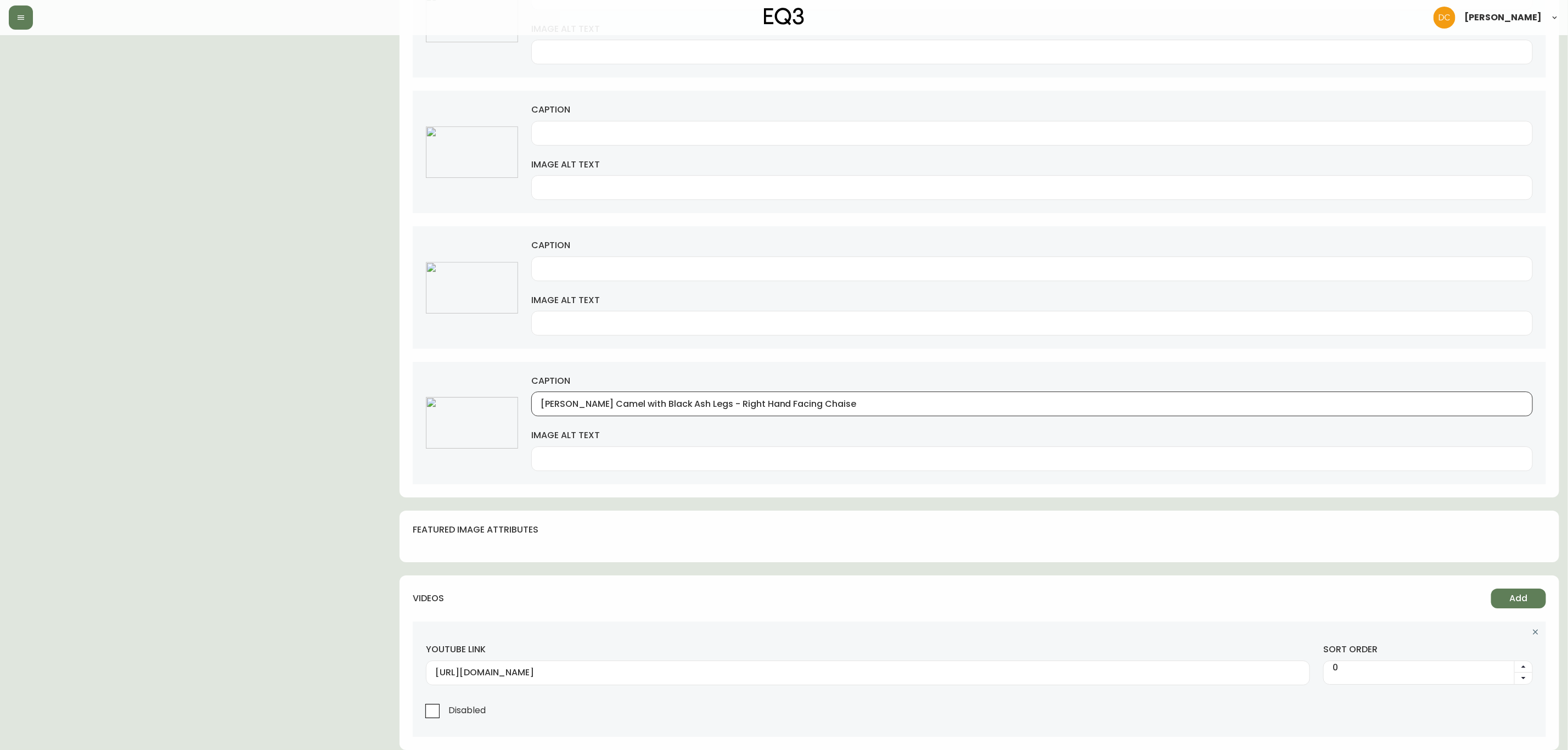
click at [623, 275] on div at bounding box center [1032, 269] width 1002 height 25
paste input "[PERSON_NAME] Camel with Black Ash Legs - Right Hand Facing Chaise"
type input "[PERSON_NAME] Camel with Black Ash Legs - Right Hand Facing Chaise"
click at [619, 138] on div at bounding box center [1032, 133] width 1002 height 25
paste input "[PERSON_NAME] Camel with Black Ash Legs - Right Hand Facing Chaise"
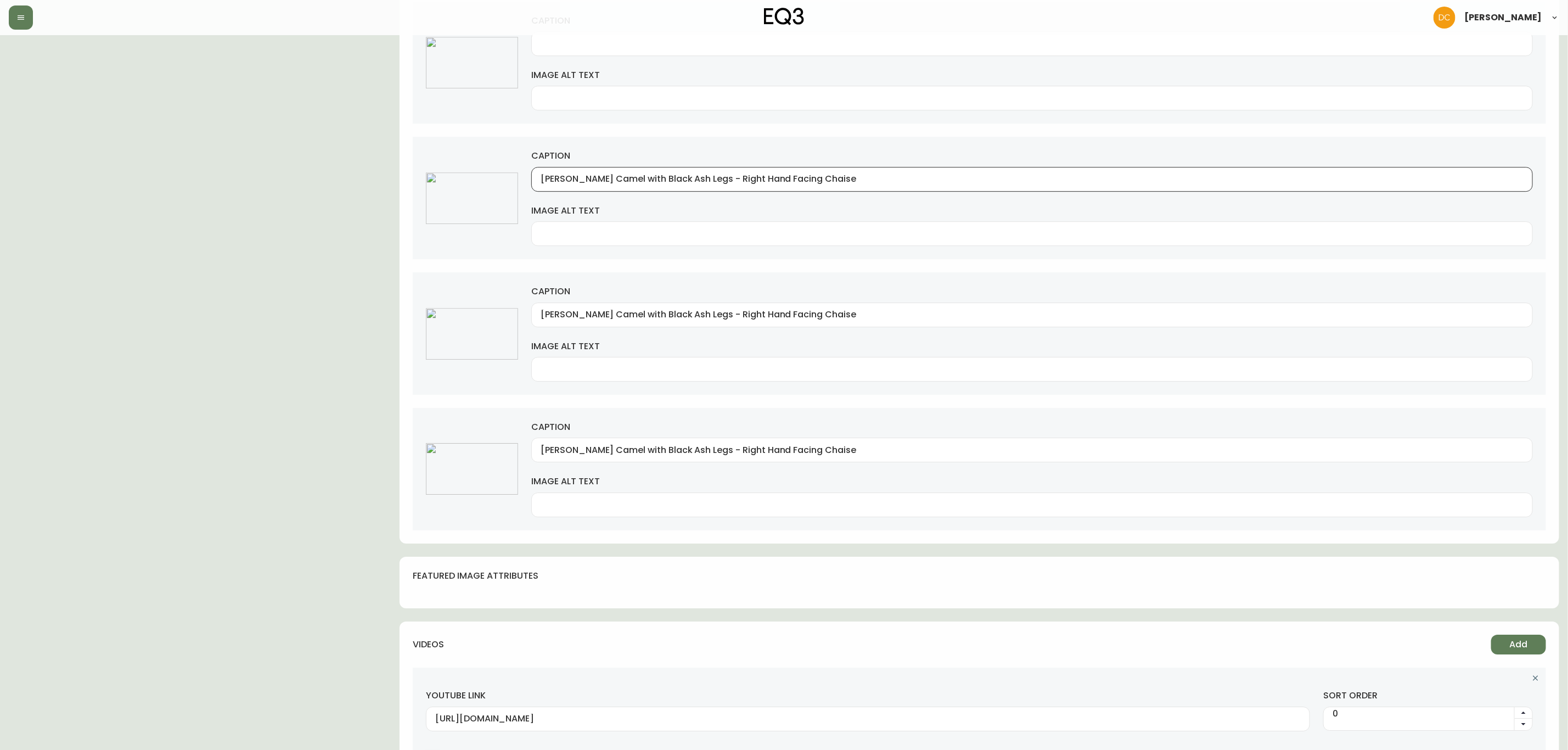
scroll to position [2225, 0]
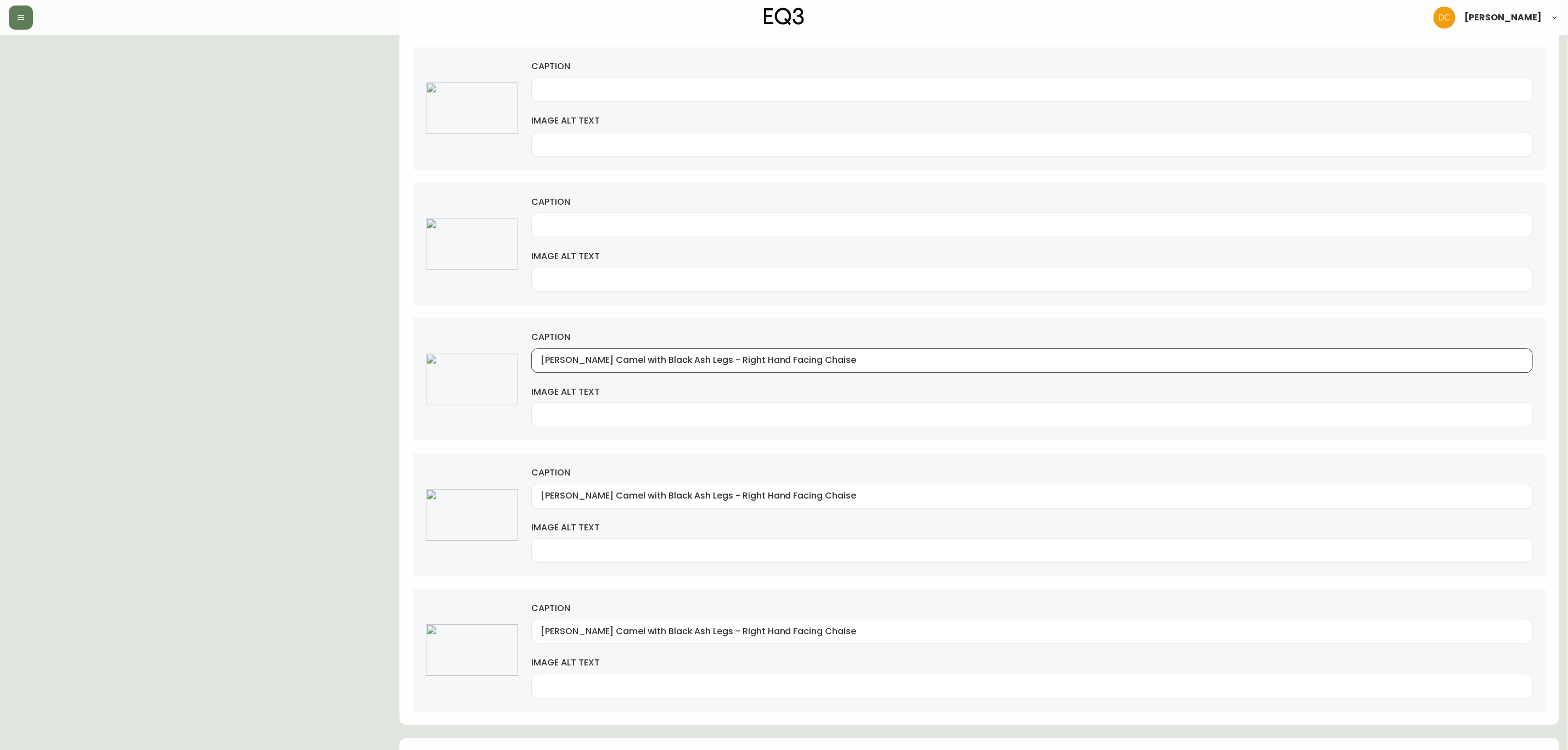
type input "[PERSON_NAME] Camel with Black Ash Legs - Right Hand Facing Chaise"
drag, startPoint x: 611, startPoint y: 240, endPoint x: 613, endPoint y: 208, distance: 32.1
click at [611, 230] on input "caption" at bounding box center [1032, 225] width 983 height 11
paste input "[PERSON_NAME] Camel with Black Ash Legs - Right Hand Facing Chaise"
type input "[PERSON_NAME] Camel with Black Ash Legs - Right Hand Facing Chaise"
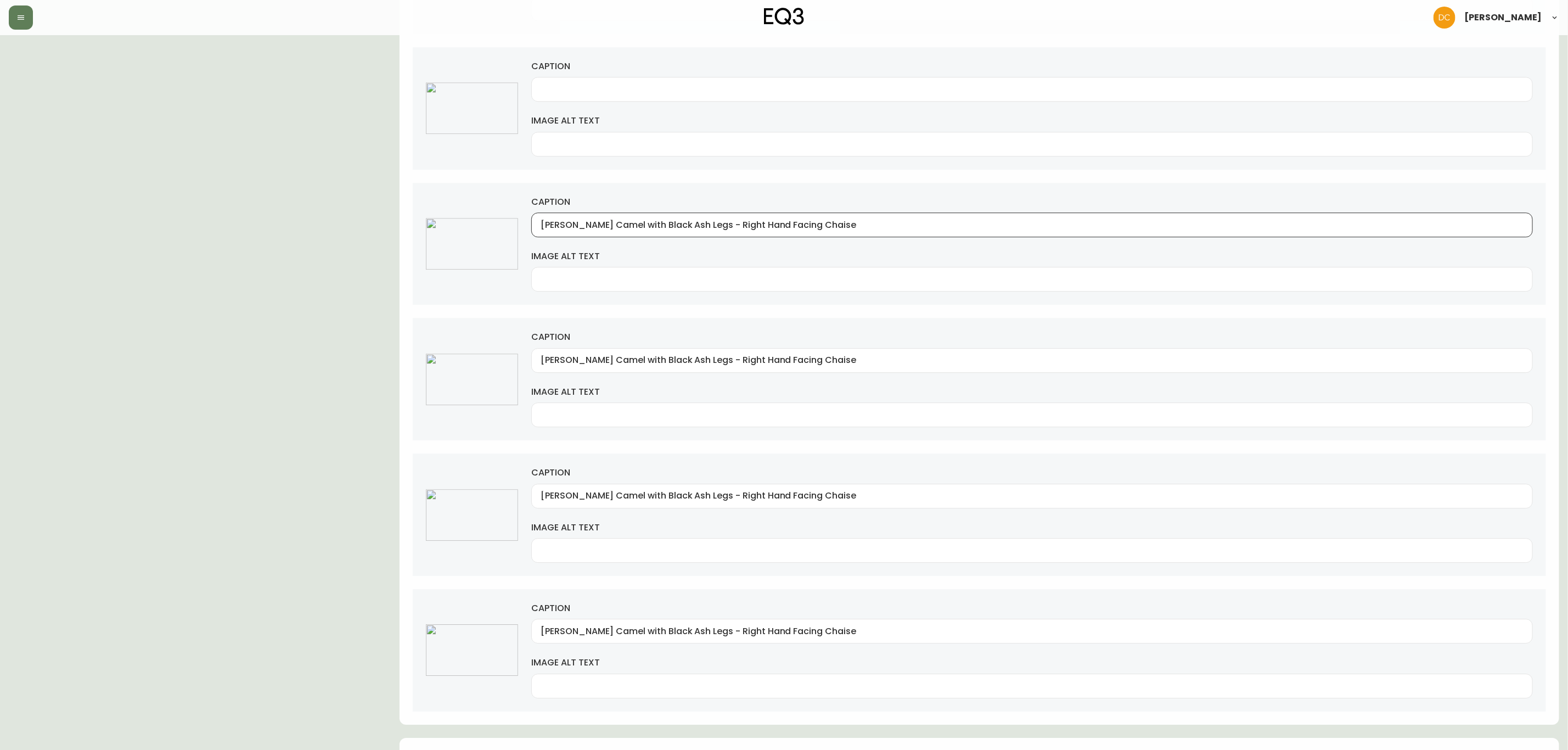
click at [613, 101] on div at bounding box center [1032, 89] width 1002 height 25
paste input "[PERSON_NAME] Camel with Black Ash Legs - Right Hand Facing Chaise"
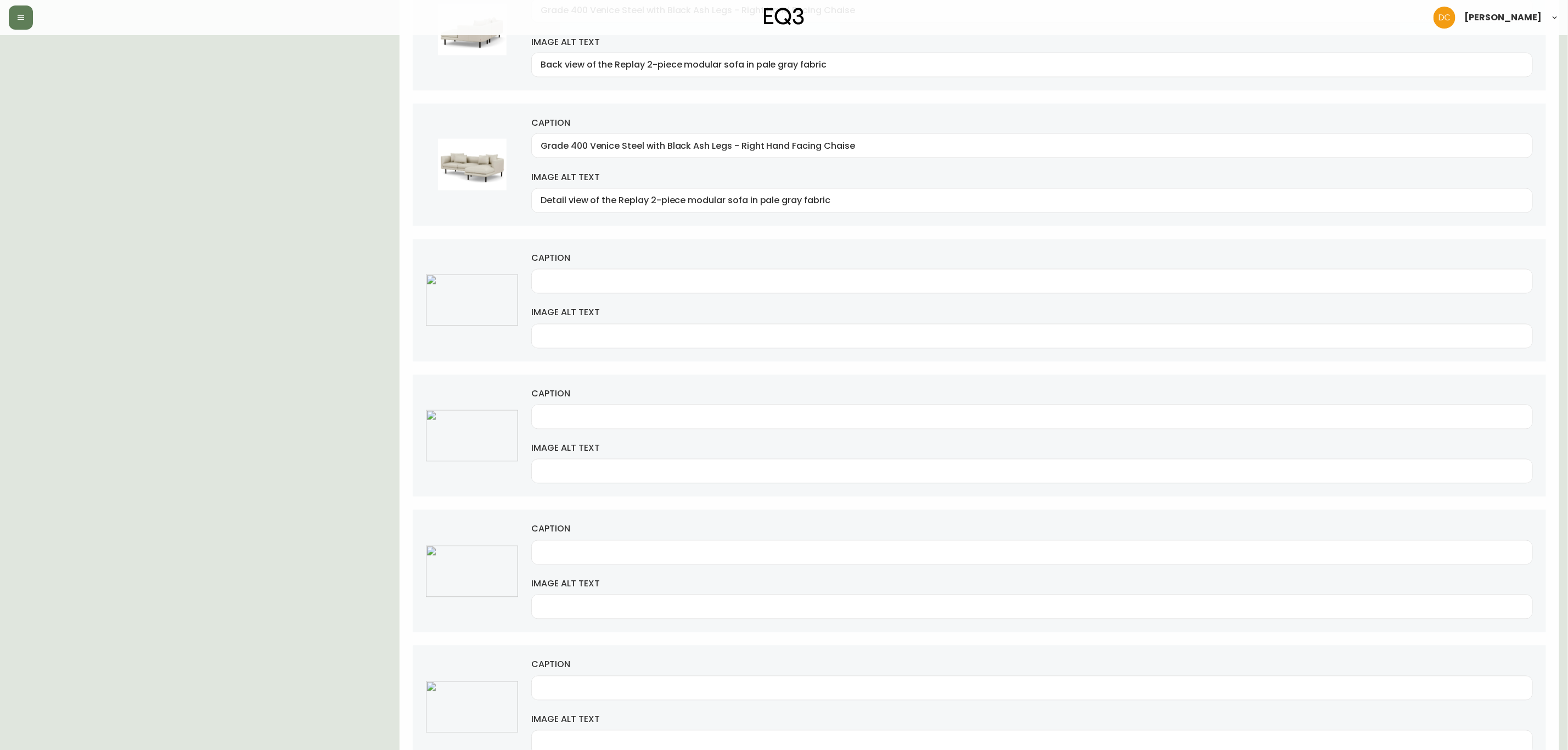
scroll to position [1319, 0]
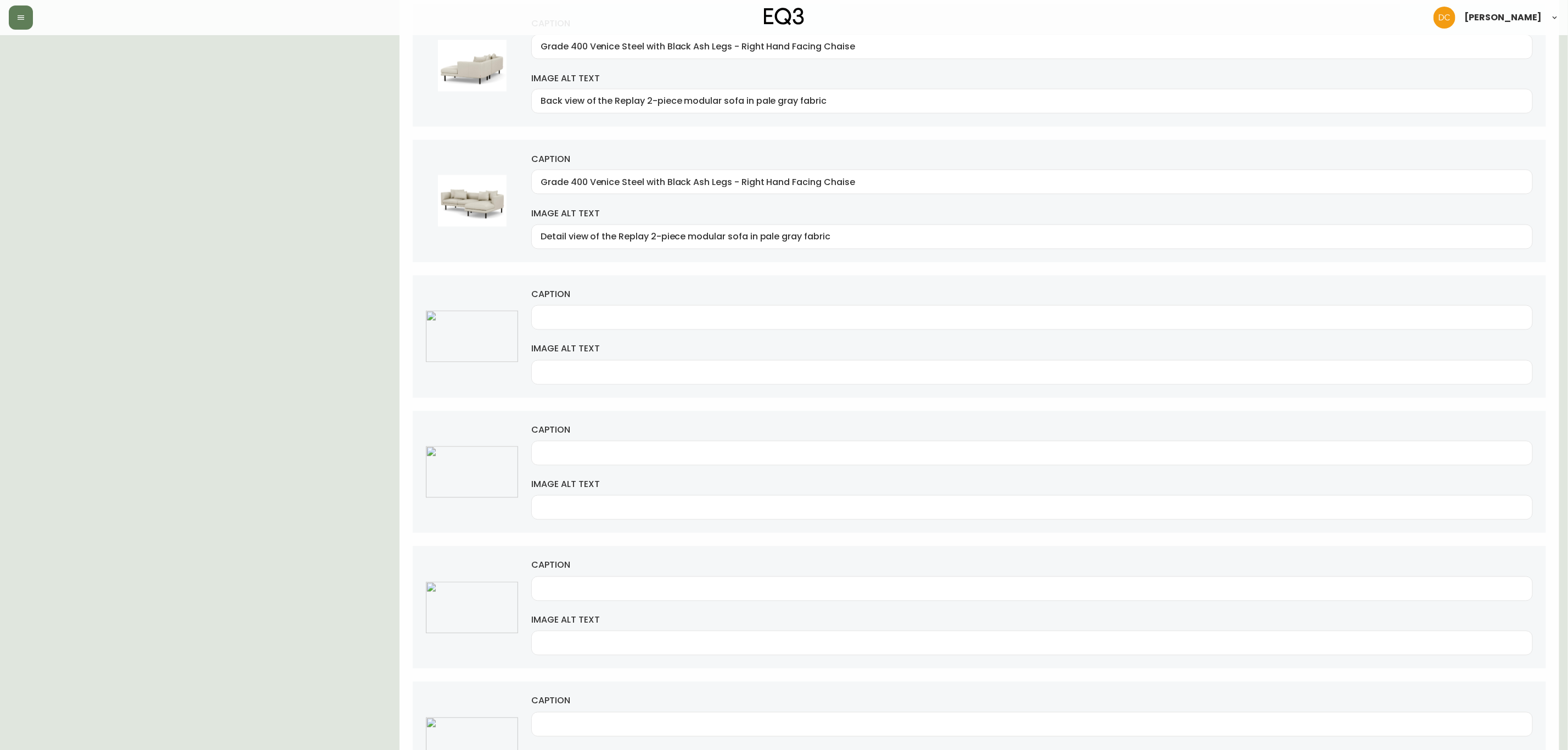
type input "[PERSON_NAME] Camel with Black Ash Legs - Right Hand Facing Chaise"
drag, startPoint x: 592, startPoint y: 188, endPoint x: 469, endPoint y: 191, distance: 123.0
click at [480, 190] on div "caption Grade 400 Venice Steel with Black Ash Legs - Right Hand Facing Chaise i…" at bounding box center [979, 201] width 1133 height 123
click at [641, 185] on input "Venice Steel with Black Ash Legs - Right Hand Facing Chaise" at bounding box center [1032, 181] width 983 height 11
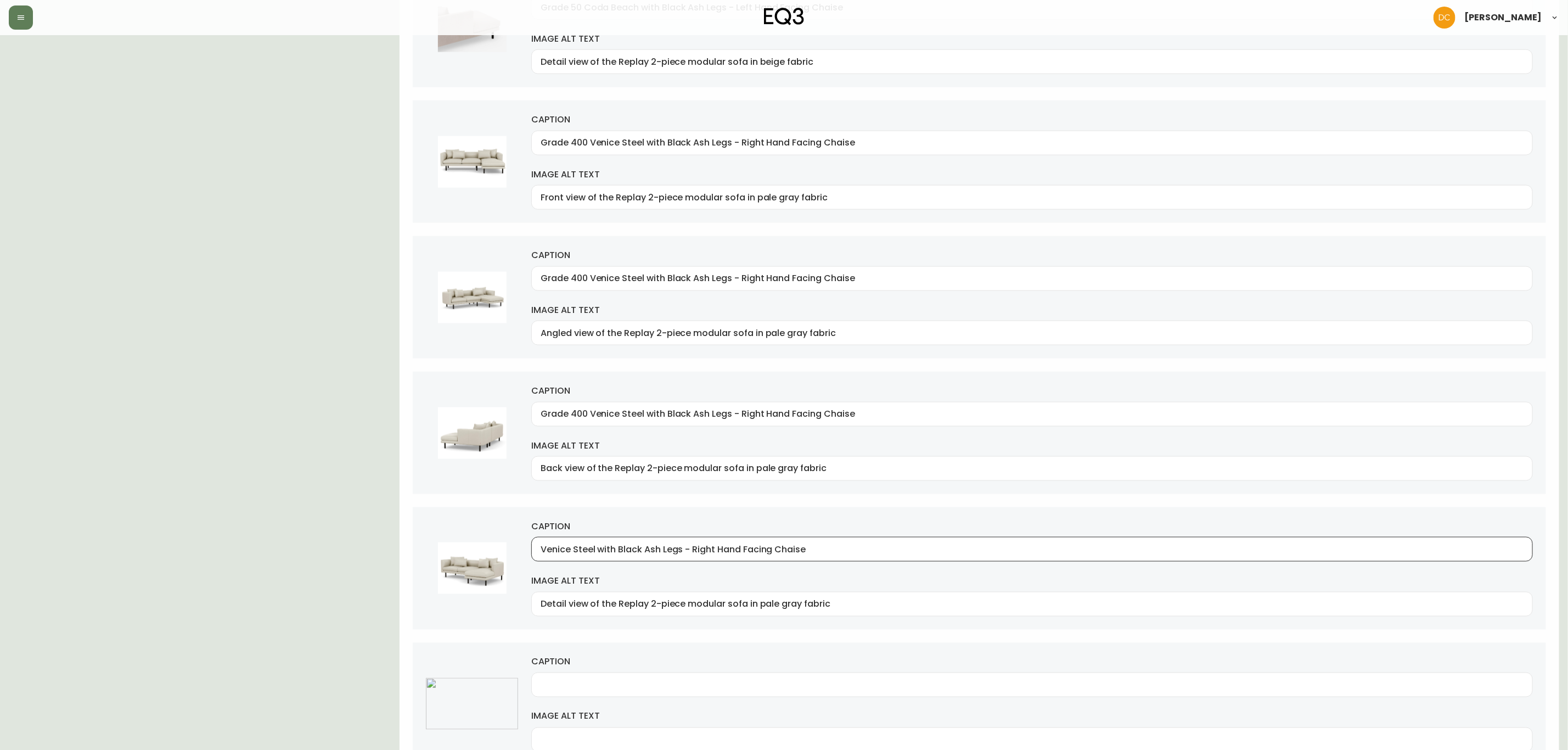
scroll to position [908, 0]
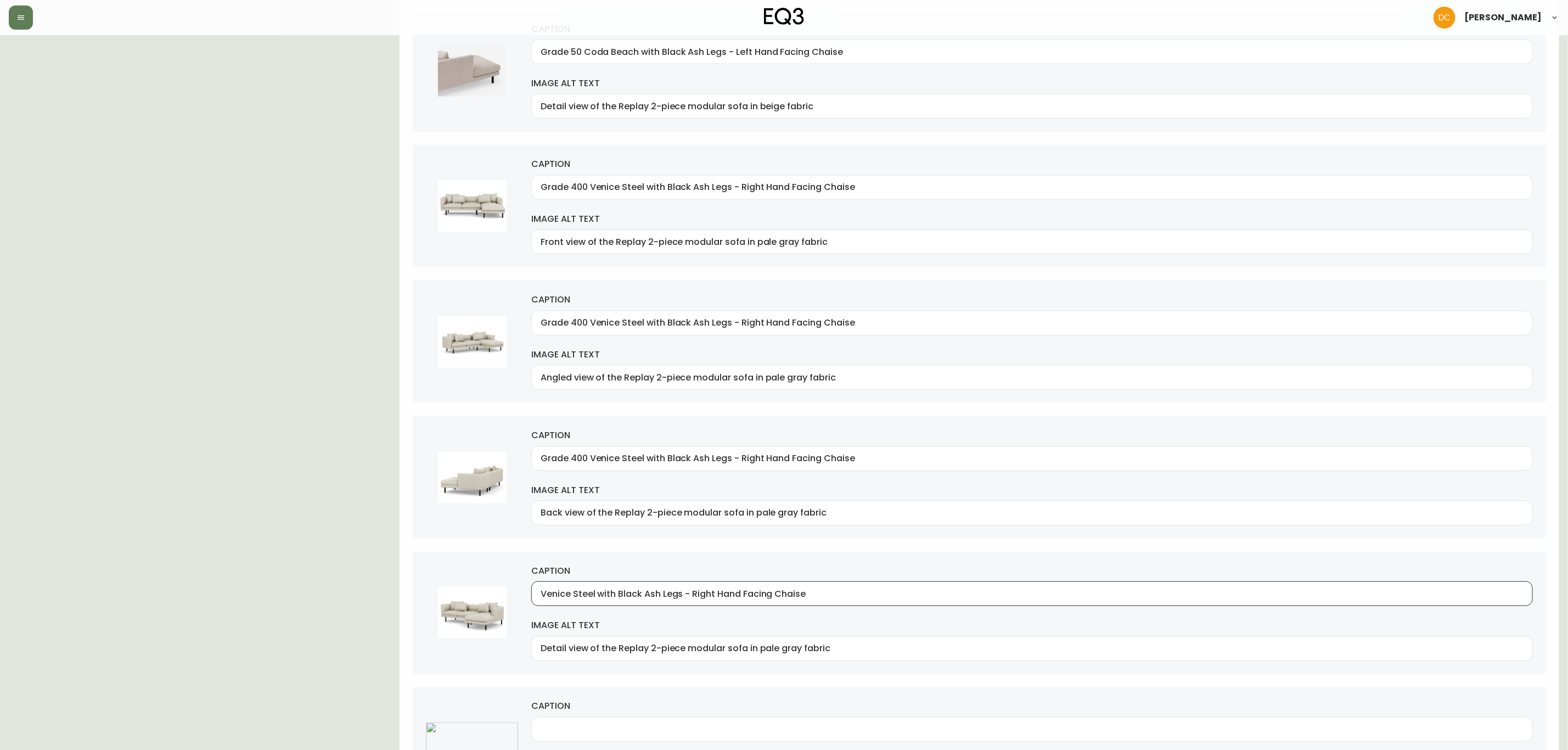
type input "Venice Steel with Black Ash Legs - Right Hand Facing Chaise"
click at [769, 471] on div "Grade 400 Venice Steel with Black Ash Legs - Right Hand Facing Chaise" at bounding box center [1032, 458] width 1002 height 25
paste input "text"
type input "Venice Steel with Black Ash Legs - Right Hand Facing Chaise"
click at [784, 322] on div "Grade 400 Venice Steel with Black Ash Legs - Right Hand Facing Chaise" at bounding box center [1032, 323] width 1002 height 25
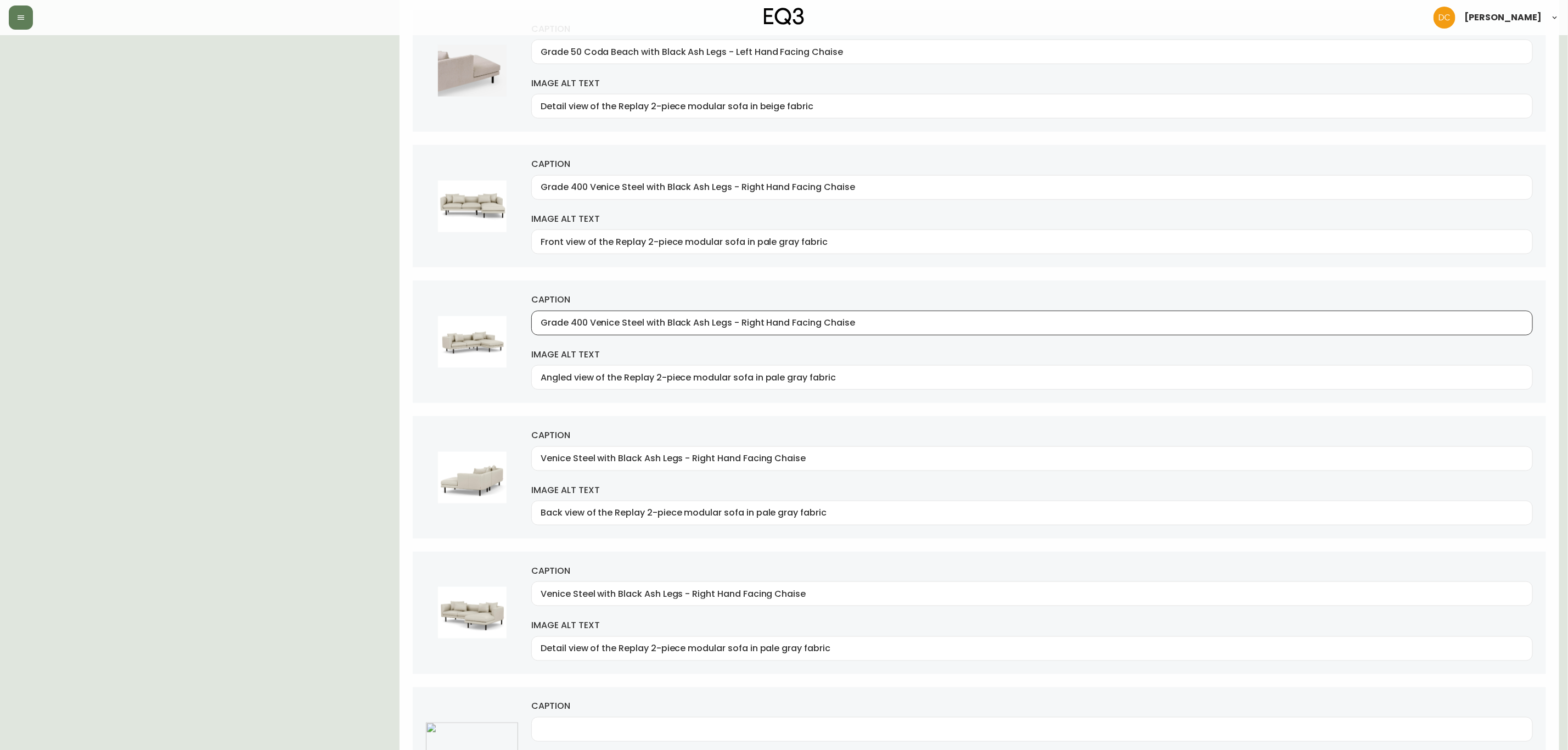
paste input "text"
type input "Venice Steel with Black Ash Legs - Right Hand Facing Chaise"
click at [772, 200] on div "Grade 400 Venice Steel with Black Ash Legs - Right Hand Facing Chaise" at bounding box center [1032, 187] width 1002 height 25
paste input "text"
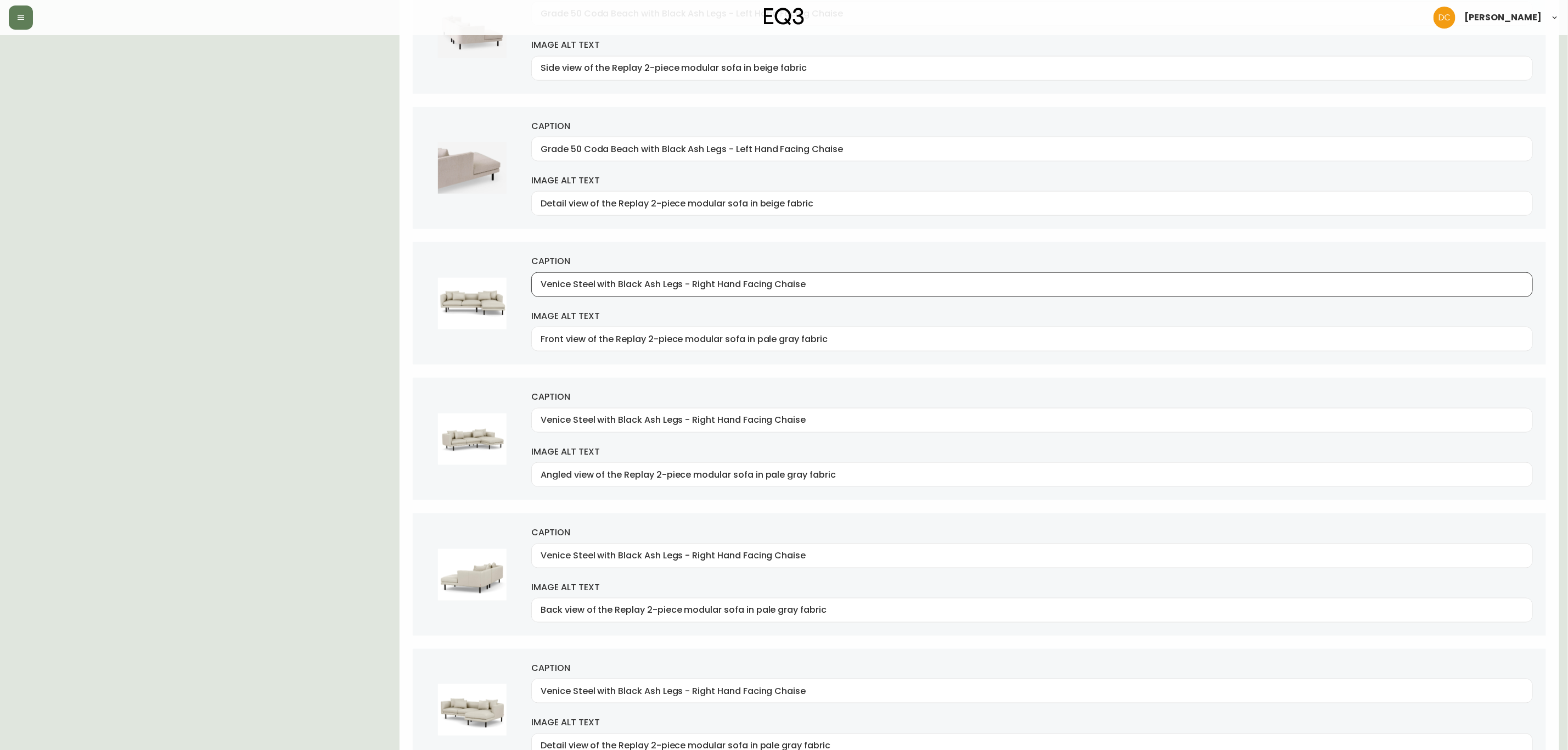
scroll to position [660, 0]
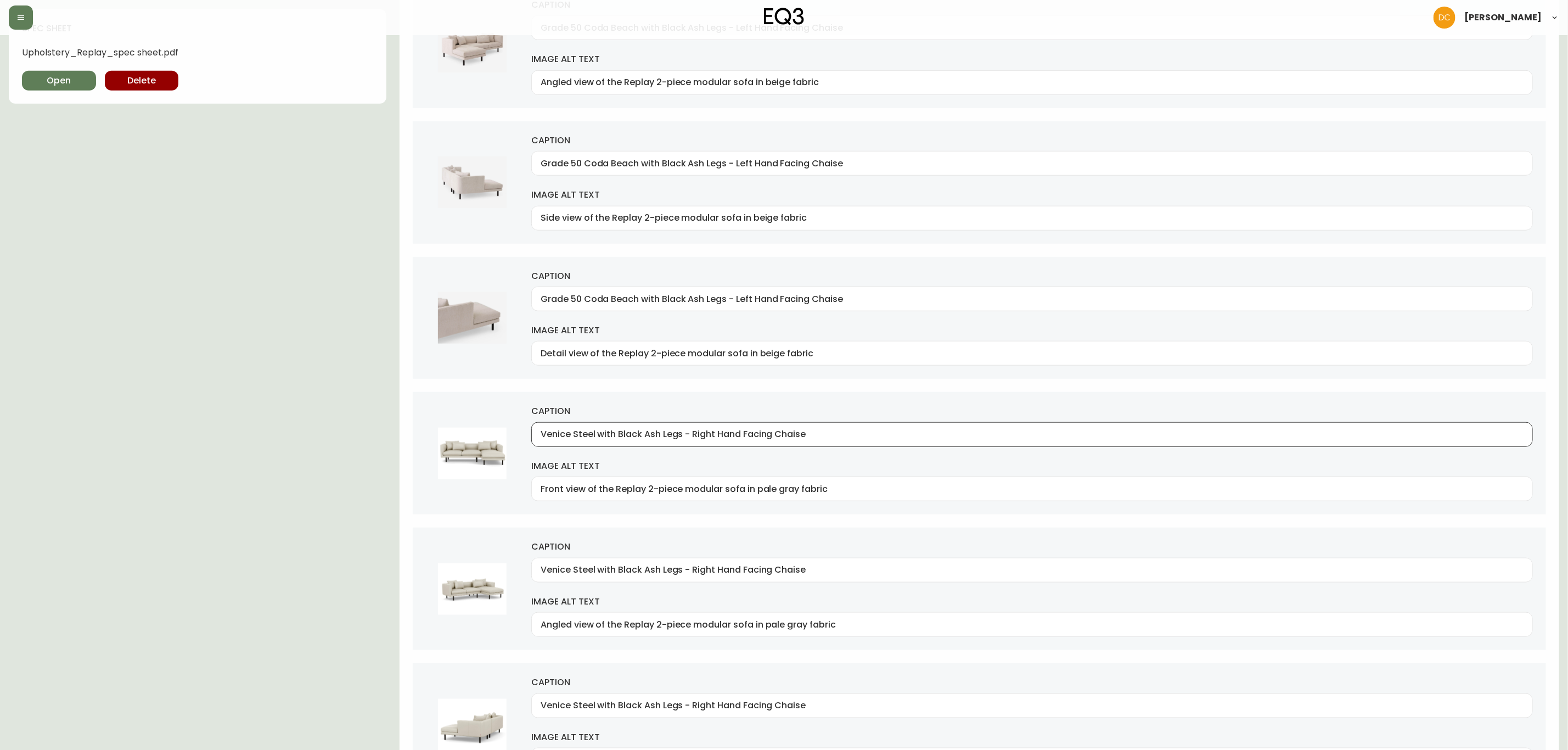
type input "Venice Steel with Black Ash Legs - Right Hand Facing Chaise"
drag, startPoint x: 587, startPoint y: 301, endPoint x: 544, endPoint y: 303, distance: 43.0
click at [545, 303] on input "Grade 50 Coda Beach with Black Ash Legs - Left Hand Facing Chaise" at bounding box center [1032, 298] width 983 height 11
type input "Coda Beach with Black Ash Legs - Left Hand Facing Chaise"
click at [600, 160] on input "Grade 50 Coda Beach with Black Ash Legs - Left Hand Facing Chaise" at bounding box center [1032, 163] width 983 height 11
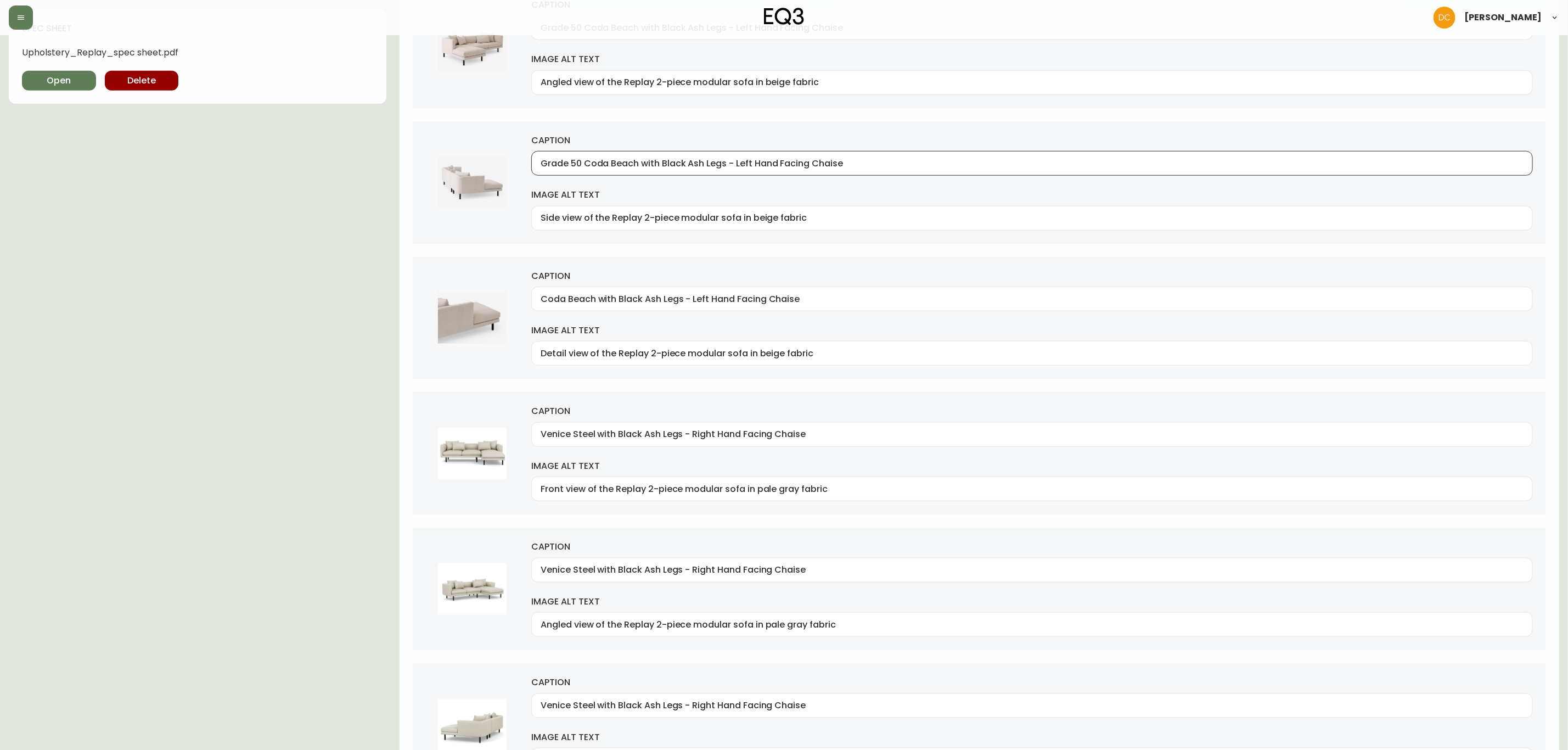
paste input "text"
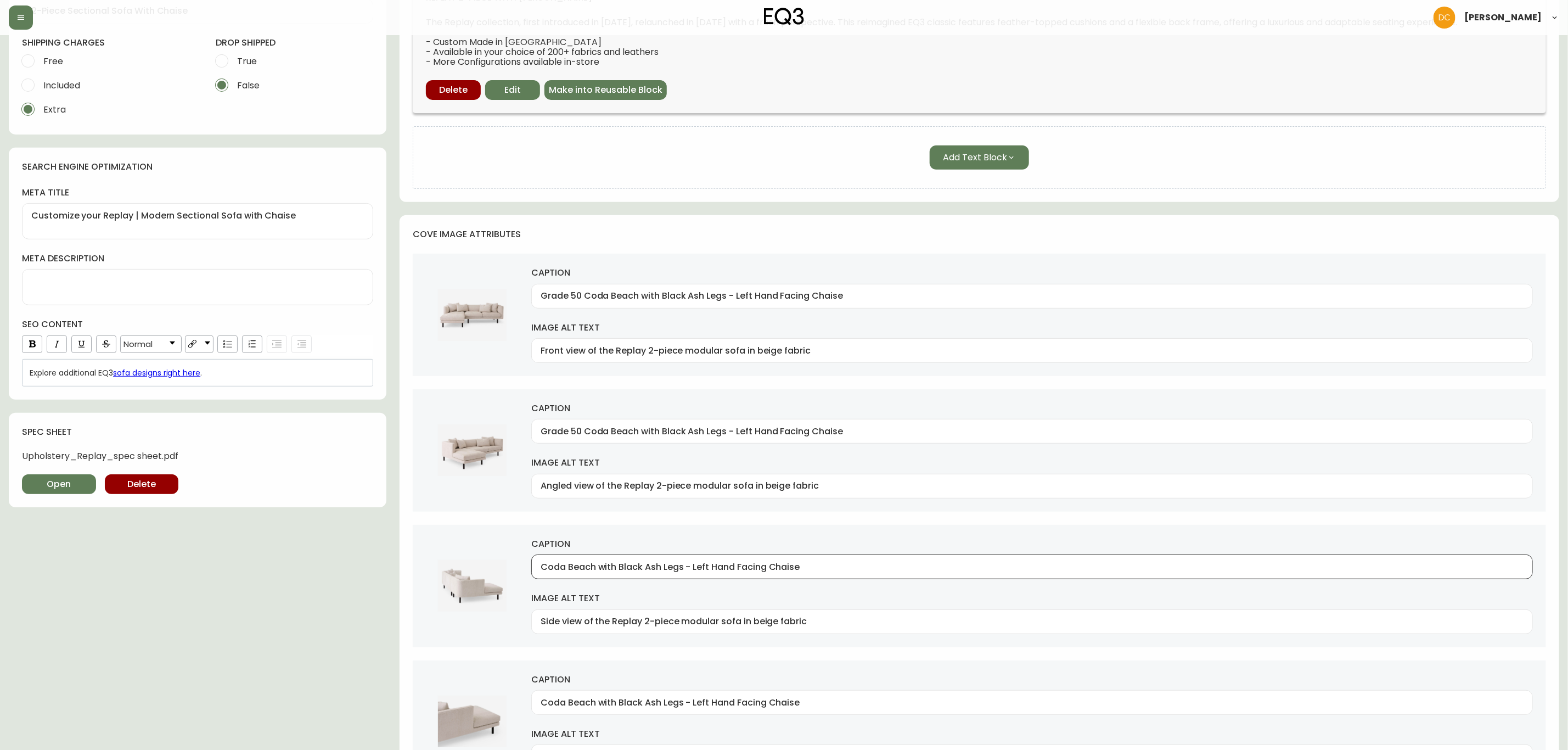
scroll to position [248, 0]
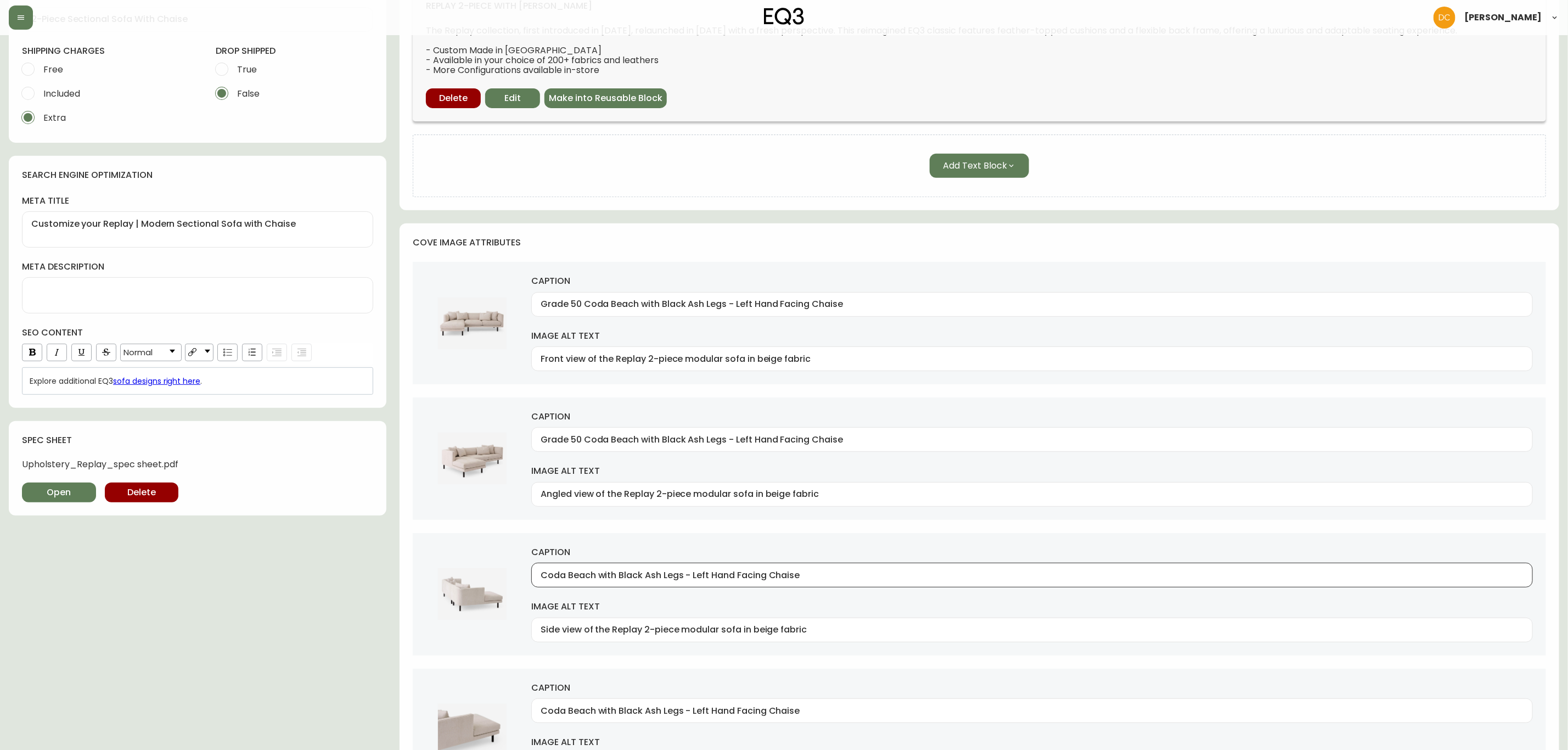
type input "Coda Beach with Black Ash Legs - Left Hand Facing Chaise"
click at [593, 433] on div "Grade 50 Coda Beach with Black Ash Legs - Left Hand Facing Chaise" at bounding box center [1032, 440] width 1002 height 25
paste input "text"
type input "Coda Beach with Black Ash Legs - Left Hand Facing Chaise"
click at [622, 297] on div "Grade 50 Coda Beach with Black Ash Legs - Left Hand Facing Chaise" at bounding box center [1032, 304] width 1002 height 25
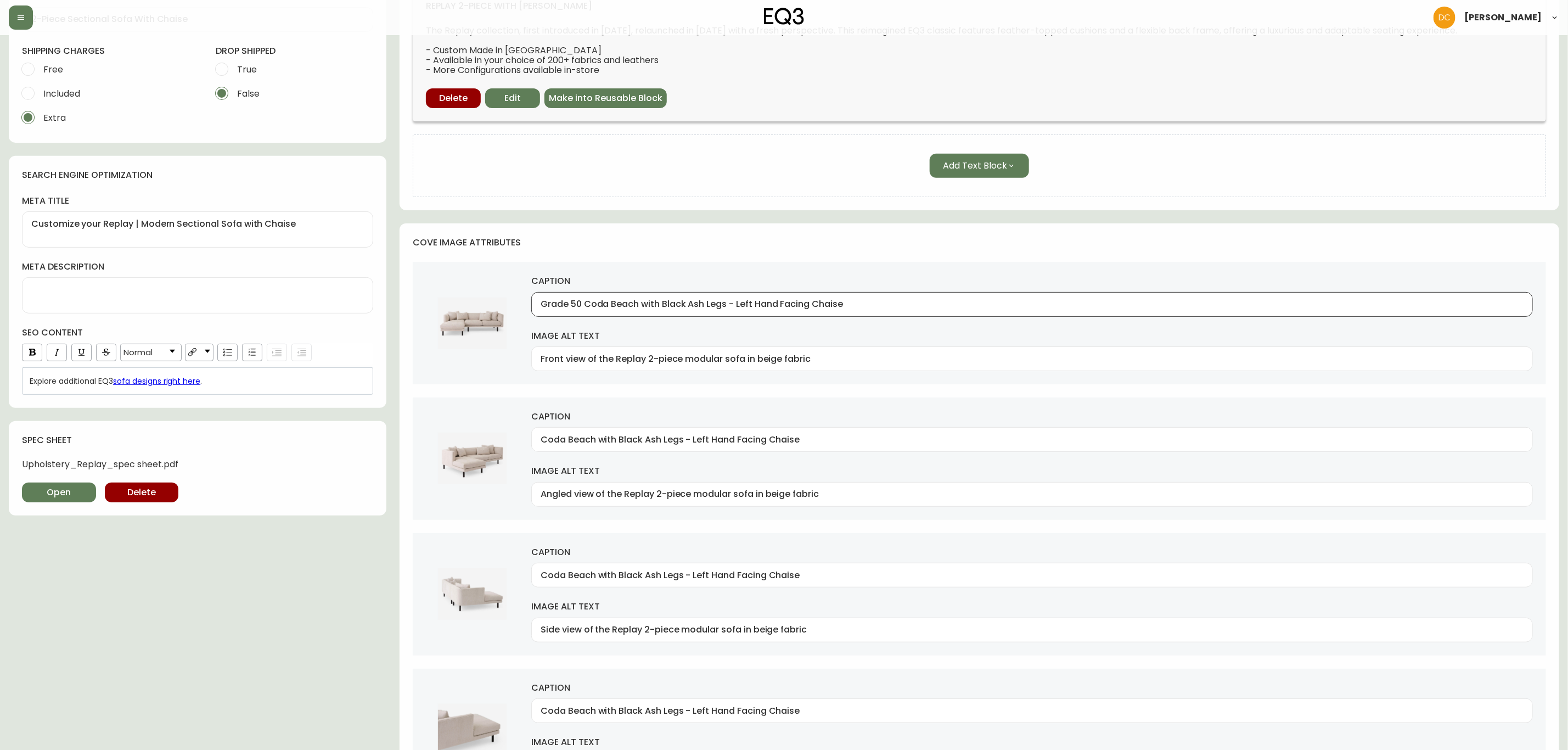
paste input "text"
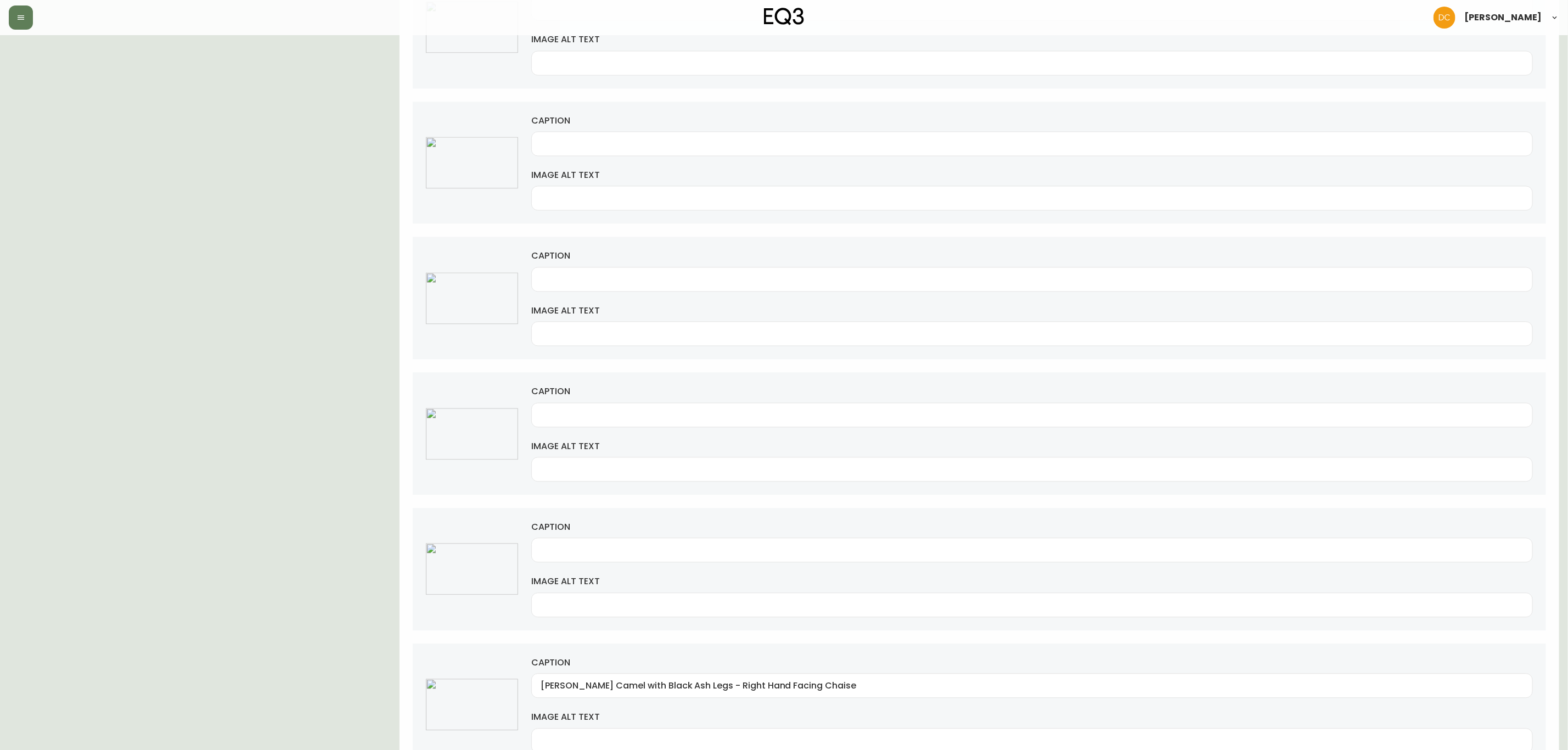
scroll to position [1978, 0]
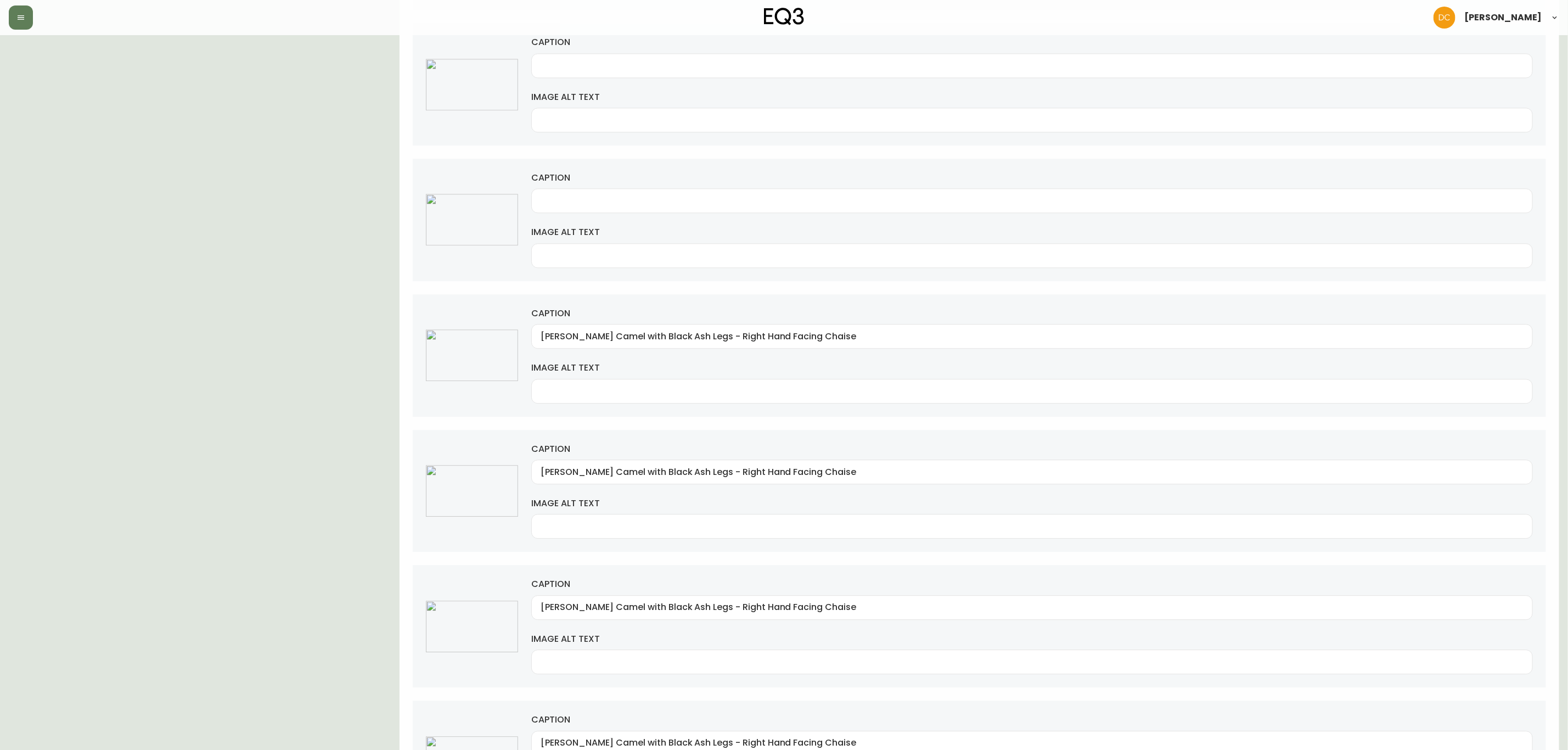
type input "Coda Beach with Black Ash Legs - Left Hand Facing Chaise"
click at [659, 342] on input "[PERSON_NAME] Camel with Black Ash Legs - Right Hand Facing Chaise" at bounding box center [1032, 336] width 983 height 11
click at [682, 206] on input "caption" at bounding box center [1032, 200] width 983 height 11
paste input "[PERSON_NAME] Camel with Black Ash Legs - Right Hand Facing Chaise"
click at [553, 206] on input "[PERSON_NAME] Camel with Black Ash Legs - Right Hand Facing Chaise" at bounding box center [1032, 200] width 983 height 11
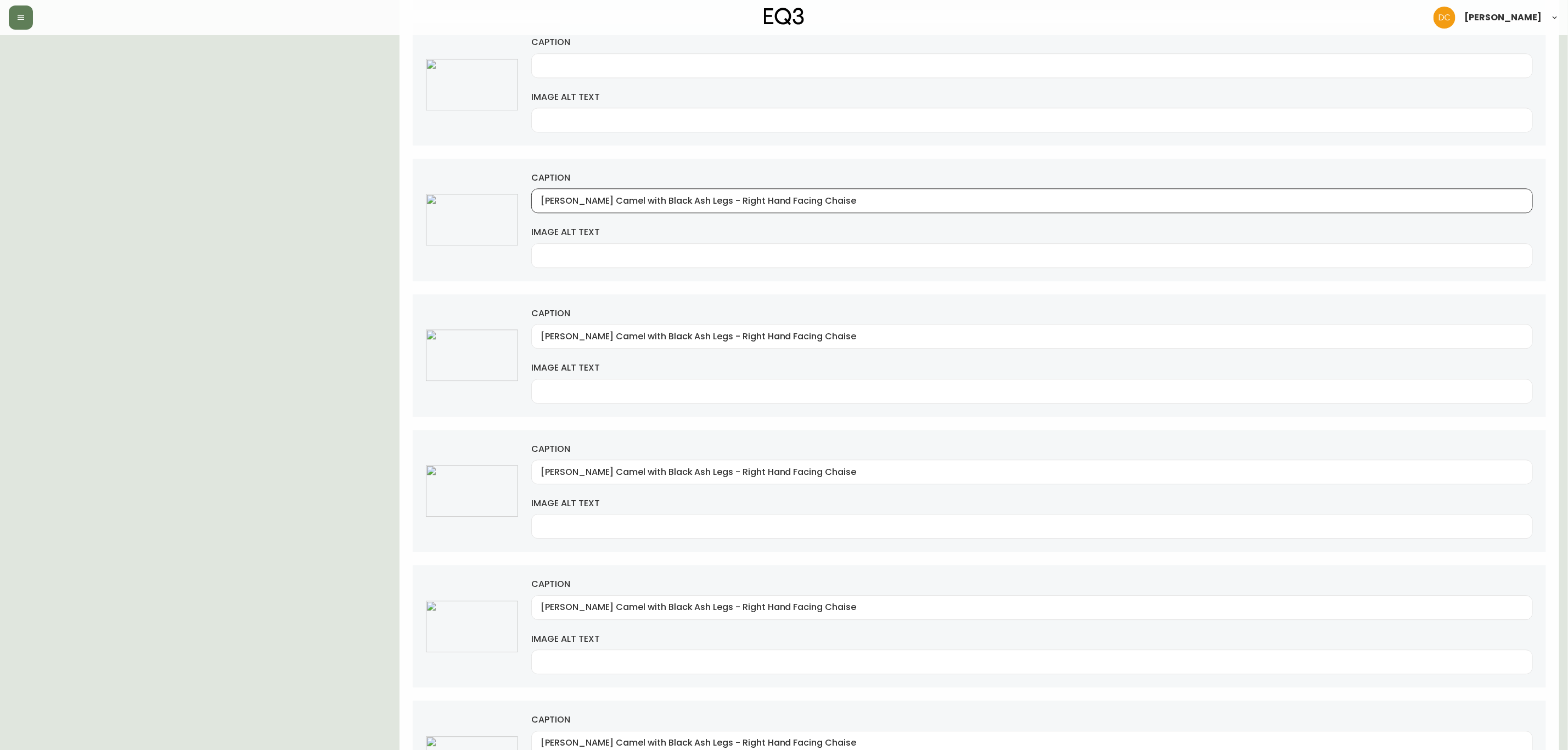
click at [553, 206] on input "[PERSON_NAME] Camel with Black Ash Legs - Right Hand Facing Chaise" at bounding box center [1032, 200] width 983 height 11
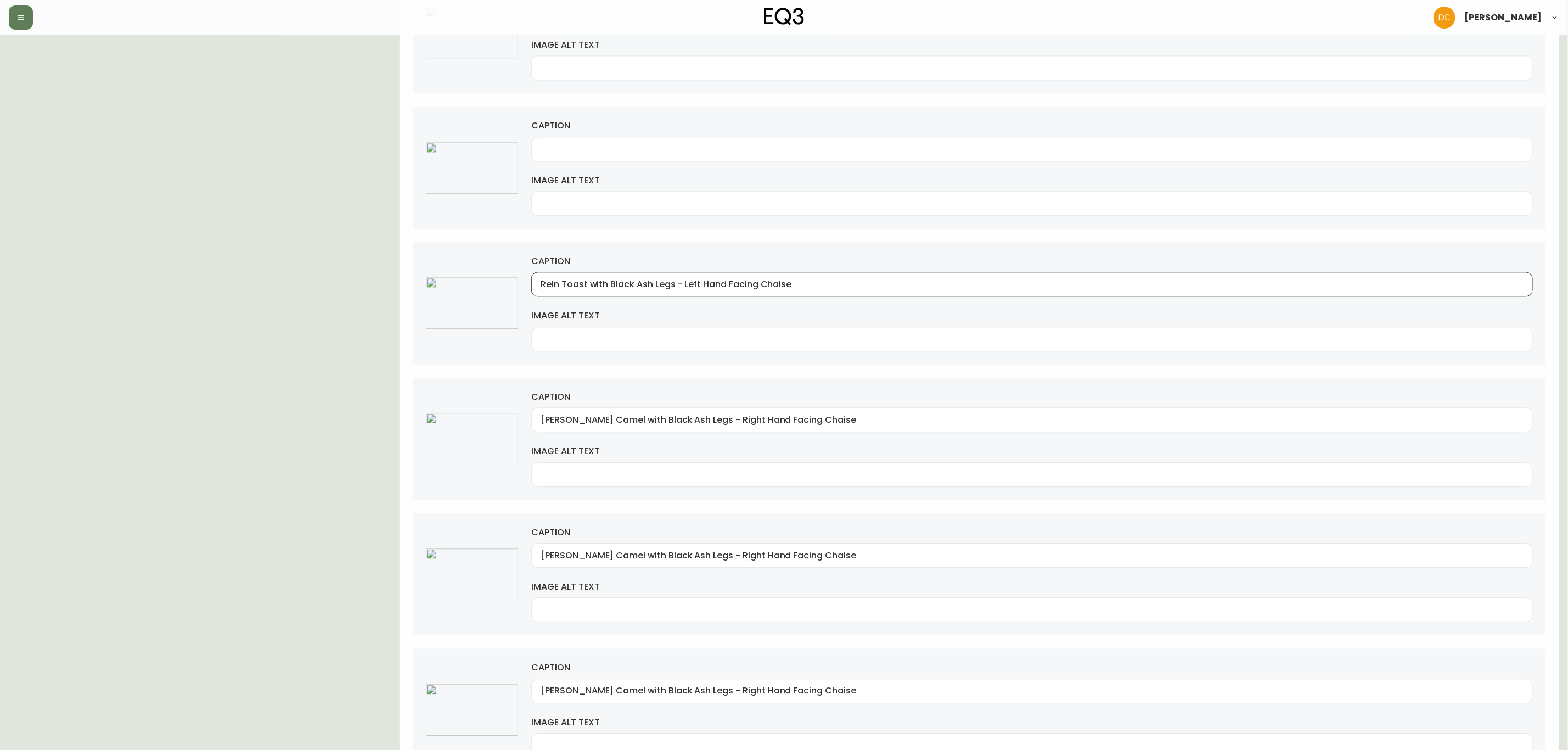
scroll to position [1730, 0]
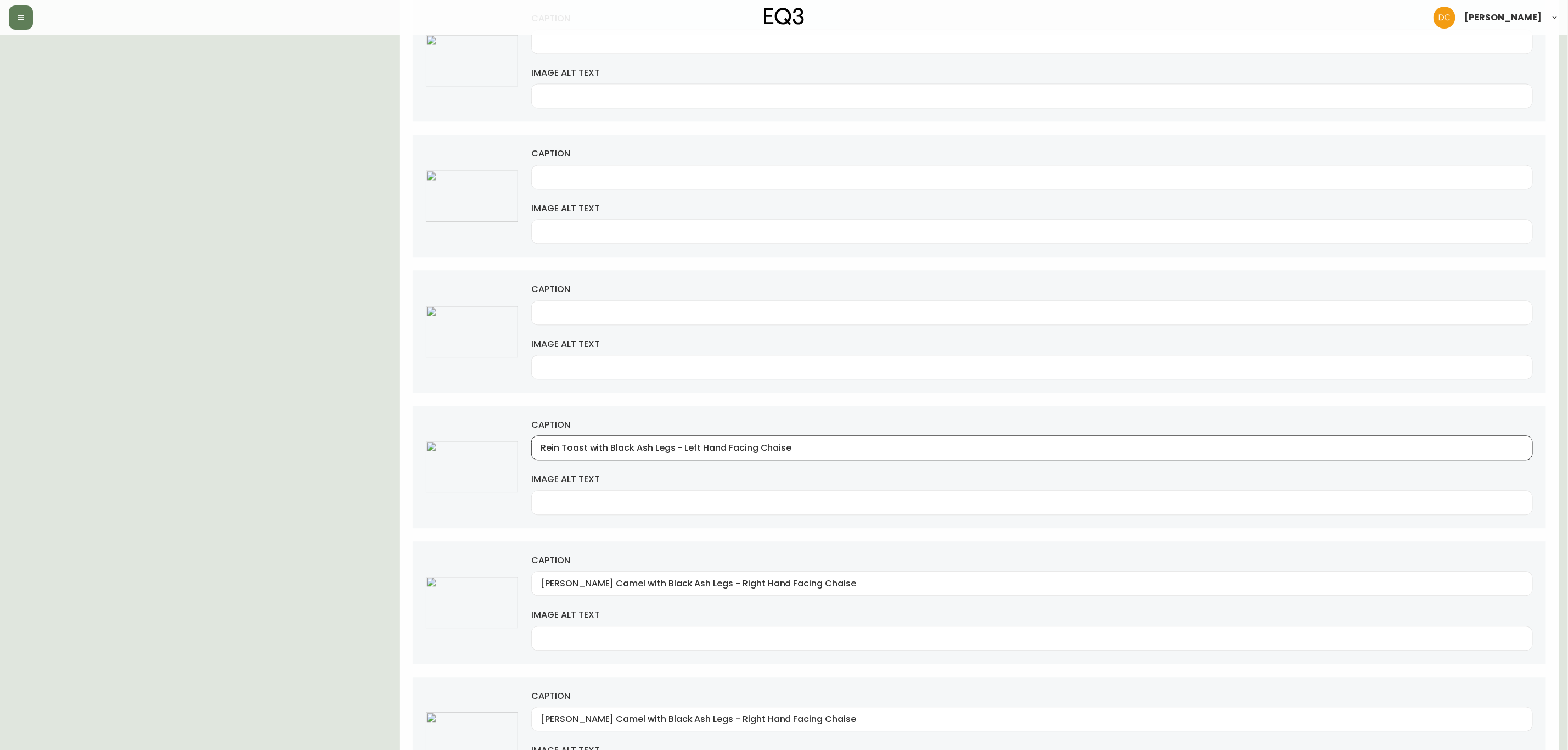
type input "Rein Toast with Black Ash Legs - Left Hand Facing Chaise"
click at [637, 325] on div at bounding box center [1032, 313] width 1002 height 25
paste input "Rein Toast with Black Ash Legs - Left Hand Facing Chaise"
type input "Rein Toast with Black Ash Legs - Left Hand Facing Chaise"
click at [611, 180] on div at bounding box center [1032, 177] width 1002 height 25
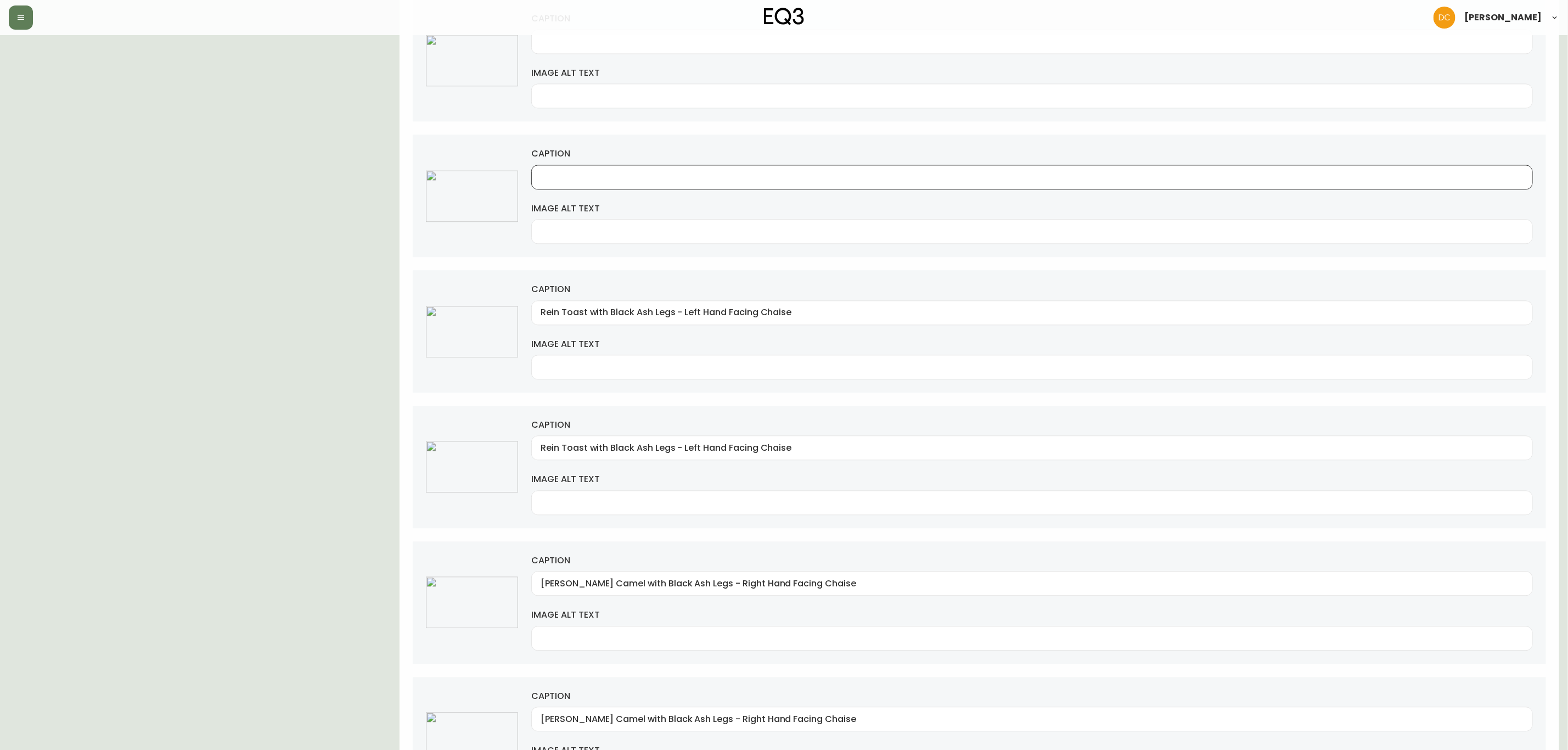
paste input "Rein Toast with Black Ash Legs - Left Hand Facing Chaise"
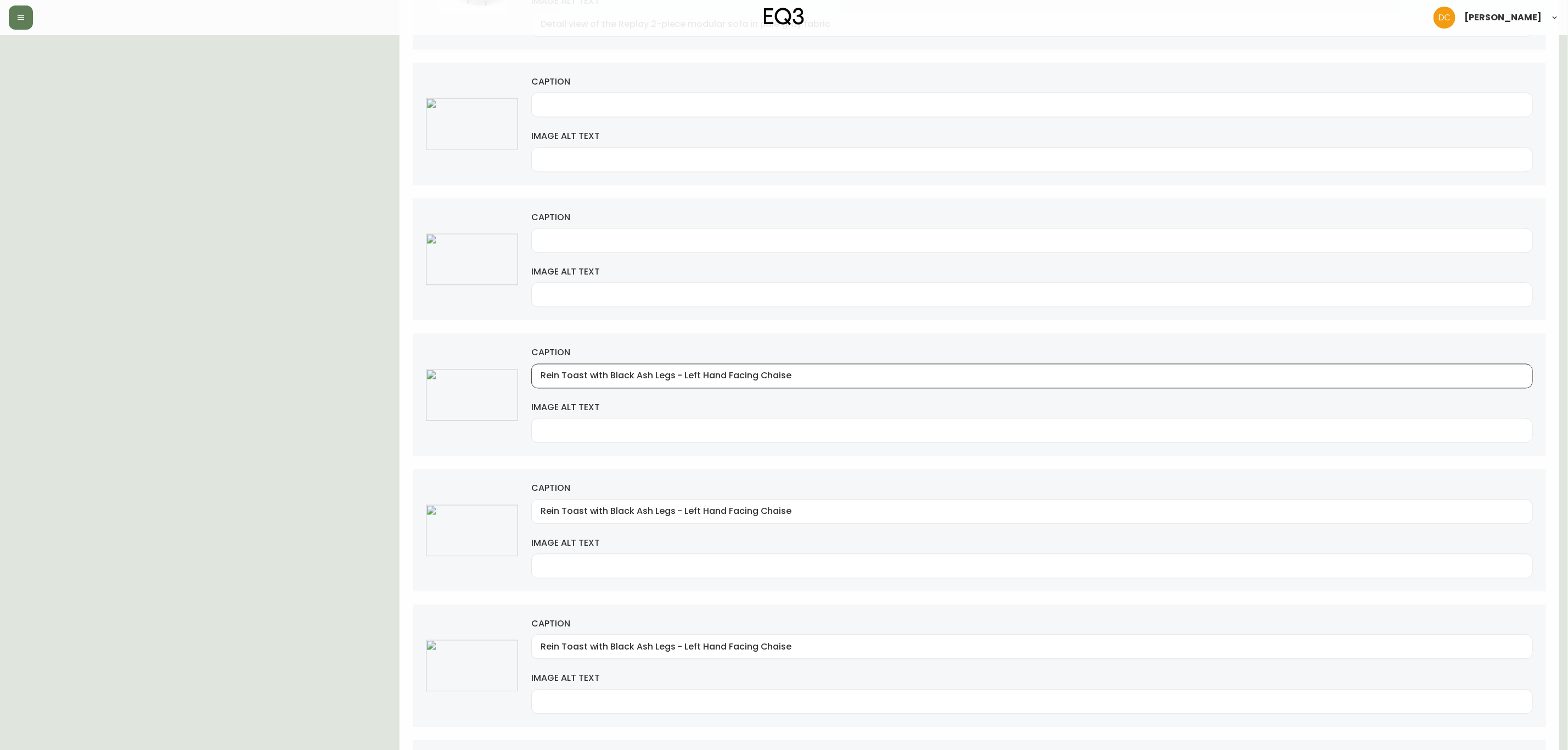
scroll to position [1484, 0]
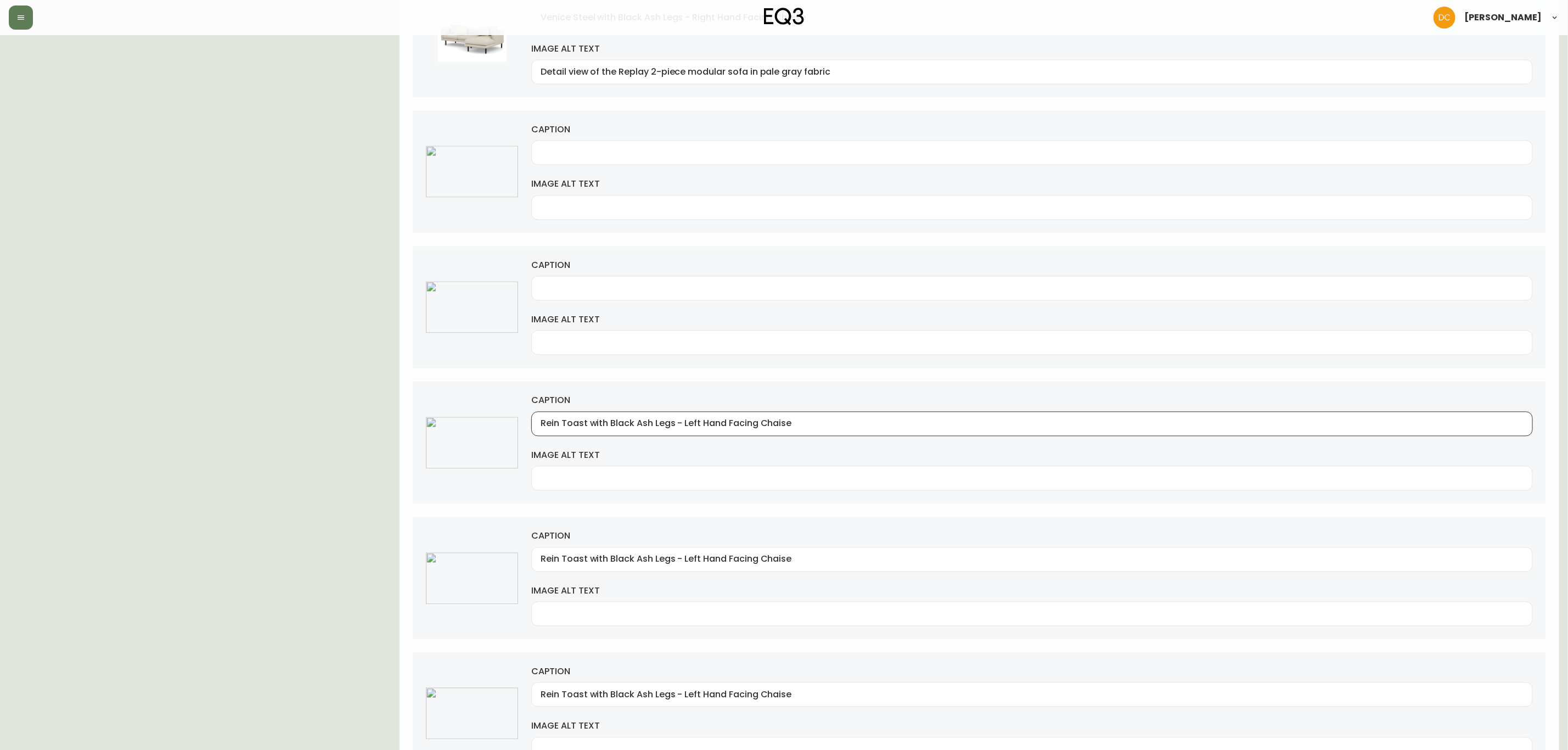
type input "Rein Toast with Black Ash Legs - Left Hand Facing Chaise"
click at [625, 293] on input "caption" at bounding box center [1032, 288] width 983 height 11
paste input "Rein Toast with Black Ash Legs - Left Hand Facing Chaise"
type input "Rein Toast with Black Ash Legs - Left Hand Facing Chaise"
click at [637, 165] on div at bounding box center [1032, 153] width 1002 height 25
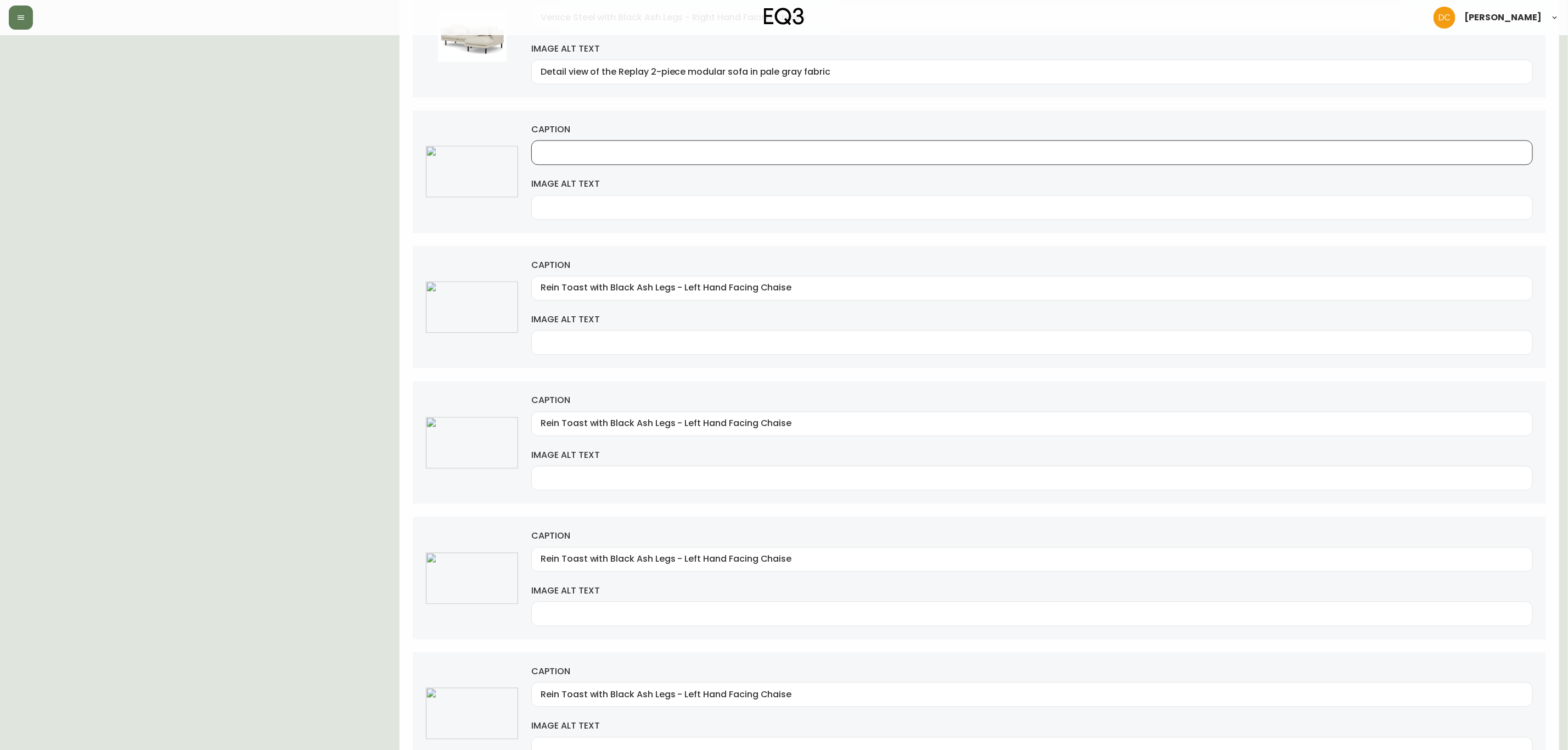
paste input "Rein Toast with Black Ash Legs - Left Hand Facing Chaise"
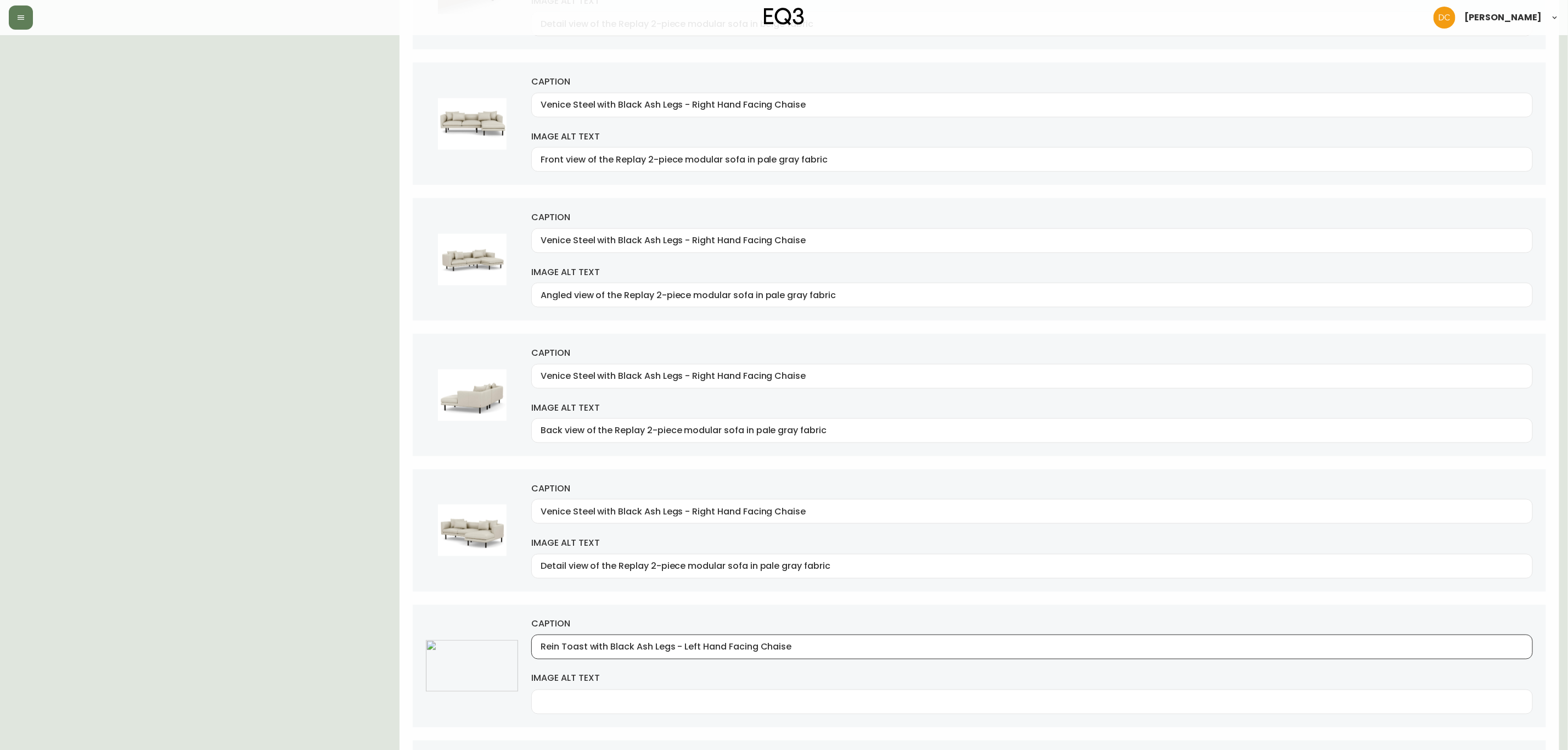
type input "Rein Toast with Black Ash Legs - Left Hand Facing Chaise"
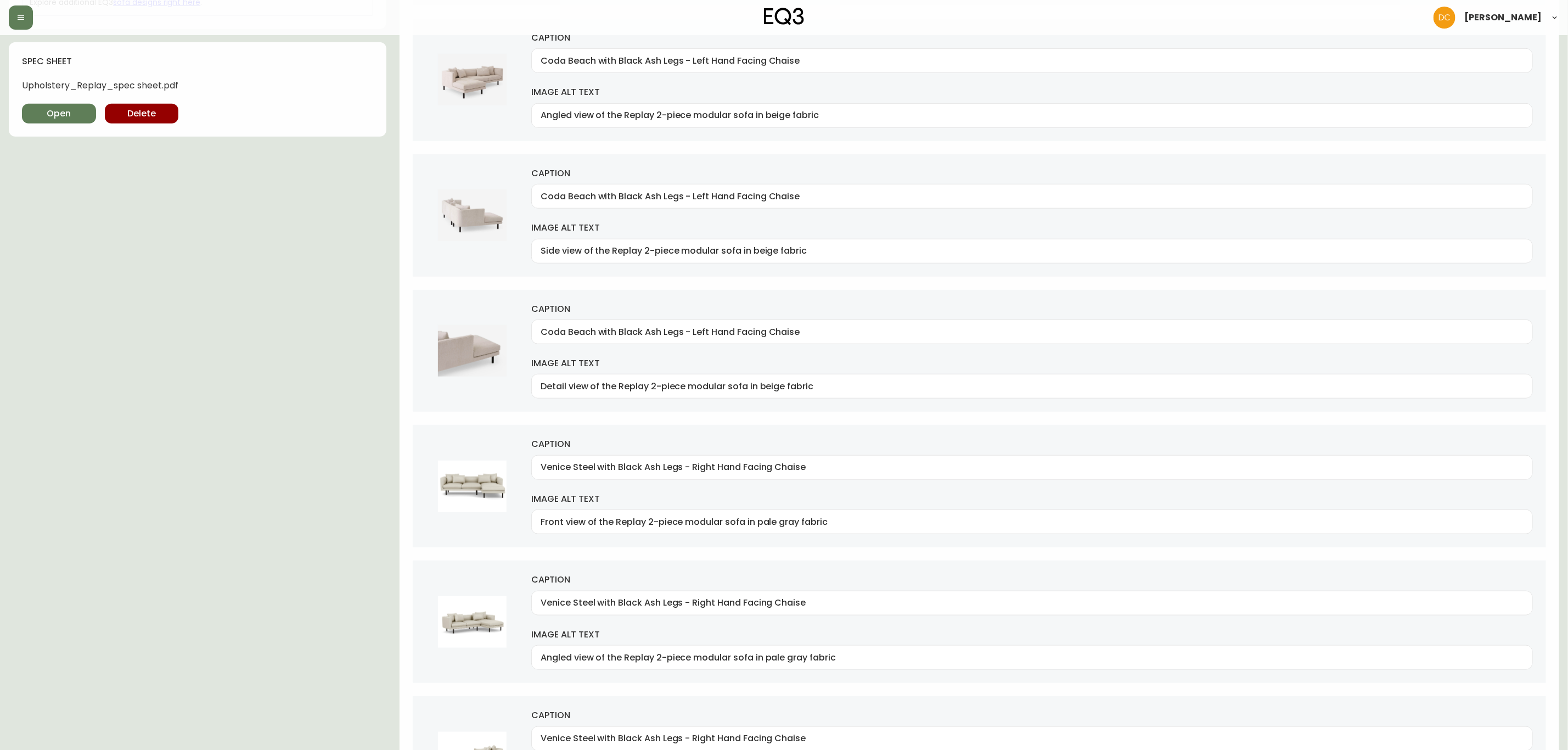
scroll to position [0, 0]
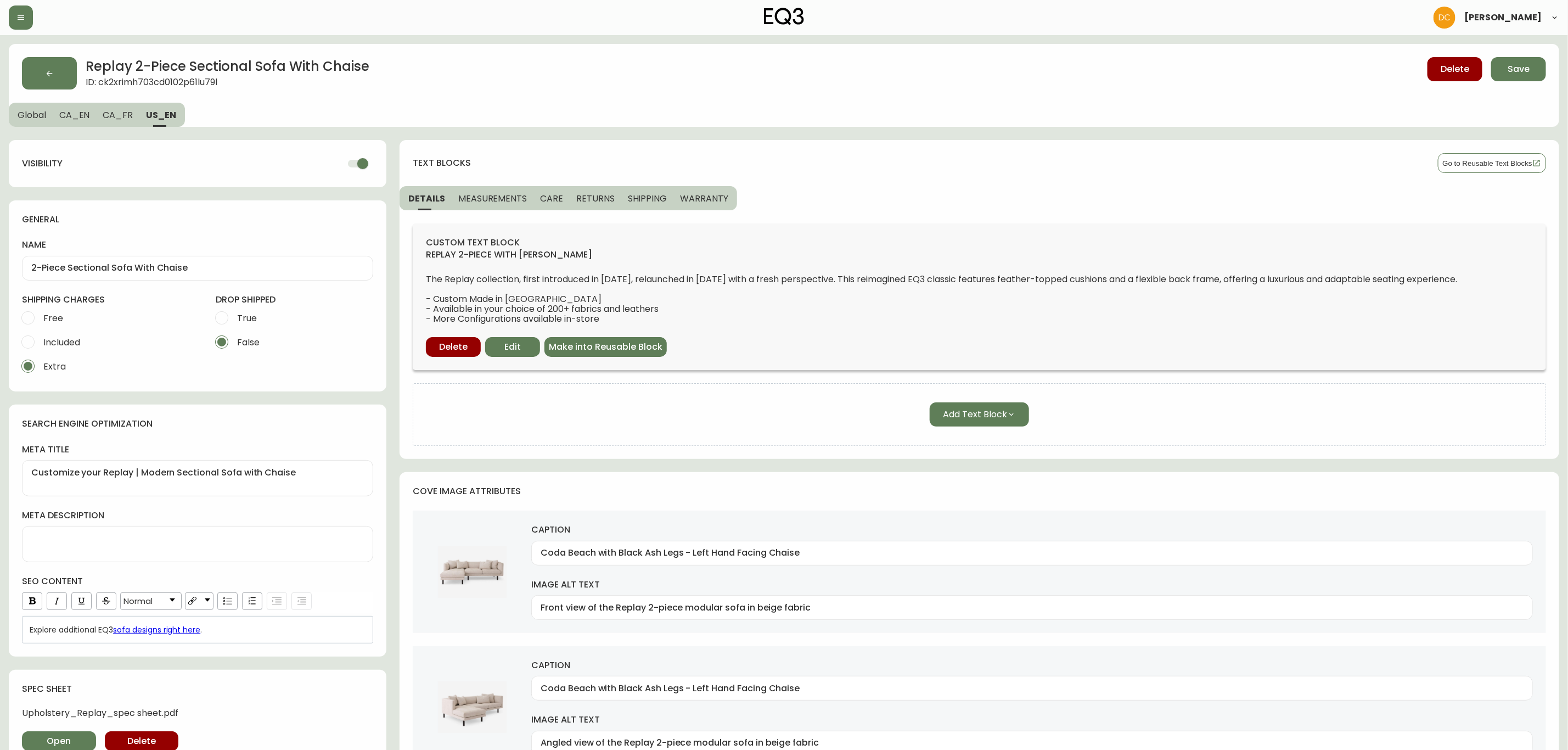
drag, startPoint x: 350, startPoint y: 460, endPoint x: 387, endPoint y: 236, distance: 227.0
click at [118, 117] on span "CA_FR" at bounding box center [118, 115] width 30 height 11
type input "Canapé modulaire à deux pièces avec méridienne"
type textarea "Canapé modulable 2 pièces Replay | Divan élégant avec fauteuil allongé"
type input "Grade 50 Coda Beach avec pattes frêne noir - méridienne gauchère"
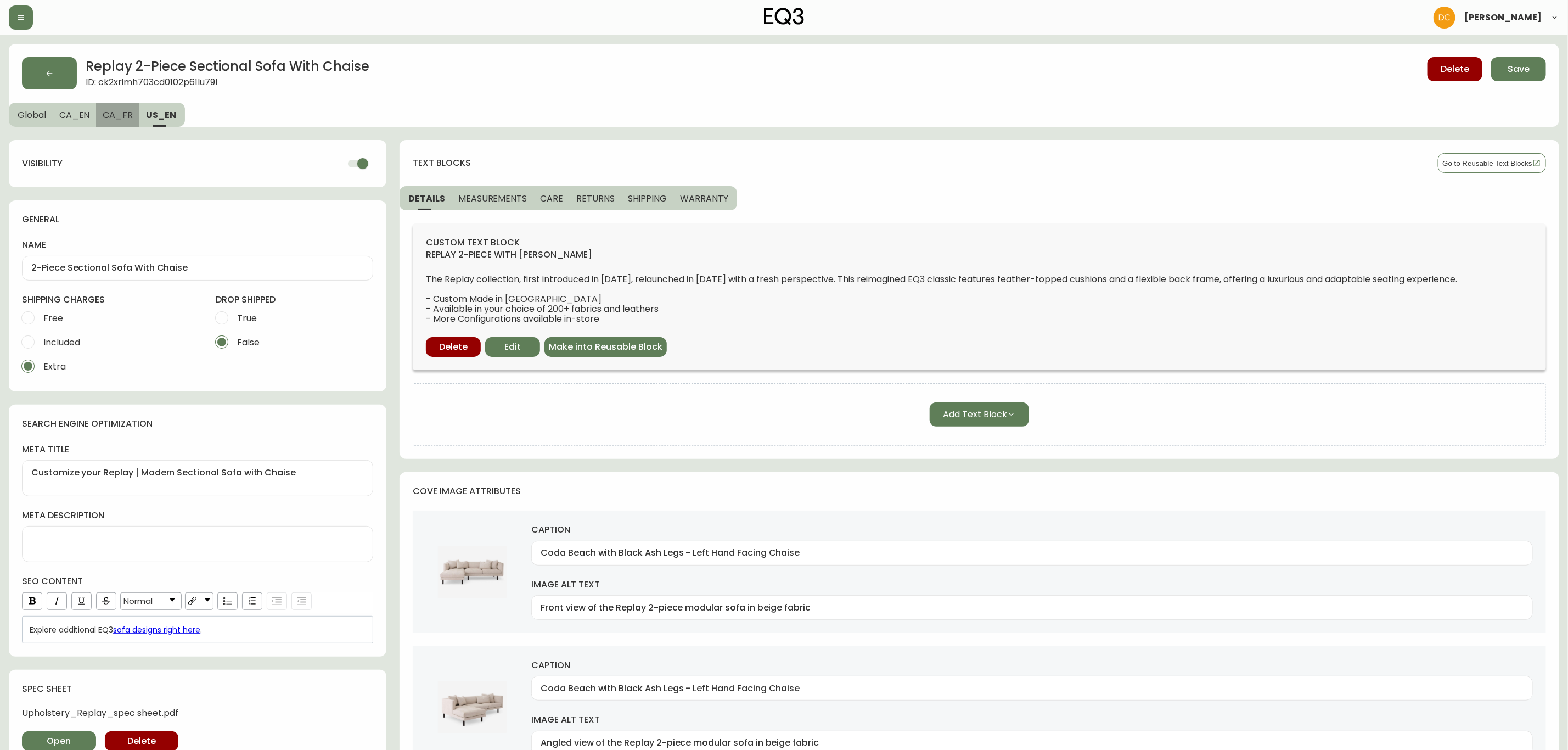
type input "Front view of the Replay 2-piece l shape sofa in beige fabric"
type input "Grade 50 Coda Beach avec pattes frêne noir - méridienne gauchère"
type input "Angled view of the Replay 2-piece l shape sofa in beige fabric"
type input "Grade 50 Coda Beach avec pattes frêne noir - méridienne gauchère"
type input "Side view of the Replay 2-piece l shape sofa in beige fabric"
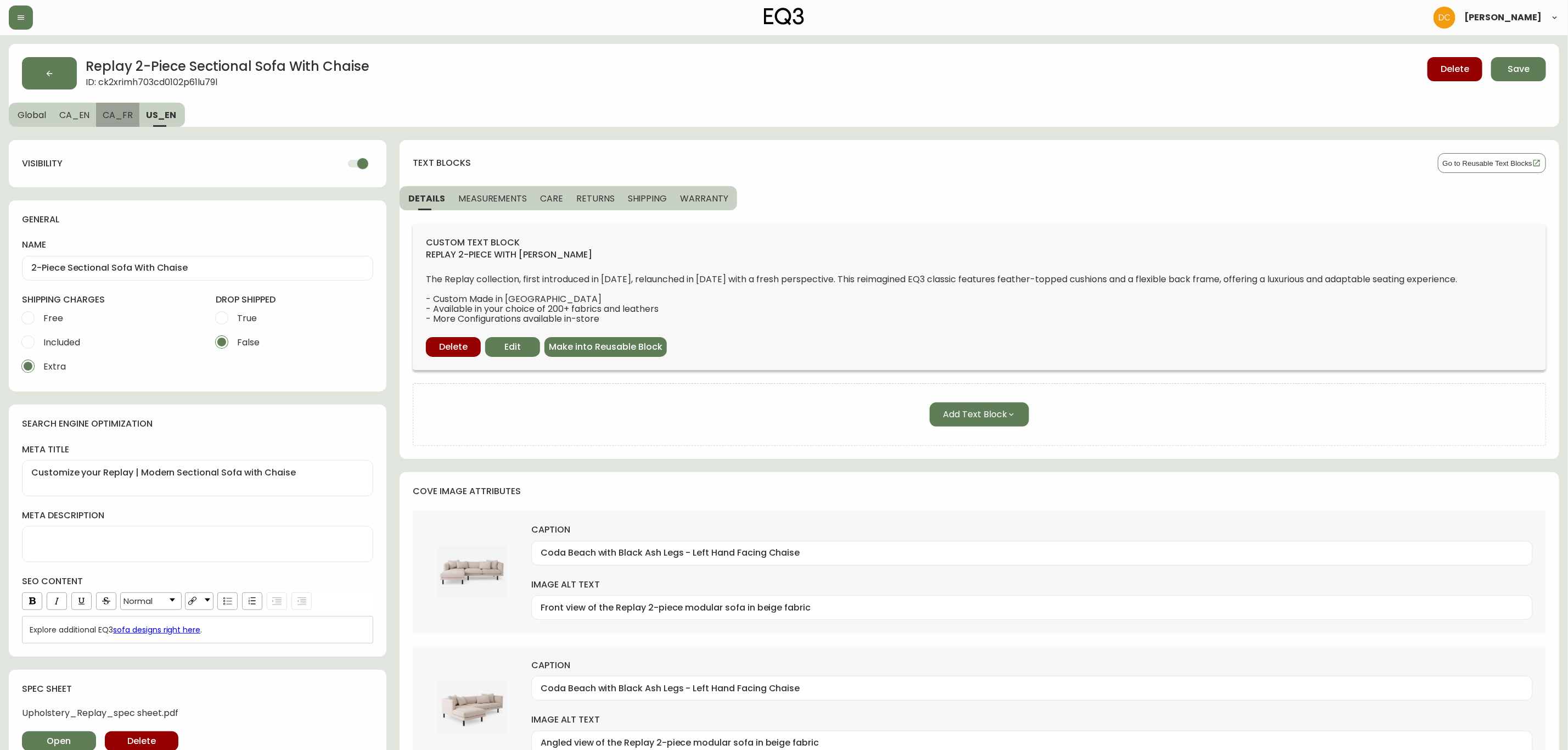
type input "Grade 50 Coda Beach avec pattes frêne noir - méridienne gauchère"
type input "Detail view of the Replay 2-piece l shape sofa in beige fabric"
type input "Grade 400 Venice Steel avec pattes frêne noir - méridienne droitière"
type input "Front view of the Replay 2-piece l shape sofa in pale grey leather"
type input "Grade 400 Venice Steel avec pattes frêne noir - méridienne droitière"
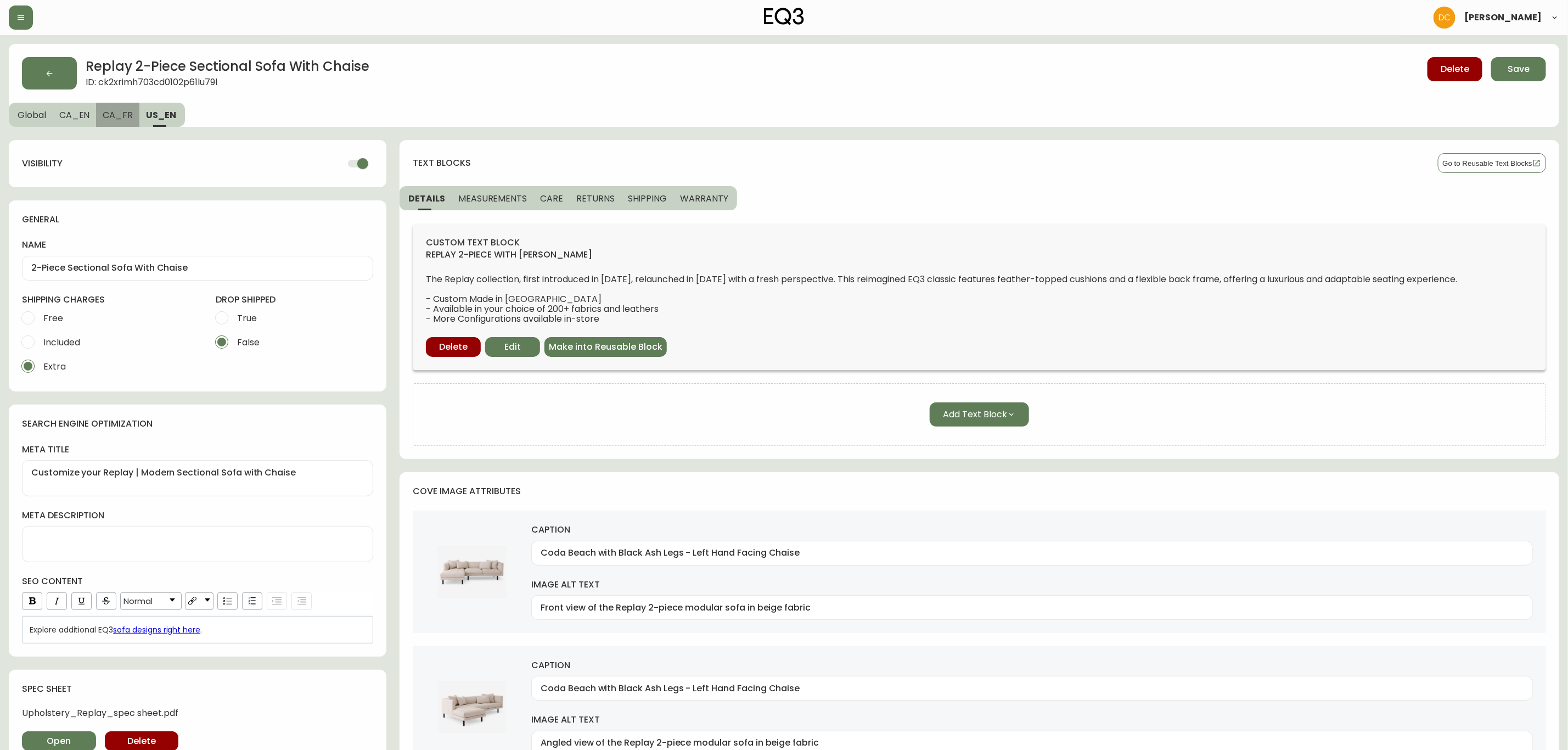
type input "Angled view of the Replay 2-piece l shape sofa in pale grey leather"
type input "Grade 400 Venice Steel avec pattes frêne noir - méridienne droitière"
type input "Back view of the Replay 2-piece l shape sofa in pale grey leather"
type input "Grade 400 Venice Steel avec pattes frêne noir - méridienne droitière"
type input "Detail view of the Replay 2-piece l shape sofa in pale grey leather"
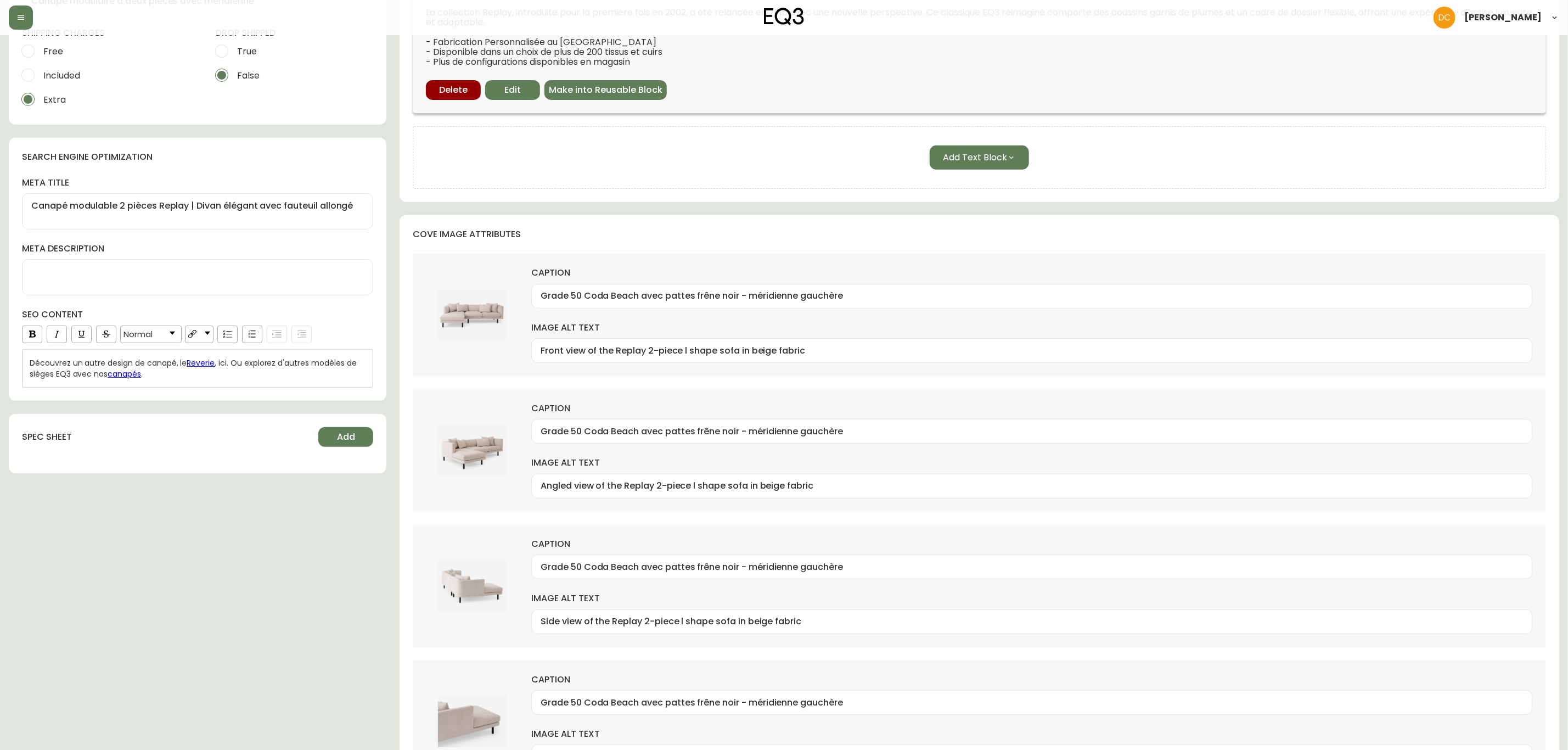
scroll to position [247, 0]
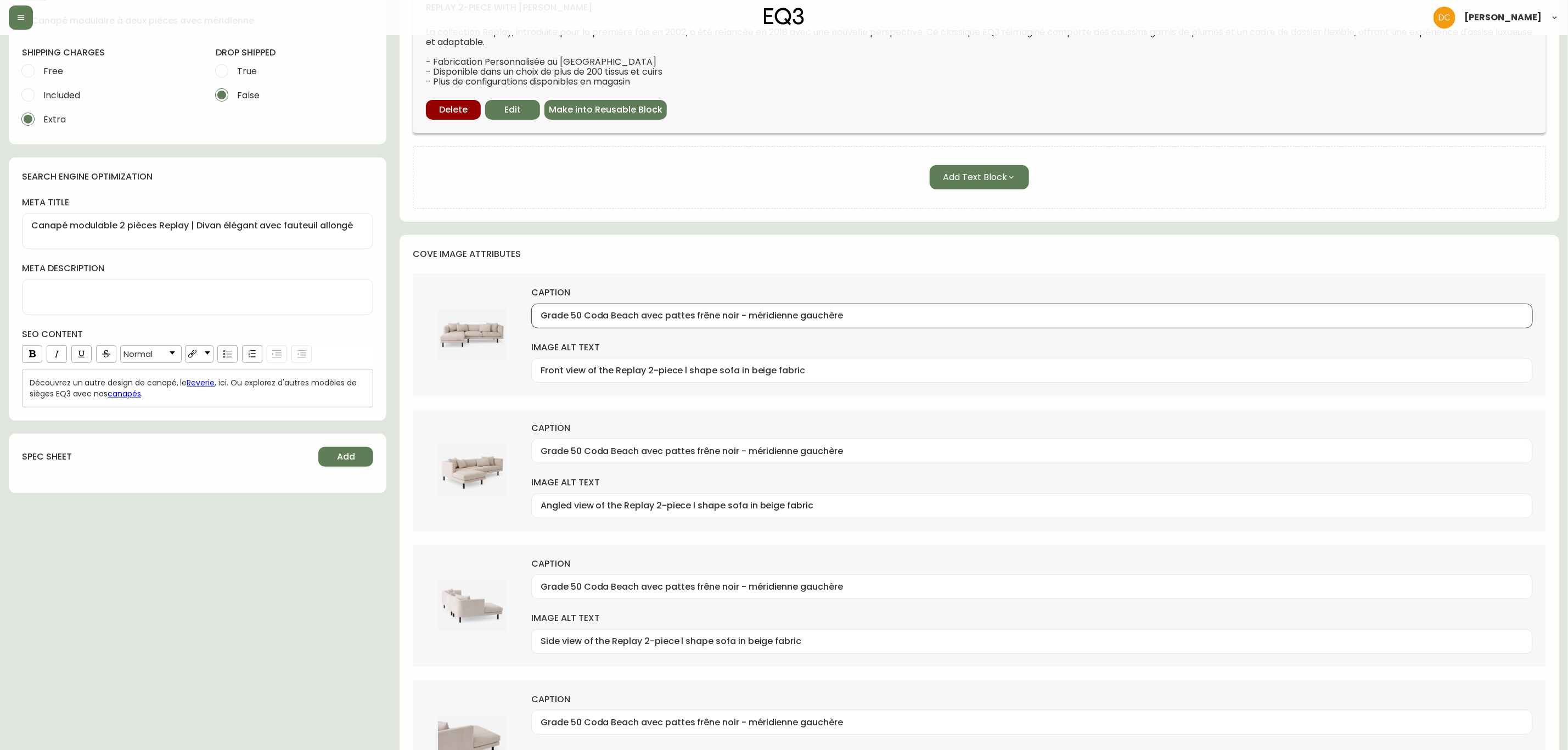
drag, startPoint x: 585, startPoint y: 314, endPoint x: 453, endPoint y: 322, distance: 132.2
click at [456, 320] on div "caption Grade 50 Coda Beach avec pattes frêne noir - méridienne gauchère image …" at bounding box center [979, 335] width 1133 height 123
click at [636, 319] on input "Coda Beach avec pattes frêne noir - méridienne gauchère" at bounding box center [1032, 315] width 983 height 11
type input "Coda Beach avec pattes frêne noir - méridienne gauchère"
click at [762, 449] on input "Grade 50 Coda Beach avec pattes frêne noir - méridienne gauchère" at bounding box center [1032, 451] width 983 height 11
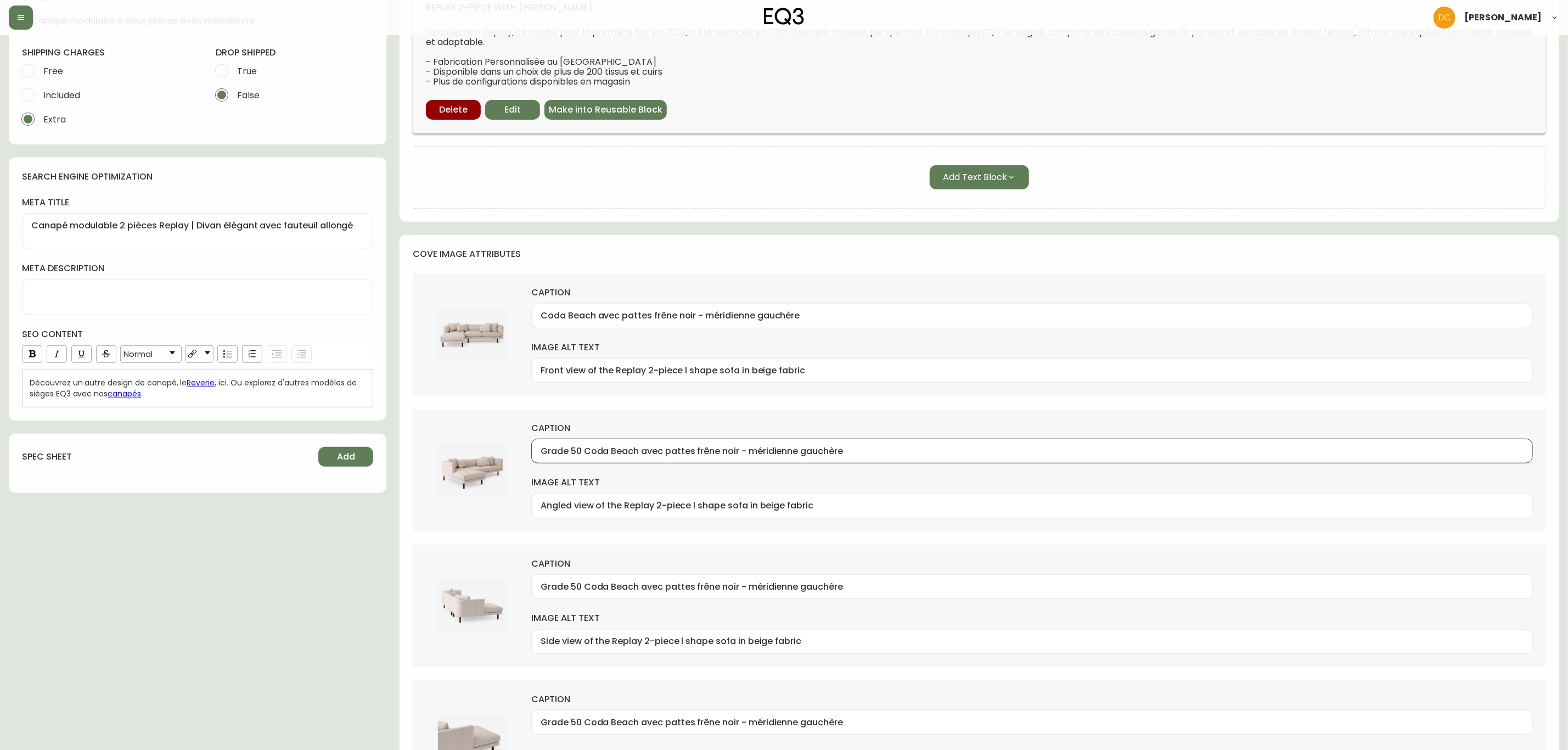
paste input "text"
type input "Coda Beach avec pattes frêne noir - méridienne gauchère"
click at [705, 571] on input "Grade 50 Coda Beach avec pattes frêne noir - méridienne gauchère" at bounding box center [1032, 586] width 983 height 11
paste input "text"
type input "Coda Beach avec pattes frêne noir - méridienne gauchère"
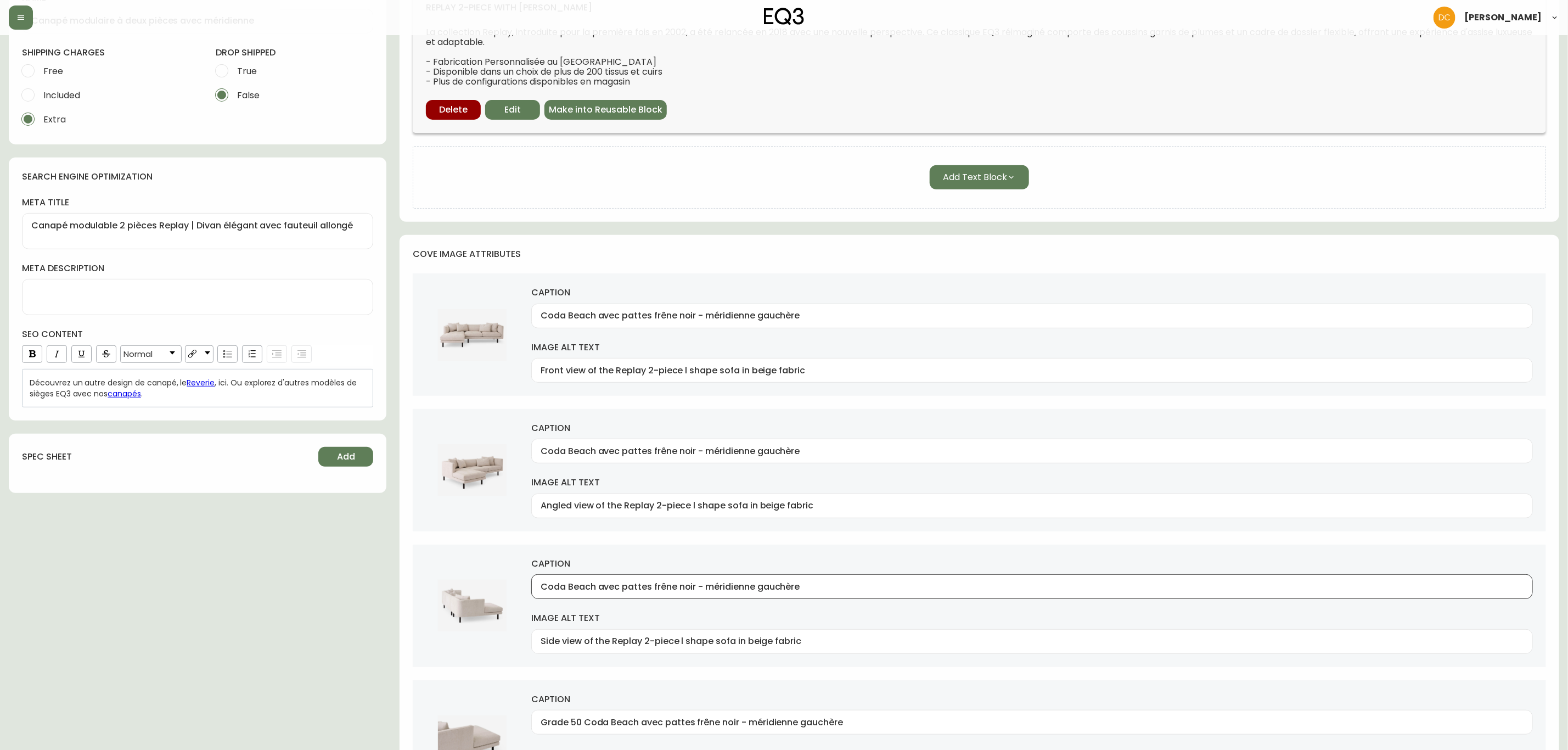
click at [730, 571] on input "Grade 50 Coda Beach avec pattes frêne noir - méridienne gauchère" at bounding box center [1032, 721] width 983 height 11
paste input "text"
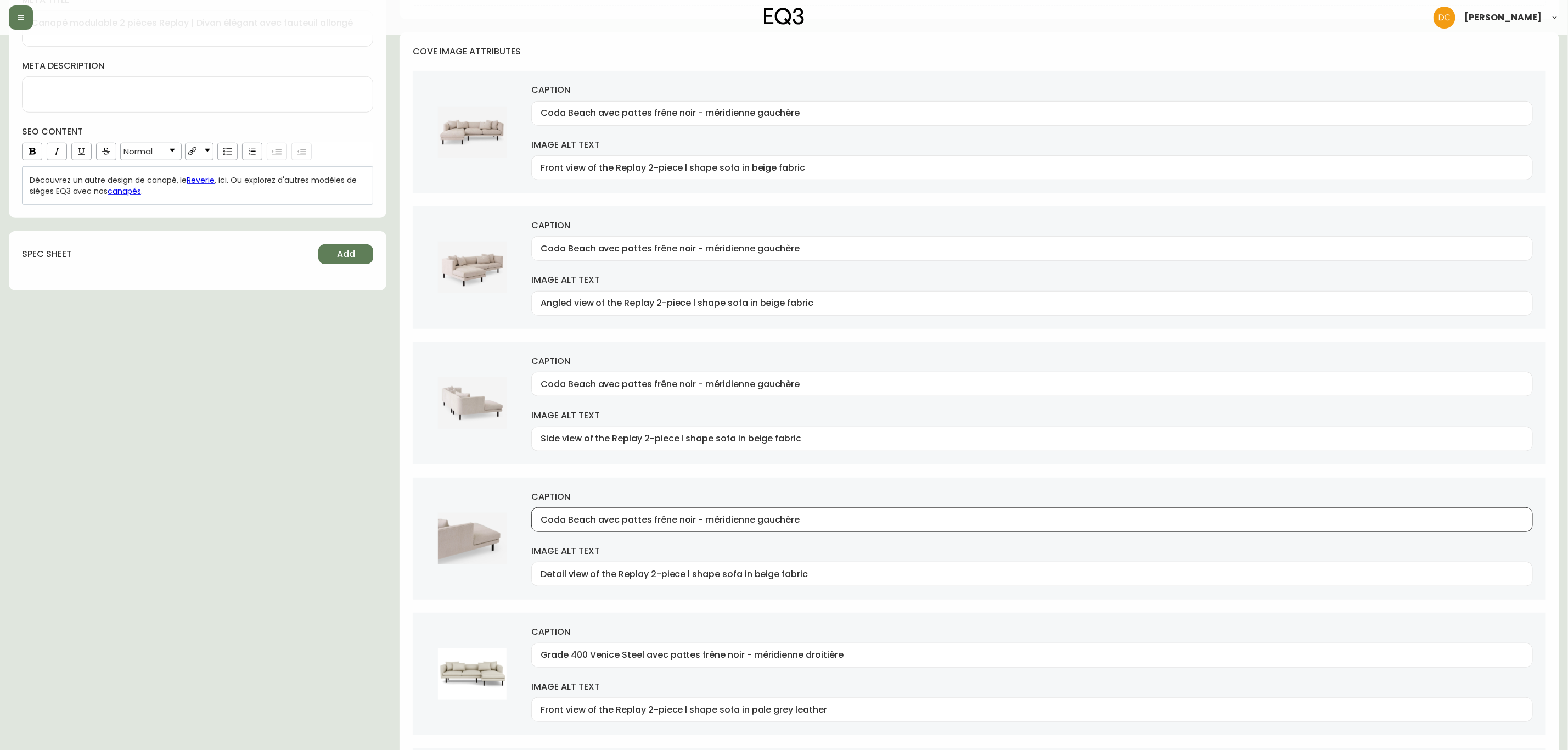
scroll to position [658, 0]
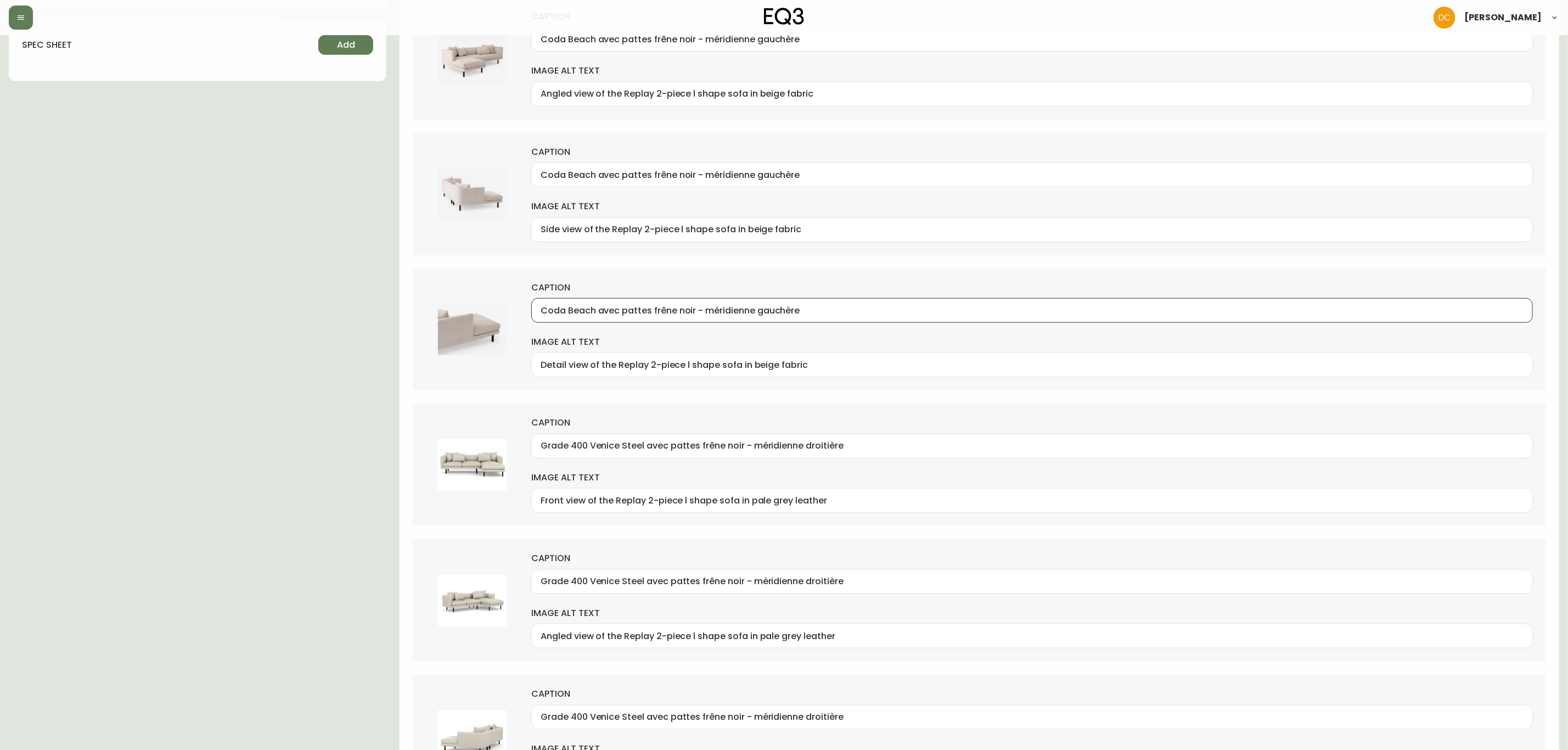
type input "Coda Beach avec pattes frêne noir - méridienne gauchère"
drag, startPoint x: 590, startPoint y: 451, endPoint x: 436, endPoint y: 452, distance: 154.0
click at [437, 452] on div "caption Grade 400 Venice Steel avec pattes frêne noir - méridienne droitière im…" at bounding box center [979, 465] width 1133 height 123
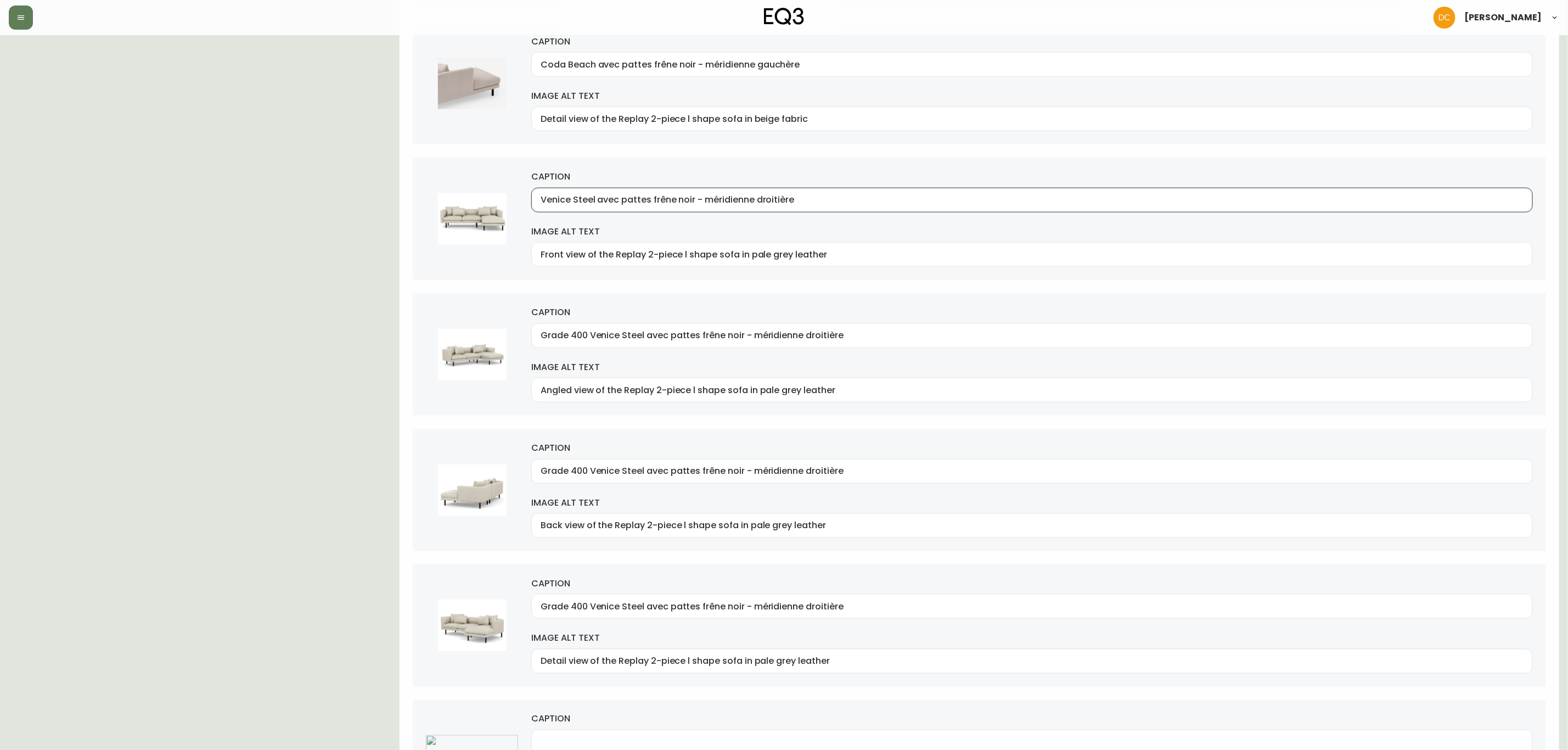
scroll to position [906, 0]
type input "Venice Steel avec pattes frêne noir - méridienne droitière"
drag, startPoint x: 611, startPoint y: 342, endPoint x: 613, endPoint y: 376, distance: 34.1
click at [613, 340] on input "Grade 400 Venice Steel avec pattes frêne noir - méridienne droitière" at bounding box center [1032, 334] width 983 height 11
paste input "text"
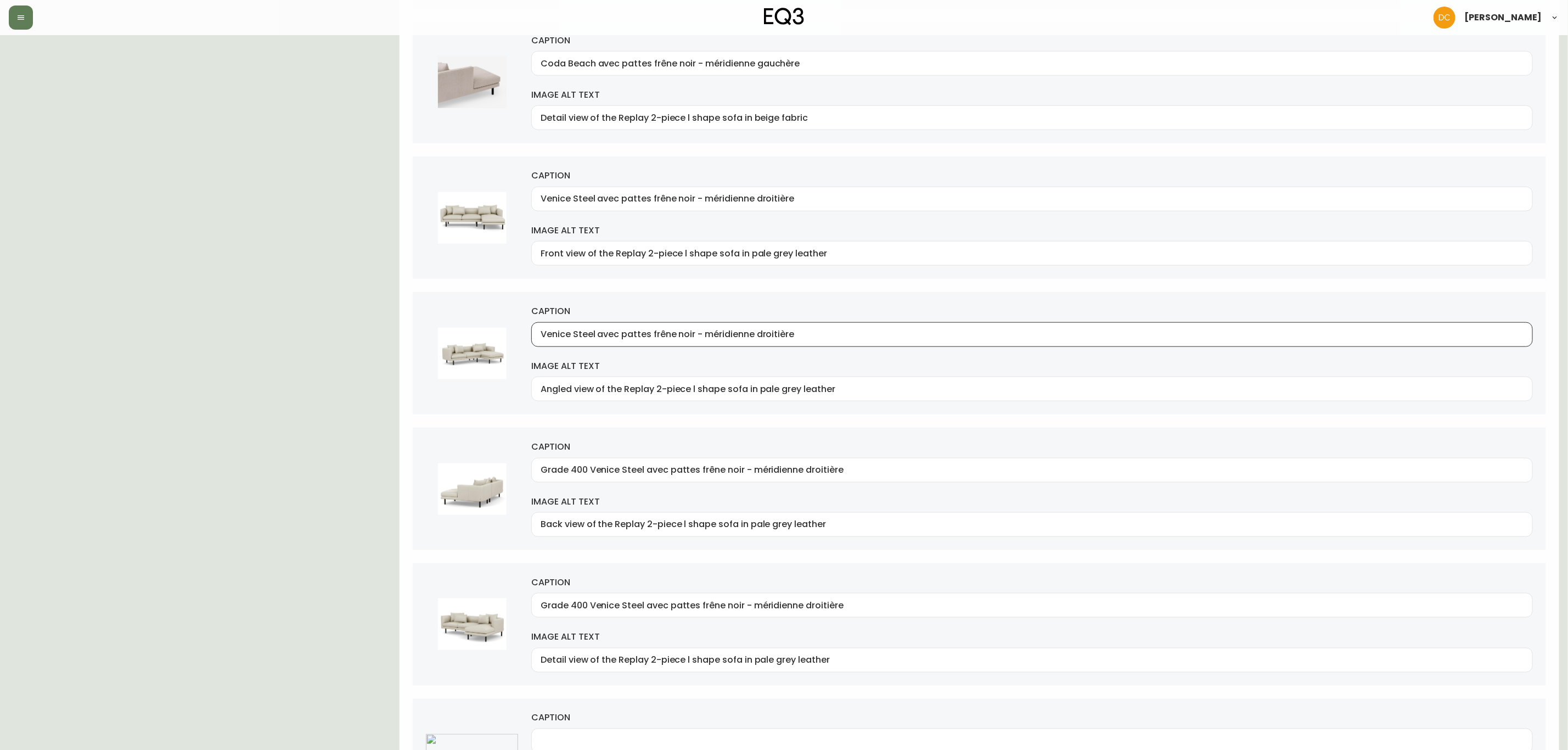
type input "Venice Steel avec pattes frêne noir - méridienne droitière"
click at [629, 475] on input "Grade 400 Venice Steel avec pattes frêne noir - méridienne droitière" at bounding box center [1032, 470] width 983 height 11
paste input "text"
type input "Venice Steel avec pattes frêne noir - méridienne droitière"
click at [677, 571] on input "Grade 400 Venice Steel avec pattes frêne noir - méridienne droitière" at bounding box center [1032, 605] width 983 height 11
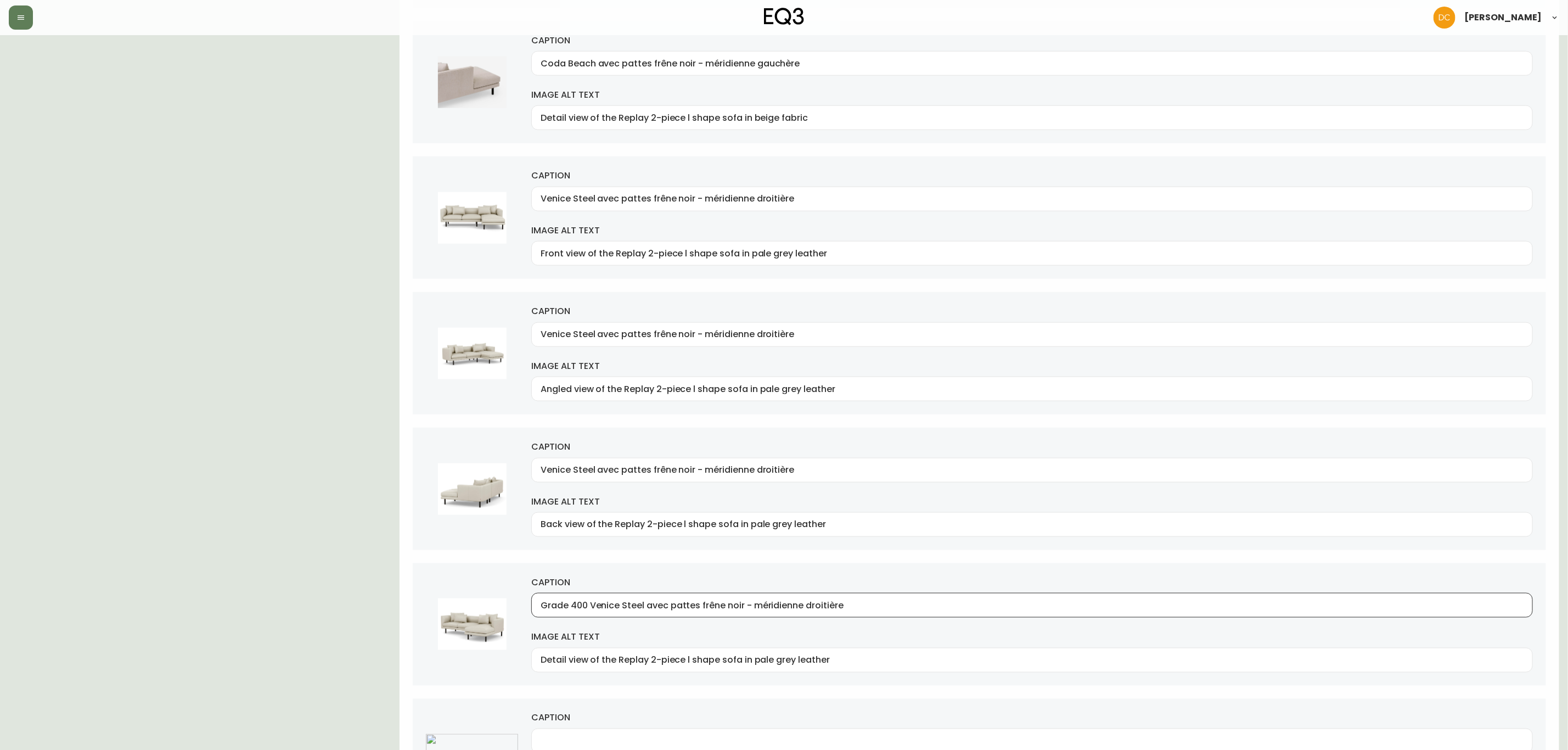
paste input "text"
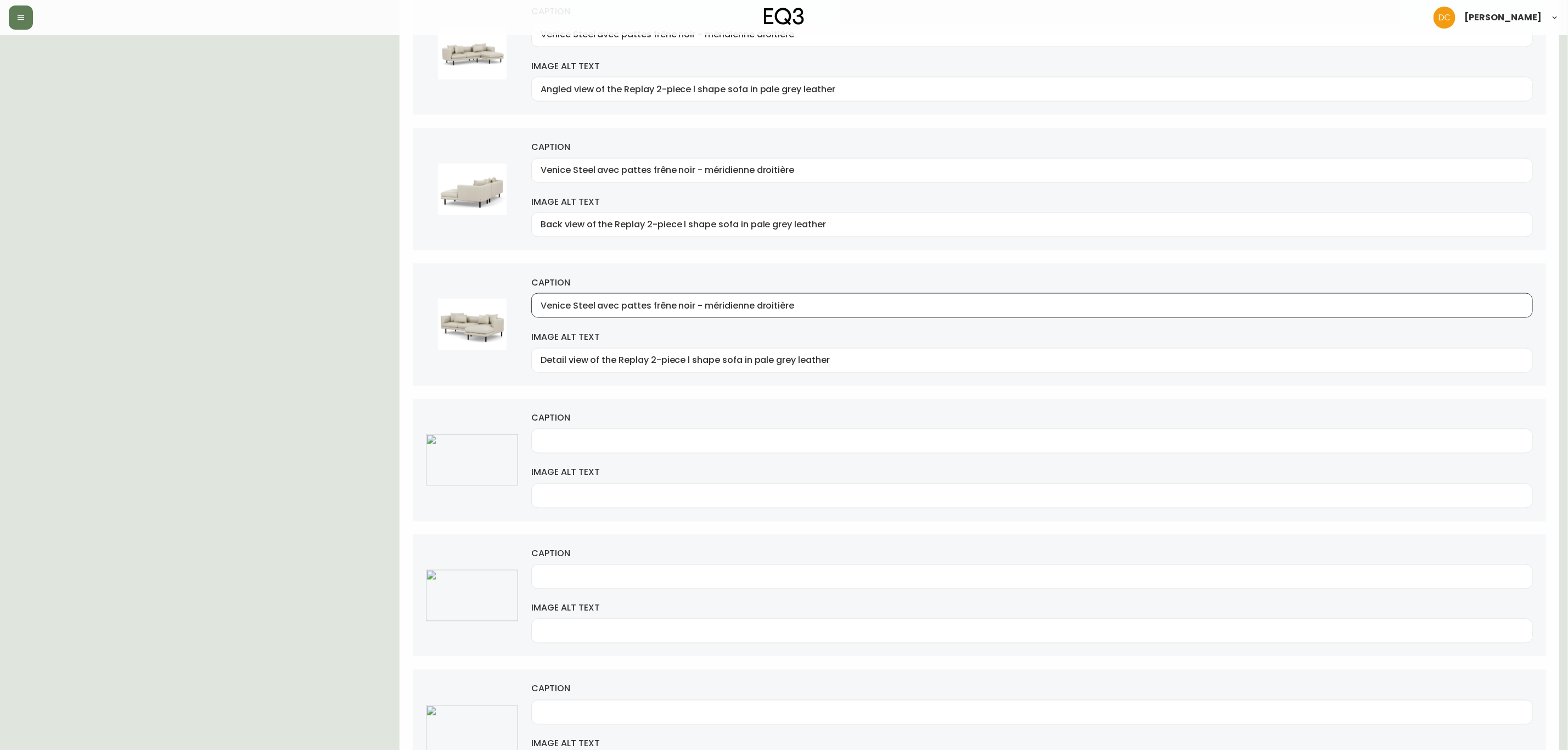
scroll to position [1235, 0]
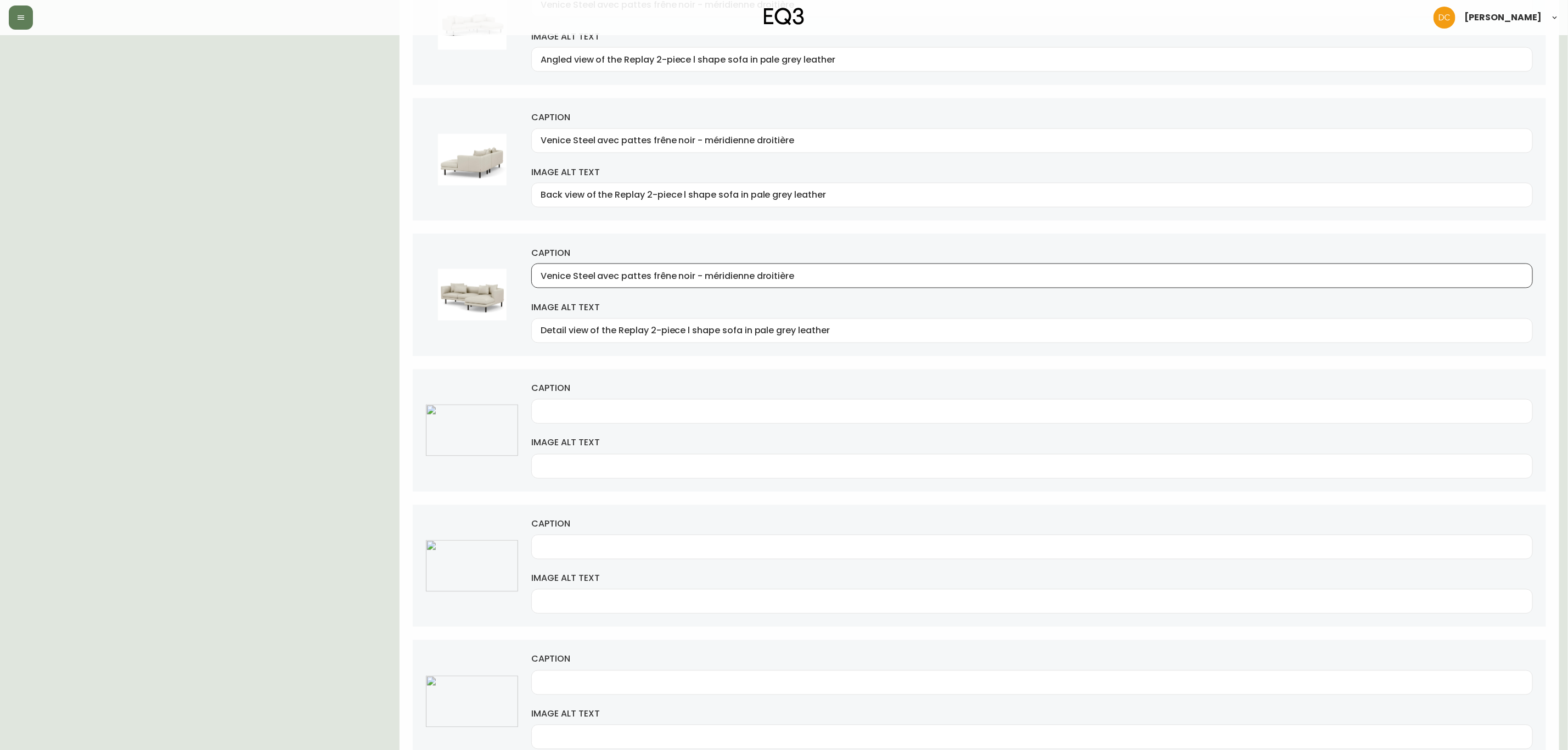
type input "Venice Steel avec pattes frêne noir - méridienne droitière"
click at [613, 411] on div at bounding box center [1032, 411] width 1002 height 25
paste input "Venice Steel avec pattes frêne noir - méridienne droitière"
drag, startPoint x: 596, startPoint y: 420, endPoint x: 465, endPoint y: 431, distance: 131.5
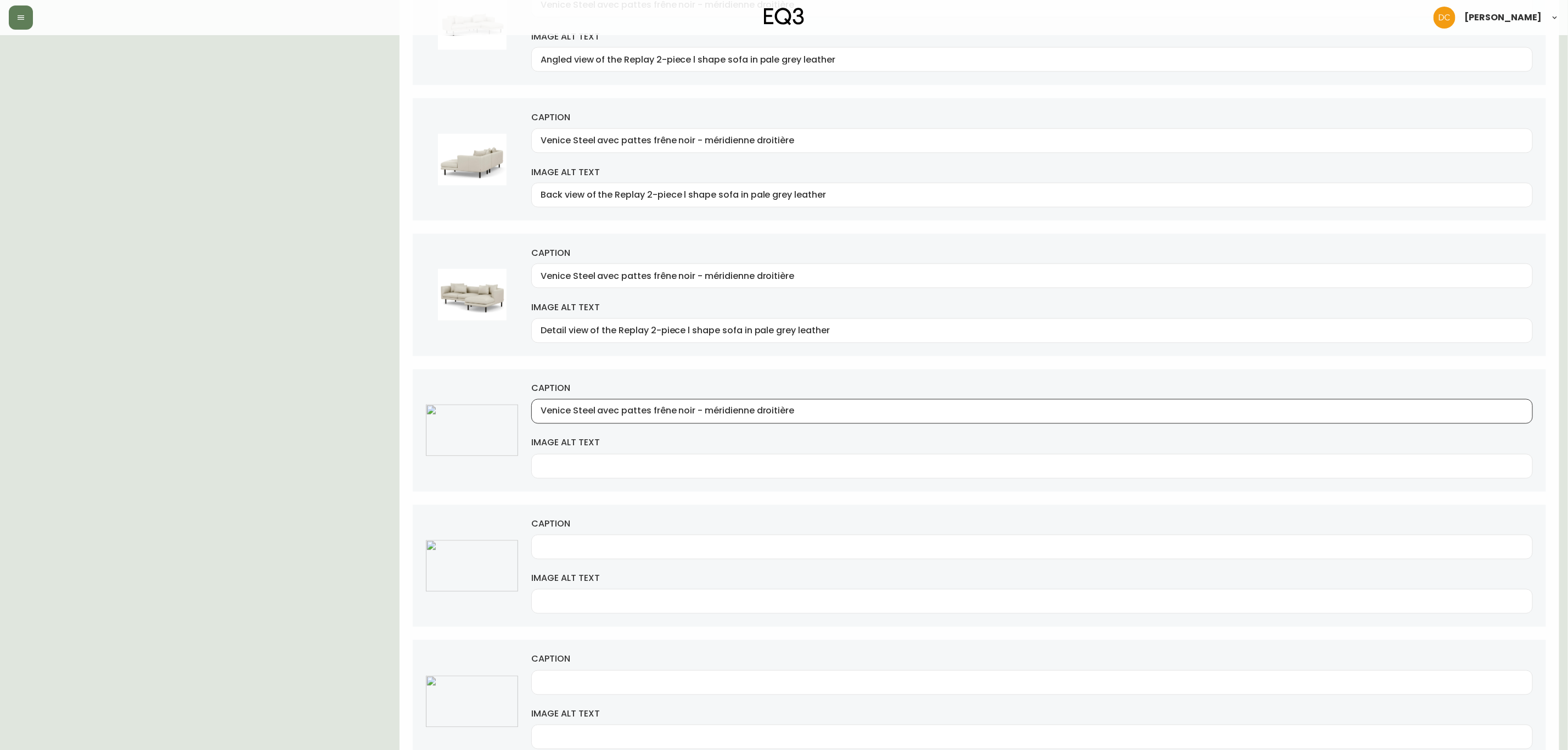
click at [465, 431] on div "caption Venice Steel avec pattes frêne noir - méridienne droitière image alt te…" at bounding box center [979, 431] width 1133 height 123
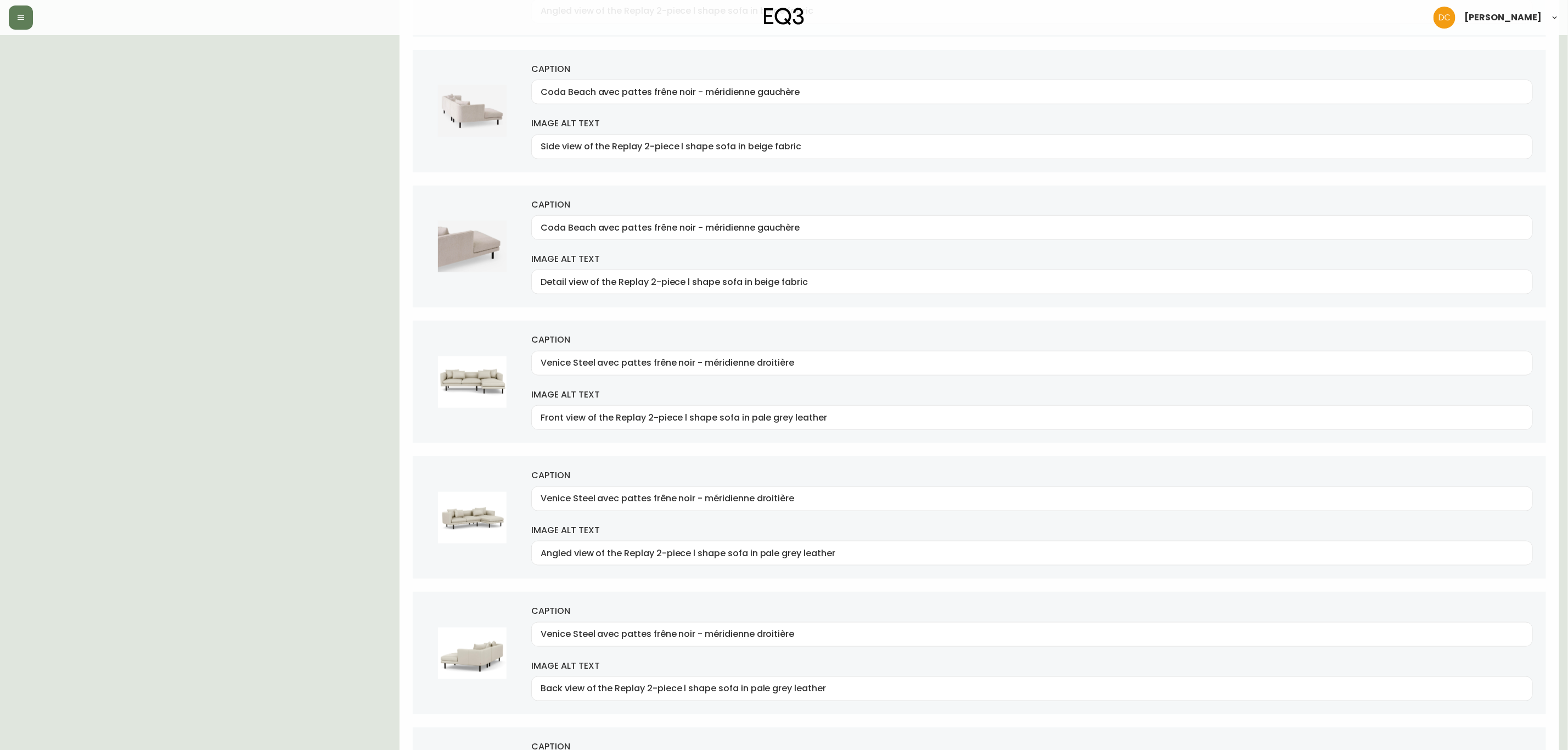
scroll to position [741, 0]
click at [794, 225] on div "Coda Beach avec pattes frêne noir - méridienne gauchère" at bounding box center [1032, 228] width 1002 height 25
click at [794, 224] on div "Coda Beach avec pattes frêne noir - méridienne gauchère" at bounding box center [1032, 228] width 1002 height 25
click at [782, 232] on input "Coda Beach avec pattes frêne noir - méridienne gauchère" at bounding box center [1032, 228] width 983 height 11
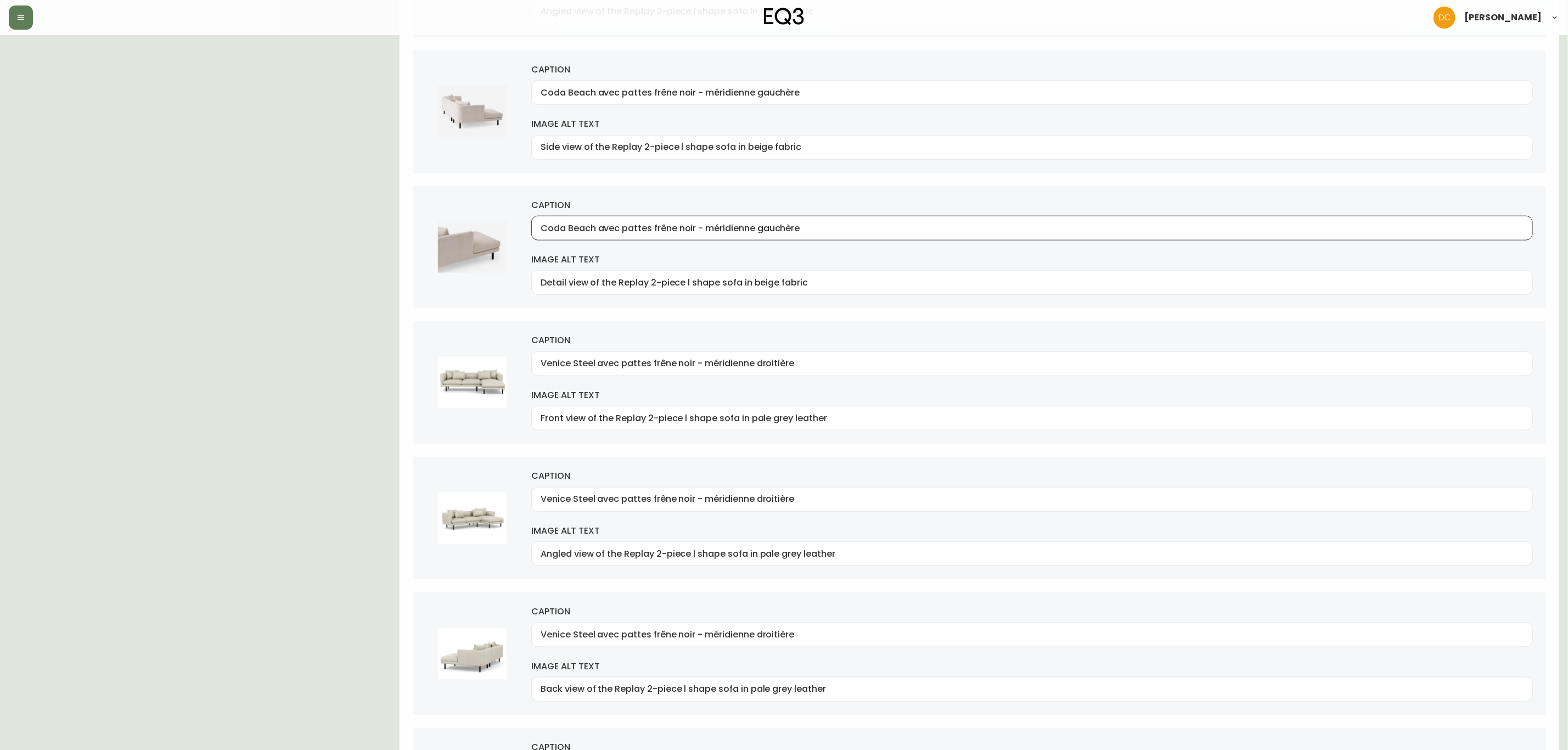
click at [781, 232] on input "Coda Beach avec pattes frêne noir - méridienne gauchère" at bounding box center [1032, 228] width 983 height 11
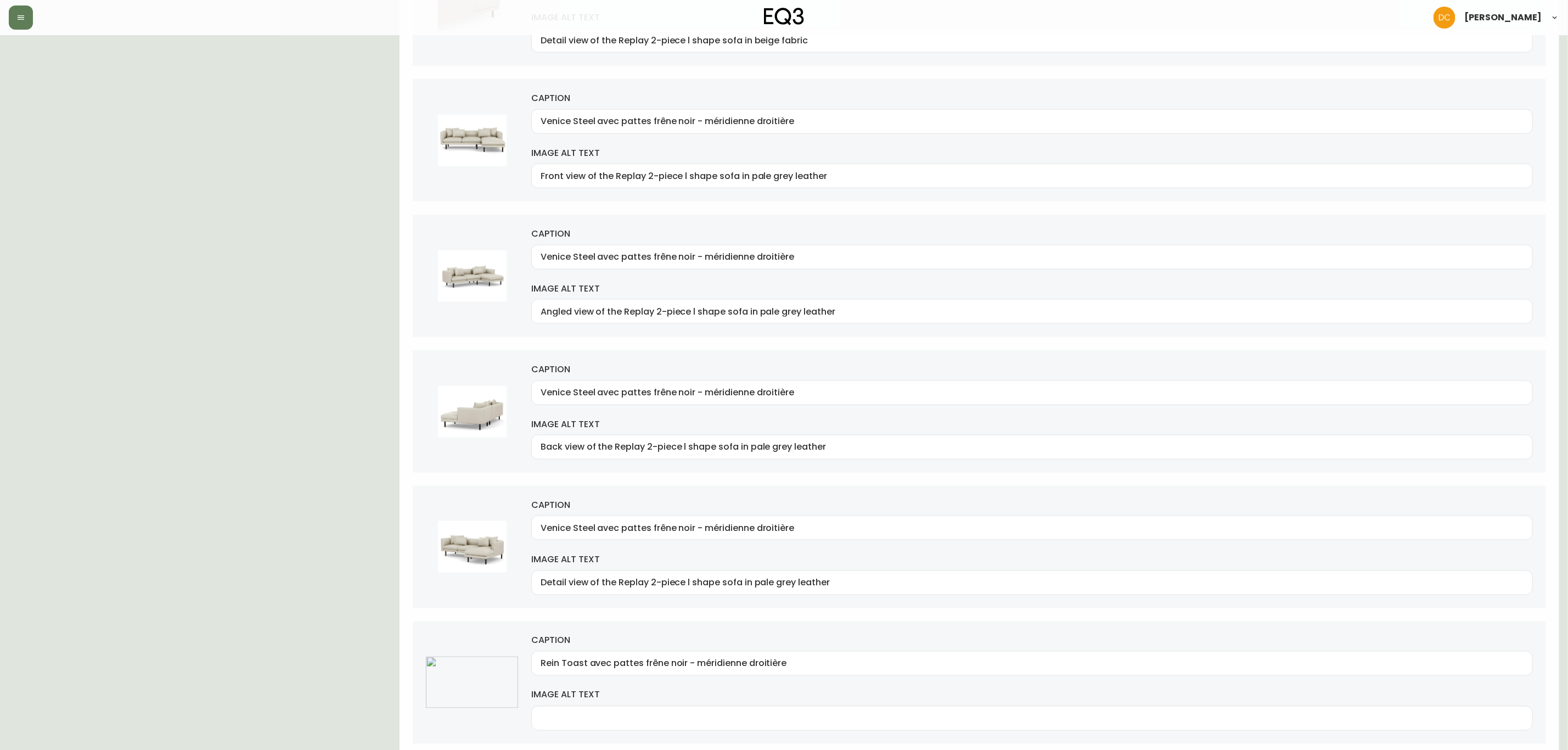
scroll to position [1317, 0]
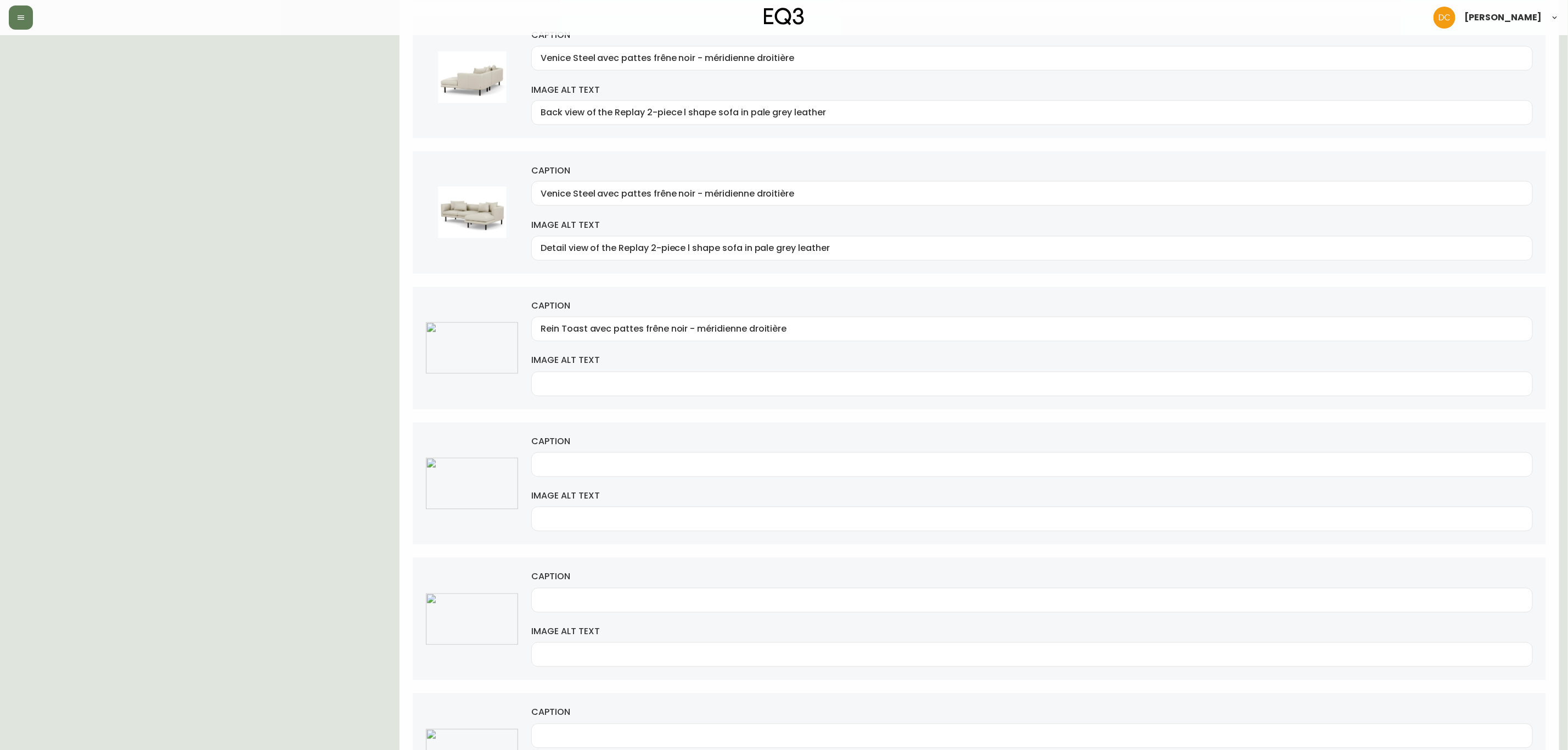
click at [778, 334] on input "Rein Toast avec pattes frêne noir - méridienne droitière" at bounding box center [1032, 328] width 983 height 11
paste input "[PERSON_NAME]"
type input "Rein Toast avec pattes frêne noir - méridienne gauchère"
click at [695, 462] on div at bounding box center [1032, 465] width 1002 height 25
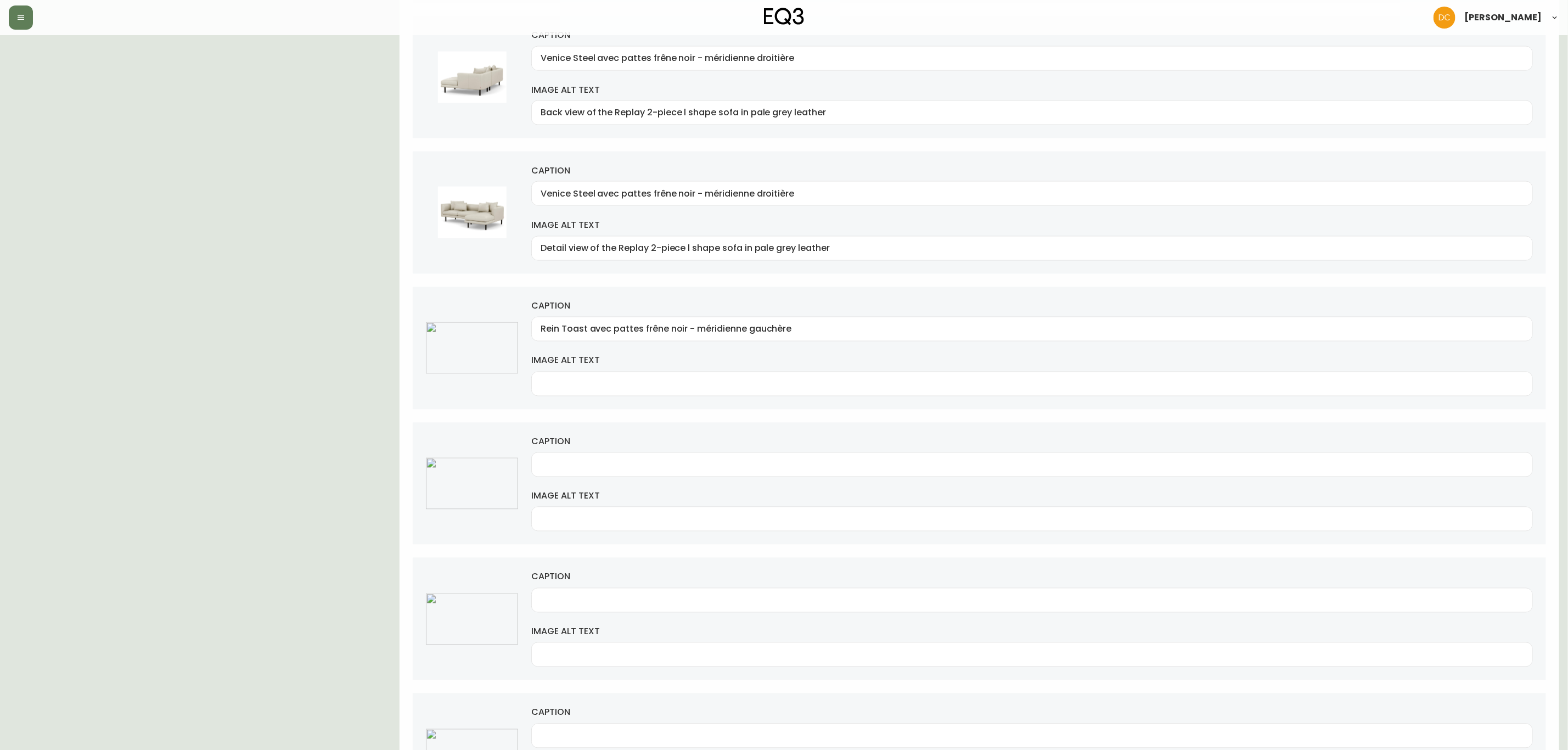
paste input "Rein Toast avec pattes frêne noir - méridienne gauchère"
type input "Rein Toast avec pattes frêne noir - méridienne gauchère"
click at [679, 571] on div "caption" at bounding box center [1032, 592] width 1002 height 41
click at [678, 571] on div at bounding box center [1032, 600] width 1002 height 25
paste input "Rein Toast avec pattes frêne noir - méridienne gauchère"
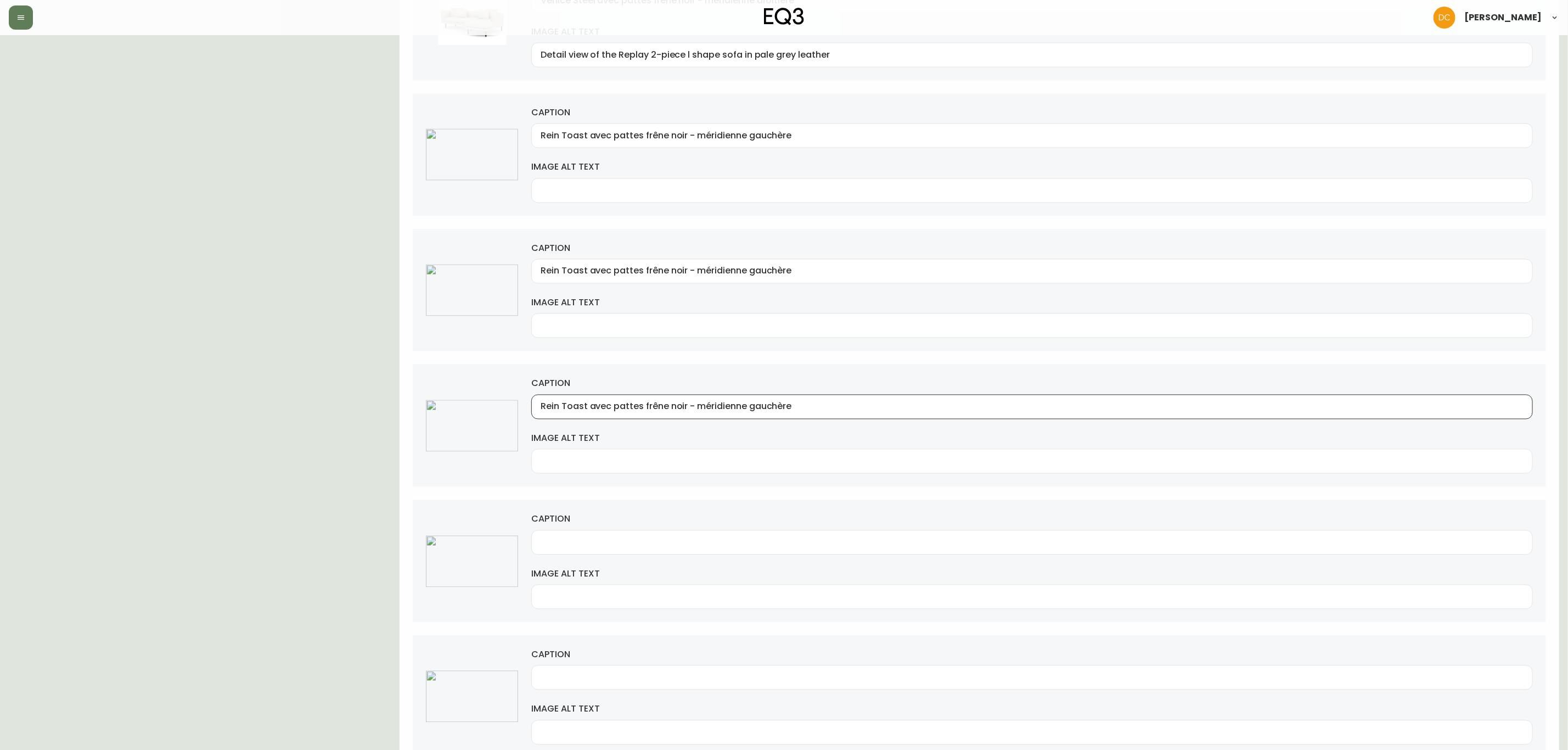
scroll to position [1811, 0]
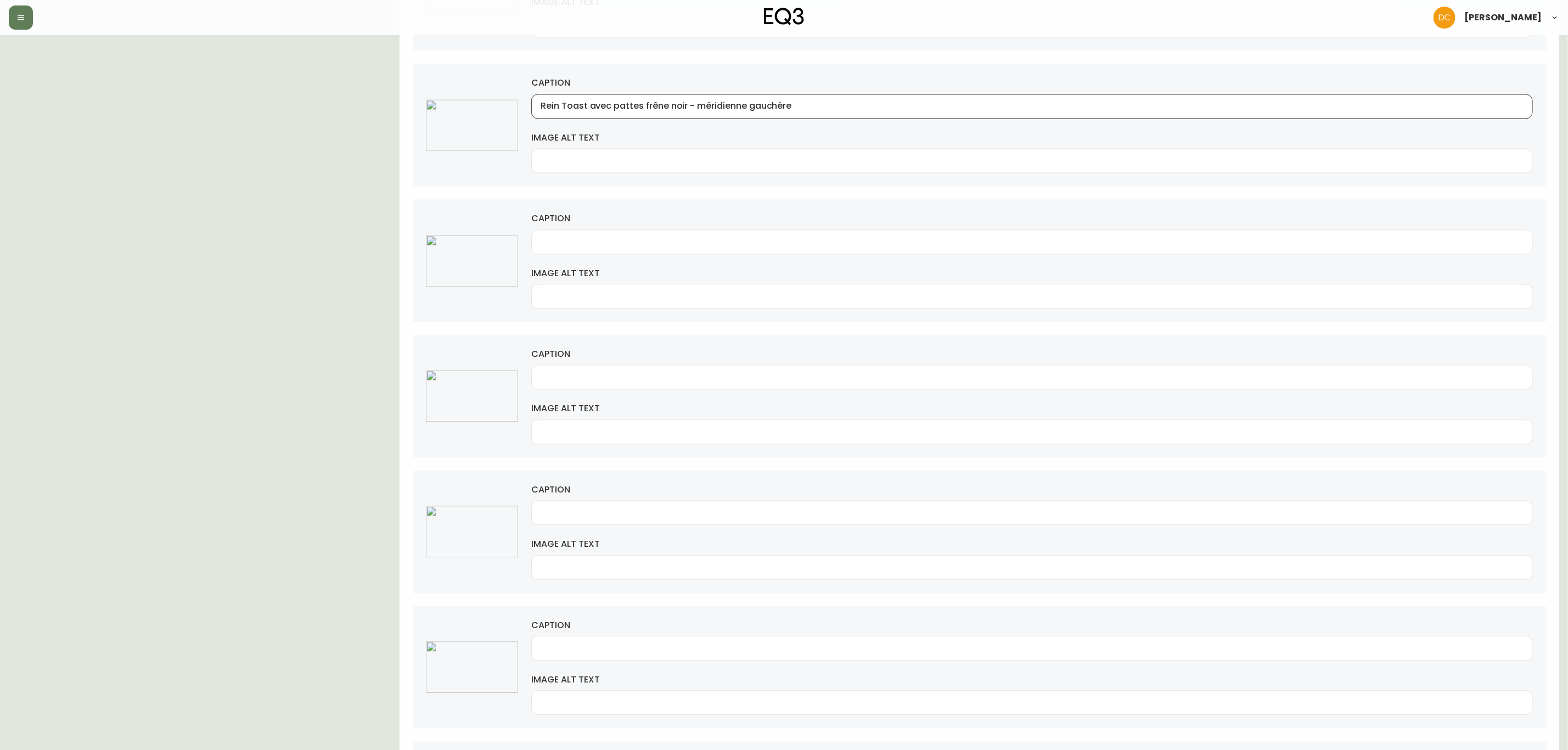
type input "Rein Toast avec pattes frêne noir - méridienne gauchère"
drag, startPoint x: 630, startPoint y: 267, endPoint x: 631, endPoint y: 258, distance: 9.1
click at [629, 264] on div "caption image alt text" at bounding box center [979, 261] width 1133 height 123
click at [632, 247] on input "caption" at bounding box center [1032, 242] width 983 height 11
paste input "Rein Toast avec pattes frêne noir - méridienne gauchère"
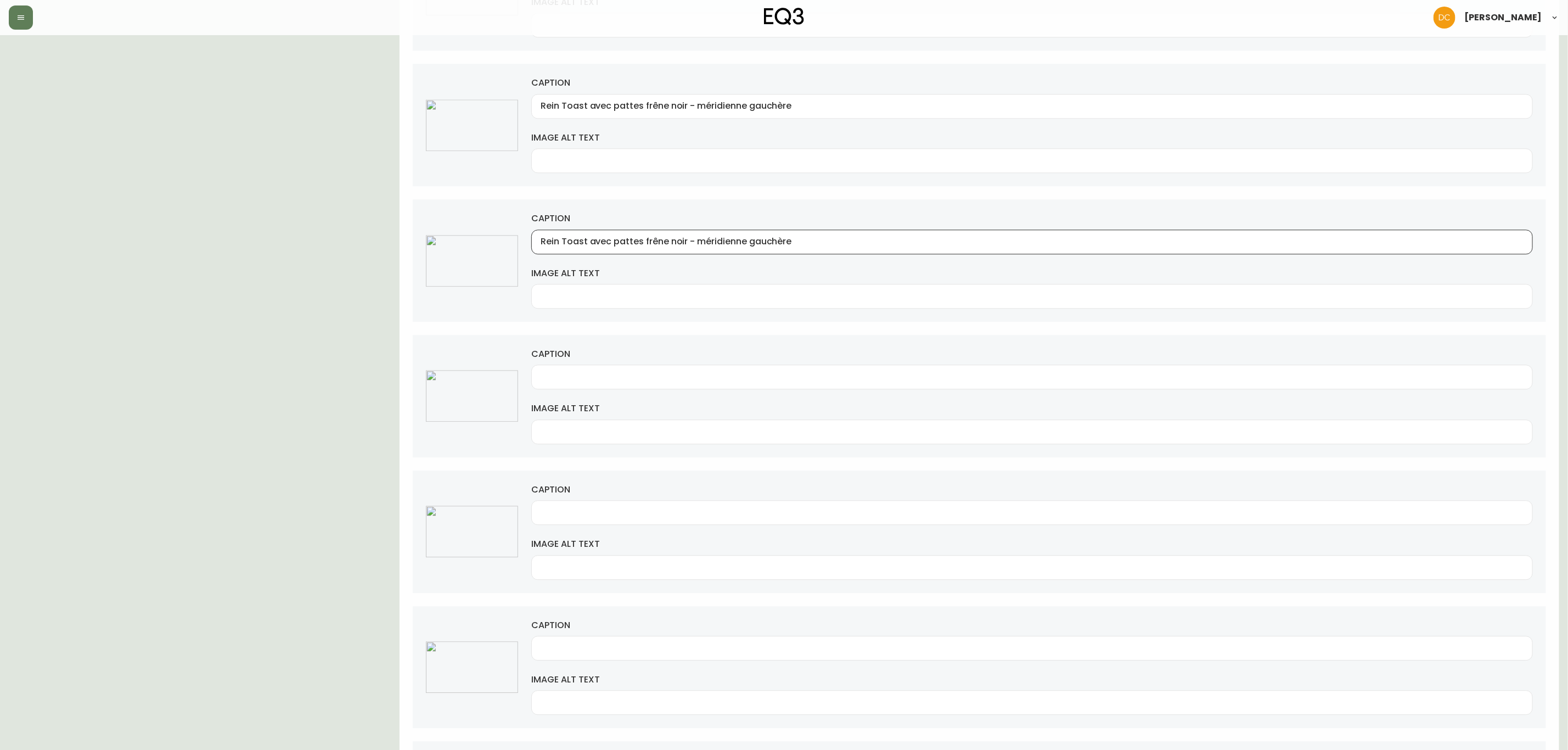
type input "Rein Toast avec pattes frêne noir - méridienne gauchère"
click at [601, 384] on div at bounding box center [1032, 377] width 1002 height 25
paste input "Rein Toast avec pattes frêne noir - méridienne gauchère"
type input "Rein Toast avec pattes frêne noir - méridienne gauchère"
click at [669, 520] on div at bounding box center [1032, 512] width 1002 height 25
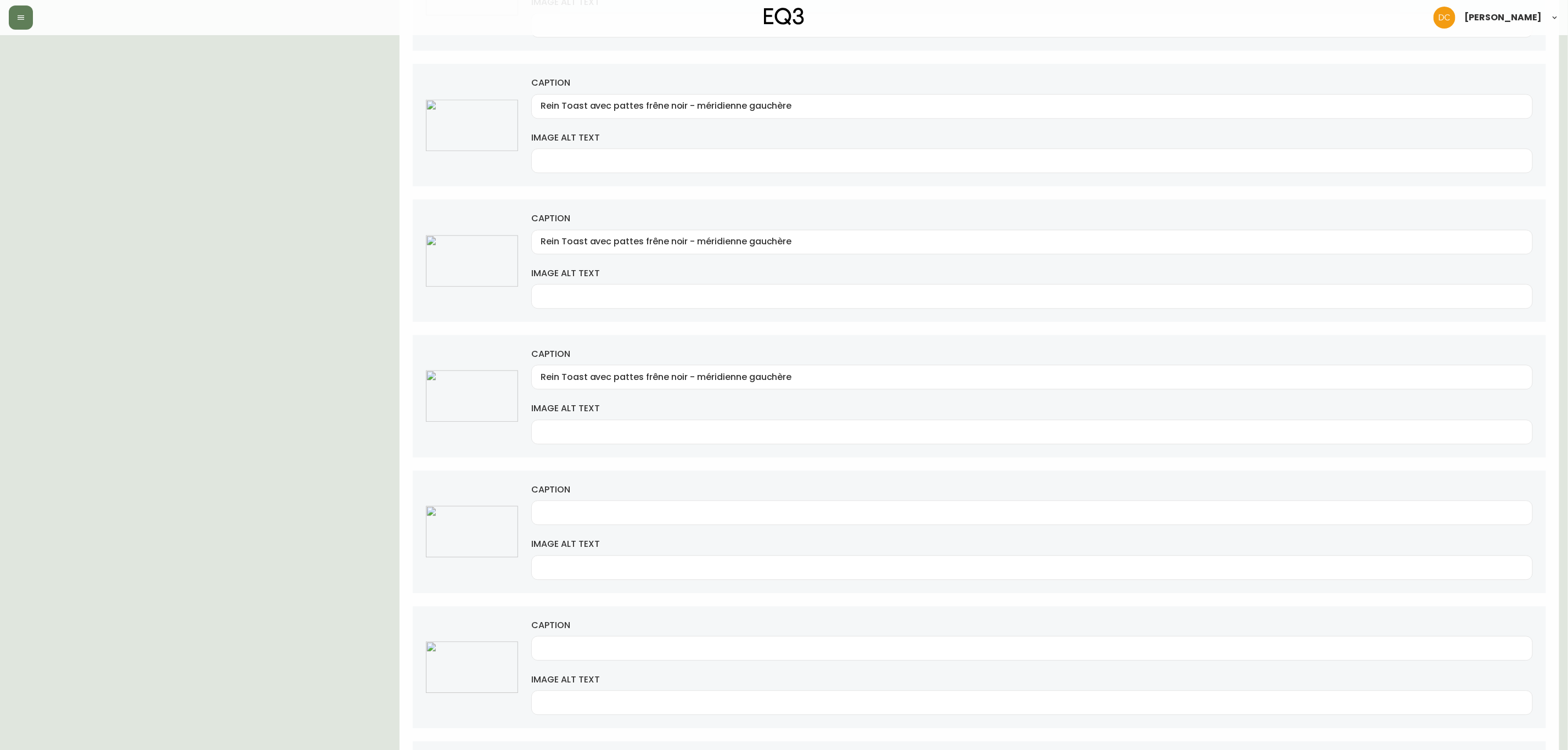
paste input "Rein Toast avec pattes frêne noir - méridienne gauchère"
drag, startPoint x: 587, startPoint y: 525, endPoint x: 441, endPoint y: 538, distance: 146.6
click at [442, 539] on div "caption Rein Toast avec pattes frêne noir - méridienne gauchère image alt text" at bounding box center [979, 532] width 1133 height 123
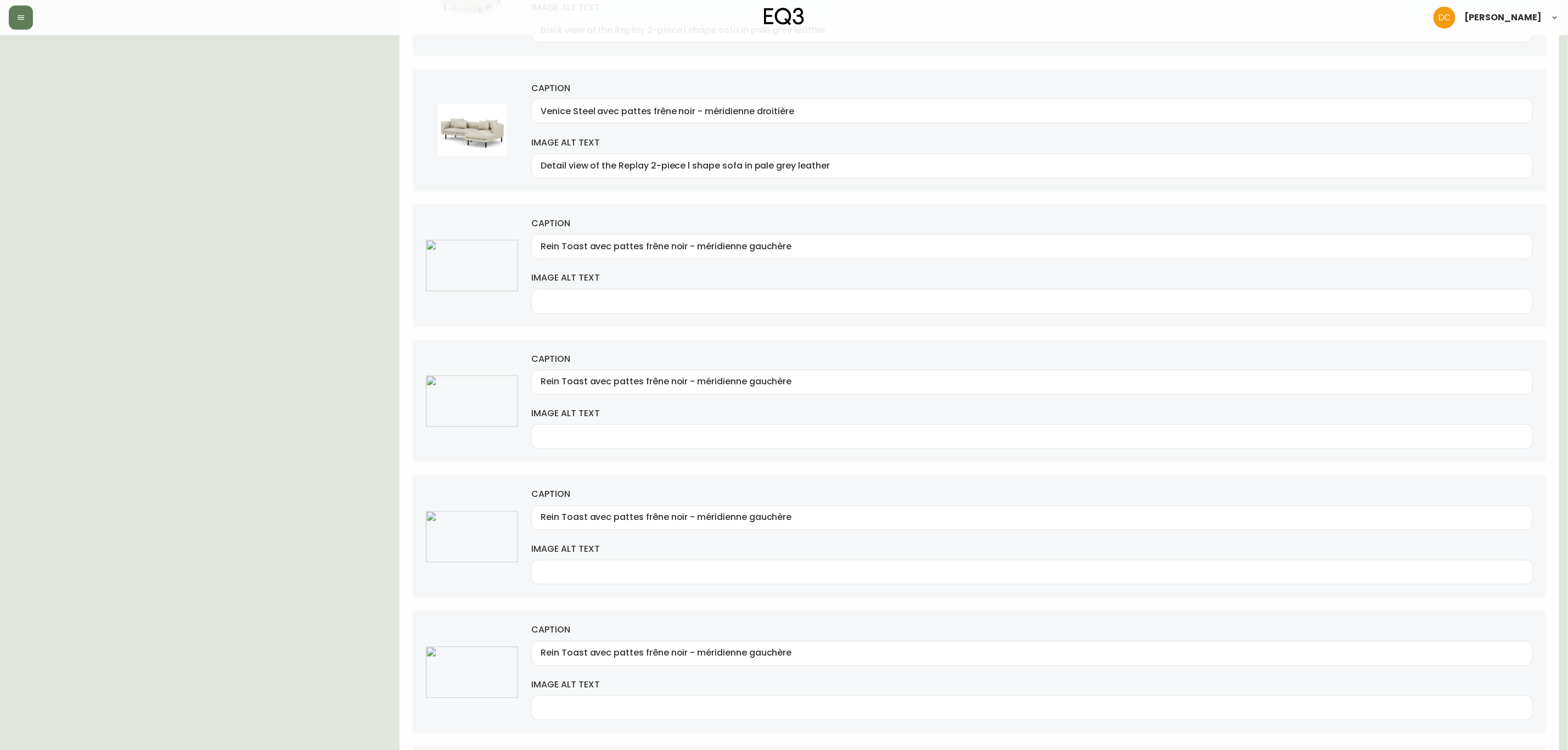
click at [778, 114] on input "Venice Steel avec pattes frêne noir - méridienne droitière" at bounding box center [1032, 111] width 983 height 11
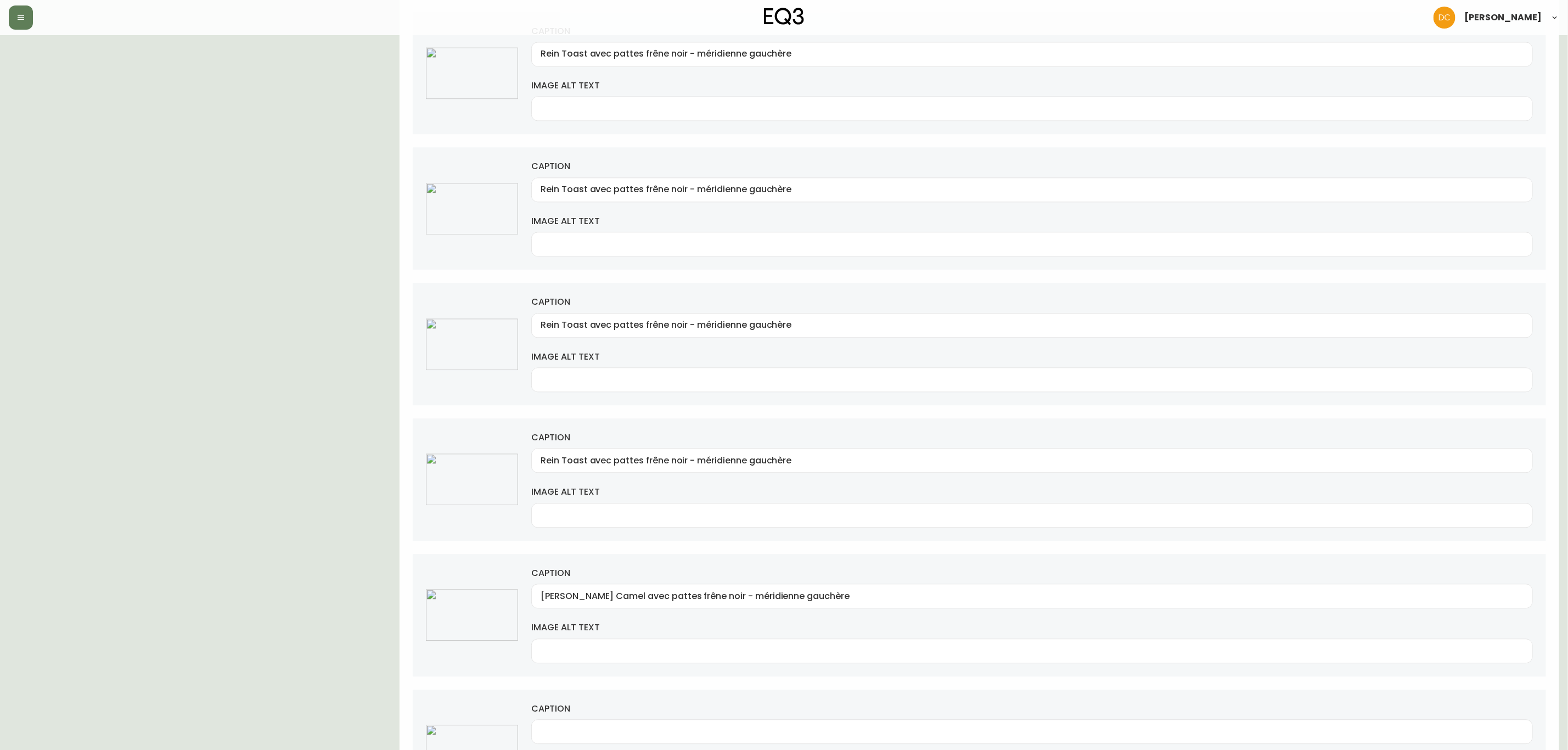
scroll to position [1894, 0]
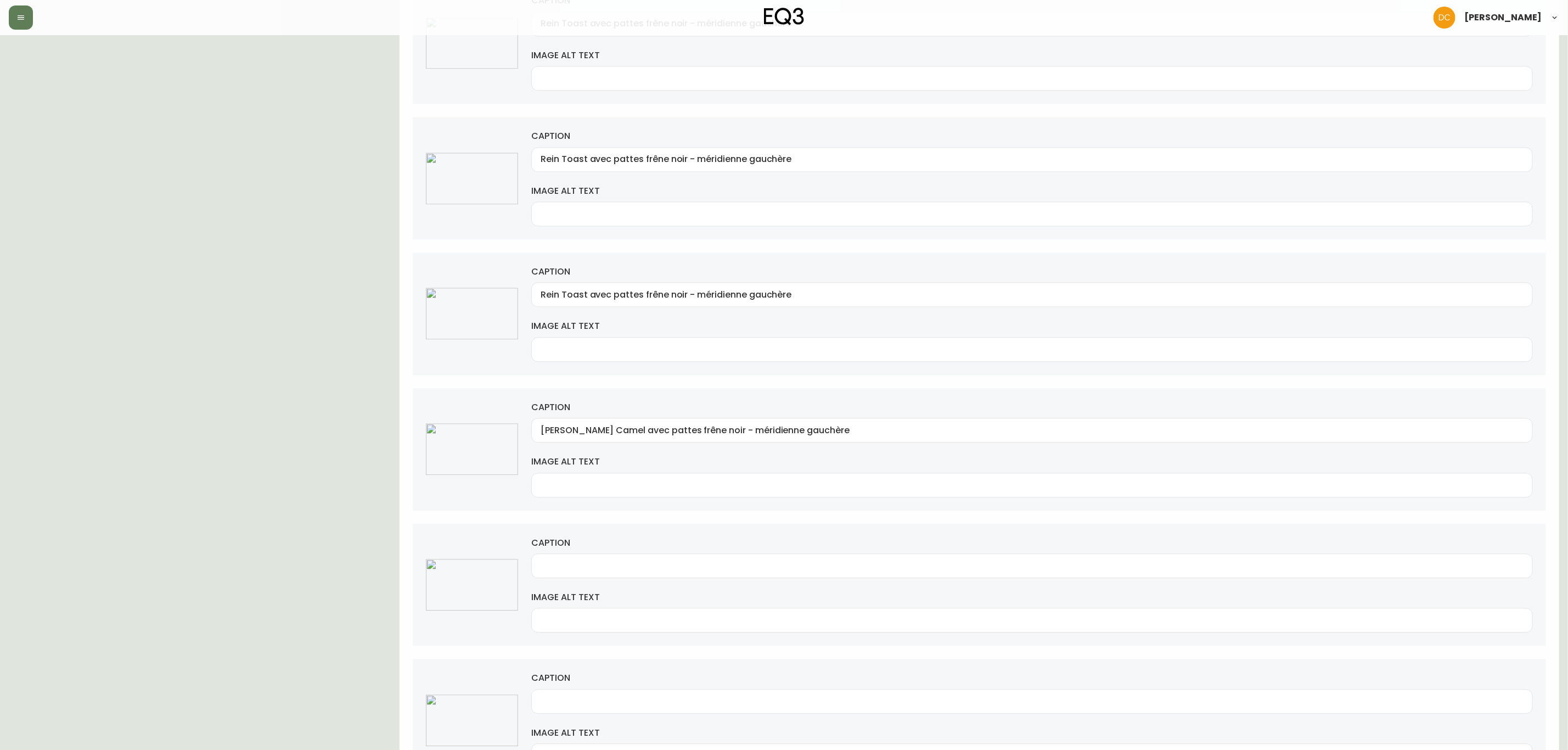
click at [777, 435] on input "[PERSON_NAME] Camel avec pattes frêne noir - méridienne gauchère" at bounding box center [1032, 430] width 983 height 11
paste input "droiti"
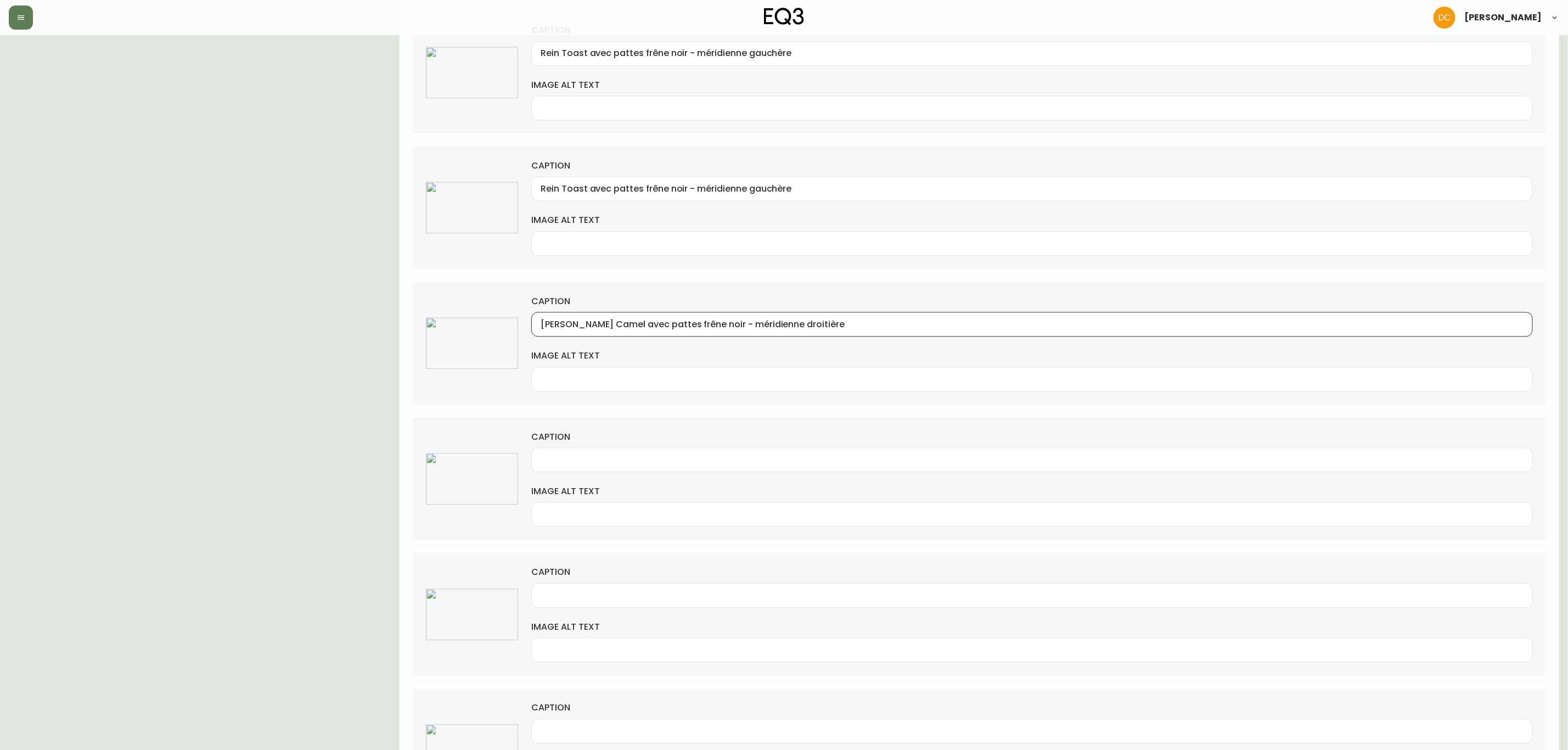
scroll to position [2223, 0]
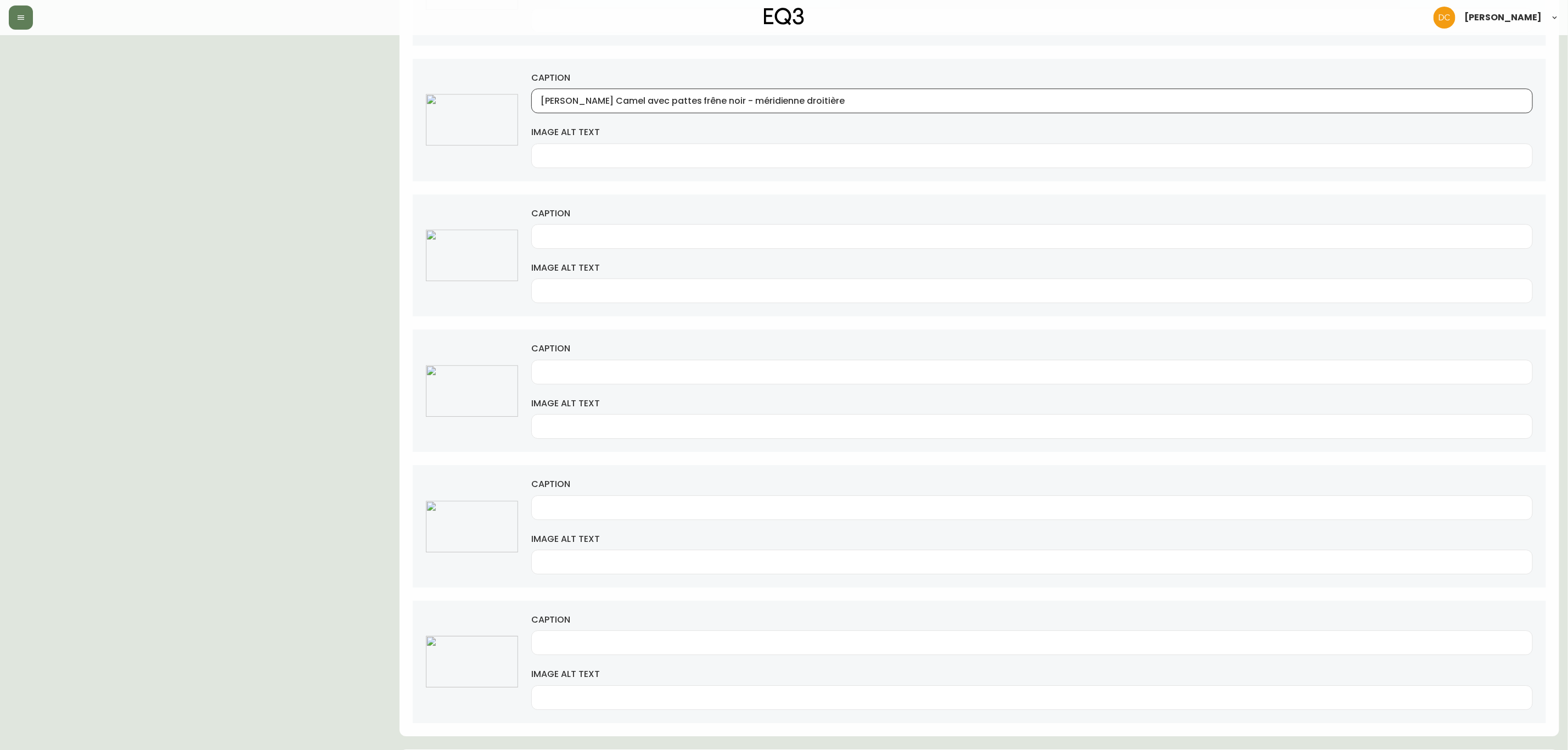
type input "[PERSON_NAME] Camel avec pattes frêne noir - méridienne droitière"
click at [654, 248] on div at bounding box center [1032, 236] width 1002 height 25
paste input "[PERSON_NAME] Camel avec pattes frêne noir - méridienne droitière"
type input "[PERSON_NAME] Camel avec pattes frêne noir - méridienne droitière"
drag, startPoint x: 628, startPoint y: 399, endPoint x: 629, endPoint y: 418, distance: 19.0
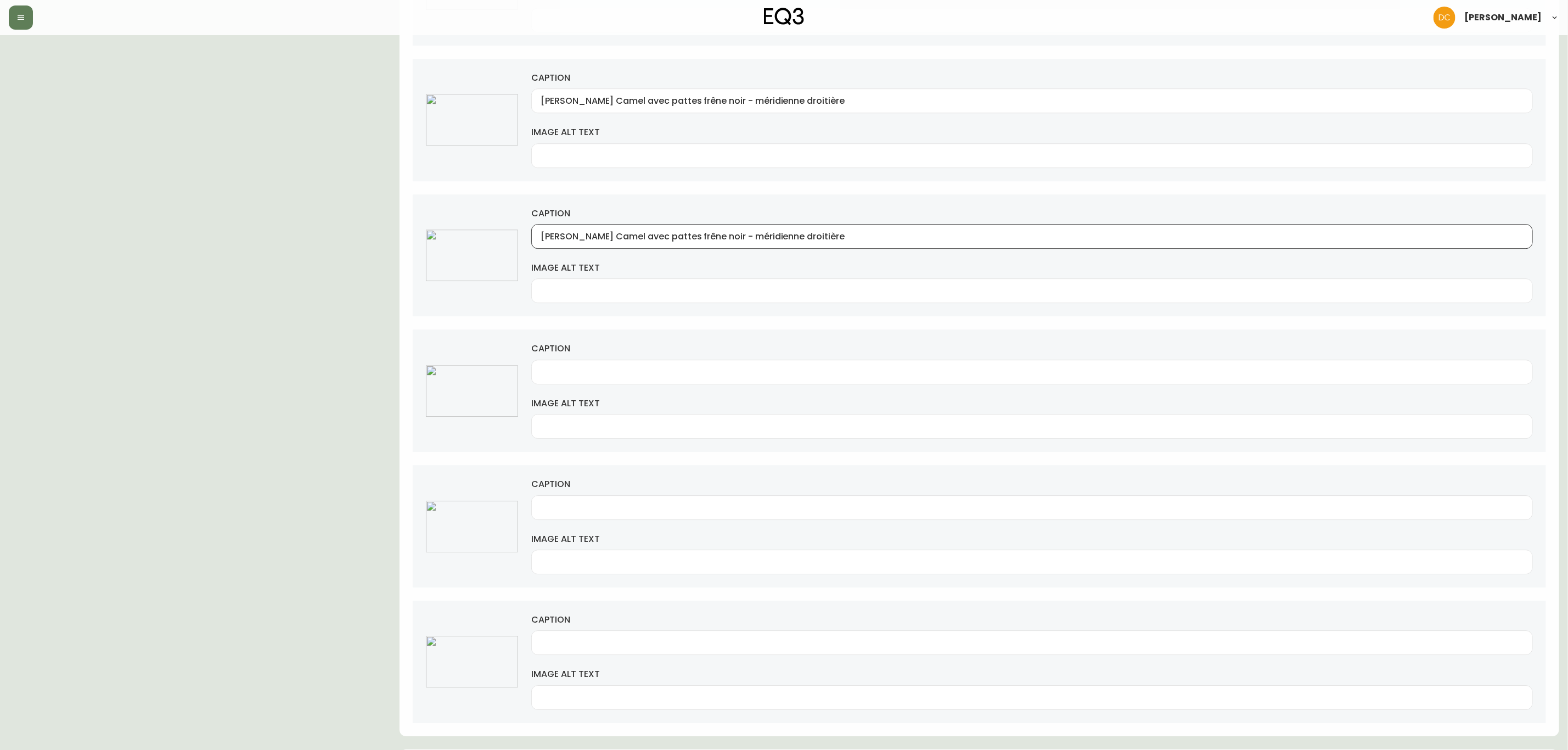
click at [629, 384] on div at bounding box center [1032, 372] width 1002 height 25
paste input "[PERSON_NAME] Camel avec pattes frêne noir - méridienne droitière"
type input "[PERSON_NAME] Camel avec pattes frêne noir - méridienne droitière"
click at [634, 513] on input "caption" at bounding box center [1032, 507] width 983 height 11
paste input "[PERSON_NAME] Camel avec pattes frêne noir - méridienne droitière"
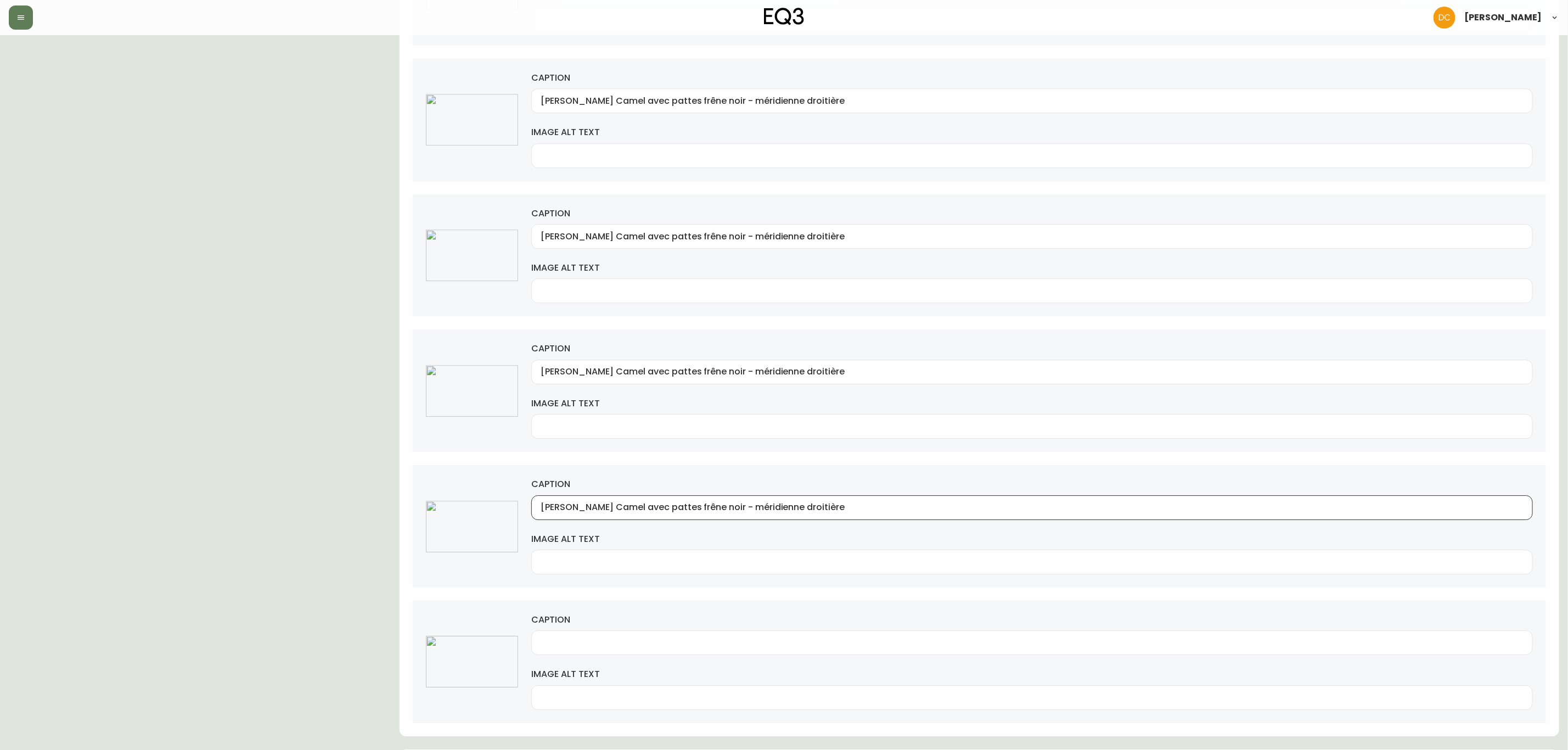
type input "[PERSON_NAME] Camel avec pattes frêne noir - méridienne droitière"
click at [637, 571] on div "caption image alt text" at bounding box center [979, 662] width 1133 height 123
click at [633, 571] on input "caption" at bounding box center [1032, 642] width 983 height 11
paste input "[PERSON_NAME] Camel avec pattes frêne noir - méridienne droitière"
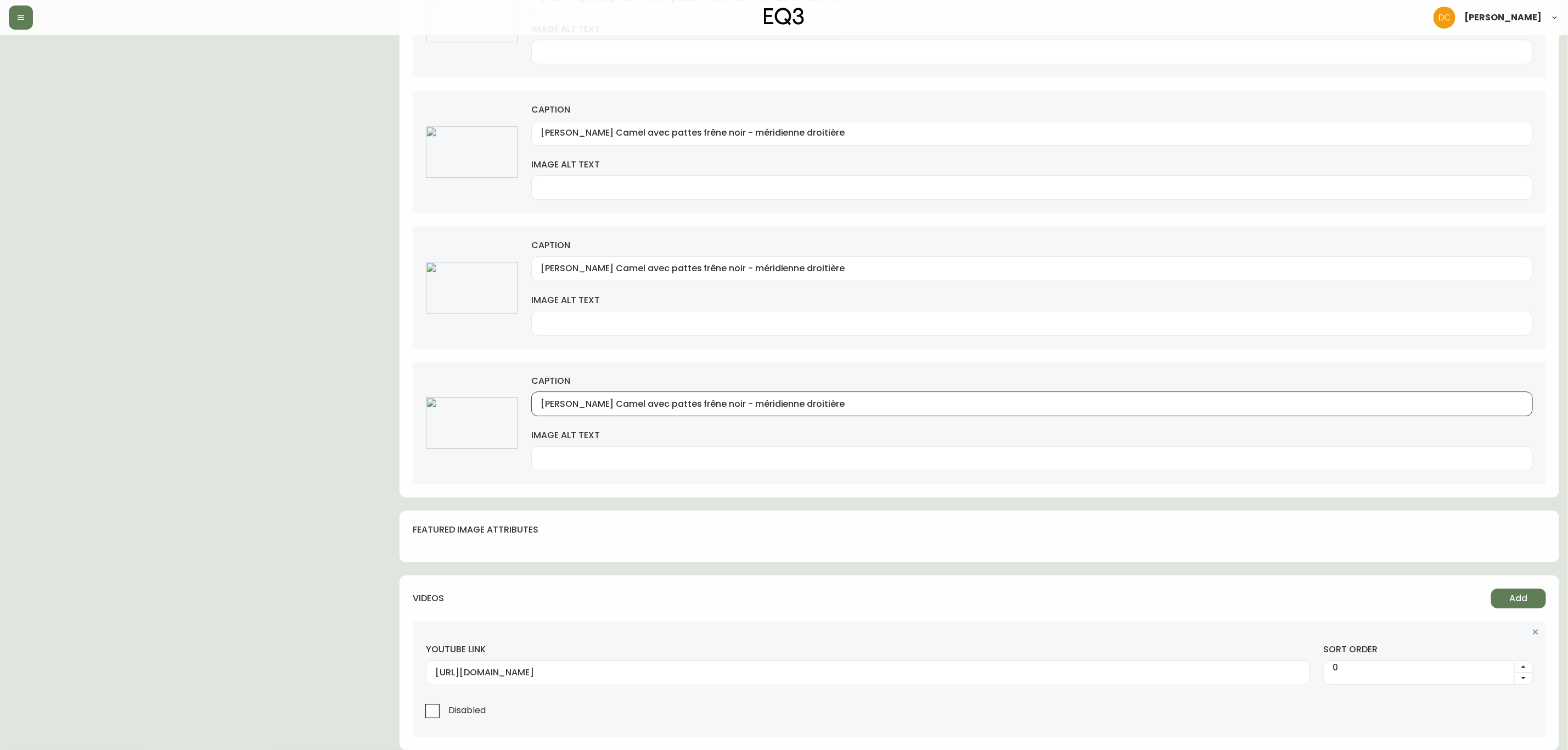
scroll to position [2481, 0]
type input "[PERSON_NAME] Camel avec pattes frêne noir - méridienne droitière"
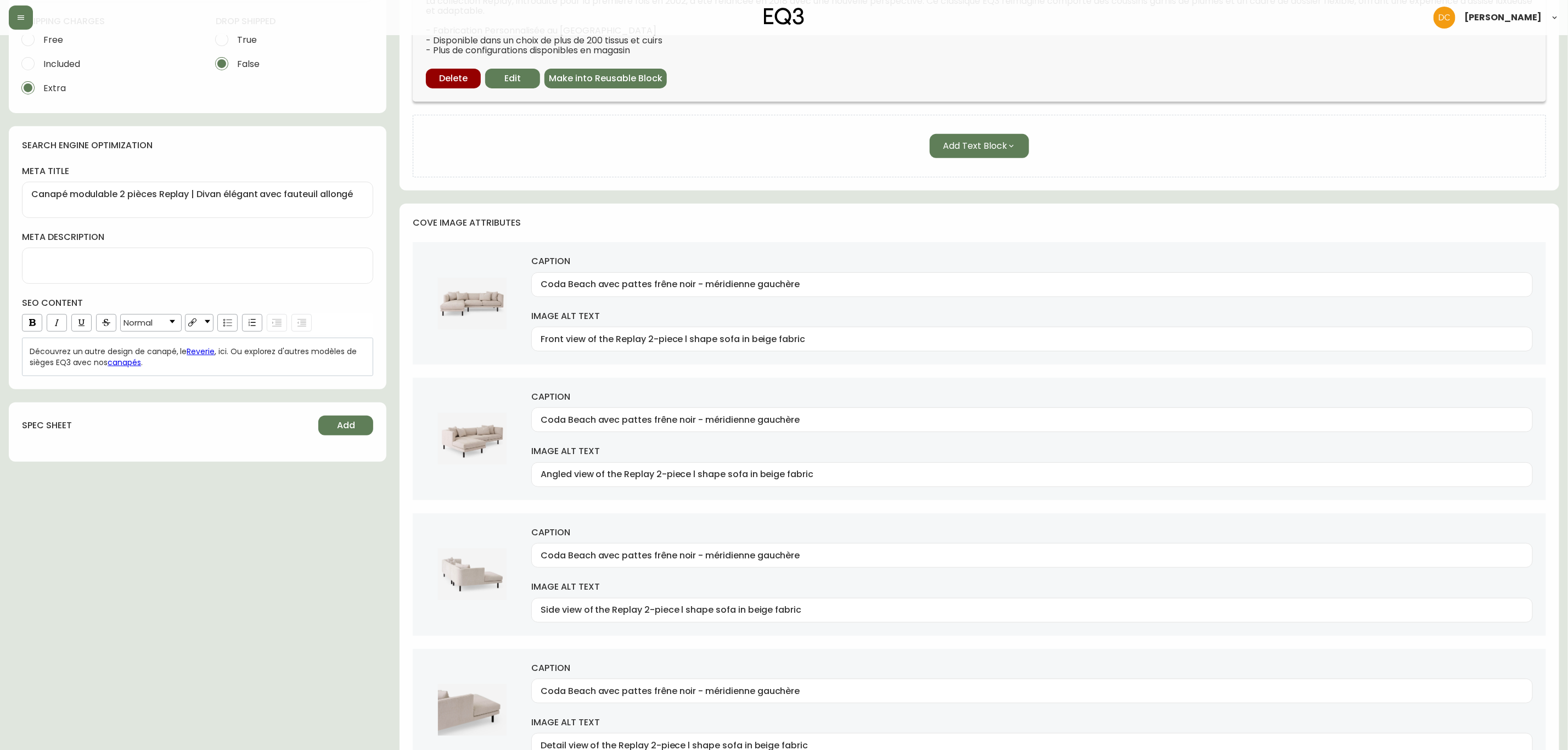
scroll to position [0, 0]
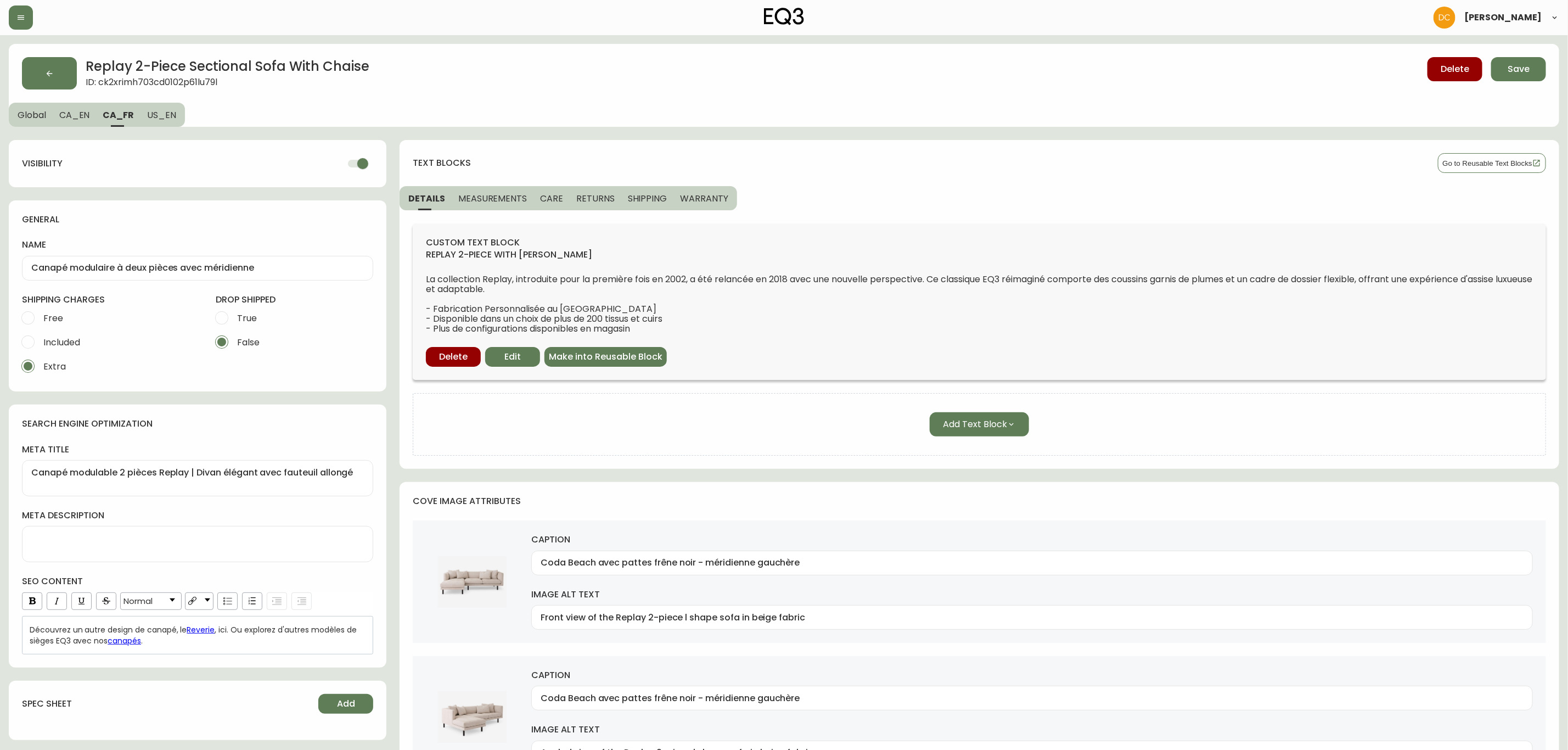
drag, startPoint x: 364, startPoint y: 595, endPoint x: 392, endPoint y: 315, distance: 281.4
click at [163, 118] on span "US_EN" at bounding box center [162, 115] width 29 height 11
type input "2-Piece Sectional Sofa With Chaise"
type textarea "Customize your Replay | Modern Sectional Sofa with Chaise"
type input "Coda Beach with Black Ash Legs - Left Hand Facing Chaise"
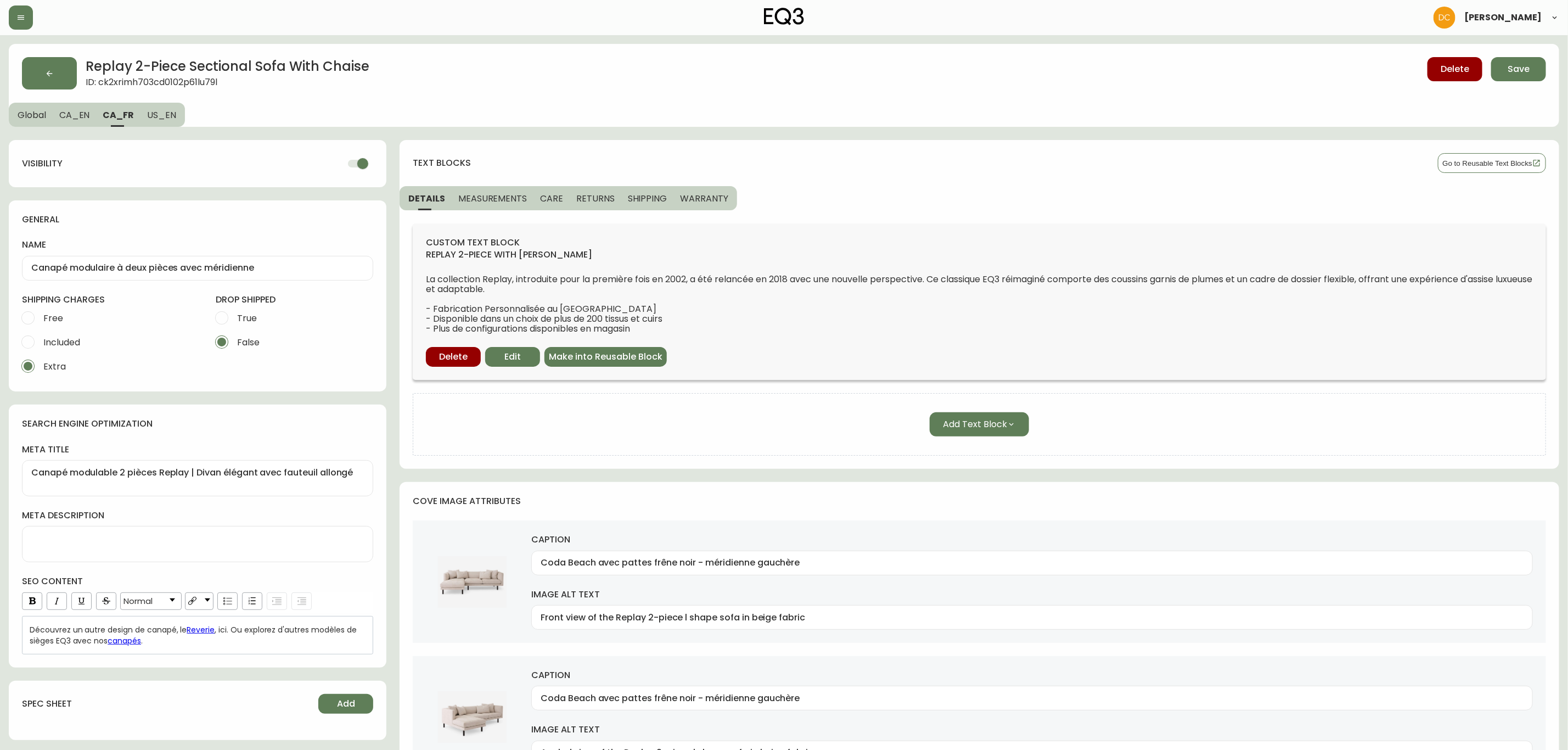
type input "Front view of the Replay 2-piece modular sofa in beige fabric"
type input "Coda Beach with Black Ash Legs - Left Hand Facing Chaise"
type input "Angled view of the Replay 2-piece modular sofa in beige fabric"
type input "Coda Beach with Black Ash Legs - Left Hand Facing Chaise"
type input "Side view of the Replay 2-piece modular sofa in beige fabric"
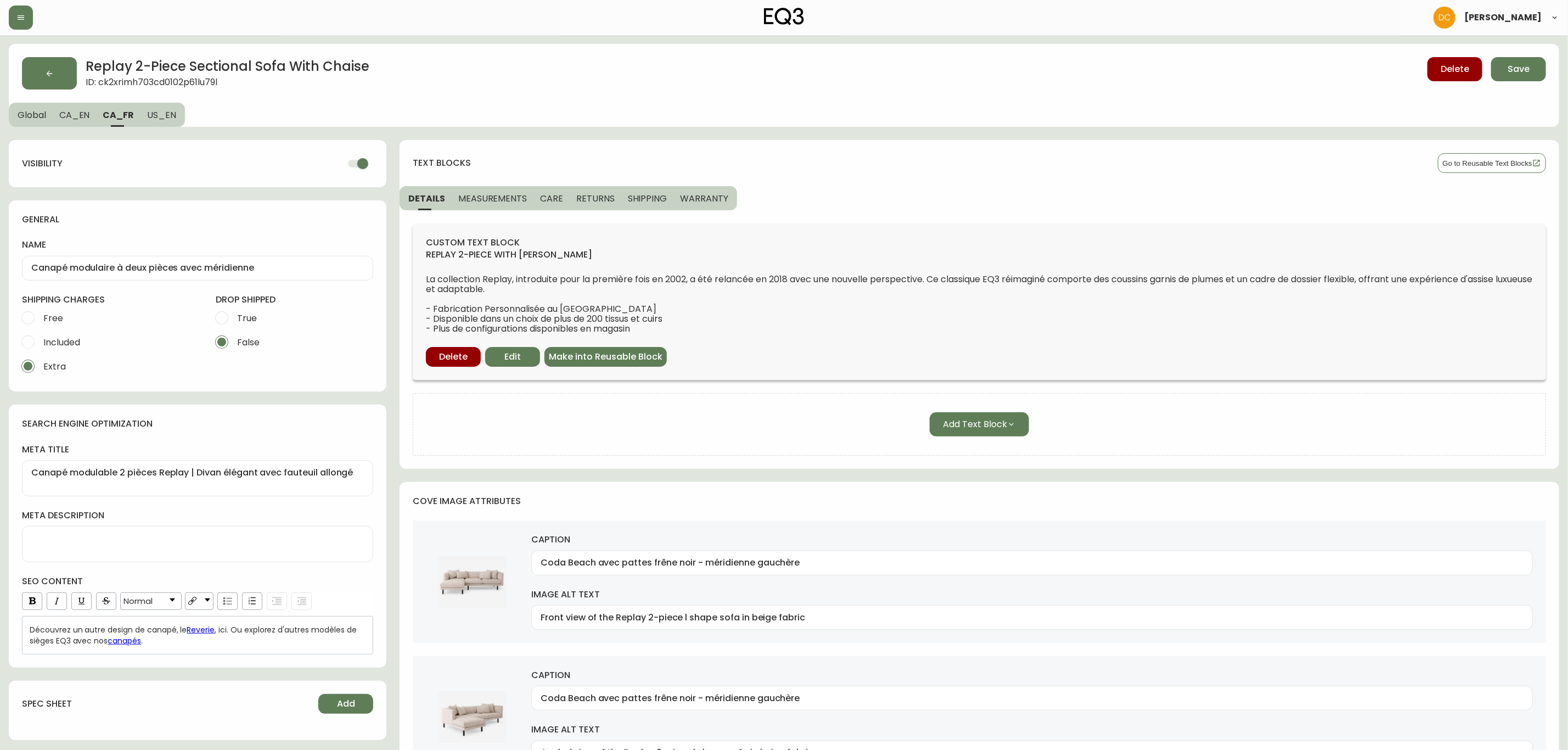
type input "Coda Beach with Black Ash Legs - Left Hand Facing Chaise"
type input "Detail view of the Replay 2-piece modular sofa in beige fabric"
type input "Venice Steel with Black Ash Legs - Right Hand Facing Chaise"
type input "Front view of the Replay 2-piece modular sofa in pale gray fabric"
type input "Venice Steel with Black Ash Legs - Right Hand Facing Chaise"
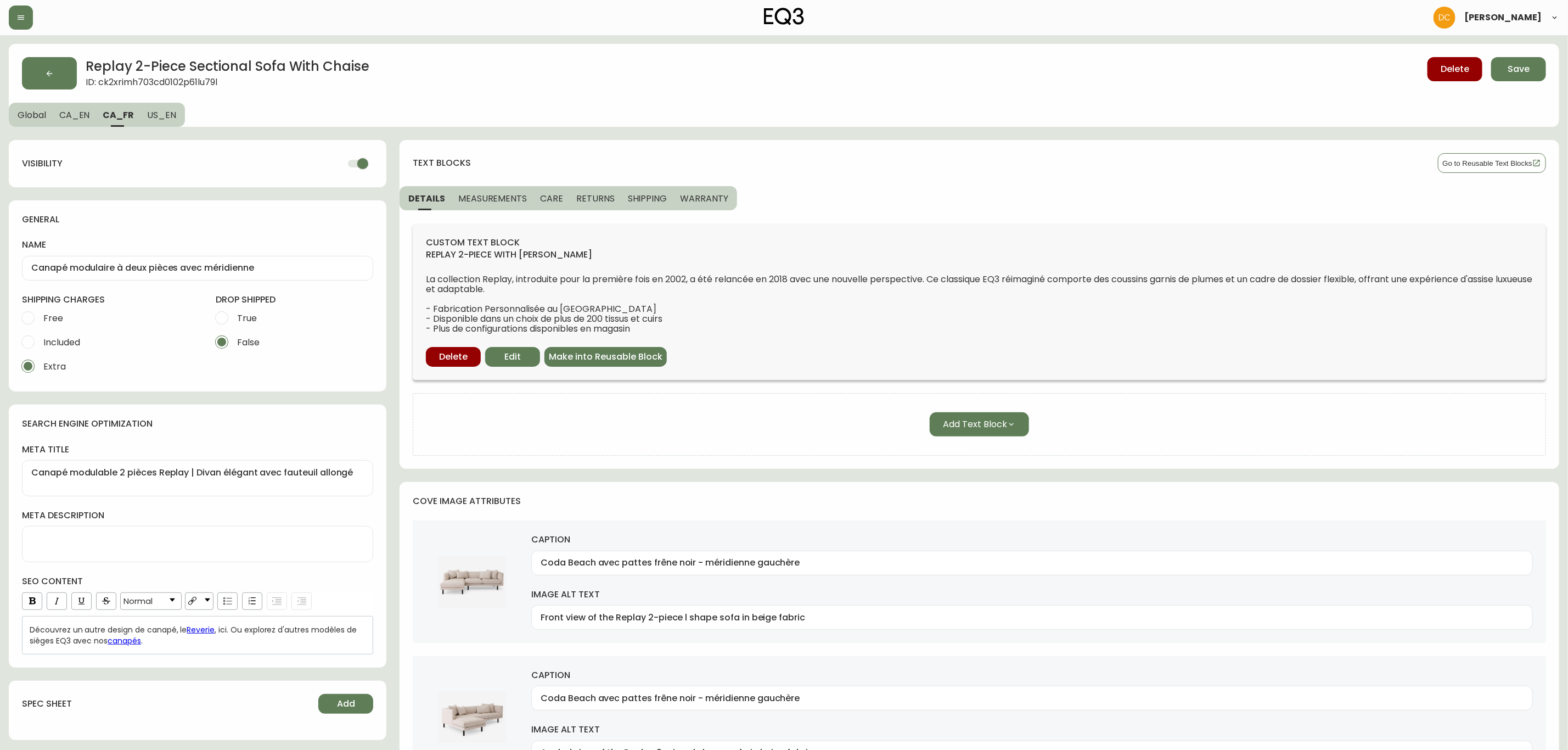
type input "Angled view of the Replay 2-piece modular sofa in pale gray fabric"
type input "Venice Steel with Black Ash Legs - Right Hand Facing Chaise"
type input "Back view of the Replay 2-piece modular sofa in pale gray fabric"
type input "Venice Steel with Black Ash Legs - Right Hand Facing Chaise"
type input "Detail view of the Replay 2-piece modular sofa in pale gray fabric"
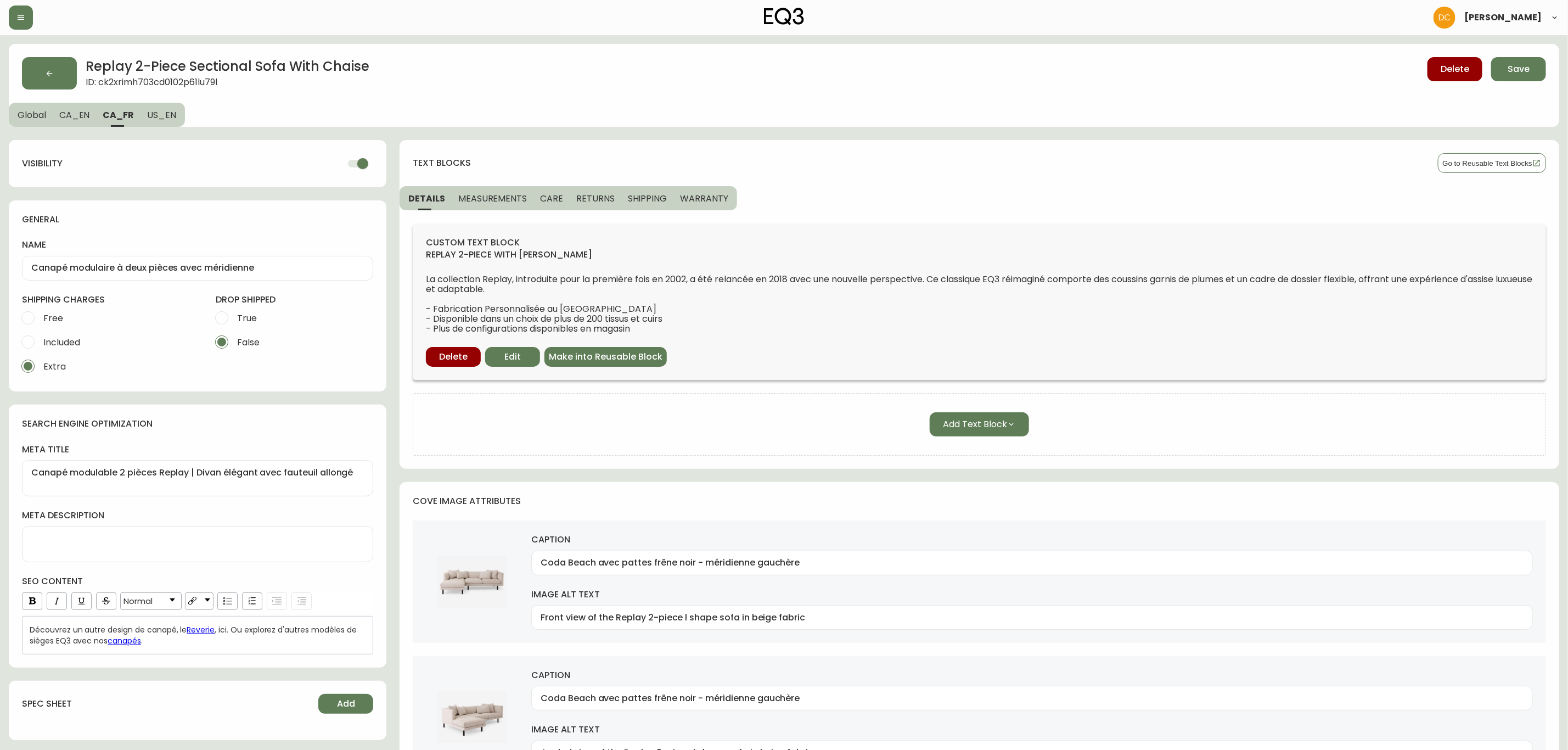
type input "Rein Toast with Black Ash Legs - Left Hand Facing Chaise"
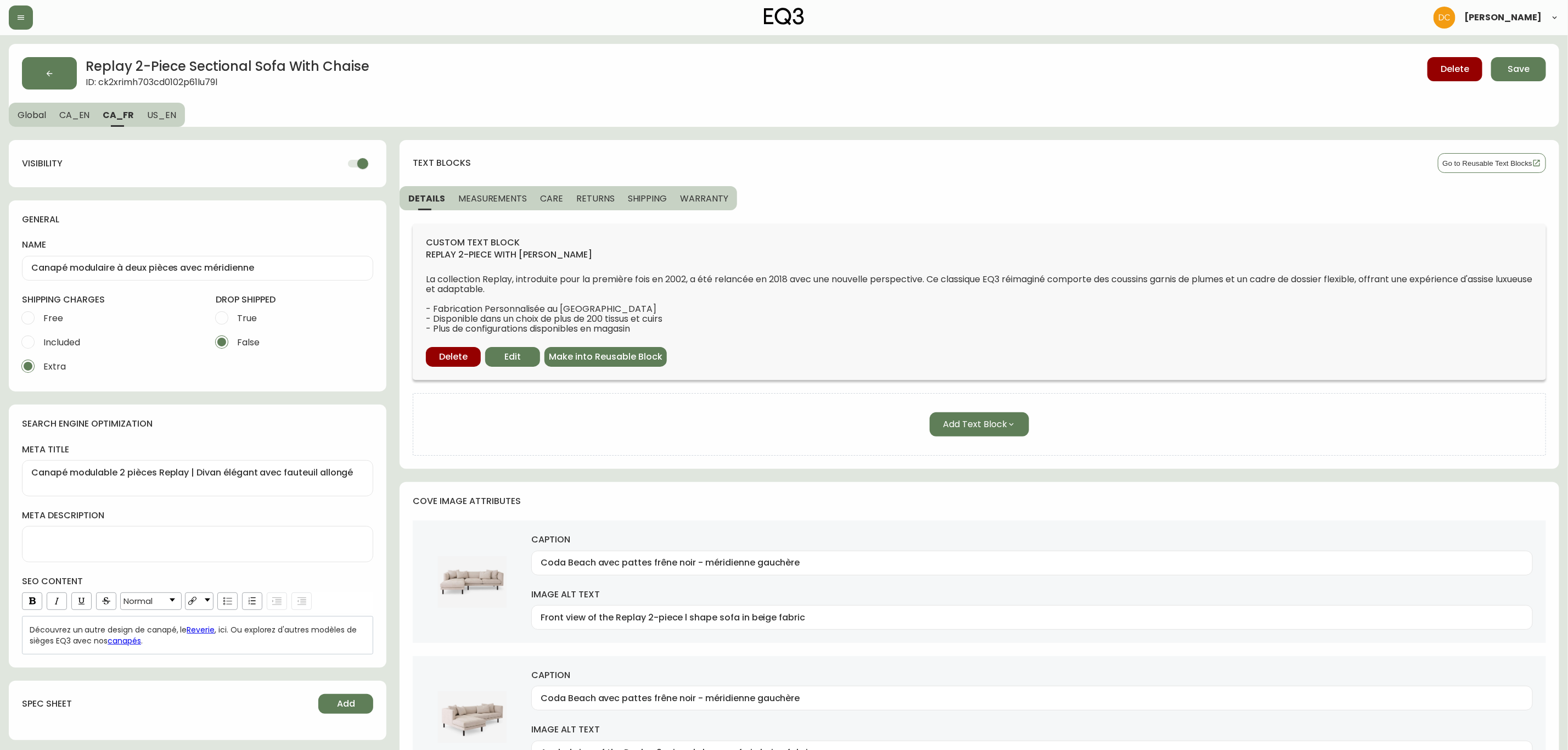
type input "[PERSON_NAME] Camel with Black Ash Legs - Right Hand Facing Chaise"
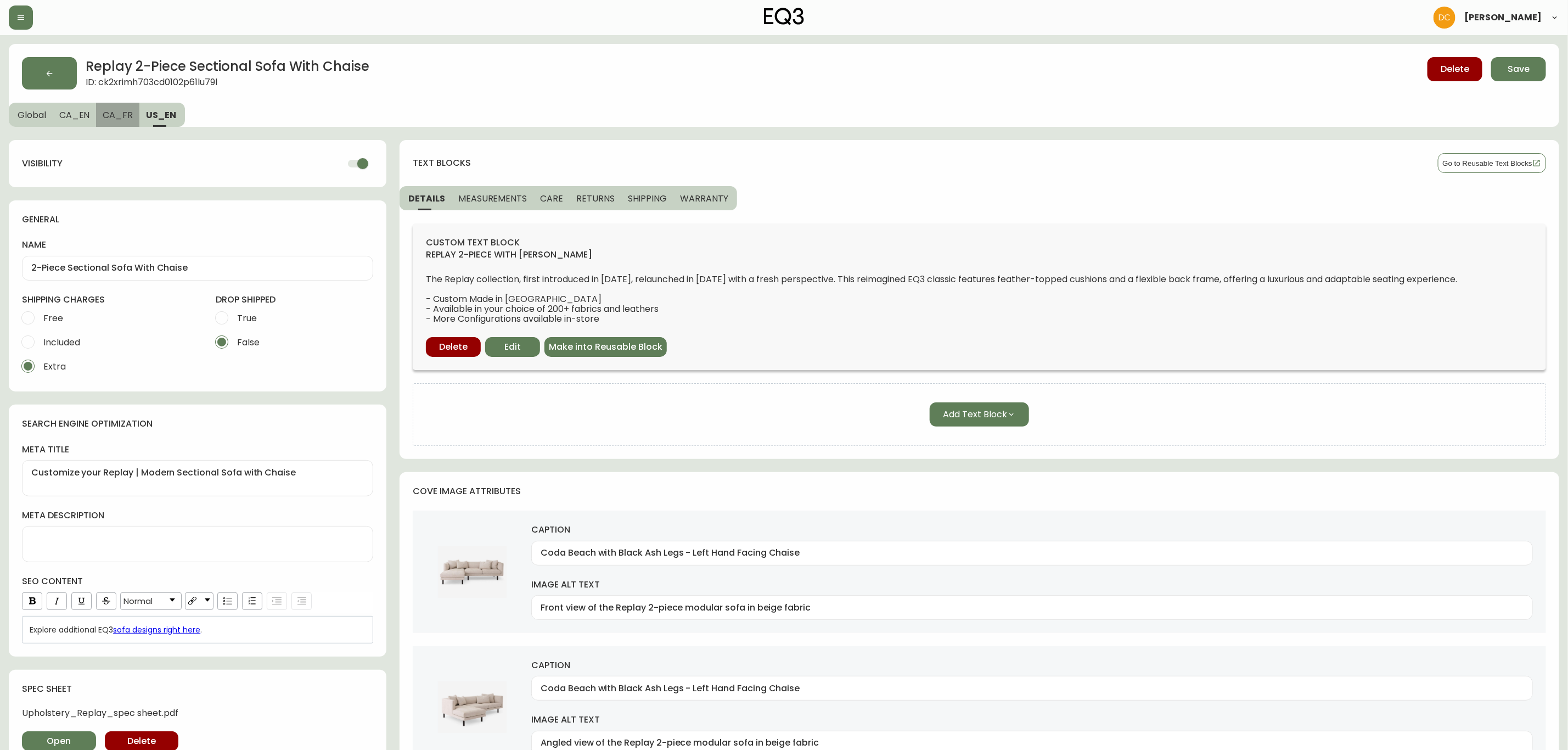
click at [121, 116] on span "CA_FR" at bounding box center [118, 115] width 30 height 11
type input "Canapé modulaire à deux pièces avec méridienne"
type textarea "Canapé modulable 2 pièces Replay | Divan élégant avec fauteuil allongé"
type input "Coda Beach avec pattes frêne noir - méridienne gauchère"
type input "Front view of the Replay 2-piece l shape sofa in beige fabric"
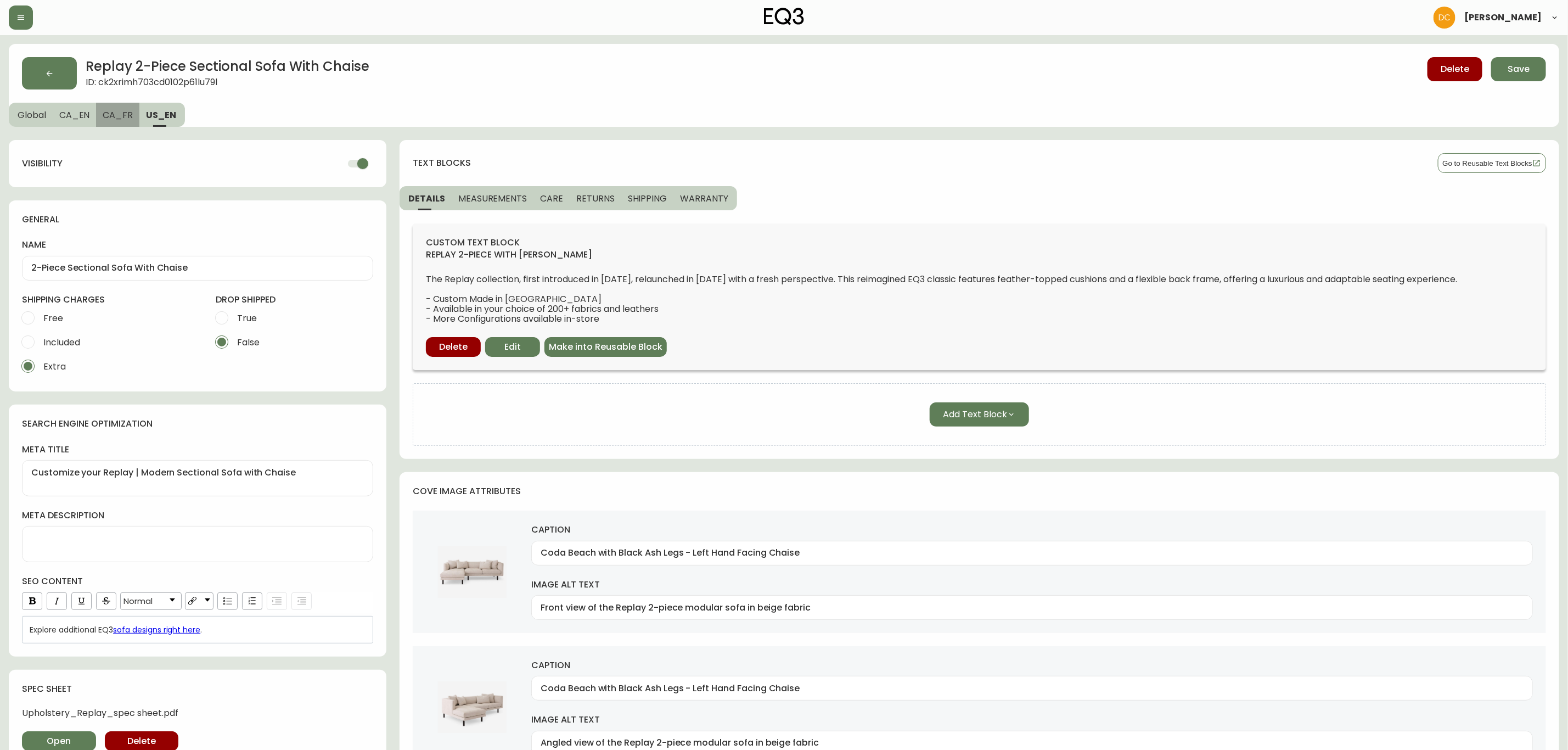
type input "Coda Beach avec pattes frêne noir - méridienne gauchère"
type input "Angled view of the Replay 2-piece l shape sofa in beige fabric"
type input "Coda Beach avec pattes frêne noir - méridienne gauchère"
type input "Side view of the Replay 2-piece l shape sofa in beige fabric"
type input "Coda Beach avec pattes frêne noir - méridienne gauchère"
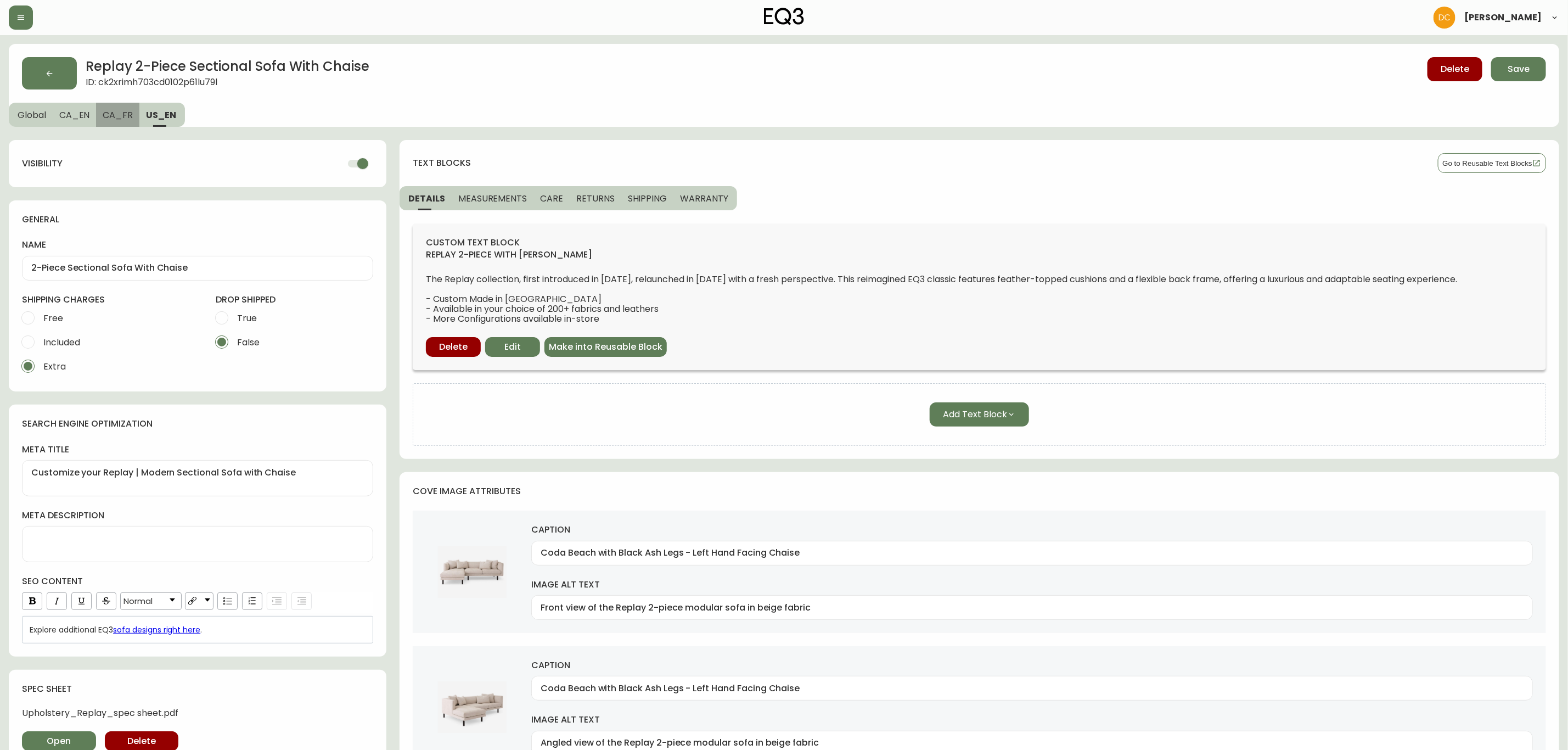
type input "Detail view of the Replay 2-piece l shape sofa in beige fabric"
type input "Venice Steel avec pattes frêne noir - méridienne droitière"
type input "Front view of the Replay 2-piece l shape sofa in pale grey leather"
type input "Venice Steel avec pattes frêne noir - méridienne droitière"
type input "Angled view of the Replay 2-piece l shape sofa in pale grey leather"
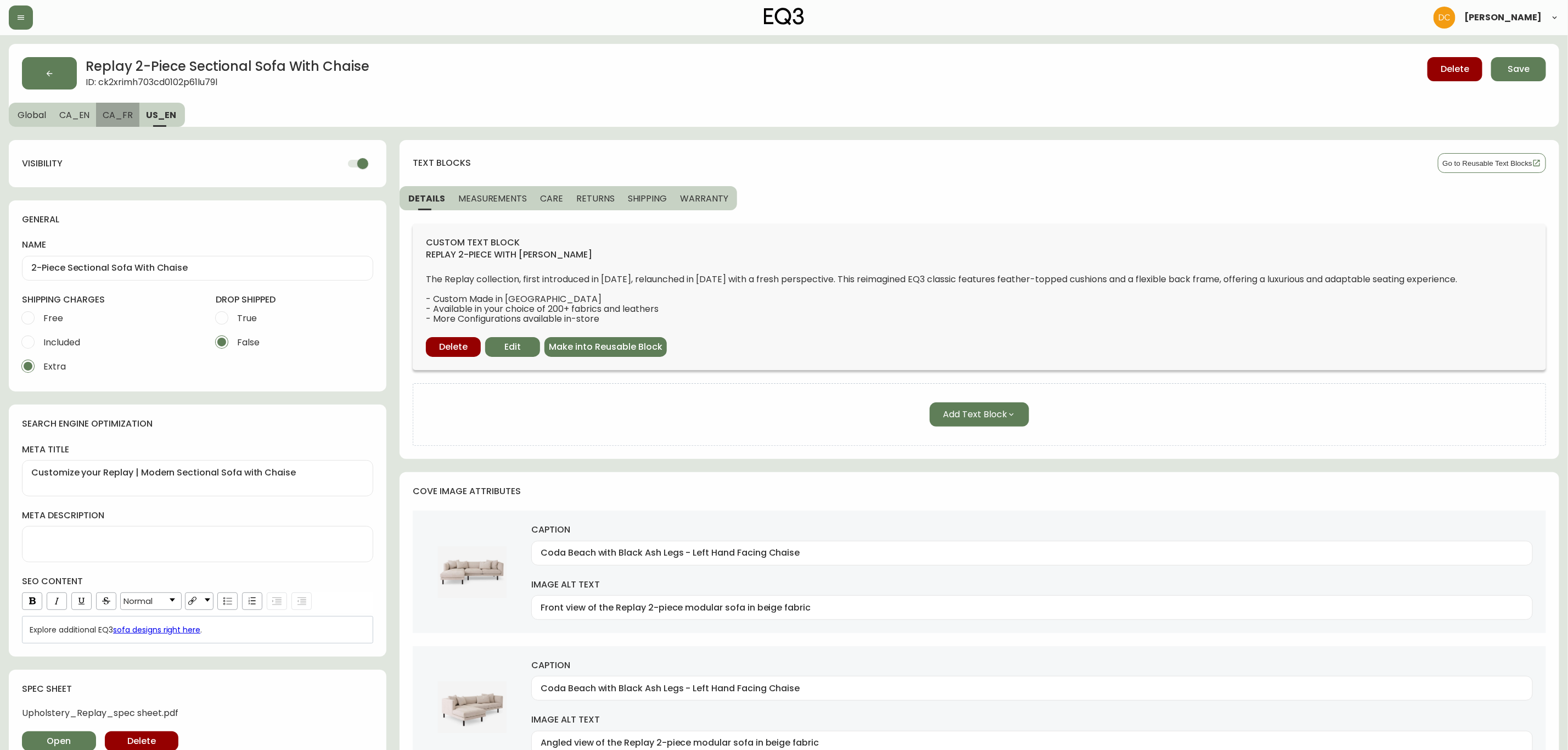
type input "Venice Steel avec pattes frêne noir - méridienne droitière"
type input "Back view of the Replay 2-piece l shape sofa in pale grey leather"
type input "Venice Steel avec pattes frêne noir - méridienne droitière"
type input "Detail view of the Replay 2-piece l shape sofa in pale grey leather"
type input "Rein Toast avec pattes frêne noir - méridienne gauchère"
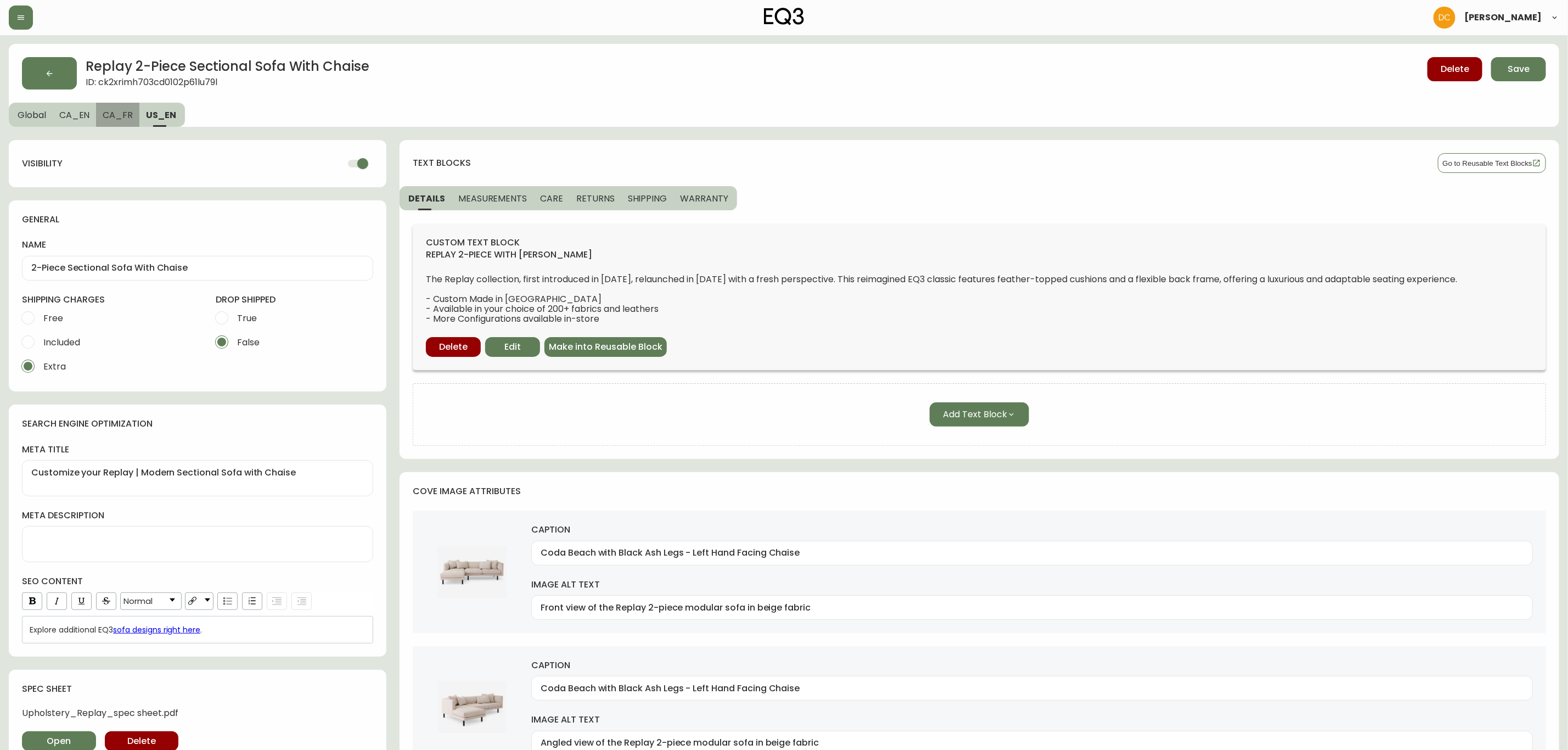
type input "Rein Toast avec pattes frêne noir - méridienne gauchère"
type input "[PERSON_NAME] Camel avec pattes frêne noir - méridienne droitière"
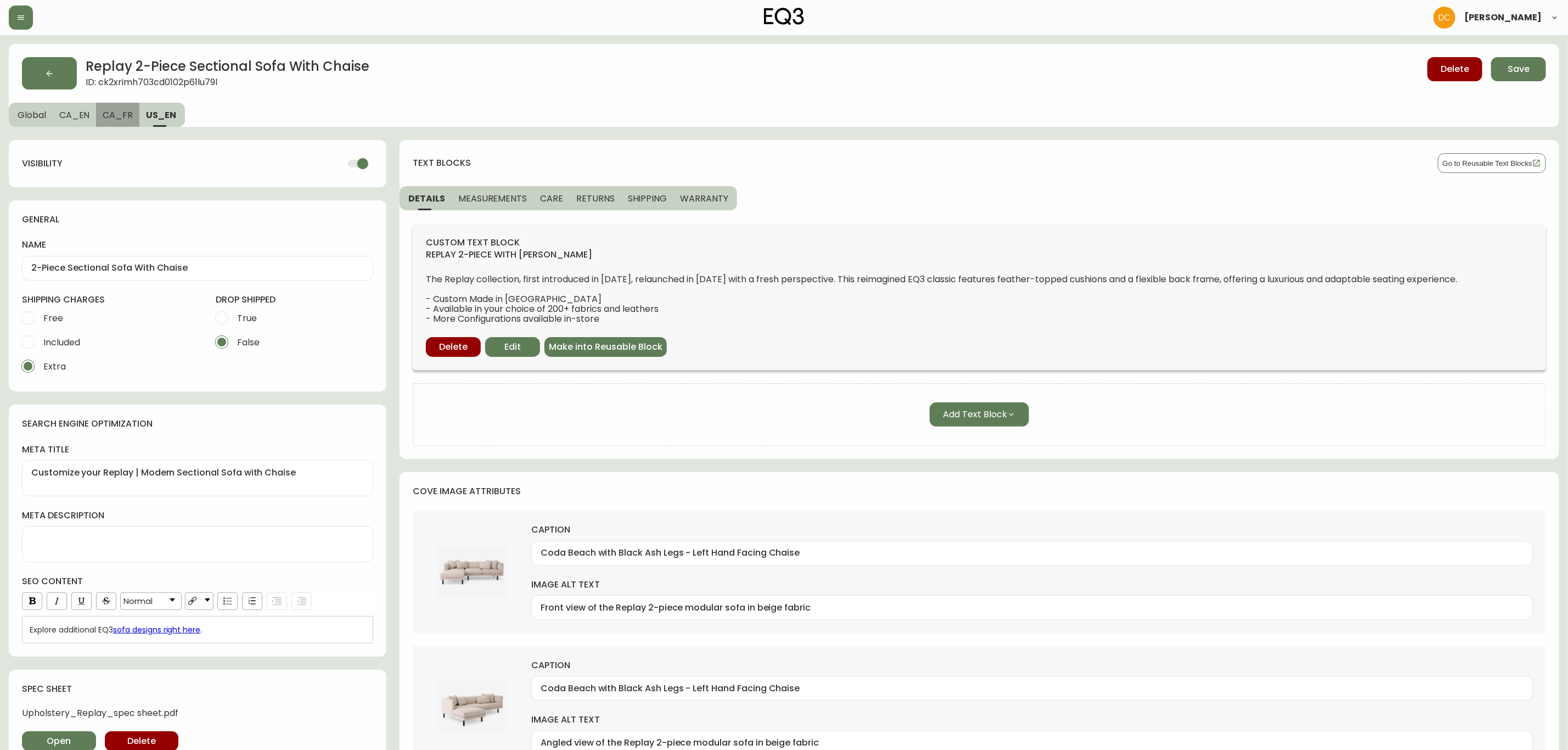
type input "[PERSON_NAME] Camel avec pattes frêne noir - méridienne droitière"
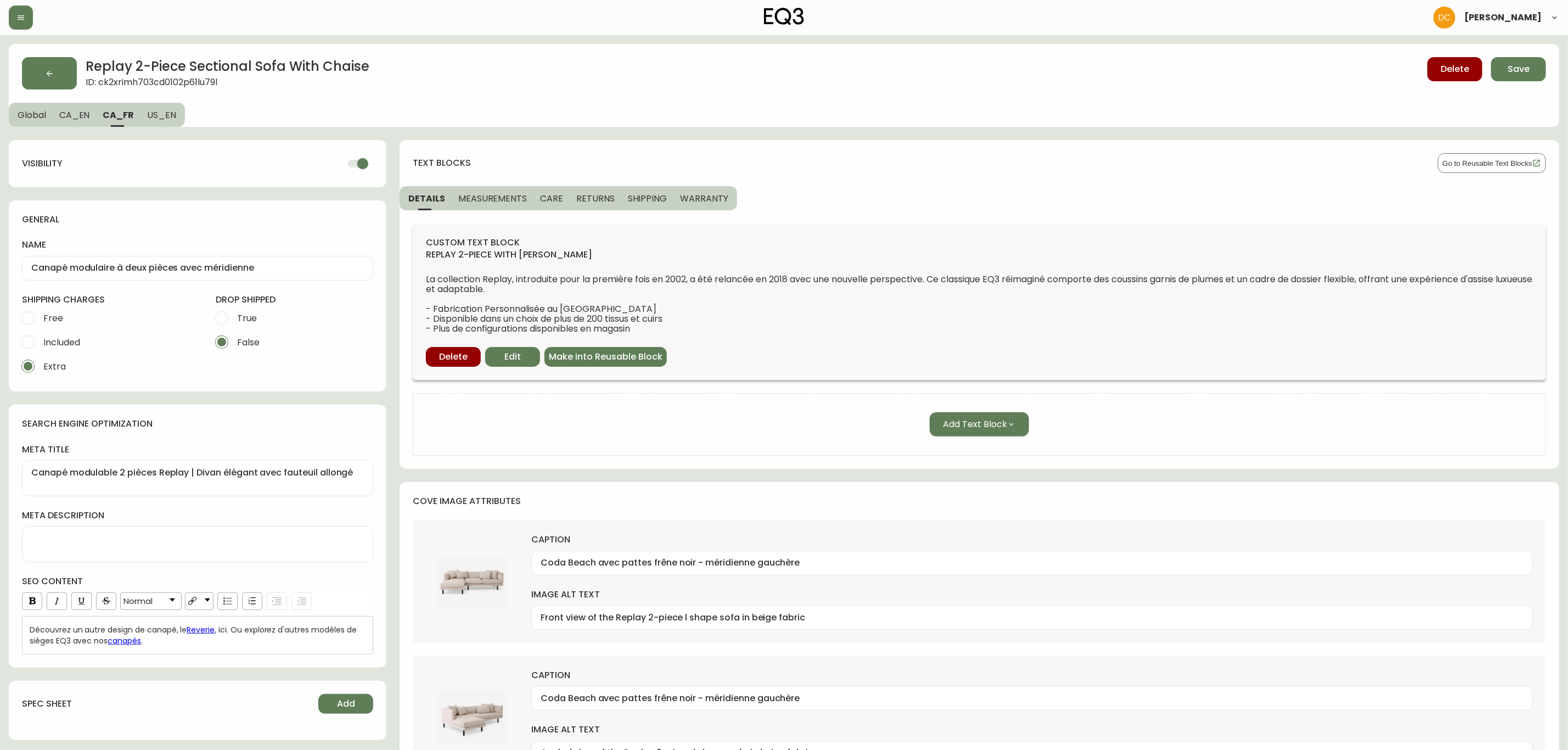
click at [79, 123] on button "CA_EN" at bounding box center [74, 115] width 44 height 25
type input "2-Piece Sectional Sofa With Chaise"
type textarea "Customize your Replay fabric or small leather sectional | EQ3"
type input "Coda Beach with Black Ash Legs - Left Hand Facing Chaise"
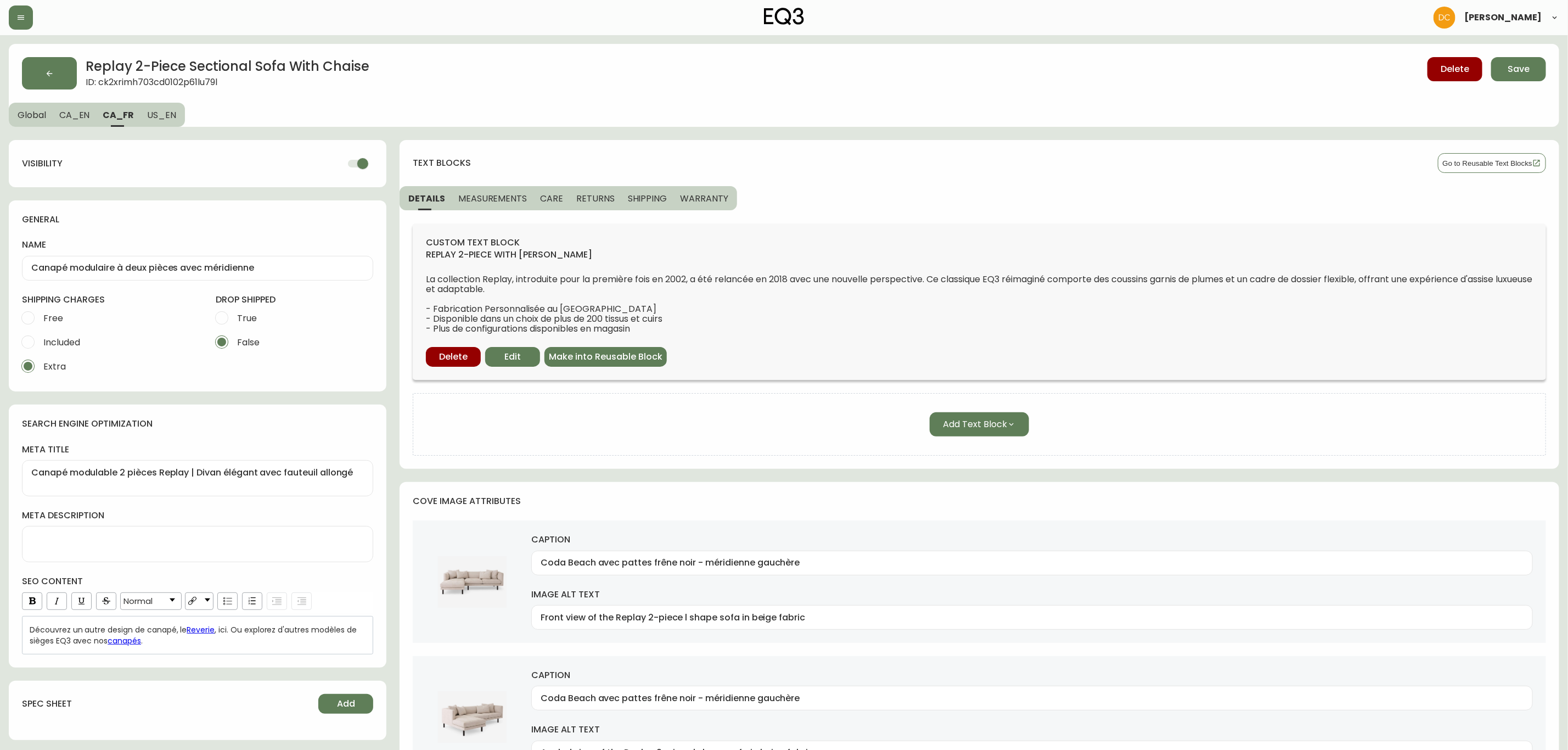
type input "Coda Beach with Black Ash Legs - Left Hand Facing Chaise"
type input "Venice Steel with Black Ash Legs - Right Hand Facing Chaise"
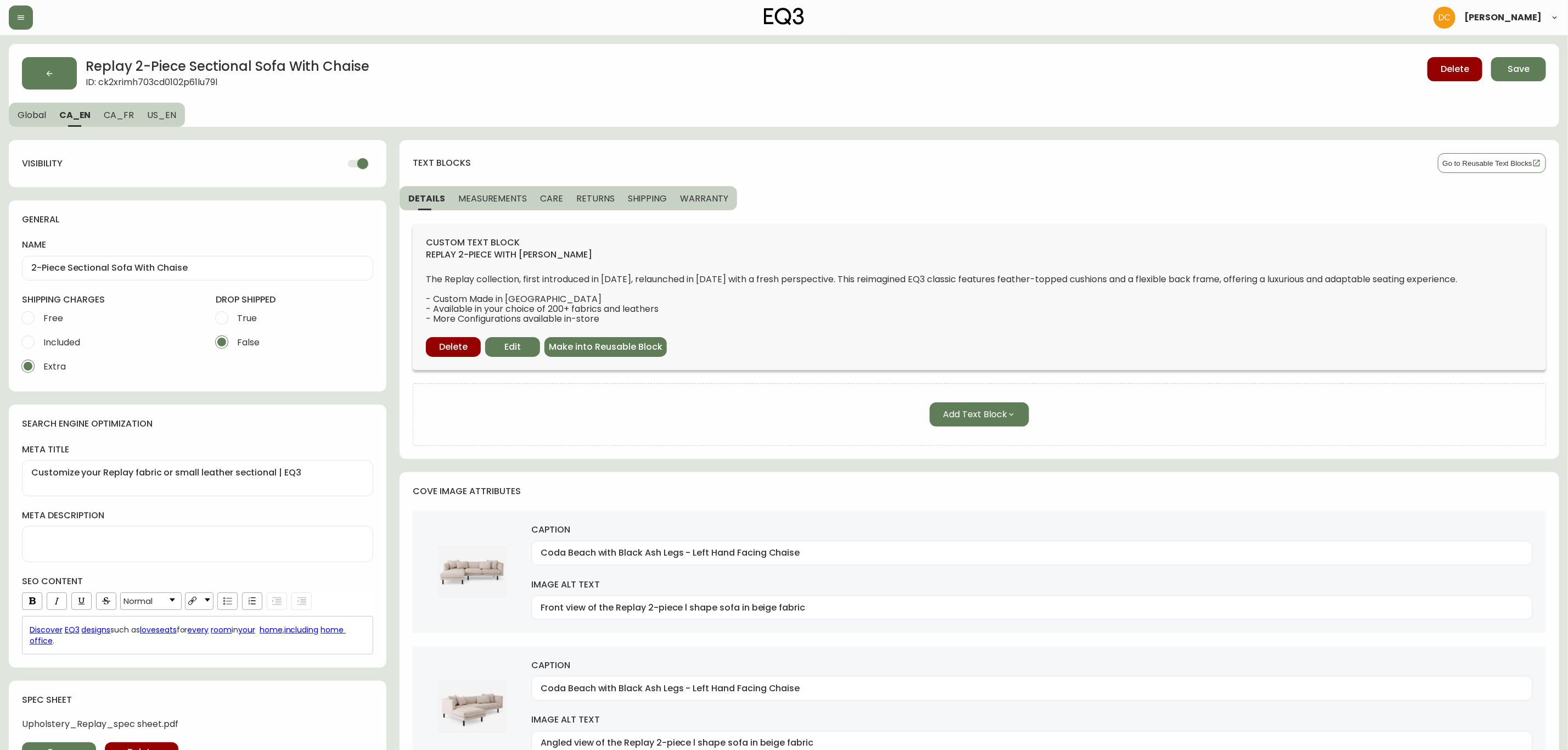
click at [33, 117] on span "Global" at bounding box center [31, 115] width 29 height 11
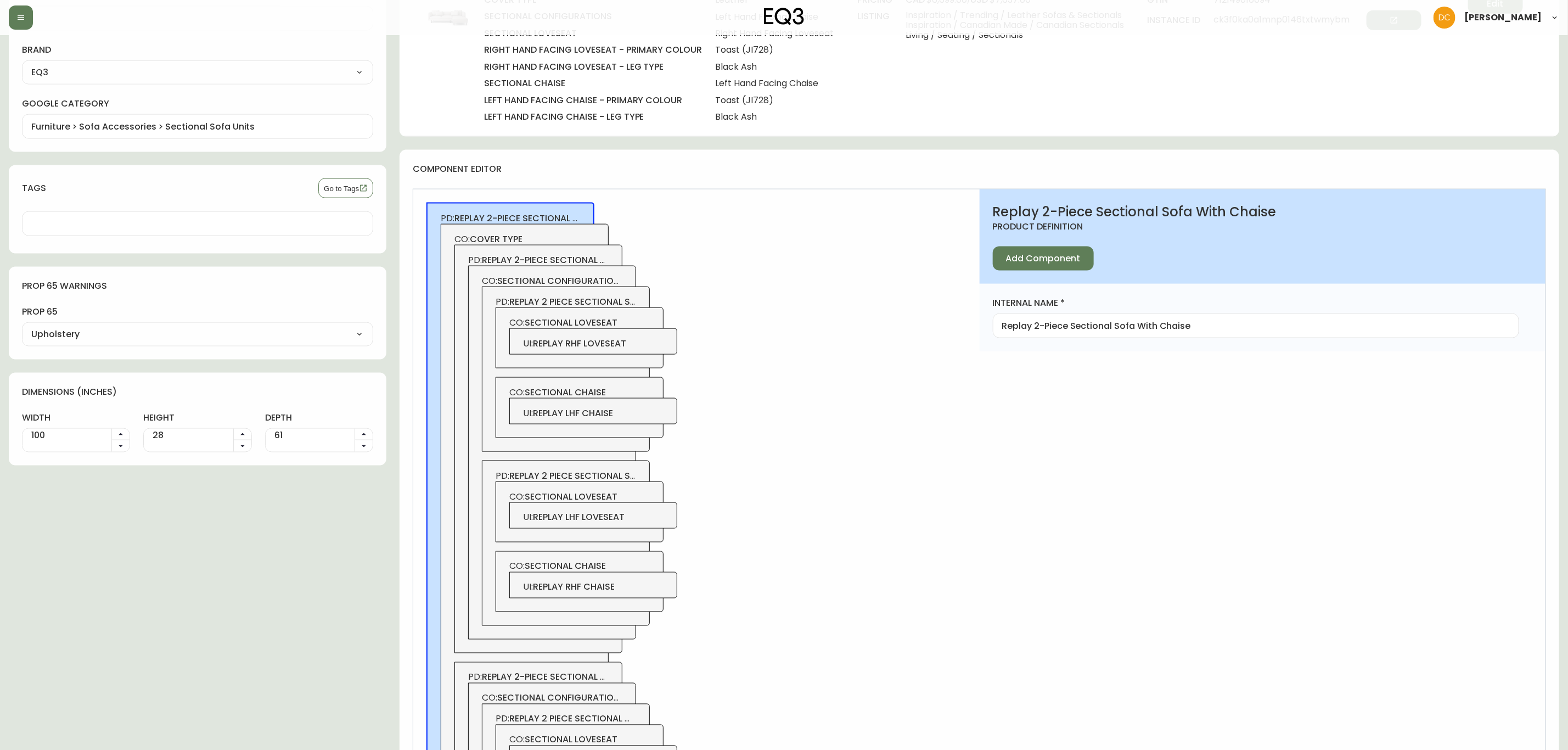
scroll to position [1448, 0]
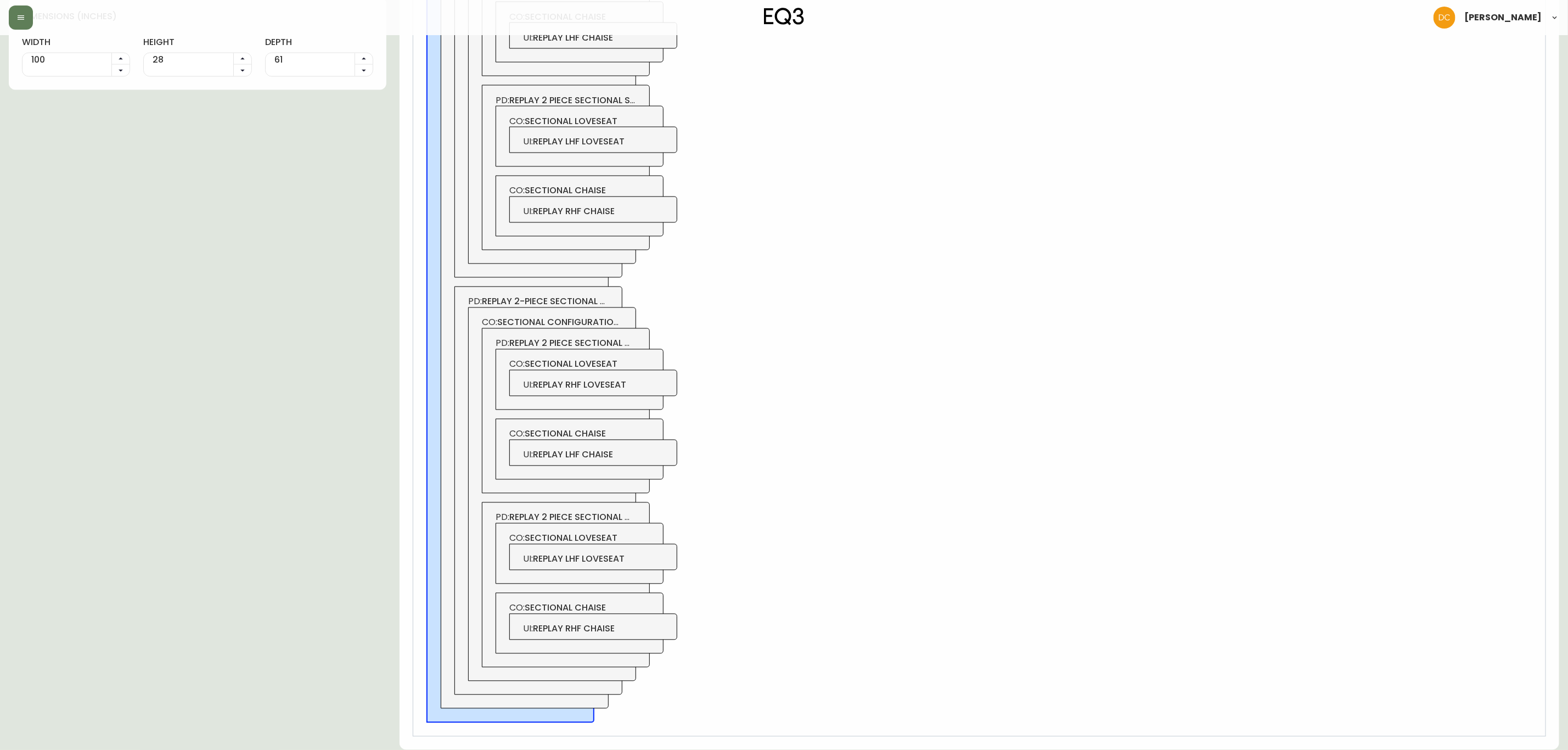
drag, startPoint x: 824, startPoint y: 244, endPoint x: 854, endPoint y: 511, distance: 268.7
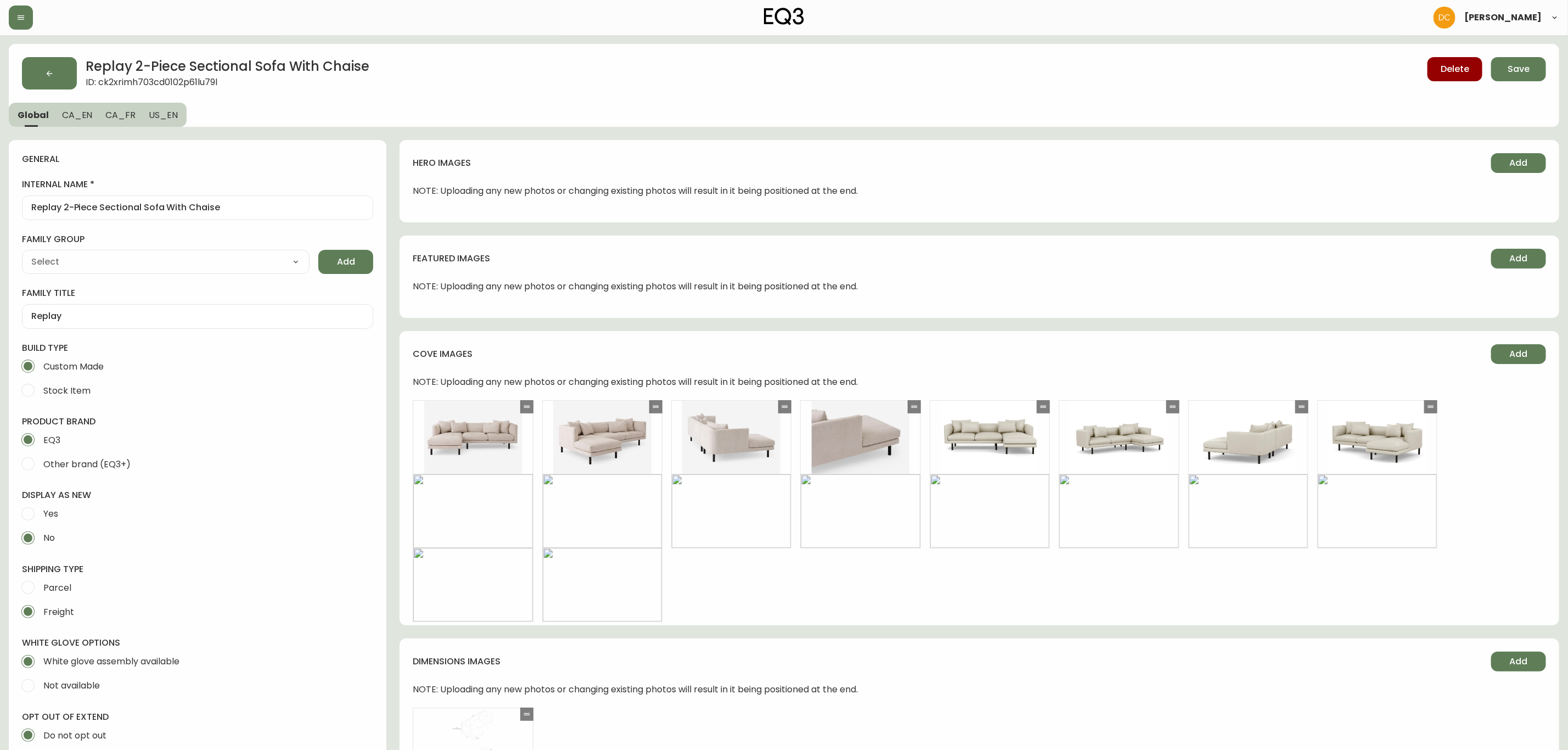
drag, startPoint x: 878, startPoint y: 596, endPoint x: 908, endPoint y: 256, distance: 341.3
click at [1264, 68] on span "Save" at bounding box center [1519, 69] width 22 height 12
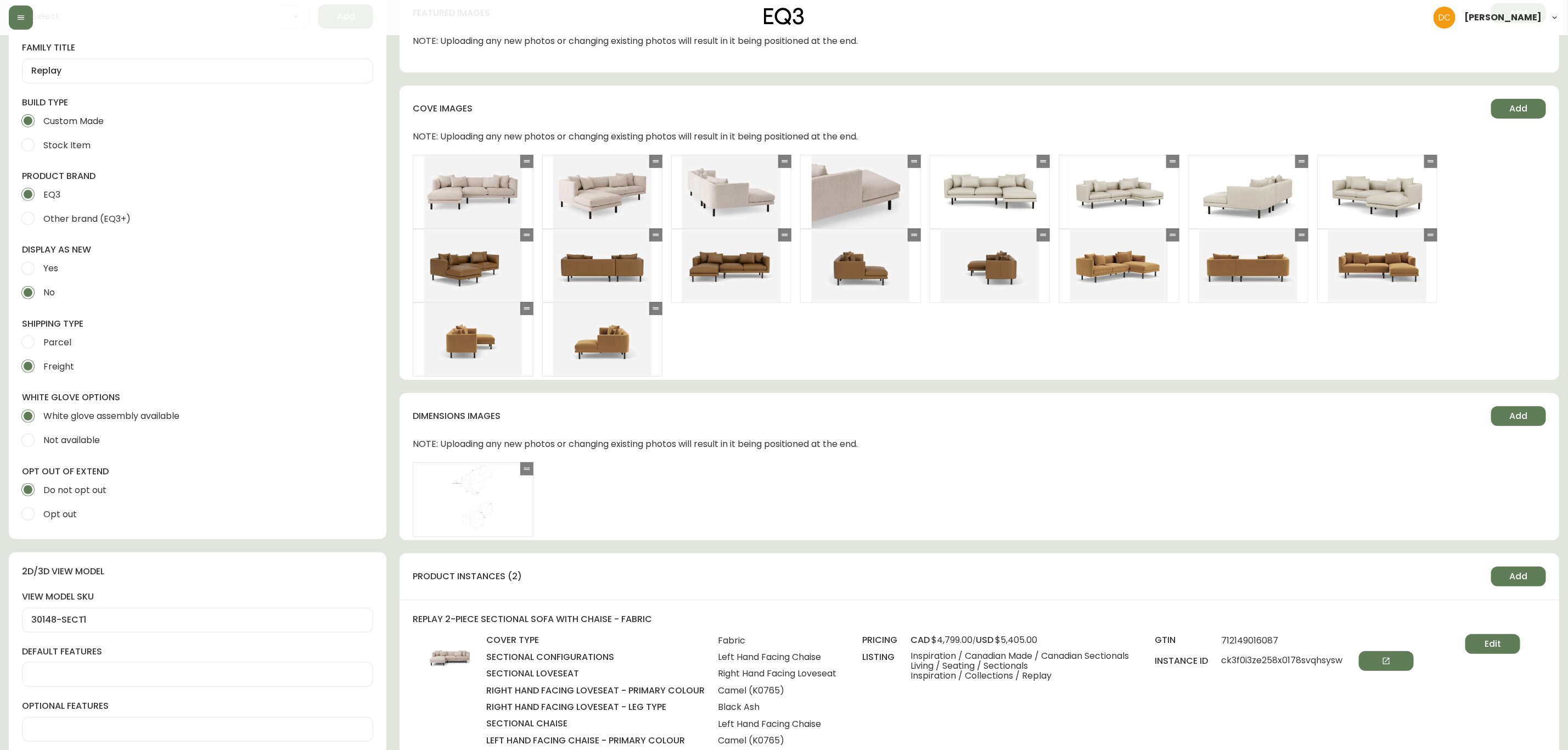
scroll to position [247, 0]
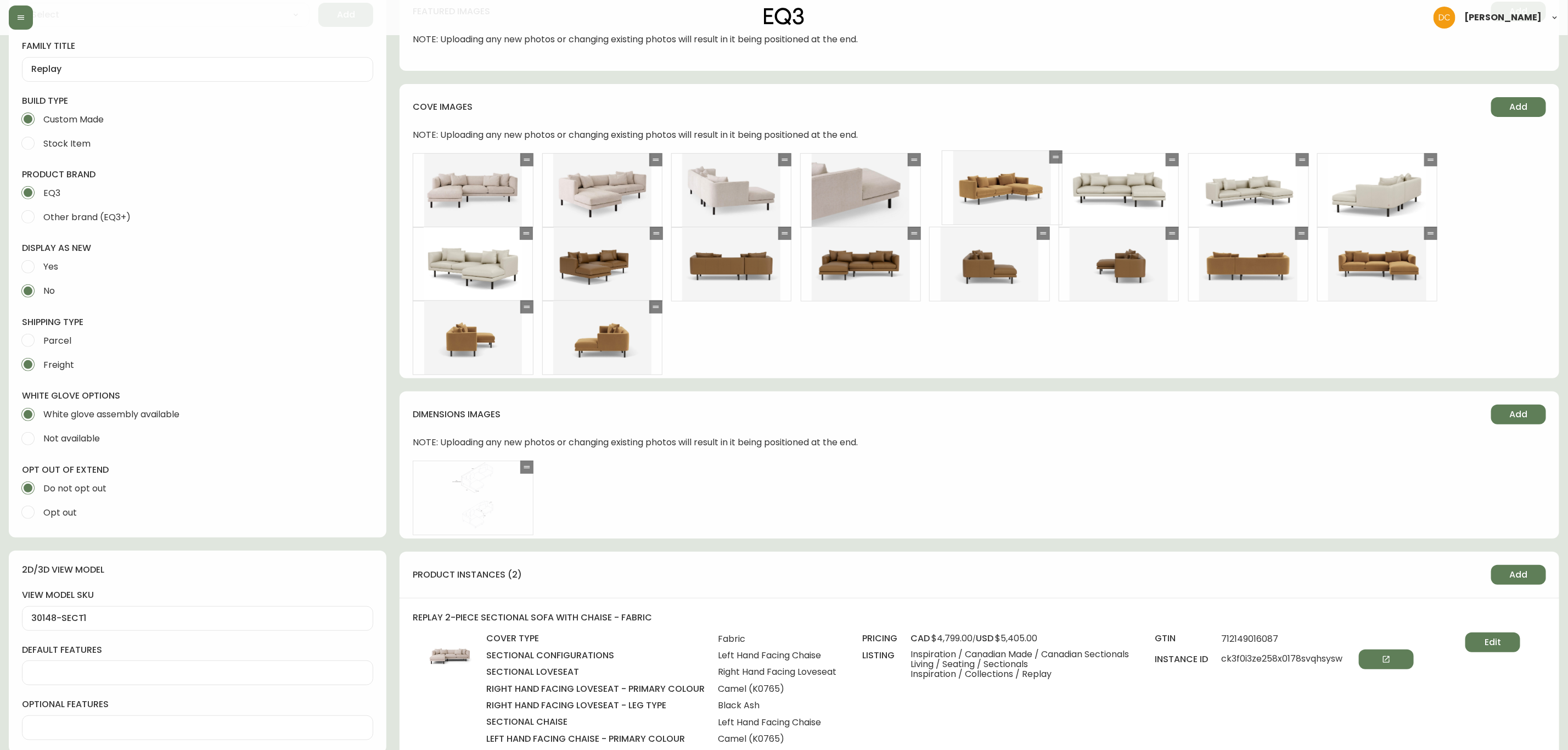
drag, startPoint x: 1173, startPoint y: 236, endPoint x: 1056, endPoint y: 160, distance: 139.5
click at [1056, 160] on icon at bounding box center [1056, 157] width 9 height 9
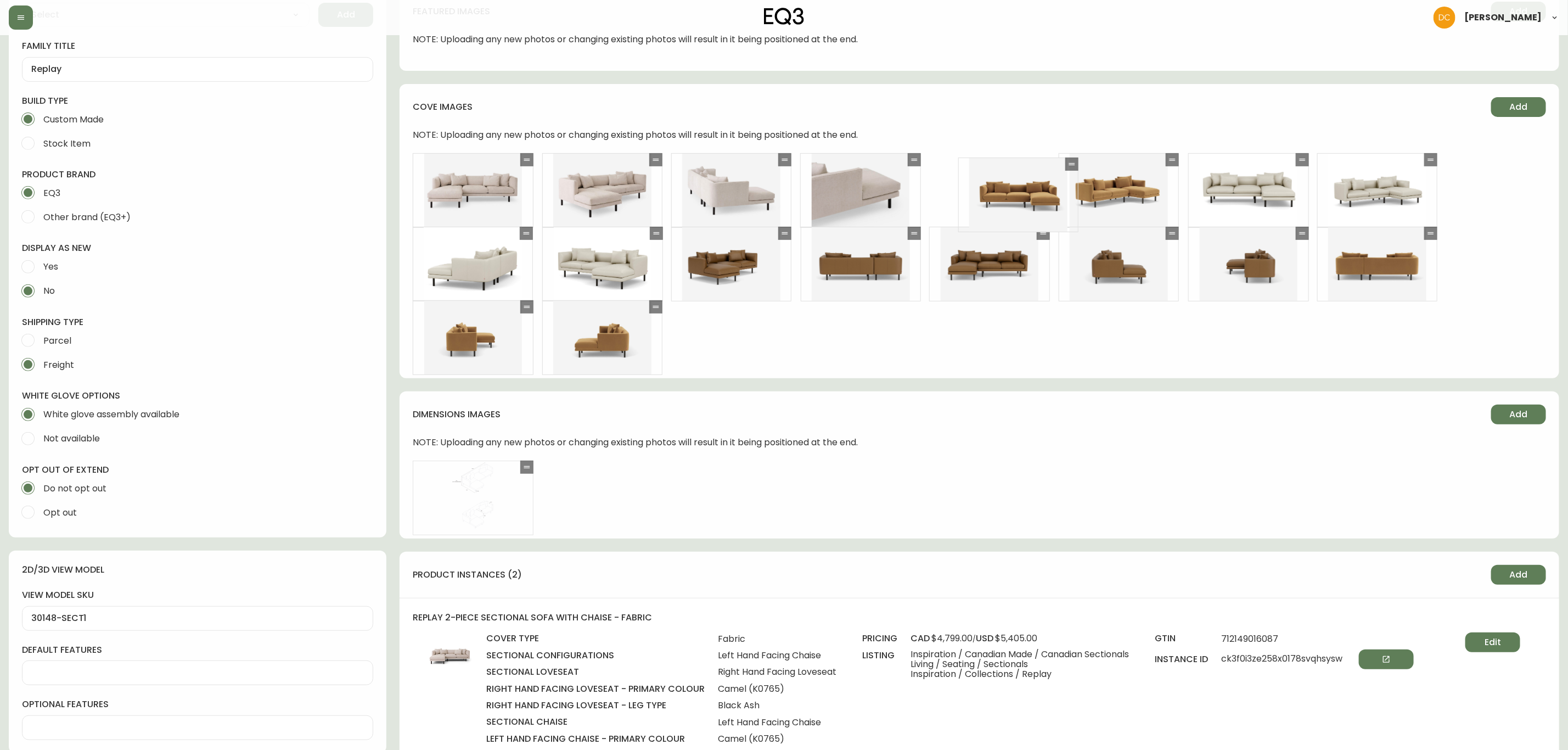
drag, startPoint x: 1430, startPoint y: 234, endPoint x: 1070, endPoint y: 165, distance: 366.6
click at [1070, 165] on icon at bounding box center [1072, 164] width 6 height 2
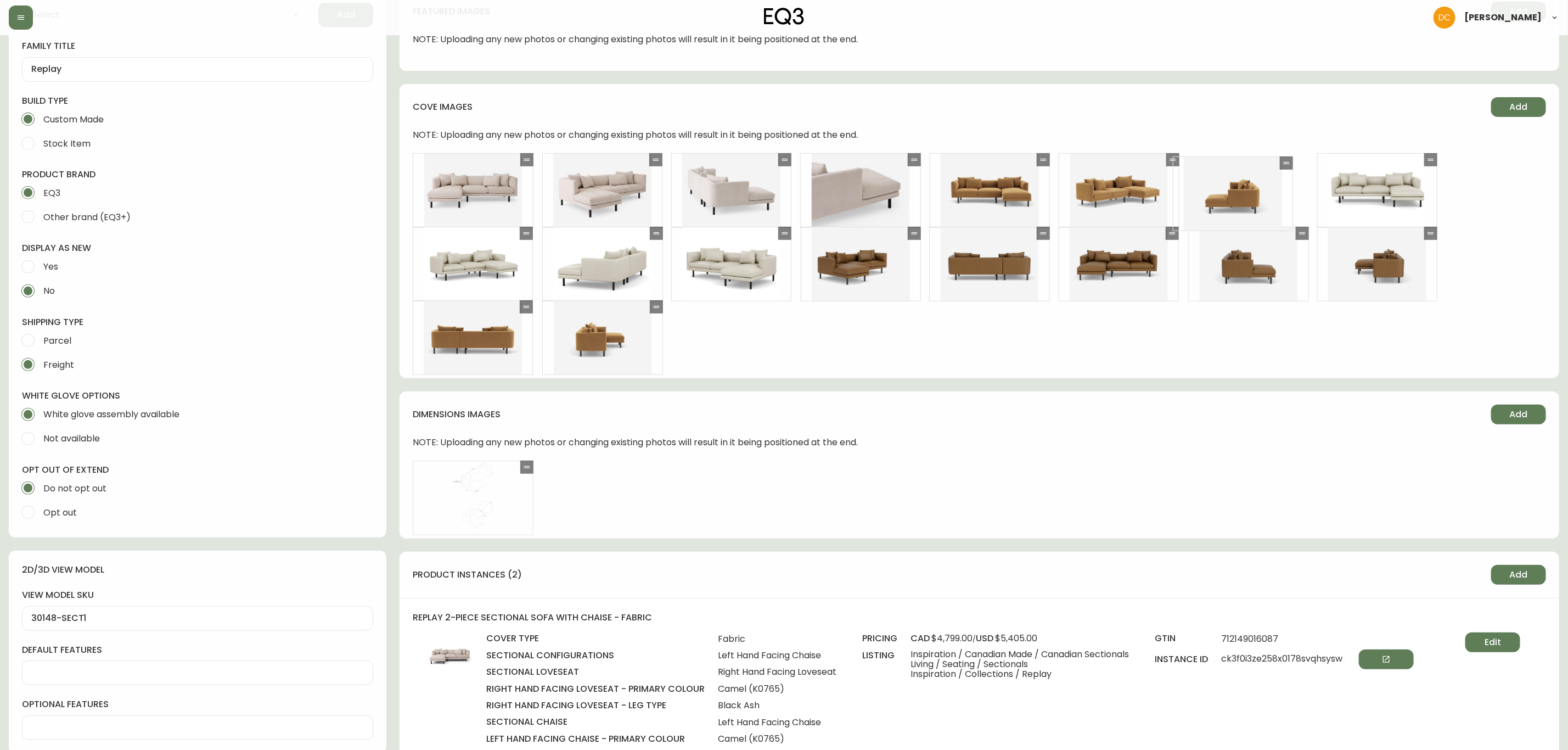
drag, startPoint x: 661, startPoint y: 310, endPoint x: 1292, endPoint y: 165, distance: 647.4
click at [1264, 165] on div at bounding box center [1287, 163] width 13 height 13
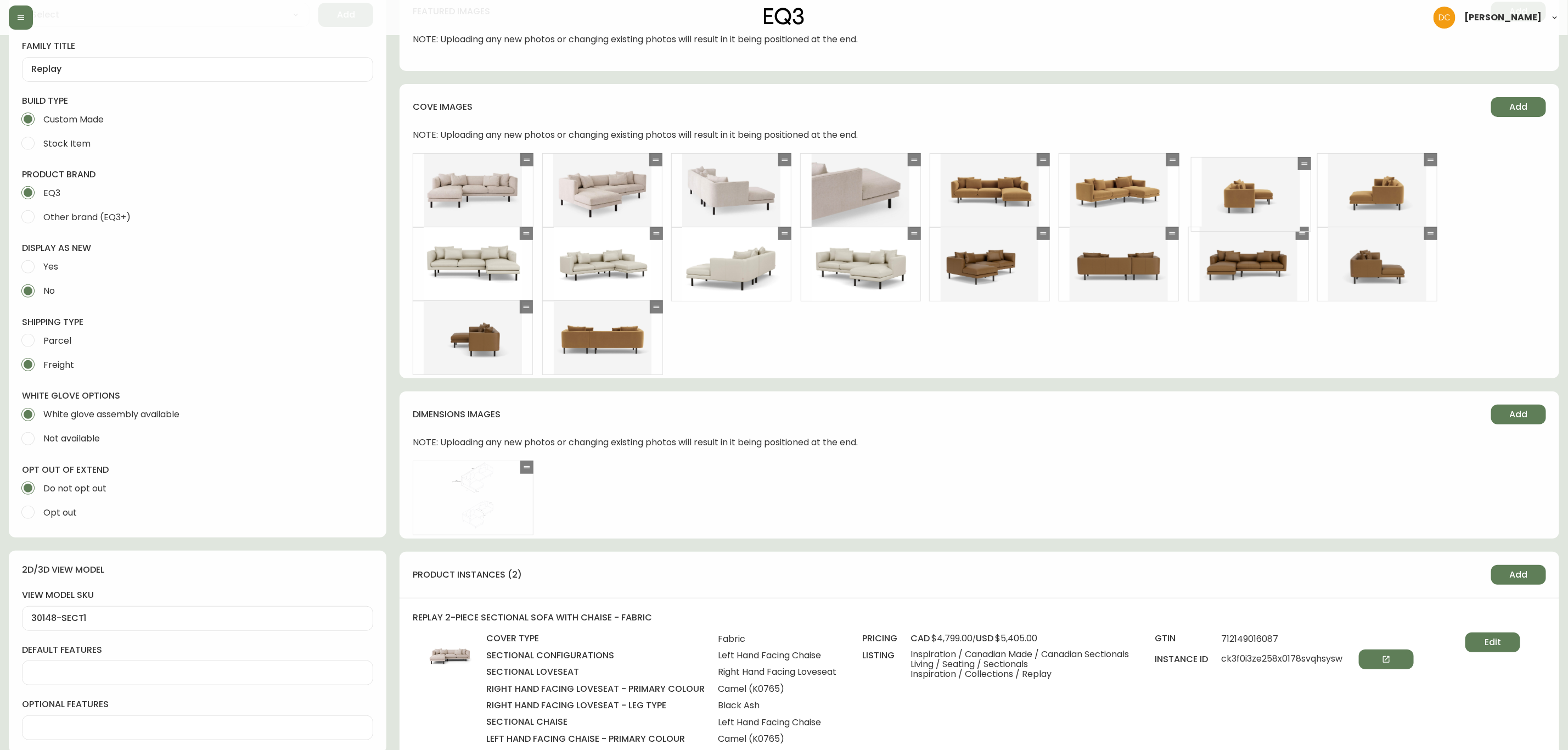
drag, startPoint x: 659, startPoint y: 303, endPoint x: 1318, endPoint y: 158, distance: 674.8
click at [1264, 159] on icon at bounding box center [1305, 163] width 9 height 9
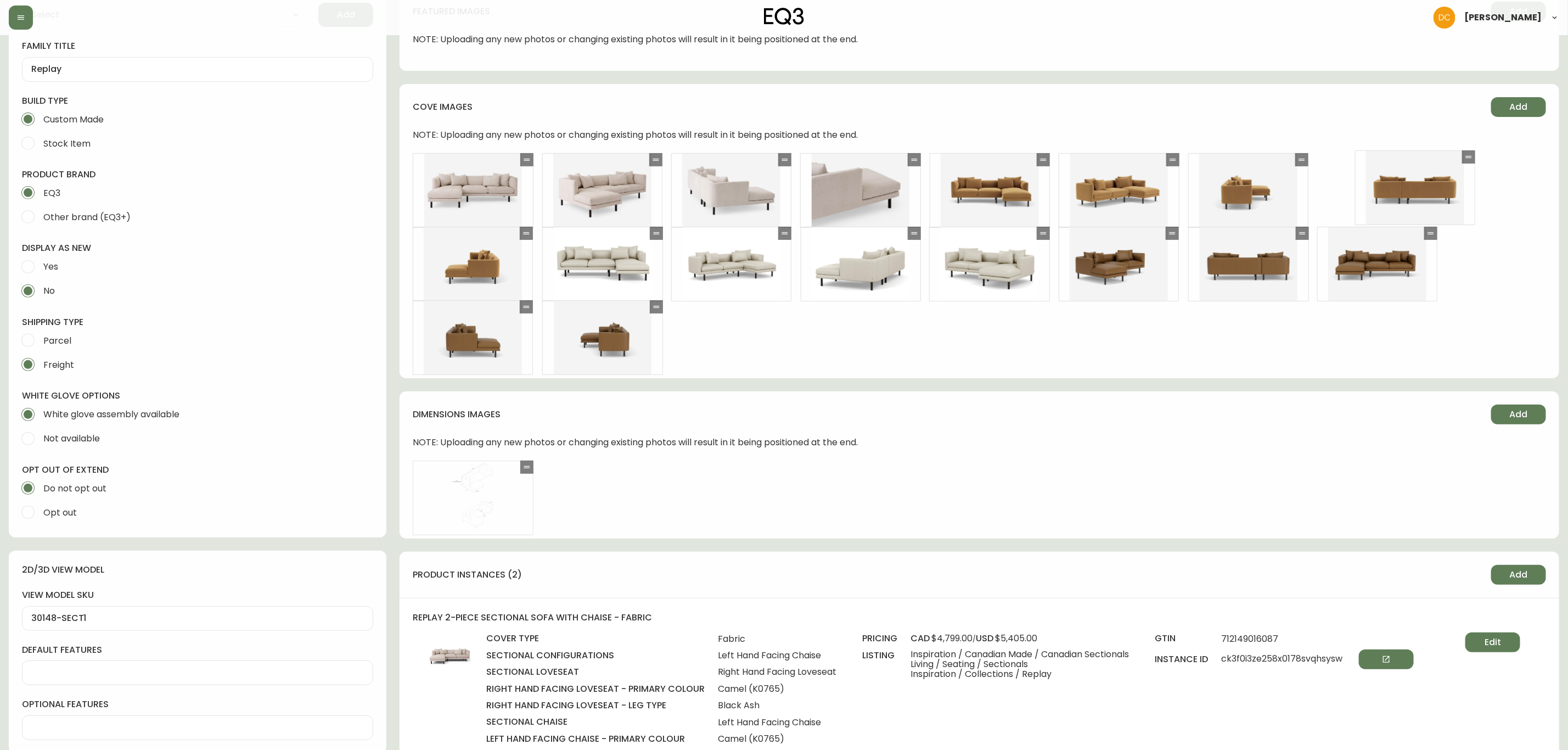
drag, startPoint x: 653, startPoint y: 310, endPoint x: 1466, endPoint y: 160, distance: 826.7
click at [1264, 160] on icon at bounding box center [1469, 157] width 9 height 9
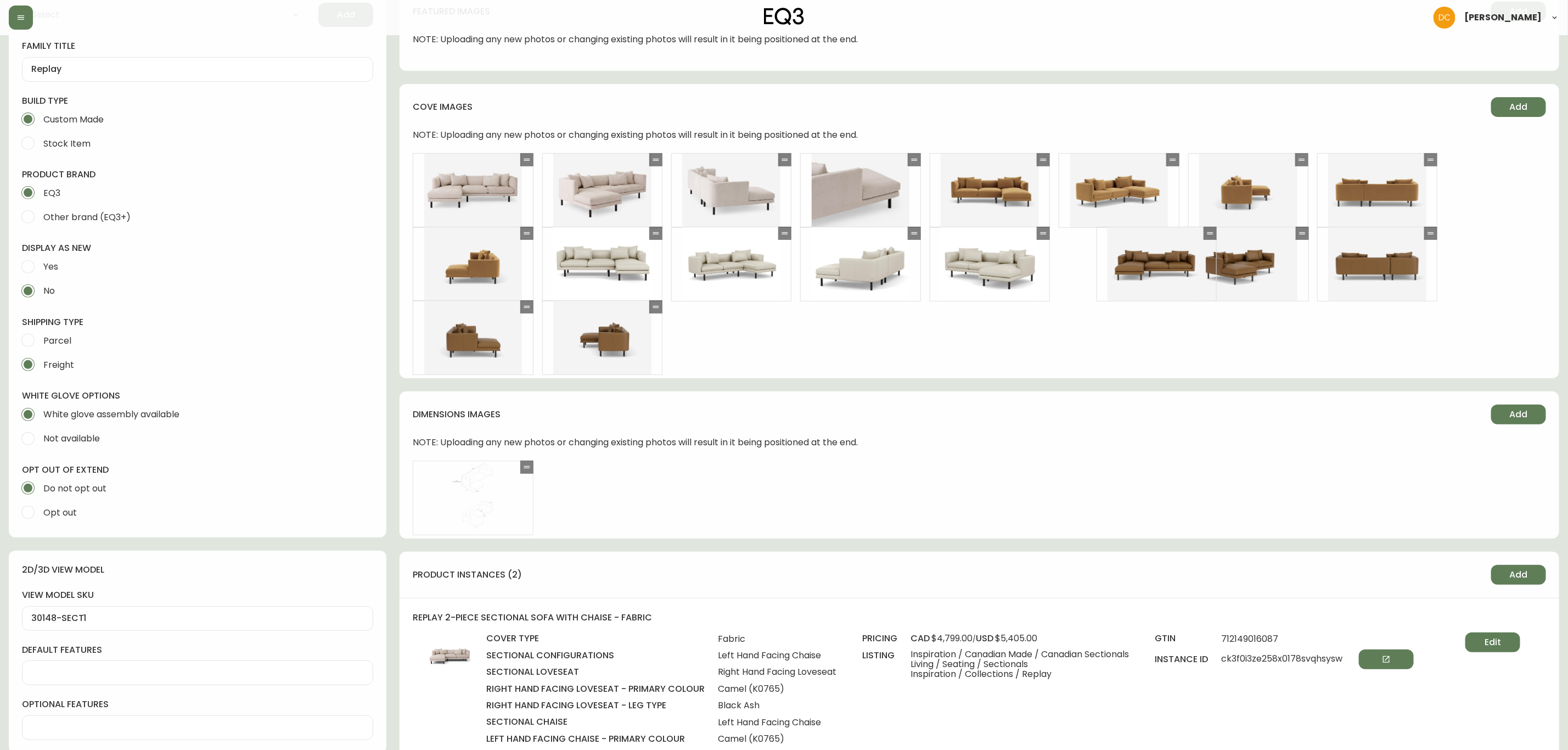
drag, startPoint x: 1394, startPoint y: 241, endPoint x: 1202, endPoint y: 236, distance: 192.1
click at [1204, 236] on div at bounding box center [1210, 233] width 13 height 13
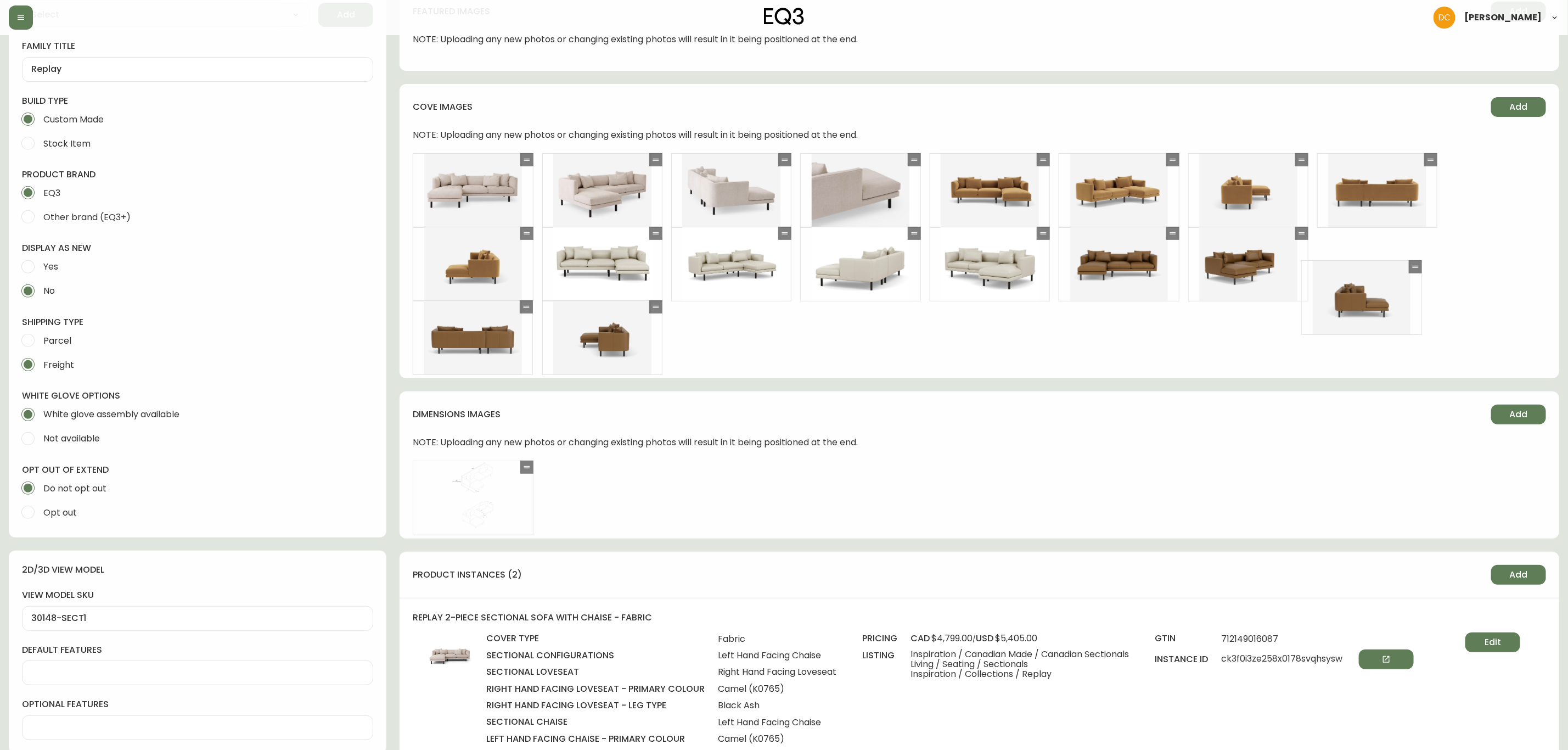
drag, startPoint x: 525, startPoint y: 310, endPoint x: 1415, endPoint y: 243, distance: 892.5
click at [1264, 262] on icon at bounding box center [1415, 266] width 9 height 9
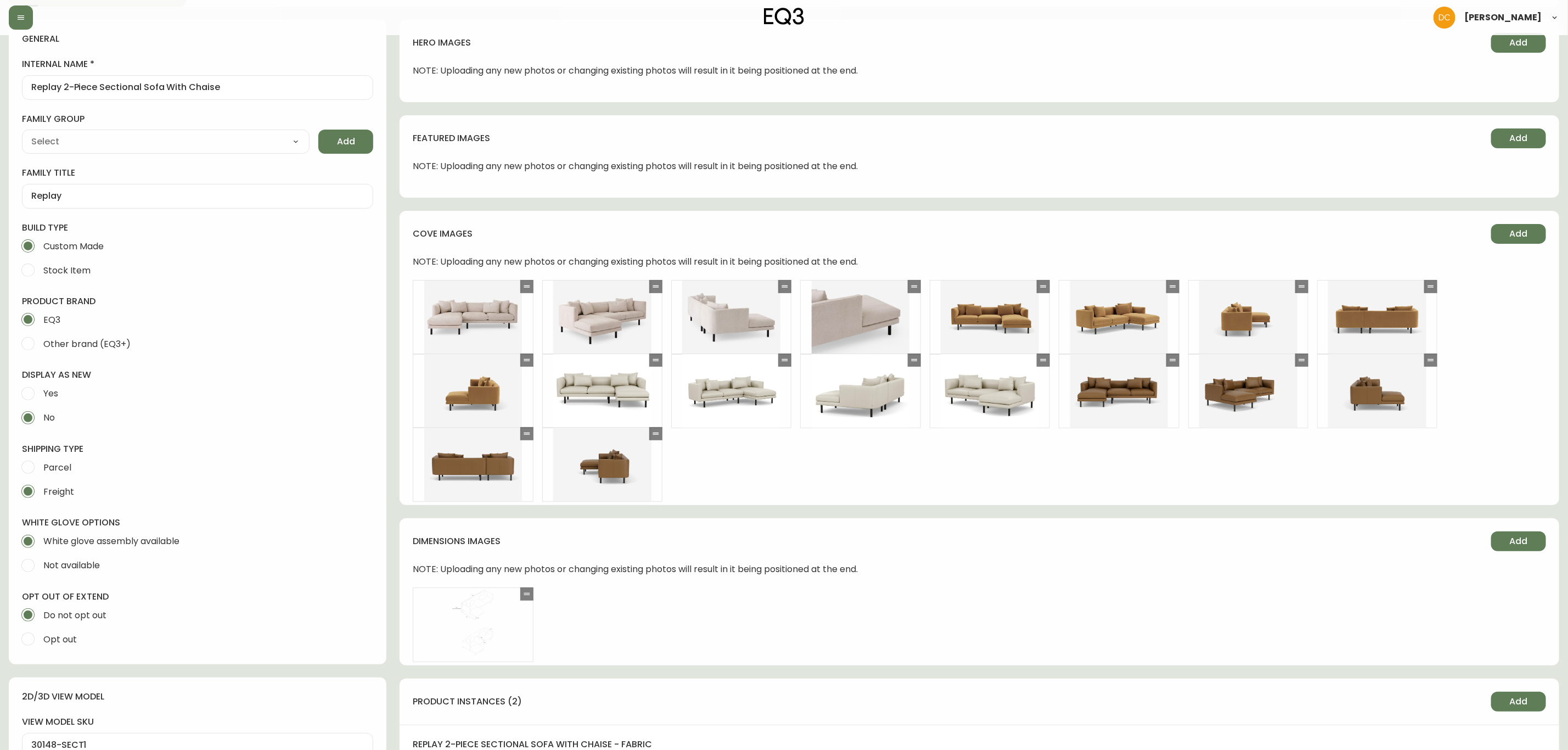
scroll to position [0, 0]
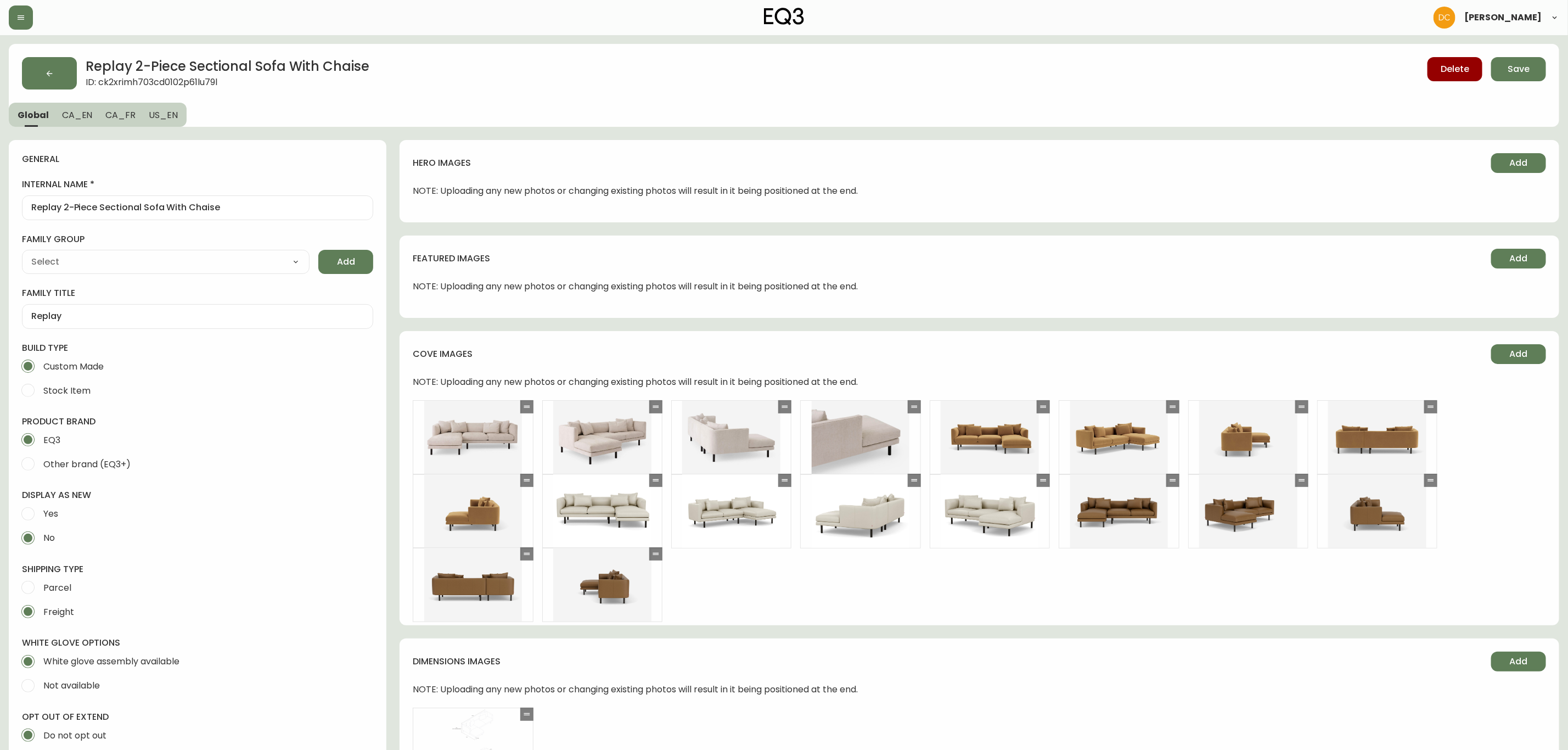
click at [1264, 71] on span "Save" at bounding box center [1519, 69] width 22 height 12
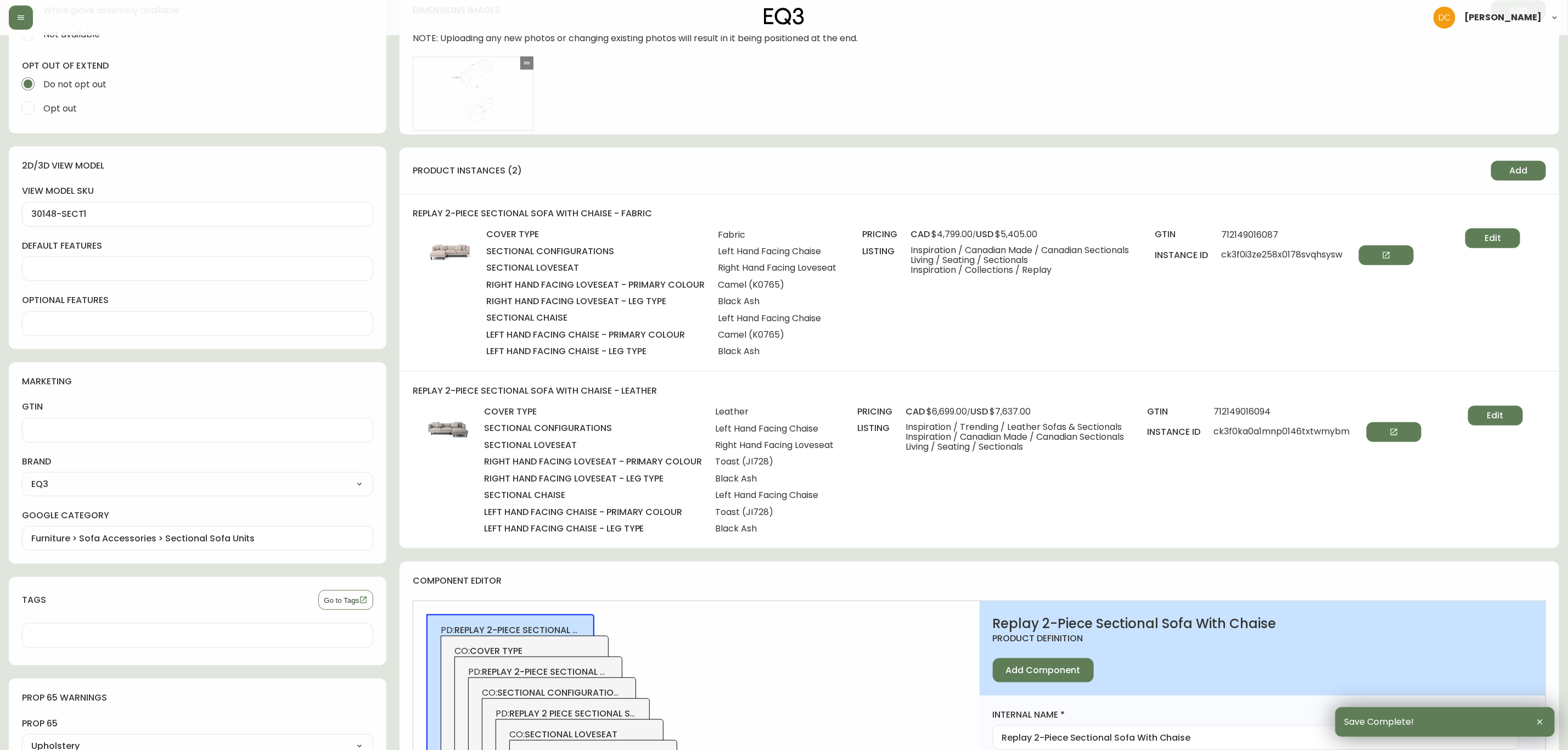
scroll to position [658, 0]
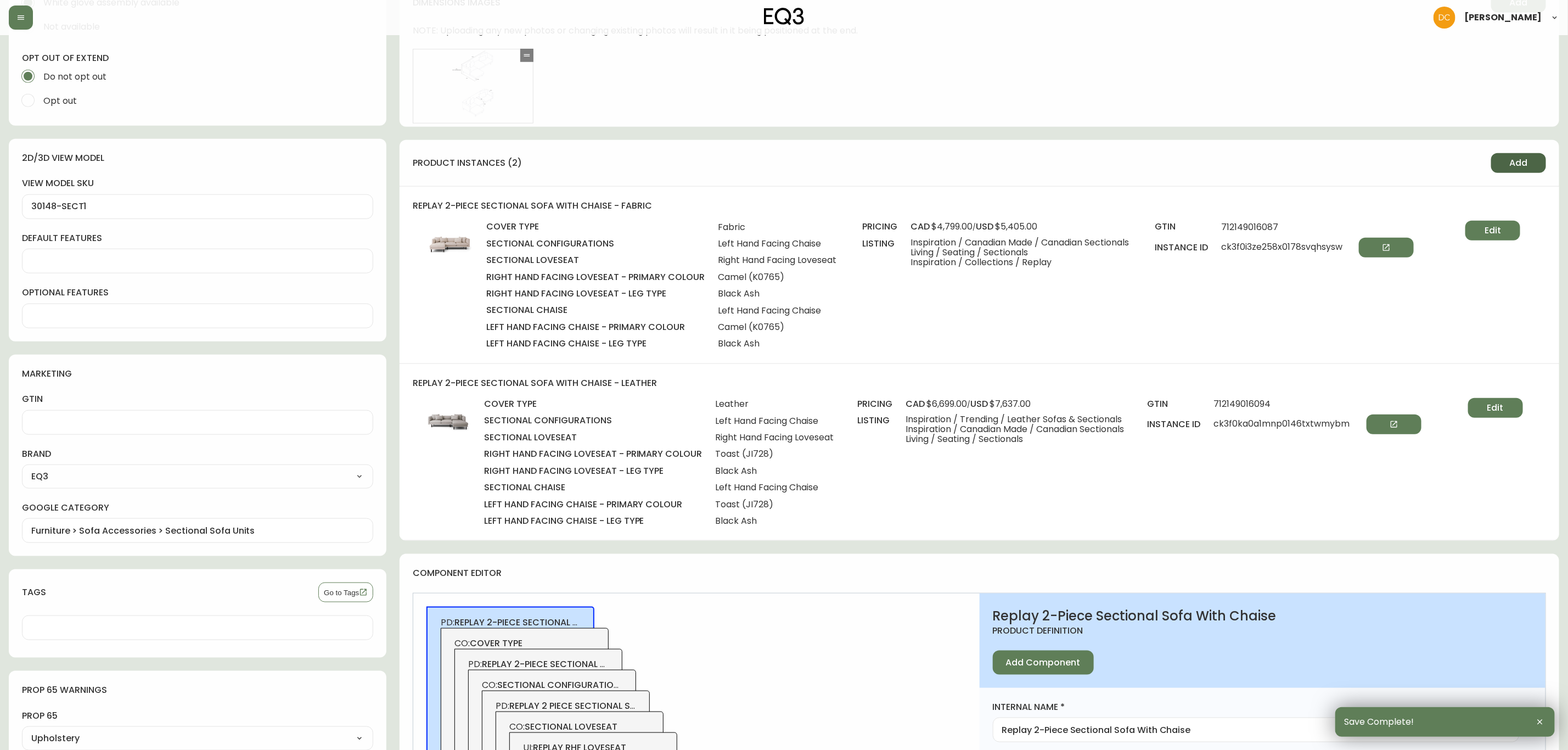
click at [1264, 170] on button "Add" at bounding box center [1518, 163] width 55 height 20
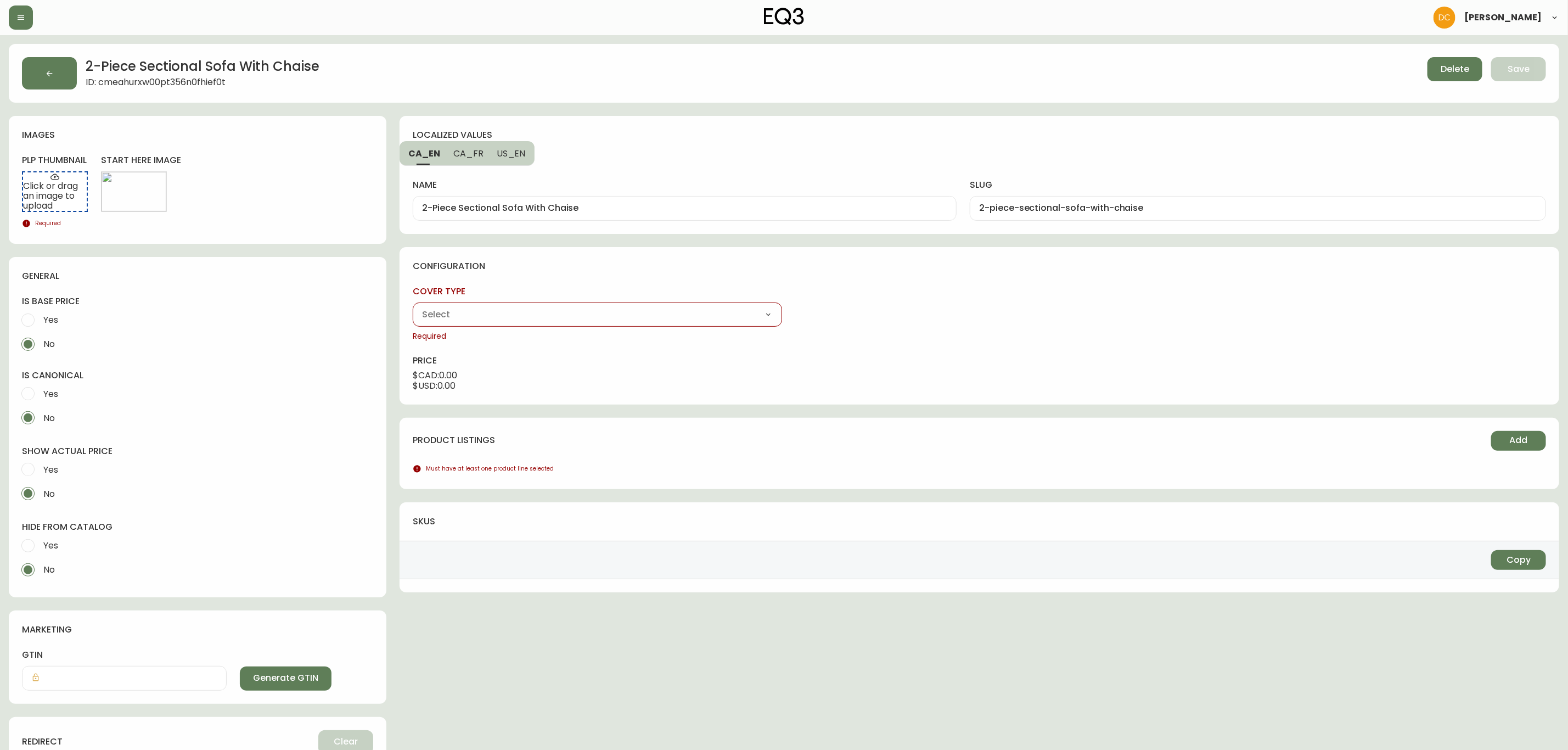
click at [613, 323] on select "Fabric Leather" at bounding box center [596, 315] width 369 height 16
click at [413, 307] on select "Fabric Leather" at bounding box center [596, 315] width 369 height 16
click at [939, 321] on select "Left Hand Facing Chaise Right Hand Facing Chaise" at bounding box center [980, 315] width 369 height 16
click at [796, 307] on select "Left Hand Facing Chaise Right Hand Facing Chaise" at bounding box center [980, 315] width 369 height 16
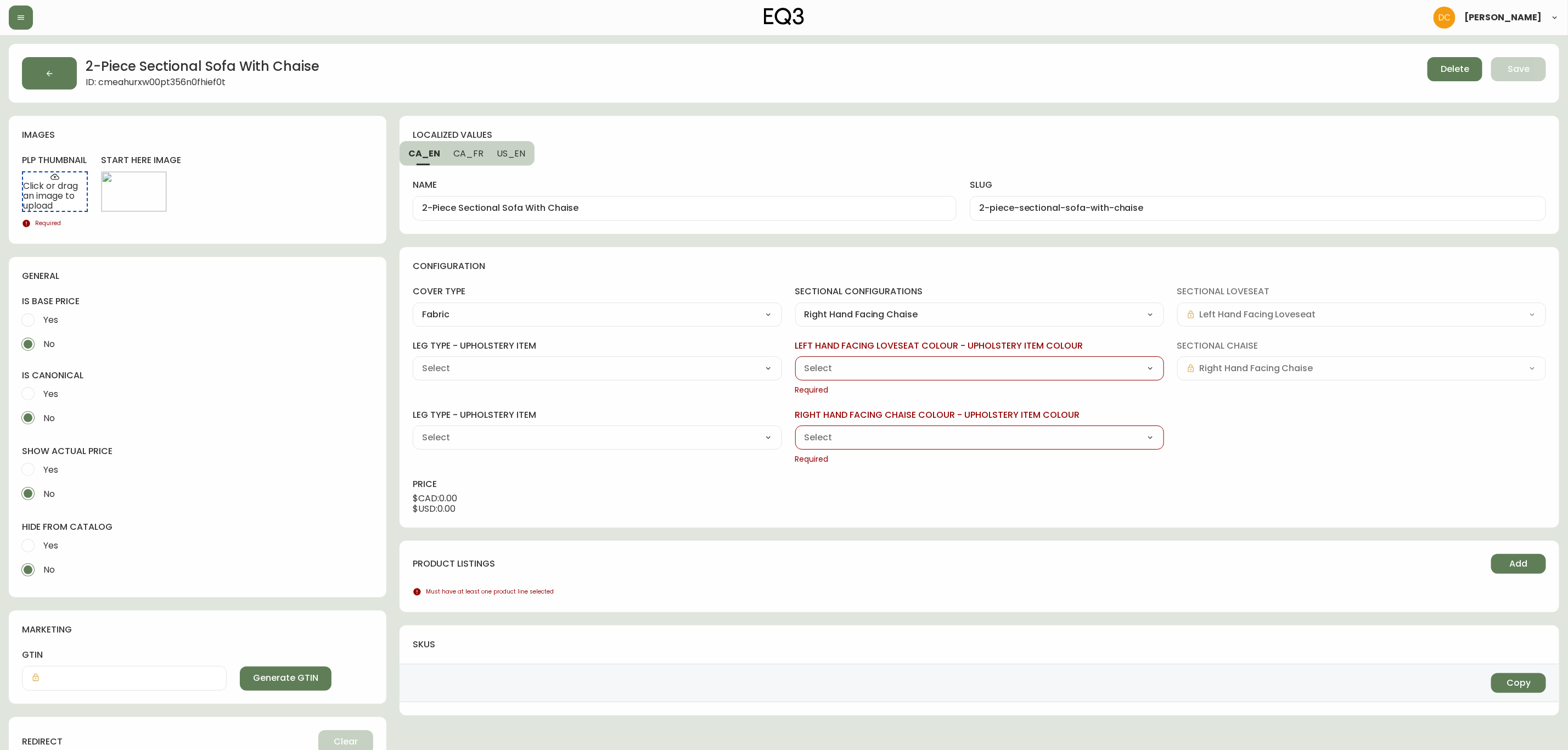
click at [65, 83] on button "button" at bounding box center [49, 74] width 55 height 33
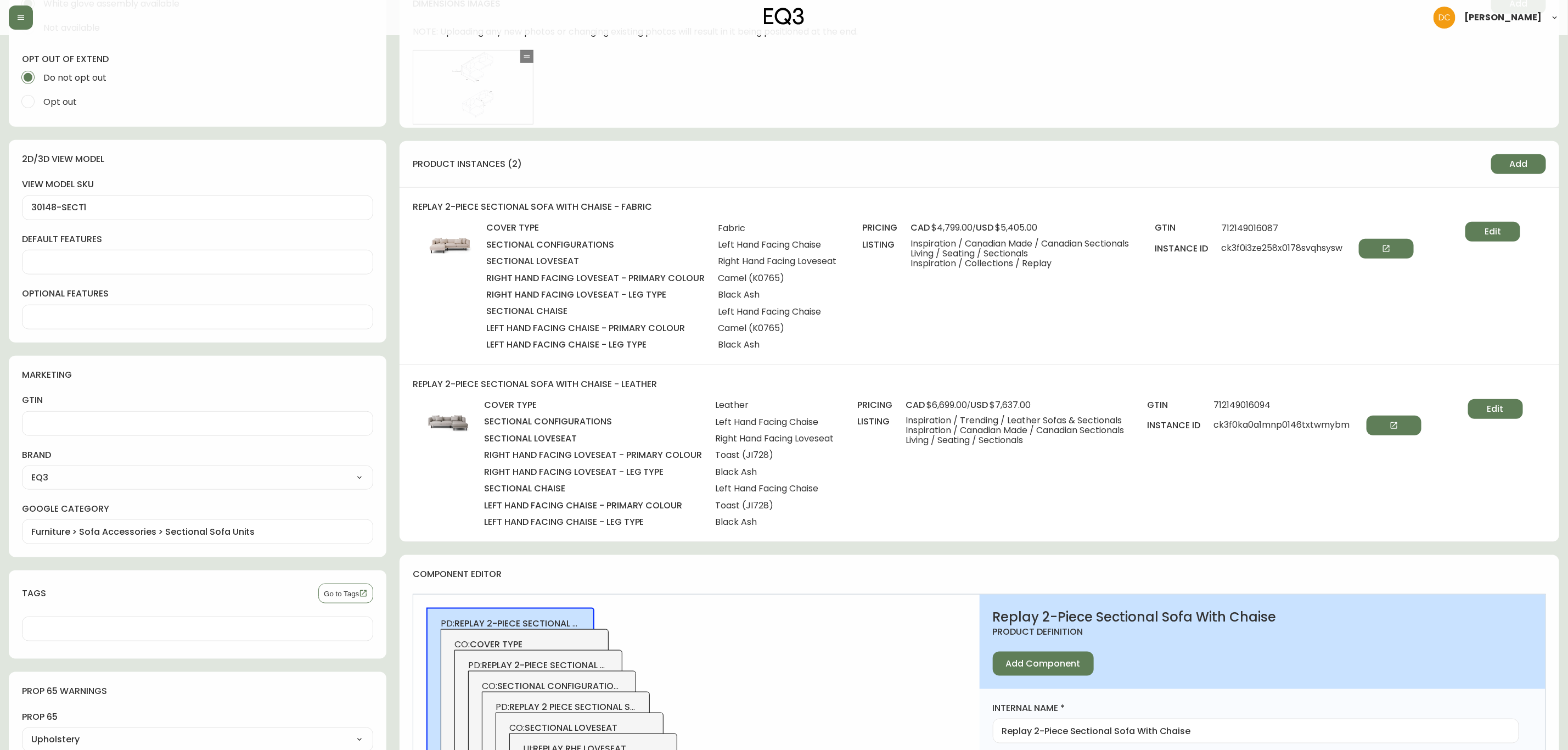
scroll to position [412, 0]
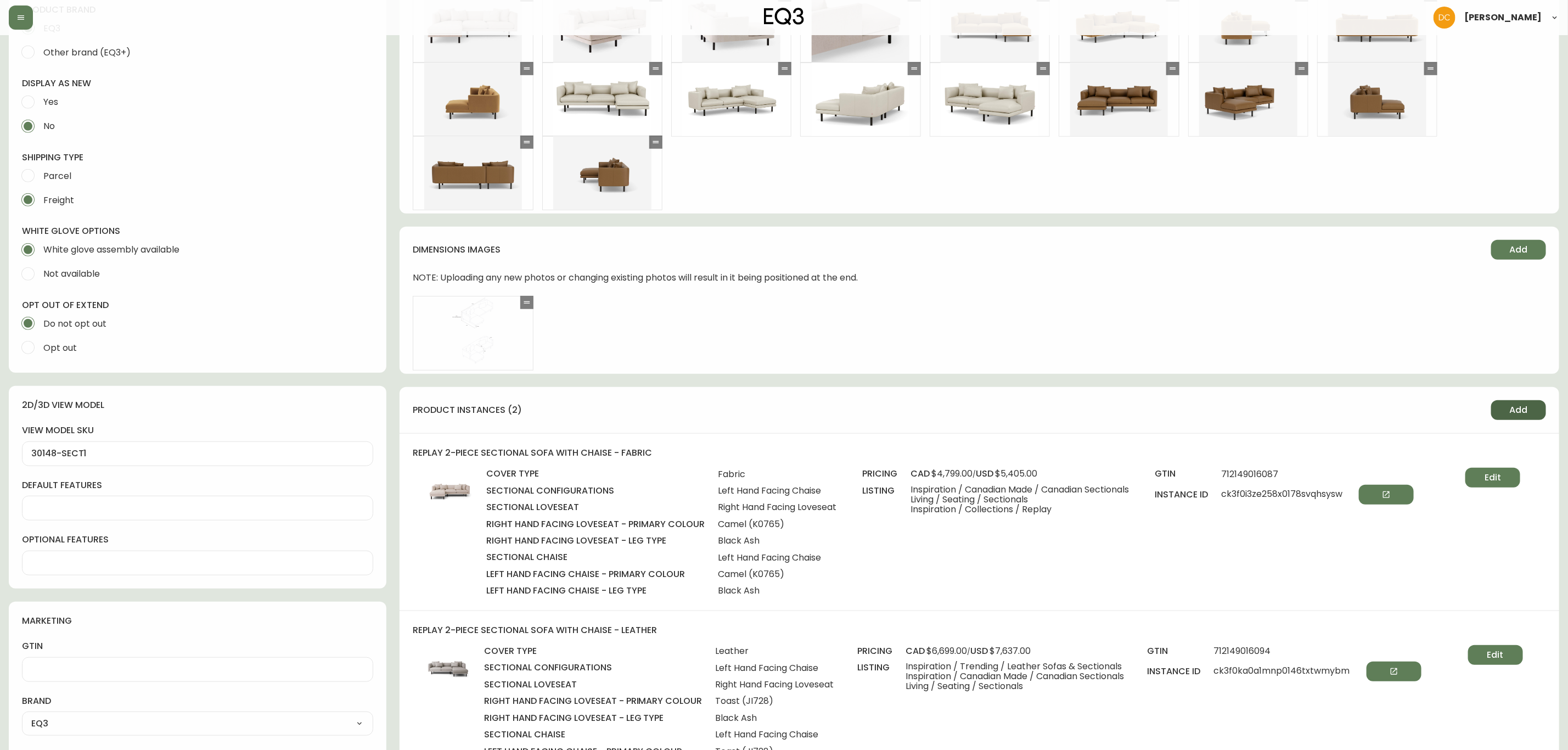
click at [1264, 414] on button "Add" at bounding box center [1518, 410] width 55 height 20
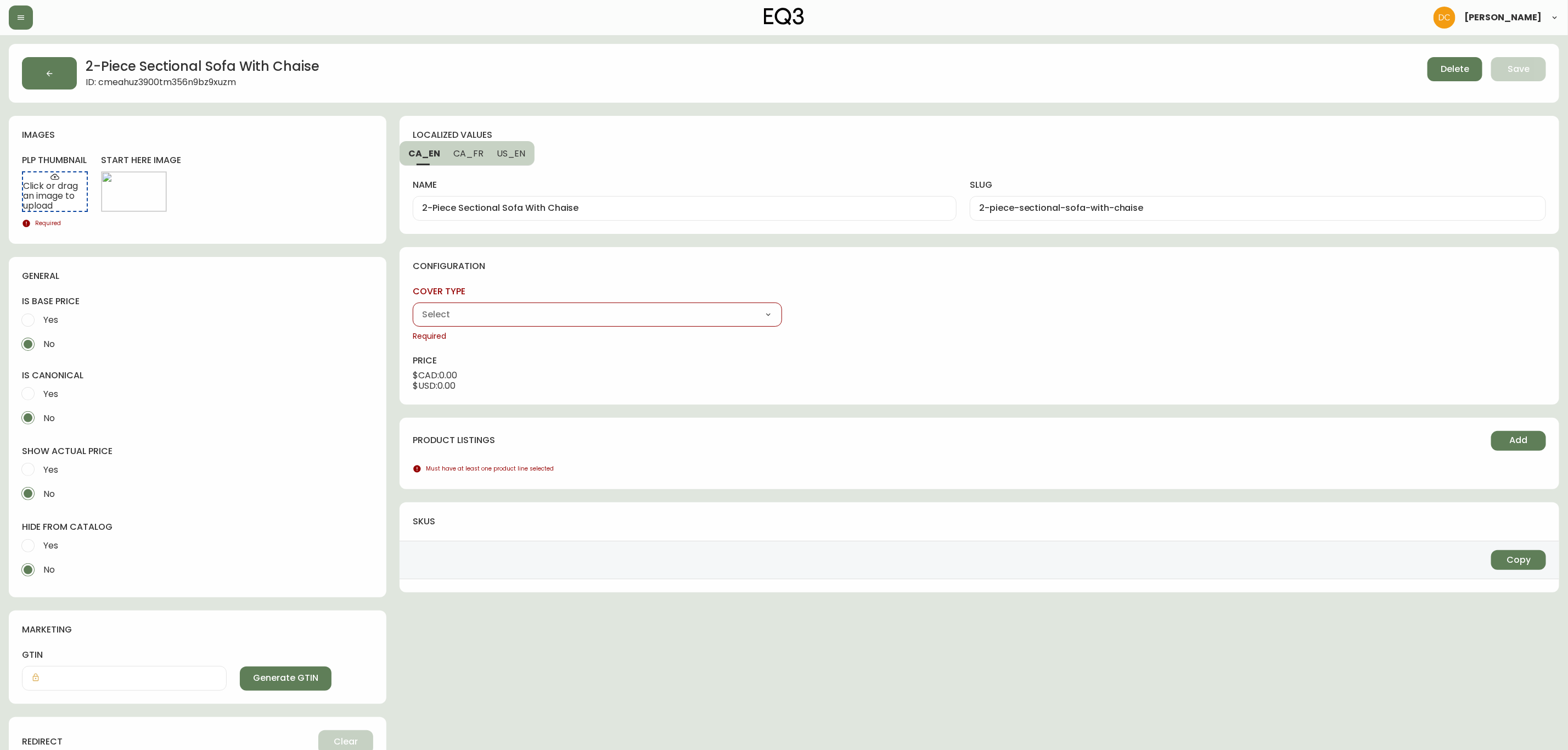
click at [724, 301] on div "cover type Fabric Leather Required" at bounding box center [596, 313] width 369 height 56
click at [721, 307] on select "Fabric Leather" at bounding box center [596, 315] width 369 height 16
click at [413, 307] on select "Fabric Leather" at bounding box center [596, 315] width 369 height 16
click at [873, 322] on select "Left Hand Facing Chaise Right Hand Facing Chaise" at bounding box center [980, 315] width 369 height 16
click at [796, 307] on select "Left Hand Facing Chaise Right Hand Facing Chaise" at bounding box center [980, 315] width 369 height 16
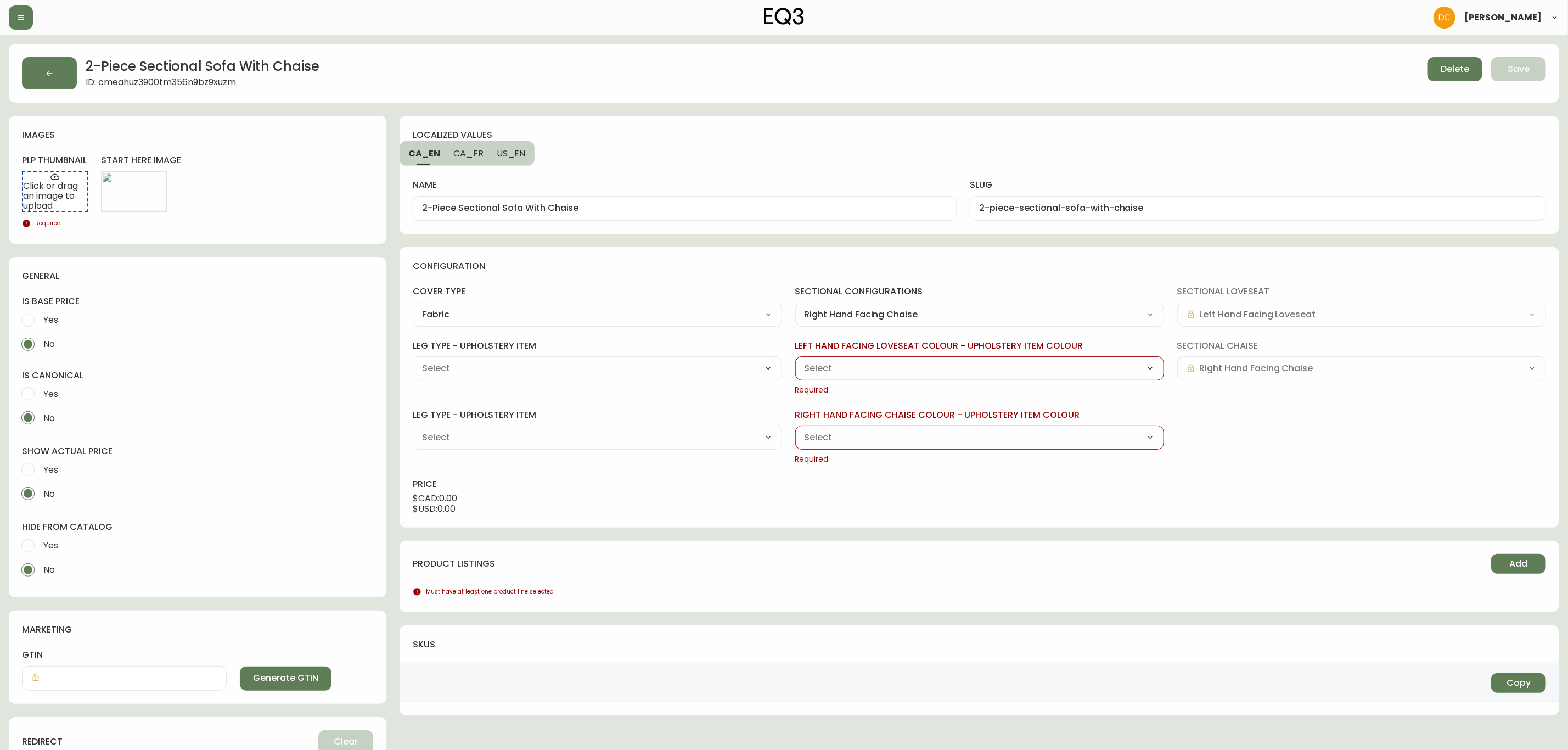
click at [1114, 364] on select "Grade 10 - [PERSON_NAME] Camel (K0765) Grade 10 - [PERSON_NAME] Cream (K6723) G…" at bounding box center [980, 368] width 369 height 16
click at [796, 360] on select "Grade 10 - [PERSON_NAME] Camel (K0765) Grade 10 - [PERSON_NAME] Cream (K6723) G…" at bounding box center [980, 368] width 369 height 16
click at [968, 434] on select "Grade 10 - [PERSON_NAME] Camel (K0765) Grade 10 - [PERSON_NAME] Cream (K6723) G…" at bounding box center [980, 437] width 369 height 16
click at [796, 430] on select "Grade 10 - [PERSON_NAME] Camel (K0765) Grade 10 - [PERSON_NAME] Cream (K6723) G…" at bounding box center [980, 437] width 369 height 16
click at [728, 368] on select "Black Ash (HS019) Walnut (HS020)" at bounding box center [596, 368] width 369 height 16
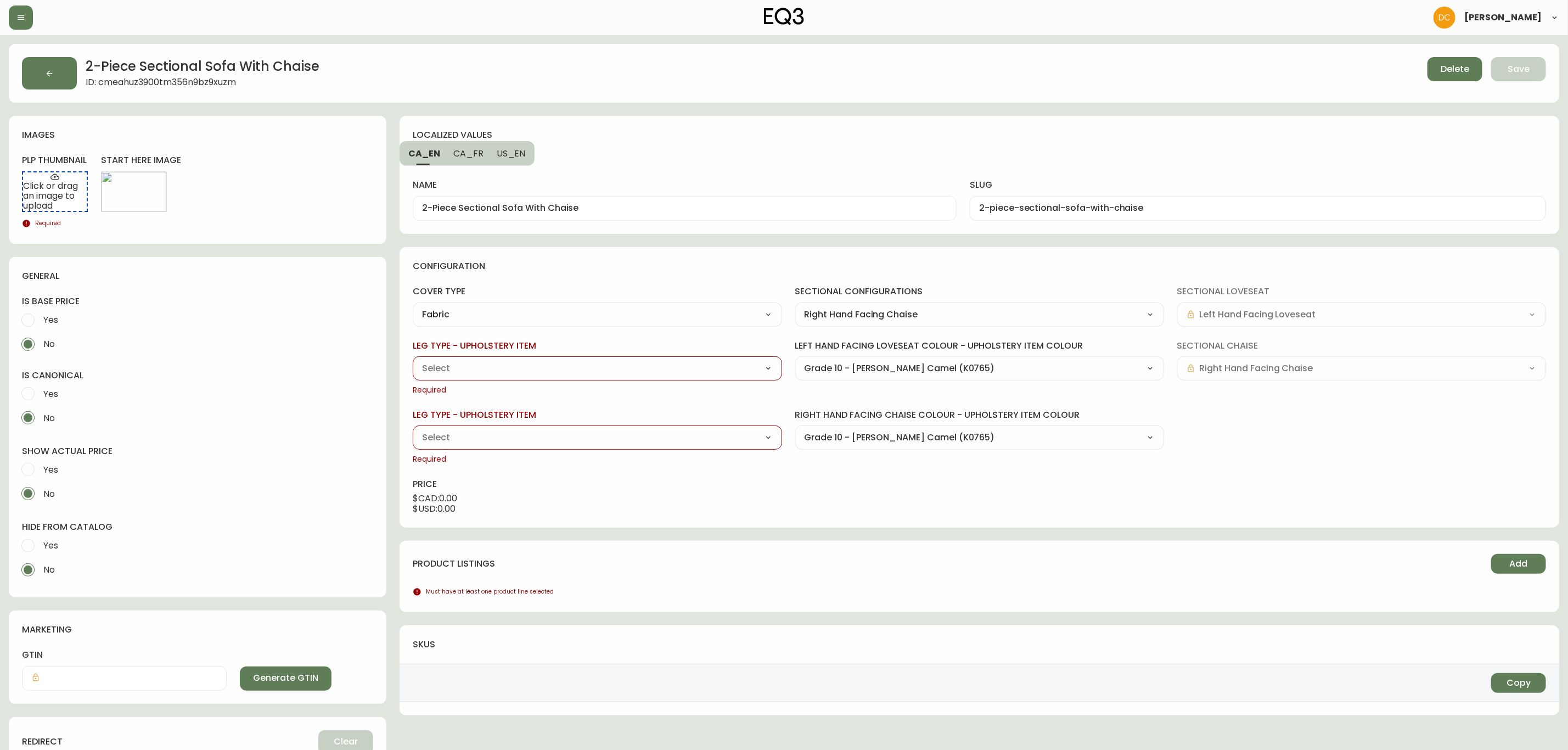
click at [413, 360] on select "Black Ash (HS019) Walnut (HS020)" at bounding box center [596, 368] width 369 height 16
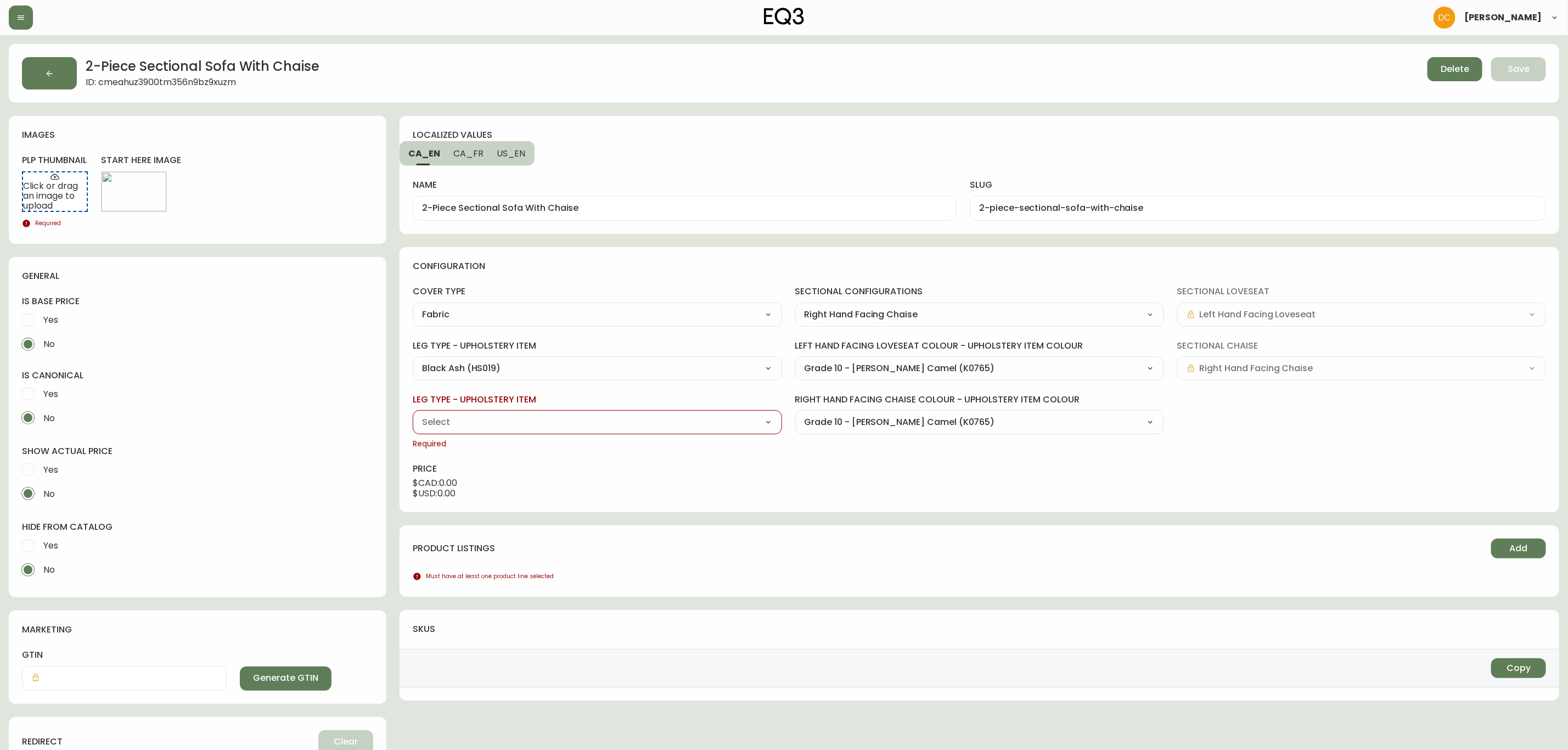
click at [639, 422] on select "Black Ash (HS019) Walnut (HS020)" at bounding box center [596, 422] width 369 height 16
click at [413, 415] on select "Black Ash (HS019) Walnut (HS020)" at bounding box center [596, 422] width 369 height 16
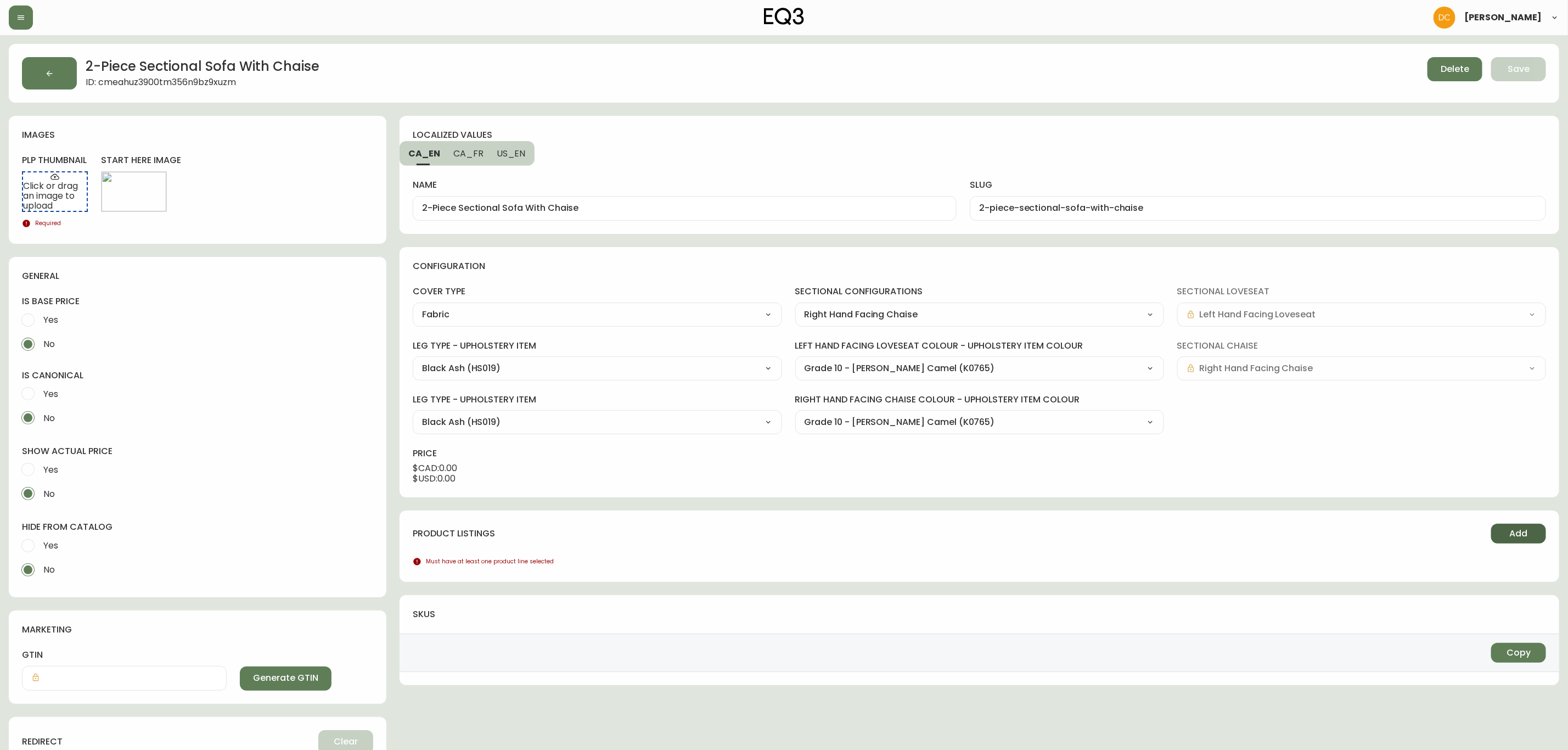
click at [1264, 527] on button "Add" at bounding box center [1518, 533] width 55 height 20
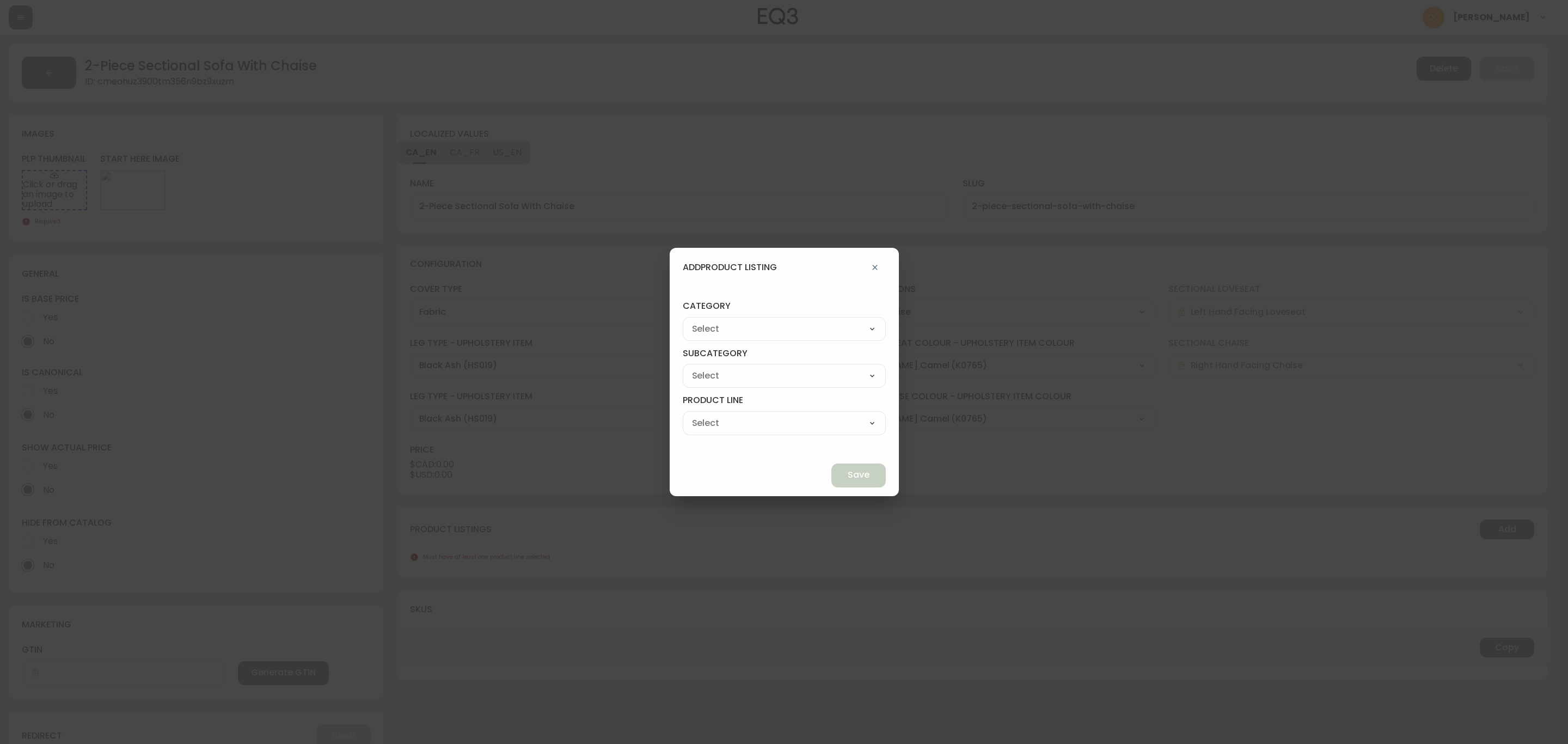
click at [788, 323] on select "Living Dining Bedroom Outdoor Office Lighting Rugs Accessories EQ3+ Inspiration…" at bounding box center [784, 329] width 203 height 16
click at [707, 321] on select "Living Dining Bedroom Outdoor Office Lighting Rugs Accessories EQ3+ Inspiration…" at bounding box center [784, 329] width 203 height 16
click at [750, 387] on div "Seating Accent Tables Entryway Media & Storage" at bounding box center [784, 379] width 203 height 31
drag, startPoint x: 757, startPoint y: 373, endPoint x: 756, endPoint y: 378, distance: 5.1
click at [757, 373] on select "Seating Accent Tables Entryway Media & Storage" at bounding box center [784, 376] width 203 height 16
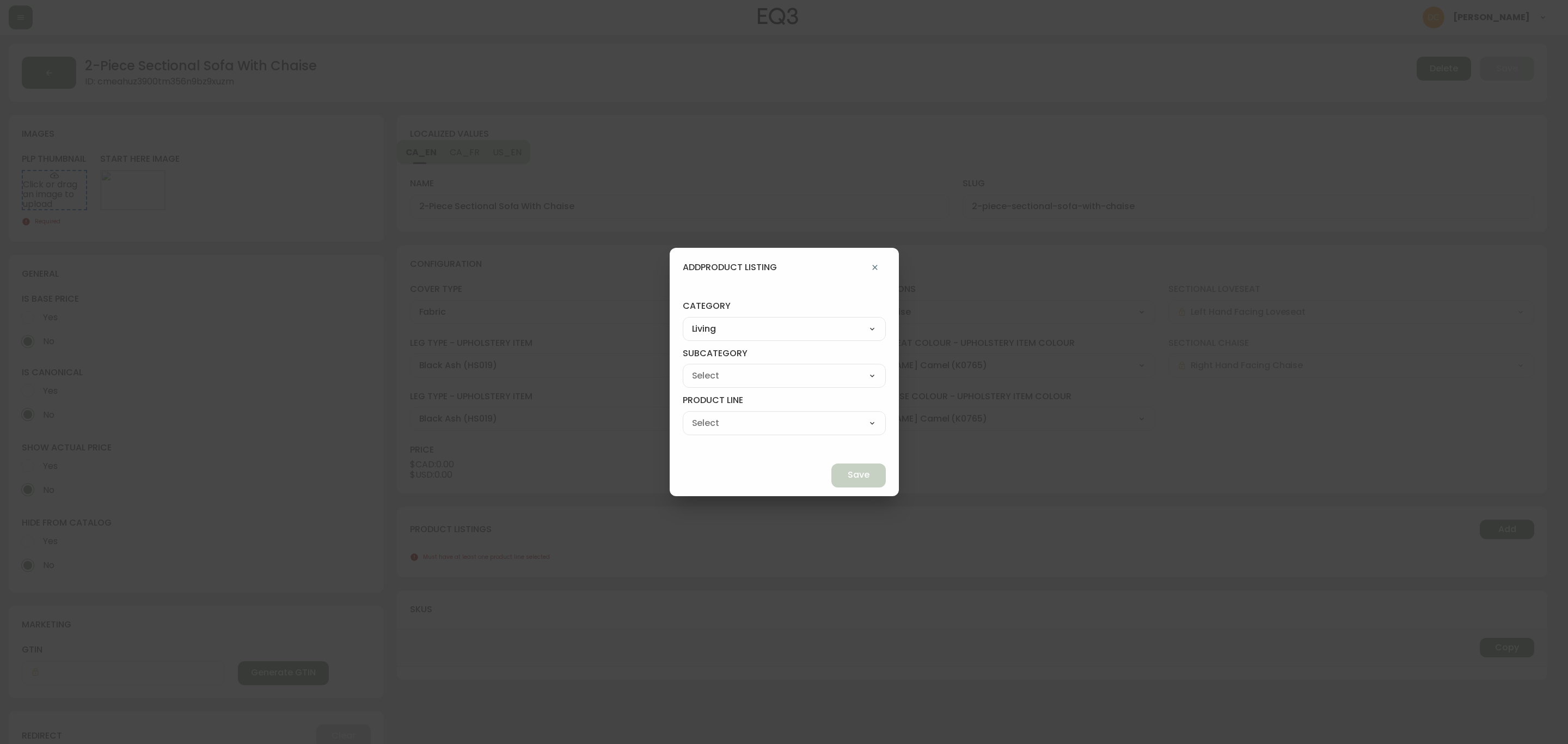
click at [707, 368] on select "Seating Accent Tables Entryway Media & Storage" at bounding box center [784, 376] width 203 height 16
click at [735, 426] on select "Ready to Ship Sofas Apartment Sofas Loveseats Sectionals Sleeper Sofas Chairs C…" at bounding box center [784, 423] width 203 height 16
click at [707, 415] on select "Ready to Ship Sofas Apartment Sofas Loveseats Sectionals Sleeper Sofas Chairs C…" at bounding box center [784, 423] width 203 height 16
click at [848, 476] on span "Save" at bounding box center [858, 474] width 22 height 12
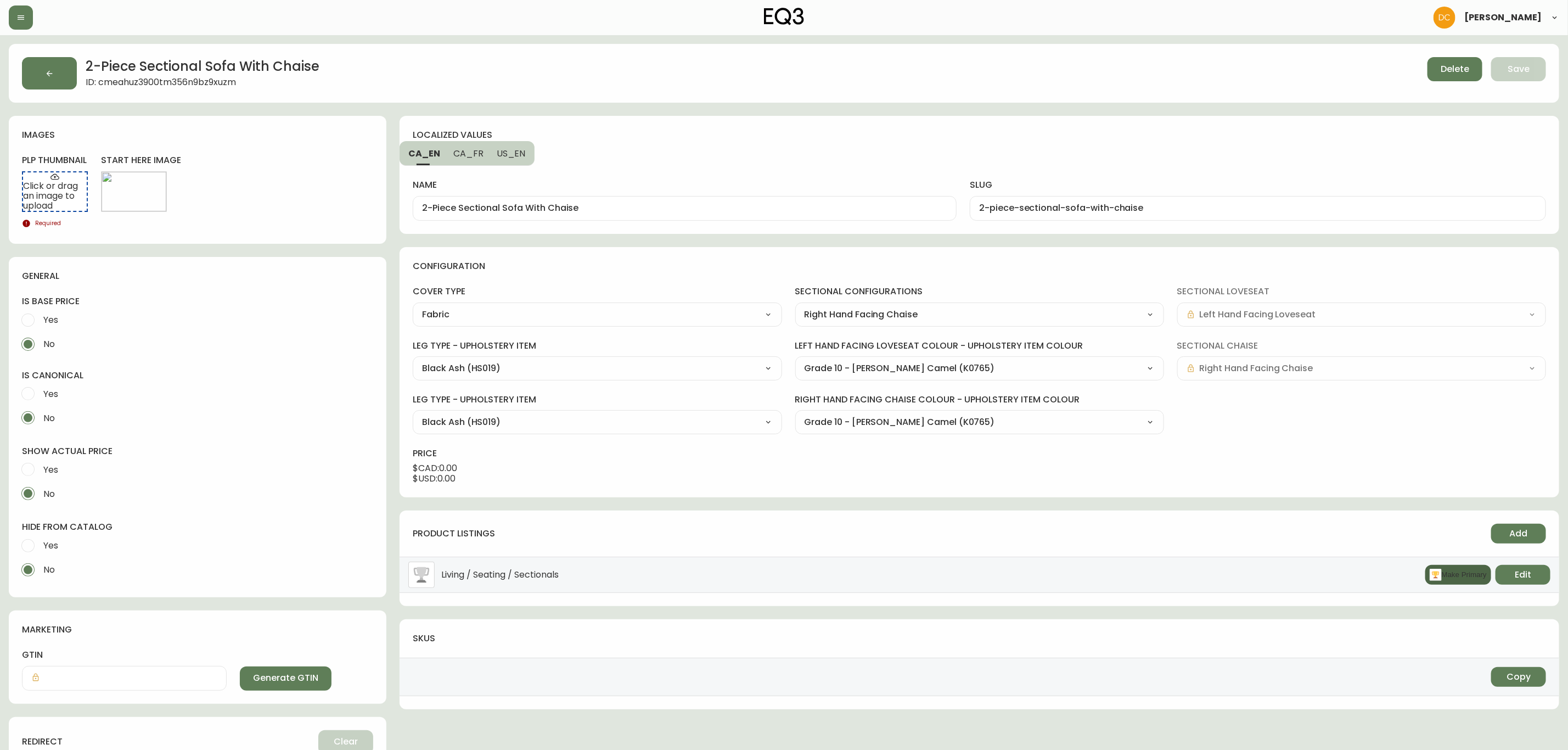
click at [1264, 571] on button "Make Primary" at bounding box center [1459, 574] width 66 height 20
click at [74, 544] on label "Yes" at bounding box center [190, 546] width 349 height 25
click at [40, 544] on input "Yes" at bounding box center [28, 546] width 25 height 25
click at [61, 472] on label "Yes" at bounding box center [190, 470] width 349 height 25
click at [40, 472] on input "Yes" at bounding box center [28, 470] width 25 height 25
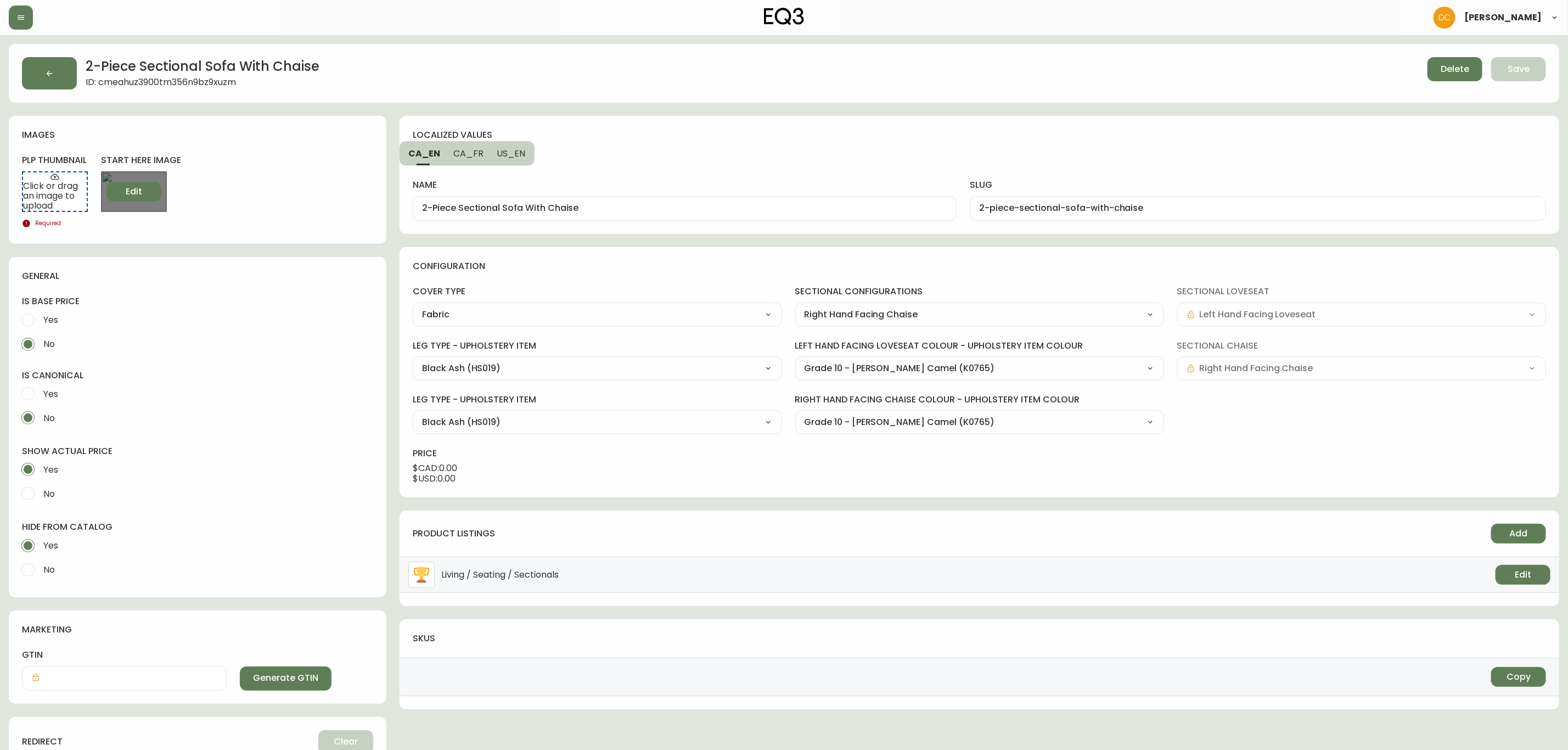
click at [126, 195] on span "Edit" at bounding box center [134, 191] width 16 height 12
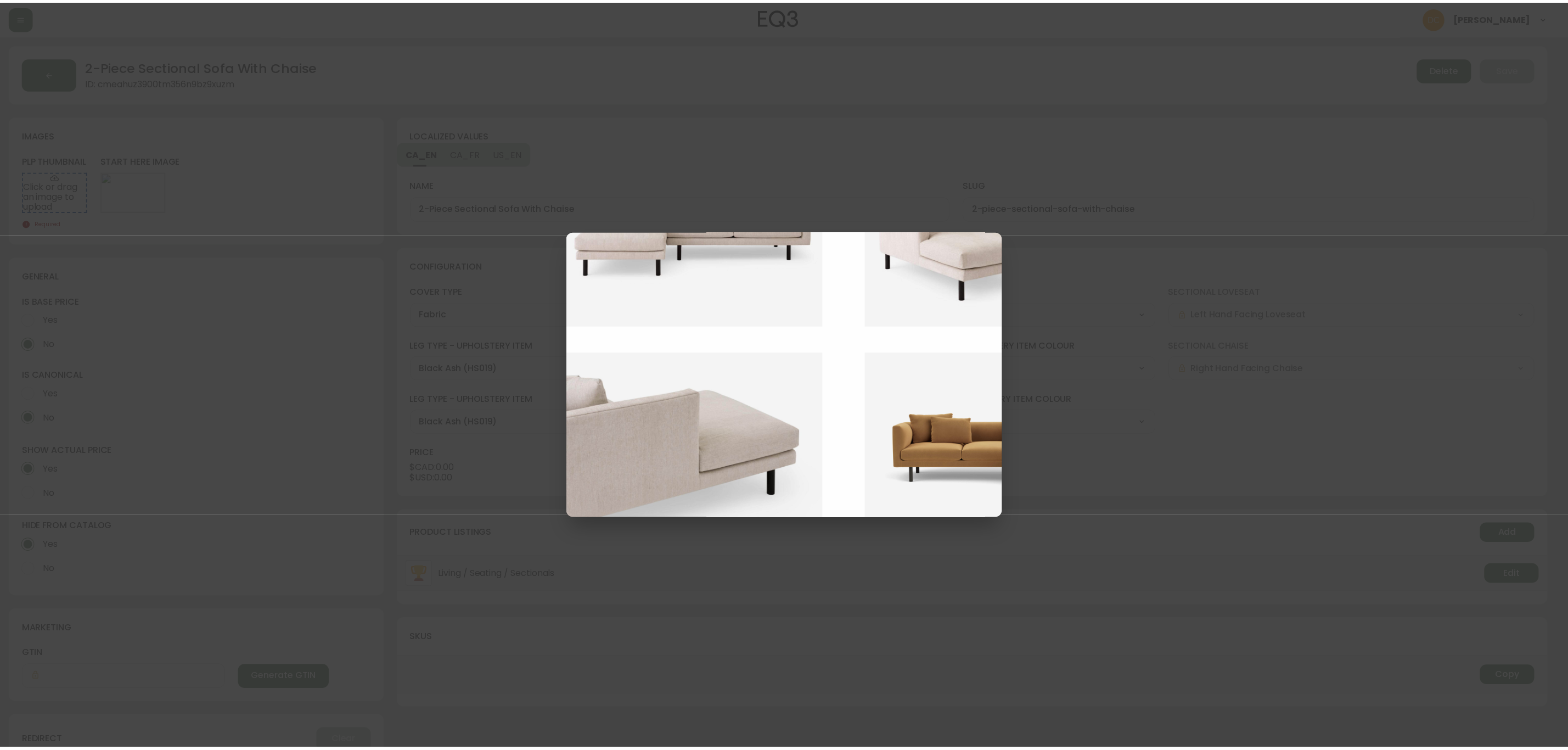
scroll to position [165, 0]
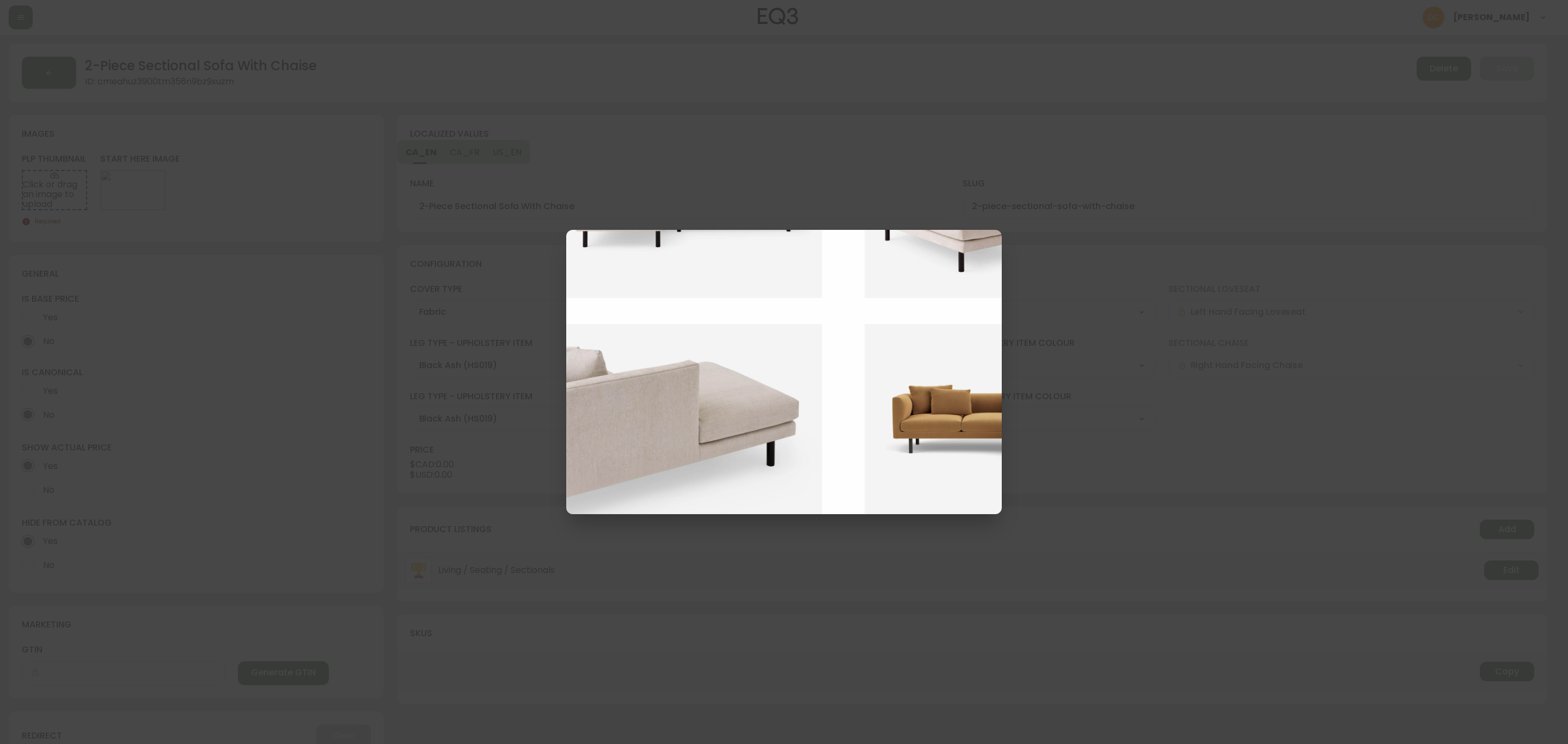
click at [892, 439] on img at bounding box center [1001, 420] width 272 height 192
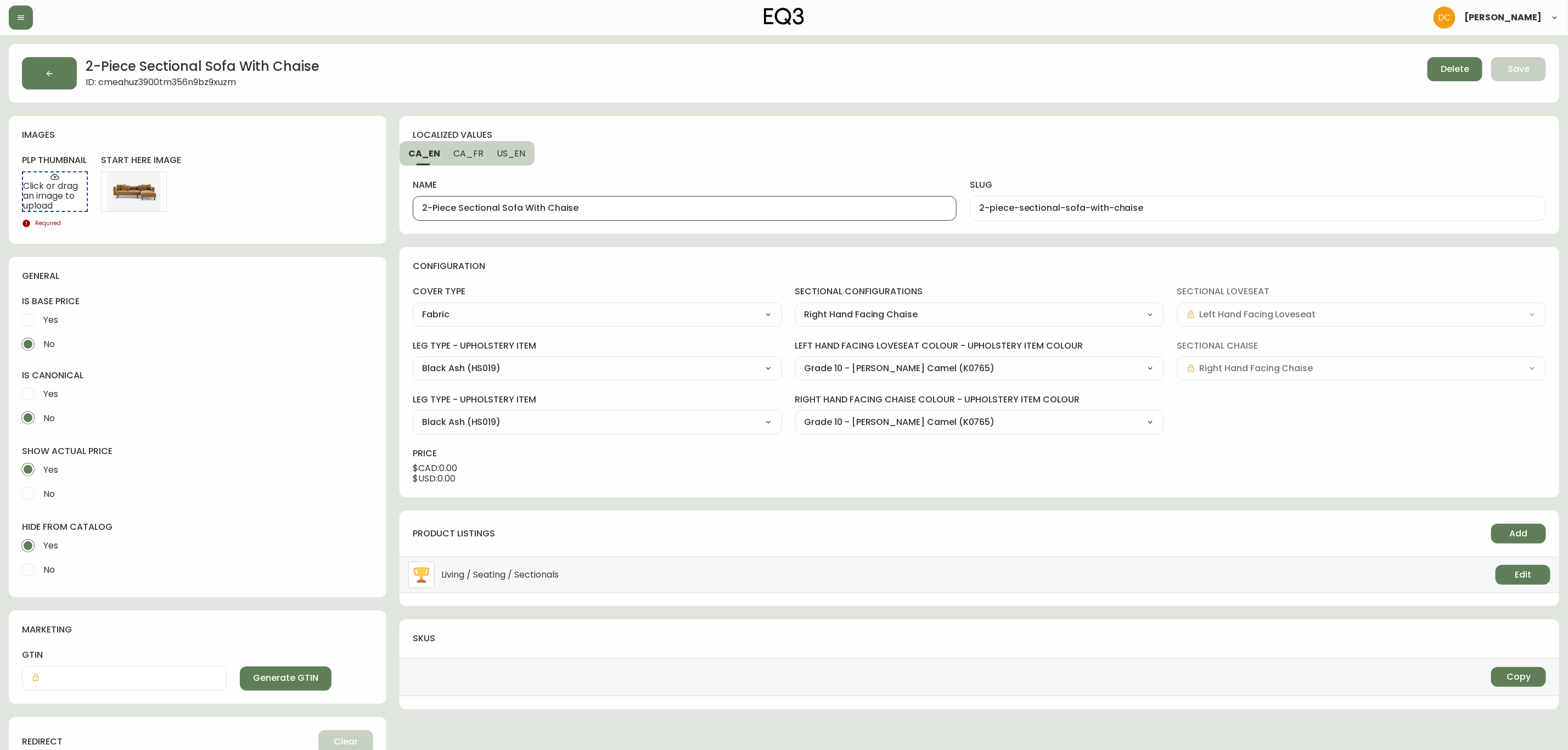
click at [627, 209] on input "2-Piece Sectional Sofa With Chaise" at bounding box center [685, 208] width 525 height 11
click at [509, 153] on span "US_EN" at bounding box center [511, 154] width 29 height 11
click at [624, 215] on div "2-Piece Sectional Sofa With Chaise" at bounding box center [685, 208] width 544 height 25
paste input "Replay"
click at [462, 152] on span "CA_FR" at bounding box center [467, 154] width 30 height 11
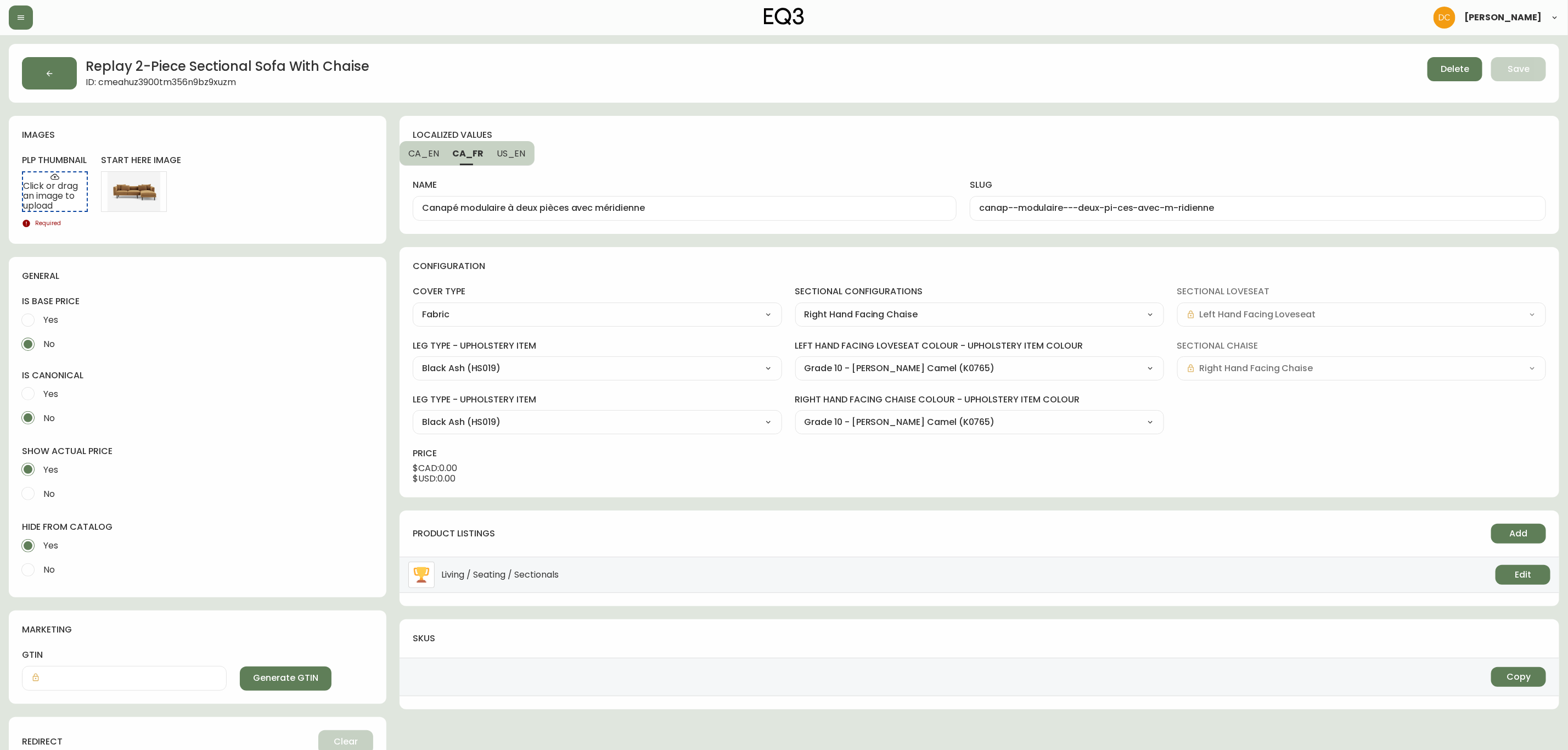
click at [685, 209] on input "Canapé modulaire à deux pièces avec méridienne" at bounding box center [685, 208] width 525 height 11
click at [409, 144] on button "CA_EN" at bounding box center [422, 154] width 46 height 25
click at [976, 211] on div "2-piece-sectional-sofa-with-chaise" at bounding box center [1258, 208] width 576 height 25
click at [998, 211] on input "reaply-2-piece-sectional-sofa-with-chaise" at bounding box center [1258, 208] width 558 height 11
click at [522, 149] on span "US_EN" at bounding box center [511, 154] width 29 height 11
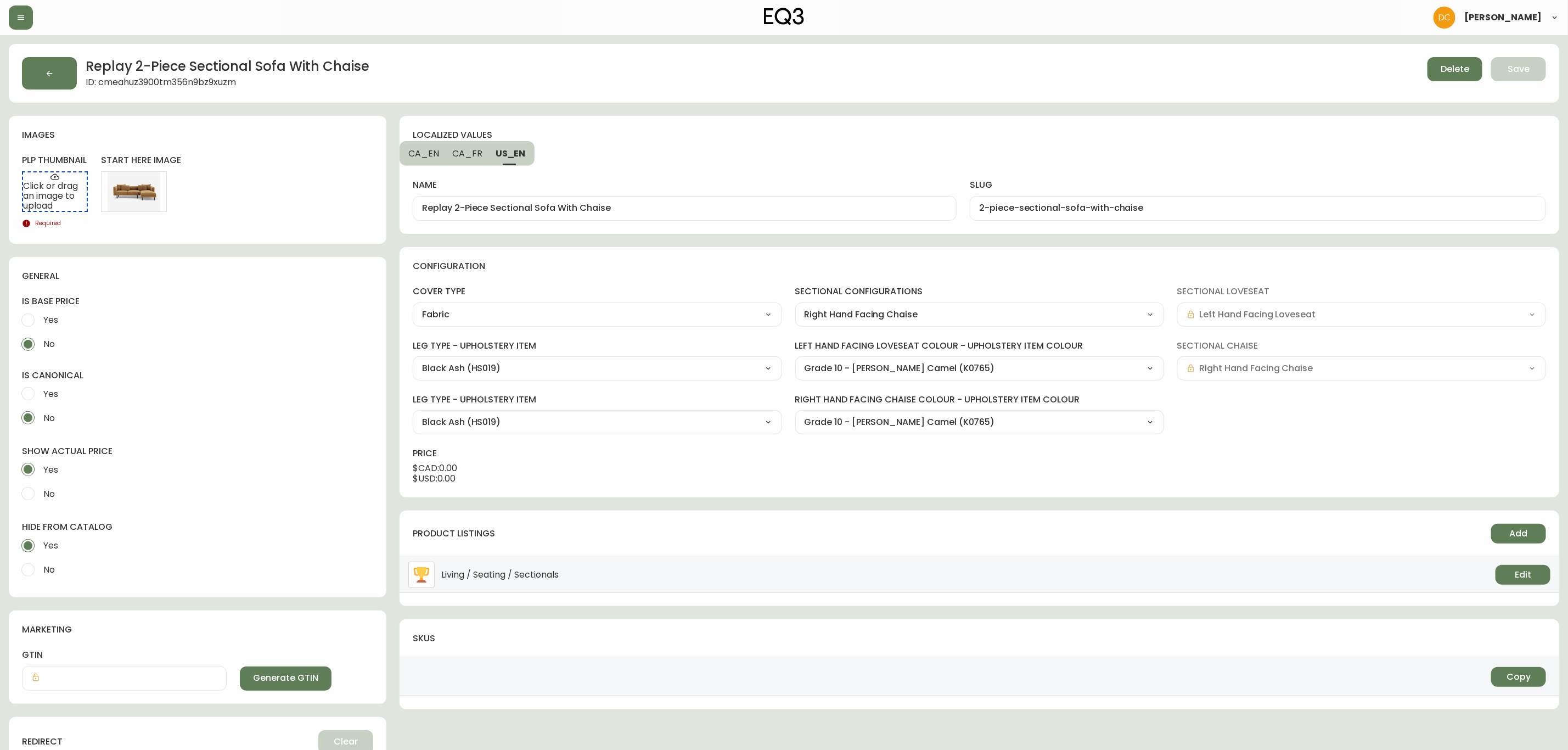
click at [1016, 203] on div "2-piece-sectional-sofa-with-chaise" at bounding box center [1258, 208] width 576 height 25
paste input "replay-"
drag, startPoint x: 460, startPoint y: 151, endPoint x: 440, endPoint y: 152, distance: 20.0
click at [461, 150] on span "CA_FR" at bounding box center [467, 154] width 30 height 11
click at [412, 148] on span "CA_EN" at bounding box center [424, 154] width 31 height 11
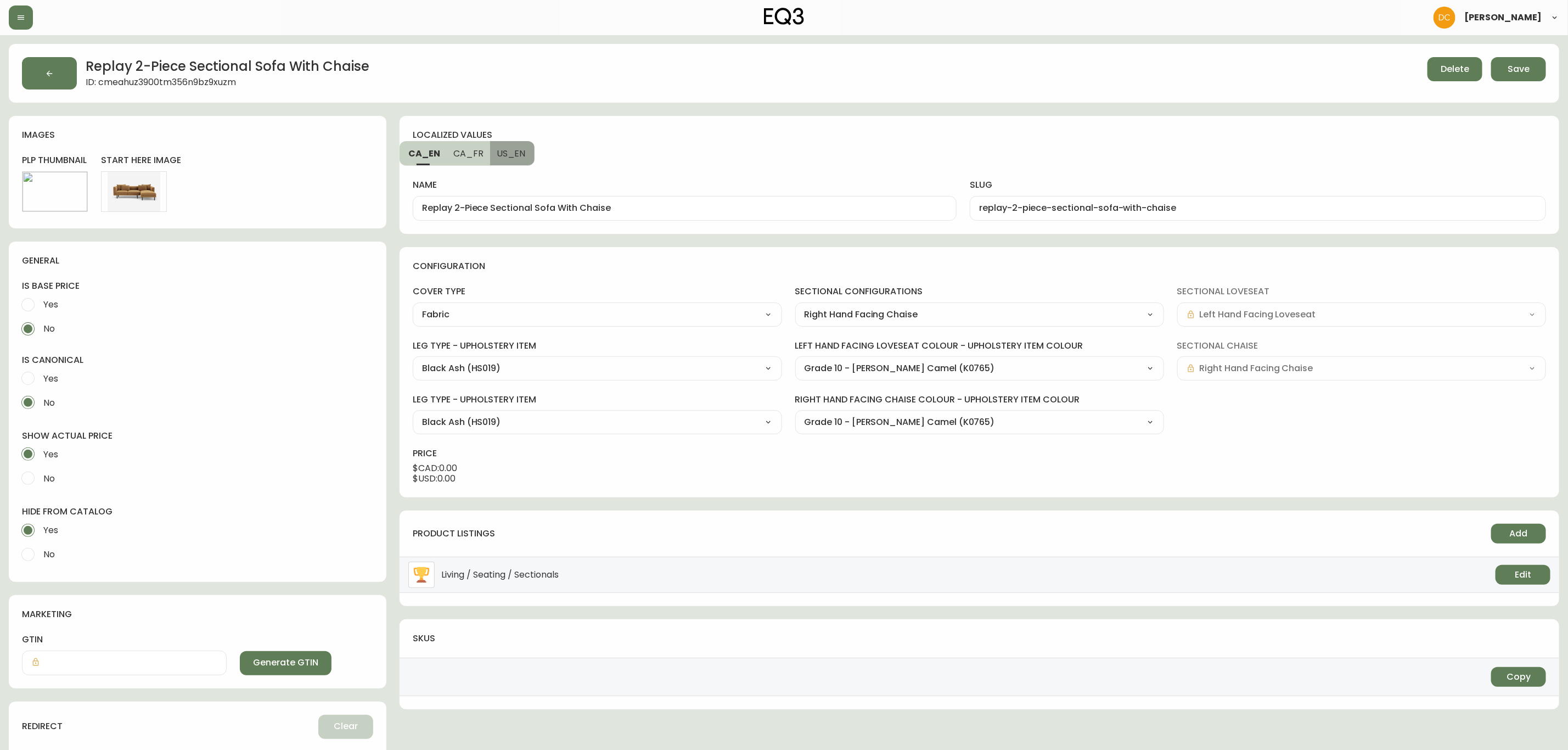
click at [494, 157] on button "US_EN" at bounding box center [512, 154] width 44 height 25
click at [466, 154] on span "CA_FR" at bounding box center [467, 154] width 30 height 11
click at [421, 155] on span "CA_EN" at bounding box center [424, 154] width 31 height 11
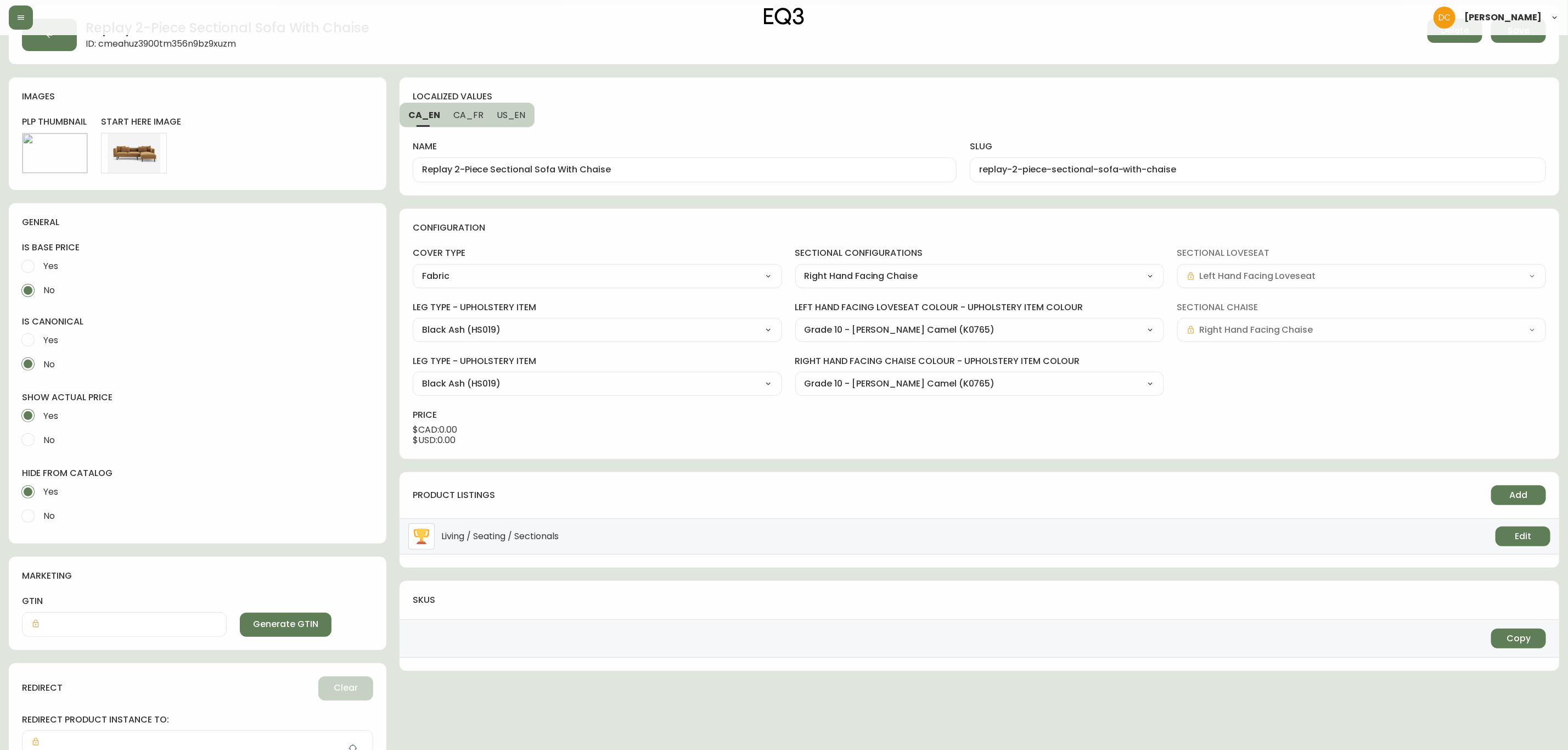
scroll to position [0, 0]
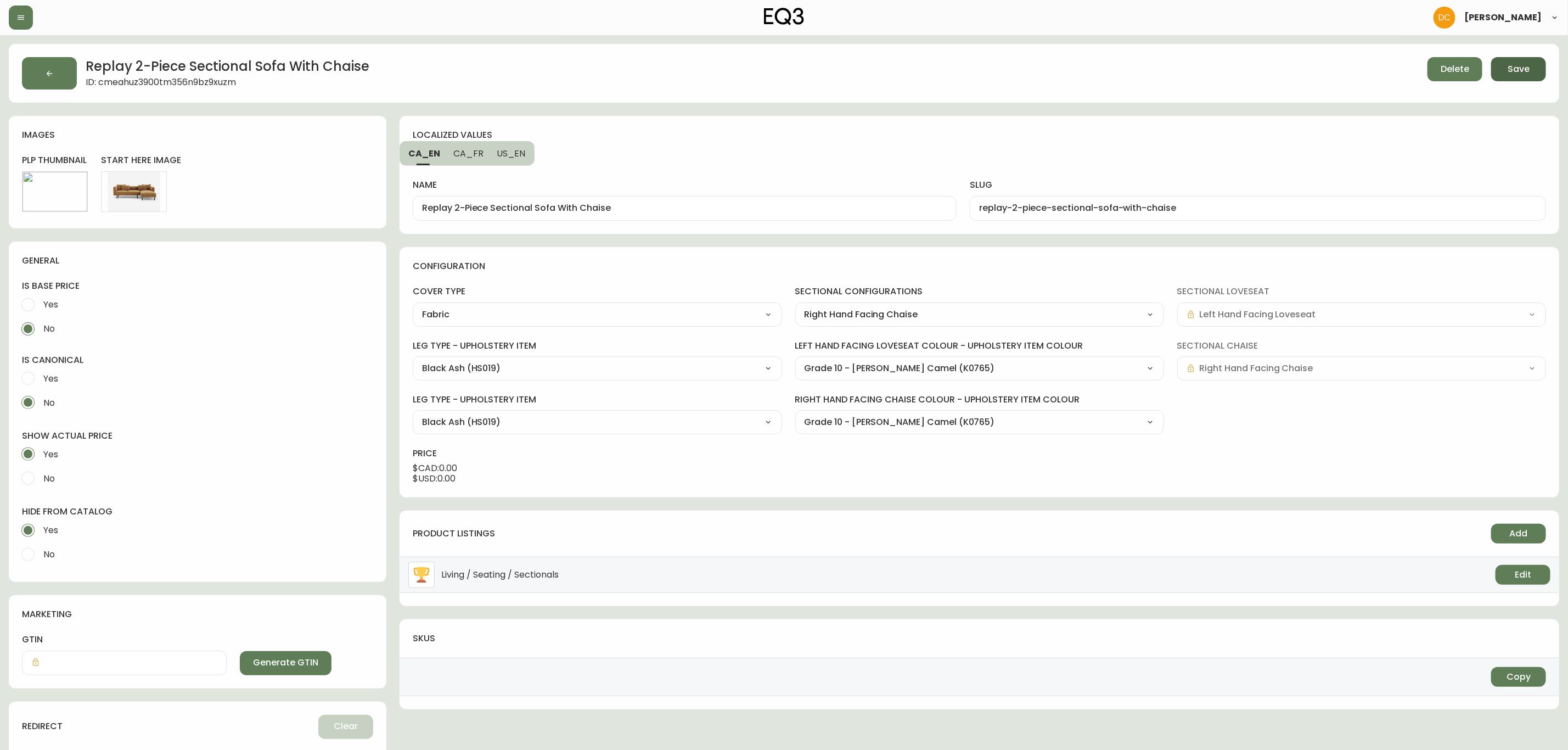
click at [1264, 63] on button "Save" at bounding box center [1518, 69] width 55 height 25
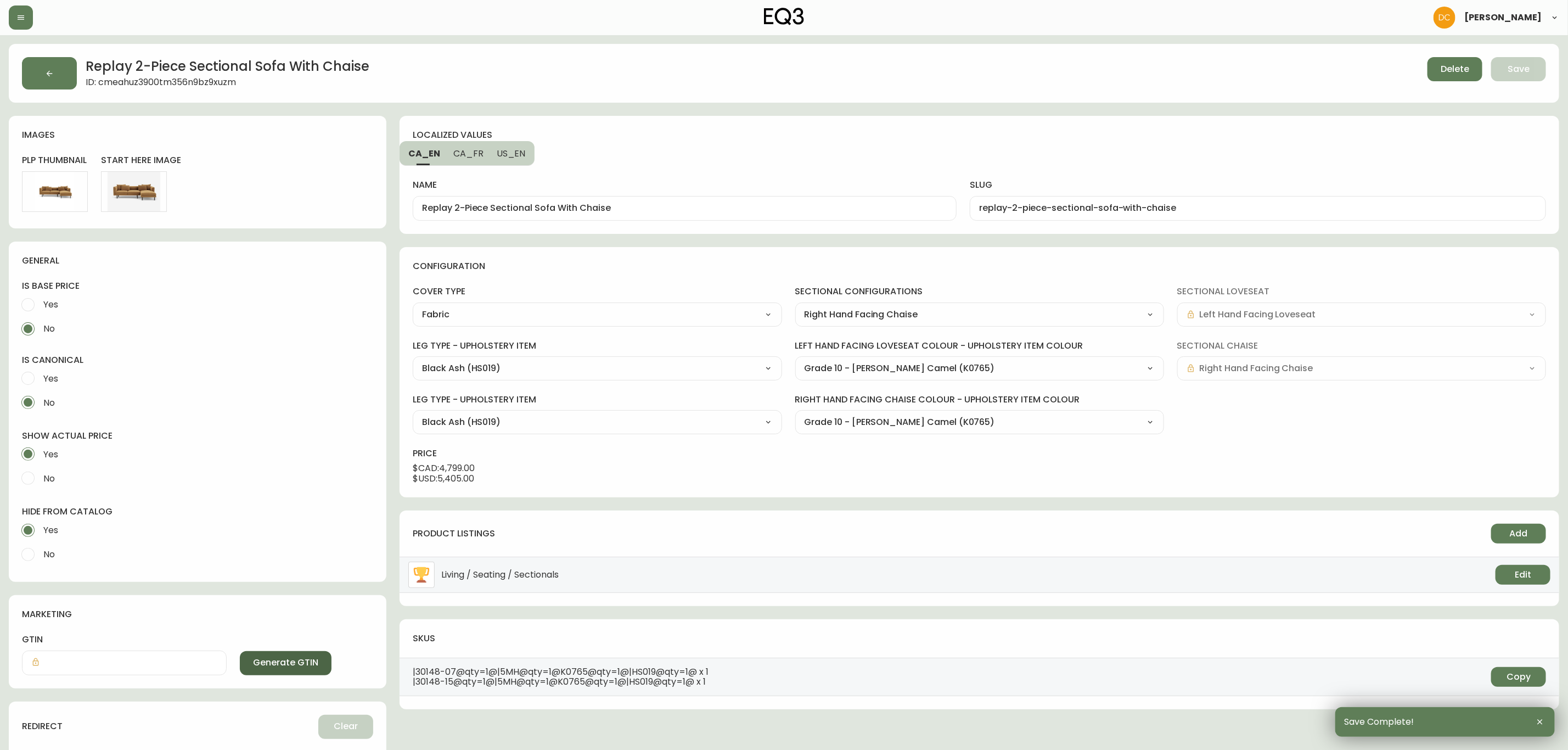
click at [253, 571] on span "Generate GTIN" at bounding box center [286, 663] width 65 height 12
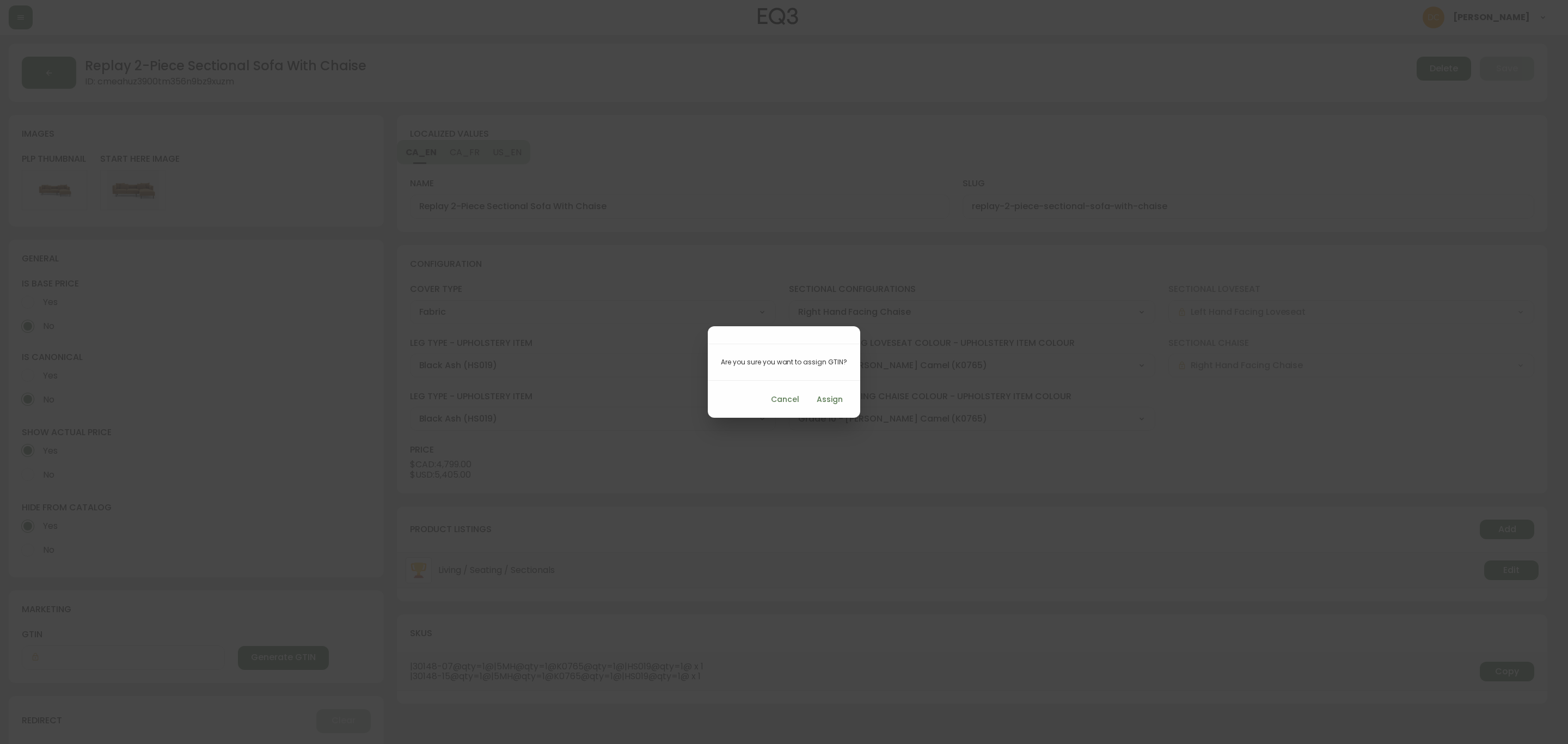
click at [834, 387] on div "Cancel Assign" at bounding box center [784, 400] width 152 height 37
click at [820, 409] on button "Assign" at bounding box center [829, 399] width 35 height 20
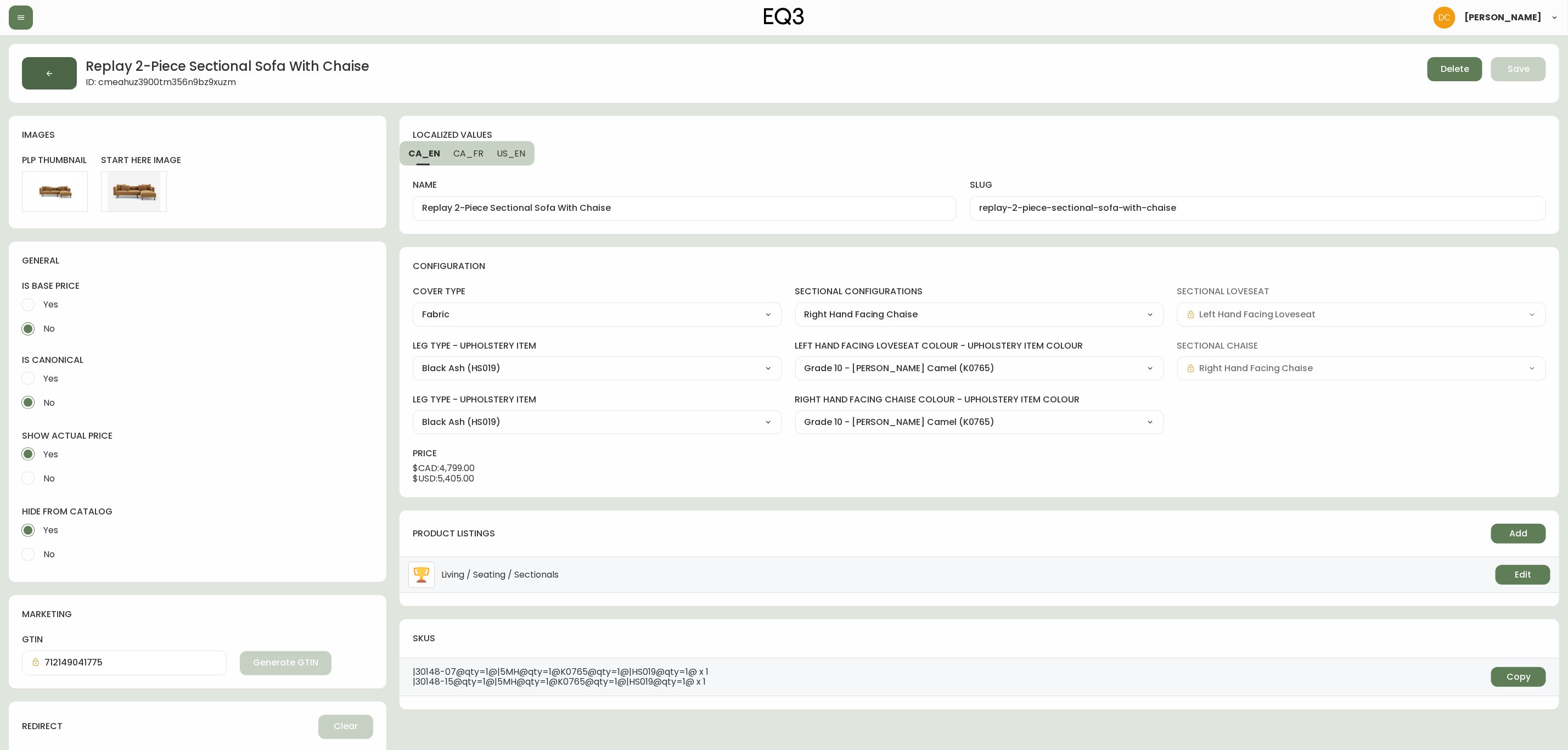
click at [61, 68] on button "button" at bounding box center [49, 74] width 55 height 33
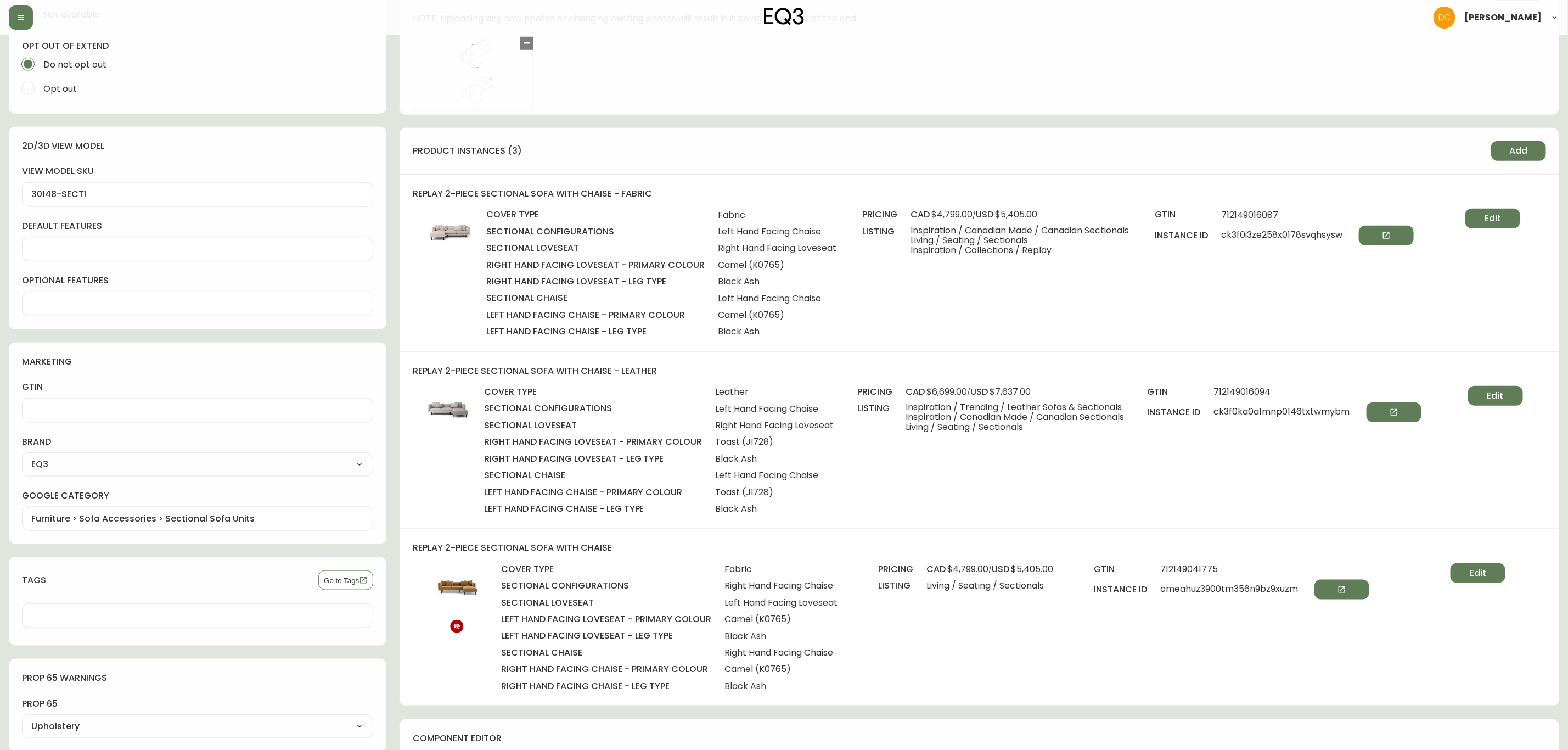
scroll to position [576, 0]
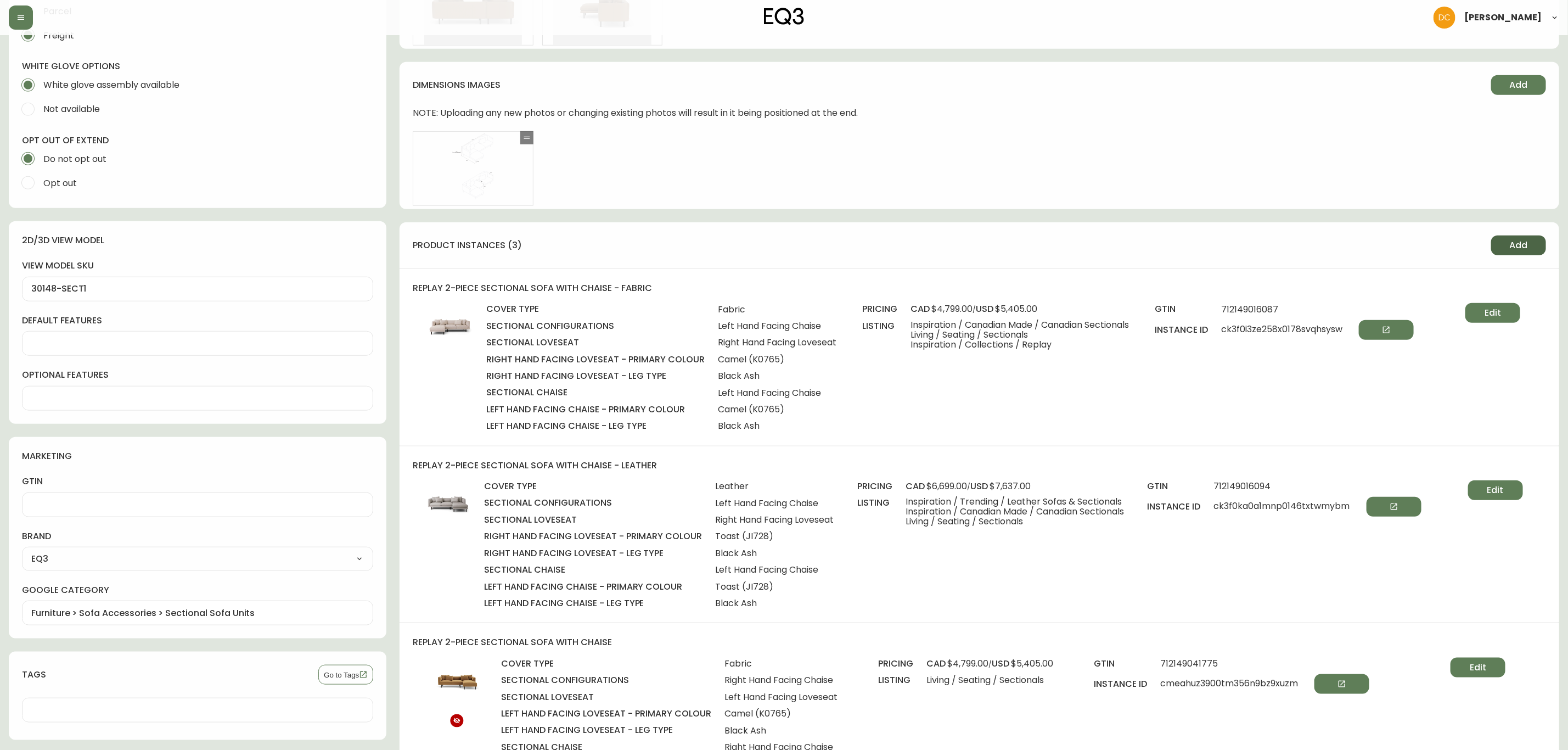
click at [1264, 237] on button "Add" at bounding box center [1518, 245] width 55 height 20
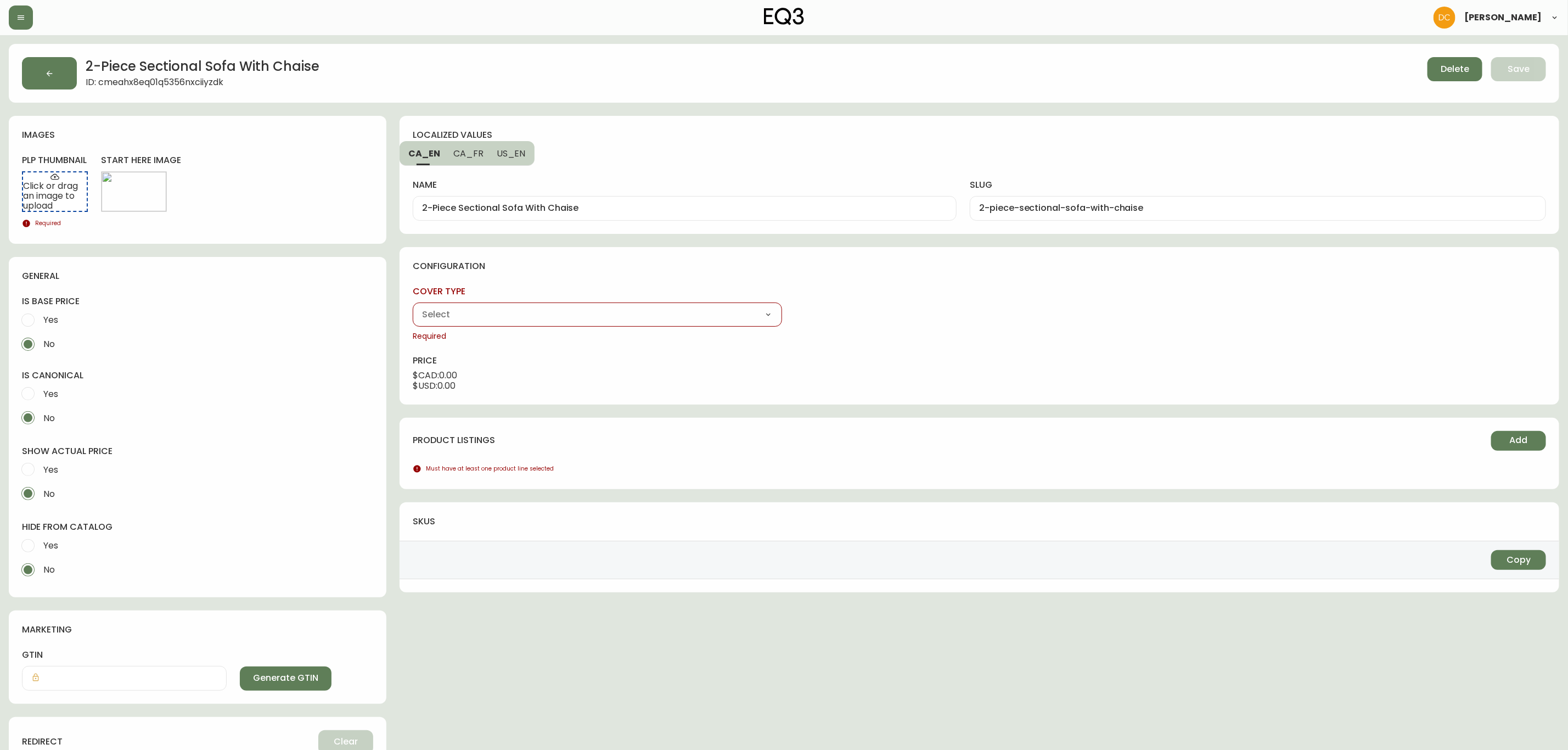
click at [575, 314] on select "Fabric Leather" at bounding box center [596, 315] width 369 height 16
click at [413, 307] on select "Fabric Leather" at bounding box center [596, 315] width 369 height 16
click at [857, 320] on select "Left Hand Facing Chaise Right Hand Facing Chaise" at bounding box center [980, 315] width 369 height 16
click at [46, 78] on button "button" at bounding box center [49, 74] width 55 height 33
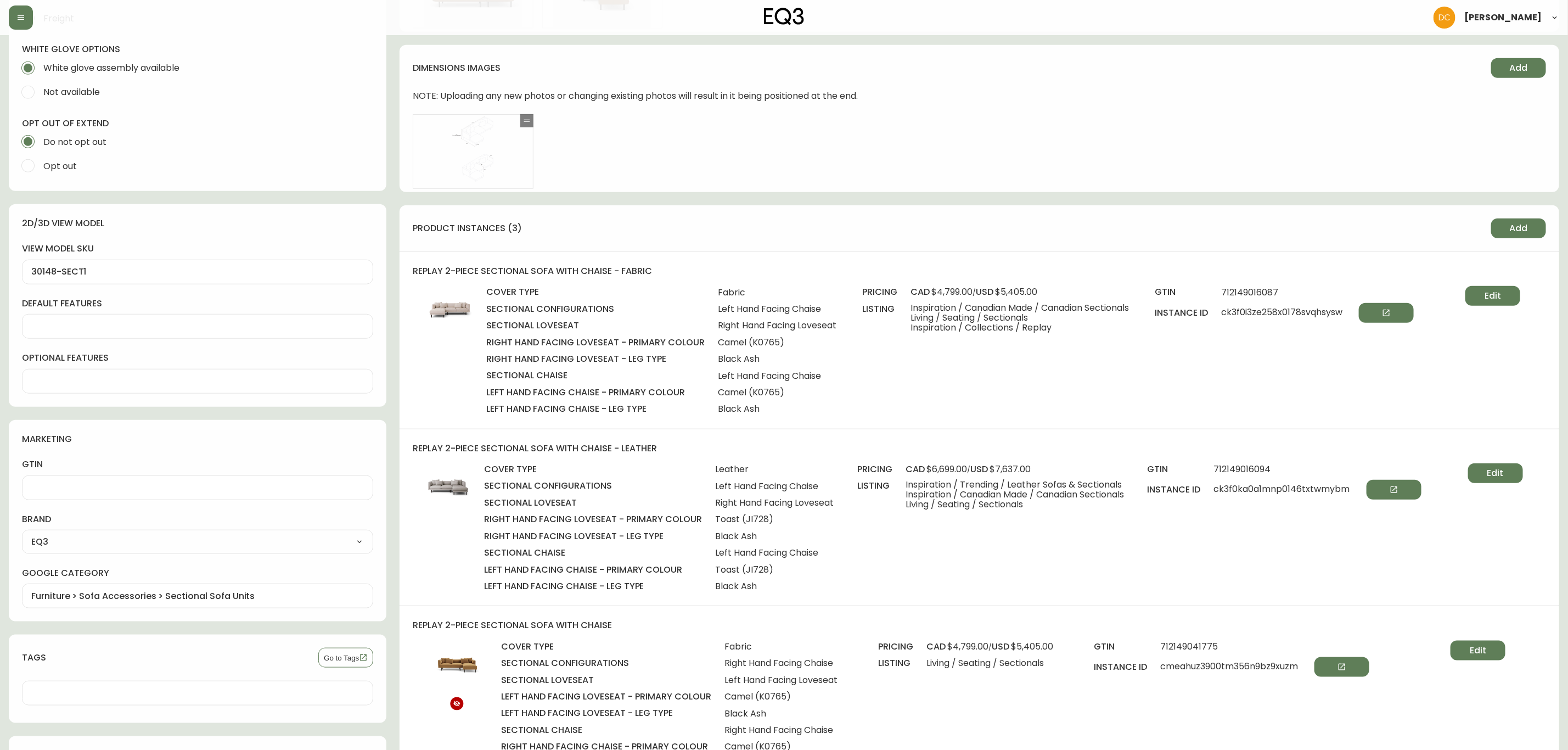
scroll to position [576, 0]
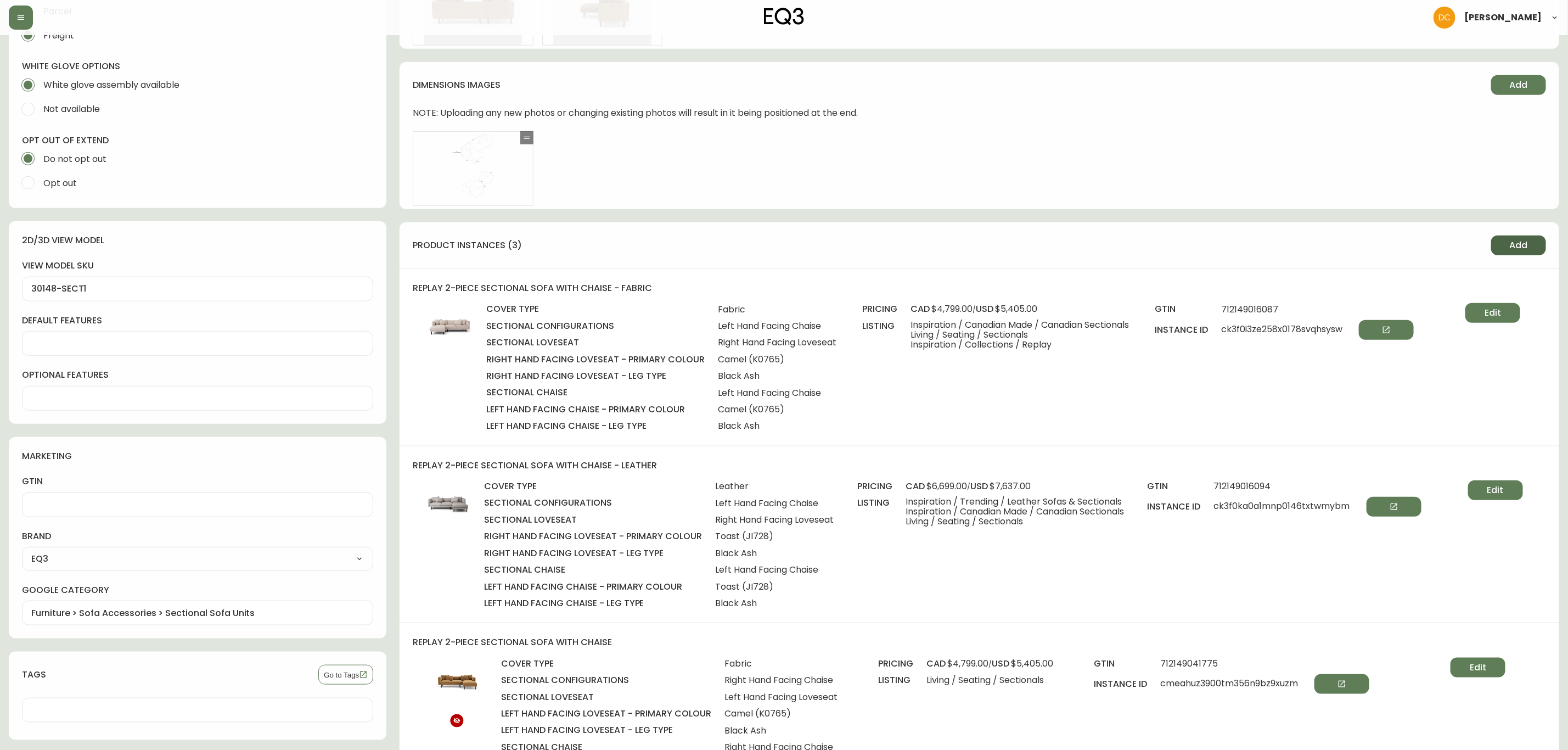
click at [1264, 247] on button "Add" at bounding box center [1518, 245] width 55 height 20
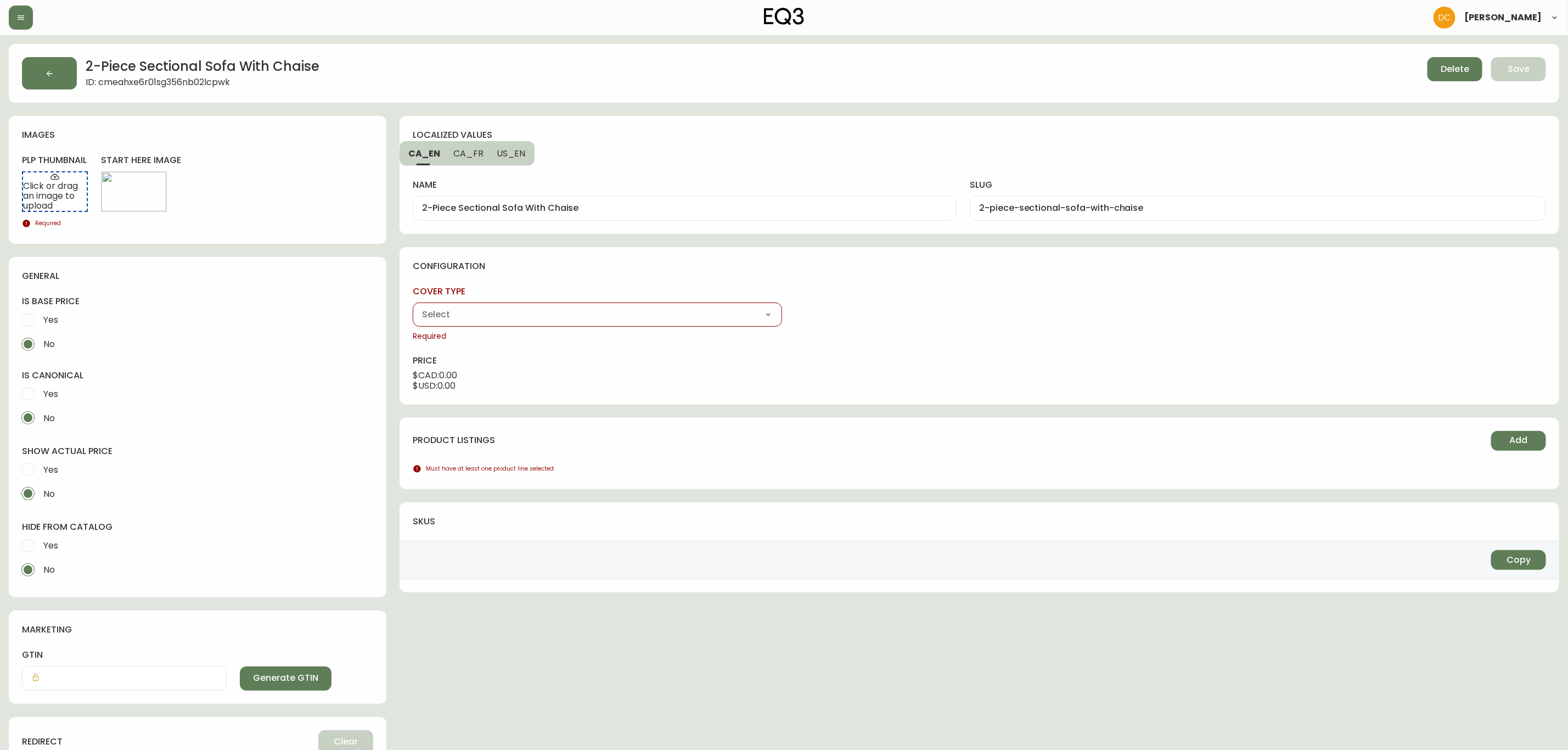
click at [610, 319] on select "Fabric Leather" at bounding box center [596, 315] width 369 height 16
click at [413, 307] on select "Fabric Leather" at bounding box center [596, 315] width 369 height 16
drag, startPoint x: 876, startPoint y: 317, endPoint x: 873, endPoint y: 323, distance: 6.7
click at [876, 317] on select "Left Hand Facing Chaise Right Hand Facing Chaise" at bounding box center [980, 315] width 369 height 16
click at [796, 307] on select "Left Hand Facing Chaise Right Hand Facing Chaise" at bounding box center [980, 315] width 369 height 16
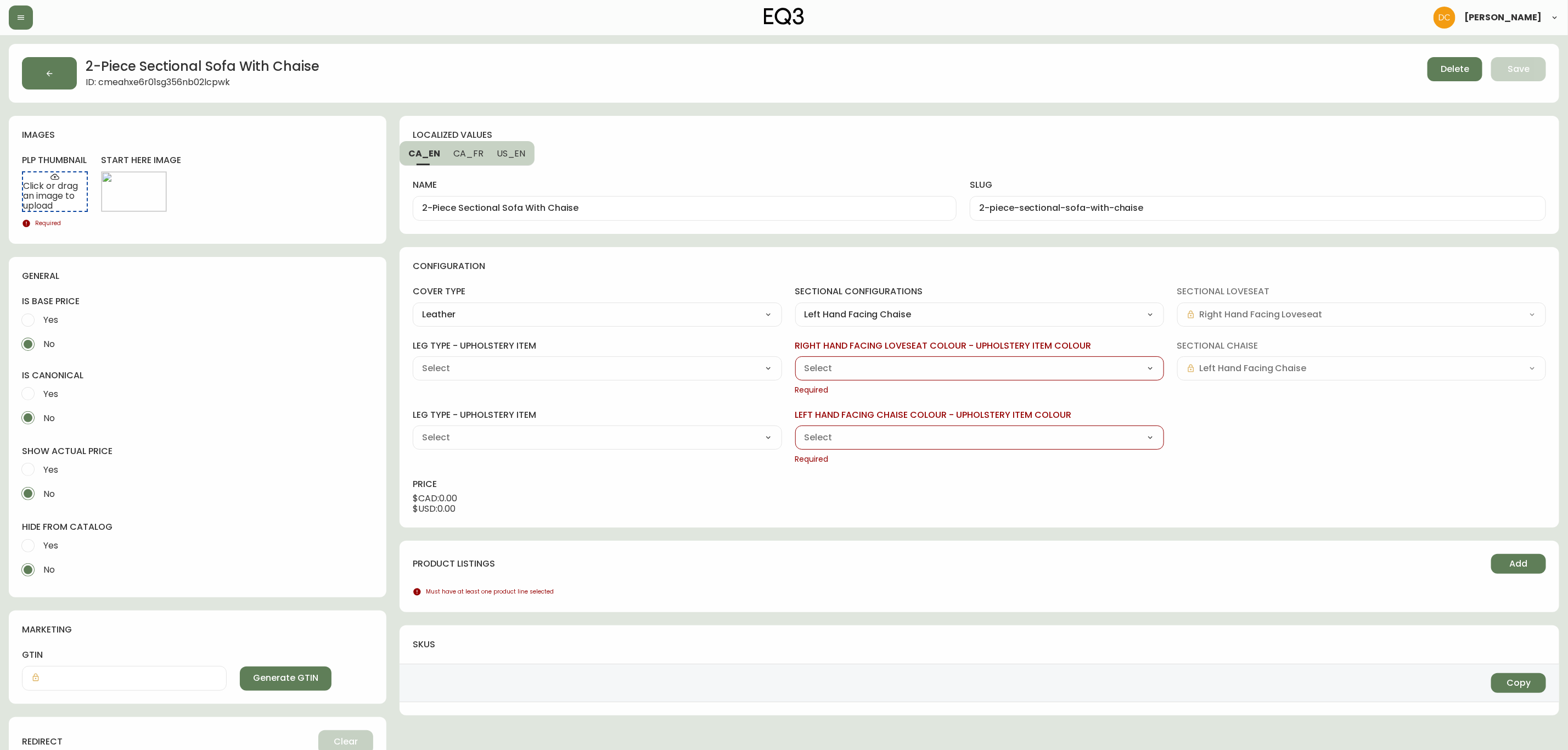
click at [1003, 373] on select "Grade 100 - Rein Basalt (JI725) Grade 100 - Rein Grey (JI726) Grade 100 - Rein …" at bounding box center [980, 368] width 369 height 16
click at [796, 360] on select "Grade 100 - Rein Basalt (JI725) Grade 100 - Rein Grey (JI726) Grade 100 - Rein …" at bounding box center [980, 368] width 369 height 16
click at [901, 371] on select "Grade 100 - Rein Basalt (JI725) Grade 100 - Rein Grey (JI726) Grade 100 - Rein …" at bounding box center [980, 368] width 369 height 16
click at [796, 360] on select "Grade 100 - Rein Basalt (JI725) Grade 100 - Rein Grey (JI726) Grade 100 - Rein …" at bounding box center [980, 368] width 369 height 16
drag, startPoint x: 953, startPoint y: 443, endPoint x: 951, endPoint y: 430, distance: 13.2
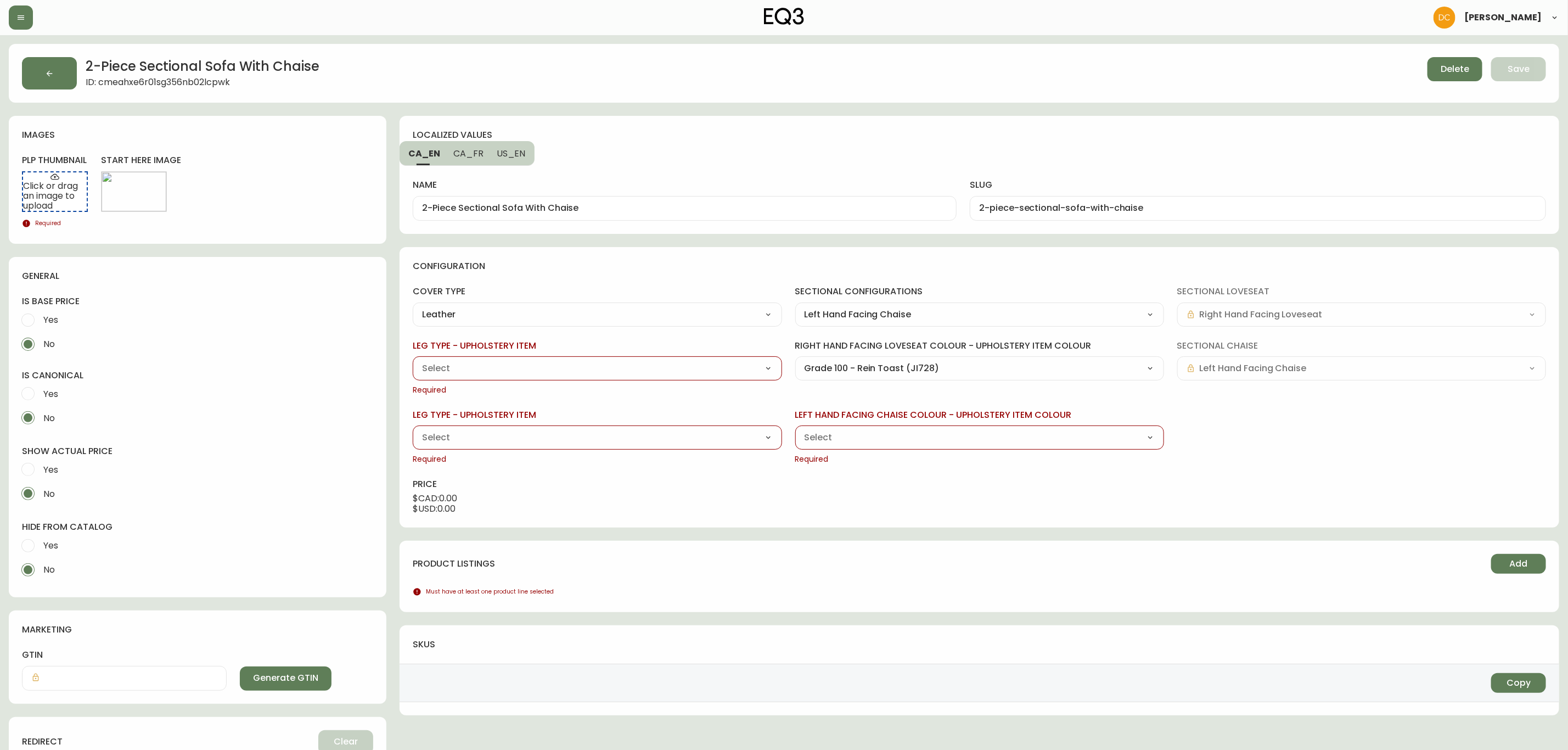
click at [952, 443] on select "Grade 100 - Rein Basalt (JI725) Grade 100 - Rein Grey (JI726) Grade 100 - Rein …" at bounding box center [980, 437] width 369 height 16
click at [796, 430] on select "Grade 100 - Rein Basalt (JI725) Grade 100 - Rein Grey (JI726) Grade 100 - Rein …" at bounding box center [980, 437] width 369 height 16
click at [705, 376] on select "Black Ash (HS019) Walnut (HS020)" at bounding box center [596, 368] width 369 height 16
click at [413, 360] on select "Black Ash (HS019) Walnut (HS020)" at bounding box center [596, 368] width 369 height 16
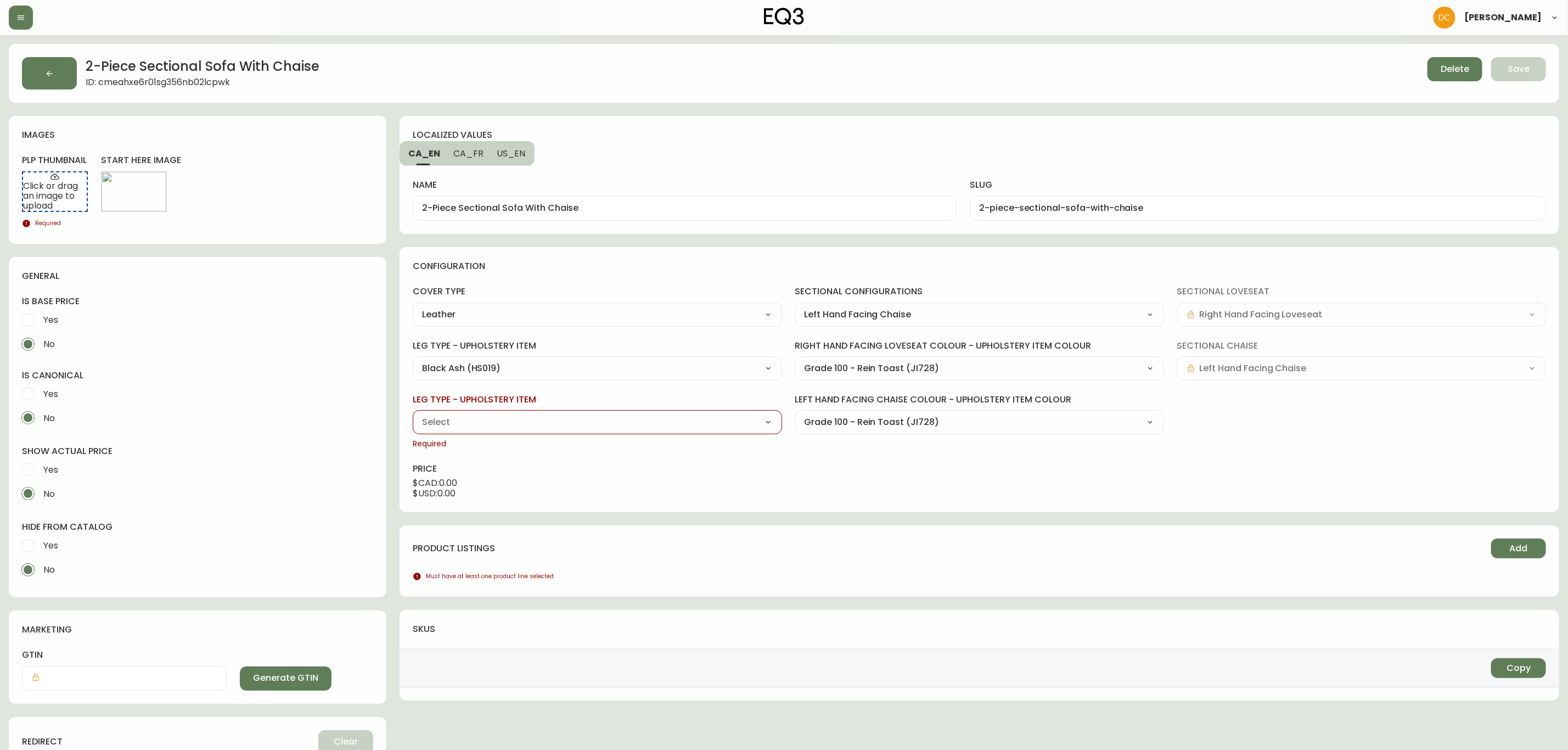
click at [532, 426] on select "Black Ash (HS019) Walnut (HS020)" at bounding box center [596, 422] width 369 height 16
click at [413, 415] on select "Black Ash (HS019) Walnut (HS020)" at bounding box center [596, 422] width 369 height 16
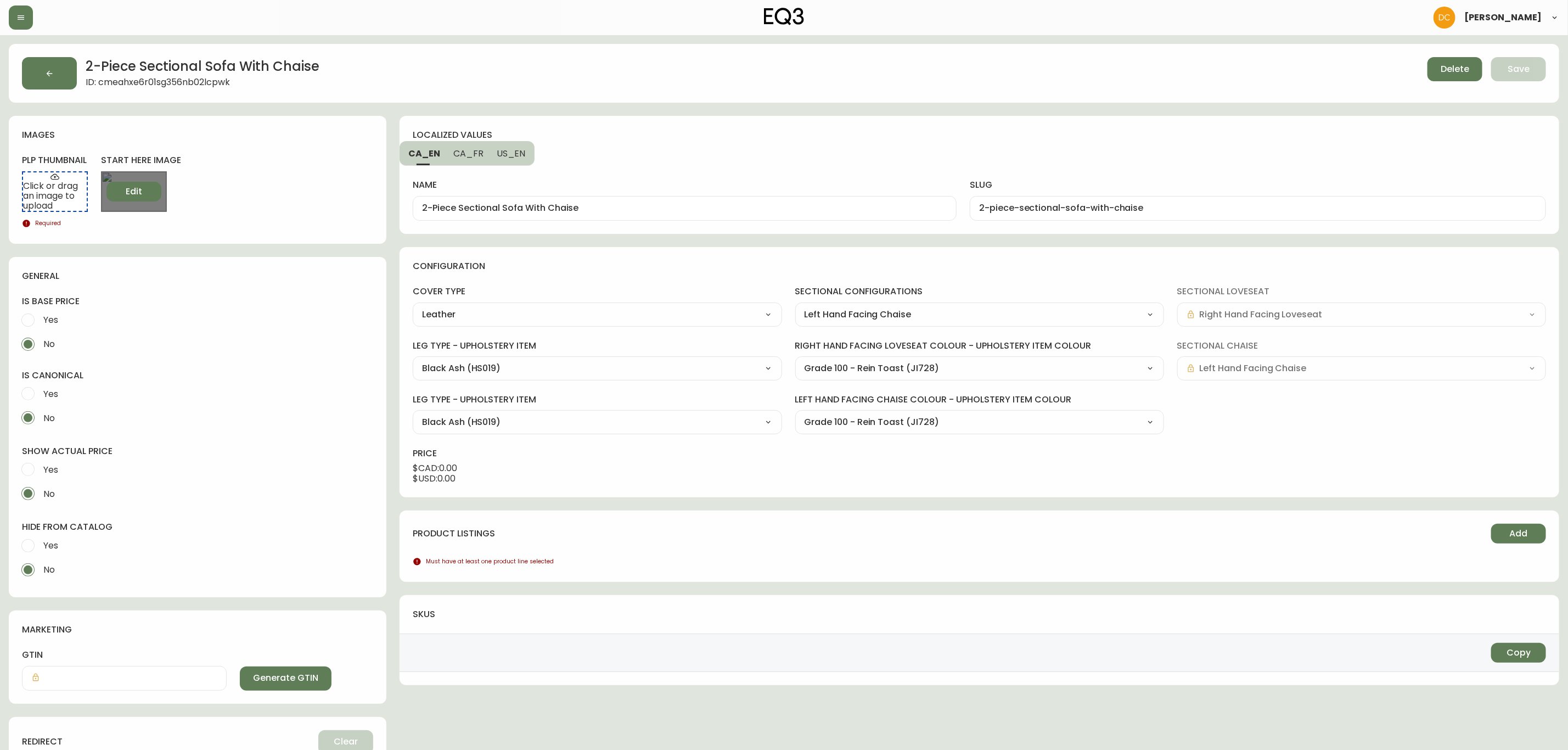
click at [137, 191] on span "Edit" at bounding box center [134, 191] width 16 height 12
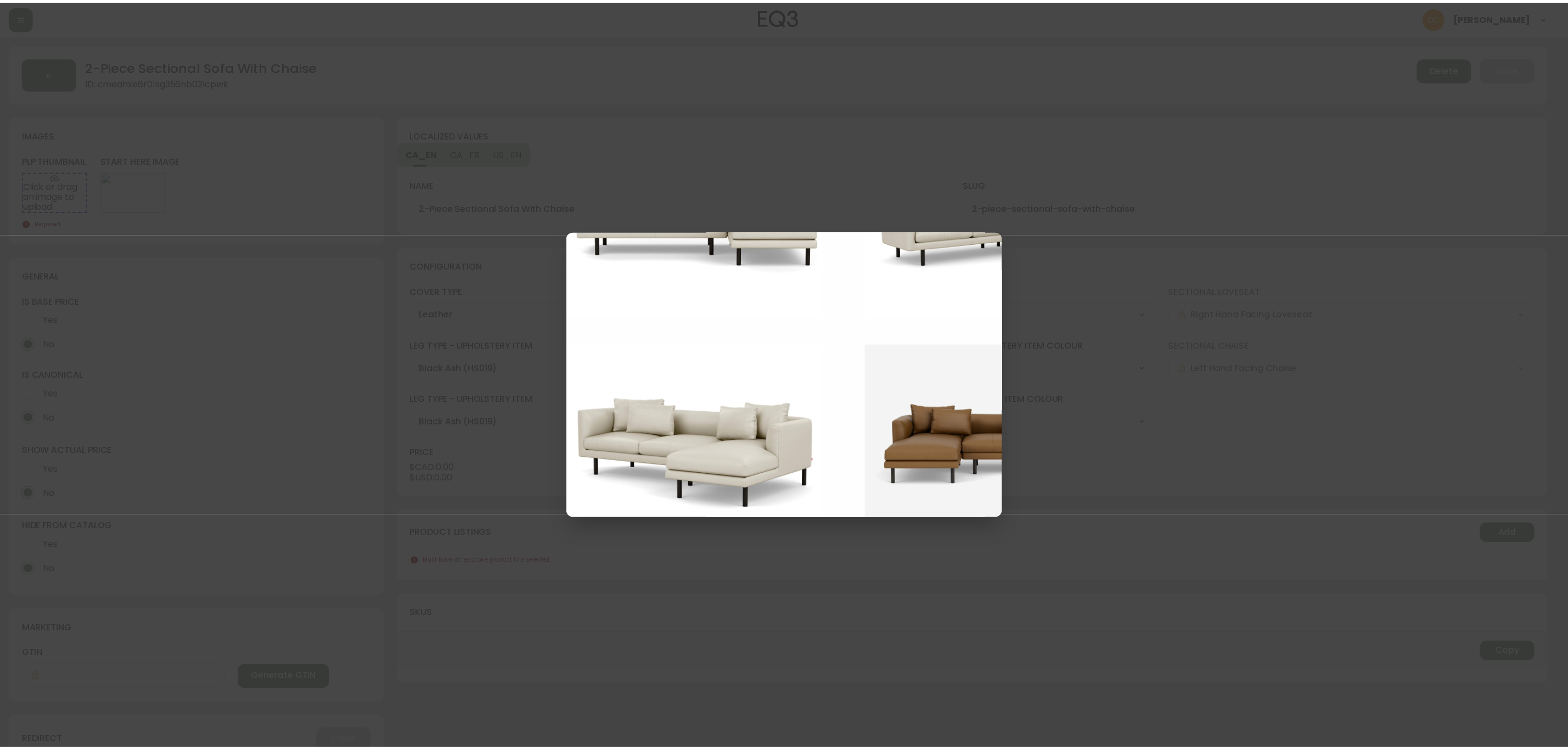
scroll to position [906, 0]
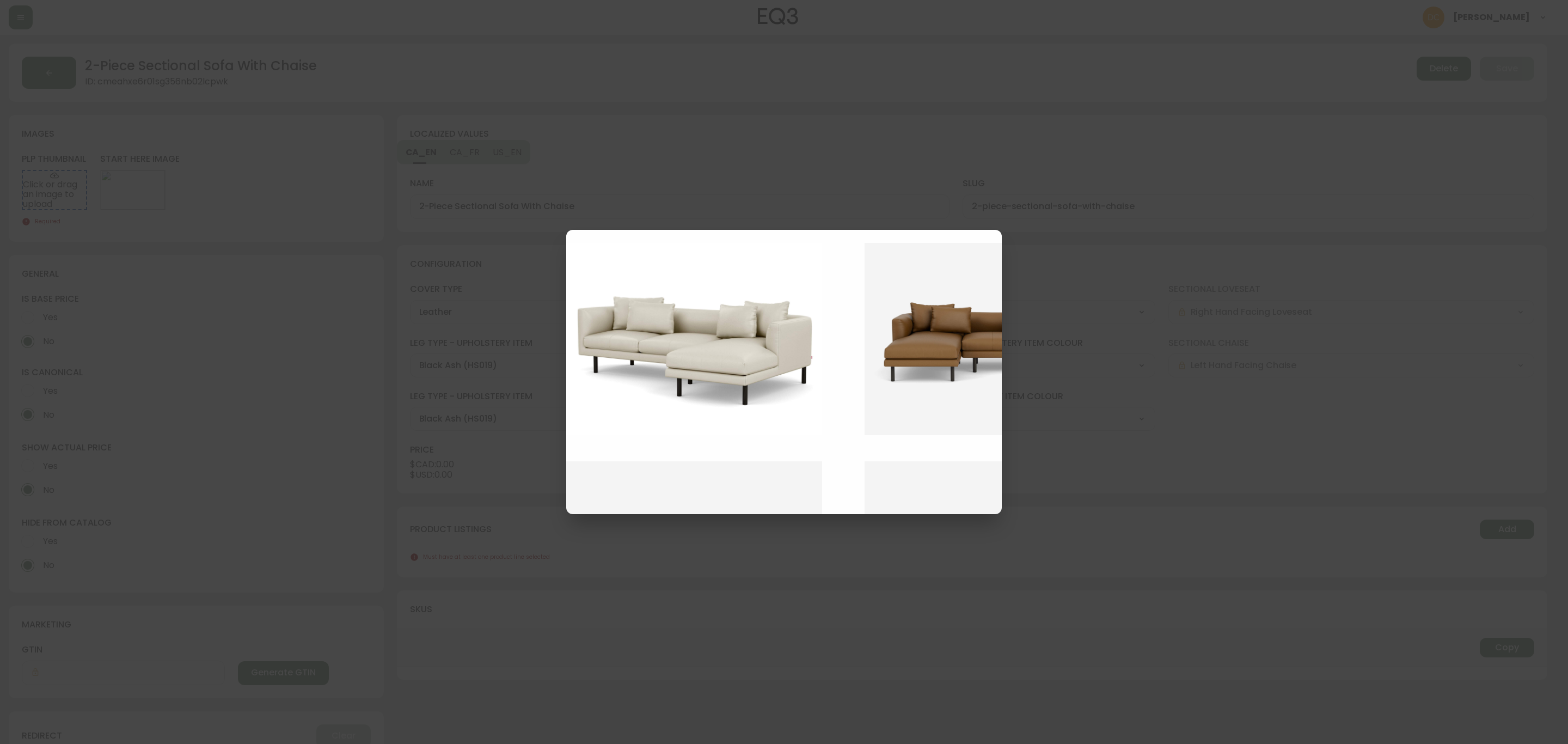
click at [942, 364] on img at bounding box center [1001, 339] width 272 height 192
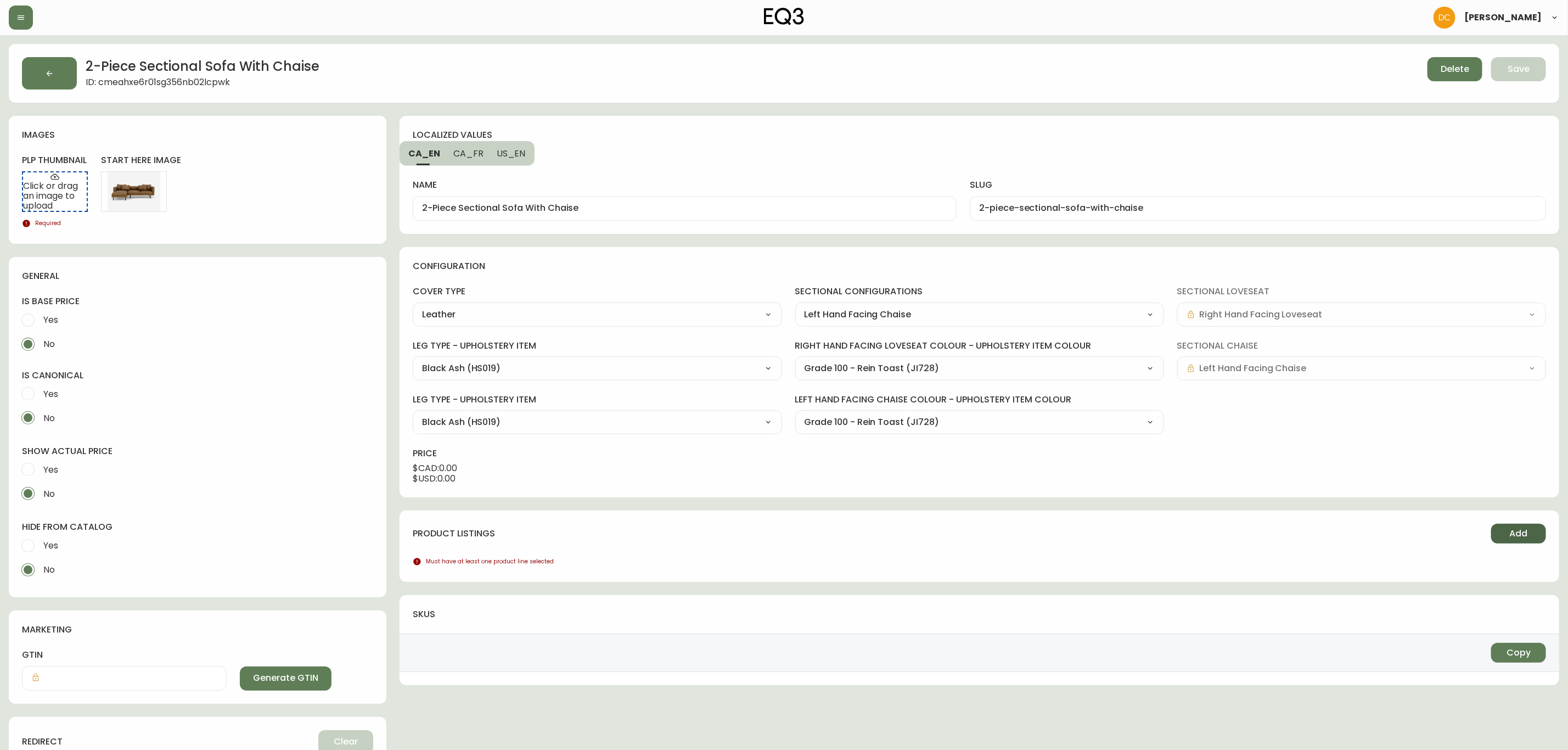
click at [1264, 539] on span "Add" at bounding box center [1519, 533] width 18 height 12
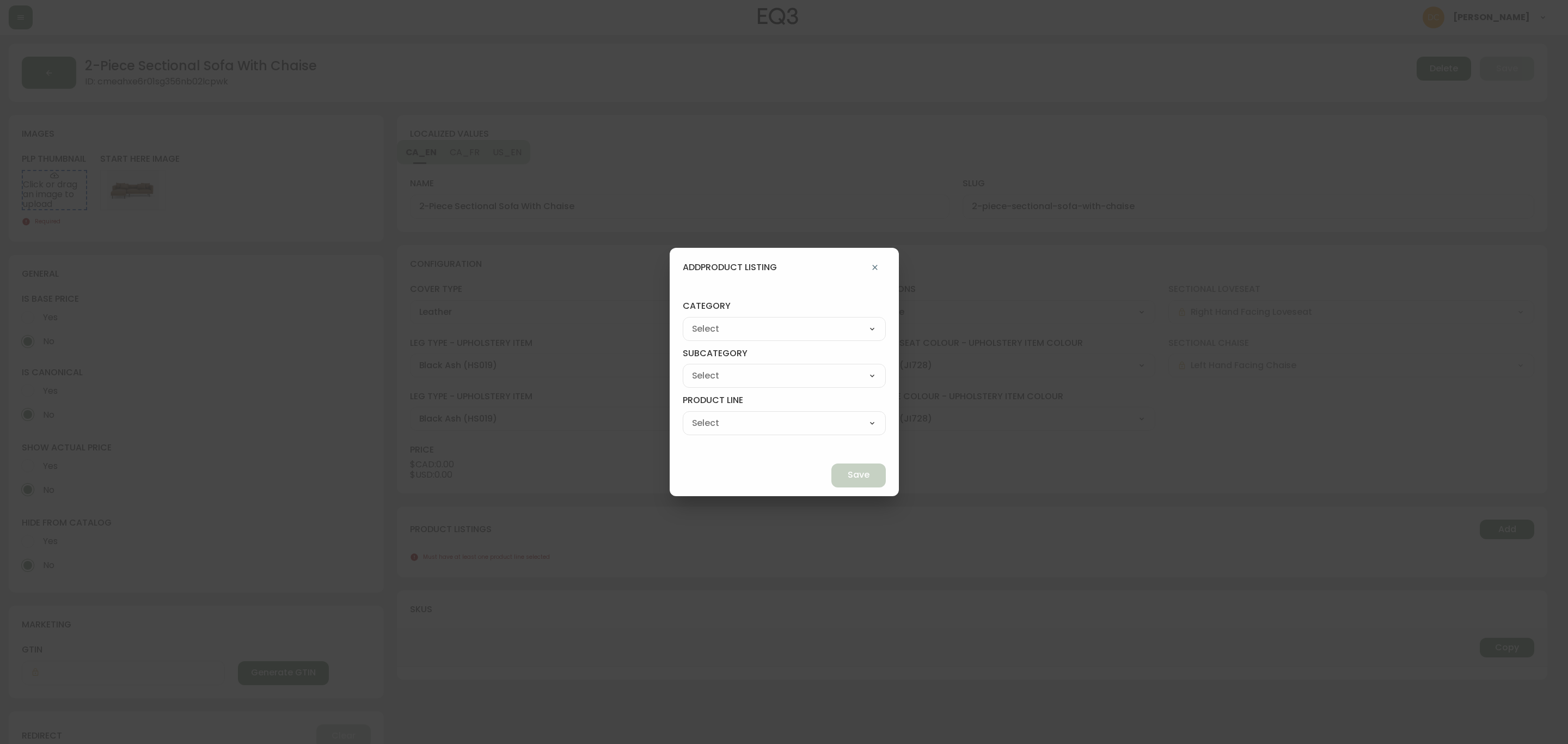
click at [782, 331] on select "Living Dining Bedroom Outdoor Office Lighting Rugs Accessories EQ3+ Inspiration…" at bounding box center [784, 329] width 203 height 16
click at [707, 321] on select "Living Dining Bedroom Outdoor Office Lighting Rugs Accessories EQ3+ Inspiration…" at bounding box center [784, 329] width 203 height 16
click at [753, 381] on select "Seating Accent Tables Entryway Media & Storage" at bounding box center [784, 376] width 203 height 16
click at [707, 368] on select "Seating Accent Tables Entryway Media & Storage" at bounding box center [784, 376] width 203 height 16
click at [730, 437] on div "Ready to Ship Sofas Apartment Sofas Loveseats Sectionals Sleeper Sofas Chairs C…" at bounding box center [784, 426] width 203 height 31
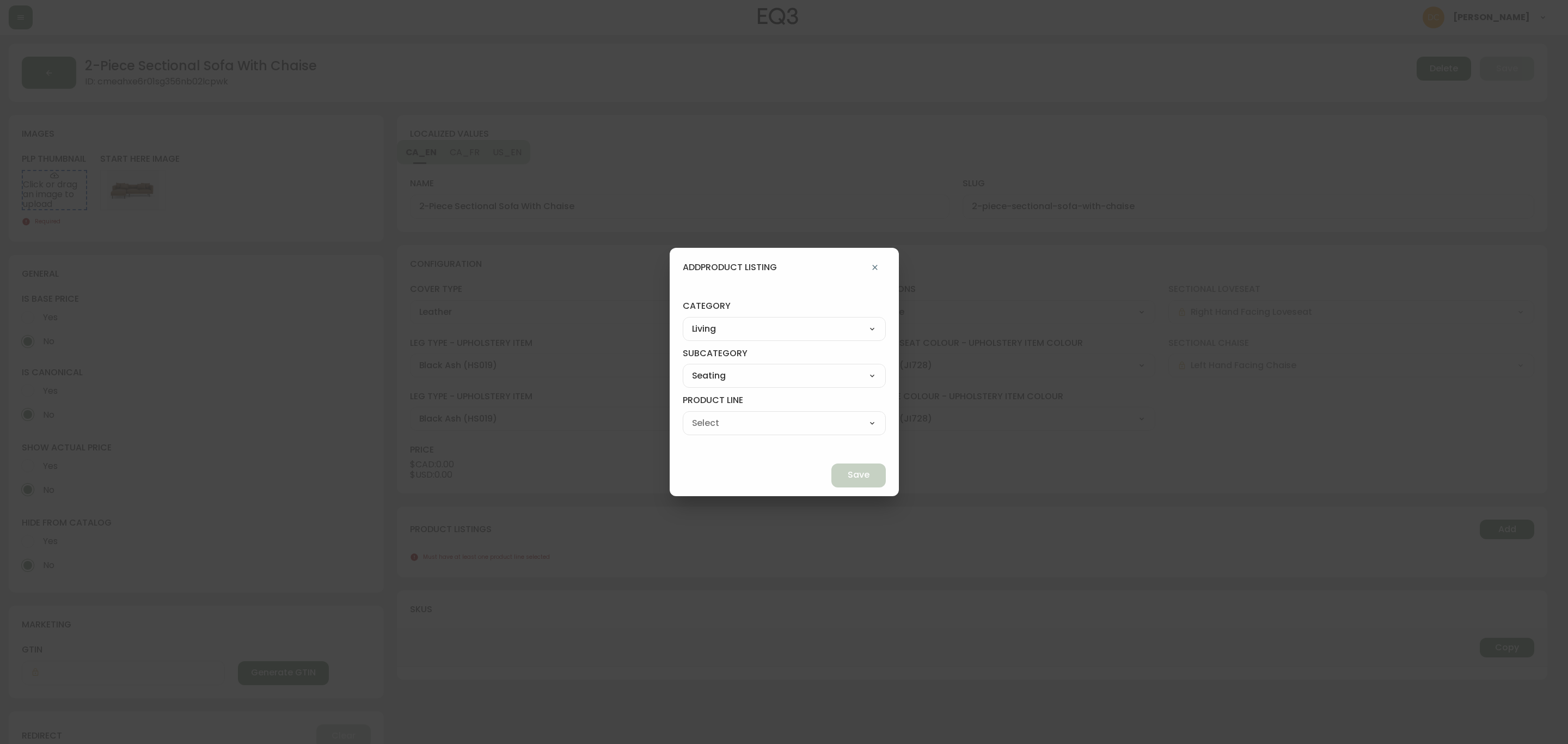
click at [738, 425] on select "Ready to Ship Sofas Apartment Sofas Loveseats Sectionals Sleeper Sofas Chairs C…" at bounding box center [784, 423] width 203 height 16
click at [707, 415] on select "Ready to Ship Sofas Apartment Sofas Loveseats Sectionals Sleeper Sofas Chairs C…" at bounding box center [784, 423] width 203 height 16
click at [848, 477] on span "Save" at bounding box center [858, 474] width 22 height 12
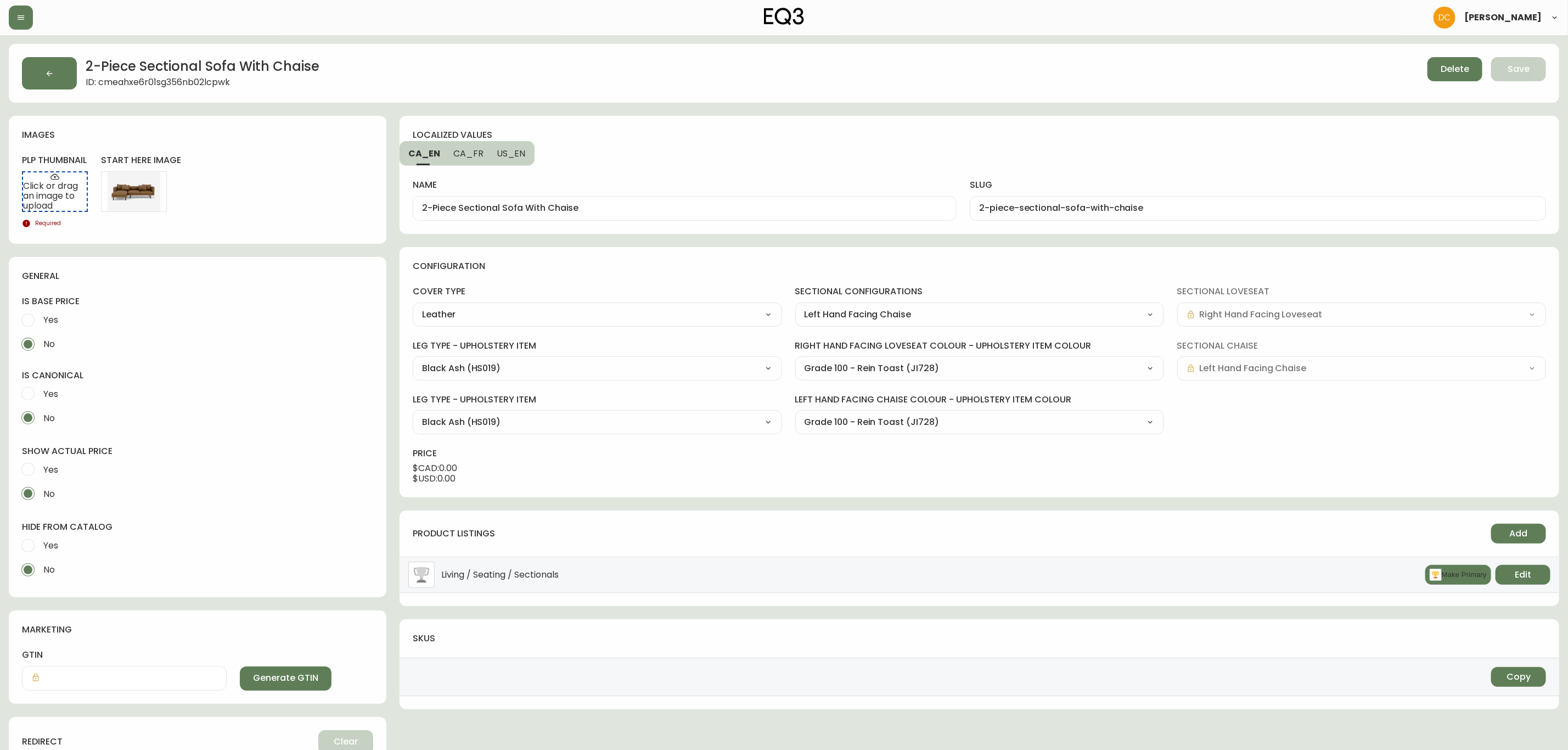
click at [1264, 571] on button "Make Primary" at bounding box center [1459, 574] width 66 height 20
click at [43, 547] on span "Yes" at bounding box center [51, 545] width 15 height 11
click at [40, 547] on input "Yes" at bounding box center [28, 546] width 25 height 25
click at [46, 467] on span "Yes" at bounding box center [51, 470] width 15 height 11
click at [40, 467] on input "Yes" at bounding box center [28, 470] width 25 height 25
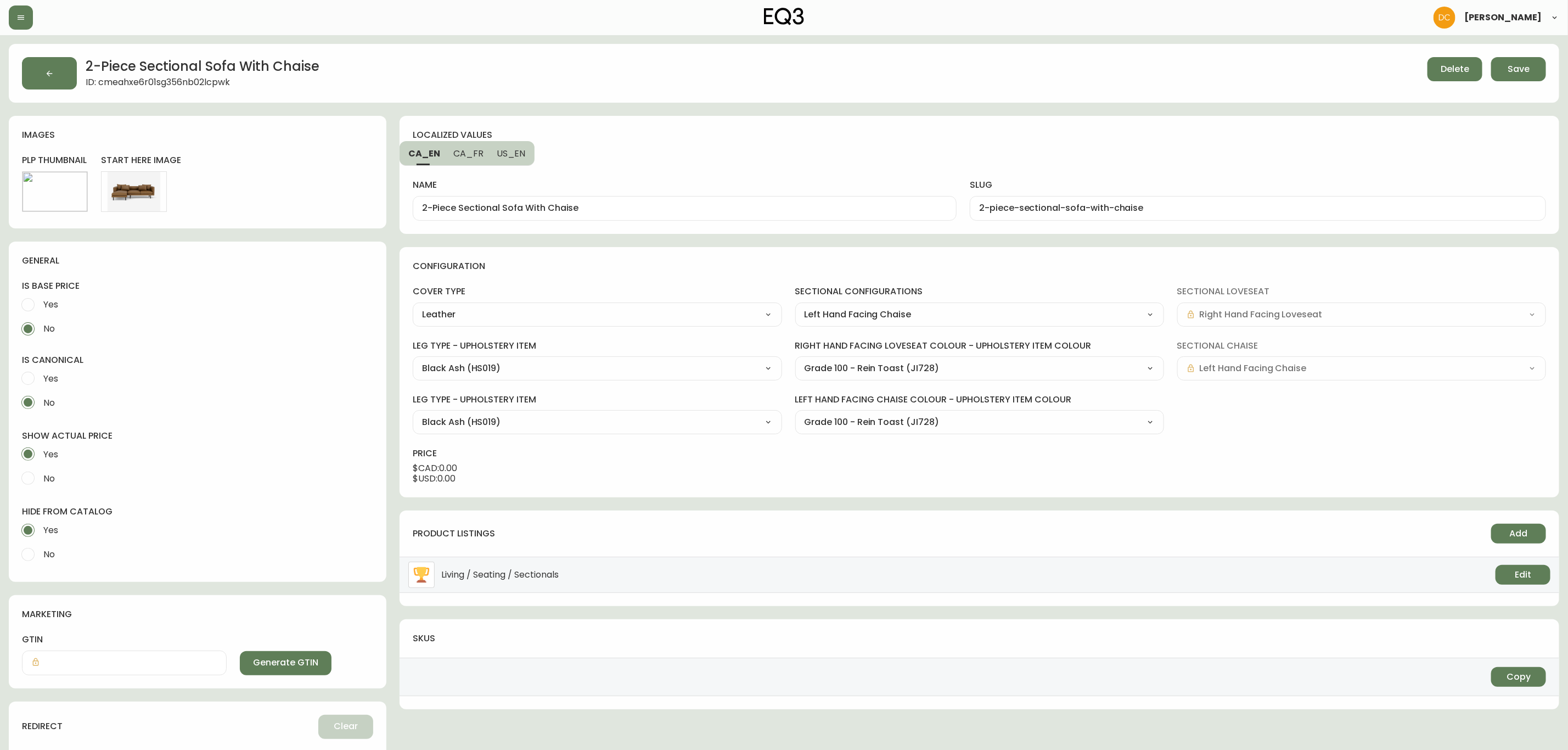
click at [611, 205] on input "2-Piece Sectional Sofa With Chaise" at bounding box center [685, 208] width 525 height 11
click at [518, 154] on span "US_EN" at bounding box center [511, 154] width 29 height 11
click at [536, 203] on input "2-Piece Sectional Sofa With Chaise" at bounding box center [685, 208] width 525 height 11
paste input "Replay"
click at [1161, 209] on input "2-piece-sectional-sofa-with-chaise" at bounding box center [1258, 208] width 558 height 11
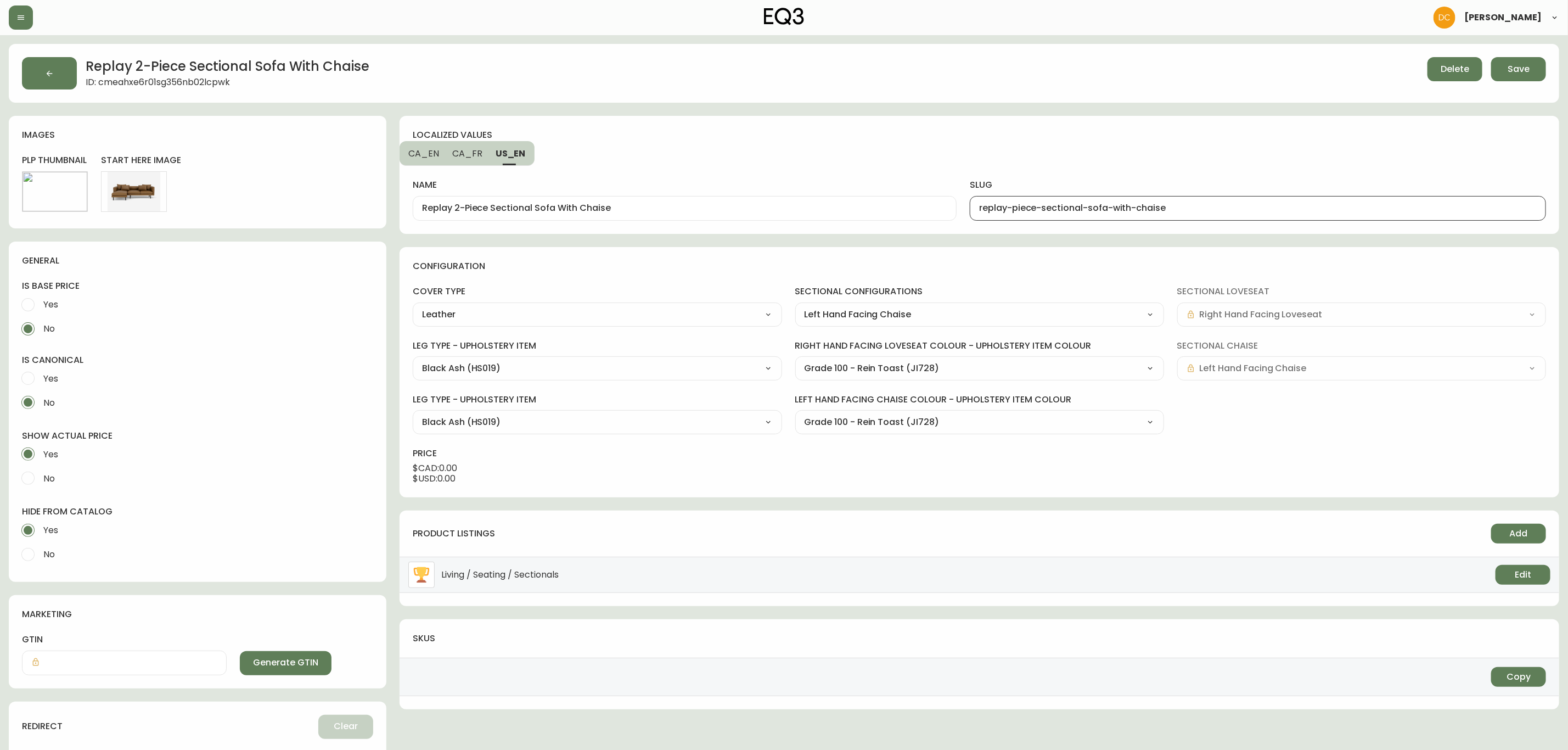
click at [419, 150] on span "CA_EN" at bounding box center [424, 154] width 31 height 11
click at [1025, 205] on input "2-piece-sectional-sofa-with-chaise" at bounding box center [1258, 208] width 558 height 11
paste input "replay"
click at [464, 154] on span "CA_FR" at bounding box center [468, 154] width 30 height 11
click at [683, 208] on input "Canapé modulaire à deux pièces avec méridienne" at bounding box center [685, 208] width 525 height 11
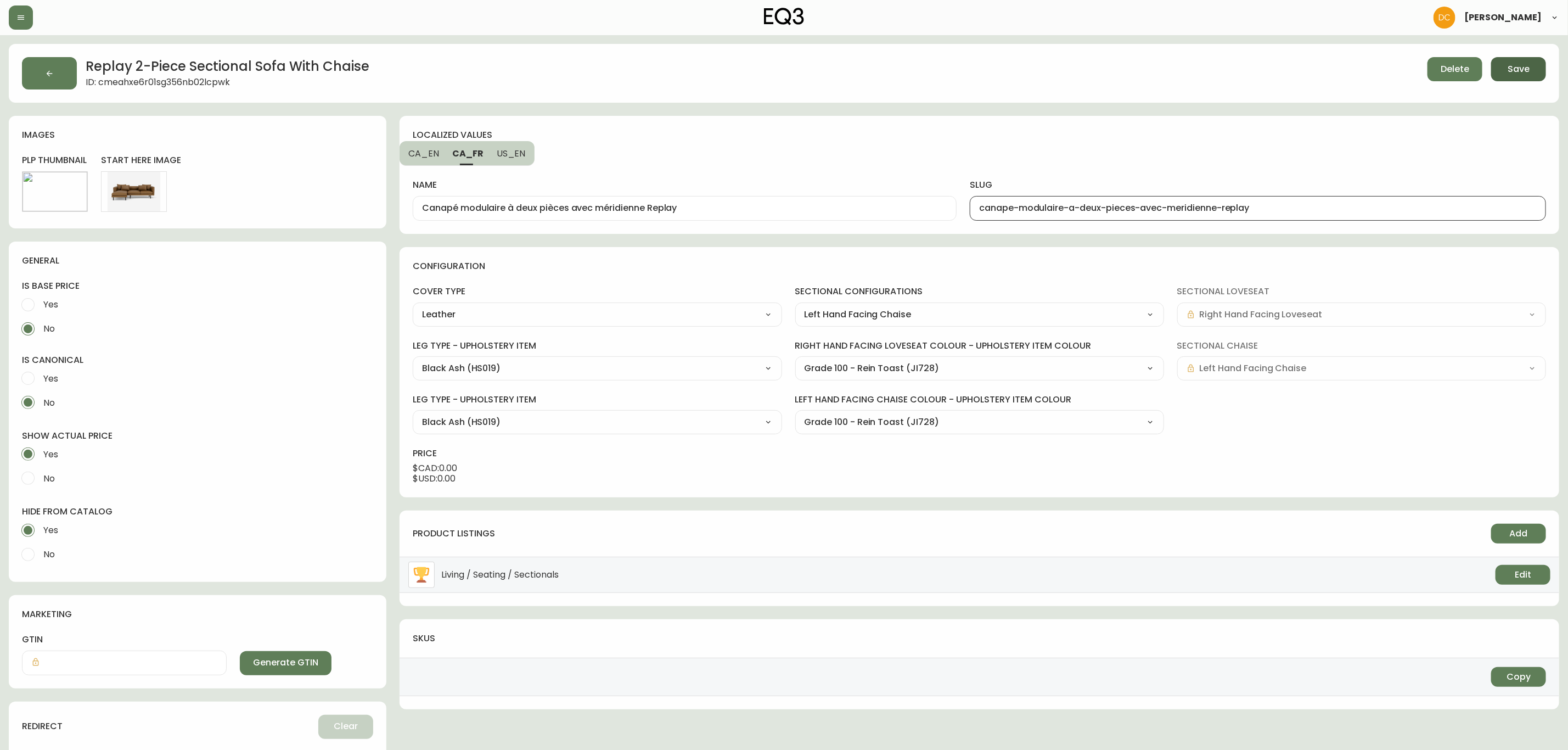
click at [1264, 61] on button "Save" at bounding box center [1518, 69] width 55 height 25
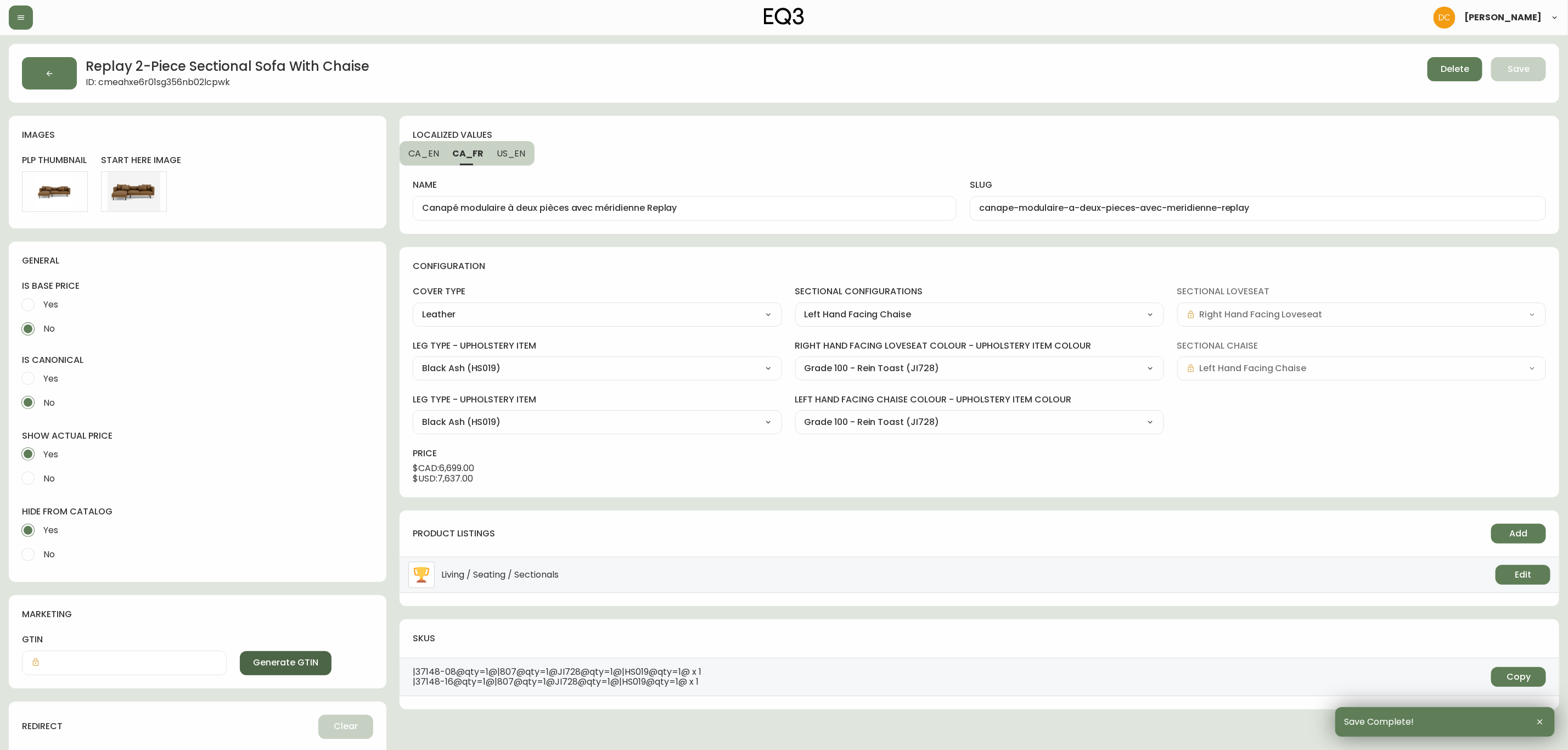
click at [253, 571] on span "Generate GTIN" at bounding box center [286, 663] width 65 height 12
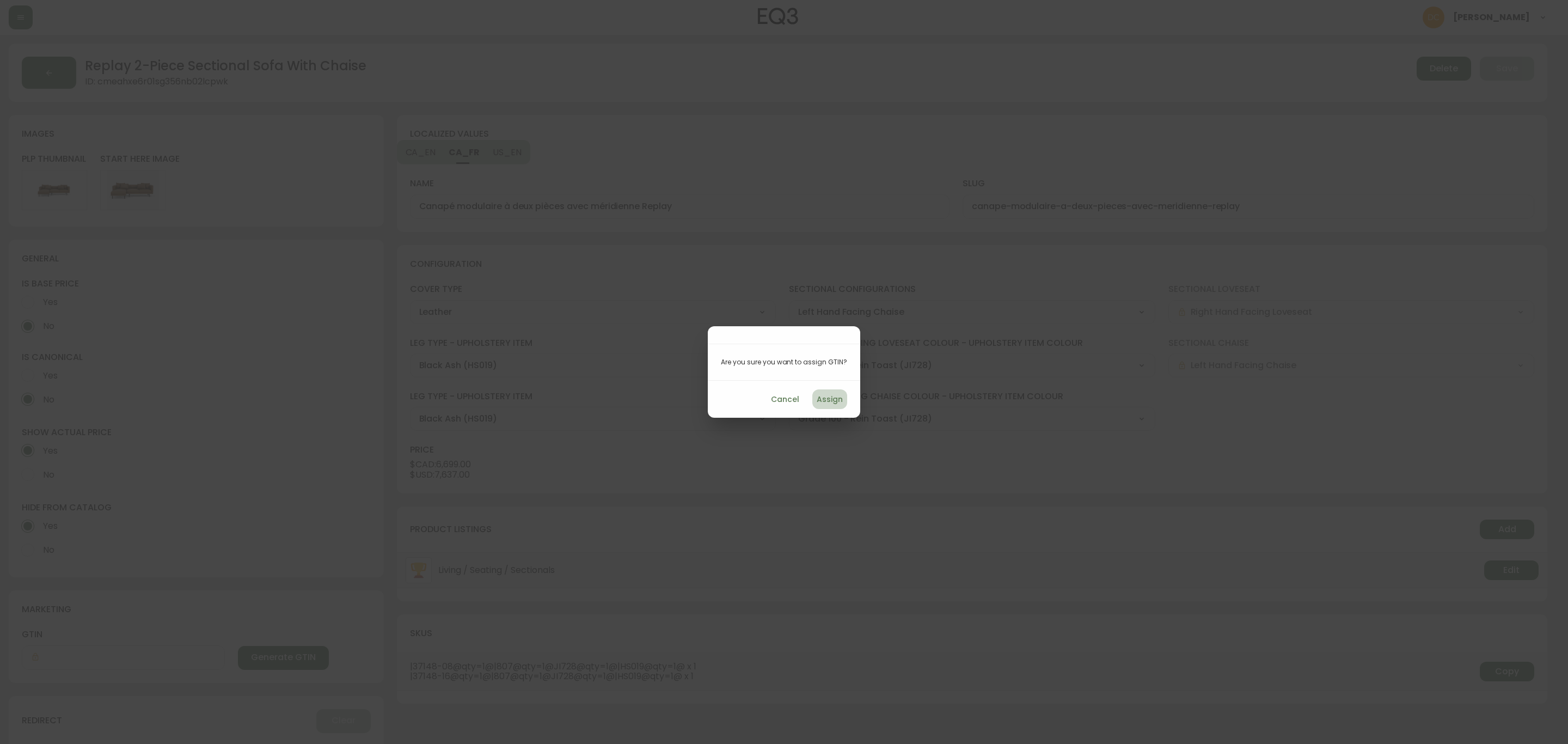
click at [835, 397] on span "Assign" at bounding box center [830, 399] width 26 height 14
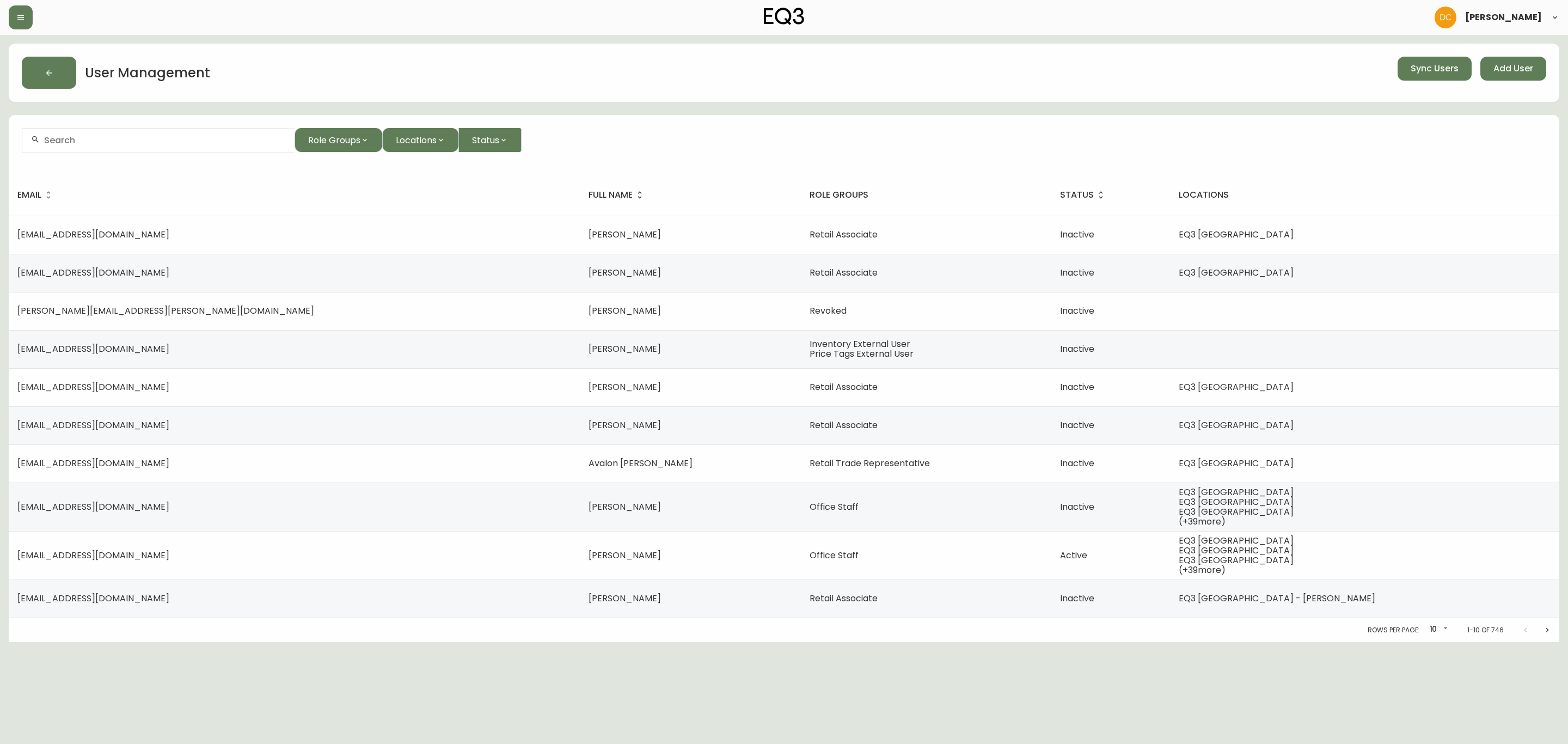
click at [211, 143] on input "text" at bounding box center [164, 140] width 241 height 11
click at [1502, 75] on button "Add User" at bounding box center [1513, 69] width 66 height 24
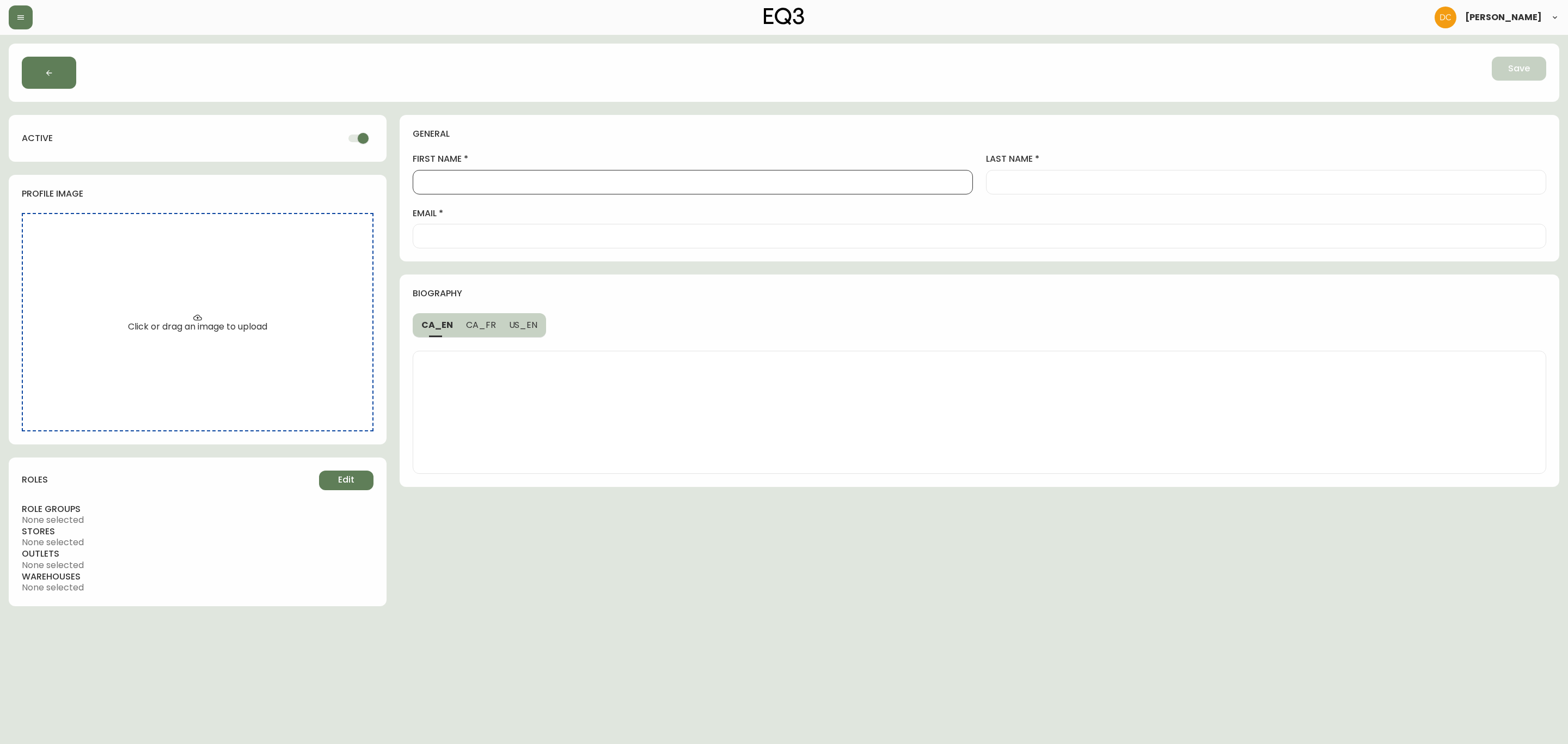
click at [680, 177] on input "first name" at bounding box center [693, 182] width 541 height 11
type input "Lukas"
click at [1106, 183] on input "last name" at bounding box center [1266, 182] width 541 height 11
paste input "Grillo-Garay"
type input "Grillo-Garay"
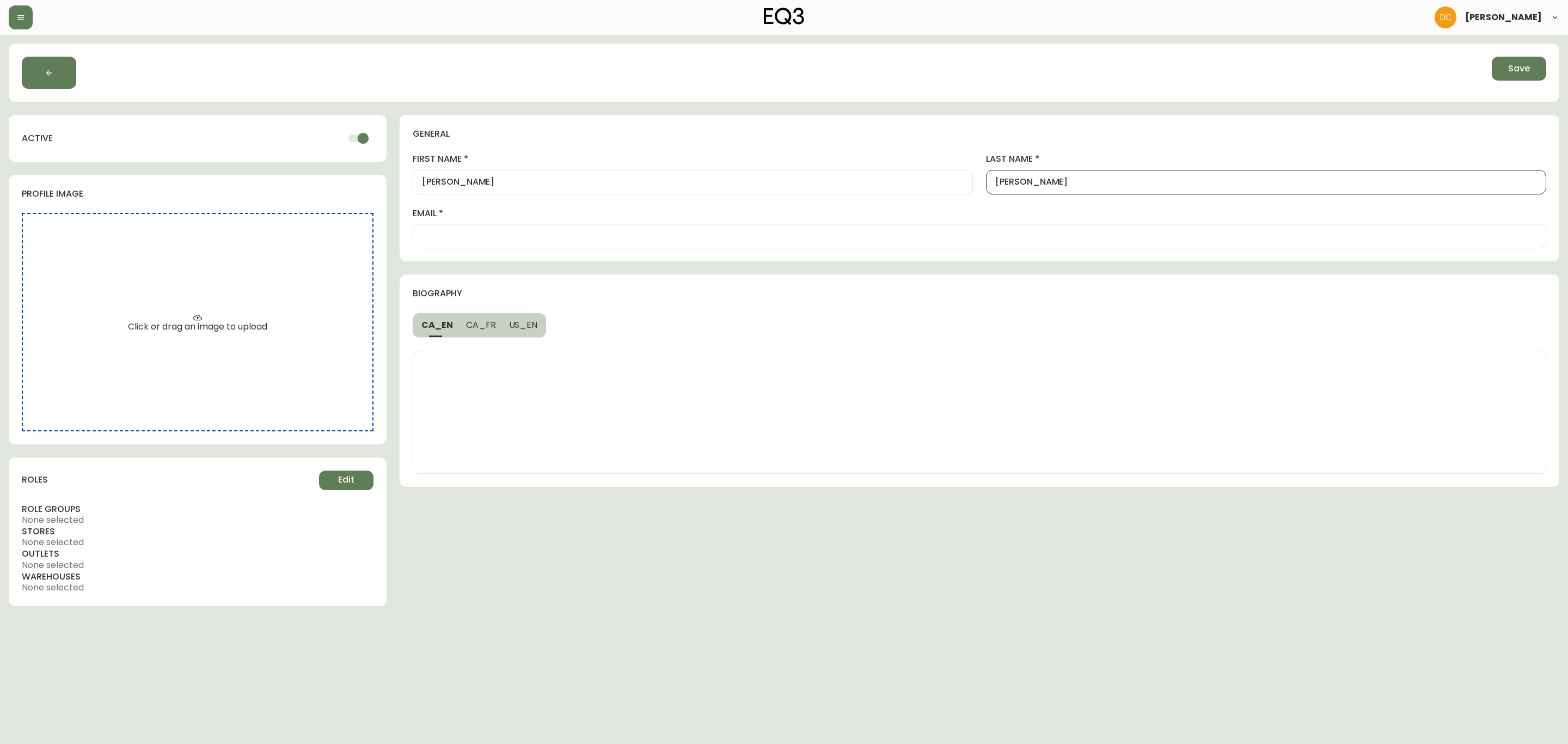
click at [613, 238] on input "email" at bounding box center [980, 236] width 1115 height 11
paste input "lgaray@eq3.com"
type input "lgaray@eq3.com"
click at [352, 484] on span "Edit" at bounding box center [346, 480] width 16 height 12
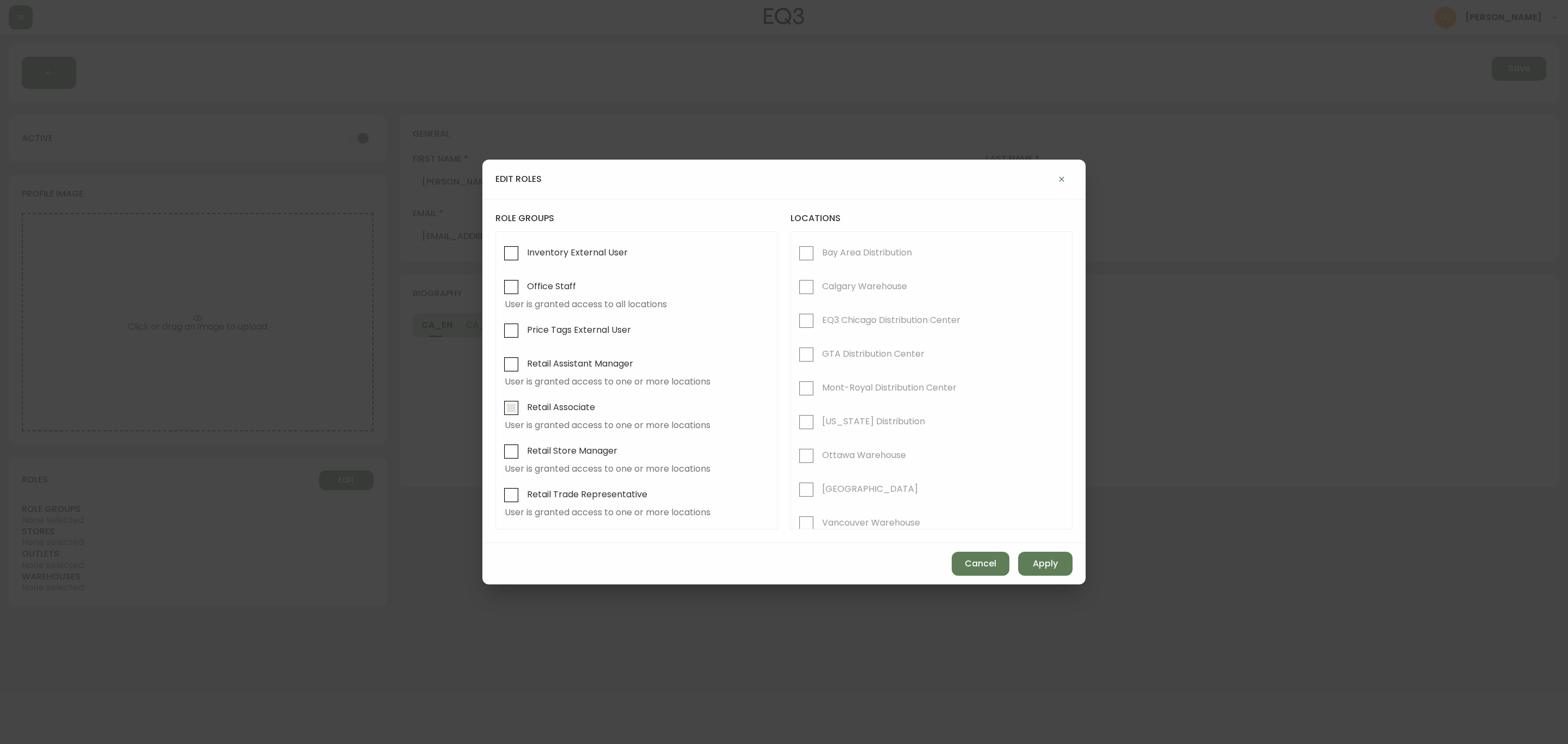
click at [592, 405] on span "Retail Associate" at bounding box center [561, 407] width 68 height 11
click at [523, 405] on input "Retail Associate" at bounding box center [511, 408] width 25 height 25
click at [1024, 562] on button "Apply" at bounding box center [1045, 564] width 54 height 24
checkbox input "false"
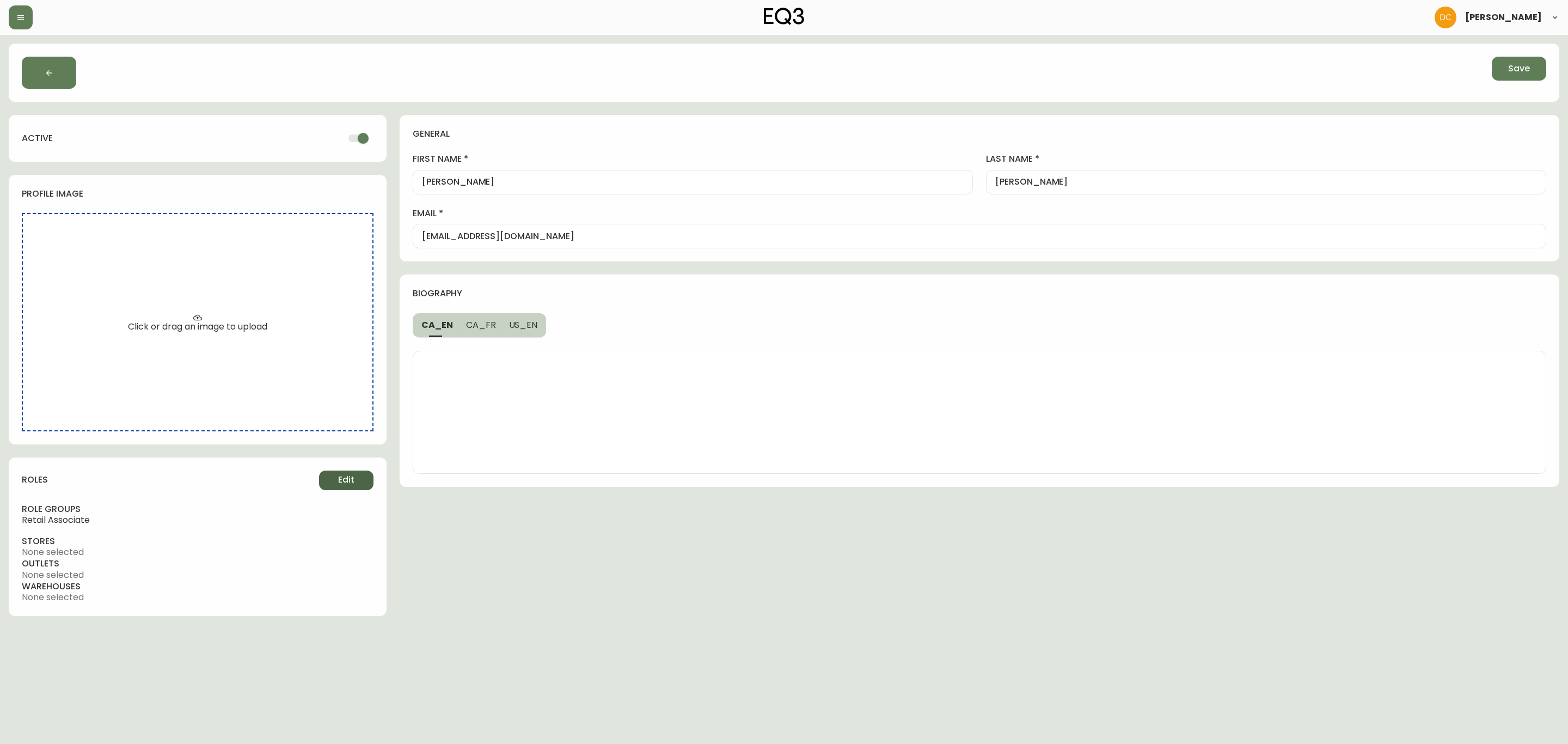
click at [328, 484] on button "Edit" at bounding box center [346, 480] width 54 height 19
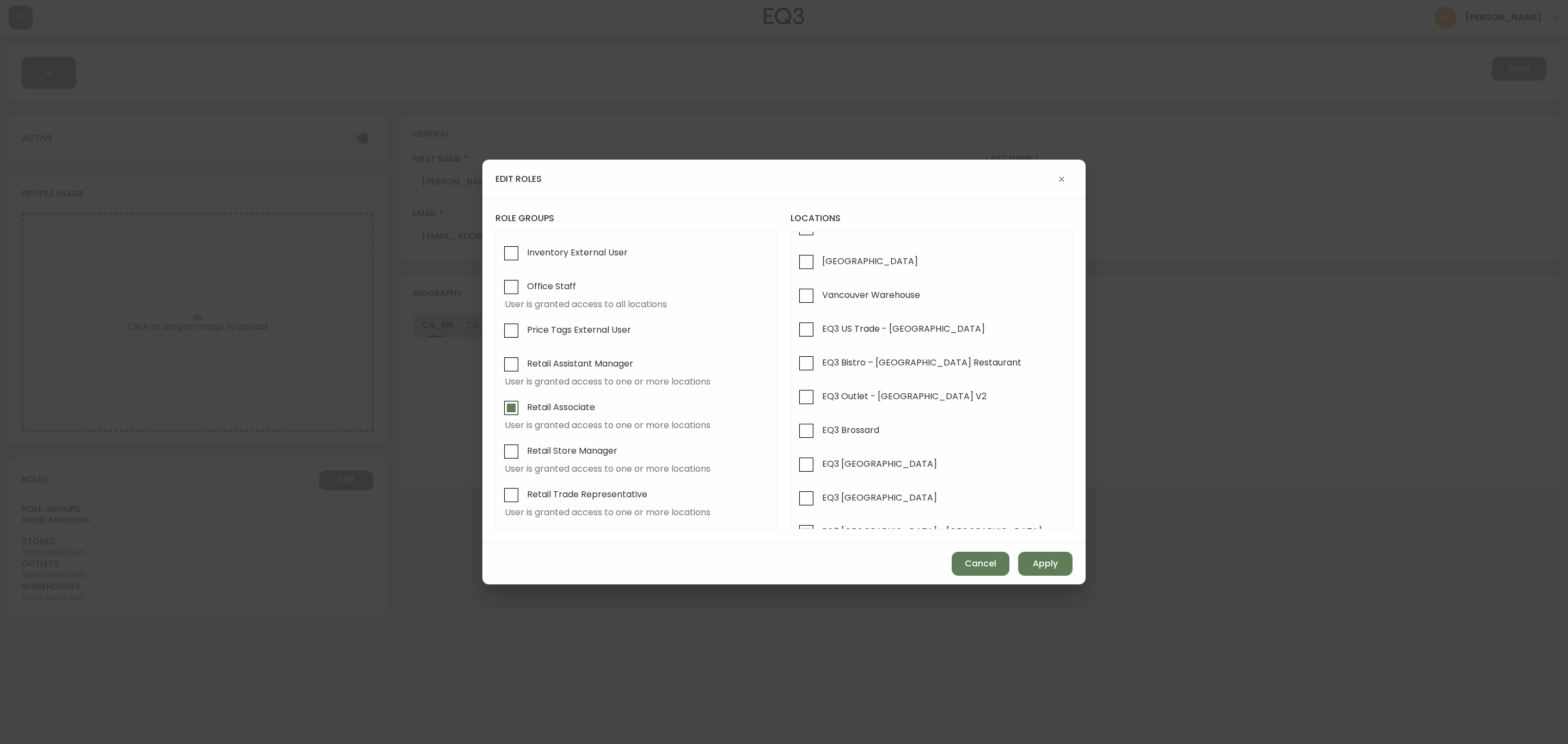
scroll to position [208, 0]
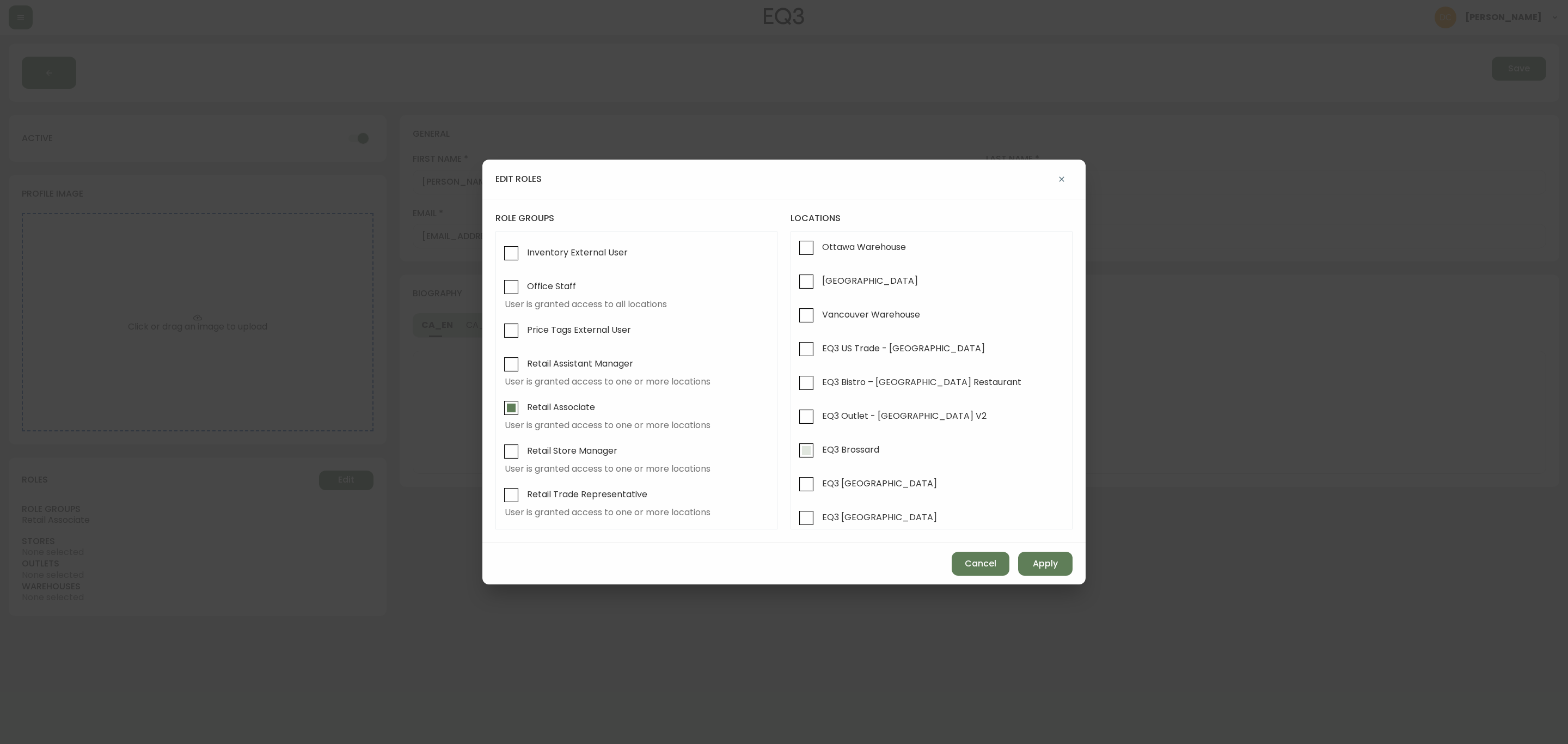
click at [861, 455] on span "EQ3 Brossard" at bounding box center [851, 450] width 58 height 11
click at [818, 460] on input "EQ3 Brossard" at bounding box center [806, 450] width 25 height 25
checkbox input "true"
click at [1033, 569] on span "Apply" at bounding box center [1045, 563] width 25 height 12
checkbox input "false"
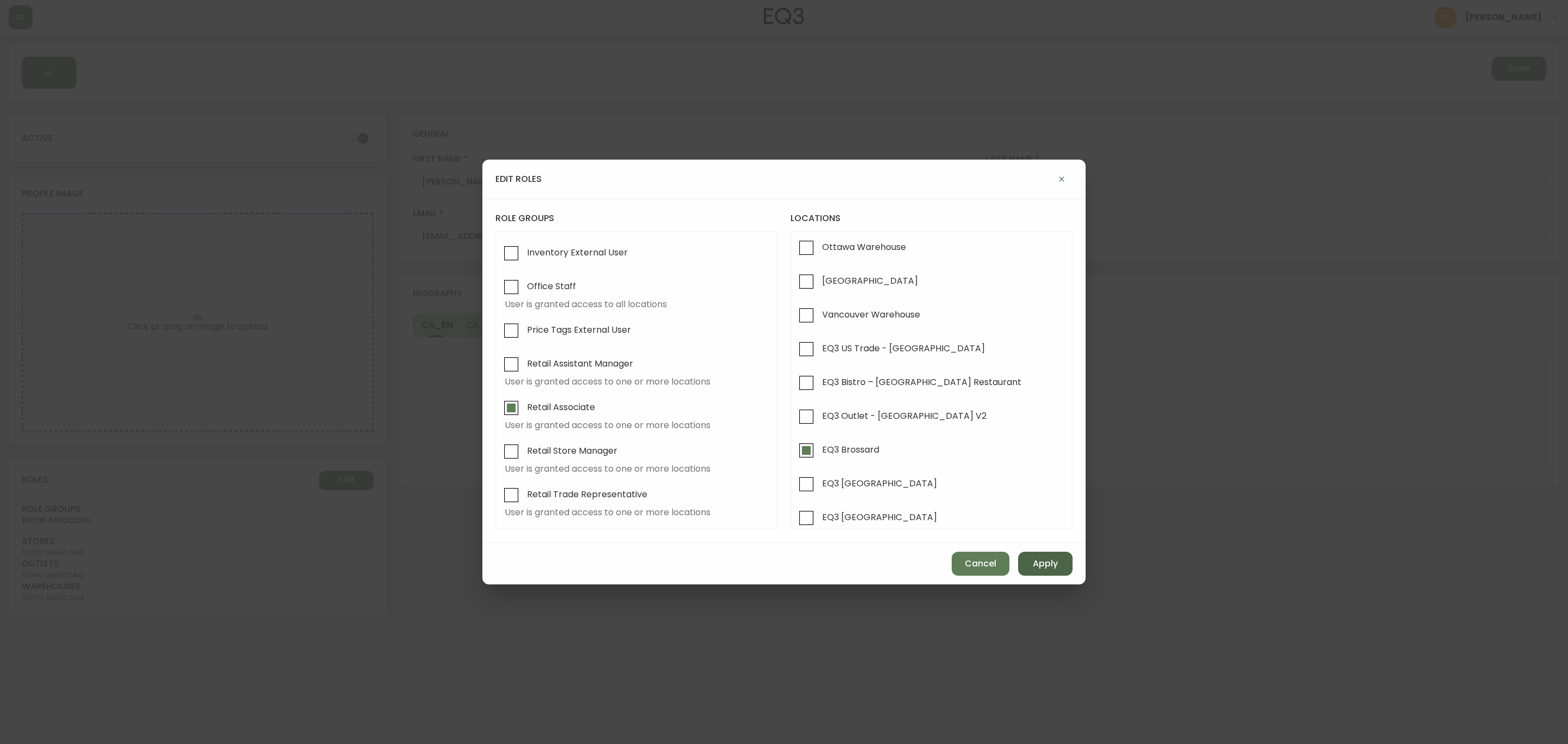
checkbox input "false"
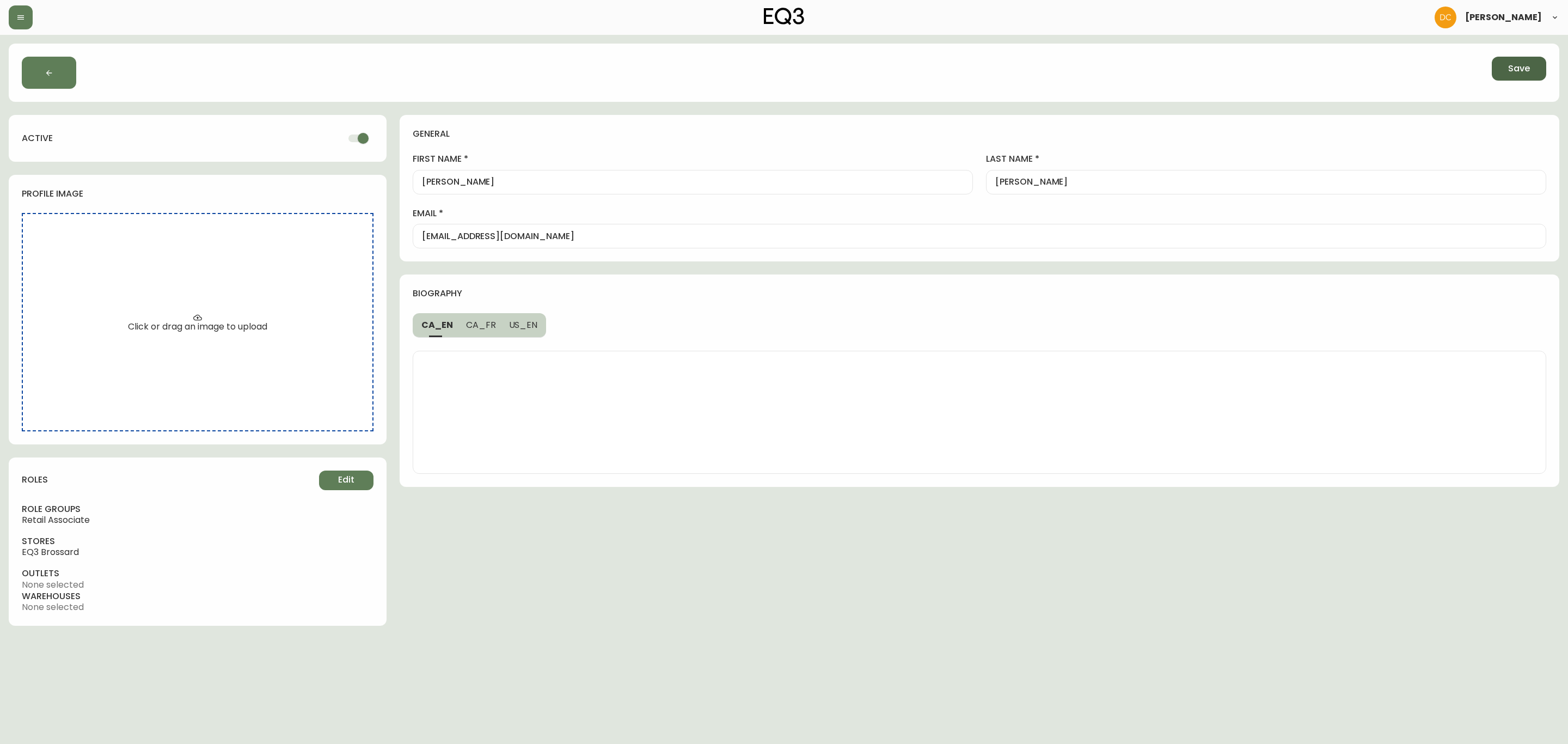
click at [1509, 69] on span "Save" at bounding box center [1519, 68] width 22 height 12
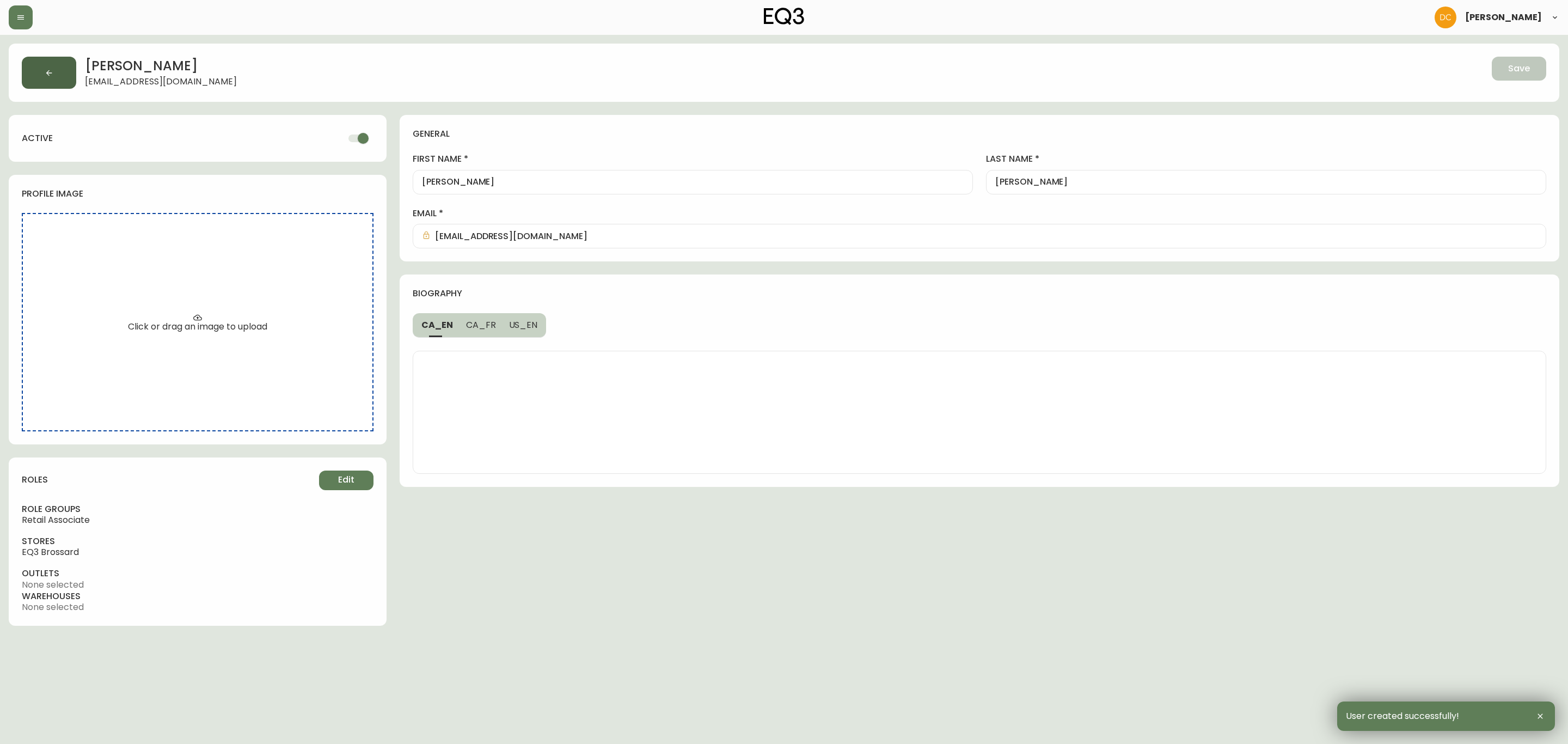
click at [49, 66] on button "button" at bounding box center [49, 73] width 54 height 32
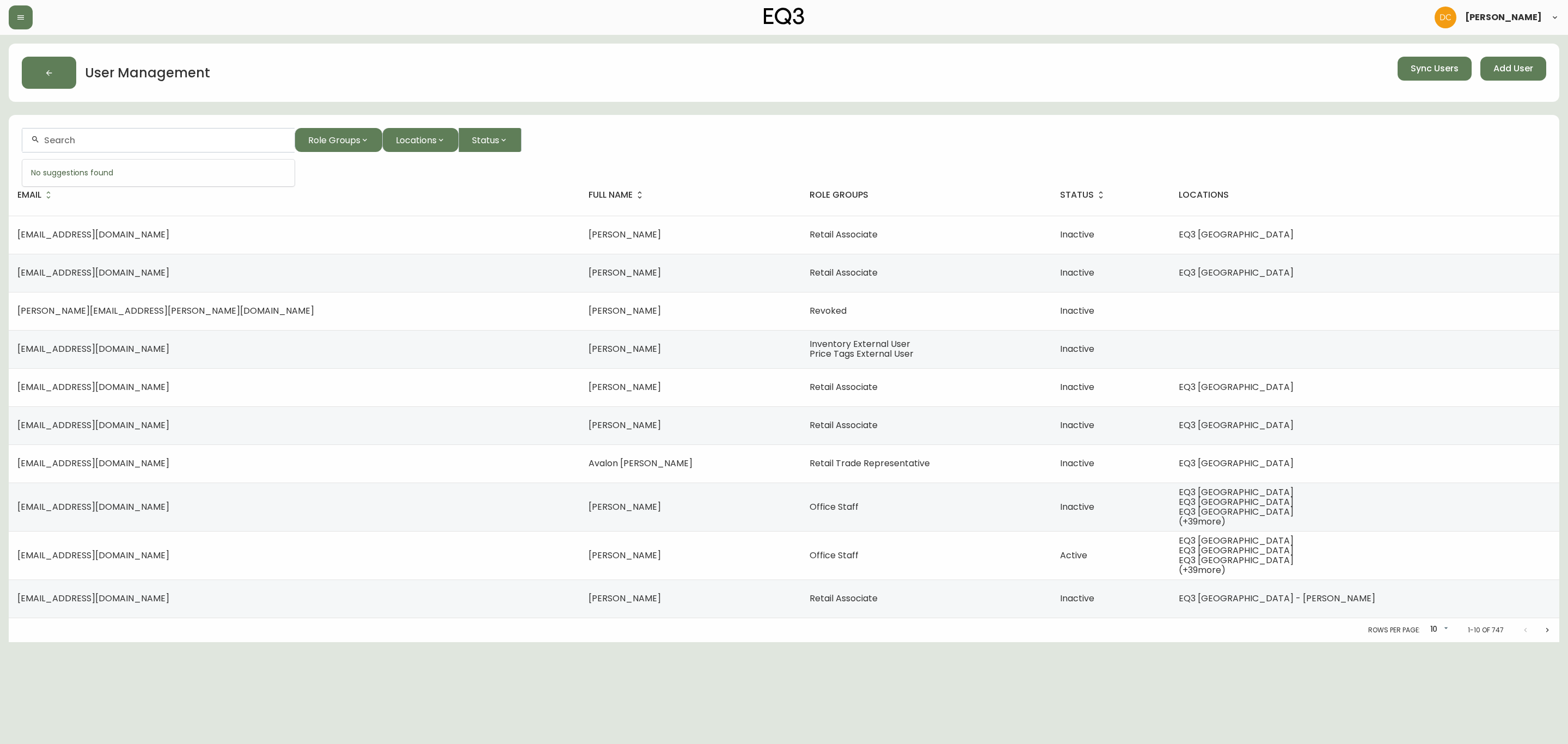
click at [243, 142] on input "text" at bounding box center [164, 140] width 241 height 11
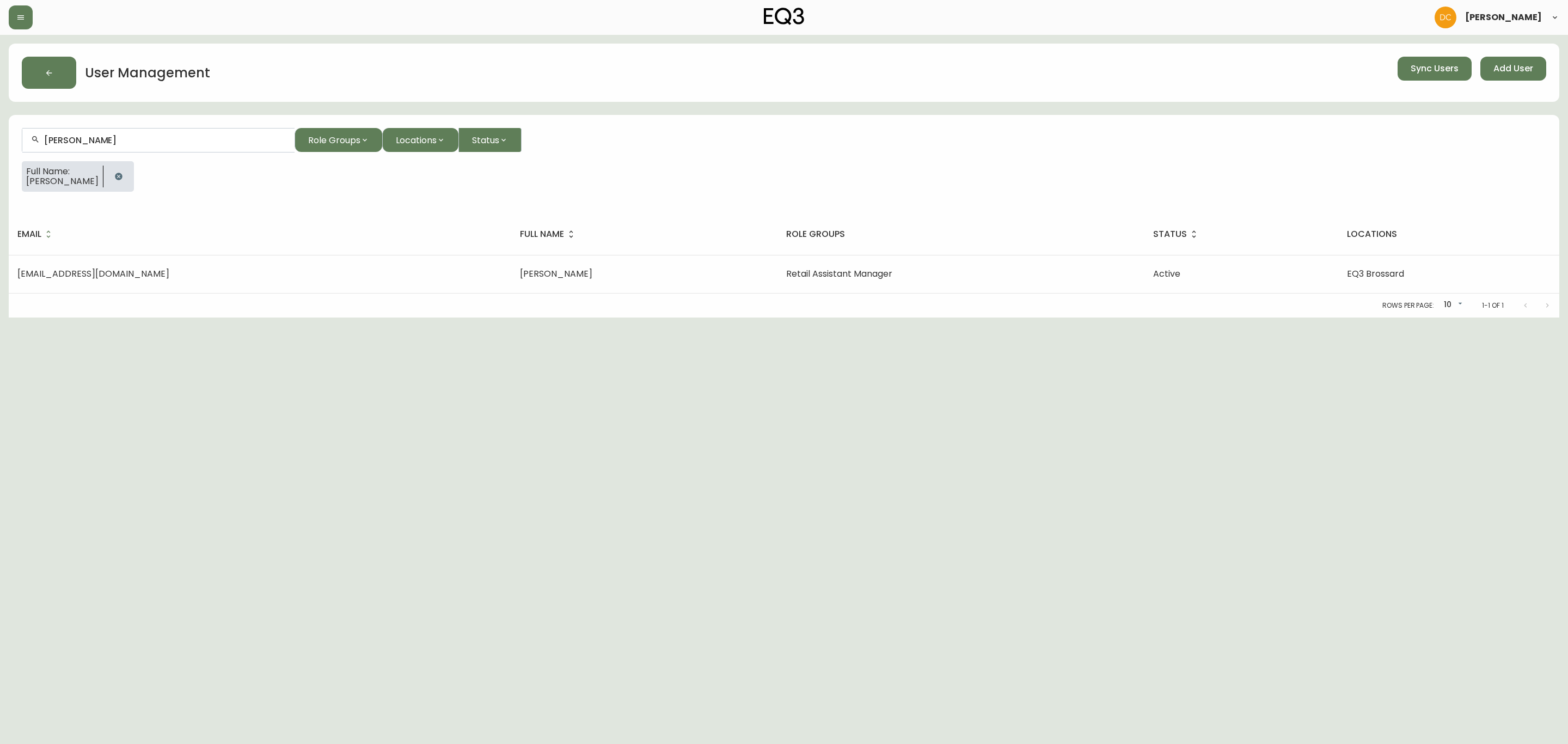
type input "Virginie De Montigny"
